Goal: Task Accomplishment & Management: Complete application form

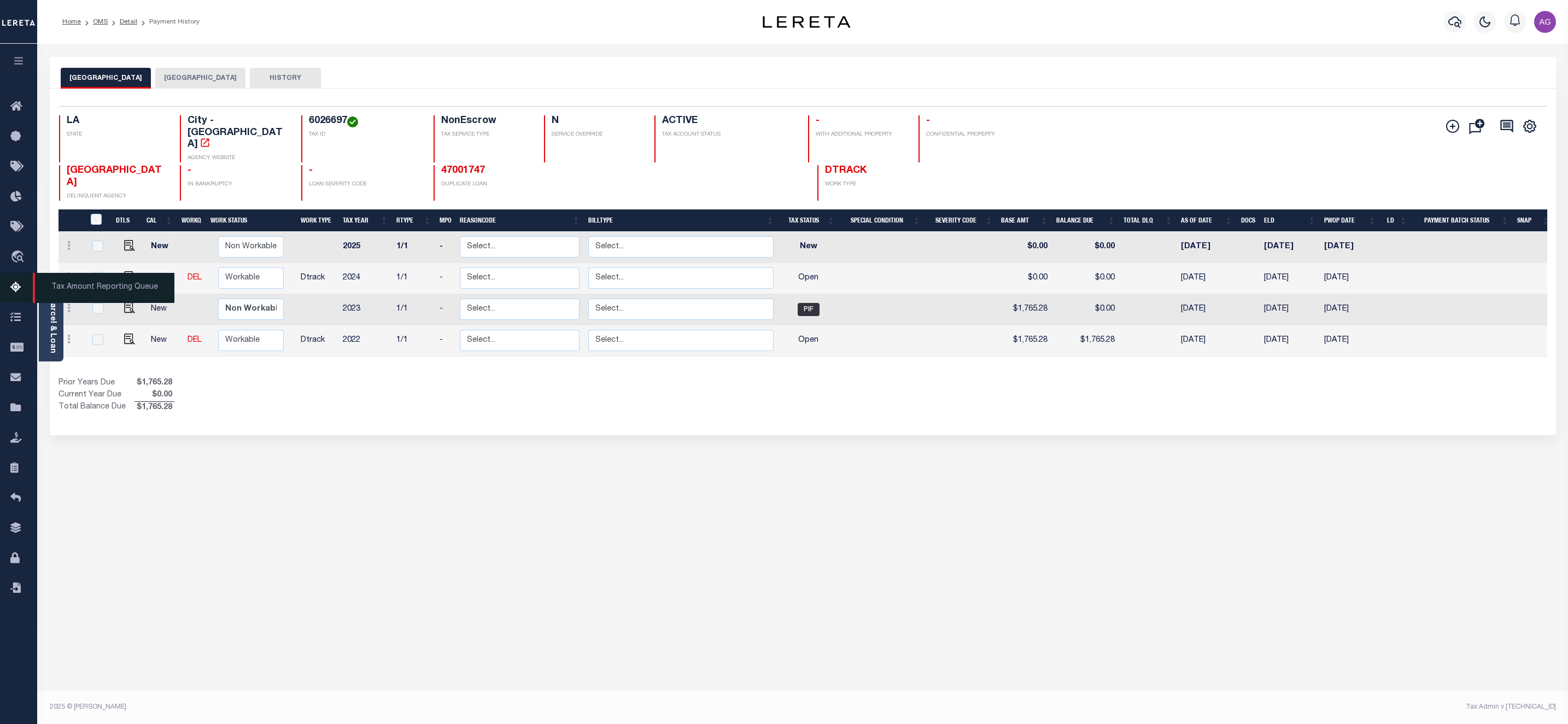
click at [19, 287] on icon at bounding box center [19, 288] width 18 height 13
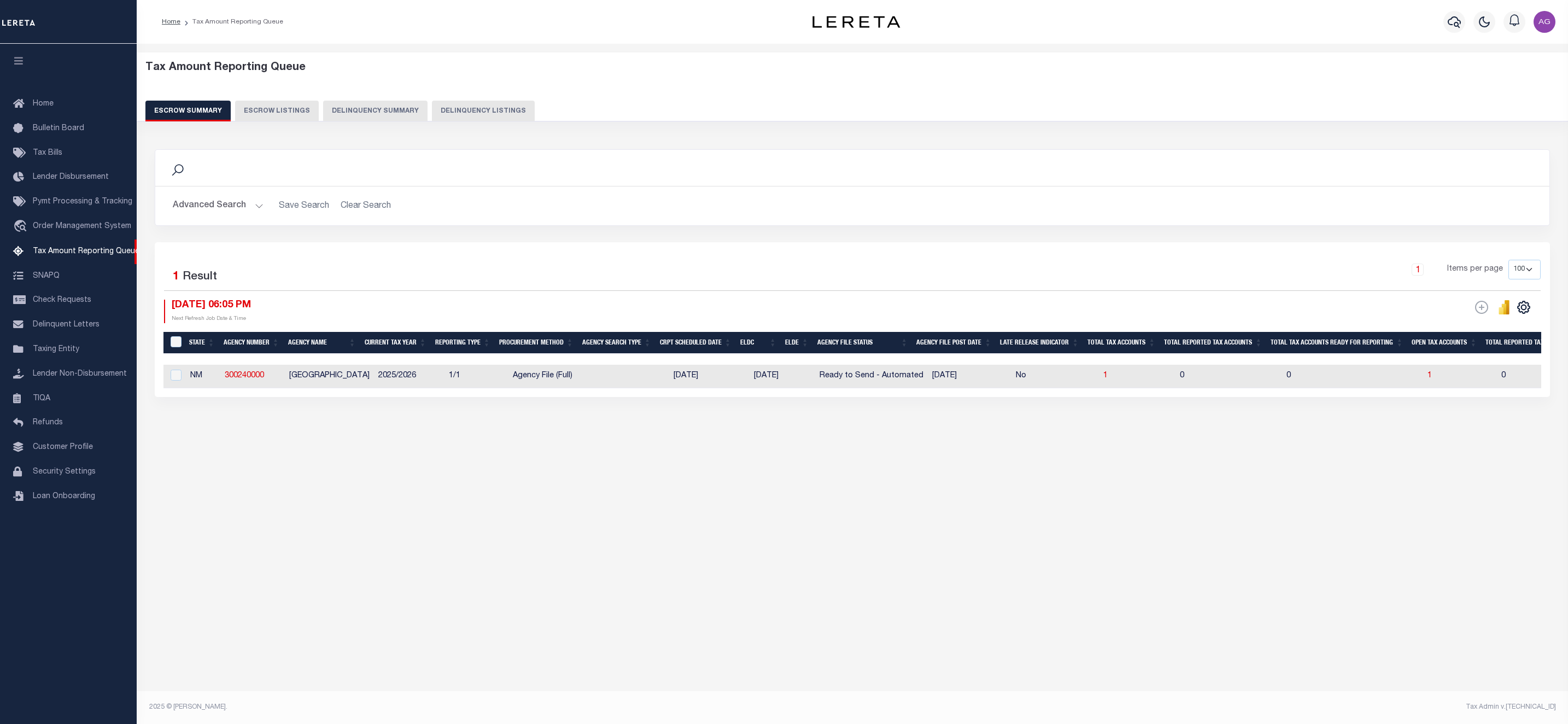
select select "100"
click at [725, 430] on div "Search Advanced Search Save Search Clear Search EscrowSummaryGridWrapper_dynami…" at bounding box center [853, 284] width 1410 height 292
click at [387, 112] on button "Delinquency Summary" at bounding box center [376, 111] width 105 height 21
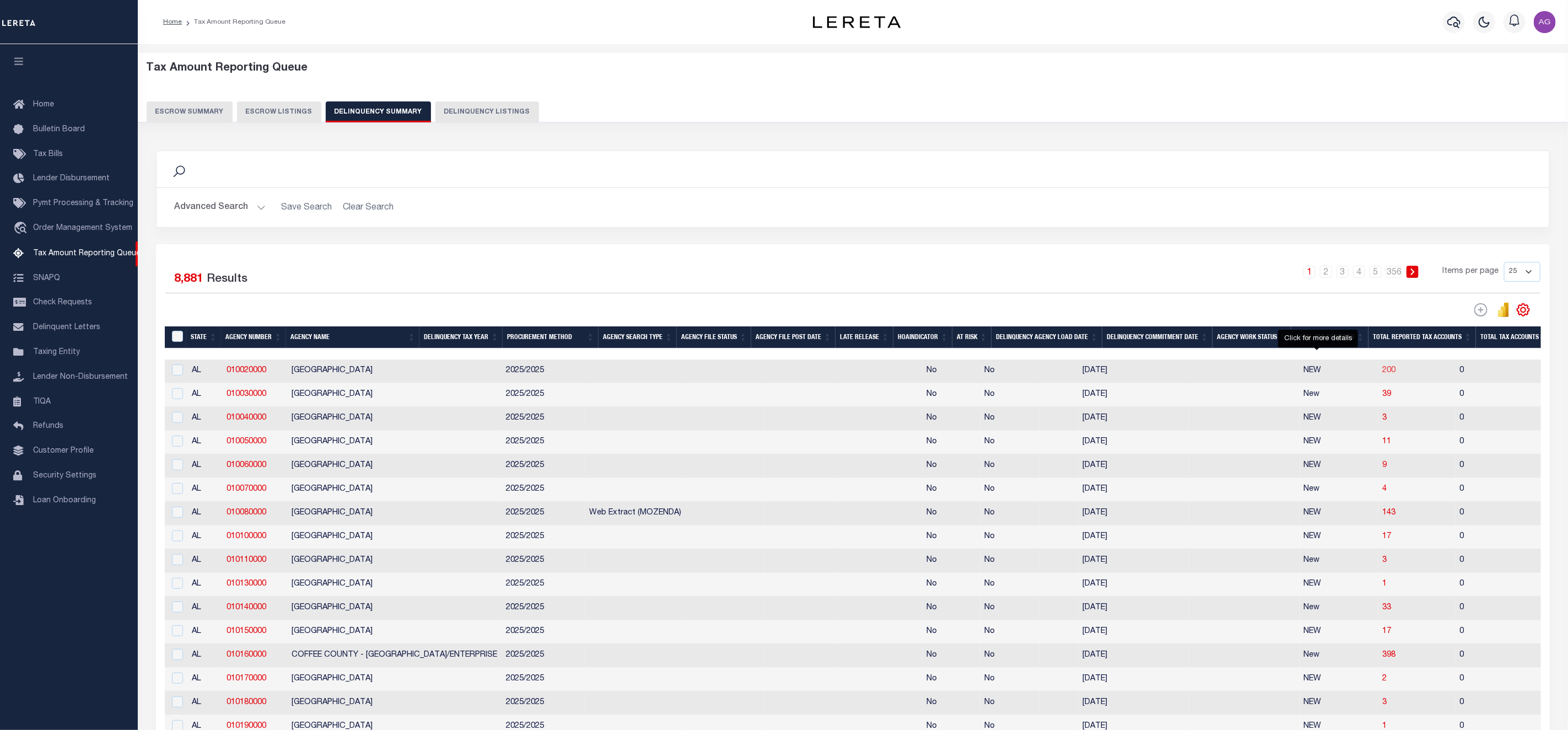
click at [1383, 374] on span "200" at bounding box center [1390, 370] width 14 height 8
select select "100"
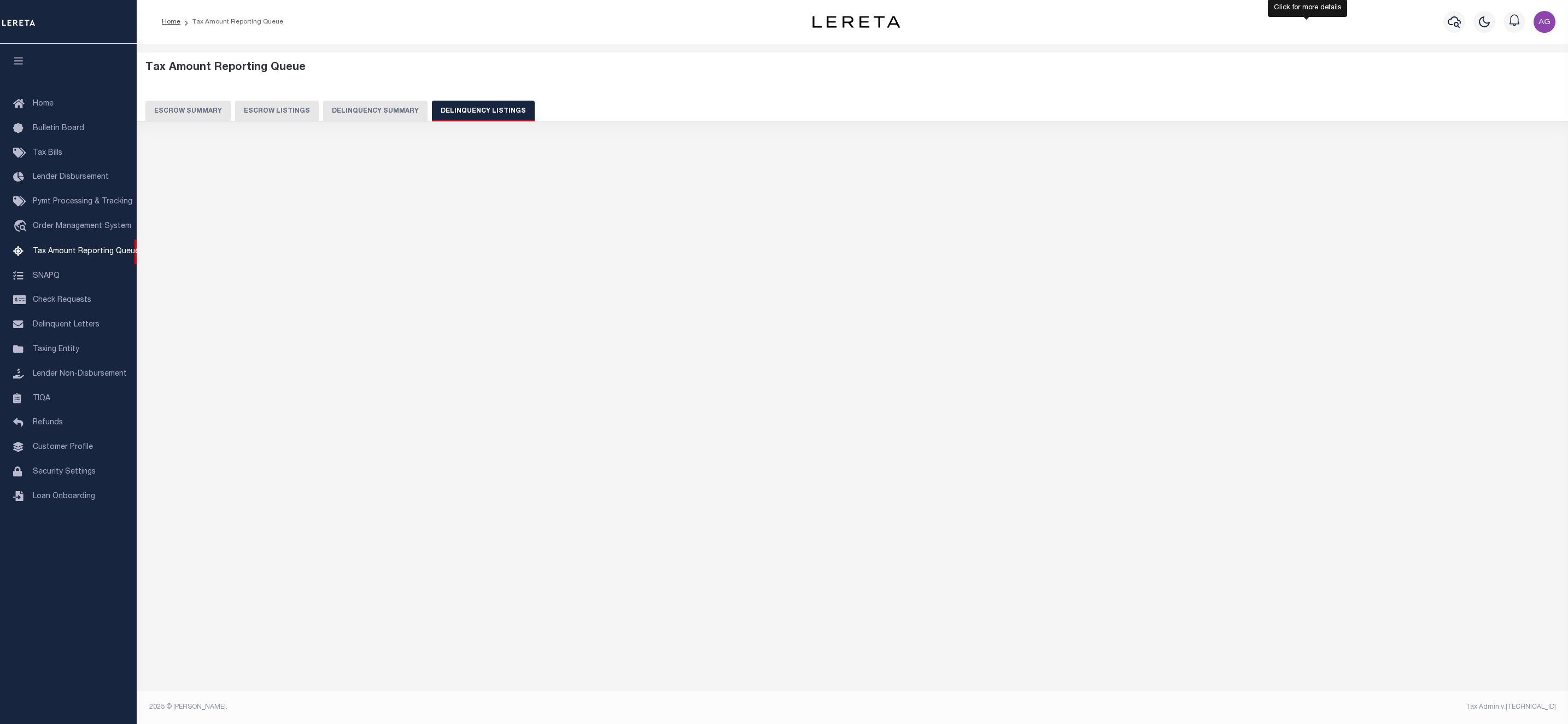
select select "100"
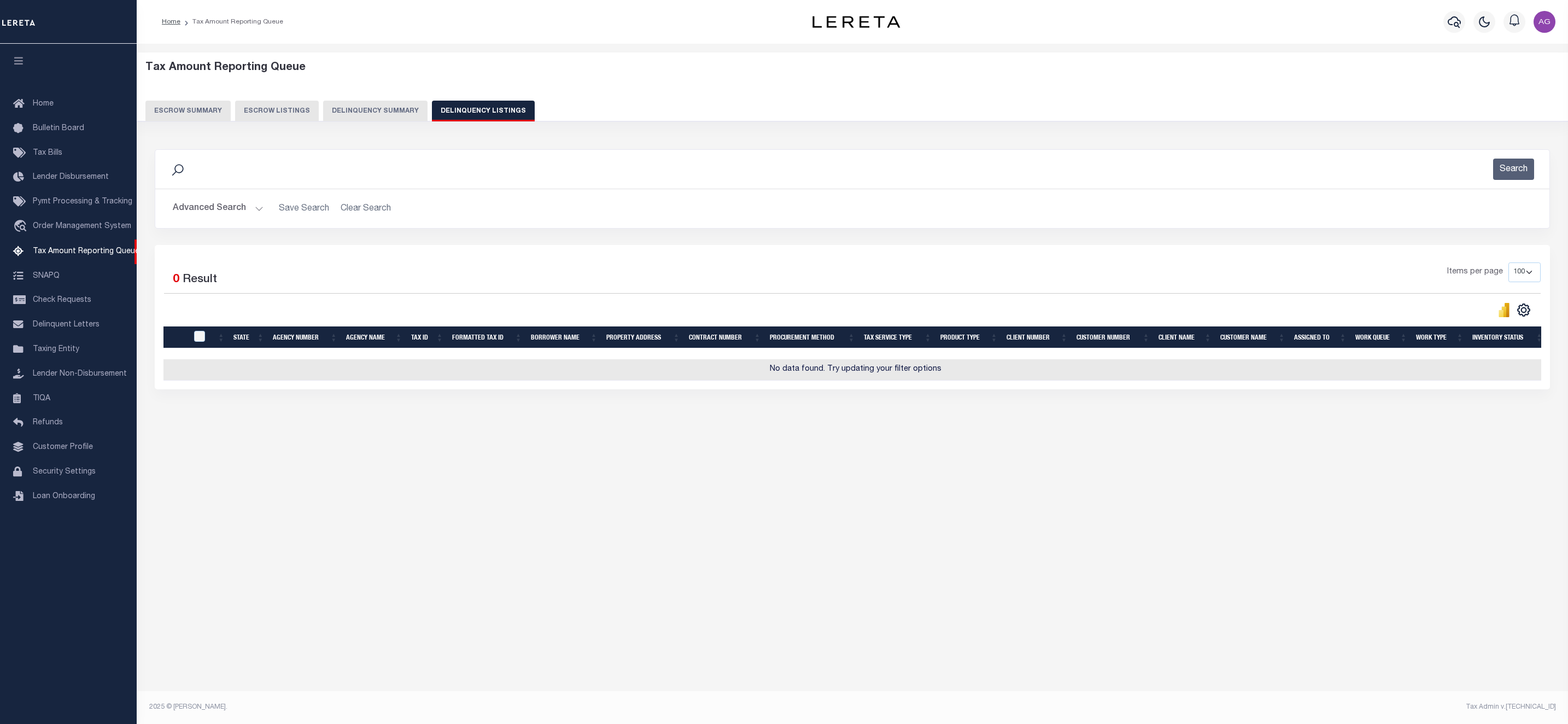
click at [346, 117] on button "Delinquency Summary" at bounding box center [376, 111] width 105 height 21
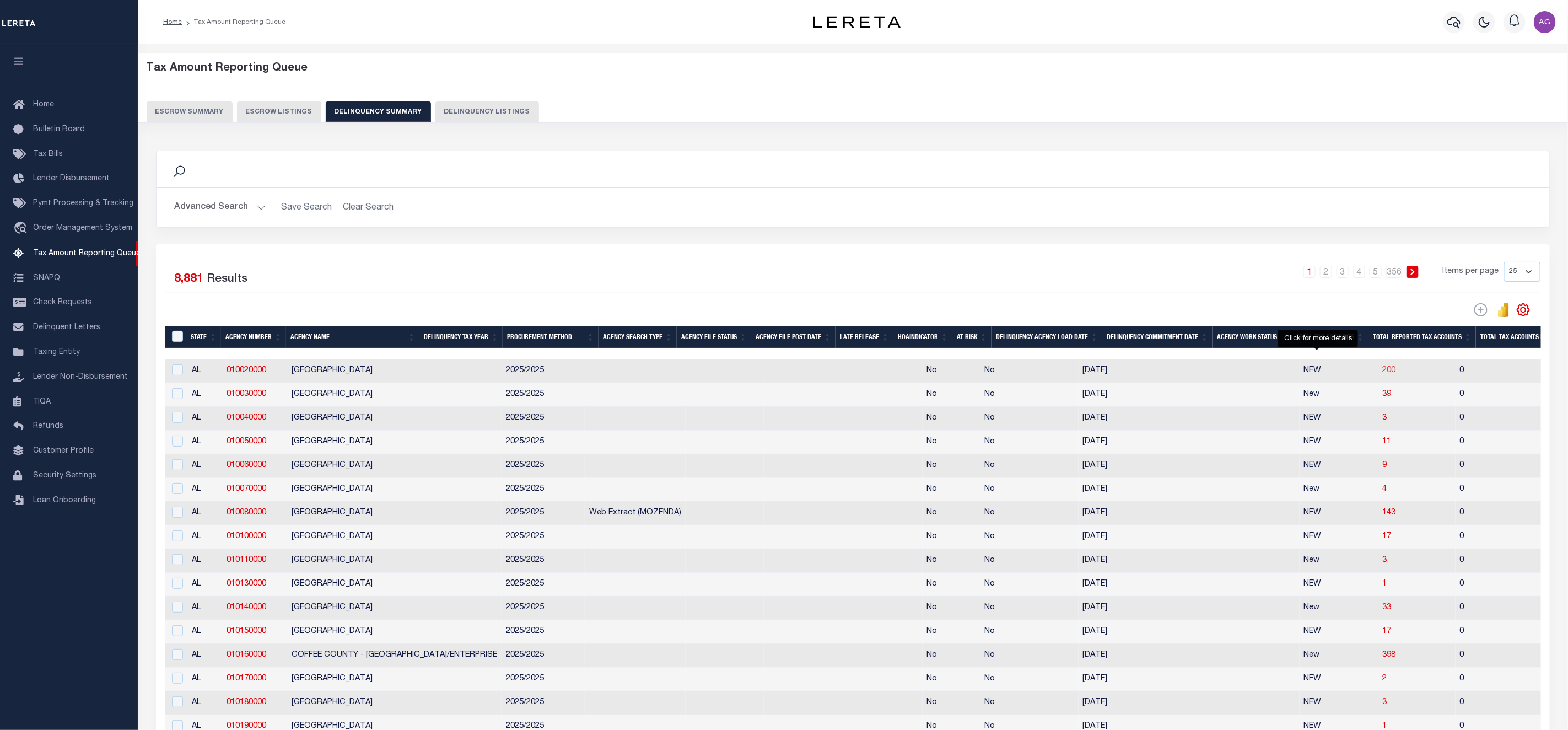
click at [1383, 374] on span "200" at bounding box center [1390, 370] width 14 height 8
select select "100"
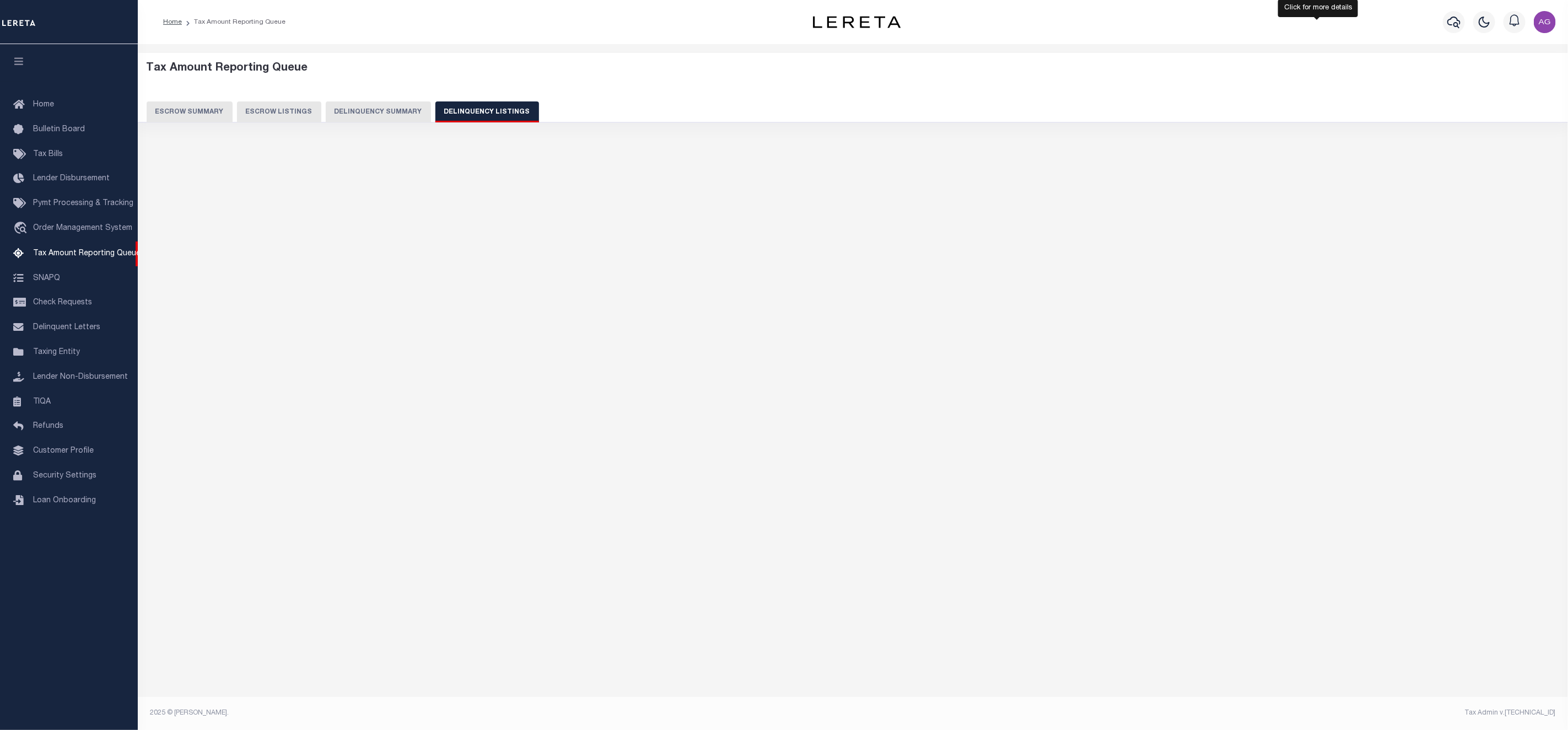
select select "100"
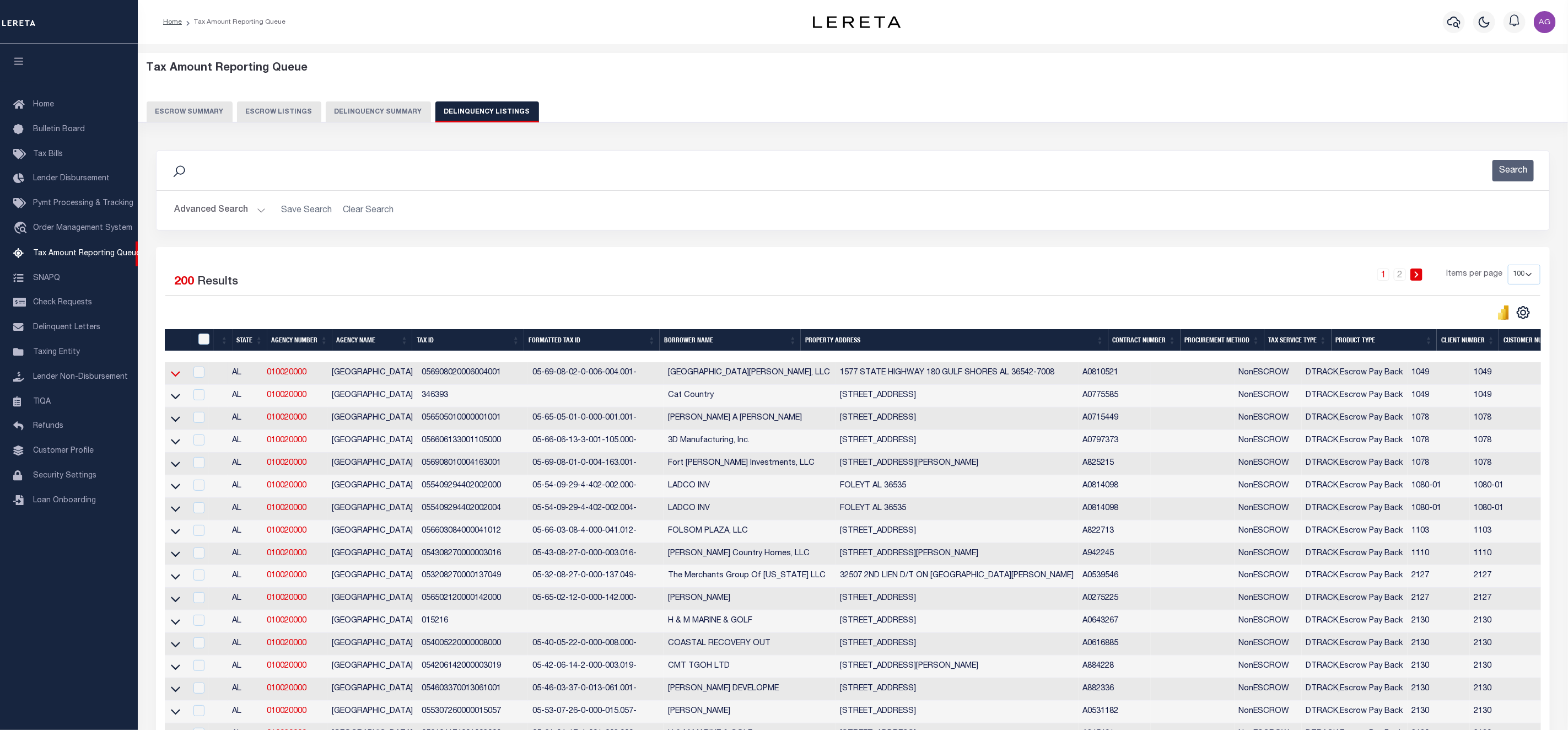
click at [176, 376] on icon at bounding box center [175, 373] width 9 height 12
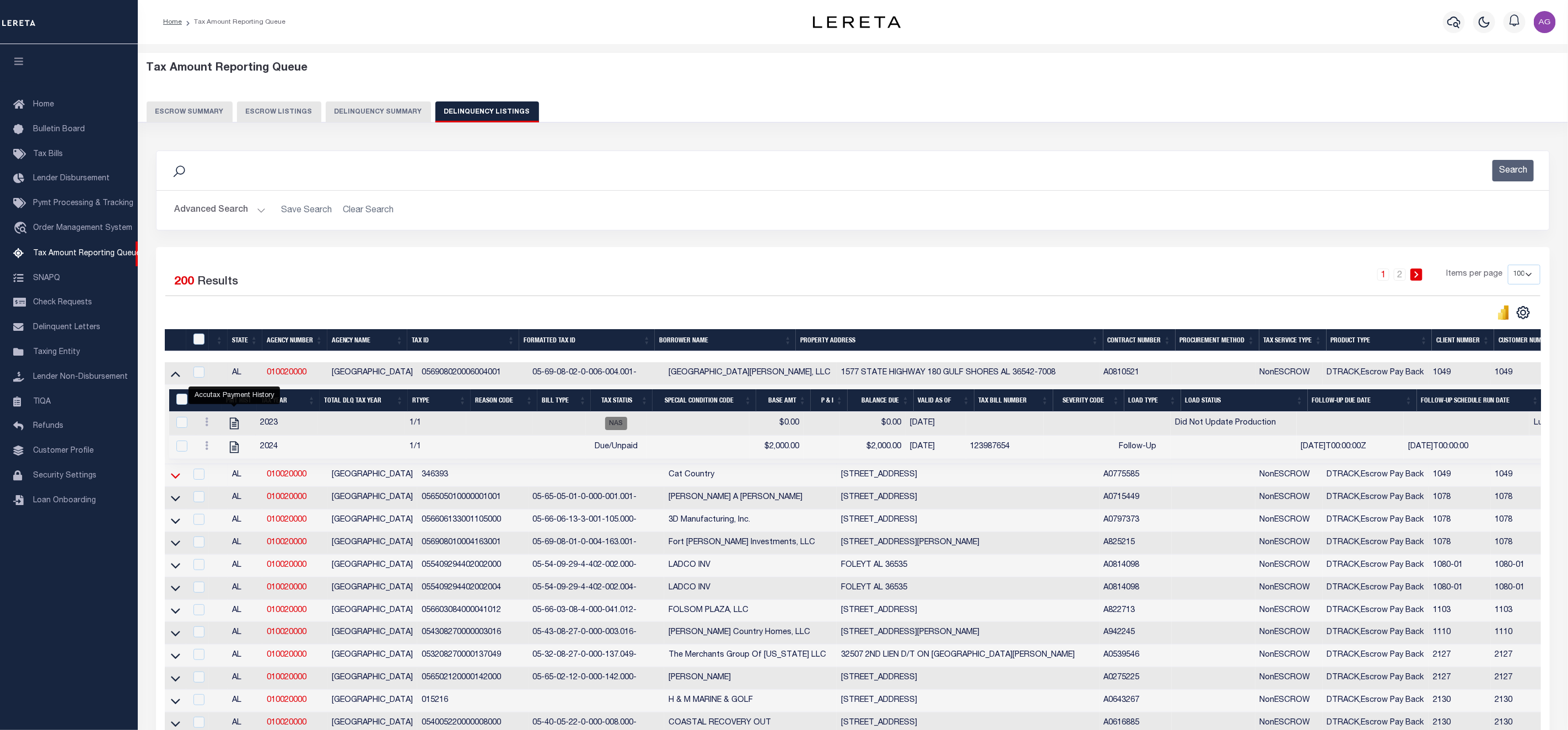
click at [176, 481] on icon at bounding box center [175, 475] width 9 height 12
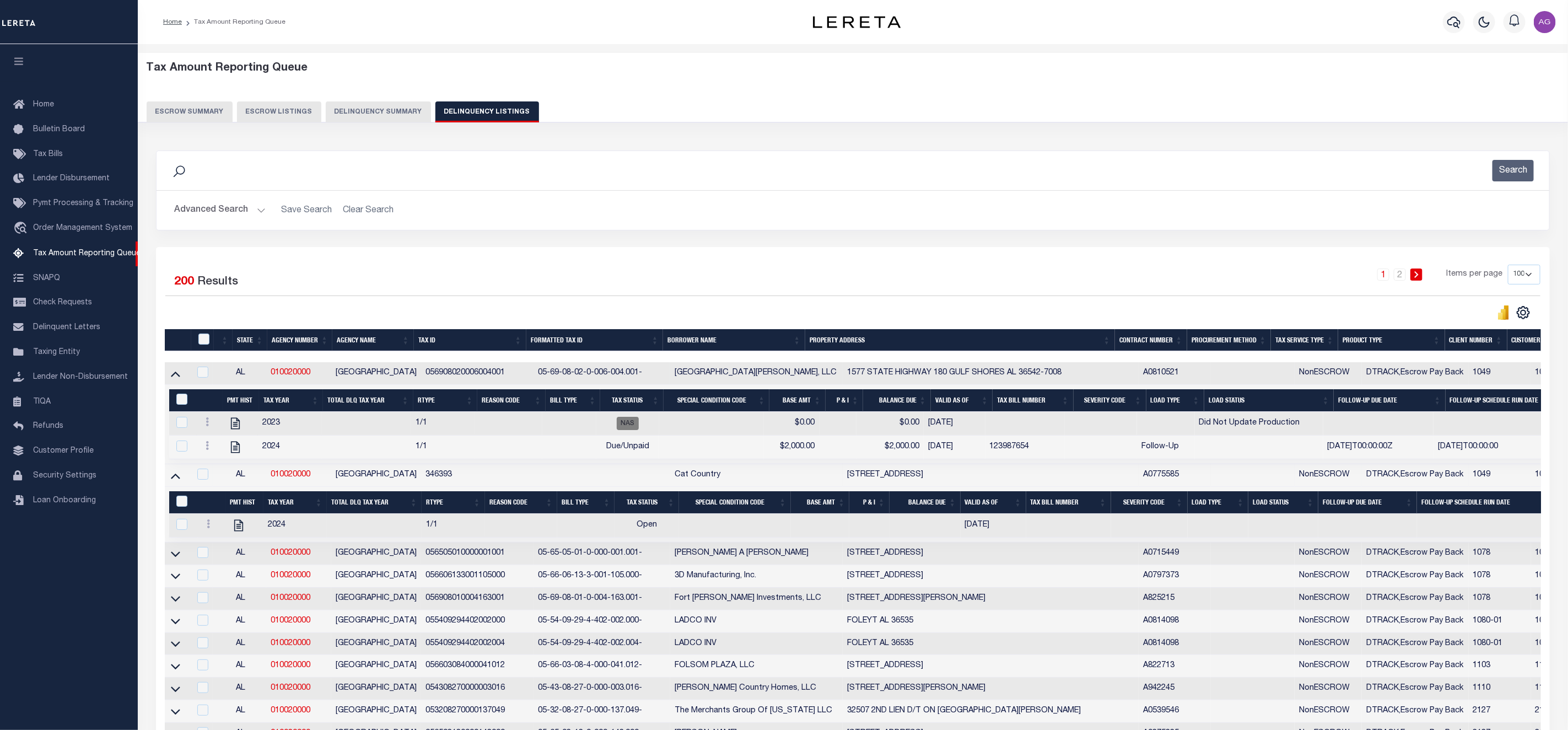
click at [176, 480] on icon at bounding box center [175, 476] width 9 height 6
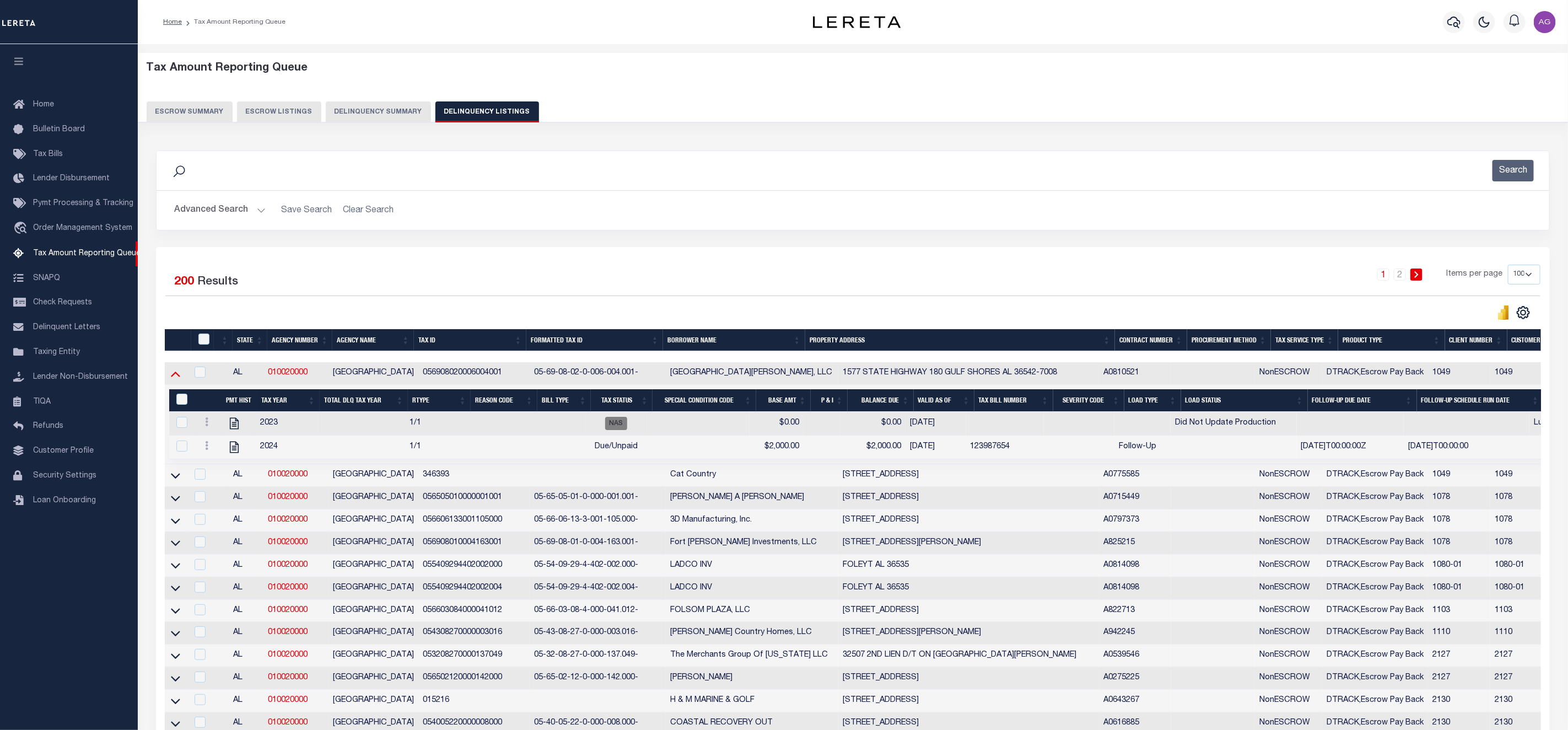
click at [174, 374] on icon at bounding box center [175, 373] width 9 height 12
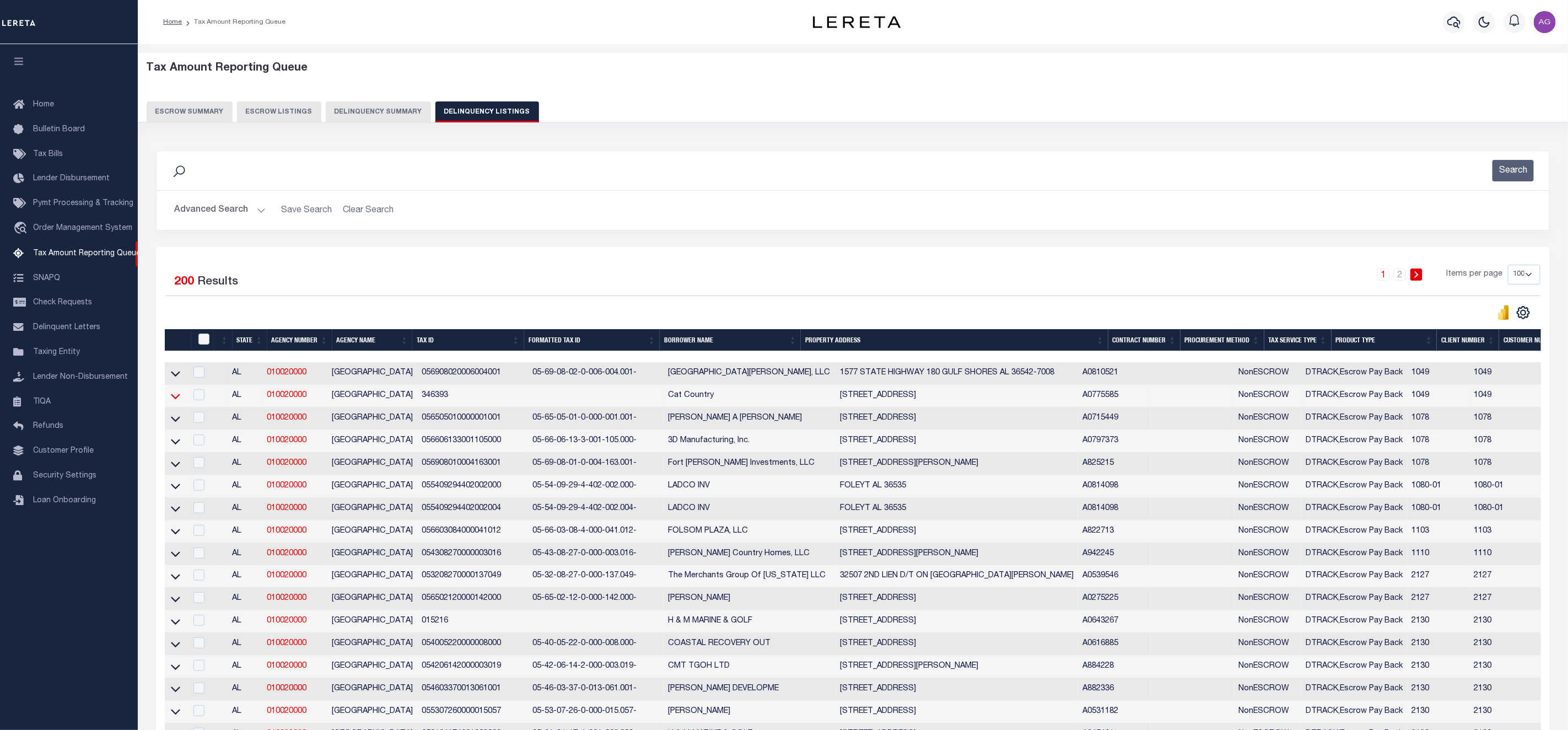
click at [171, 399] on icon at bounding box center [175, 396] width 9 height 6
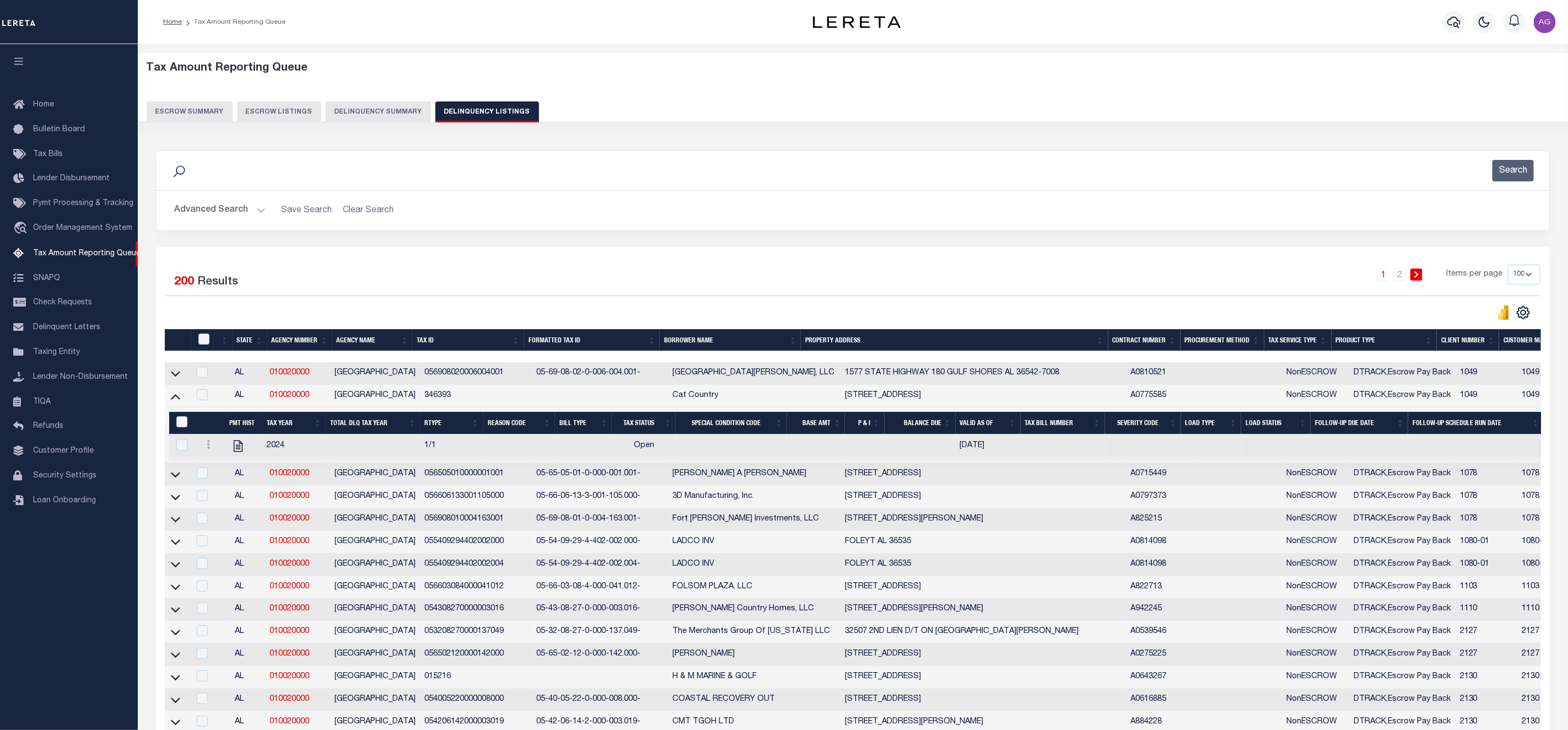
drag, startPoint x: 207, startPoint y: 451, endPoint x: 147, endPoint y: 457, distance: 60.3
click at [240, 453] on icon "" at bounding box center [238, 446] width 14 height 14
checkbox input "true"
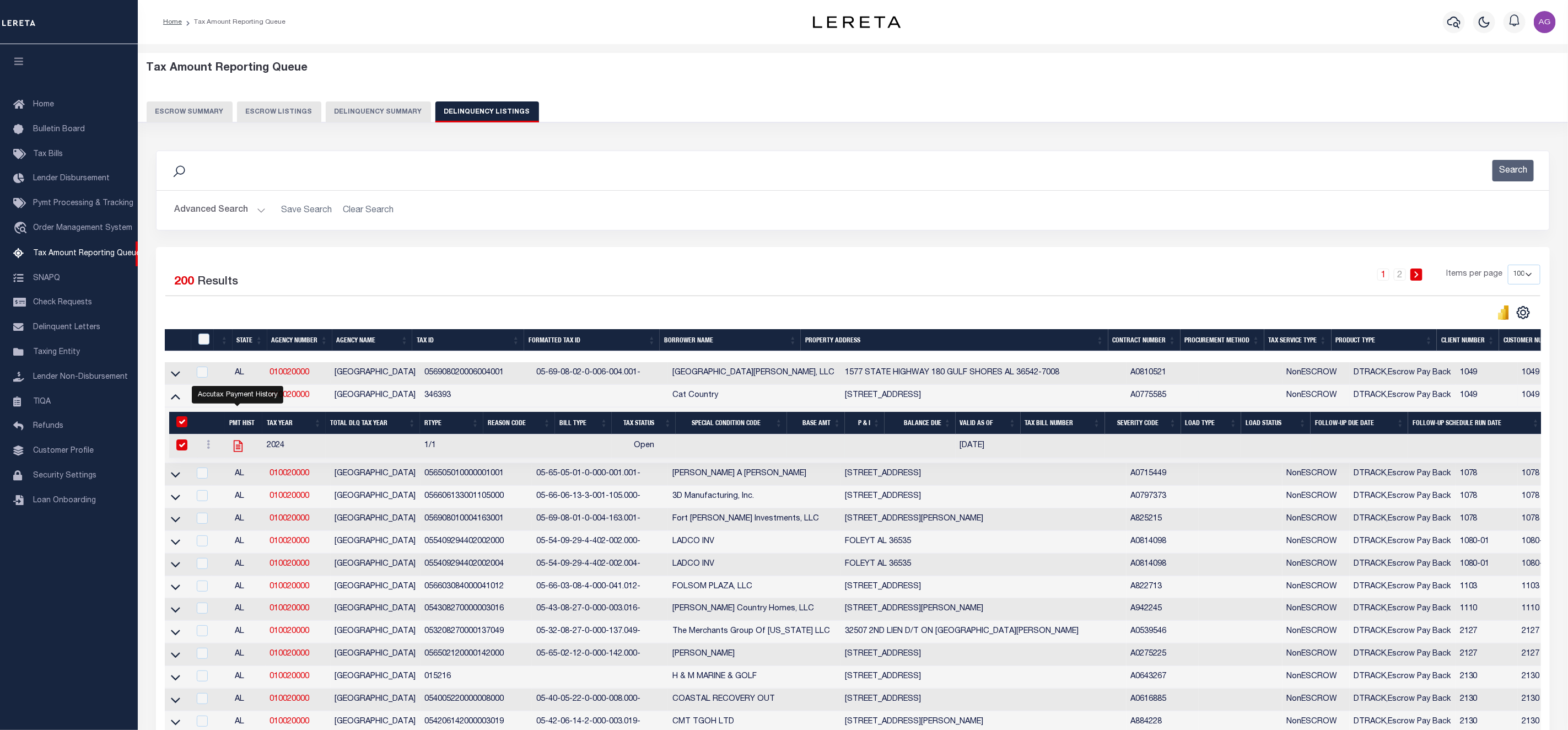
checkbox input "true"
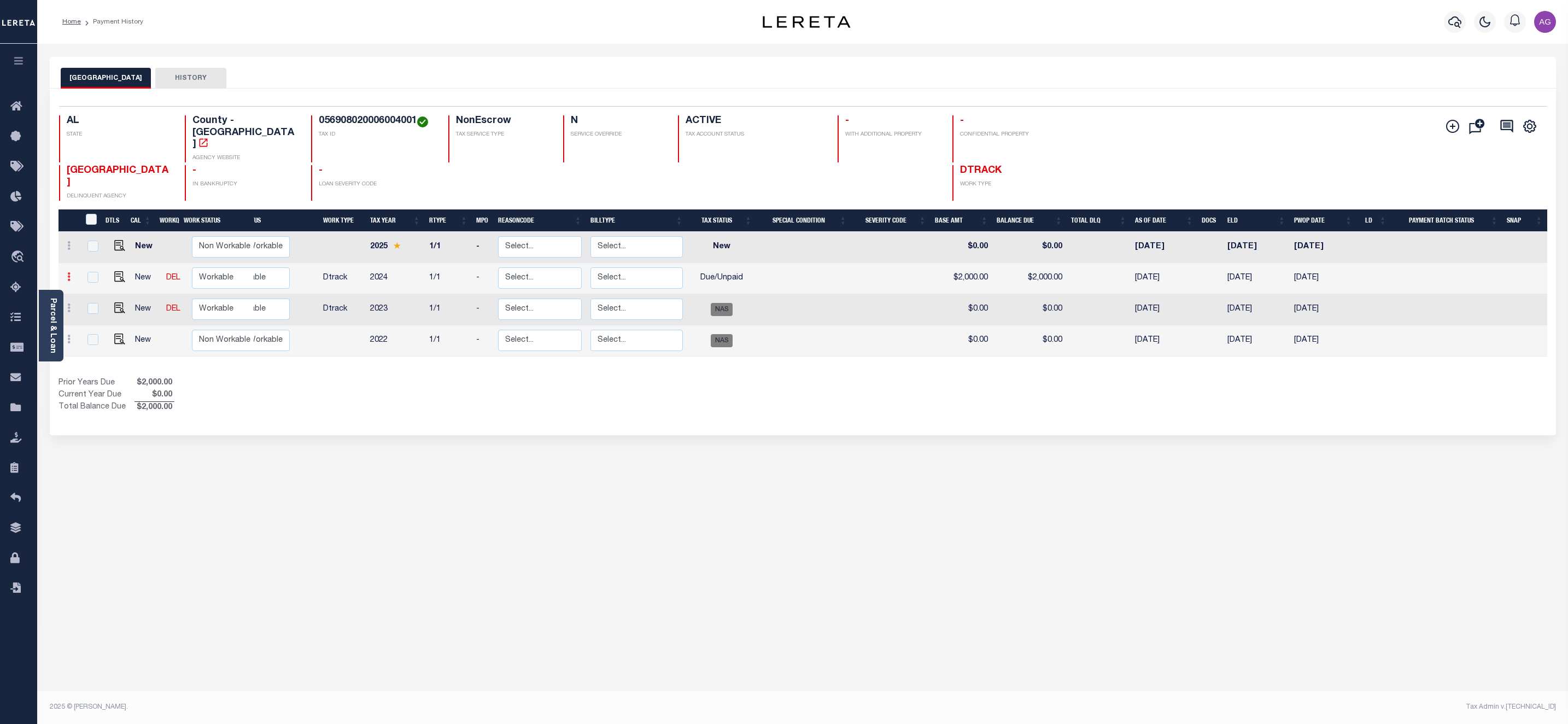
click at [69, 272] on icon at bounding box center [68, 276] width 3 height 9
click at [97, 309] on img at bounding box center [95, 314] width 11 height 12
select select "DUE"
type input "$2,000.00"
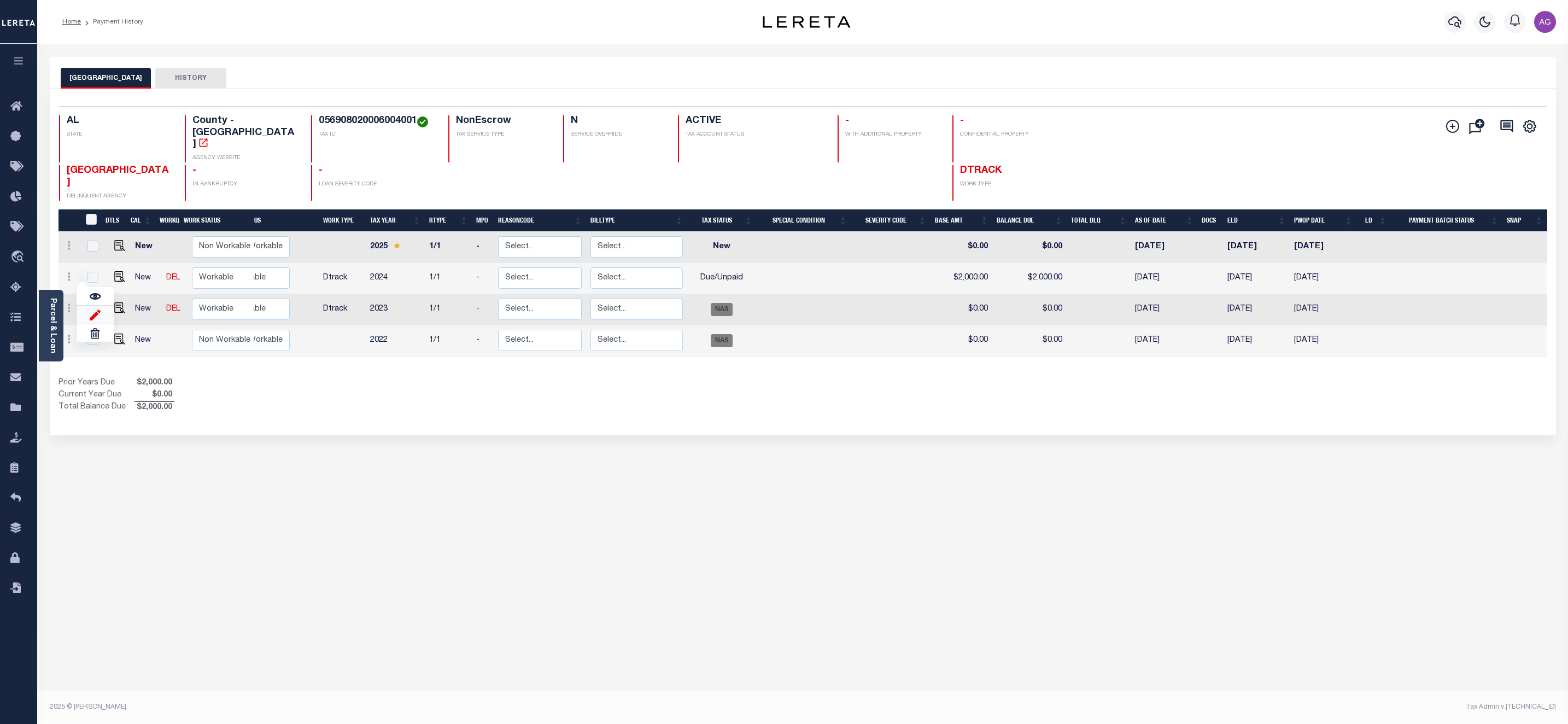
type input "123987654"
type input "[DATE]"
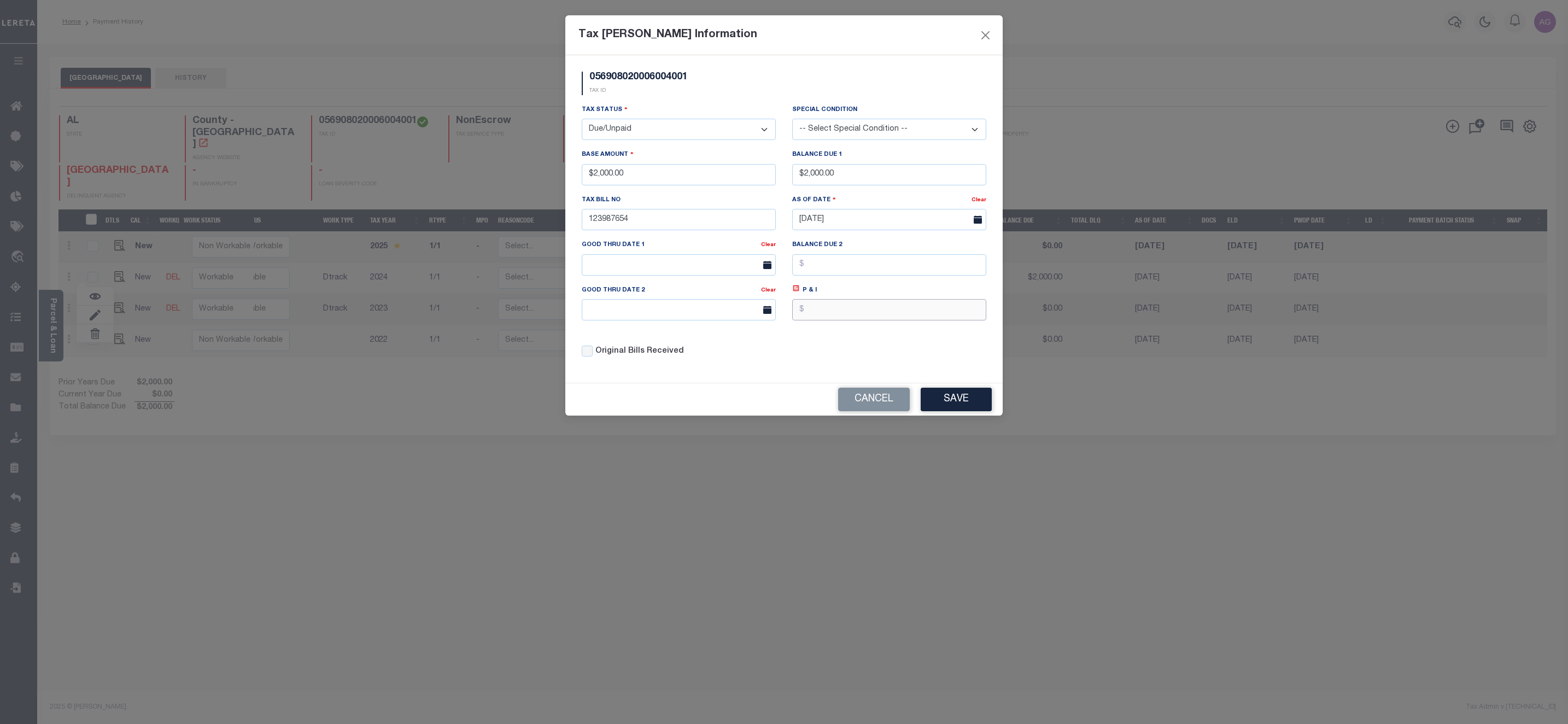
click at [840, 319] on input "text" at bounding box center [889, 309] width 194 height 21
click at [855, 318] on input "text" at bounding box center [889, 309] width 194 height 21
type input "$777.00"
click at [959, 410] on button "Save" at bounding box center [956, 399] width 71 height 24
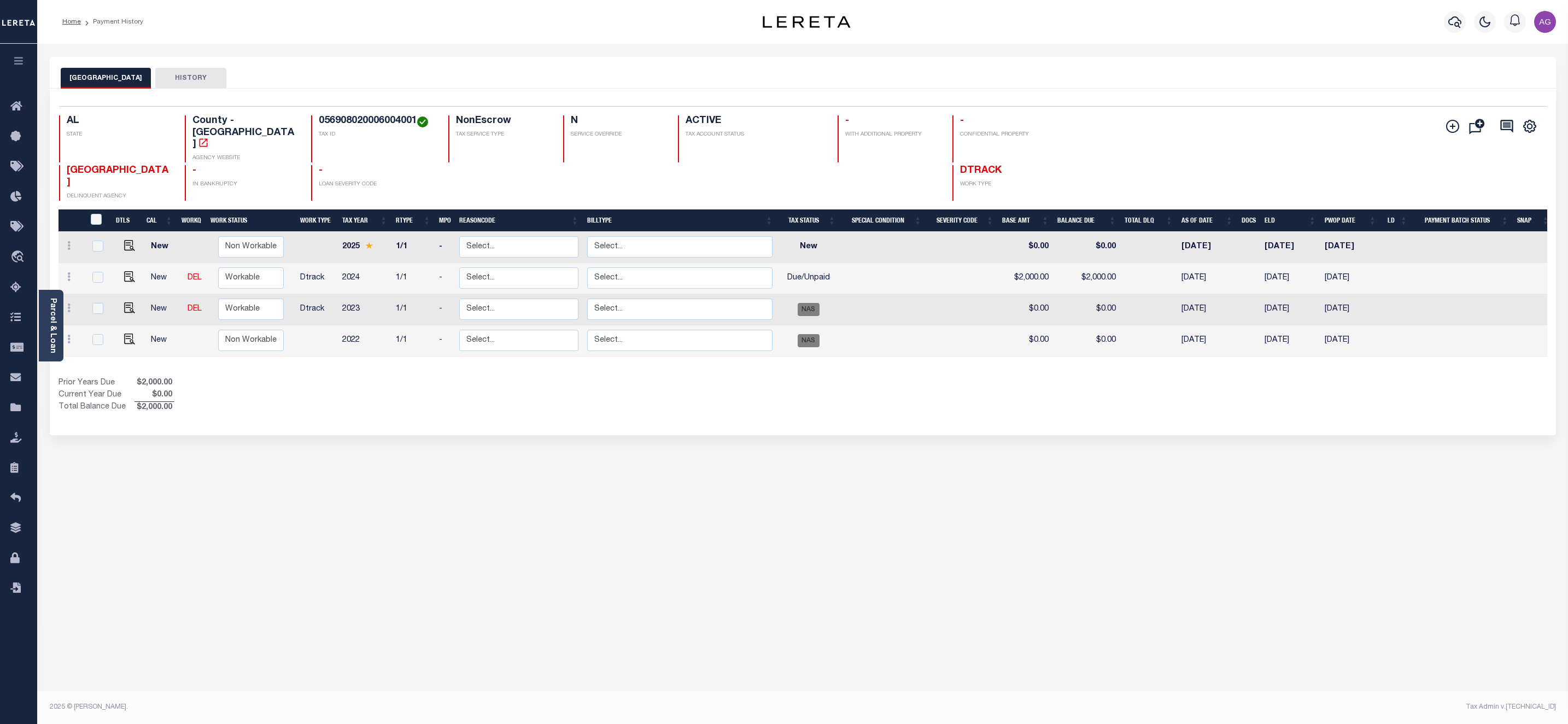
click at [307, 452] on div "BALDWIN COUNTY HISTORY Selected 4 Results" at bounding box center [802, 365] width 1522 height 617
click at [71, 274] on link at bounding box center [69, 278] width 12 height 9
click at [99, 309] on img at bounding box center [95, 314] width 11 height 12
type input "$2,000.00"
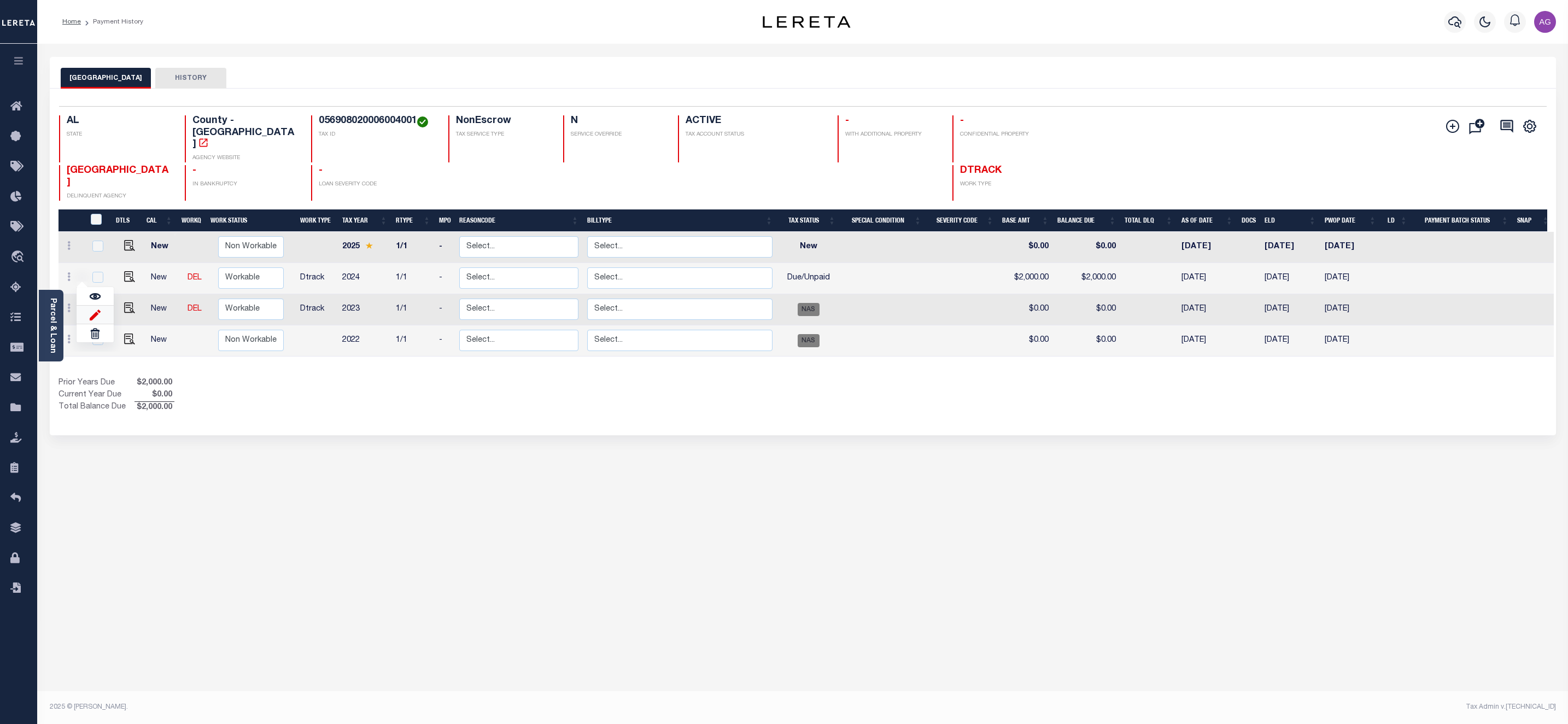
type input "$777.00"
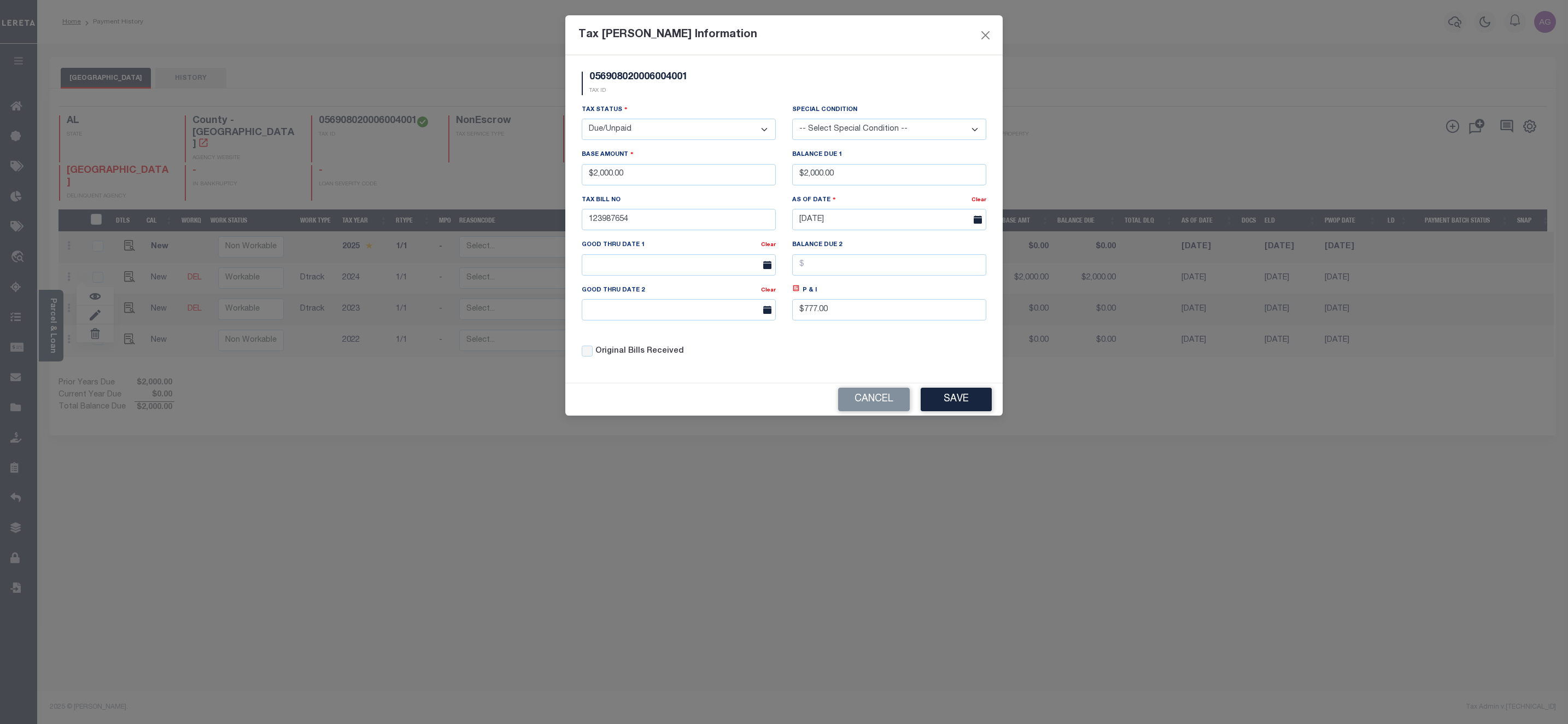
click at [653, 128] on select "- Select Status - Open Due/Unpaid Paid Incomplete No Tax Due Internal Refund Pr…" at bounding box center [679, 129] width 194 height 21
click at [758, 130] on select "- Select Status - Open Due/Unpaid Paid Incomplete No Tax Due Internal Refund Pr…" at bounding box center [679, 129] width 194 height 21
select select "PYD"
click at [582, 120] on select "- Select Status - Open Due/Unpaid Paid Incomplete No Tax Due Internal Refund Pr…" at bounding box center [679, 129] width 194 height 21
drag, startPoint x: 848, startPoint y: 178, endPoint x: 756, endPoint y: 170, distance: 92.3
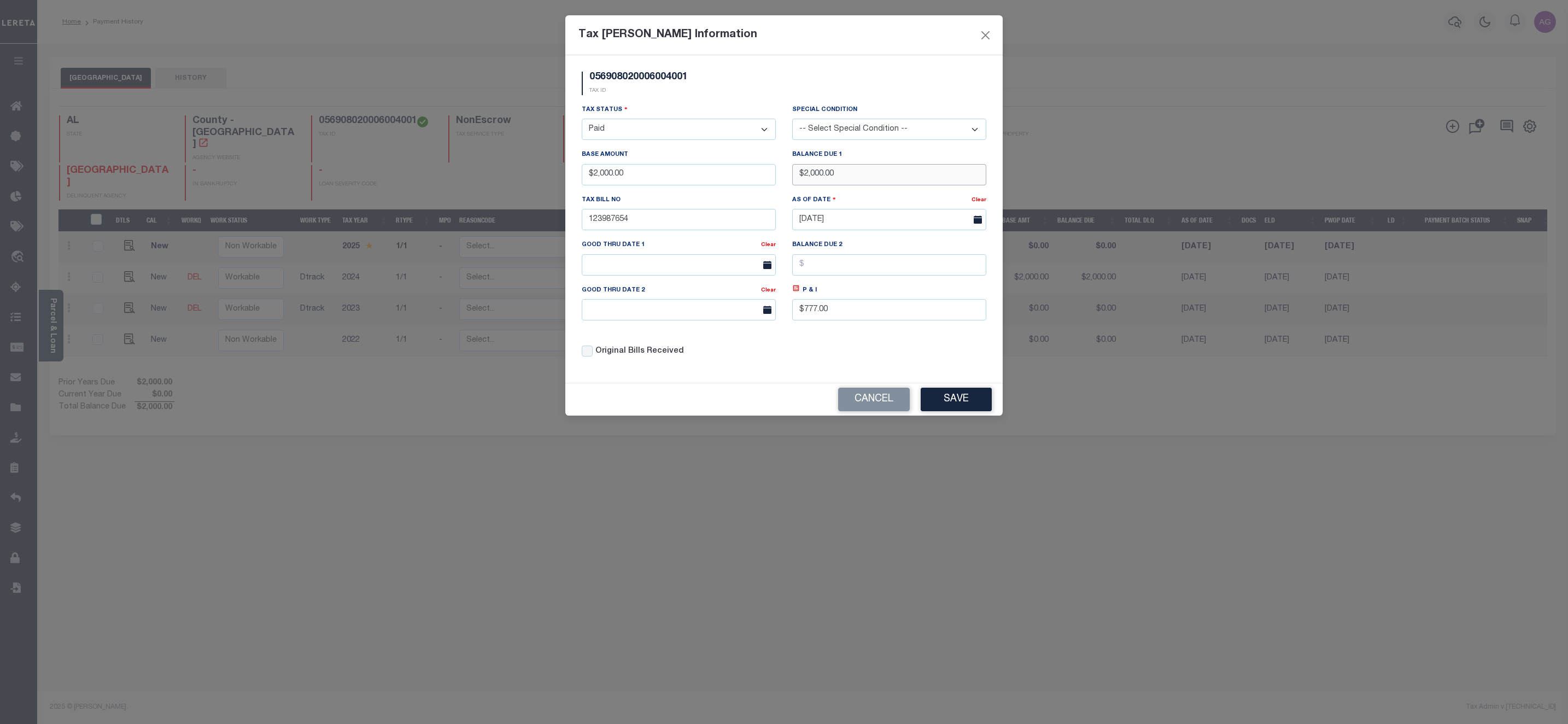
click at [756, 170] on div "Tax Status - Select Status - Open Due/Unpaid Paid Incomplete No Tax Due Interna…" at bounding box center [784, 235] width 421 height 262
drag, startPoint x: 676, startPoint y: 180, endPoint x: 681, endPoint y: 186, distance: 7.8
click at [558, 175] on div "Tax Bill Amount Information 056908020006004001 TAX ID Installment: TaxID: Tax S…" at bounding box center [784, 362] width 1568 height 724
type input "$0.00"
click at [893, 175] on input "0" at bounding box center [889, 174] width 194 height 21
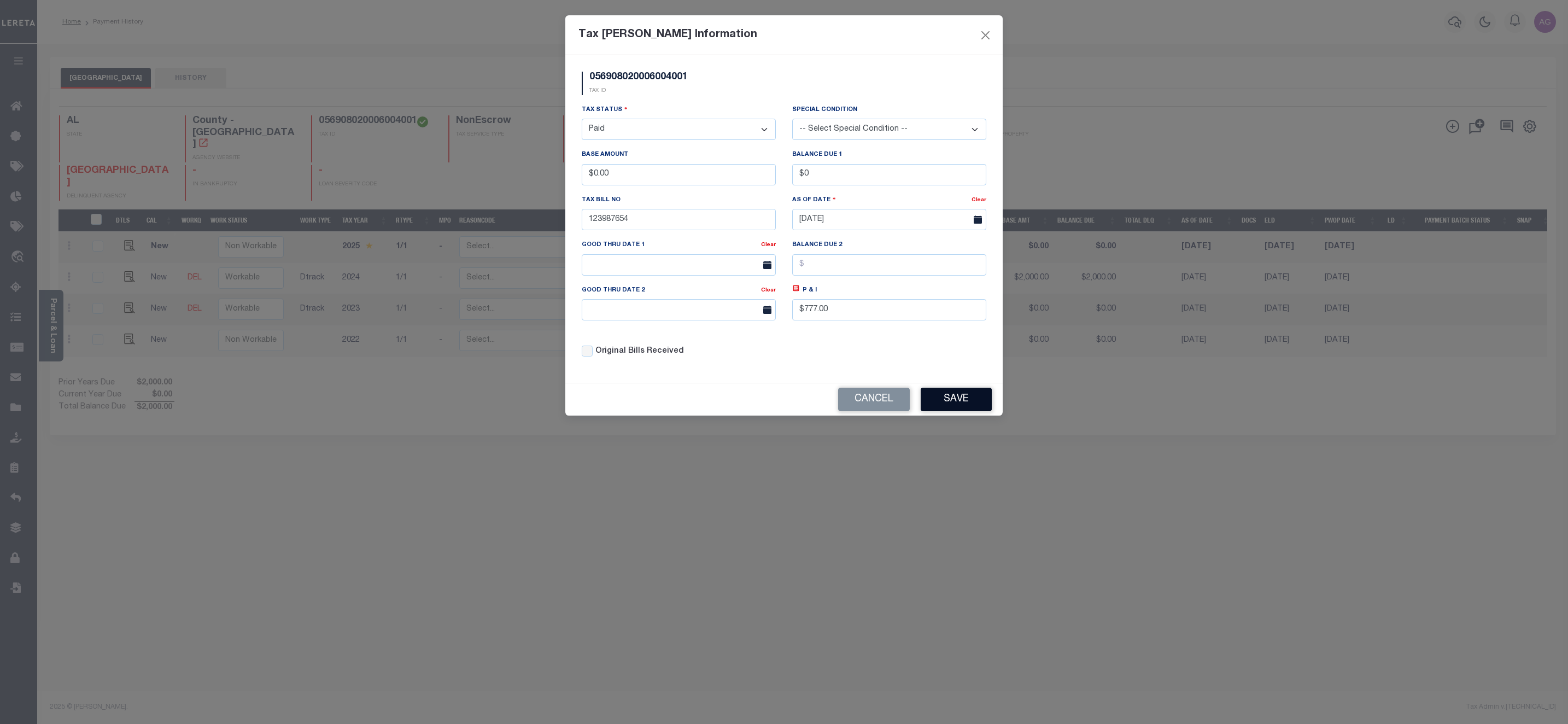
type input "$0.00"
click at [967, 401] on button "Save" at bounding box center [956, 399] width 71 height 24
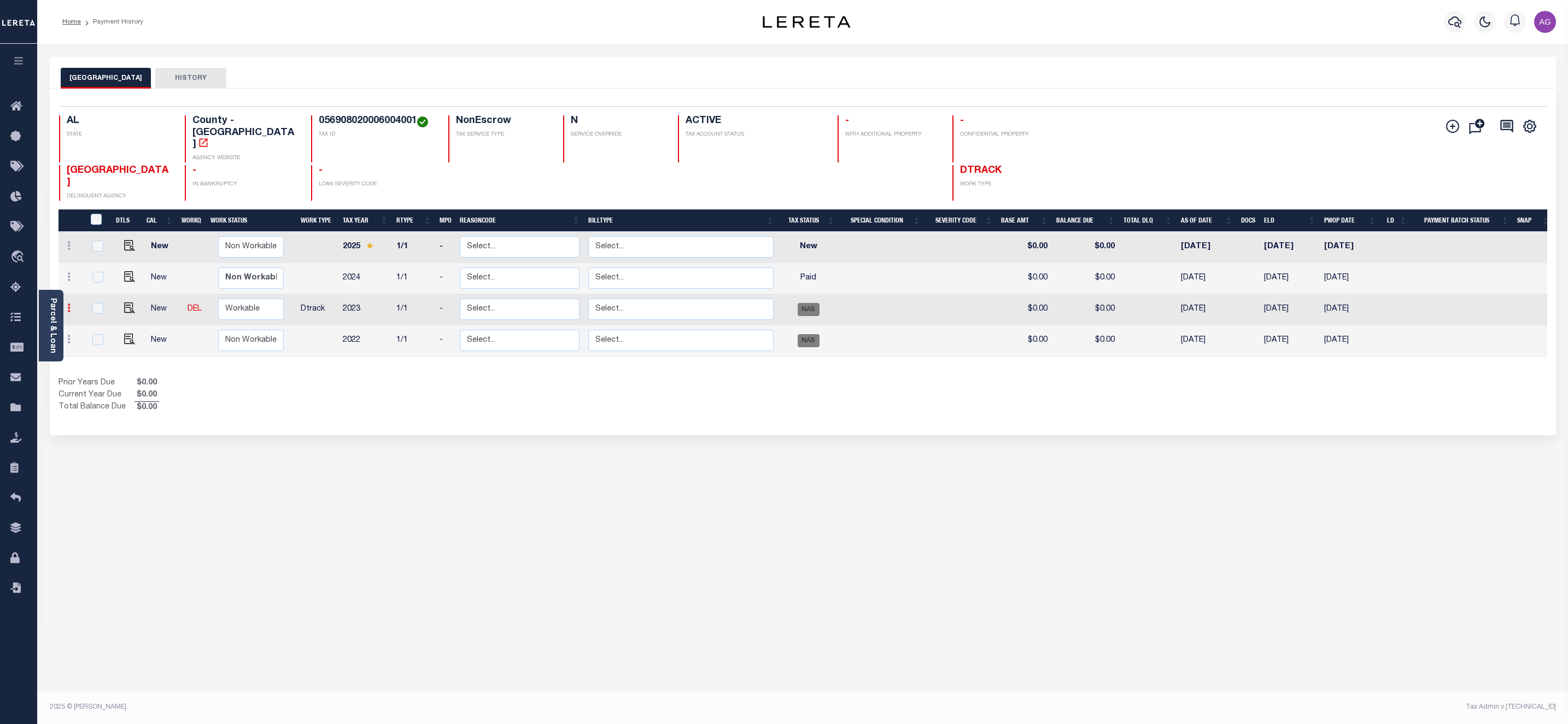
click at [69, 303] on icon at bounding box center [68, 308] width 3 height 9
click at [94, 279] on img at bounding box center [95, 285] width 11 height 12
type input "$0.00"
select select "NAS"
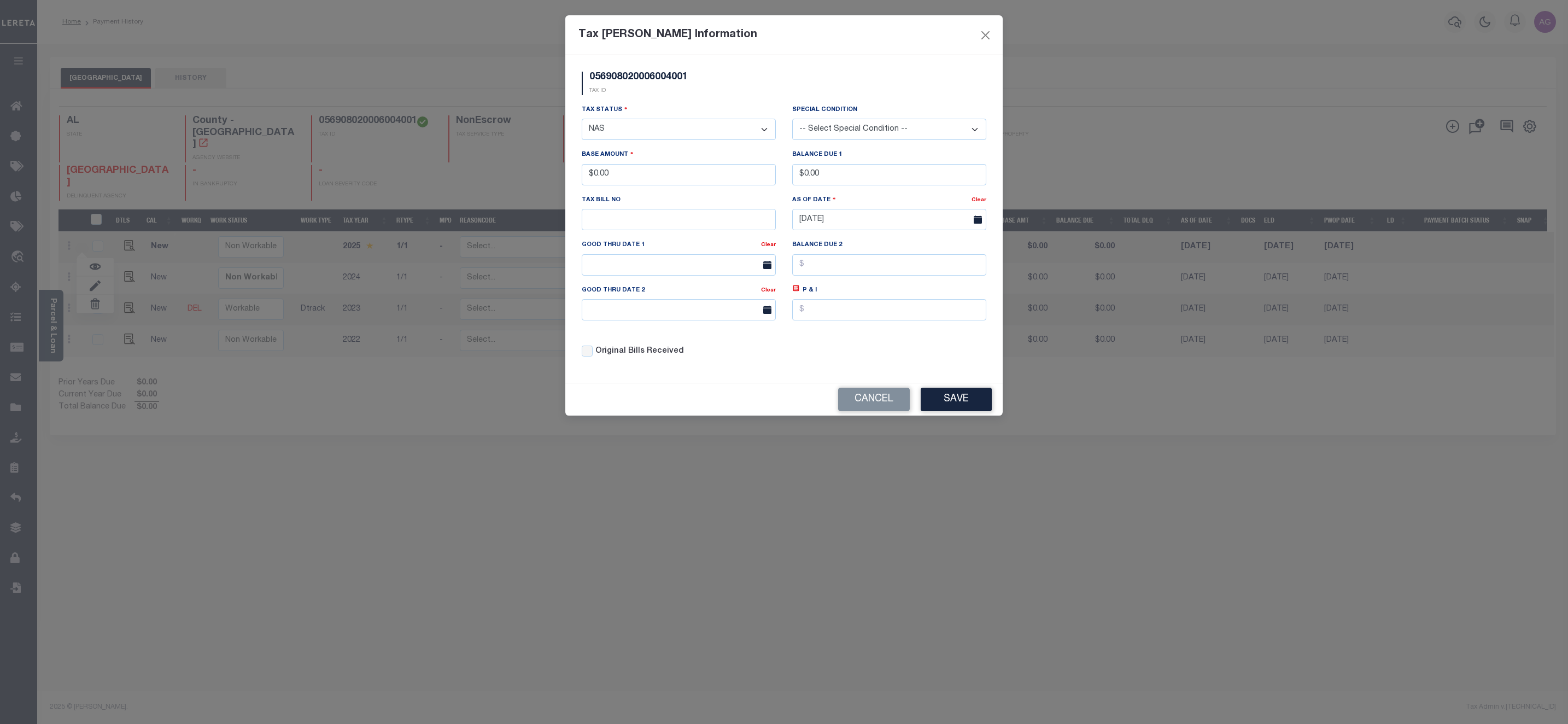
click at [643, 132] on select "- Select Status - Open Due/Unpaid Paid Incomplete No Tax Due Internal Refund Pr…" at bounding box center [679, 129] width 194 height 21
click at [334, 508] on div "Tax Bill Amount Information 056908020006004001 TAX ID Installment: TaxID: Tax S…" at bounding box center [784, 362] width 1568 height 724
click at [881, 411] on button "Cancel" at bounding box center [874, 399] width 72 height 24
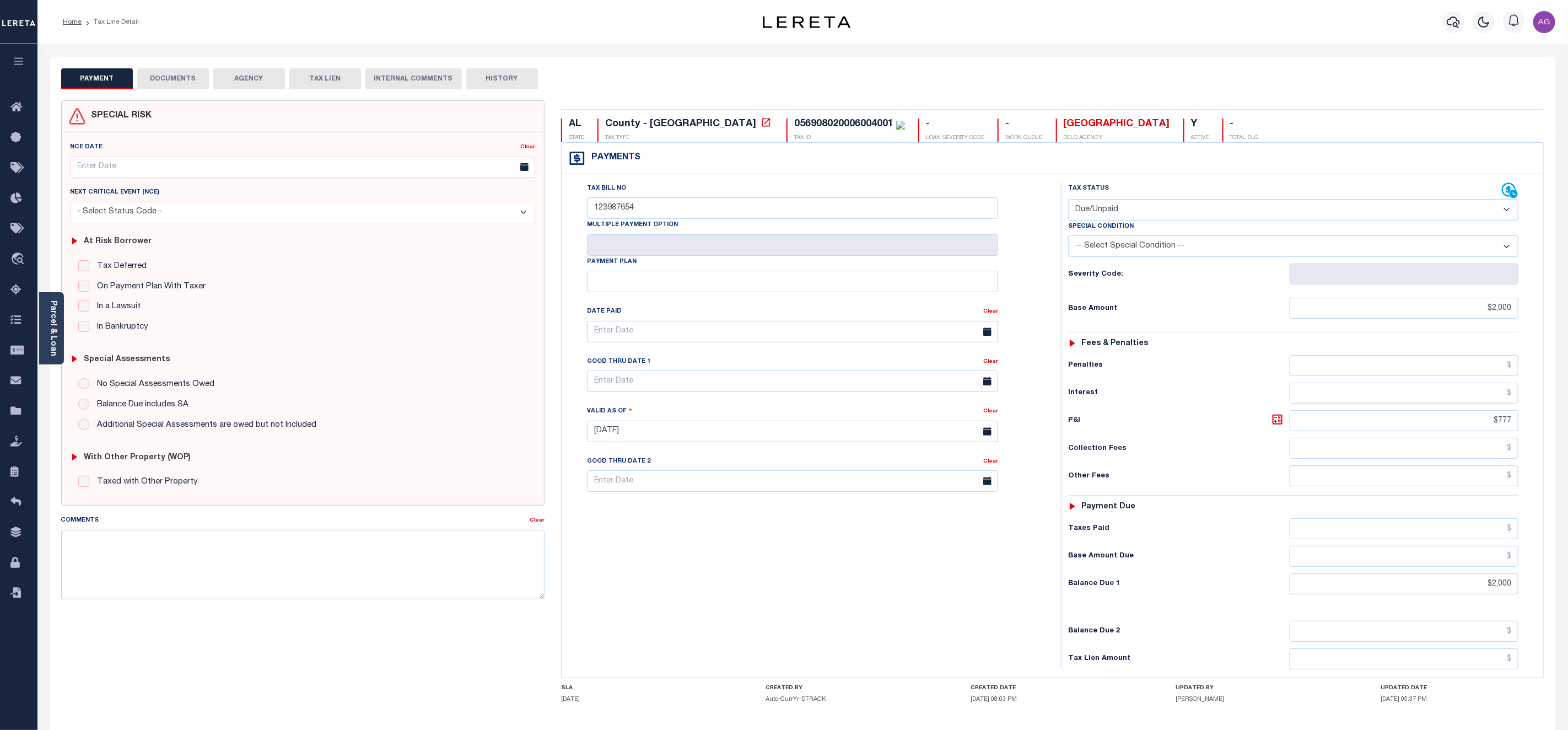
click at [1161, 208] on select "- Select Status Code - Open Due/Unpaid Paid Incomplete No Tax Due Internal Refu…" at bounding box center [1294, 209] width 450 height 21
select select "PYD"
click at [1068, 200] on select "- Select Status Code - Open Due/Unpaid Paid Incomplete No Tax Due Internal Refu…" at bounding box center [1294, 209] width 450 height 21
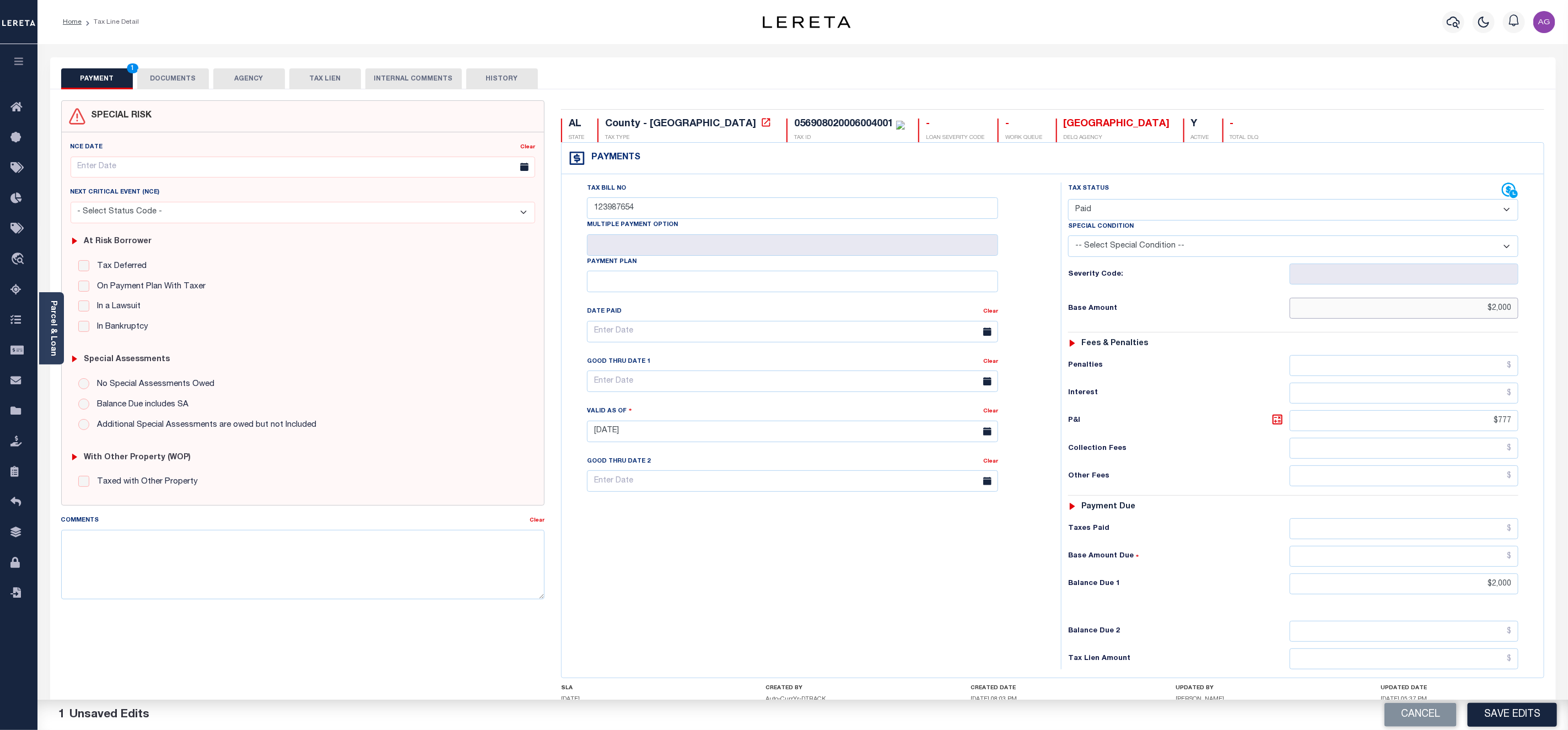
drag, startPoint x: 1491, startPoint y: 314, endPoint x: 1529, endPoint y: 319, distance: 38.3
click at [1529, 319] on div "Tax Status Status - Select Status Code -" at bounding box center [1297, 425] width 472 height 487
type input "$0.00"
drag, startPoint x: 1491, startPoint y: 592, endPoint x: 1529, endPoint y: 601, distance: 39.1
click at [1528, 594] on div "Tax Status Status - Select Status Code -" at bounding box center [1297, 425] width 472 height 487
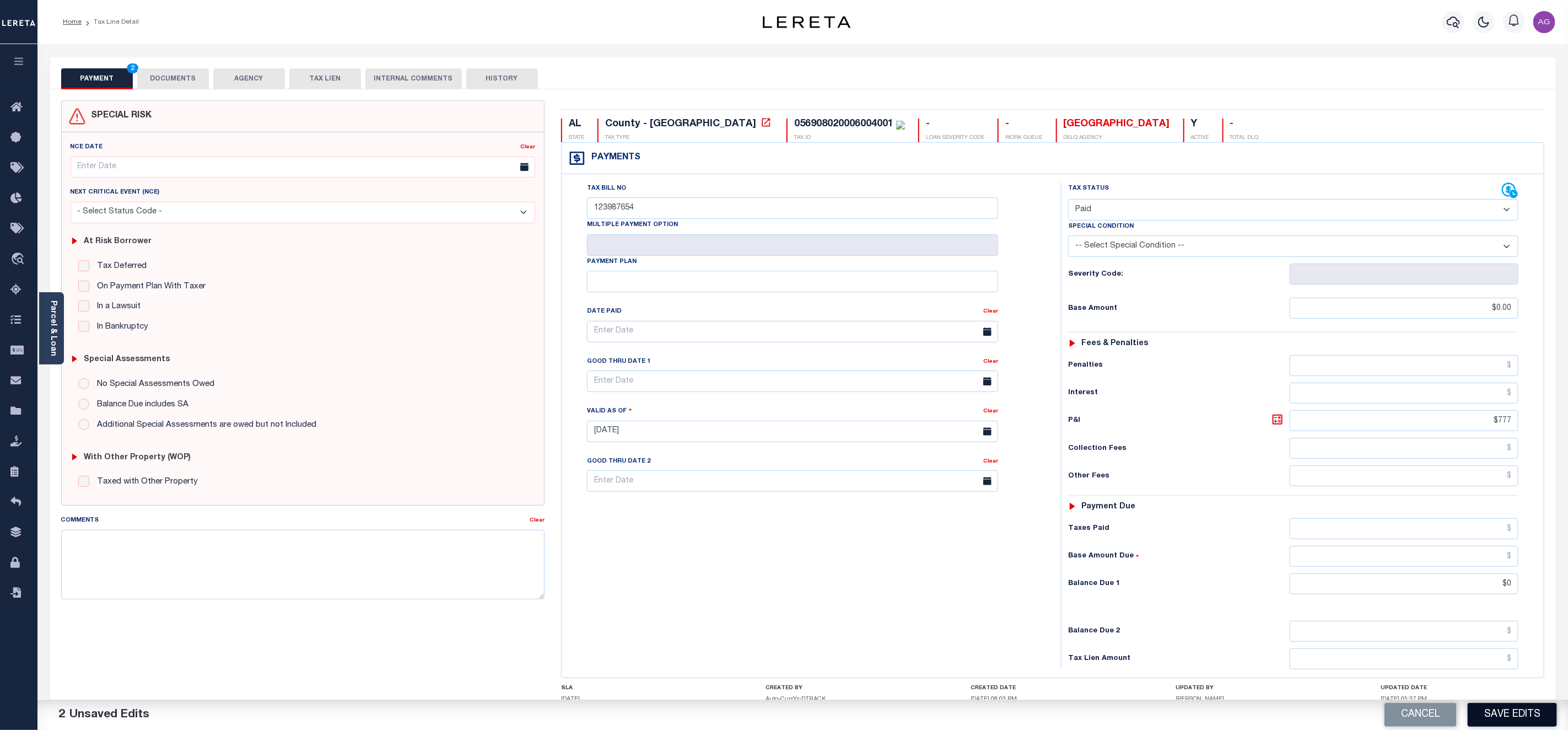
type input "$0.00"
click at [1525, 715] on button "Save Edits" at bounding box center [1513, 715] width 90 height 24
checkbox input "false"
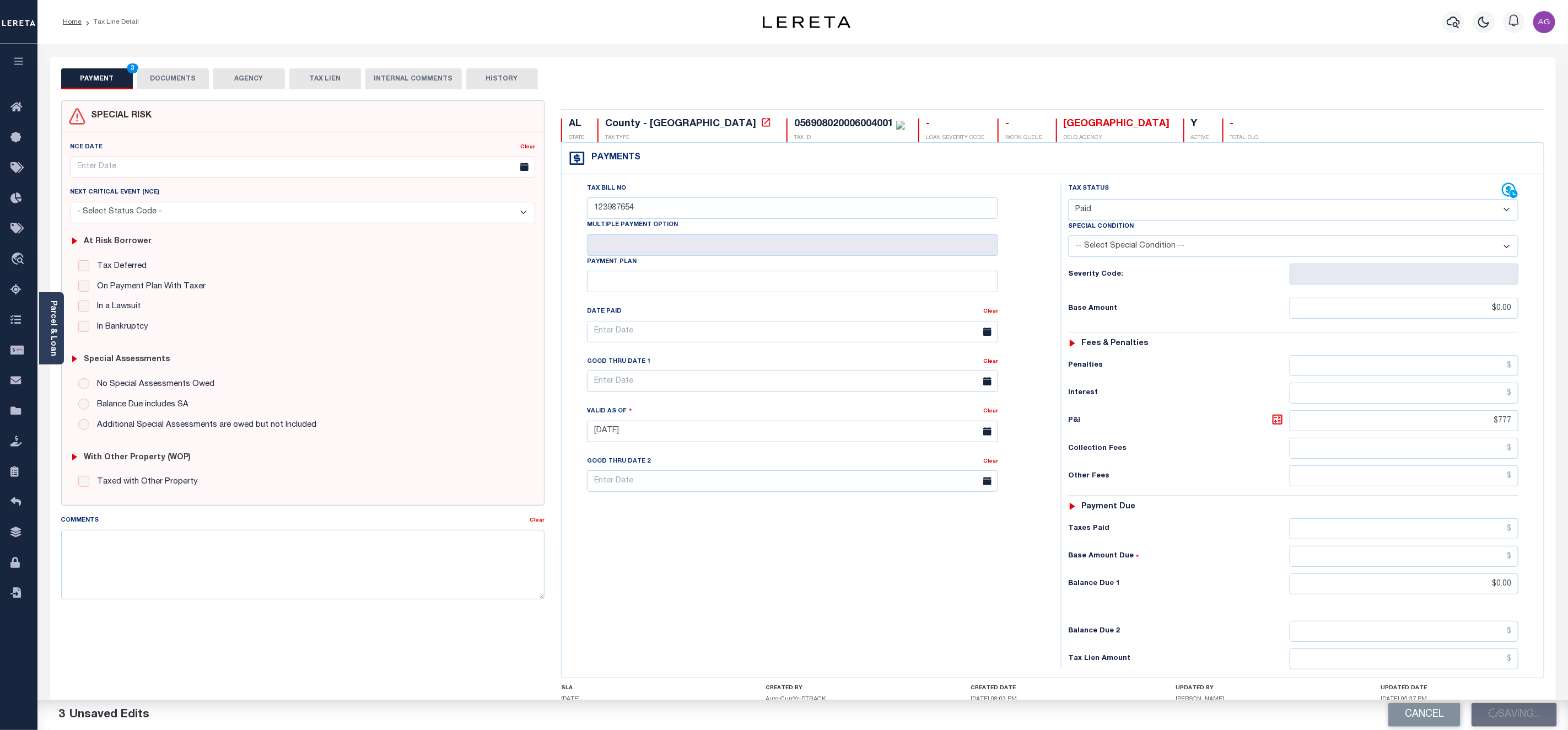
checkbox input "false"
type input "$0"
type input "$777"
type input "$0"
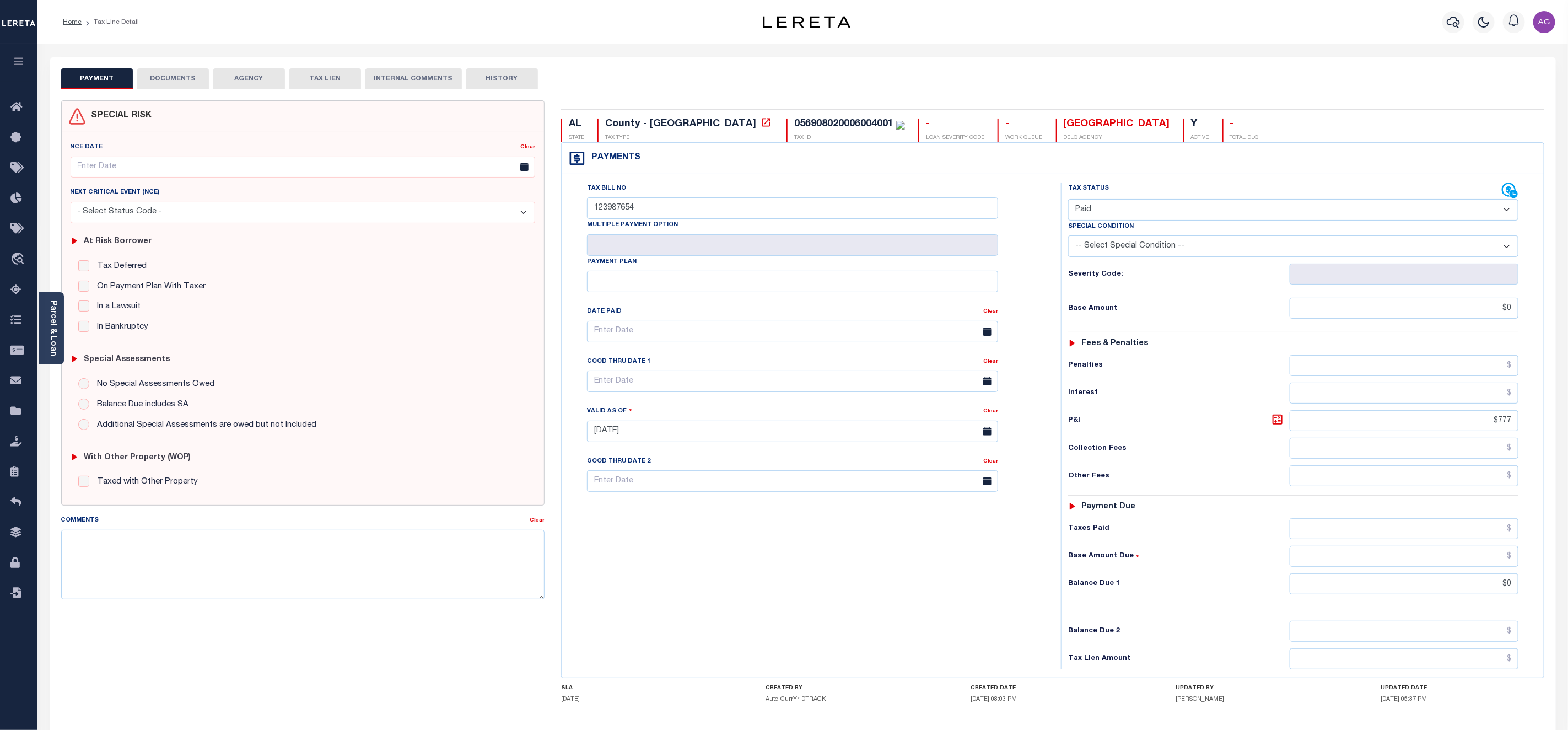
scroll to position [90, 0]
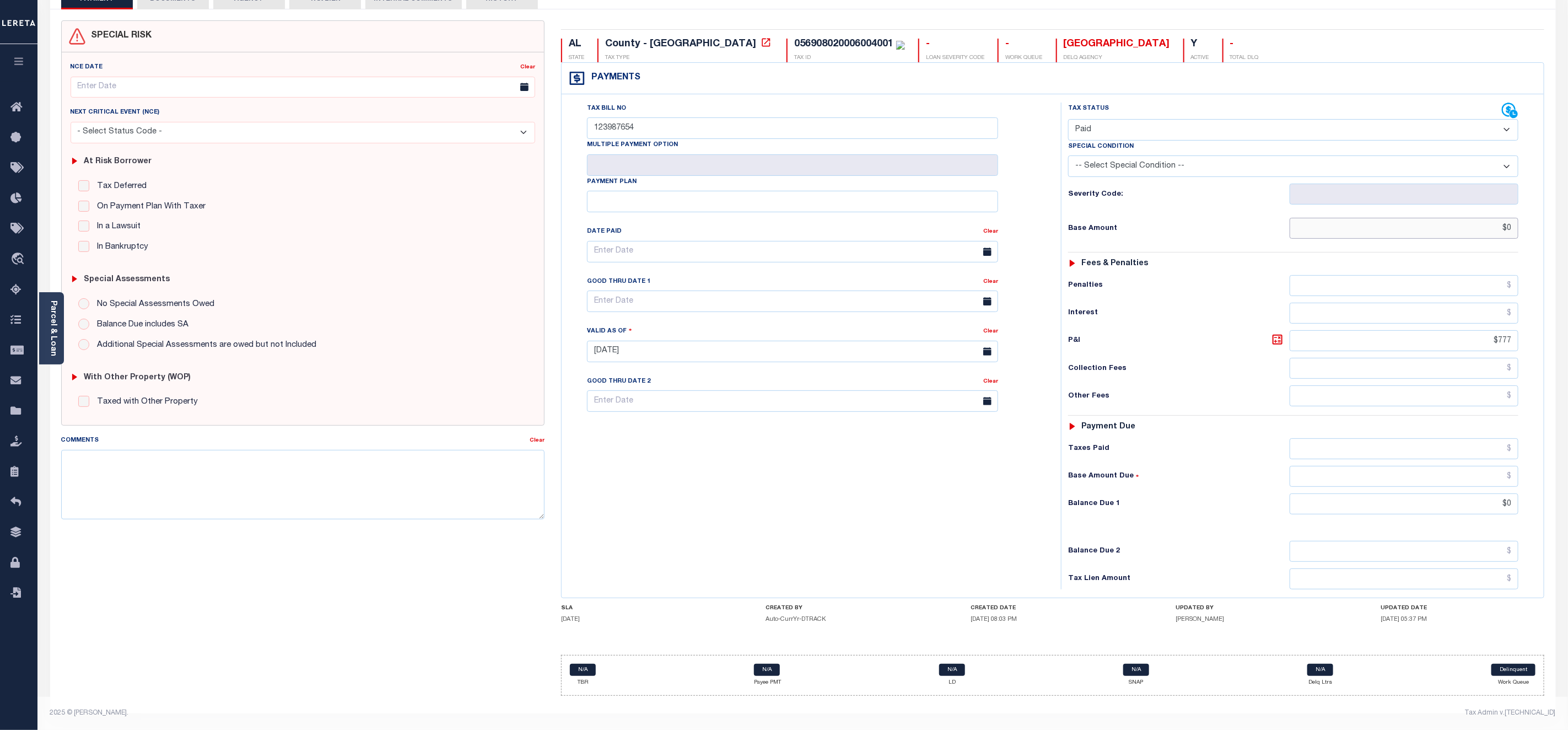
drag, startPoint x: 1508, startPoint y: 224, endPoint x: 1528, endPoint y: 227, distance: 20.2
click at [1528, 227] on div "Tax Status Status - Select Status Code -" at bounding box center [1297, 346] width 472 height 487
type input "$2,222.00"
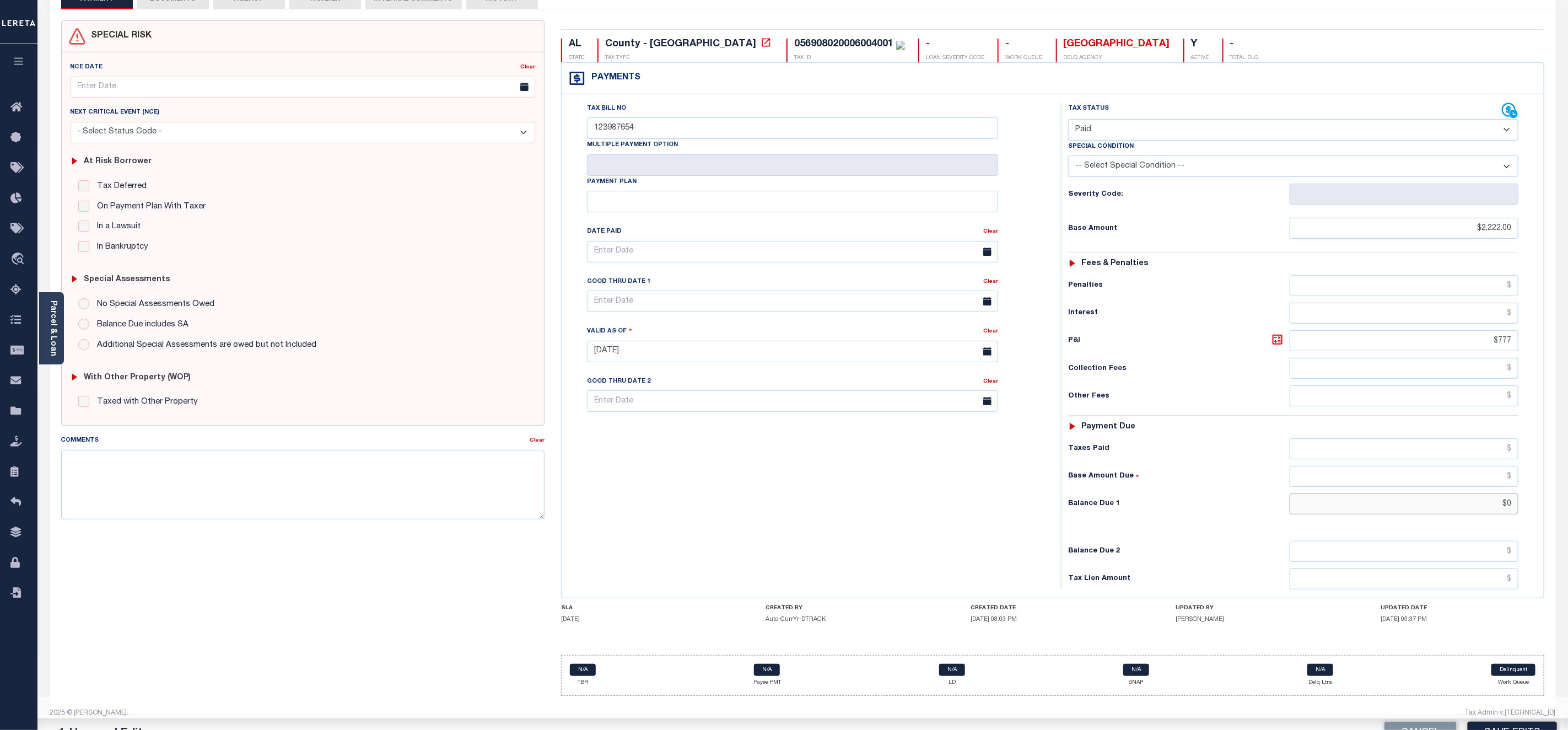
drag, startPoint x: 1508, startPoint y: 500, endPoint x: 1525, endPoint y: 501, distance: 17.0
click at [1525, 501] on div "Tax Status Status - Select Status Code -" at bounding box center [1297, 346] width 472 height 487
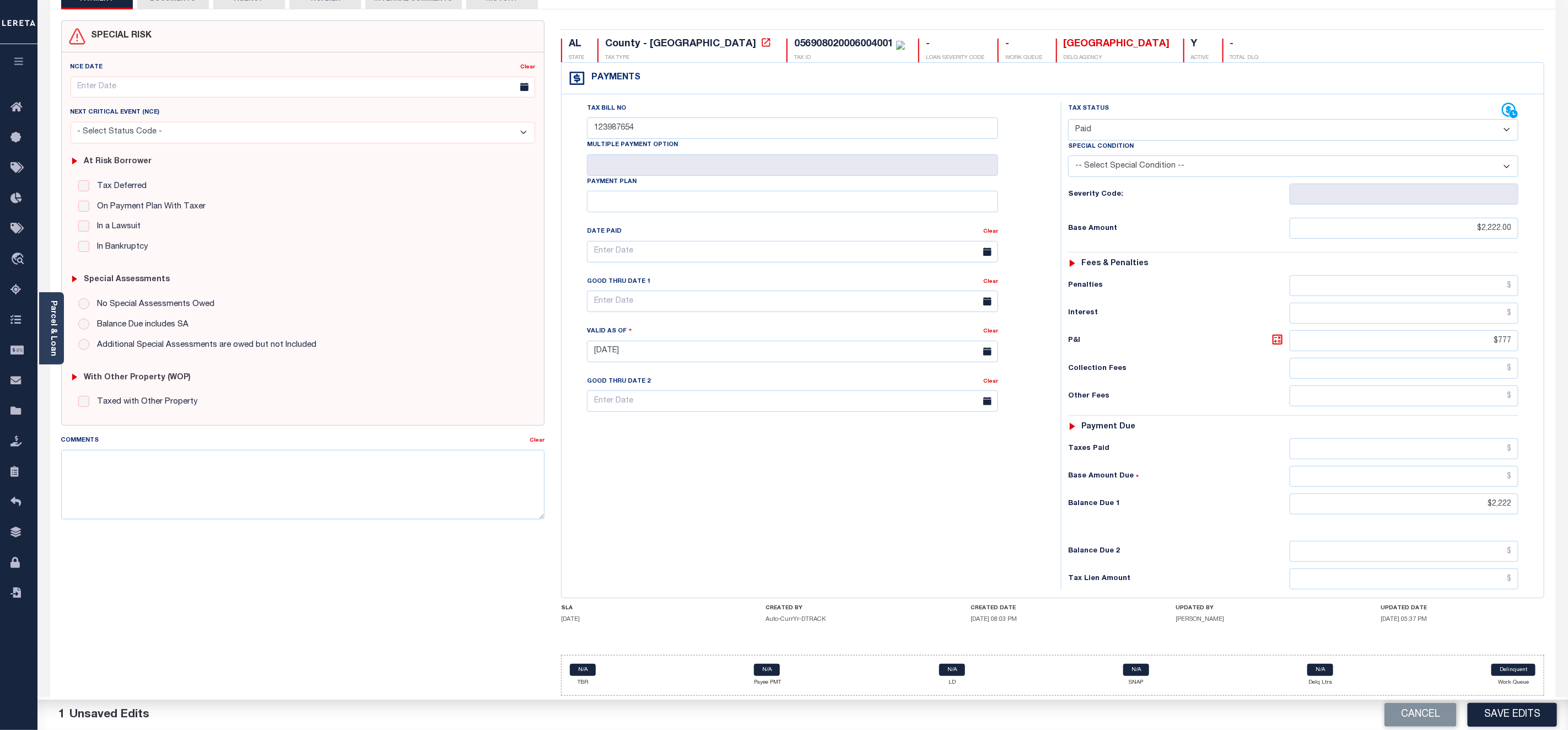
type input "$2,222.00"
click at [1171, 141] on div "Special Condition" at bounding box center [1294, 148] width 450 height 15
click at [1171, 124] on select "- Select Status Code - Open Due/Unpaid Paid Incomplete No Tax Due Internal Refu…" at bounding box center [1294, 130] width 450 height 21
select select "DUE"
click at [1068, 119] on select "- Select Status Code - Open Due/Unpaid Paid Incomplete No Tax Due Internal Refu…" at bounding box center [1294, 130] width 450 height 21
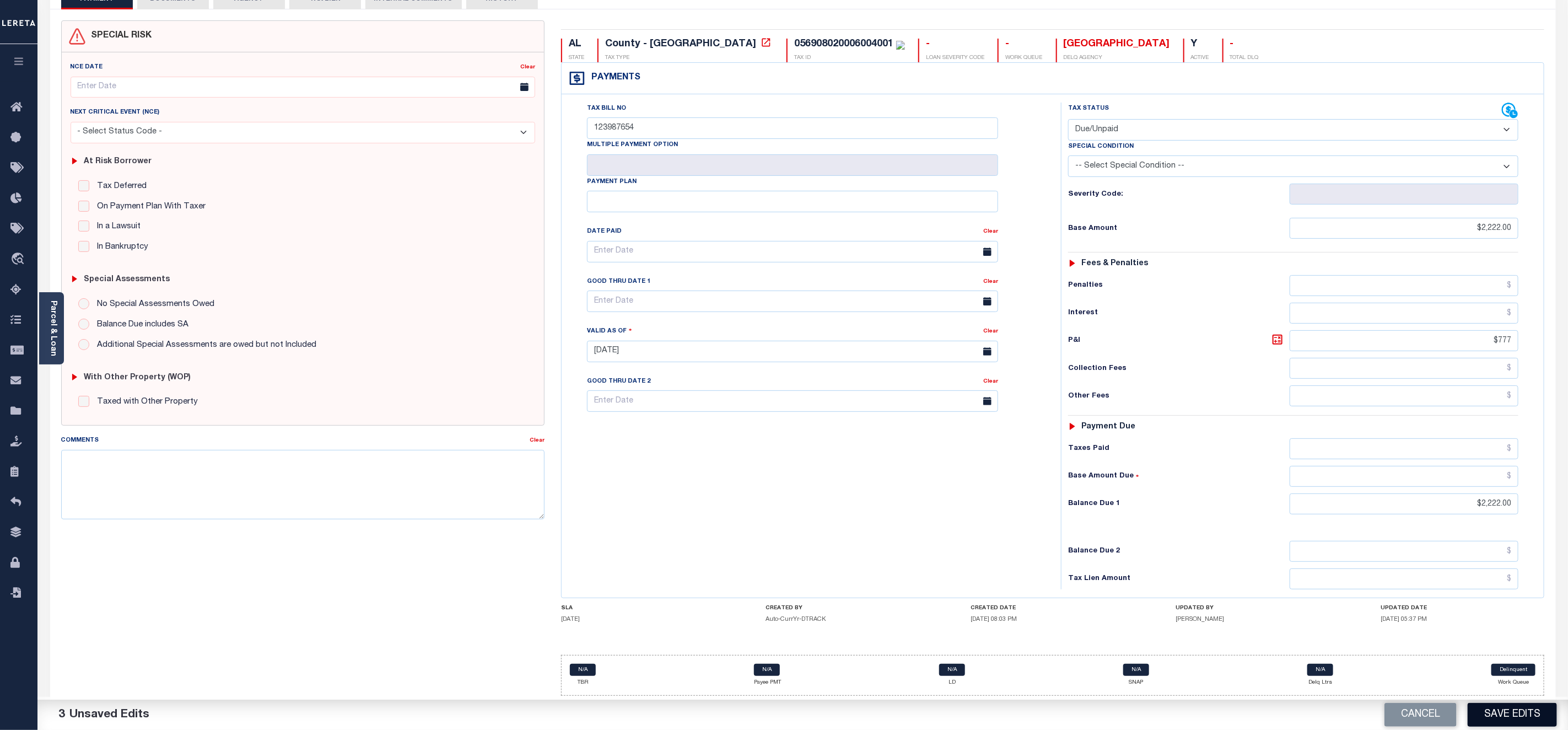
click at [1538, 712] on button "Save Edits" at bounding box center [1513, 715] width 90 height 24
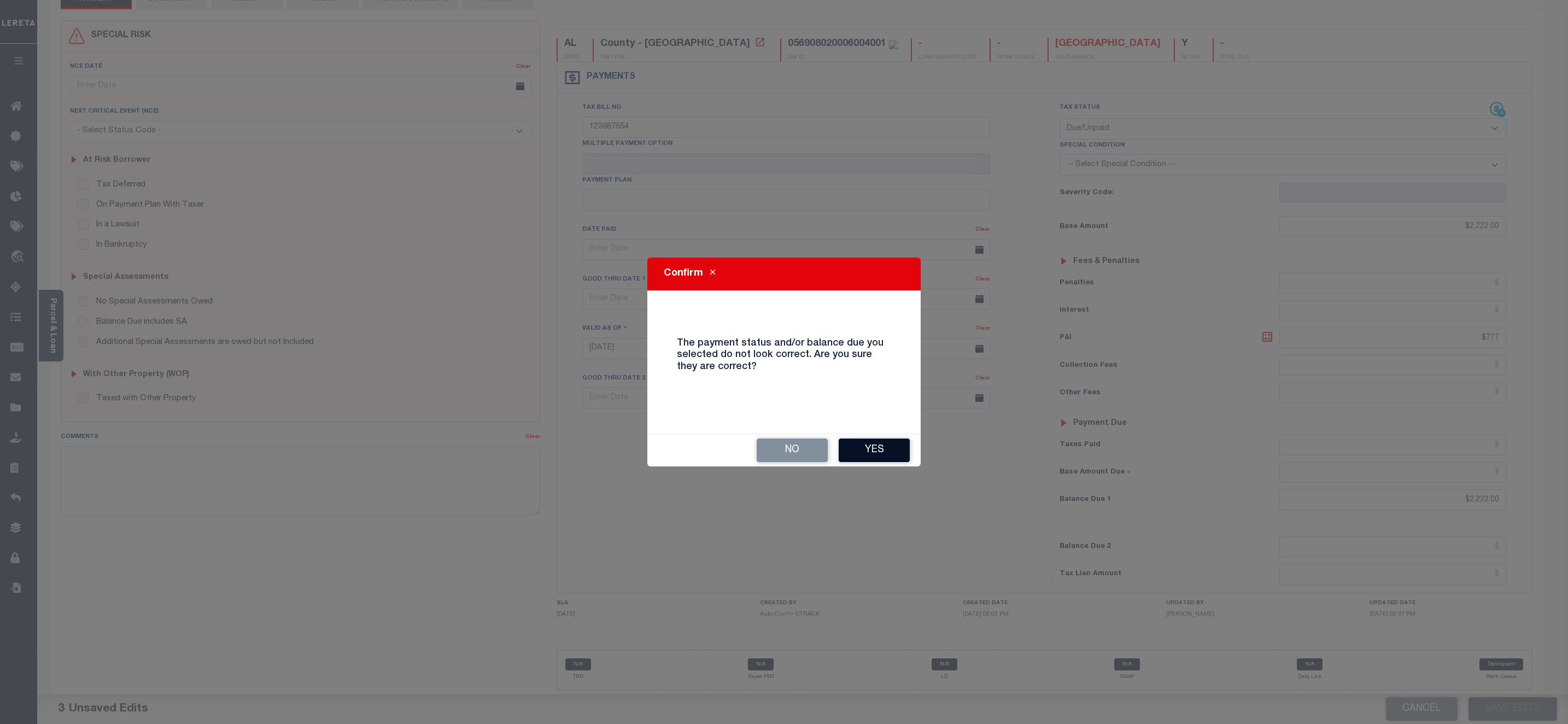
click at [878, 447] on button "Yes" at bounding box center [874, 450] width 71 height 24
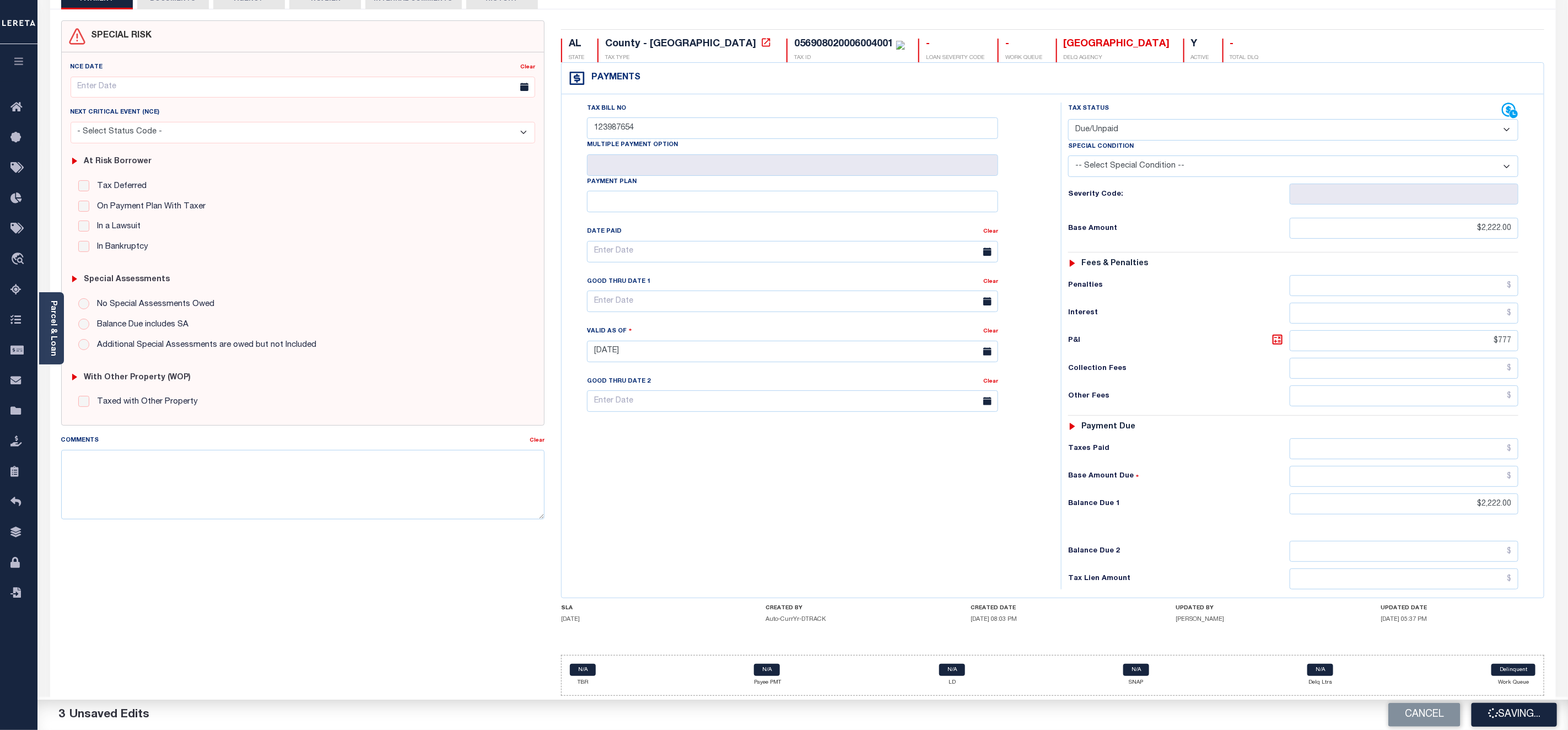
checkbox input "false"
type input "$2,222"
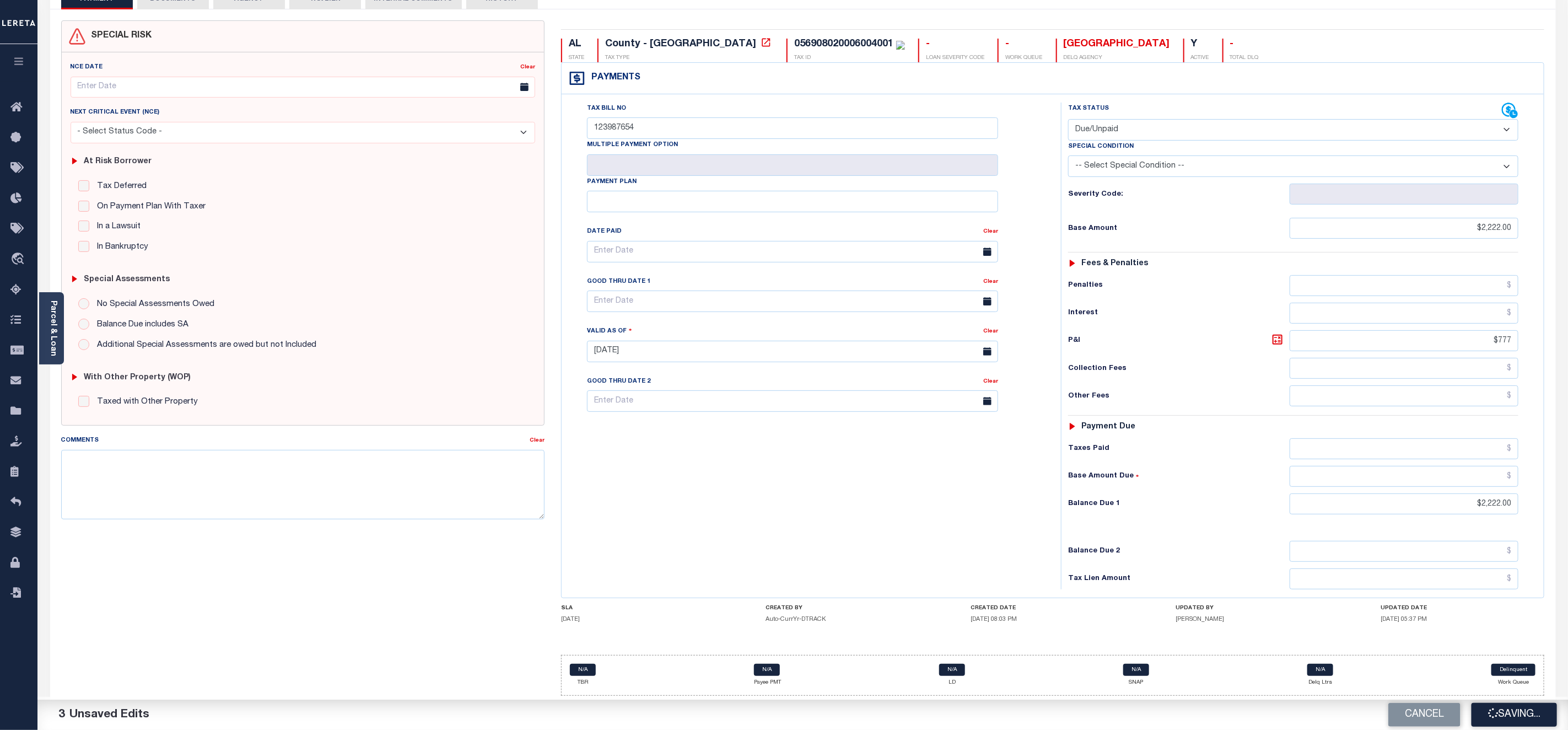
type input "$777"
type input "$2,222"
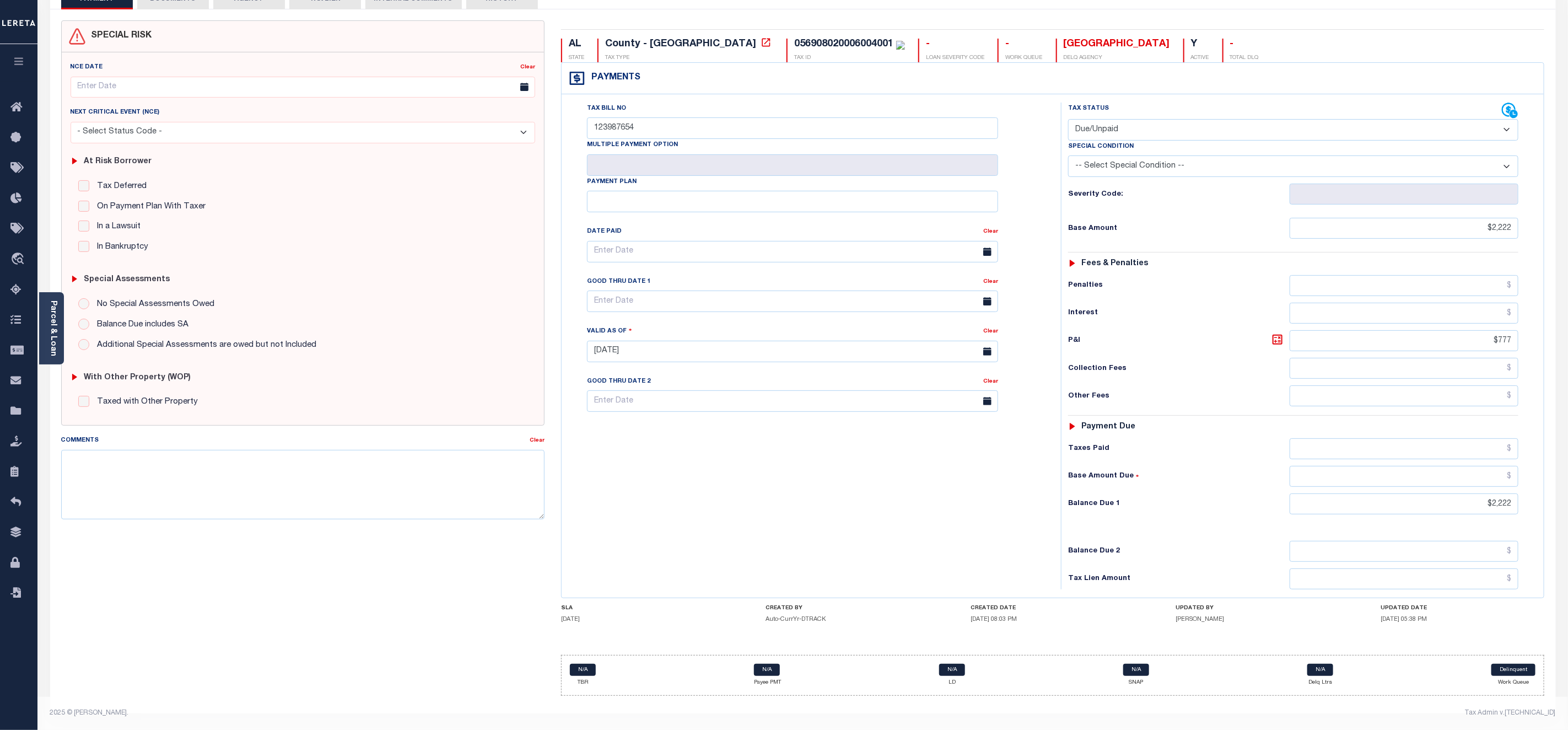
click at [1396, 141] on div "Special Condition" at bounding box center [1294, 148] width 450 height 15
click at [1374, 126] on select "- Select Status Code - Open Due/Unpaid Paid Incomplete No Tax Due Internal Refu…" at bounding box center [1294, 130] width 450 height 21
select select "PYD"
click at [1068, 119] on select "- Select Status Code - Open Due/Unpaid Paid Incomplete No Tax Due Internal Refu…" at bounding box center [1294, 130] width 450 height 21
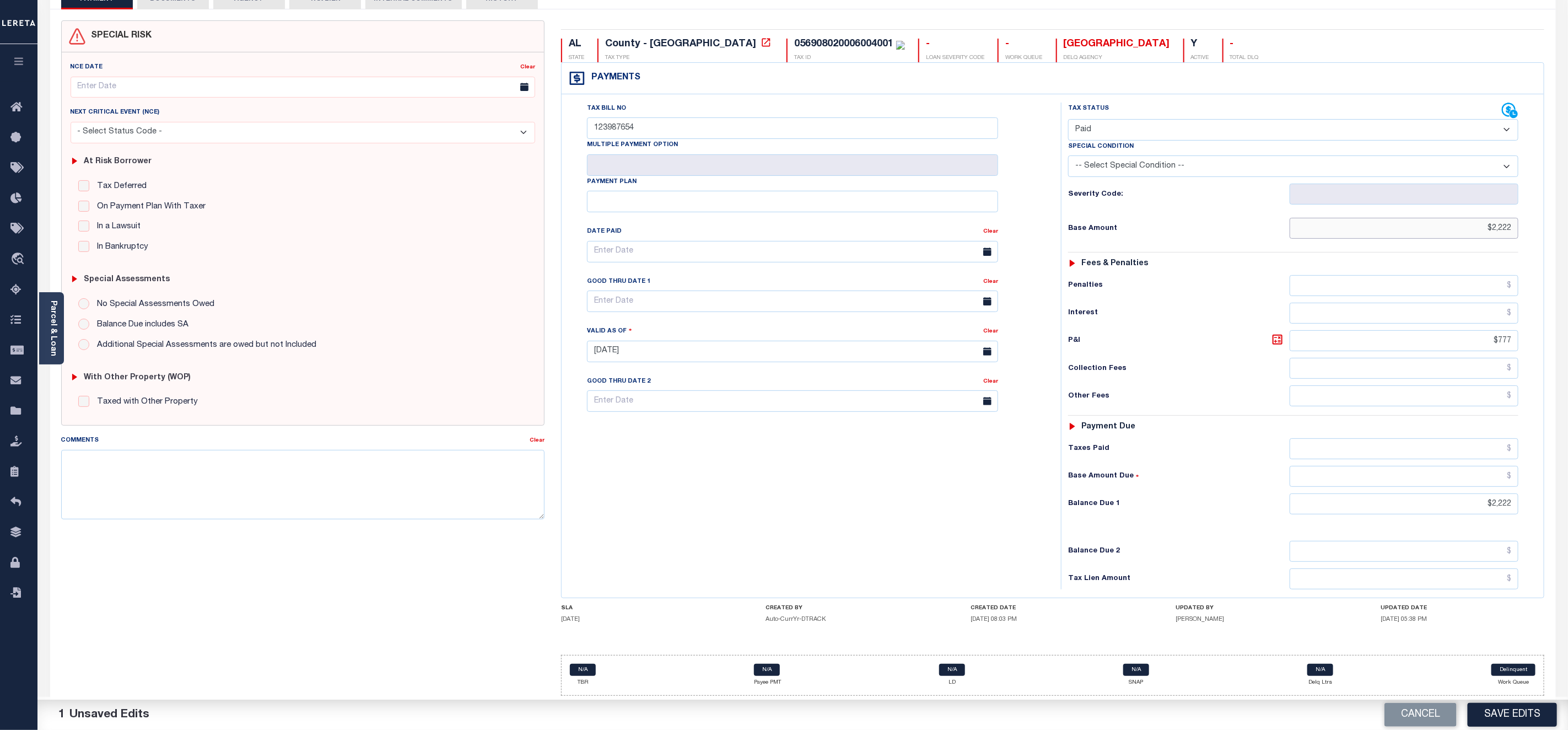
drag, startPoint x: 1491, startPoint y: 222, endPoint x: 1541, endPoint y: 220, distance: 50.0
click at [1541, 220] on div "Tax Status Status" at bounding box center [1297, 346] width 489 height 487
type input "$0.00"
click at [1491, 501] on input "$2,222" at bounding box center [1404, 504] width 229 height 21
click at [1481, 502] on input "$2,222" at bounding box center [1404, 504] width 229 height 21
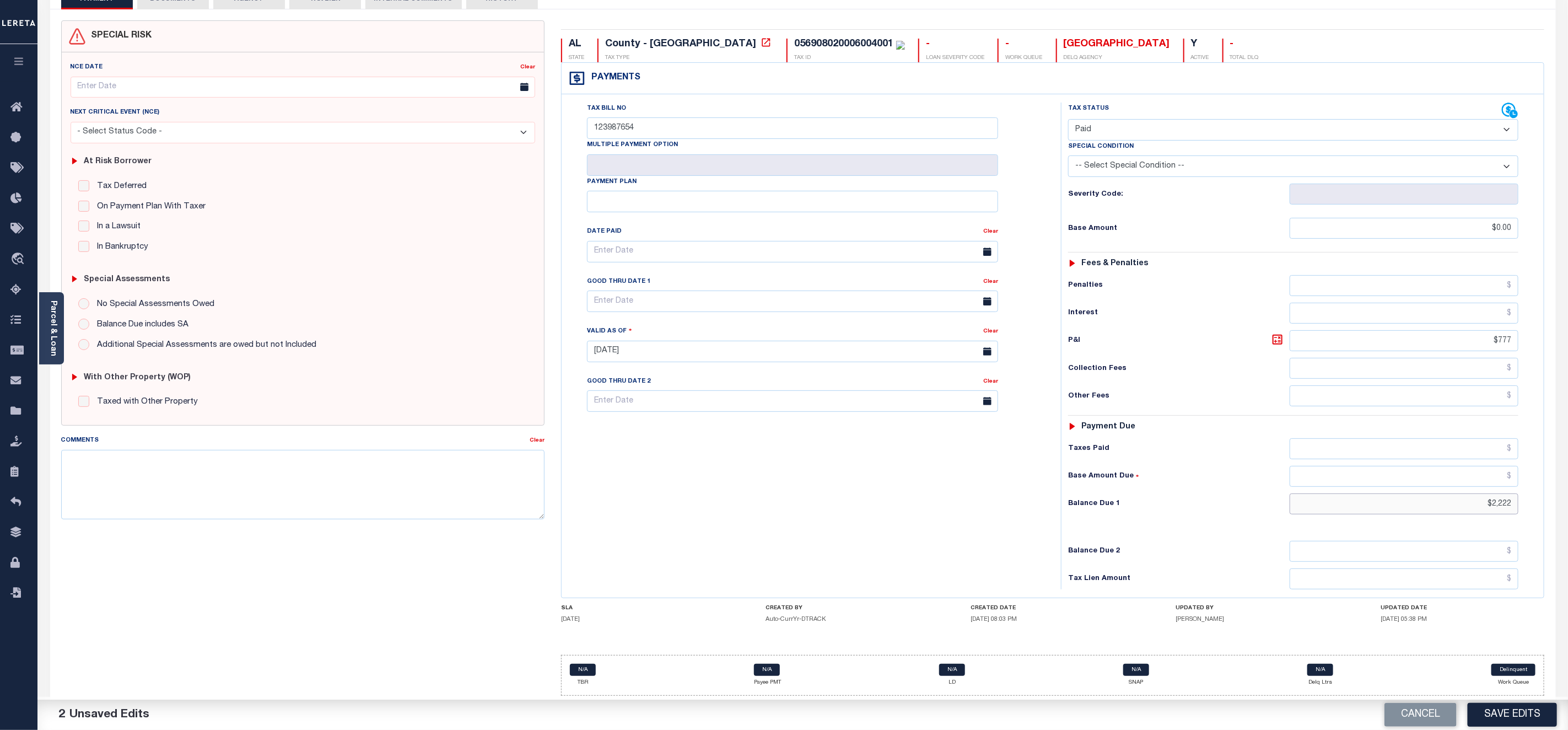
click at [1481, 502] on input "$2,222" at bounding box center [1404, 504] width 229 height 21
drag, startPoint x: 1493, startPoint y: 505, endPoint x: 1529, endPoint y: 503, distance: 36.1
click at [1529, 503] on div "Tax Status Status - Select Status Code -" at bounding box center [1297, 346] width 472 height 487
type input "$0.00"
click at [1540, 518] on div "Tax Status Status" at bounding box center [1297, 346] width 489 height 487
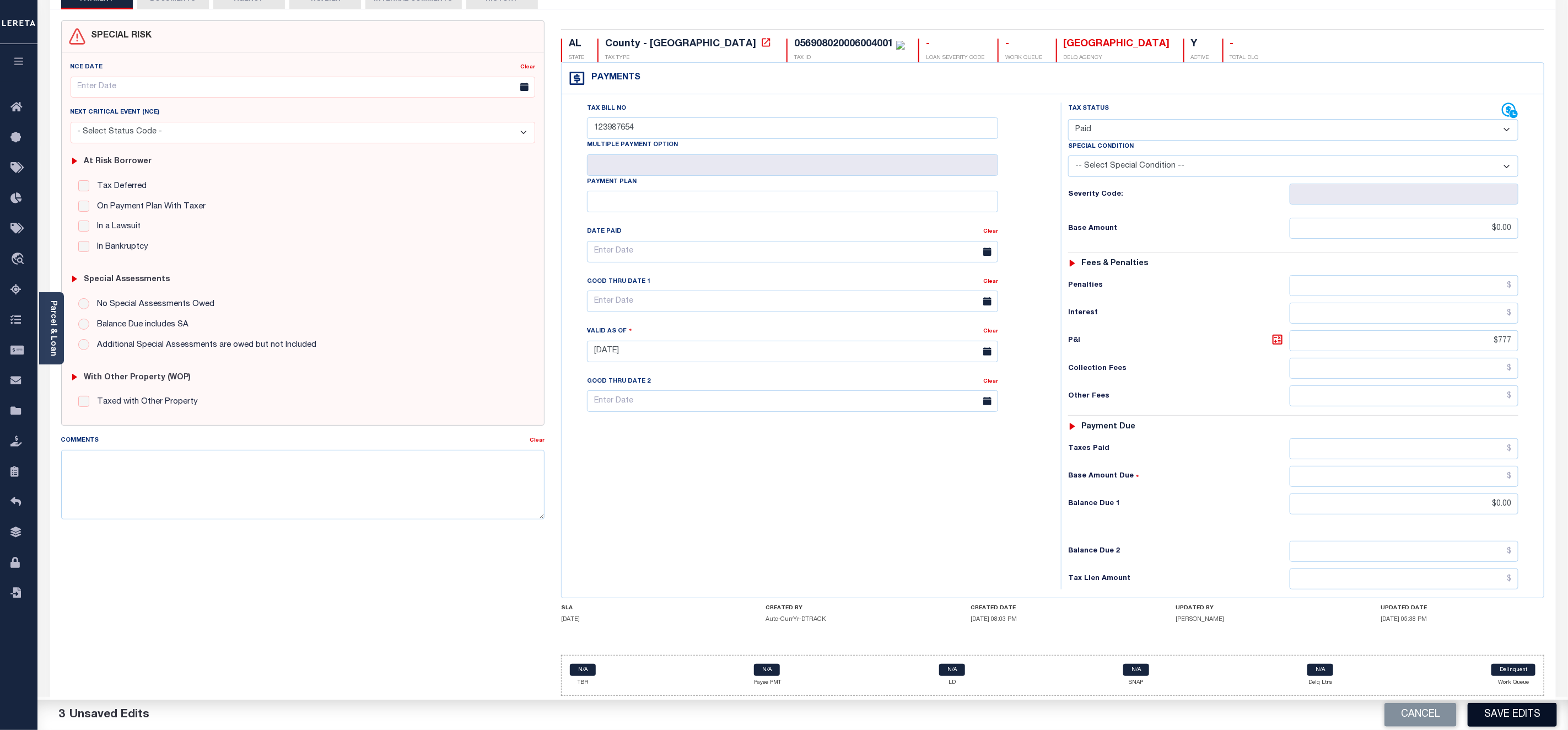
click at [1521, 718] on button "Save Edits" at bounding box center [1513, 715] width 90 height 24
checkbox input "false"
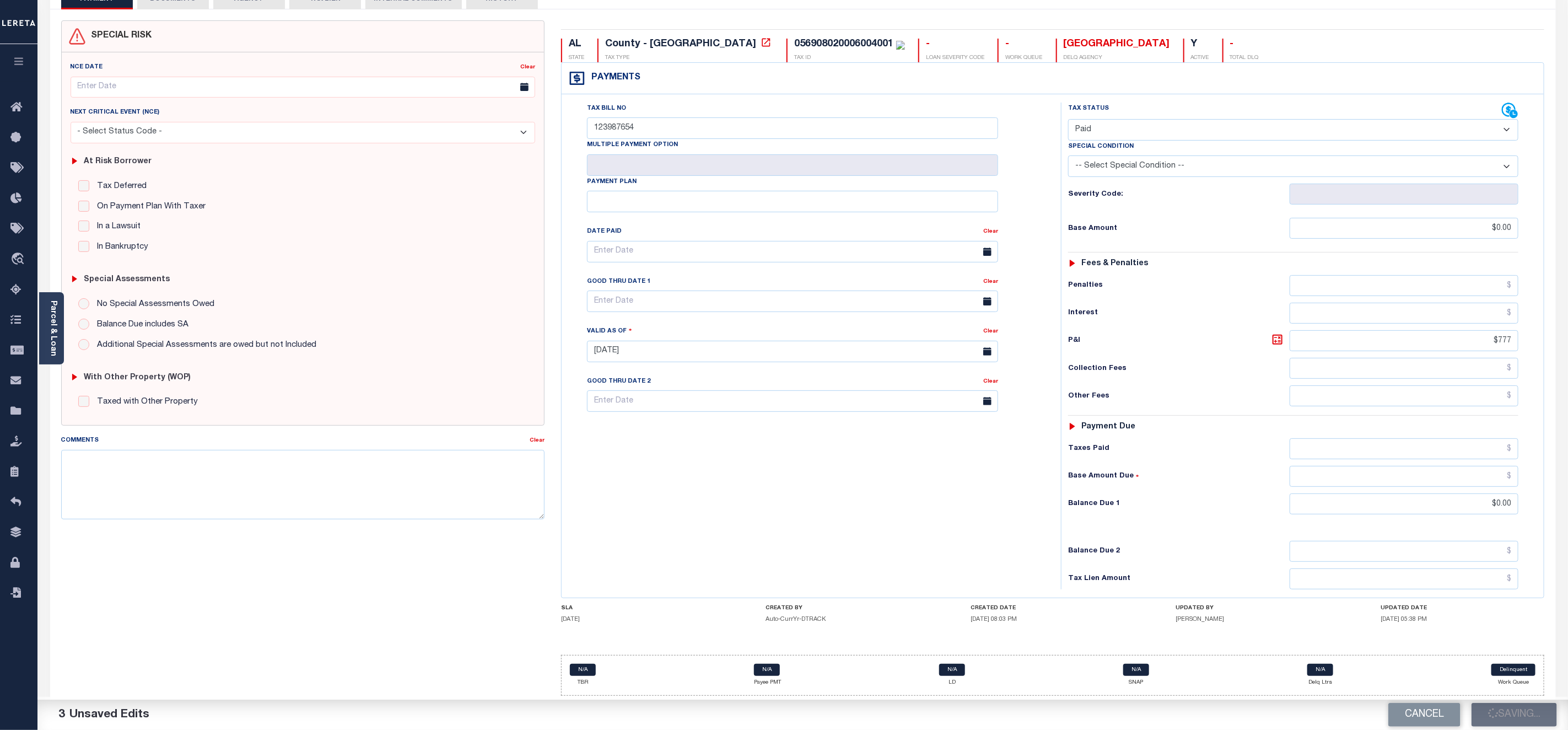
type input "$0"
type input "$777"
type input "$0"
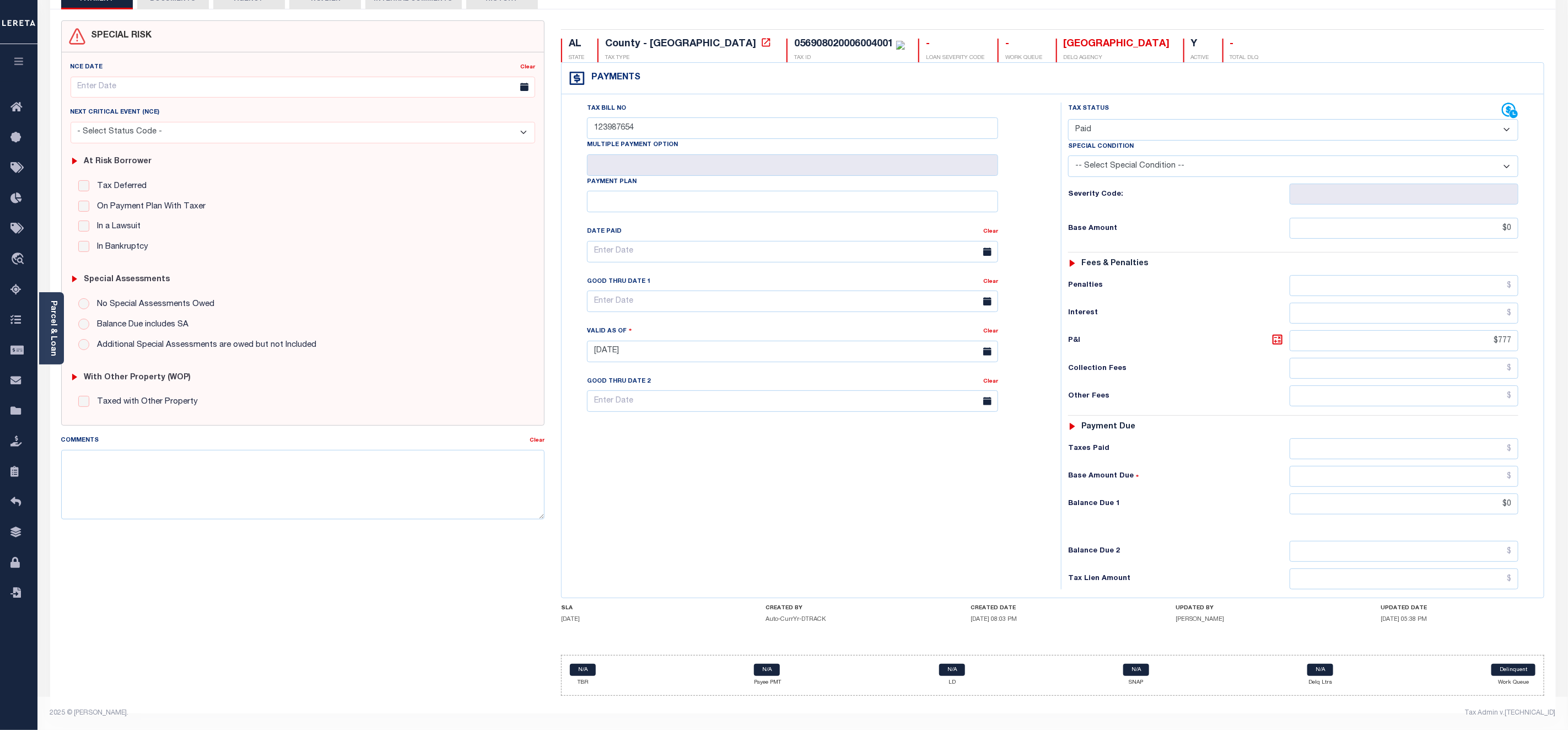
click at [1421, 126] on select "- Select Status Code - Open Due/Unpaid Paid Incomplete No Tax Due Internal Refu…" at bounding box center [1294, 130] width 450 height 21
select select "DUE"
click at [1068, 119] on select "- Select Status Code - Open Due/Unpaid Paid Incomplete No Tax Due Internal Refu…" at bounding box center [1294, 130] width 450 height 21
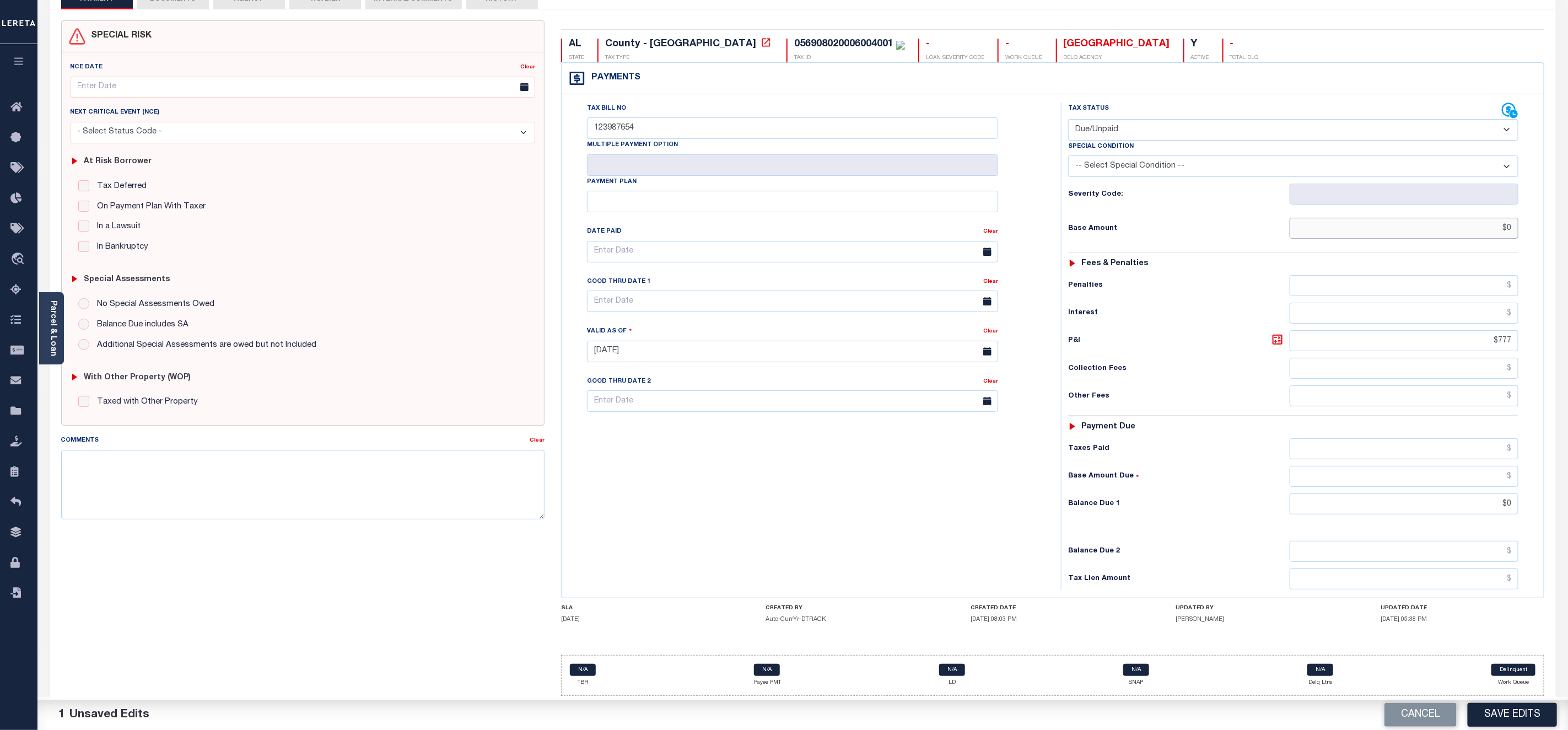
drag, startPoint x: 1505, startPoint y: 222, endPoint x: 1518, endPoint y: 222, distance: 13.0
click at [1518, 222] on input "$0" at bounding box center [1404, 228] width 229 height 21
type input "$2,224.00"
drag, startPoint x: 1507, startPoint y: 503, endPoint x: 1520, endPoint y: 503, distance: 13.0
click at [1520, 503] on div "Tax Status Status - Select Status Code -" at bounding box center [1297, 346] width 472 height 487
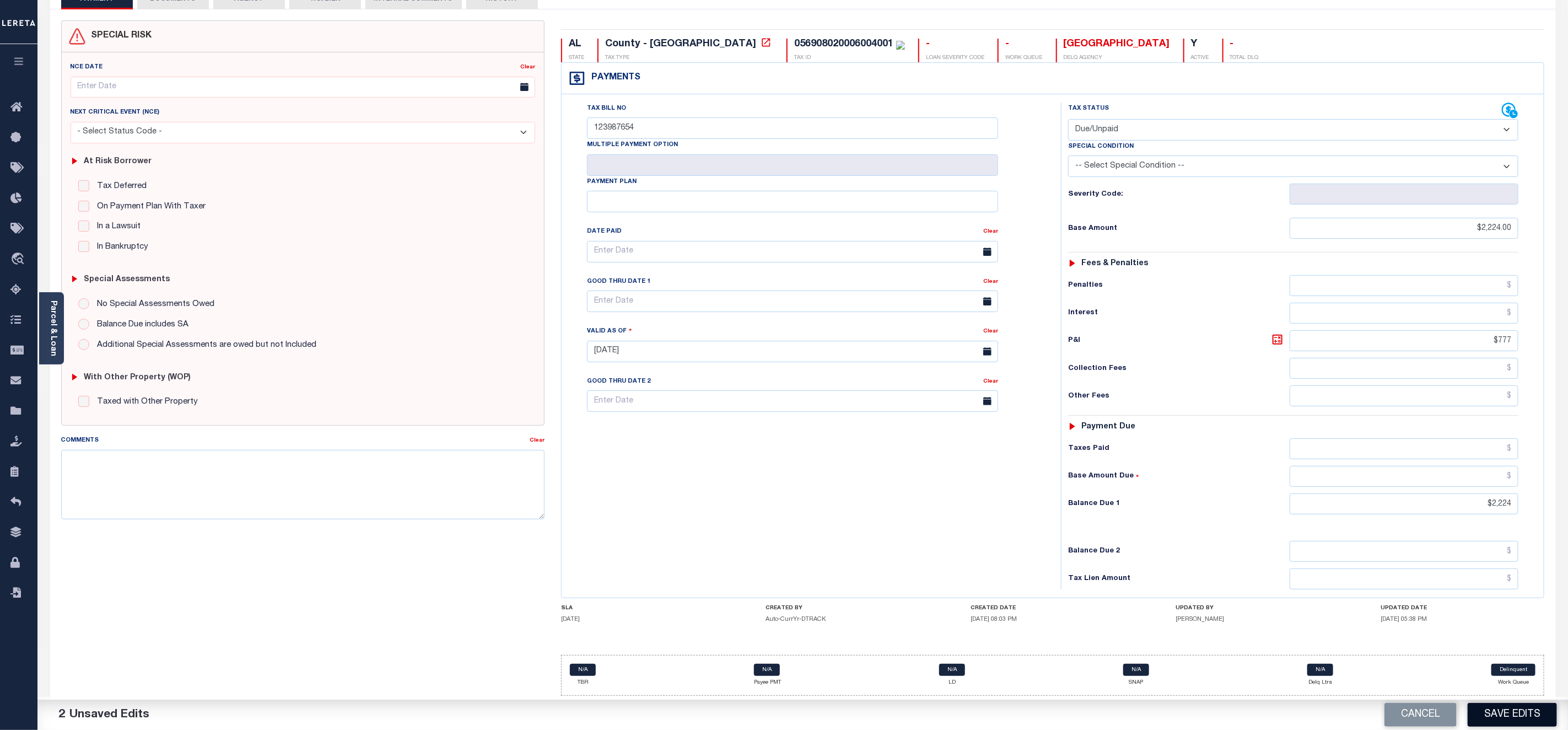
type input "$2,224.00"
click at [1522, 712] on button "Save Edits" at bounding box center [1513, 715] width 90 height 24
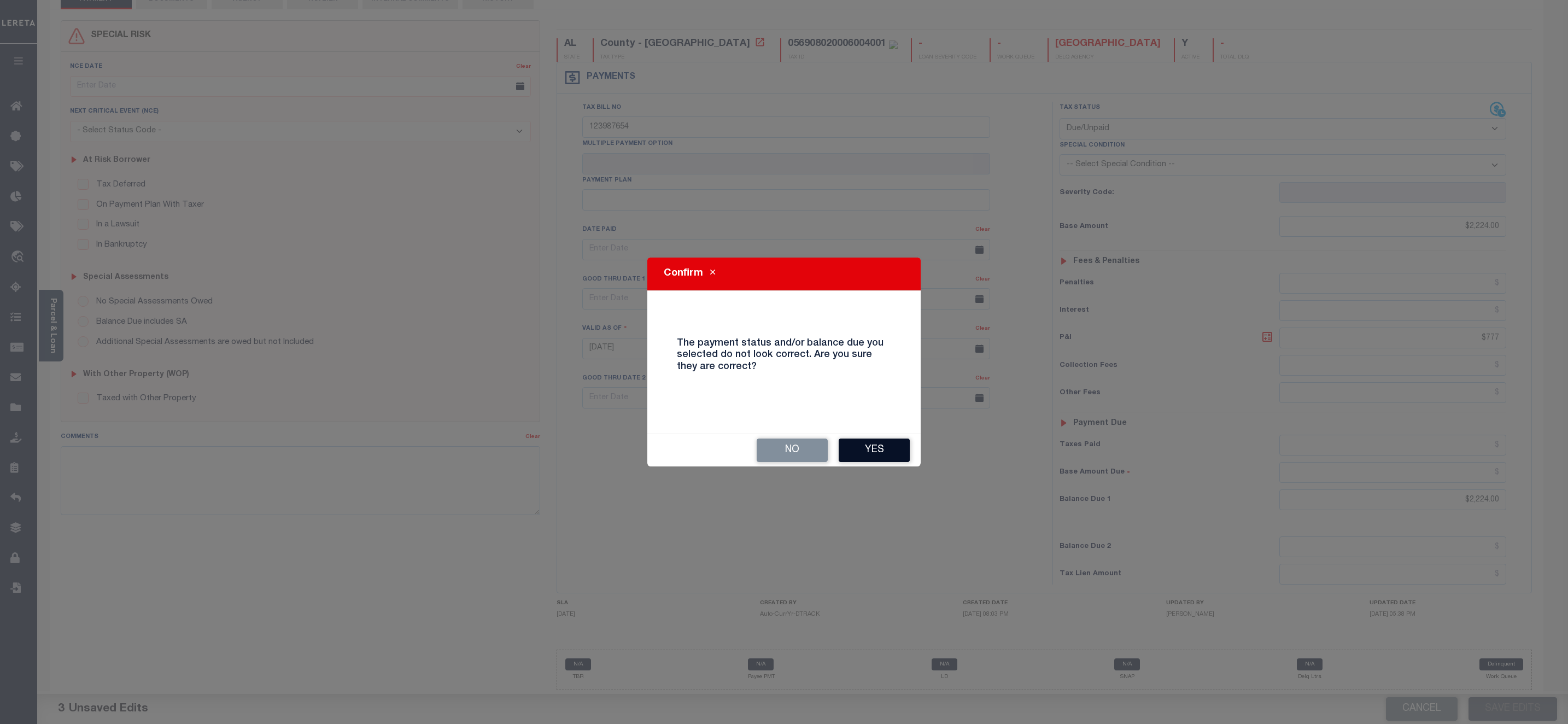
click at [873, 456] on button "Yes" at bounding box center [874, 450] width 71 height 24
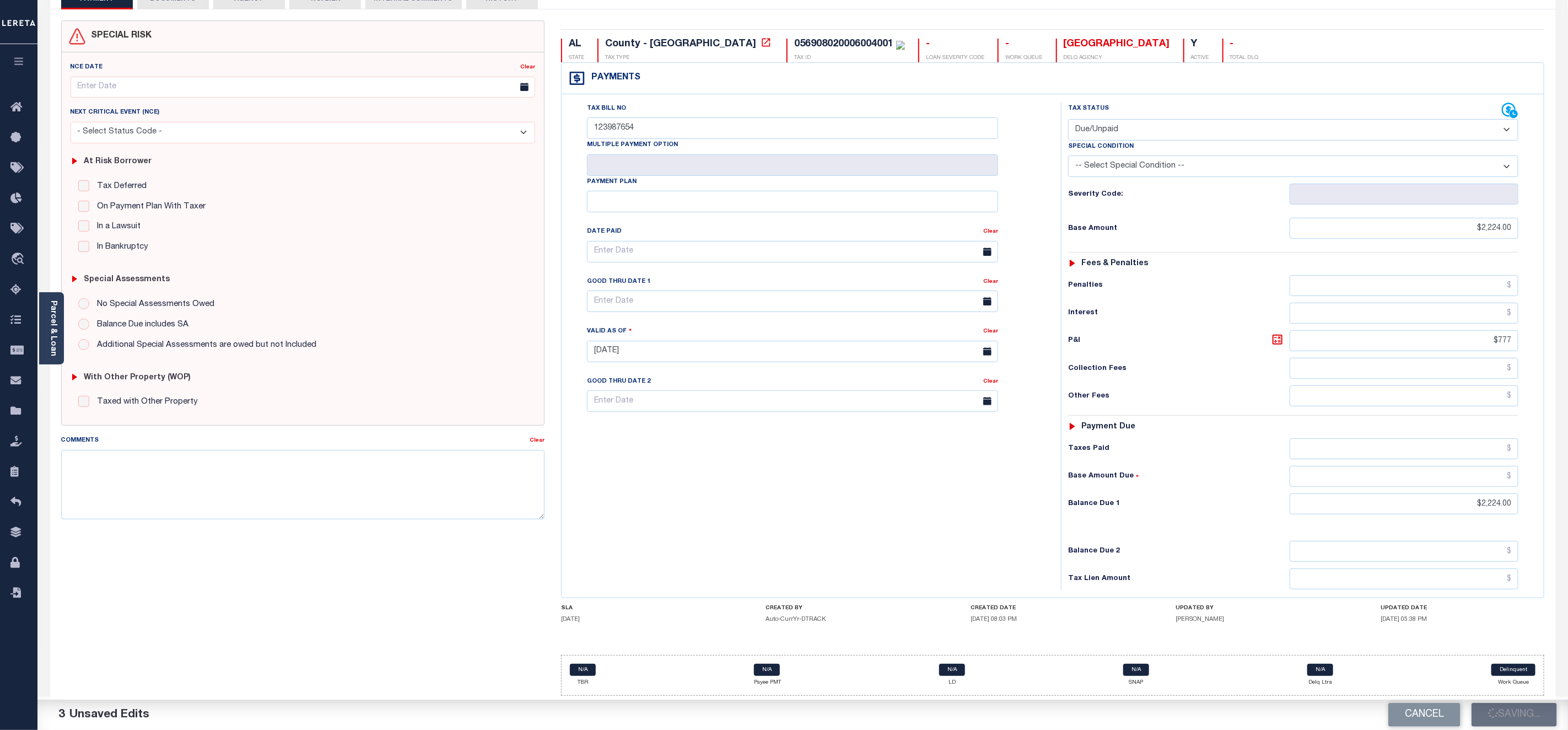
checkbox input "false"
type input "$2,224"
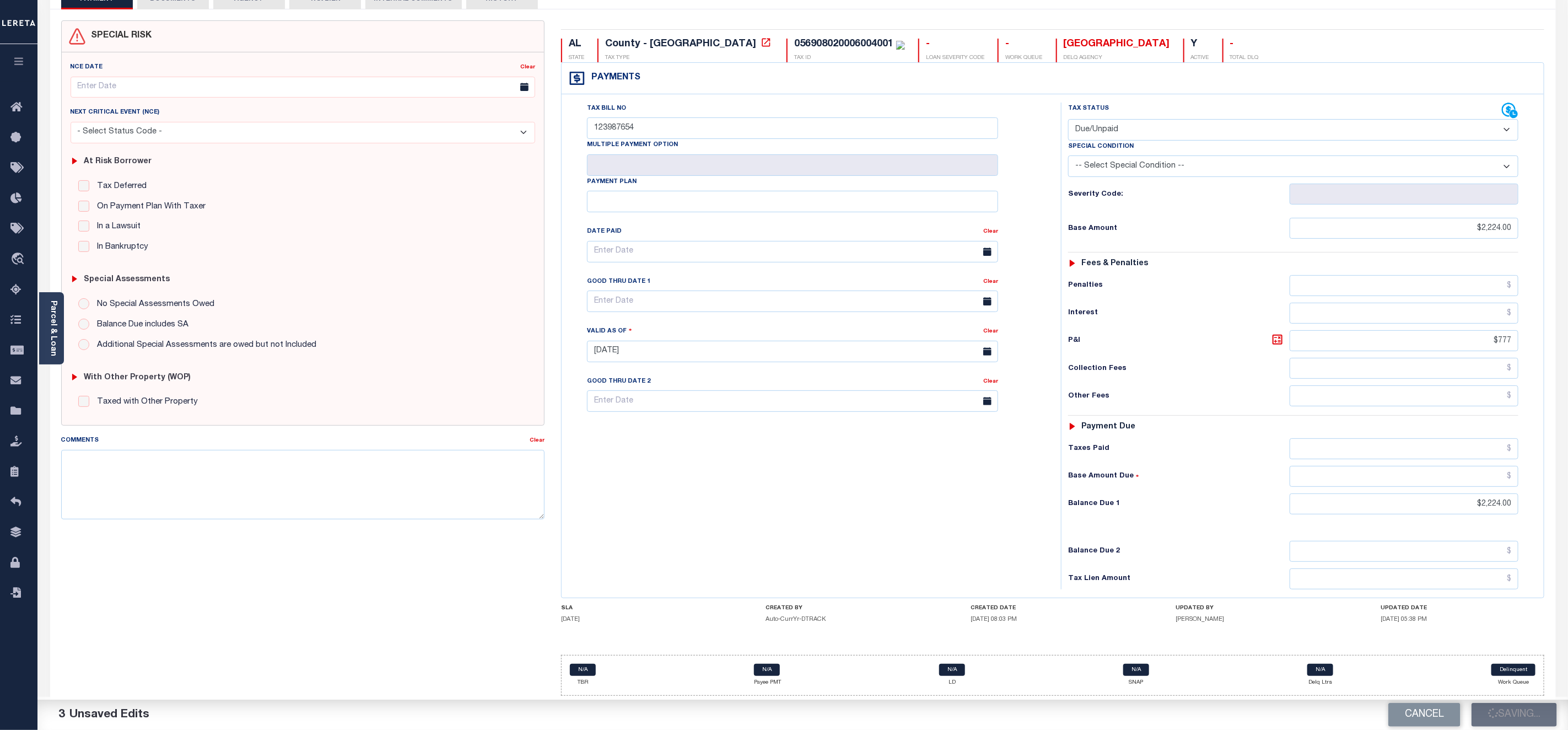
type input "$777"
type input "$2,224"
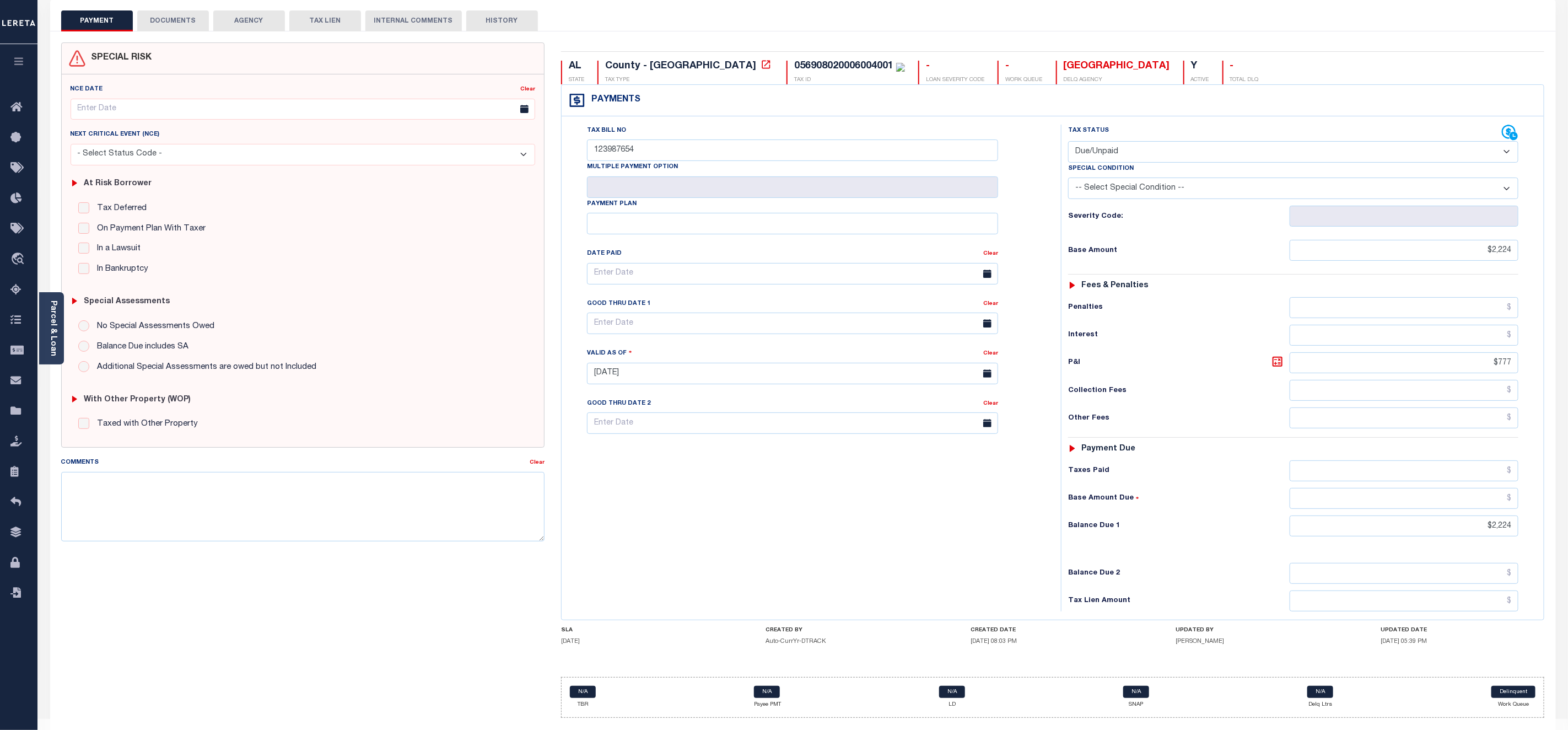
scroll to position [55, 0]
click at [1564, 567] on div "Parcel & Loan Tax Bill Details 056908020006004001 TAX ID AGENCY 2024 TAX YEAR 2…" at bounding box center [803, 373] width 1531 height 766
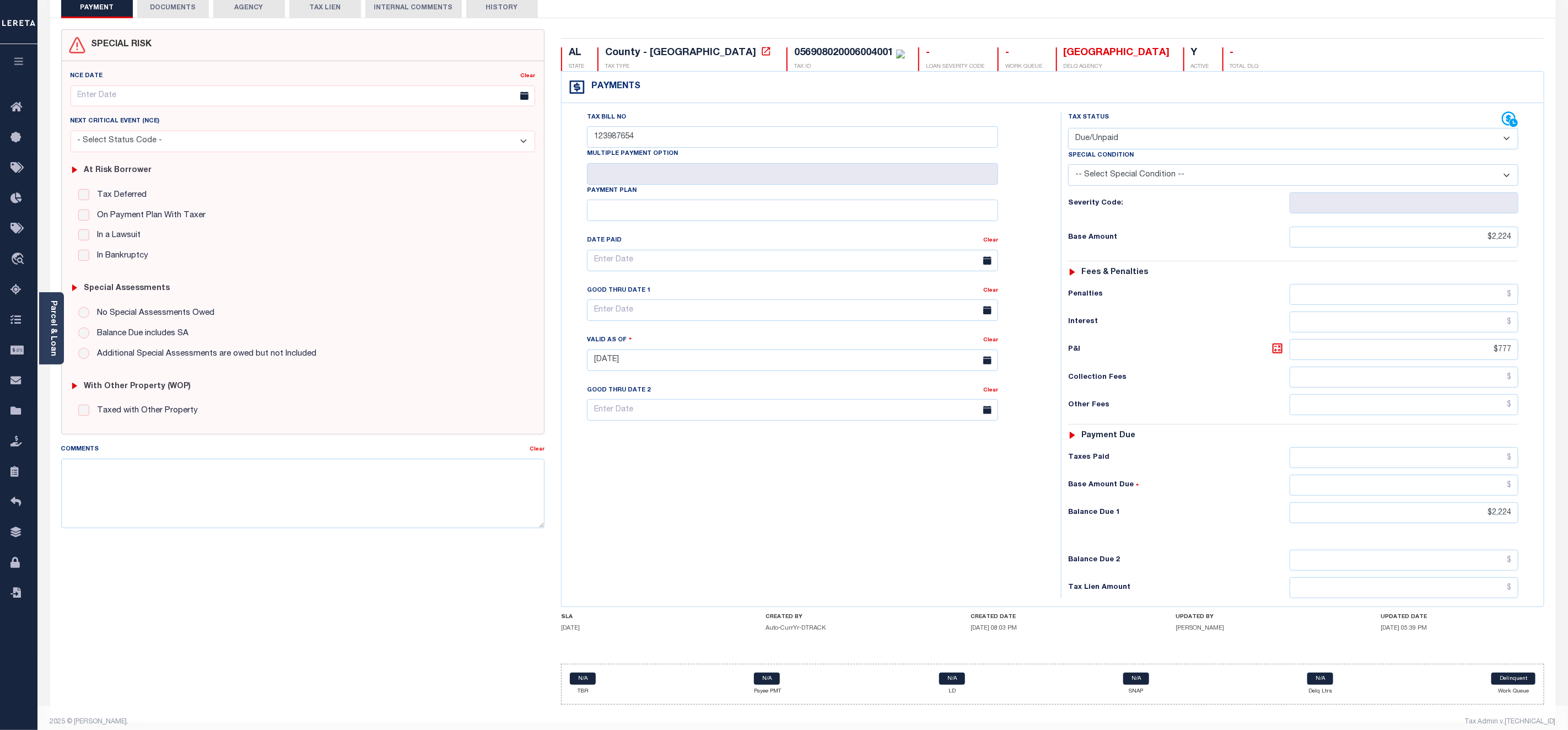
scroll to position [0, 0]
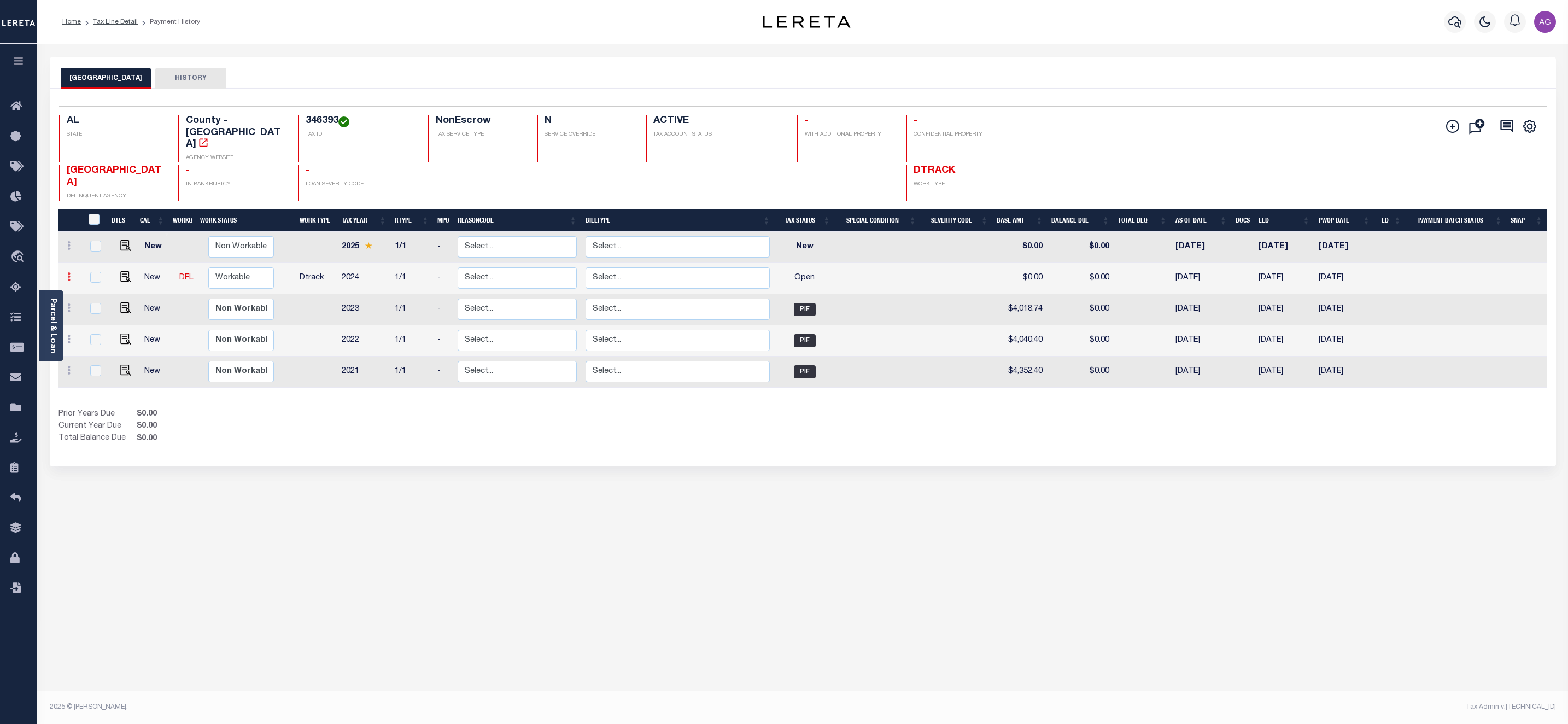
click at [72, 274] on link at bounding box center [69, 278] width 12 height 9
click at [97, 309] on img at bounding box center [95, 314] width 11 height 12
select select "OP2"
type input "$0.00"
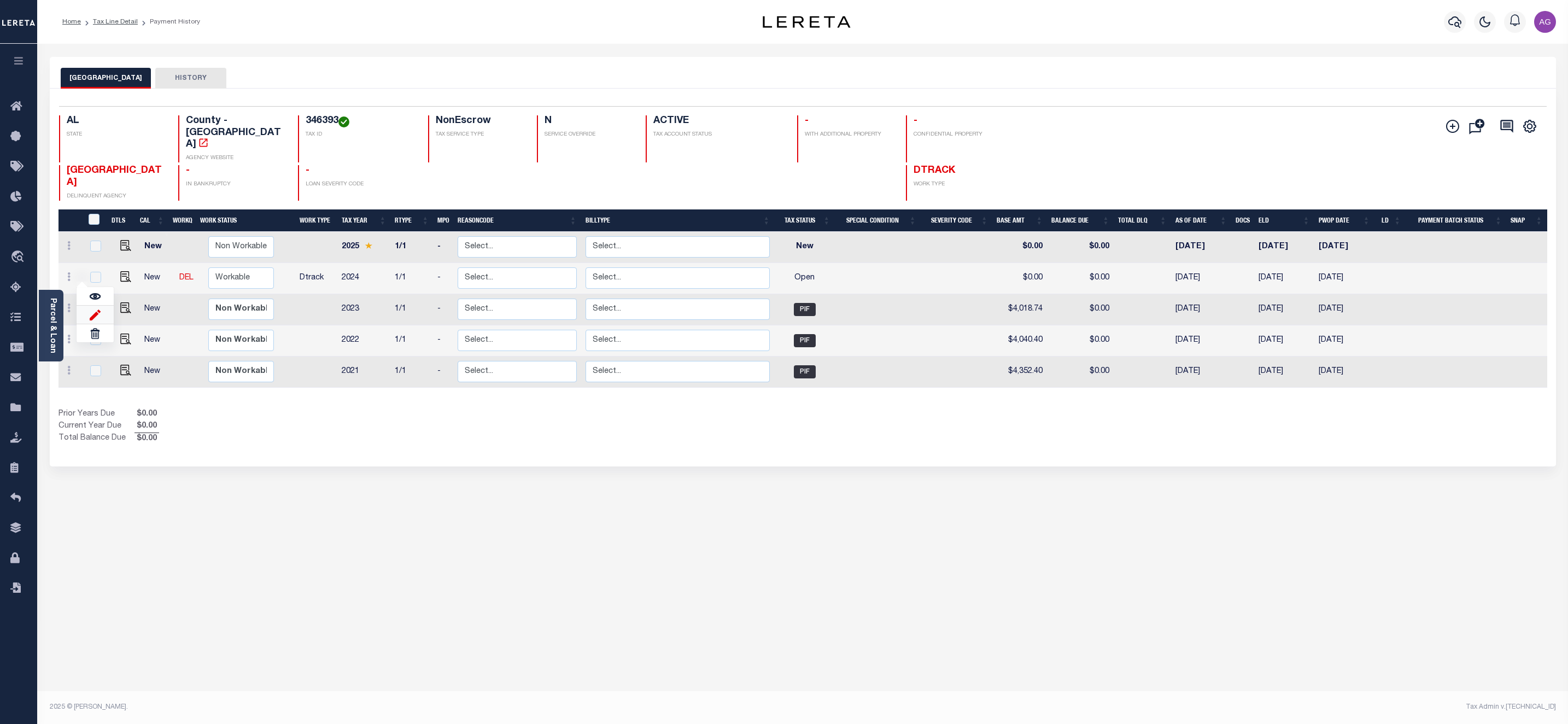
type input "[DATE]"
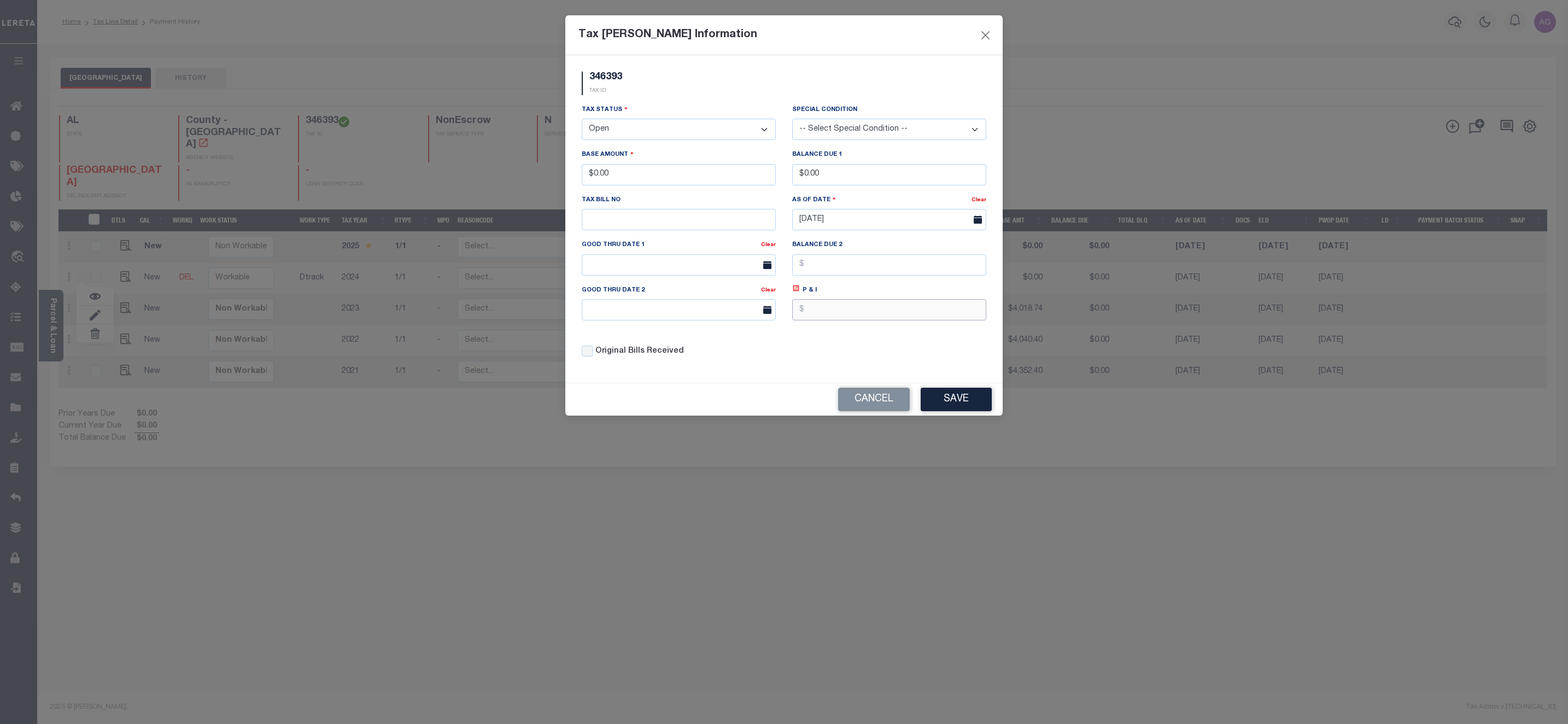
click at [849, 315] on input "text" at bounding box center [889, 309] width 194 height 21
click at [859, 317] on input "text" at bounding box center [889, 309] width 194 height 21
type input "$777.00"
click at [955, 399] on button "Save" at bounding box center [956, 399] width 71 height 24
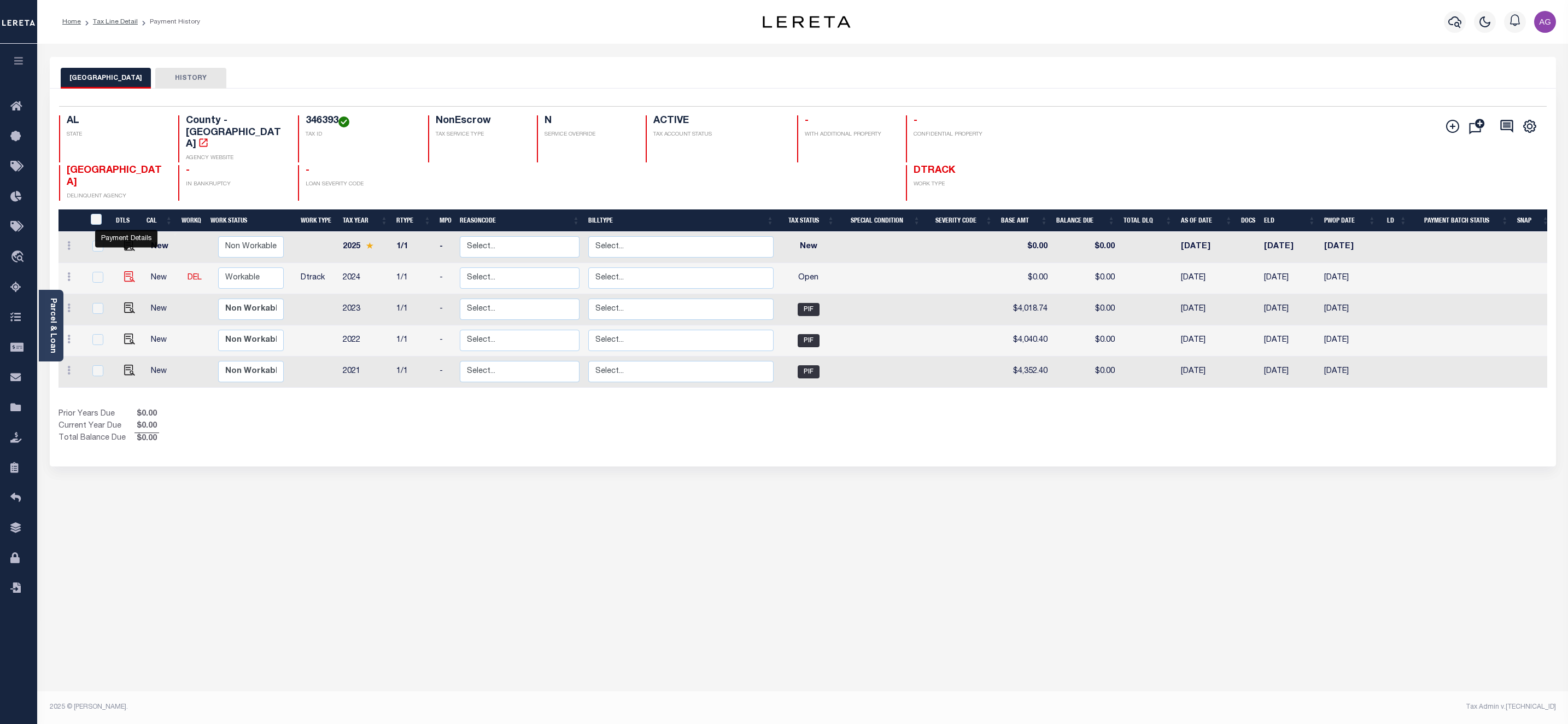
click at [124, 272] on img at bounding box center [130, 277] width 11 height 11
checkbox input "true"
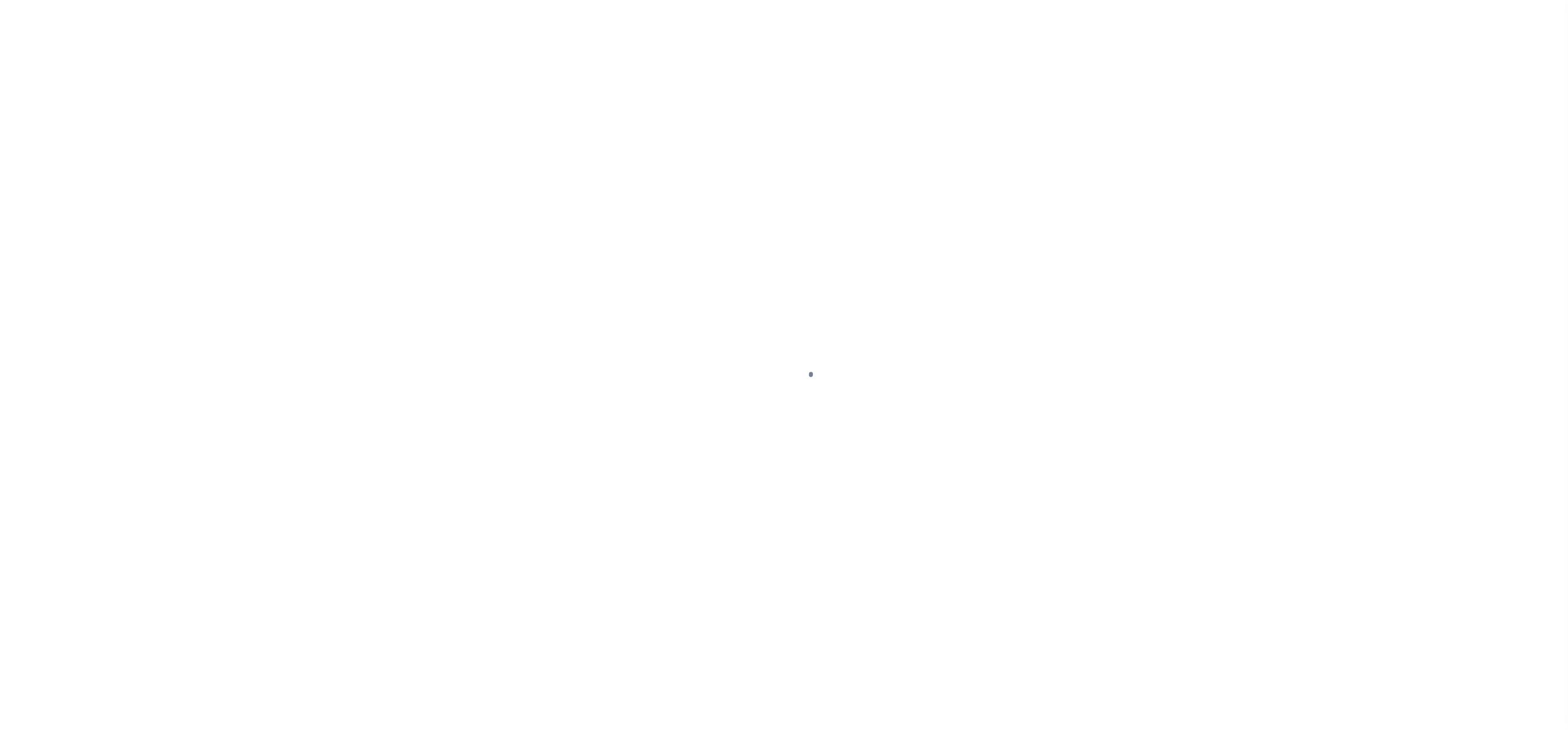
select select "OP2"
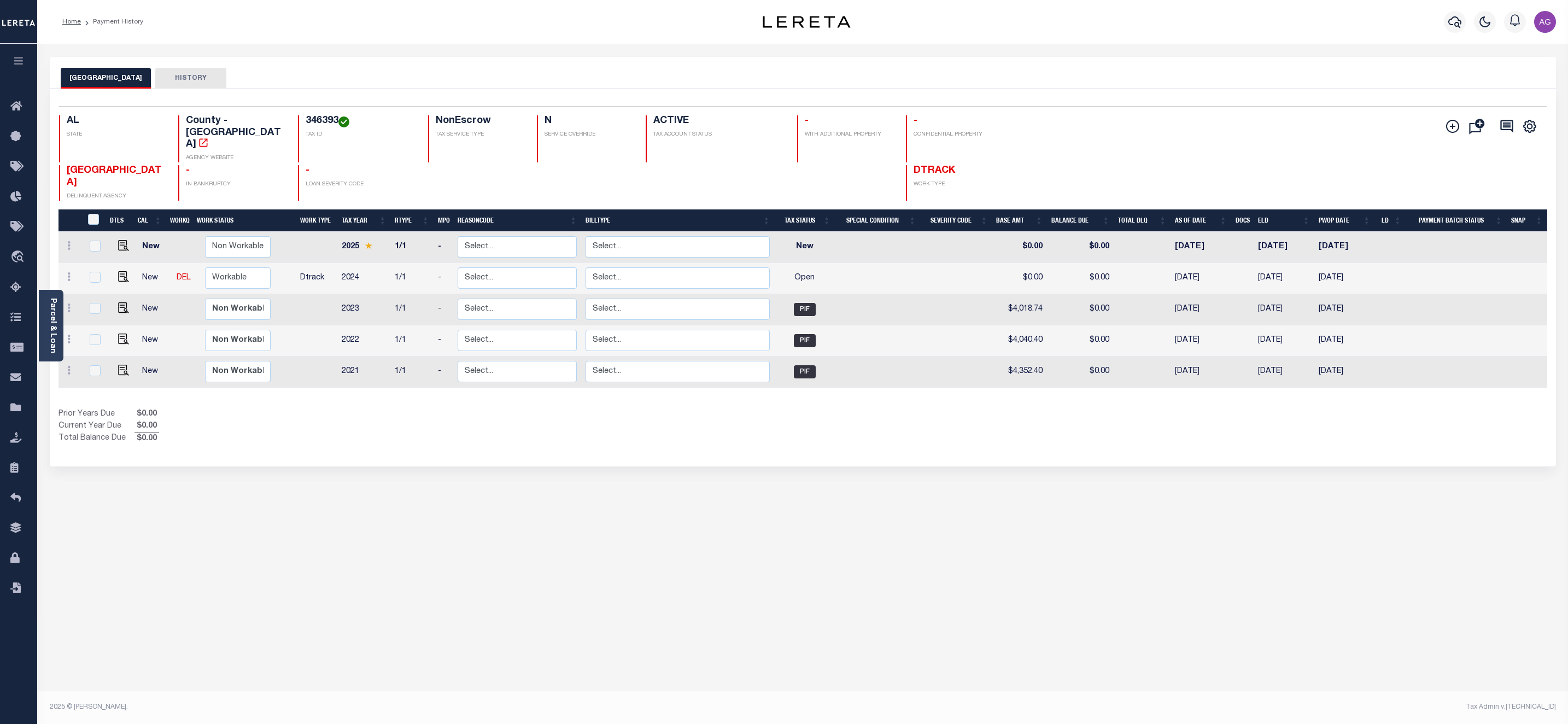
click at [113, 274] on link at bounding box center [121, 278] width 16 height 8
checkbox input "true"
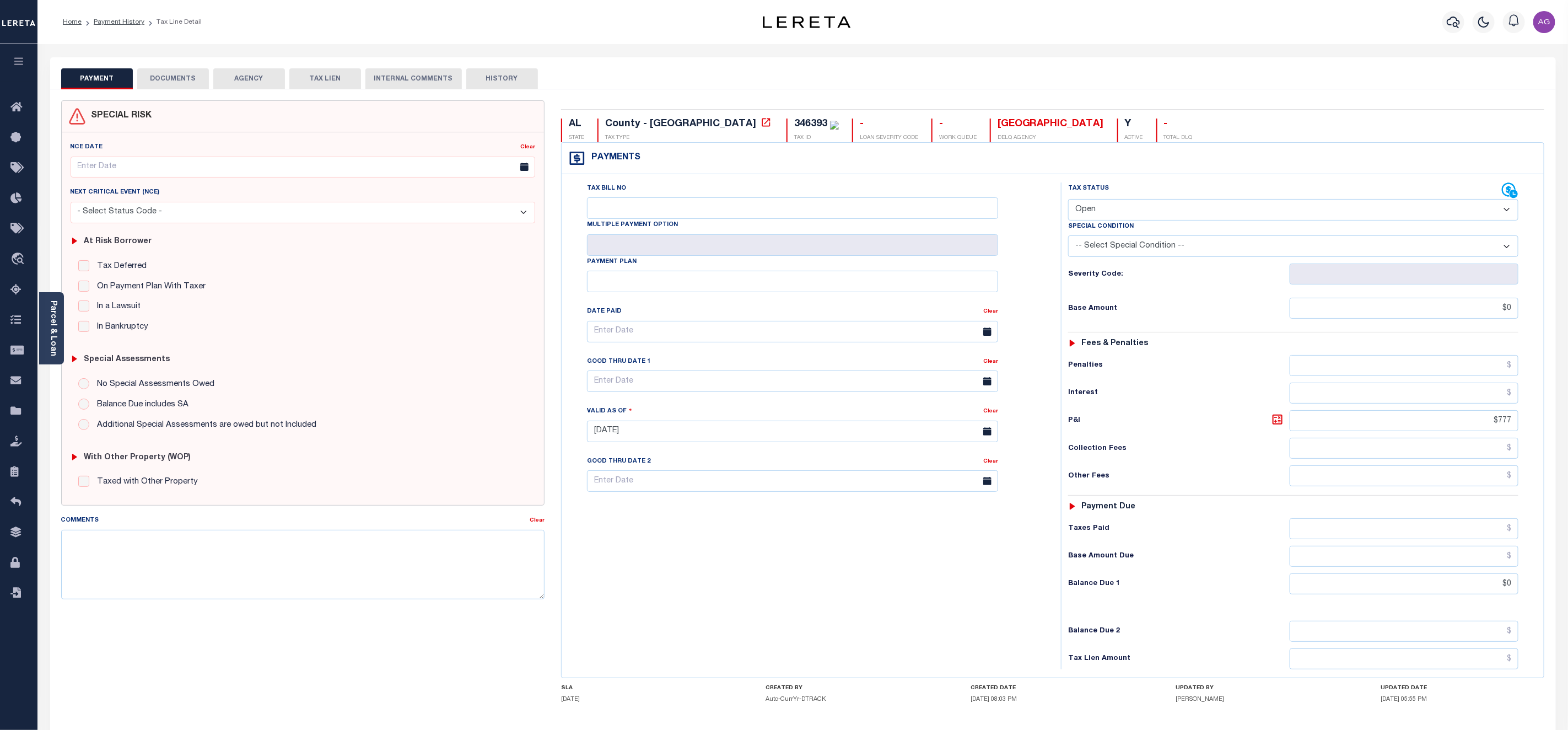
click at [1405, 209] on select "- Select Status Code - Open Due/Unpaid Paid Incomplete No Tax Due Internal Refu…" at bounding box center [1294, 209] width 450 height 21
select select "DUE"
click at [1068, 200] on select "- Select Status Code - Open Due/Unpaid Paid Incomplete No Tax Due Internal Refu…" at bounding box center [1294, 209] width 450 height 21
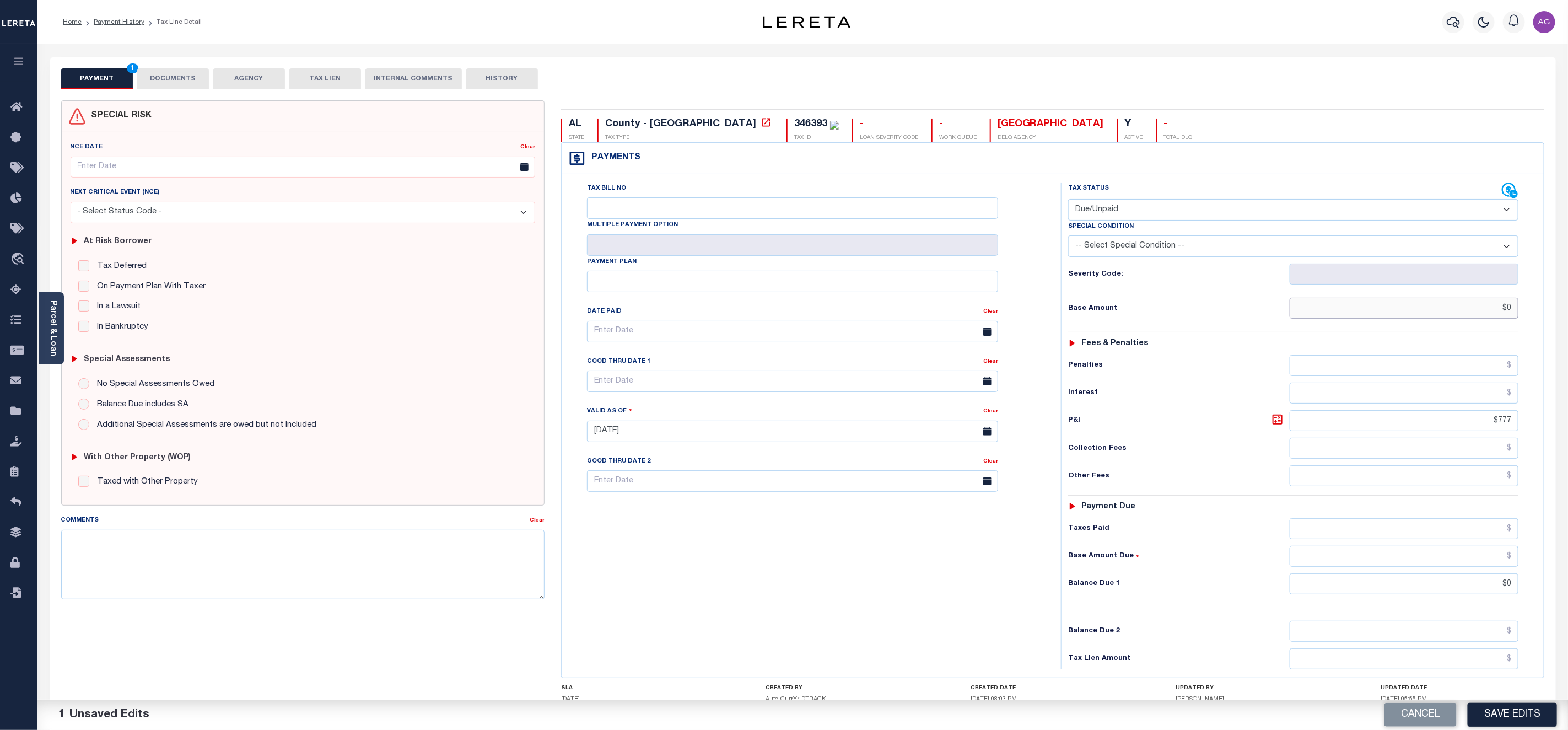
click at [1462, 311] on input "$0" at bounding box center [1404, 308] width 229 height 21
type input "$330.00"
click at [1493, 594] on input "$0" at bounding box center [1404, 584] width 229 height 21
type input "$330.00"
click at [1520, 715] on button "Save Edits" at bounding box center [1513, 715] width 90 height 24
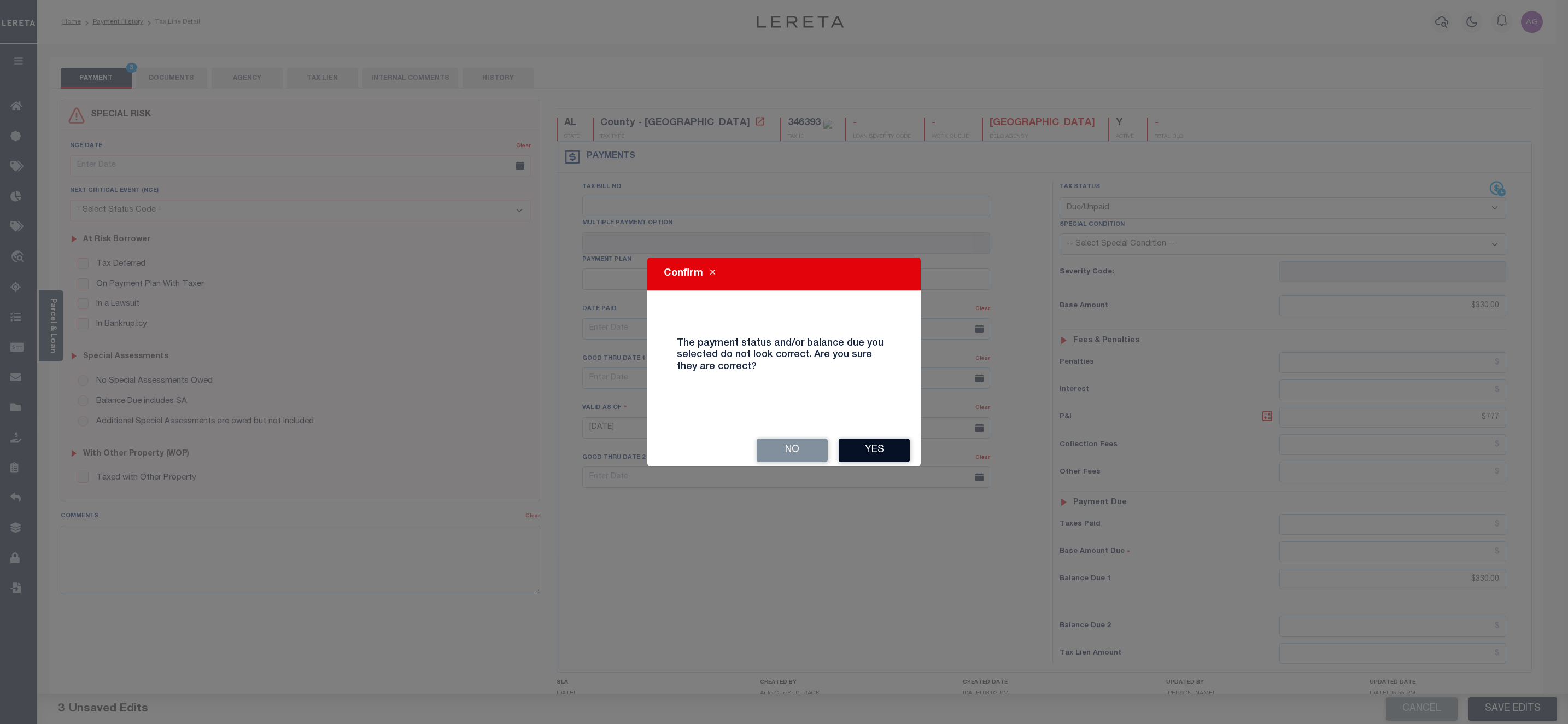
click at [896, 458] on button "Yes" at bounding box center [874, 450] width 71 height 24
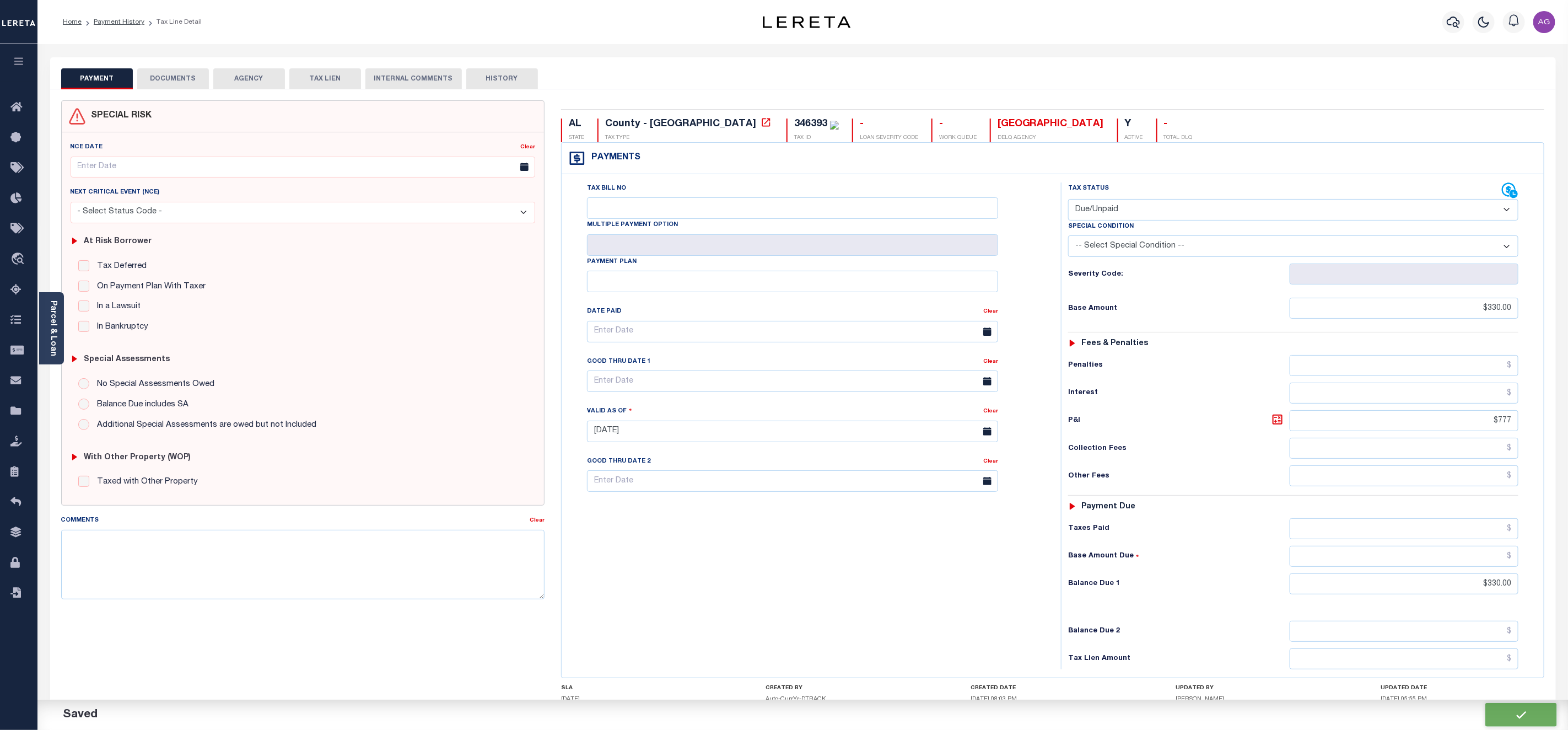
checkbox input "false"
type input "$330"
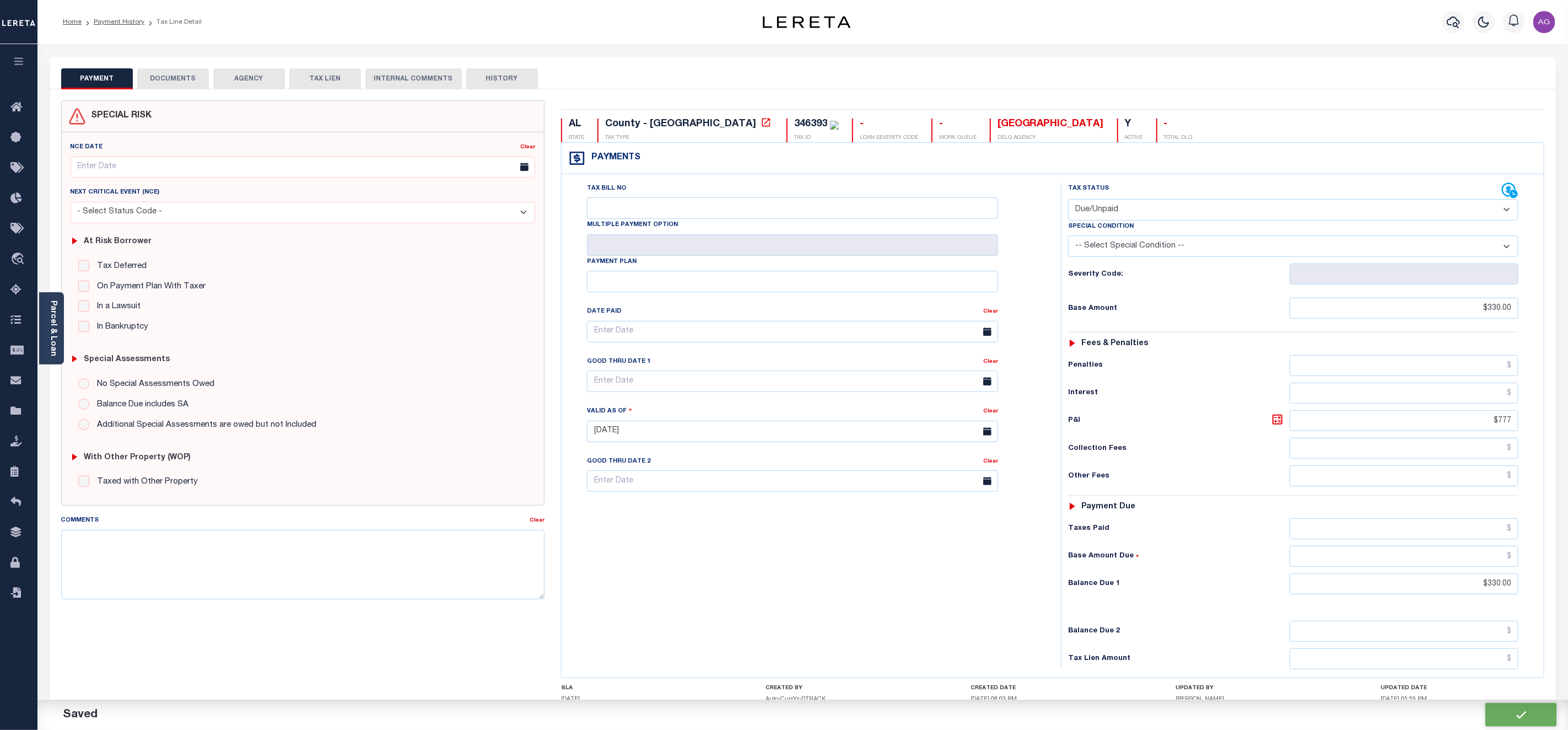
type input "$777"
type input "$330"
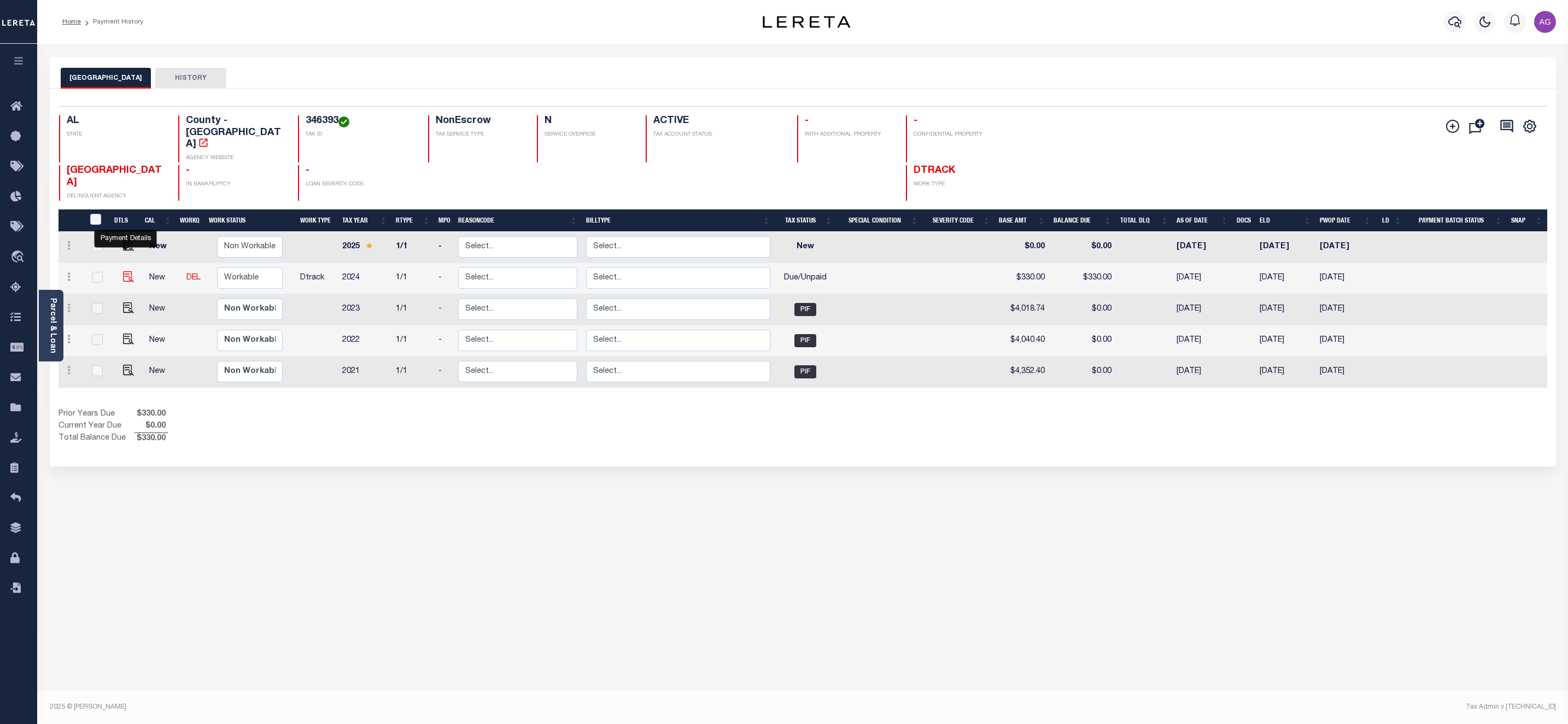
click at [128, 272] on img "" at bounding box center [128, 277] width 11 height 11
checkbox input "true"
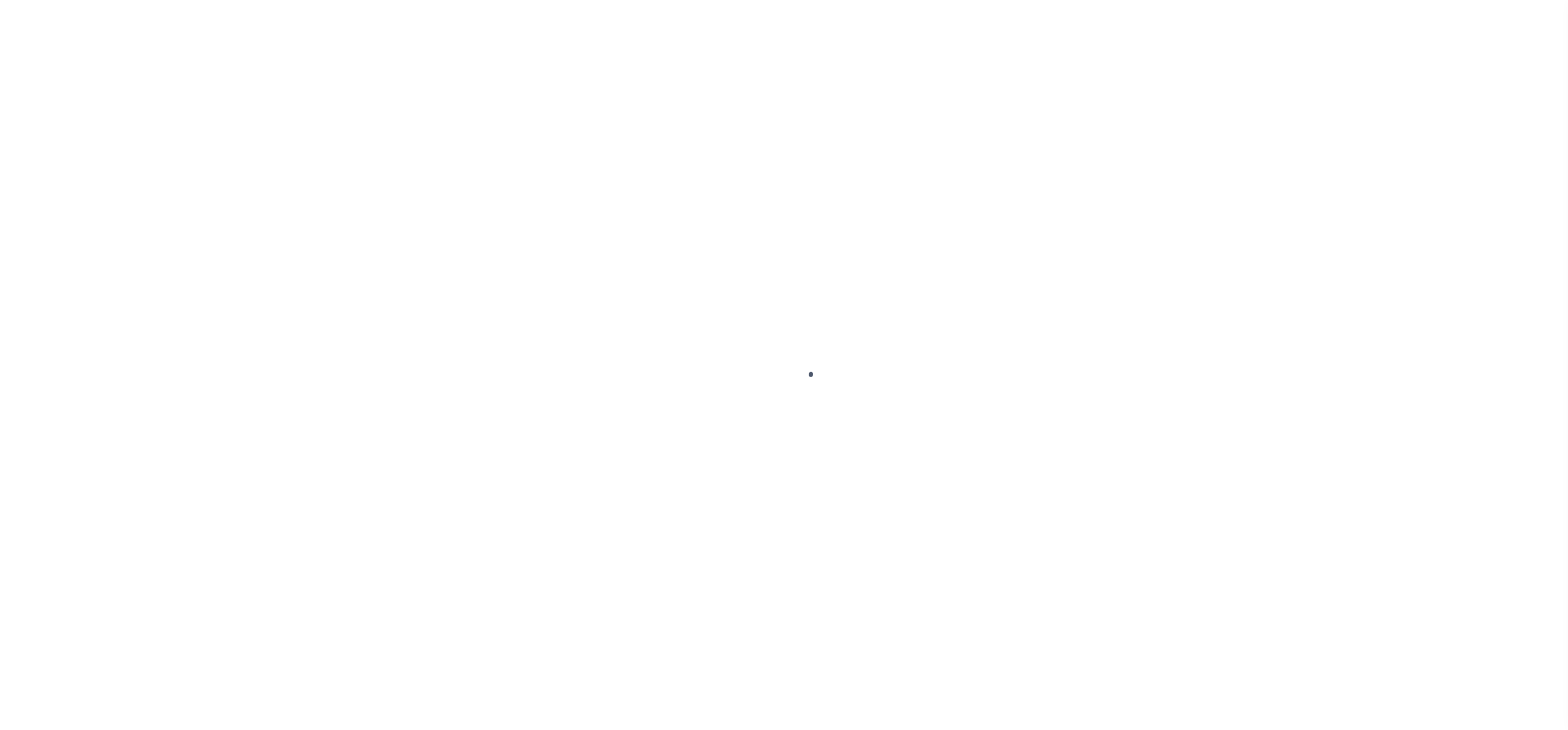
select select "DUE"
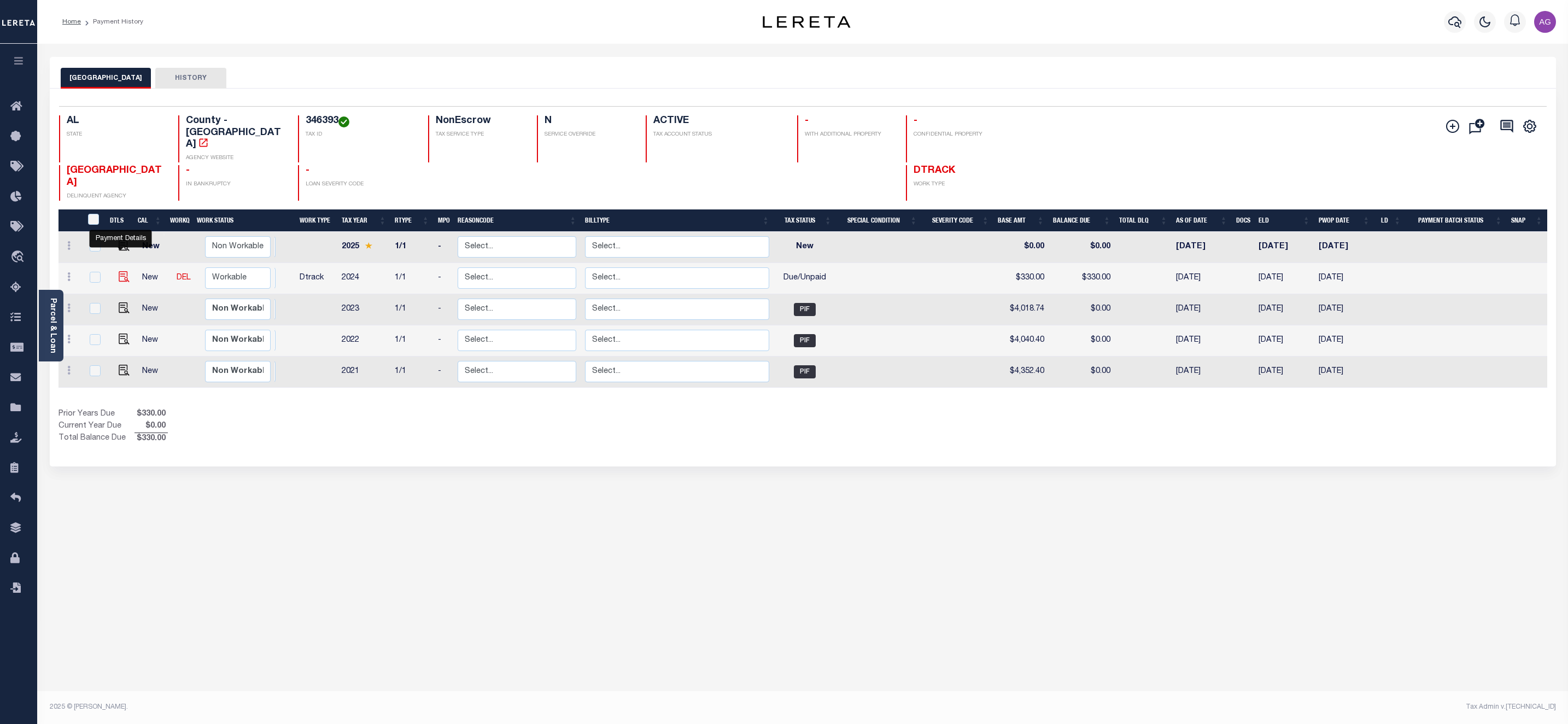
click at [119, 272] on img "" at bounding box center [124, 277] width 11 height 11
checkbox input "true"
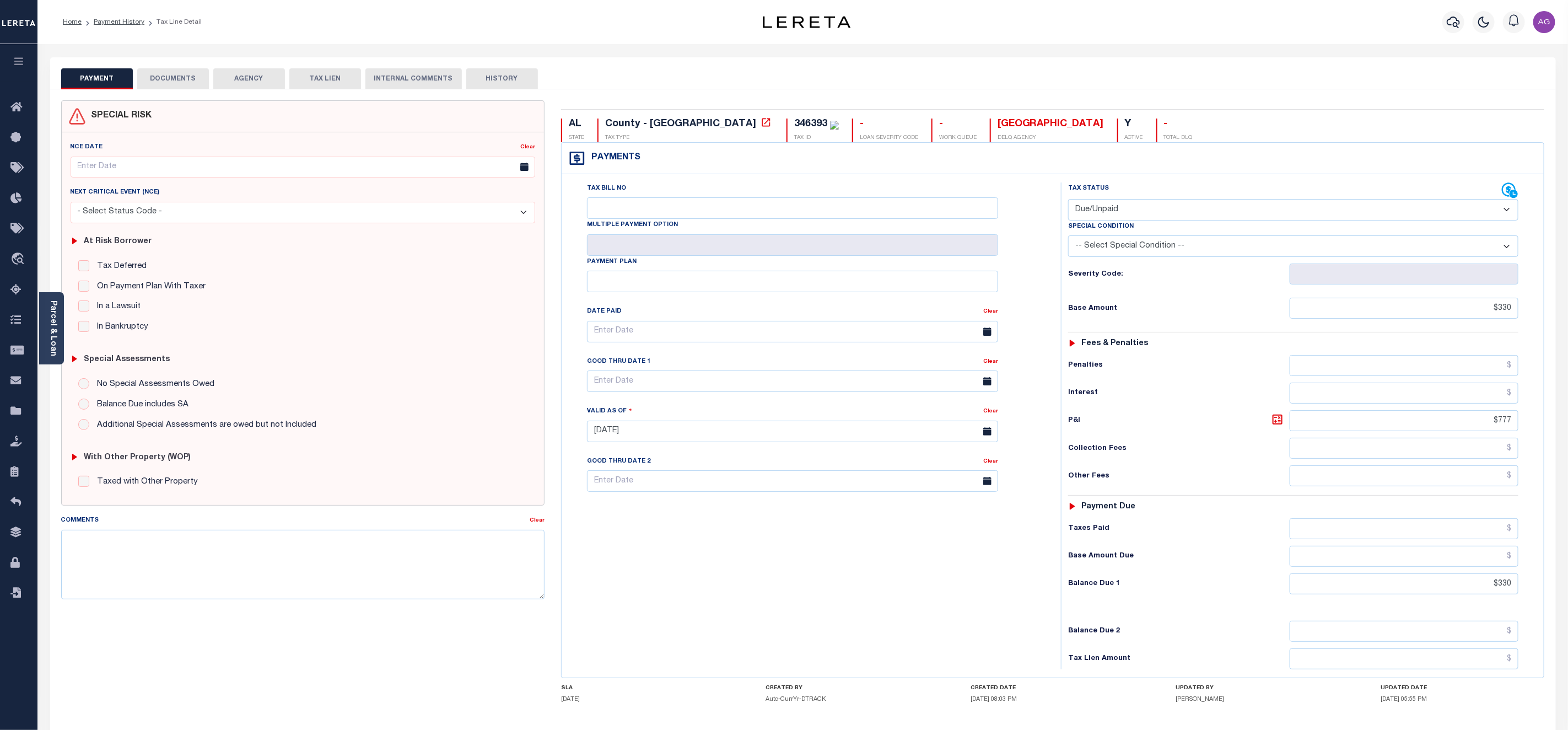
click at [1488, 200] on select "- Select Status Code - Open Due/Unpaid Paid Incomplete No Tax Due Internal Refu…" at bounding box center [1294, 209] width 450 height 21
select select "PYD"
click at [1068, 200] on select "- Select Status Code - Open Due/Unpaid Paid Incomplete No Tax Due Internal Refu…" at bounding box center [1294, 209] width 450 height 21
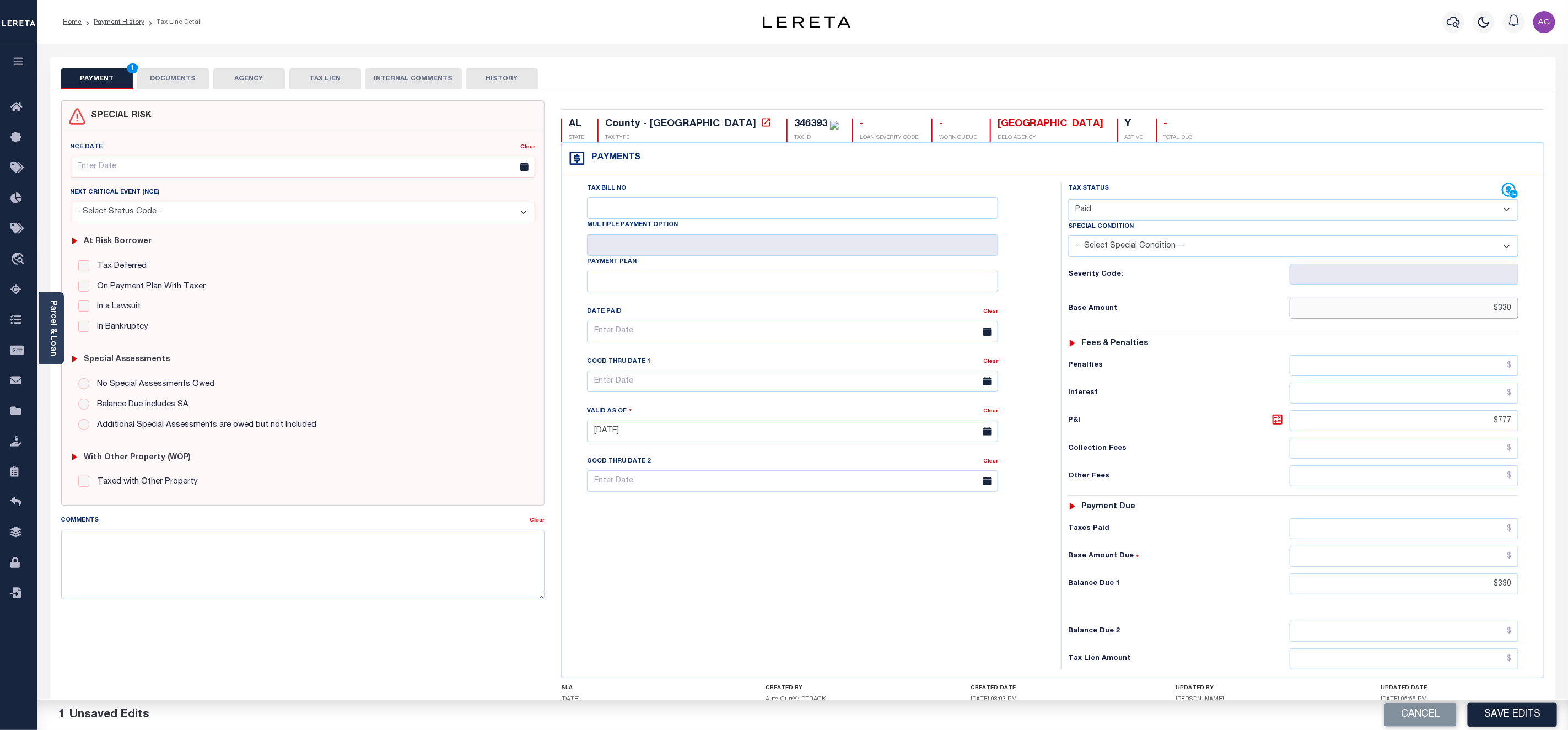
drag, startPoint x: 1499, startPoint y: 314, endPoint x: 1524, endPoint y: 317, distance: 25.2
click at [1524, 317] on div "Tax Status Status - Select Status Code -" at bounding box center [1297, 425] width 472 height 487
type input "$0.00"
drag, startPoint x: 1499, startPoint y: 593, endPoint x: 1543, endPoint y: 594, distance: 44.0
click at [1543, 594] on div "Tax Bill No Multiple Payment Option Payment Plan" at bounding box center [1052, 426] width 983 height 503
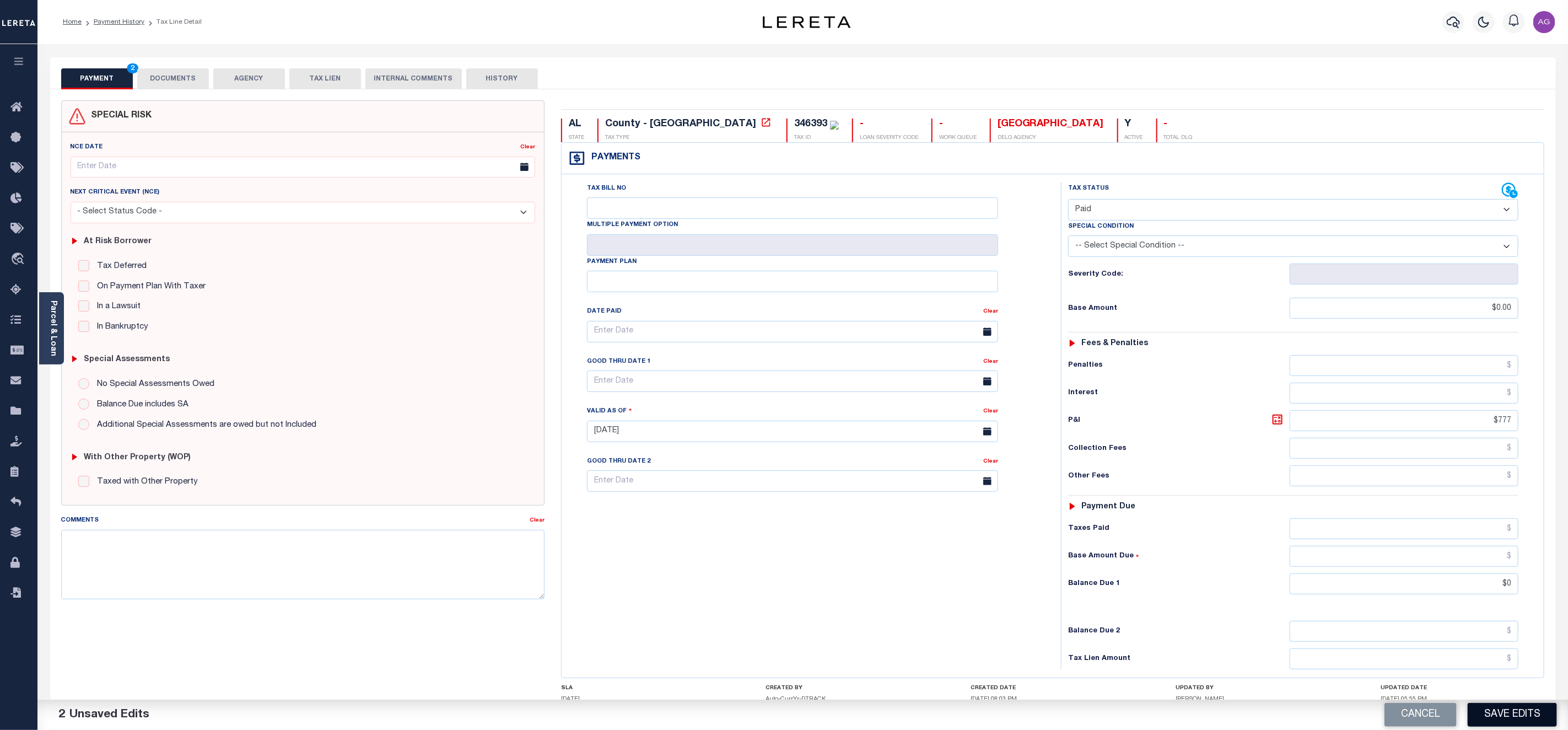
type input "$0.00"
click at [1505, 717] on button "Save Edits" at bounding box center [1513, 715] width 90 height 24
checkbox input "false"
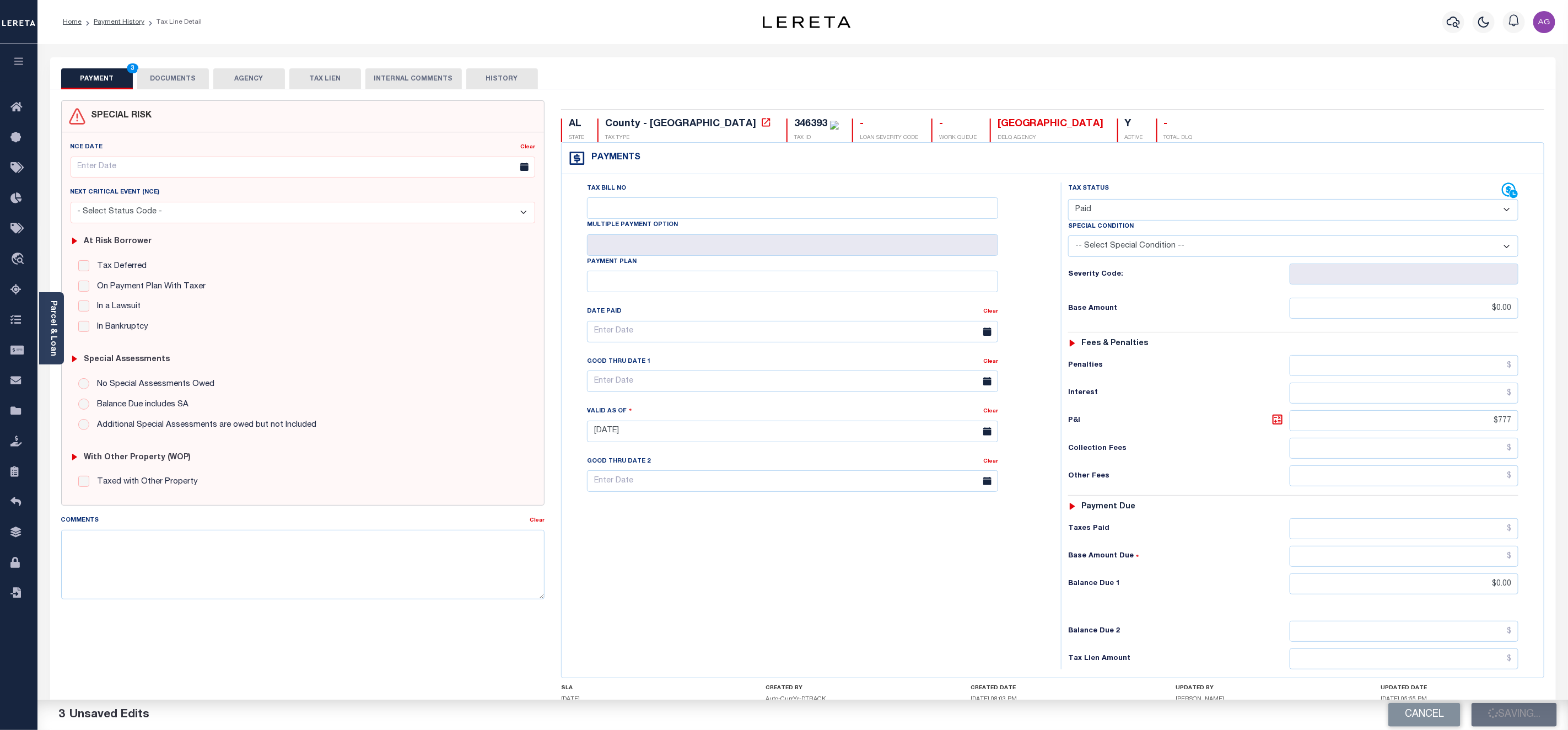
checkbox input "false"
type input "$0"
type input "$777"
type input "$0"
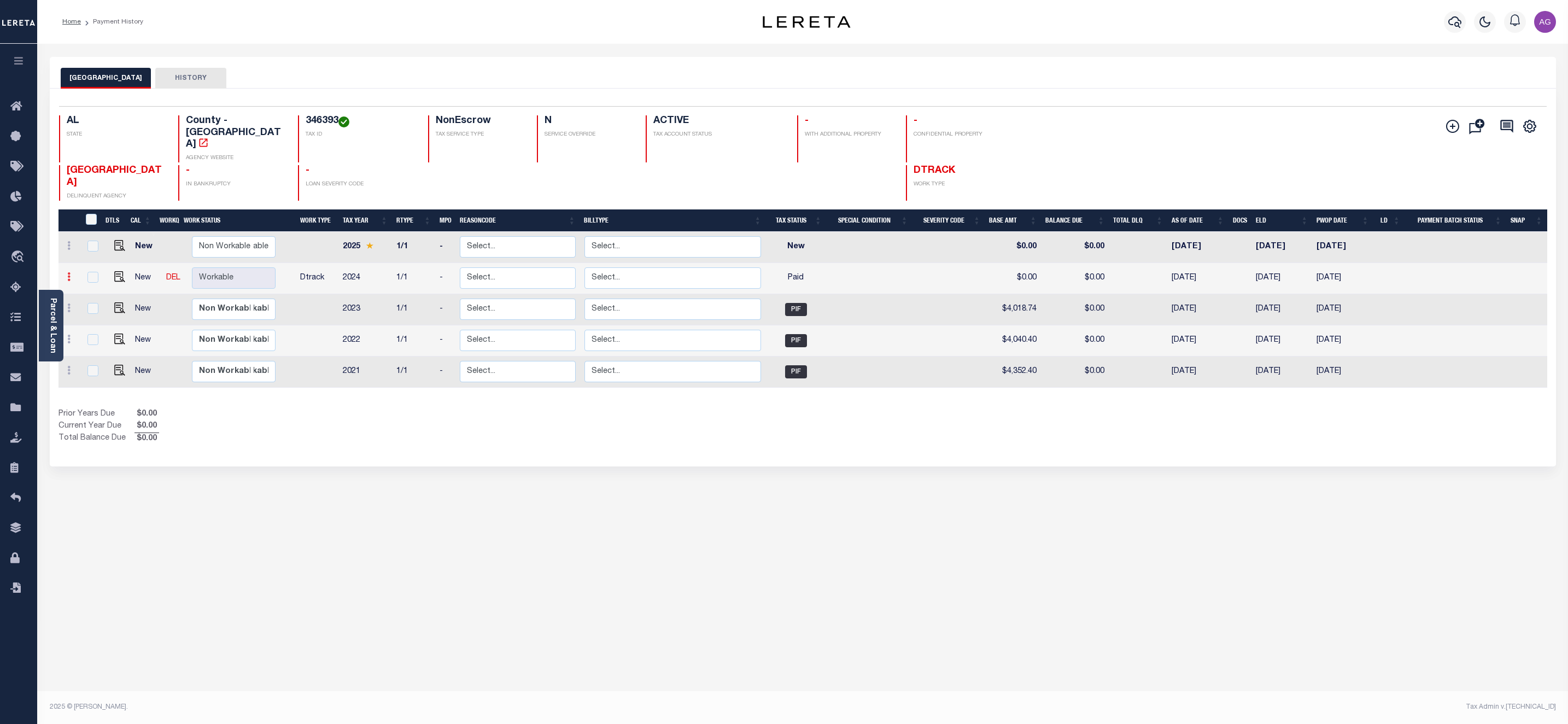
click at [74, 274] on link at bounding box center [69, 278] width 12 height 9
click at [114, 272] on img "" at bounding box center [120, 277] width 11 height 11
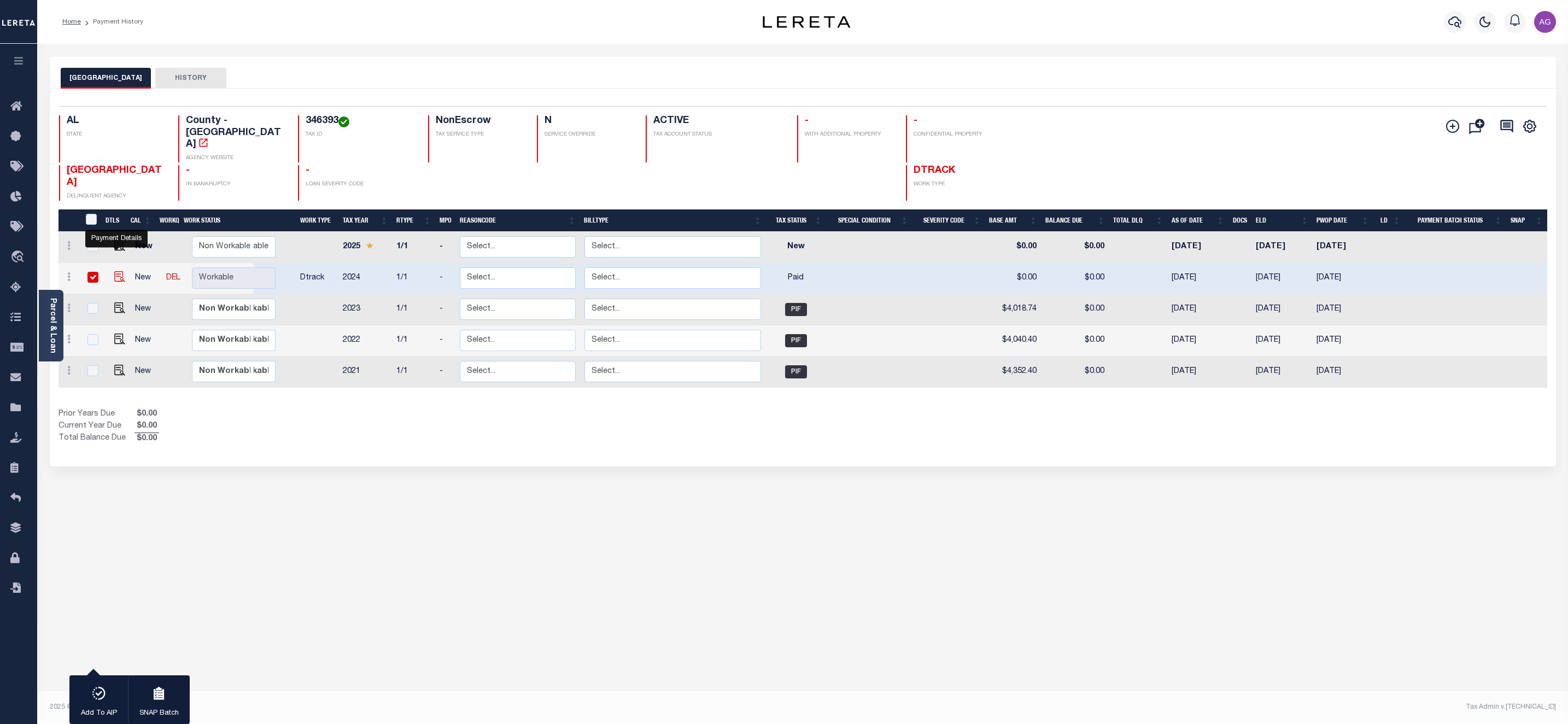
checkbox input "true"
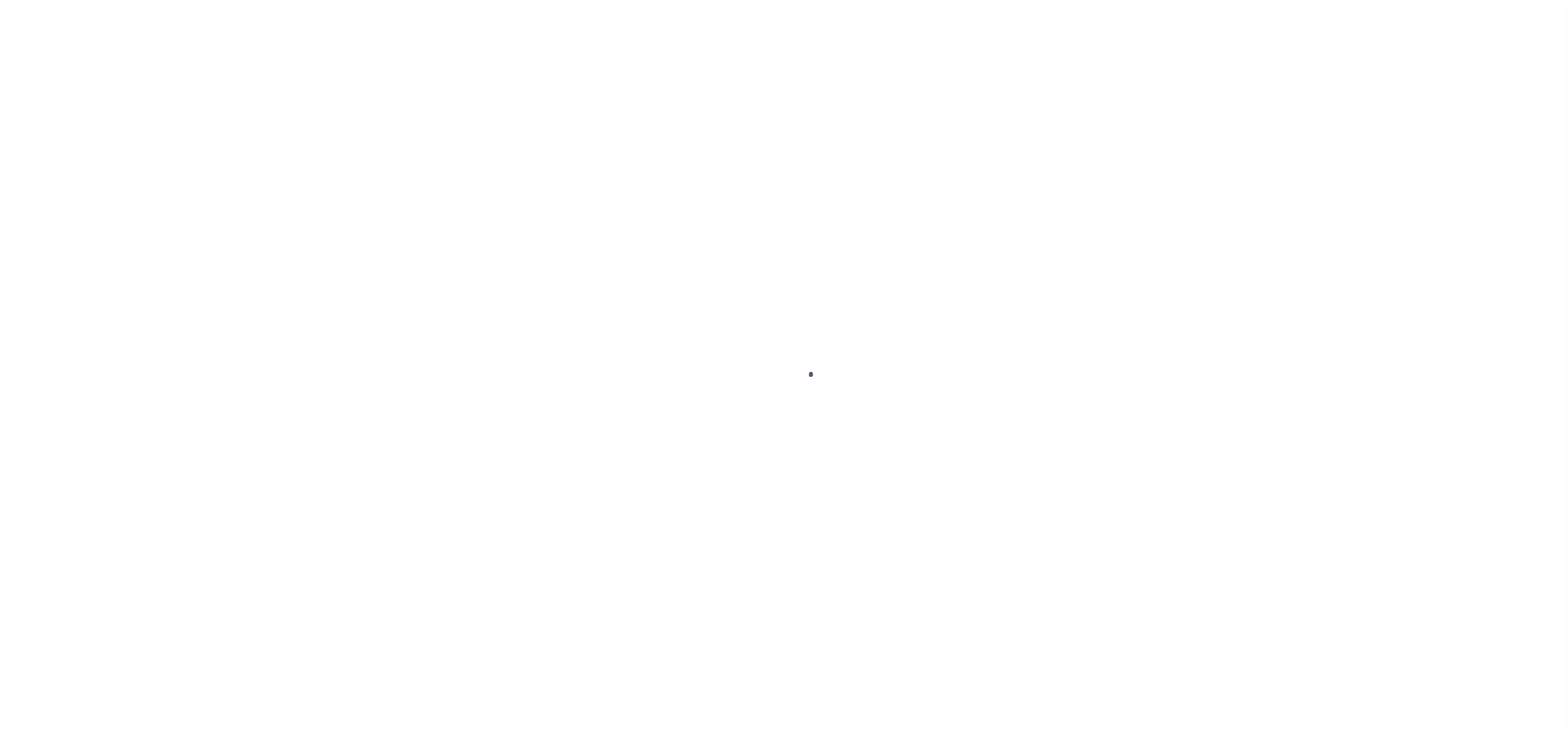
select select "PYD"
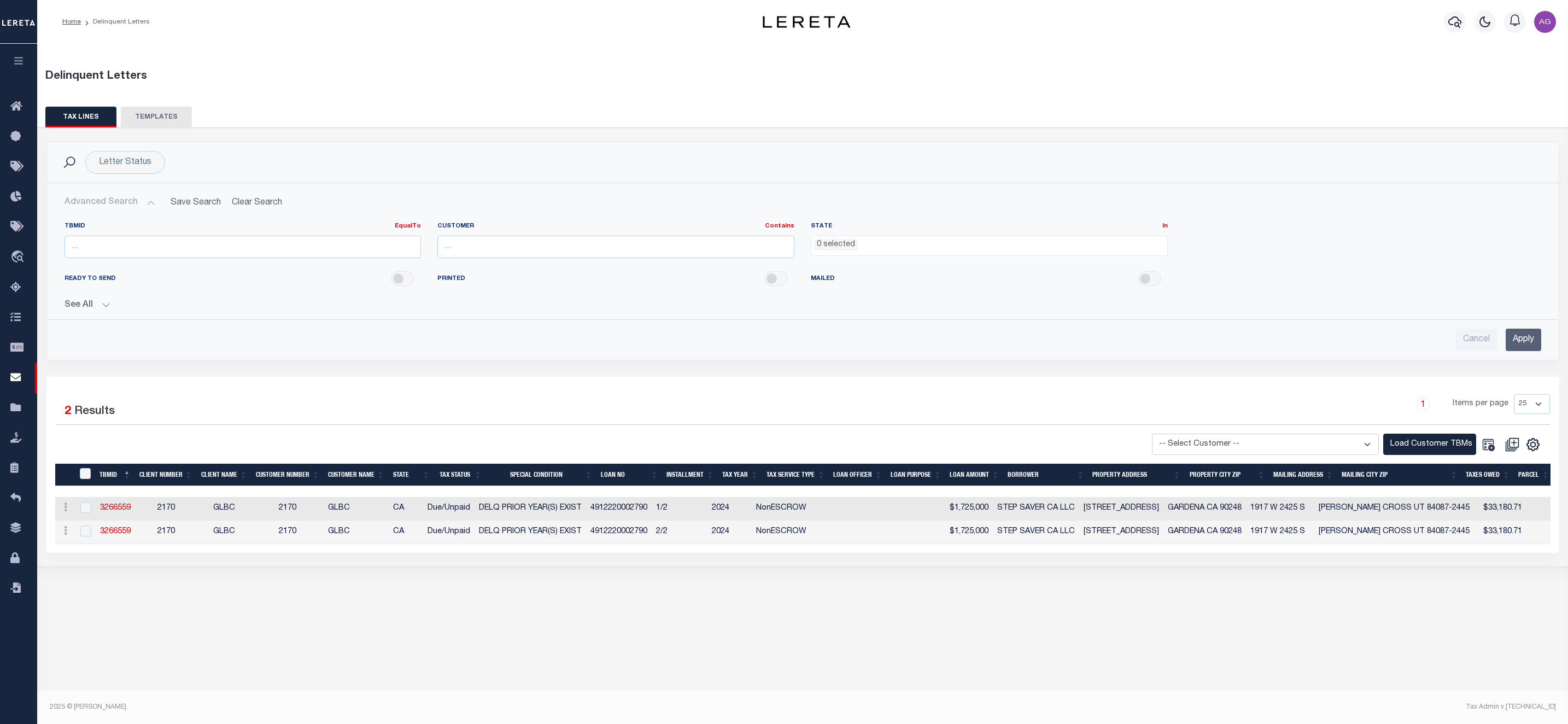
select select
click at [81, 289] on span "Tax Amount Reporting Queue" at bounding box center [103, 287] width 142 height 30
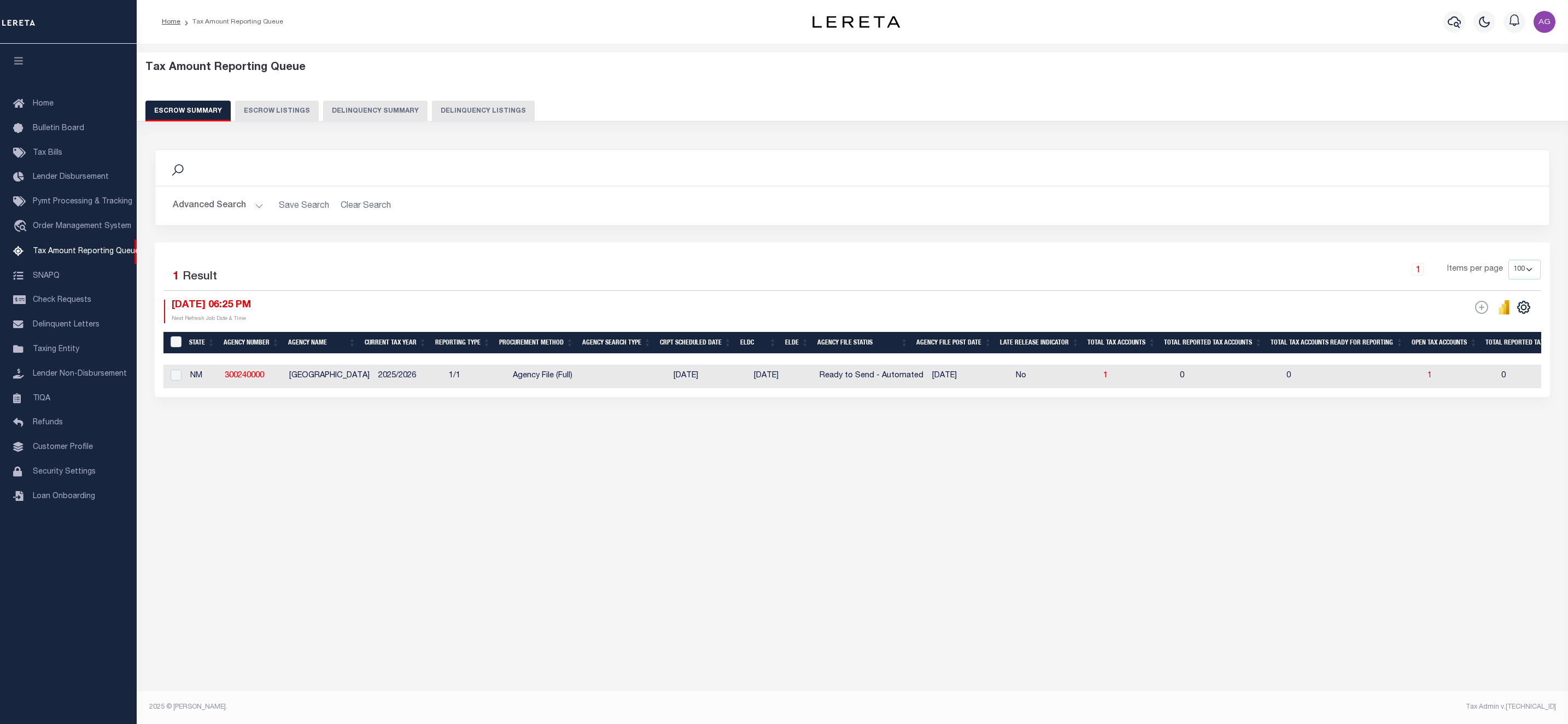
select select "100"
click at [1077, 448] on div "Tax Amount Reporting Queue Escrow Summary Escrow Listings In" at bounding box center [852, 259] width 1425 height 408
click at [380, 115] on button "Delinquency Summary" at bounding box center [376, 111] width 105 height 21
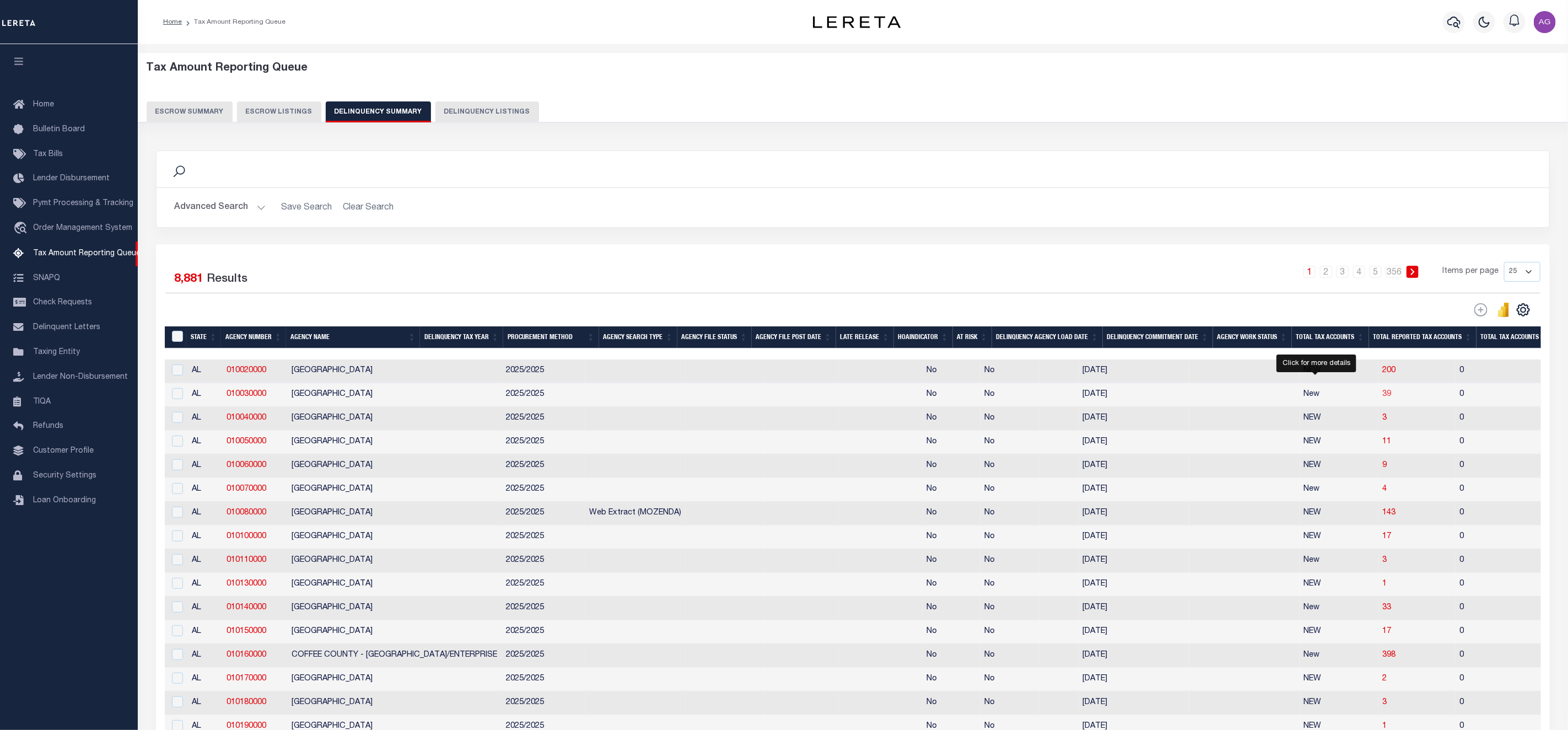
click at [1383, 398] on span "39" at bounding box center [1388, 394] width 9 height 8
select select "100"
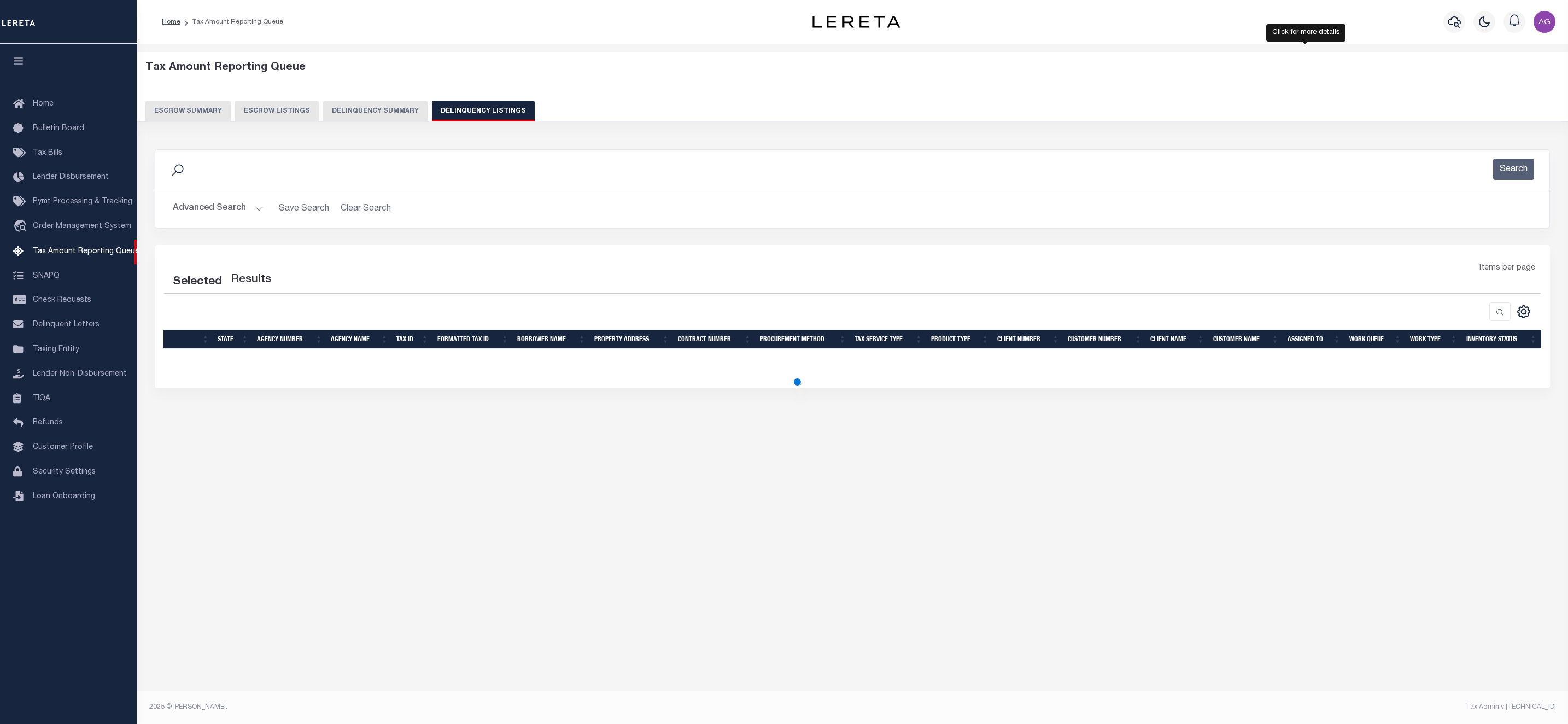
select select "100"
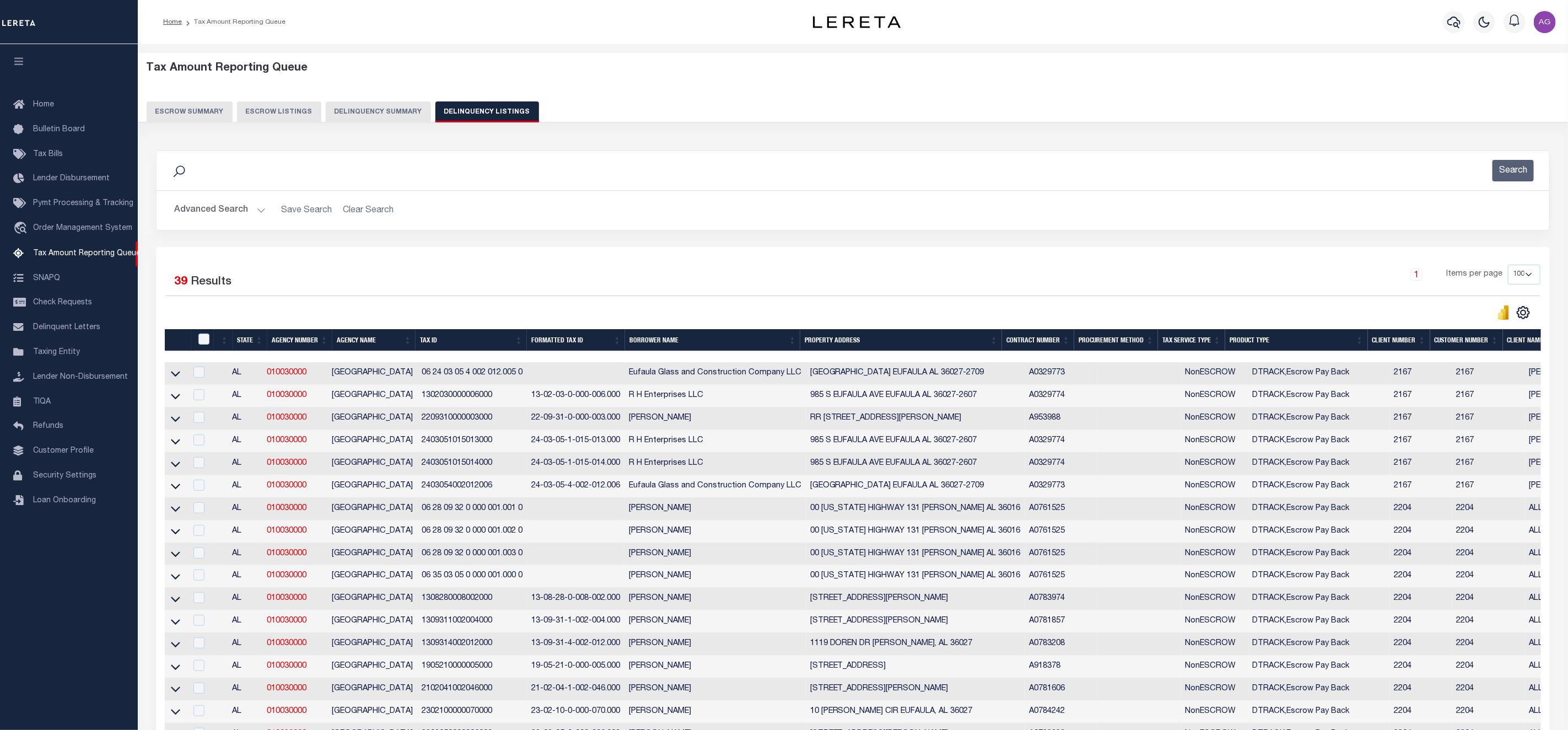
click at [182, 374] on td at bounding box center [176, 373] width 21 height 23
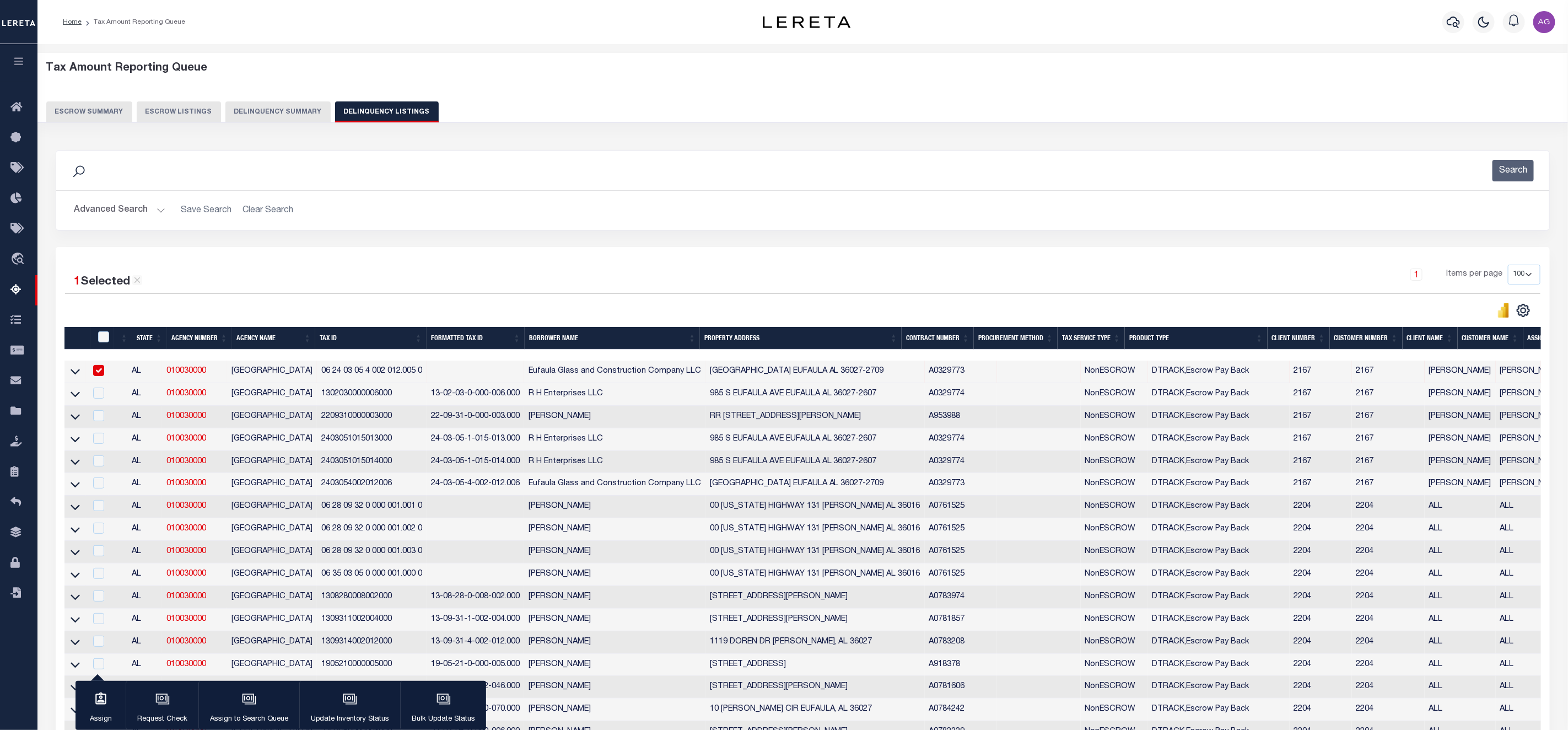
drag, startPoint x: 101, startPoint y: 379, endPoint x: 83, endPoint y: 374, distance: 18.7
click at [96, 377] on div at bounding box center [97, 371] width 14 height 12
checkbox input "false"
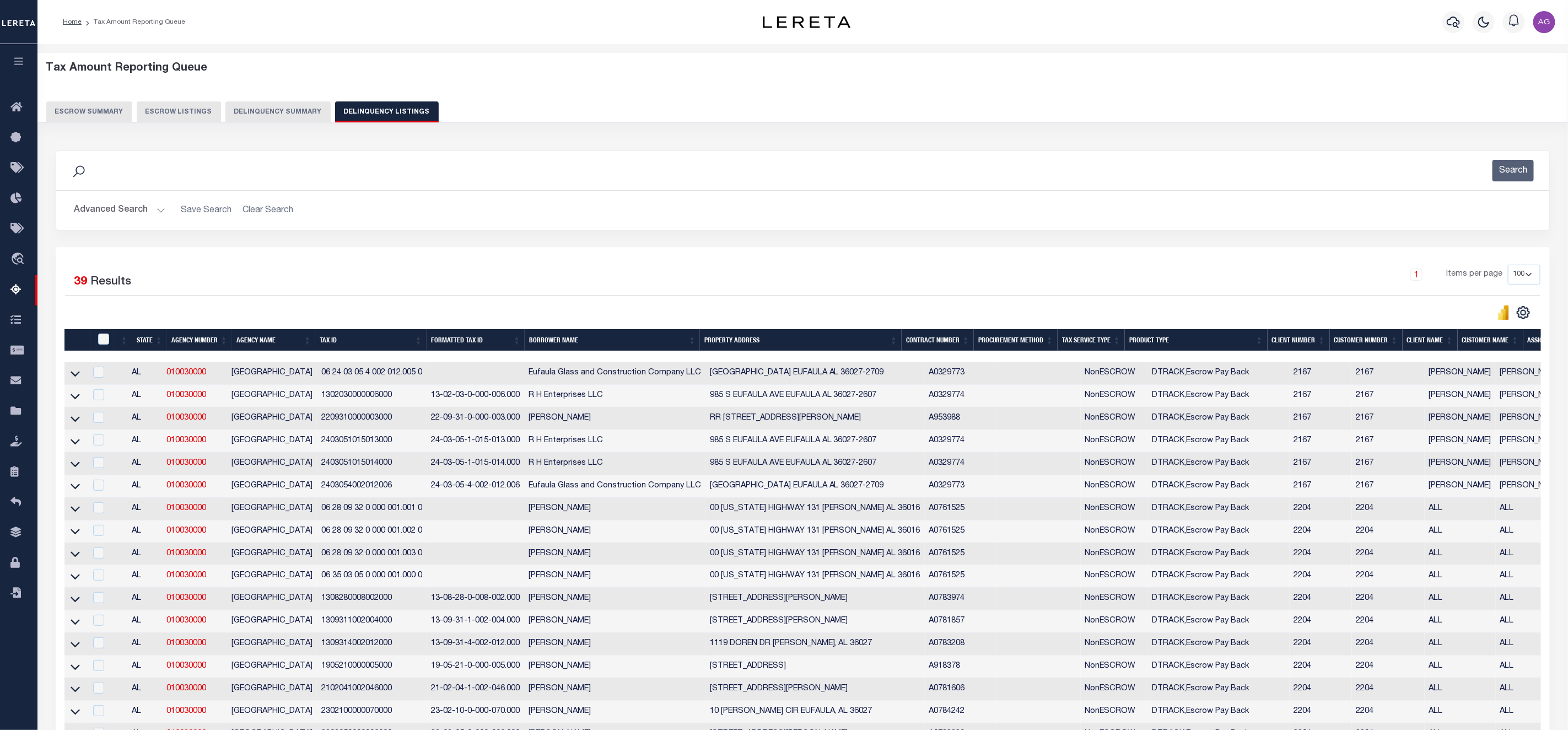
click at [80, 374] on link at bounding box center [75, 373] width 13 height 8
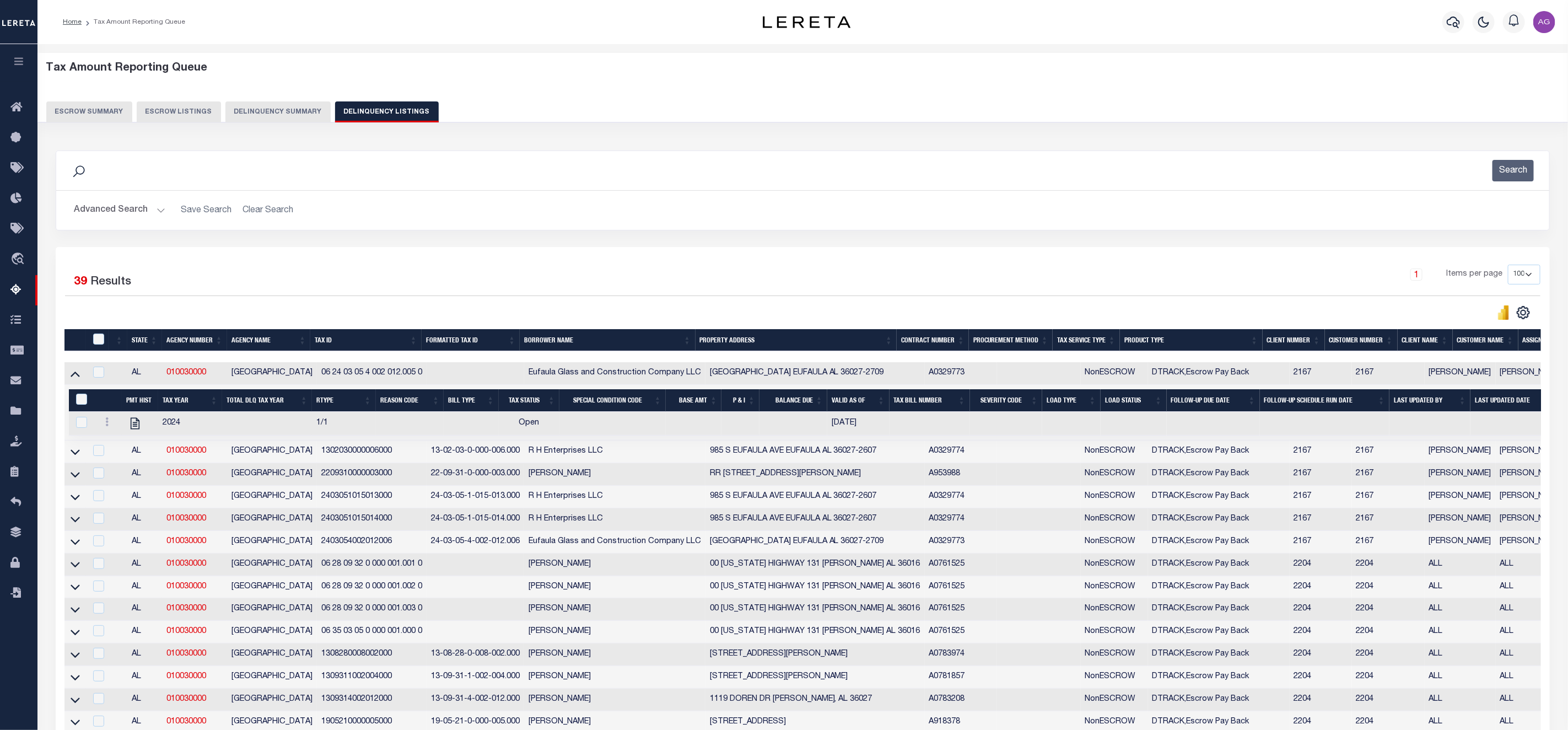
click at [113, 209] on button "Advanced Search" at bounding box center [119, 210] width 91 height 21
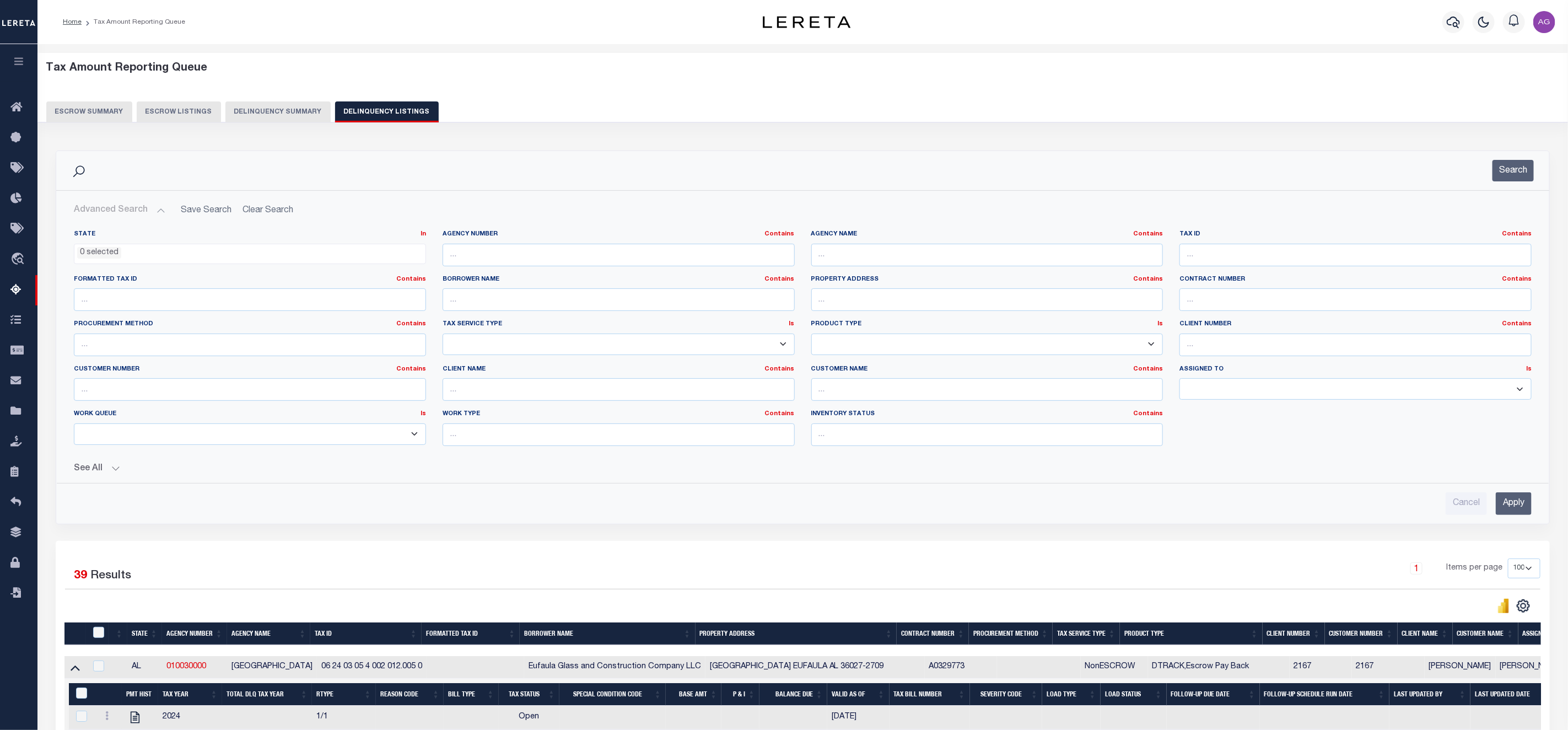
click at [1520, 508] on input "Apply" at bounding box center [1514, 503] width 36 height 23
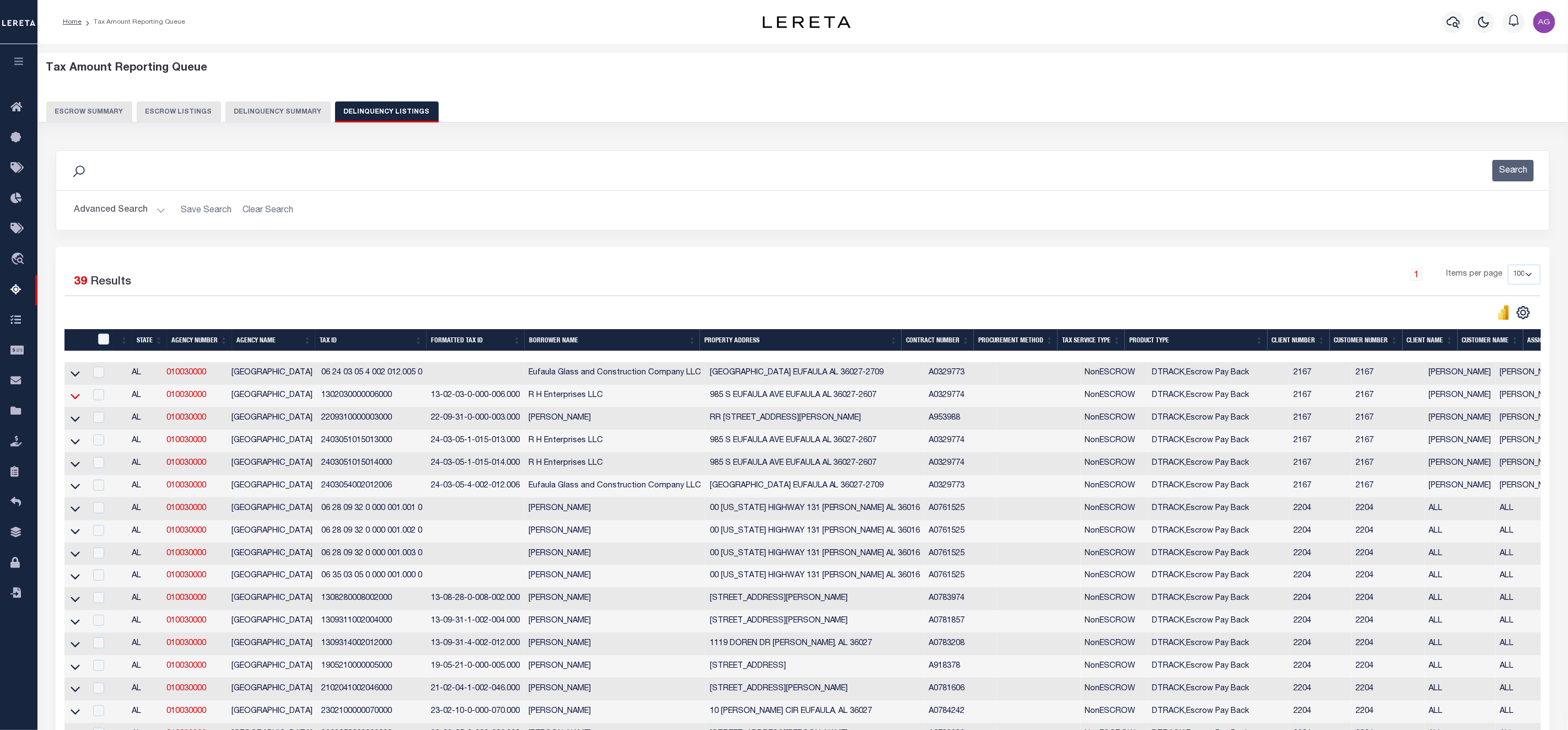
click at [79, 399] on icon at bounding box center [75, 396] width 9 height 6
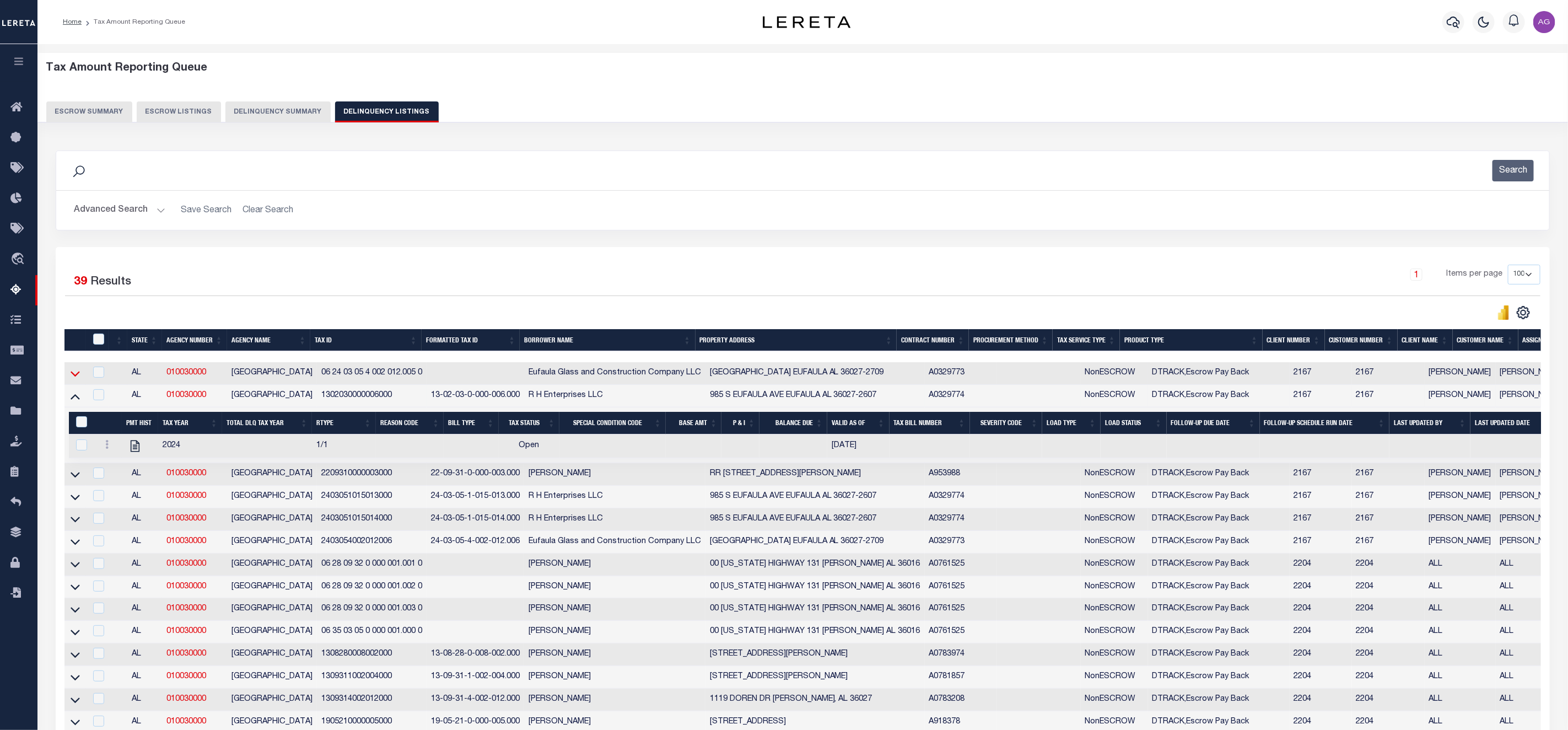
click at [78, 376] on icon at bounding box center [75, 373] width 9 height 12
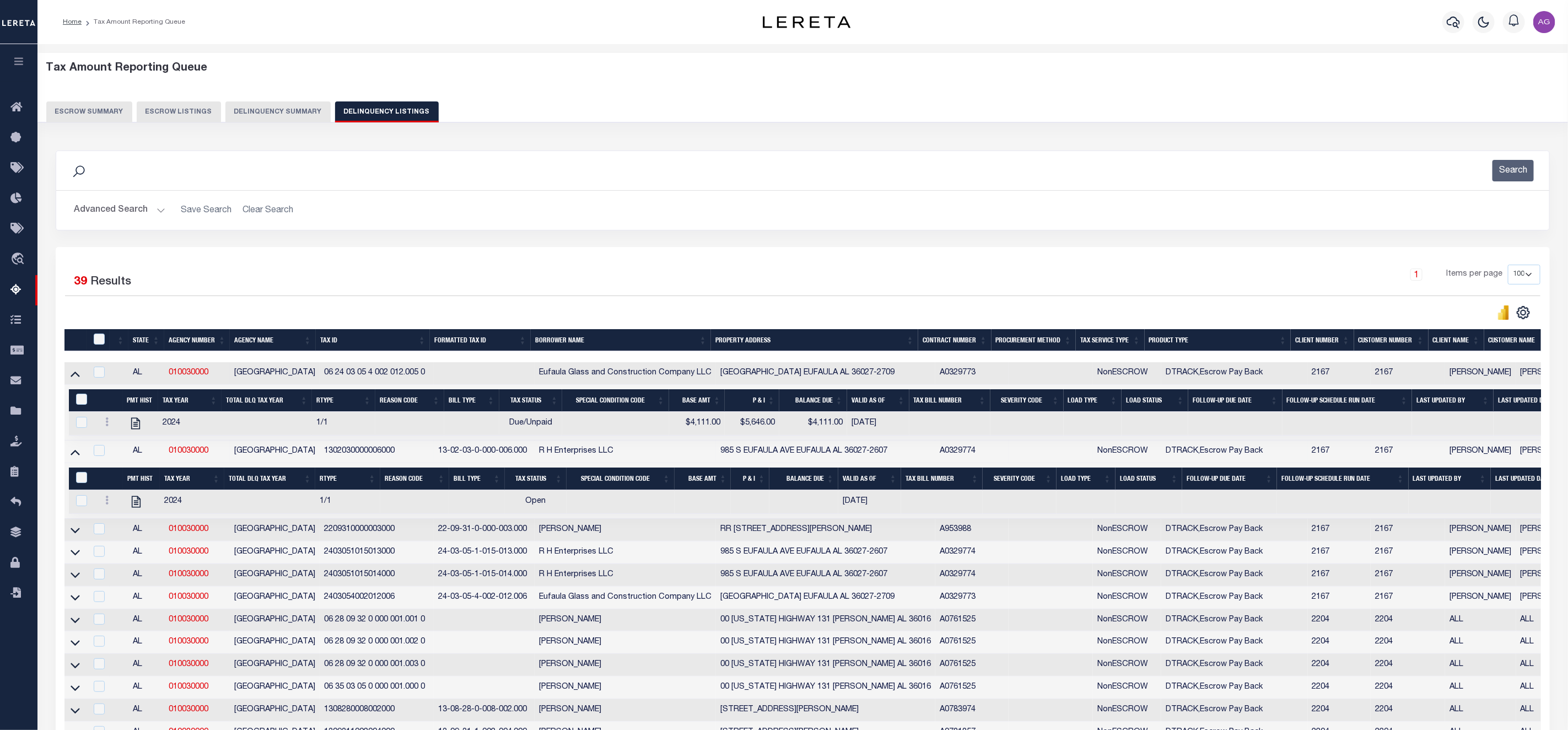
click at [279, 113] on button "Delinquency Summary" at bounding box center [278, 112] width 106 height 21
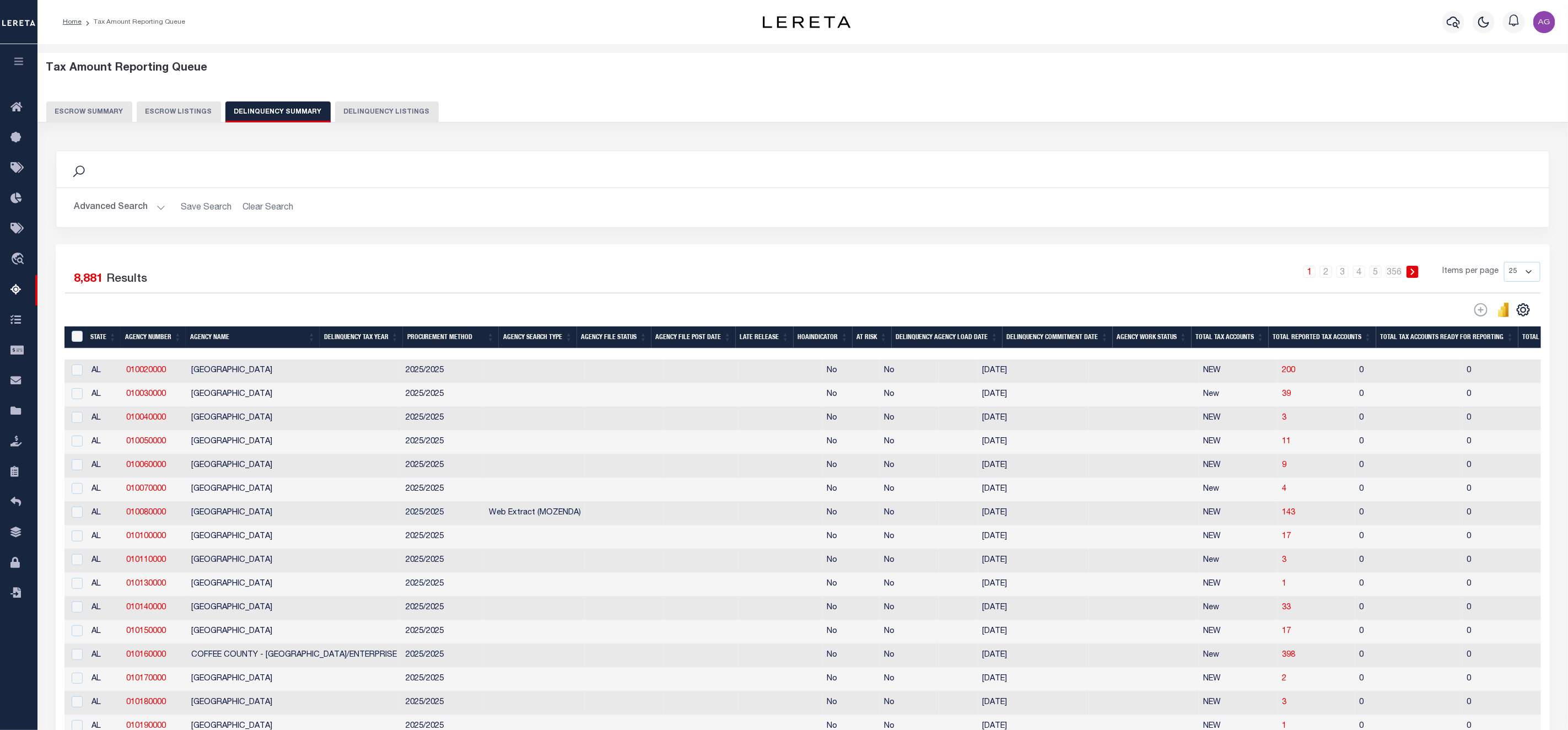
click at [129, 208] on button "Advanced Search" at bounding box center [119, 208] width 91 height 21
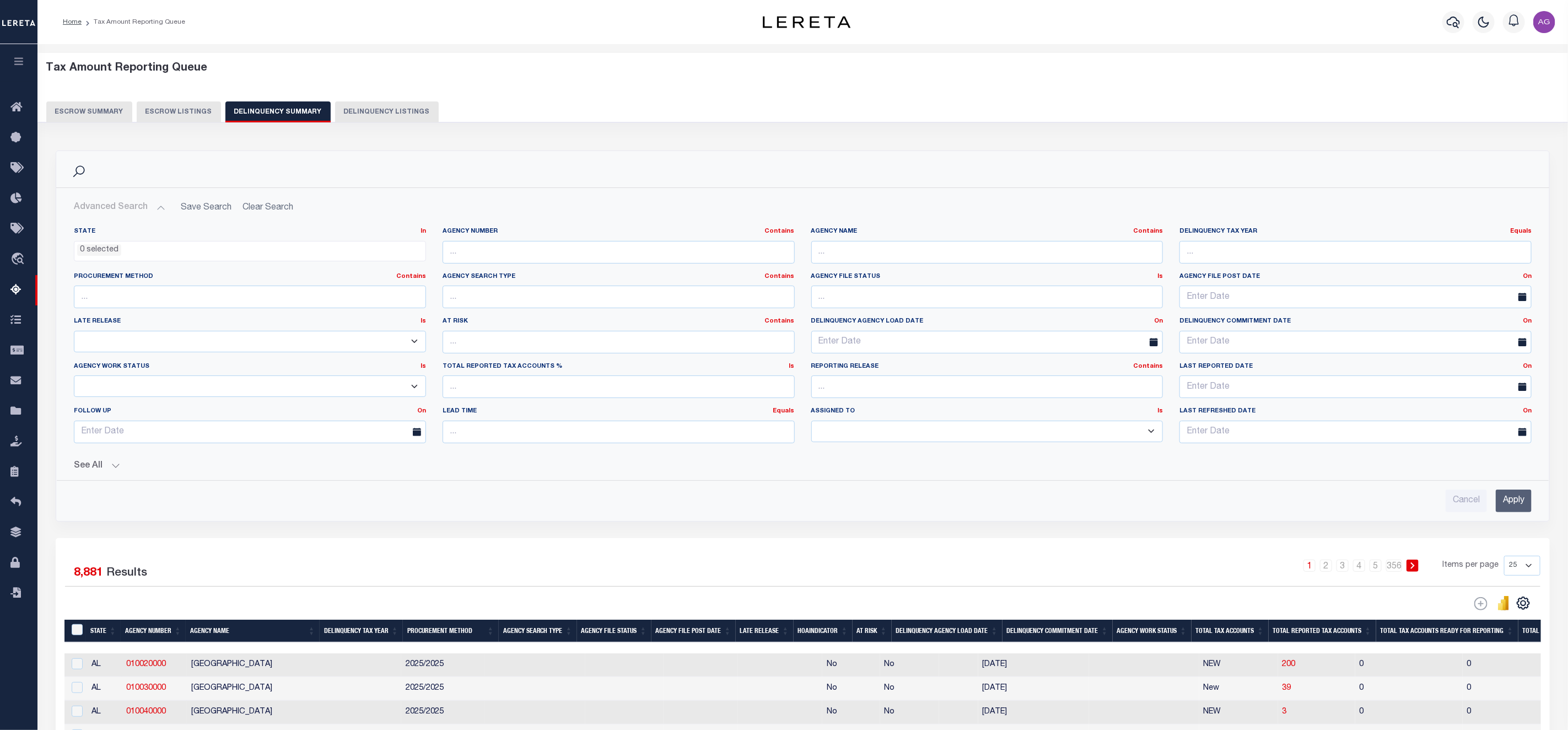
click at [110, 467] on button "See All" at bounding box center [803, 466] width 1458 height 10
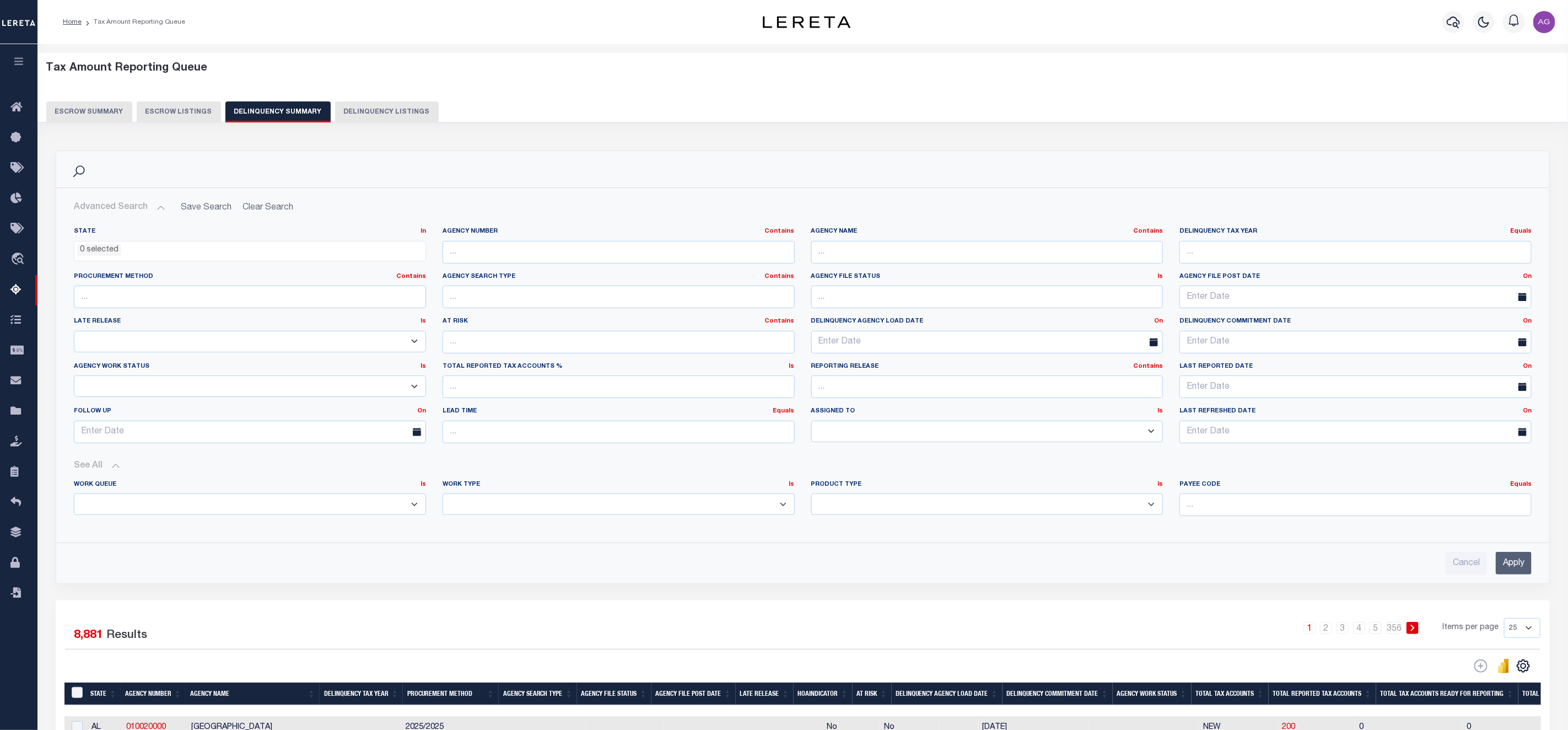
click at [603, 503] on select "Annual Delinquency Back Search Payment Status Check DTRACK" at bounding box center [619, 504] width 352 height 21
select select "AnnualDelinquency"
click at [442, 497] on select "Annual Delinquency Back Search Payment Status Check DTRACK" at bounding box center [619, 504] width 352 height 21
click at [1513, 551] on div "Cancel Apply" at bounding box center [803, 559] width 1475 height 31
click at [1525, 566] on input "Apply" at bounding box center [1514, 563] width 36 height 23
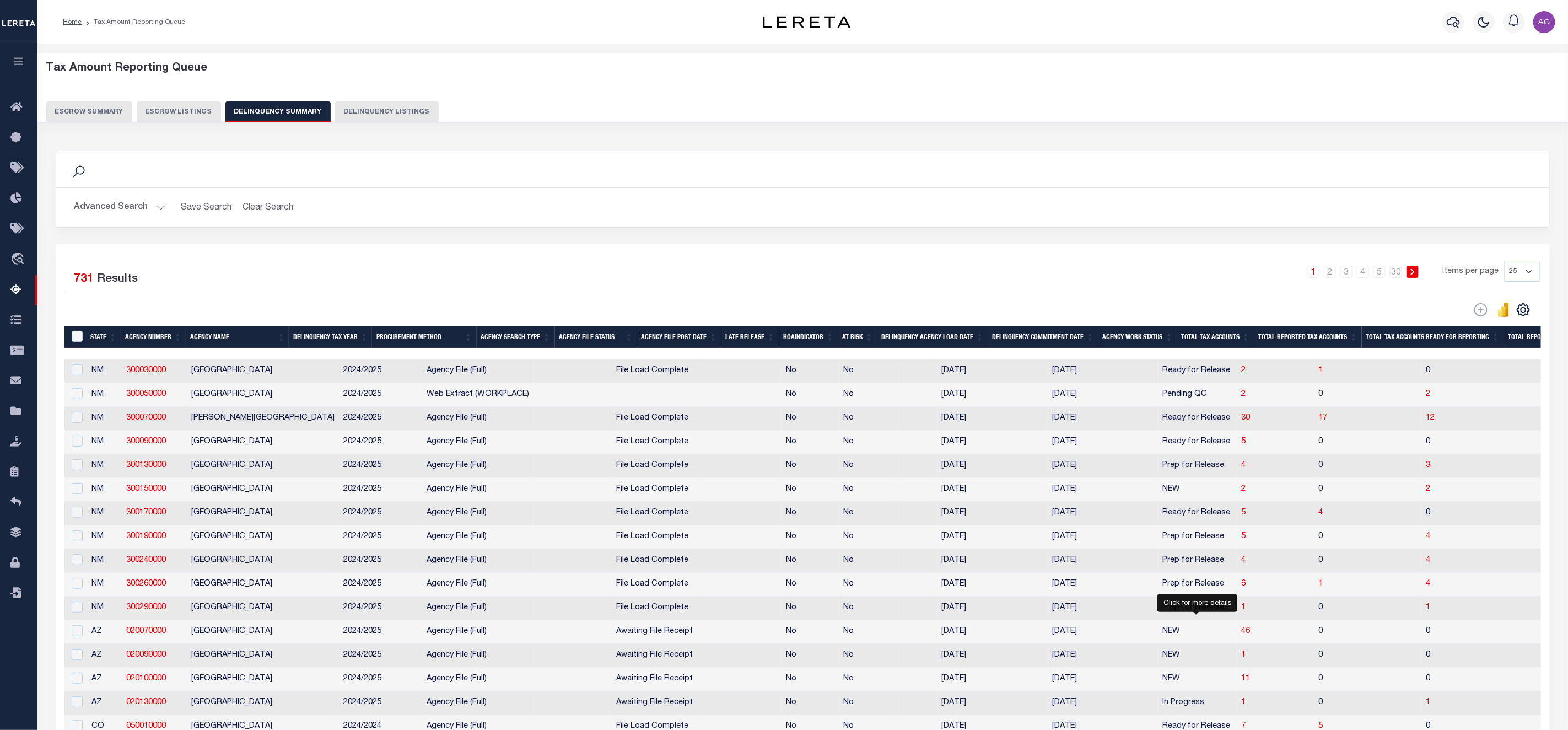
drag, startPoint x: 1196, startPoint y: 640, endPoint x: 493, endPoint y: 109, distance: 881.0
click at [1242, 635] on span "46" at bounding box center [1246, 631] width 9 height 8
select select "100"
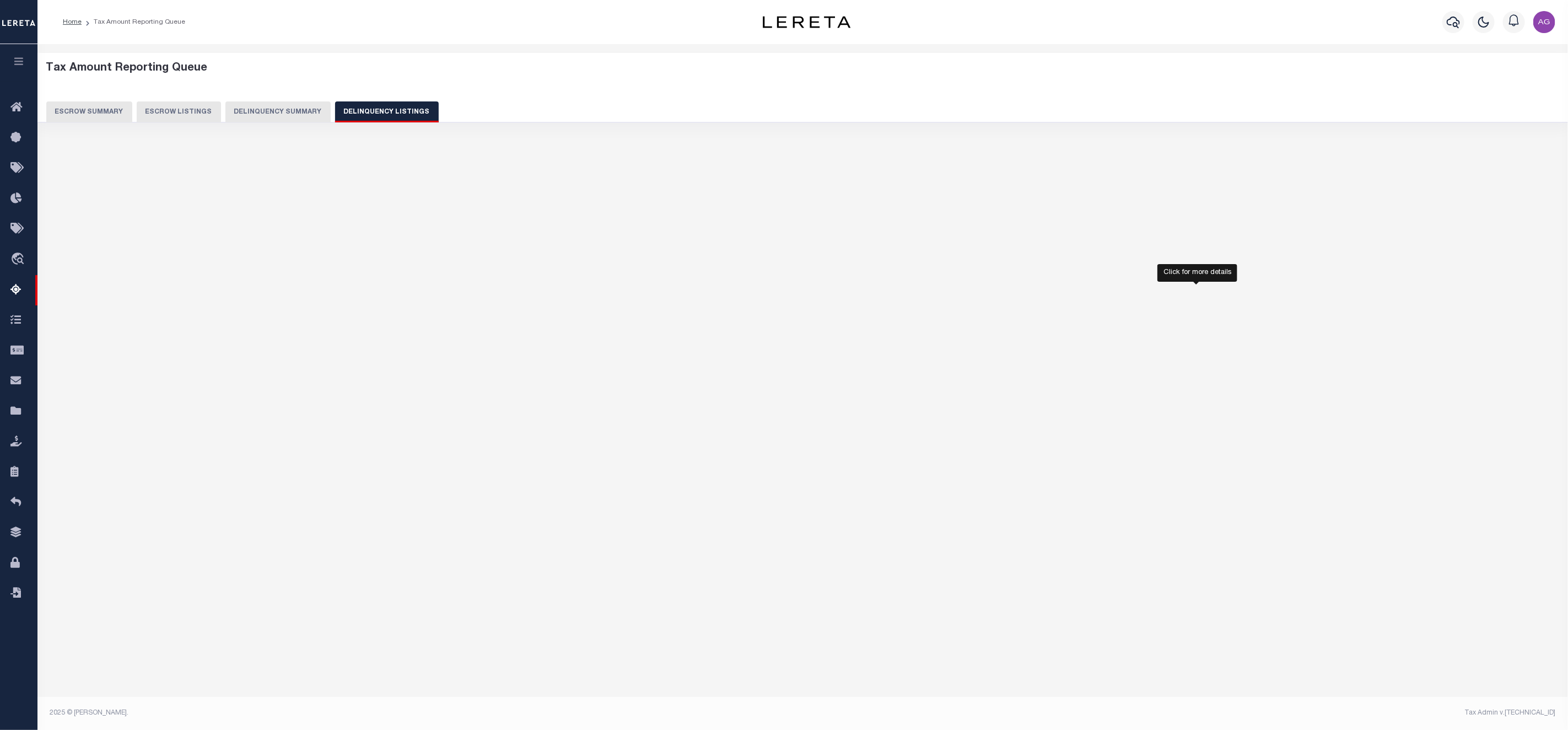
select select "100"
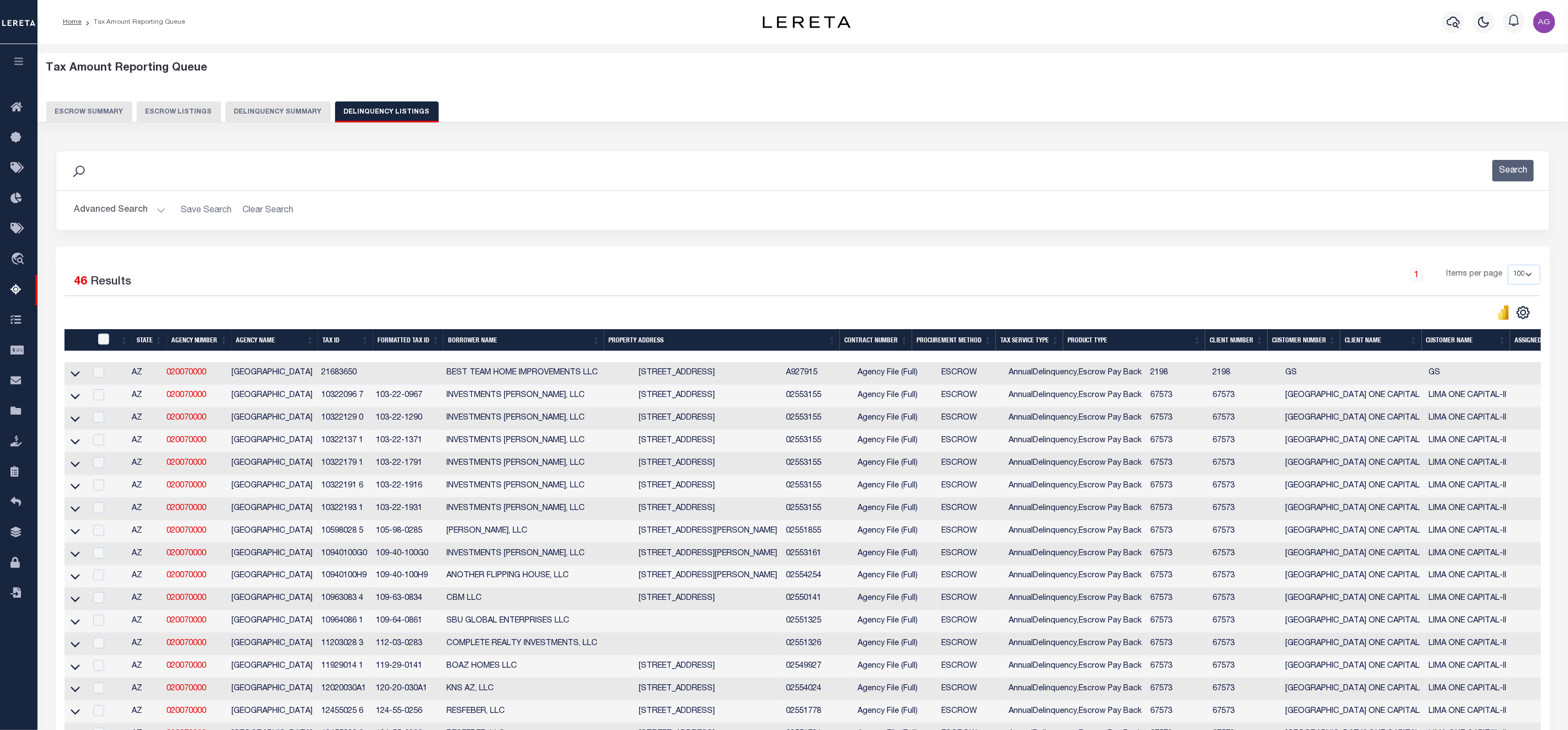
click at [80, 376] on link at bounding box center [75, 373] width 13 height 8
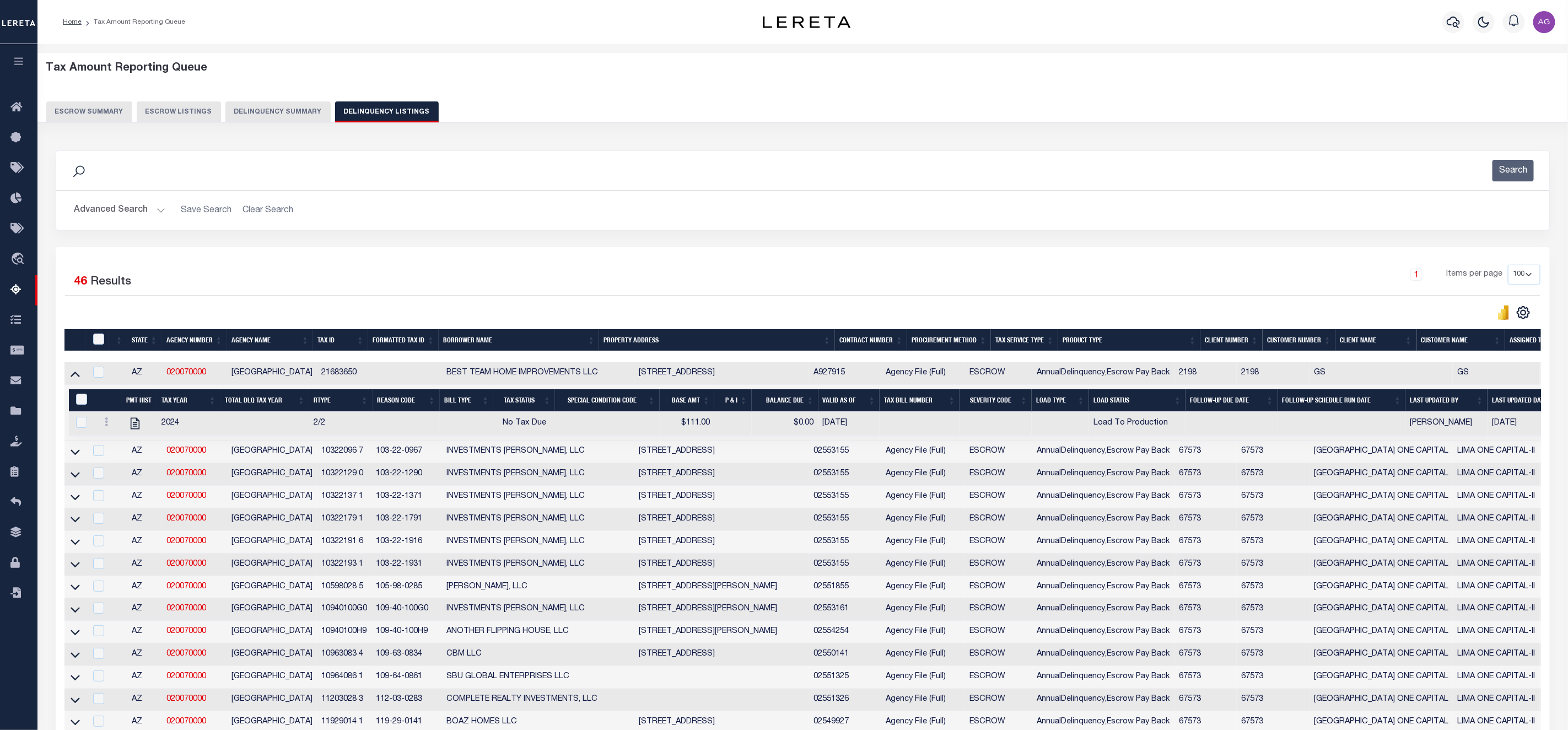
click at [258, 100] on div "Tax Amount Reporting Queue Escrow Summary Escrow Listings Delinquency Summary" at bounding box center [803, 92] width 1513 height 61
click at [268, 111] on button "Delinquency Summary" at bounding box center [278, 112] width 106 height 21
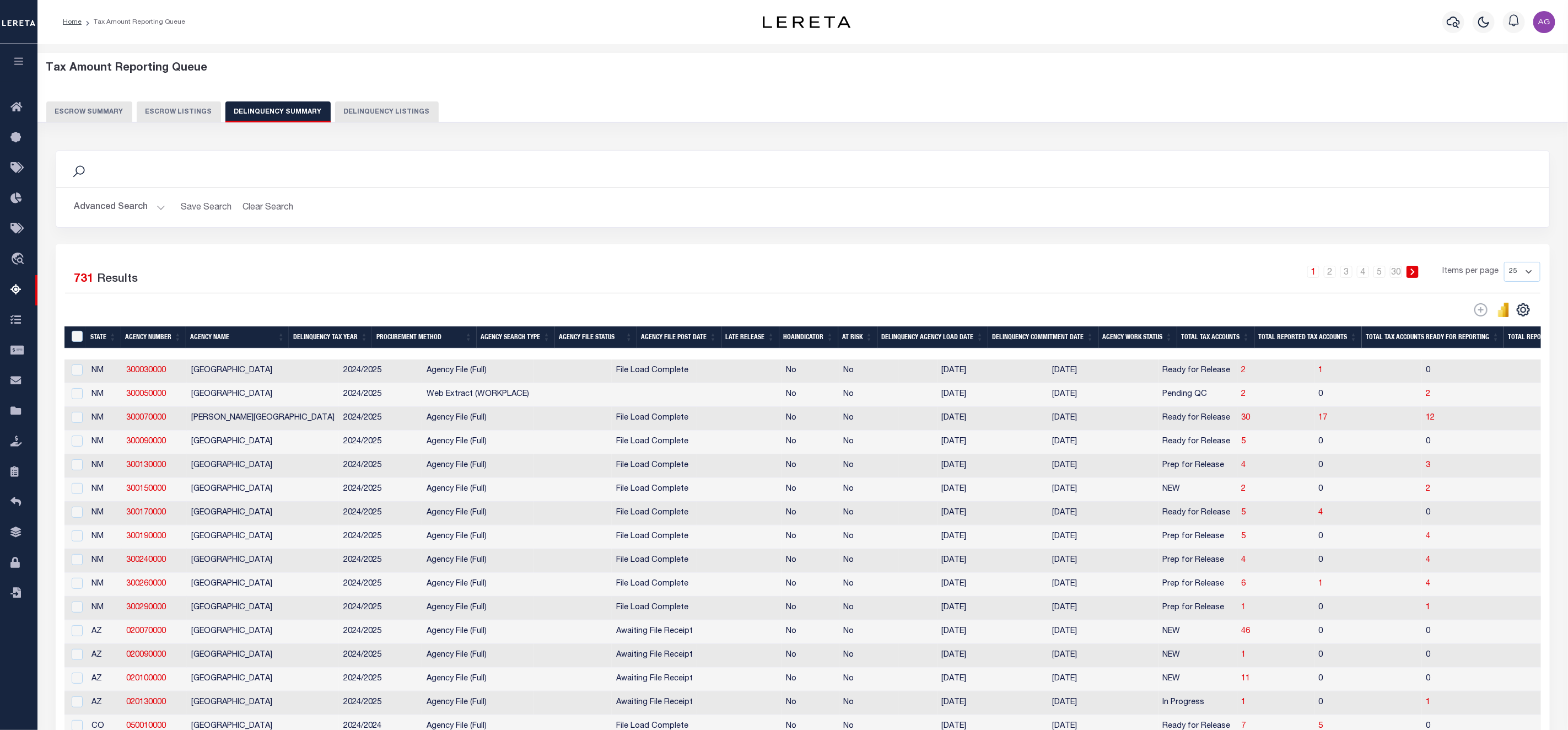
scroll to position [349, 0]
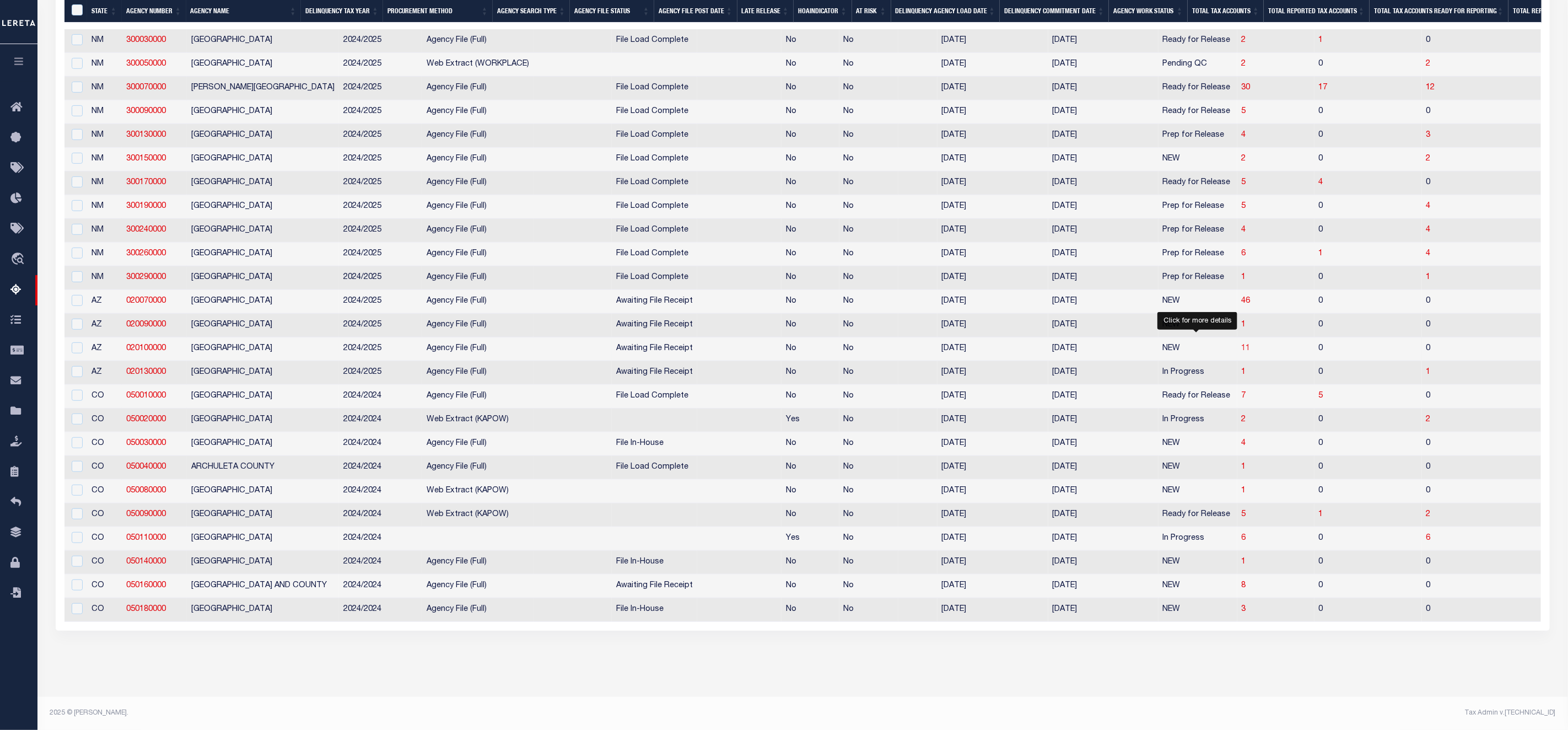
click at [1242, 344] on span "11" at bounding box center [1246, 348] width 9 height 8
select select "100"
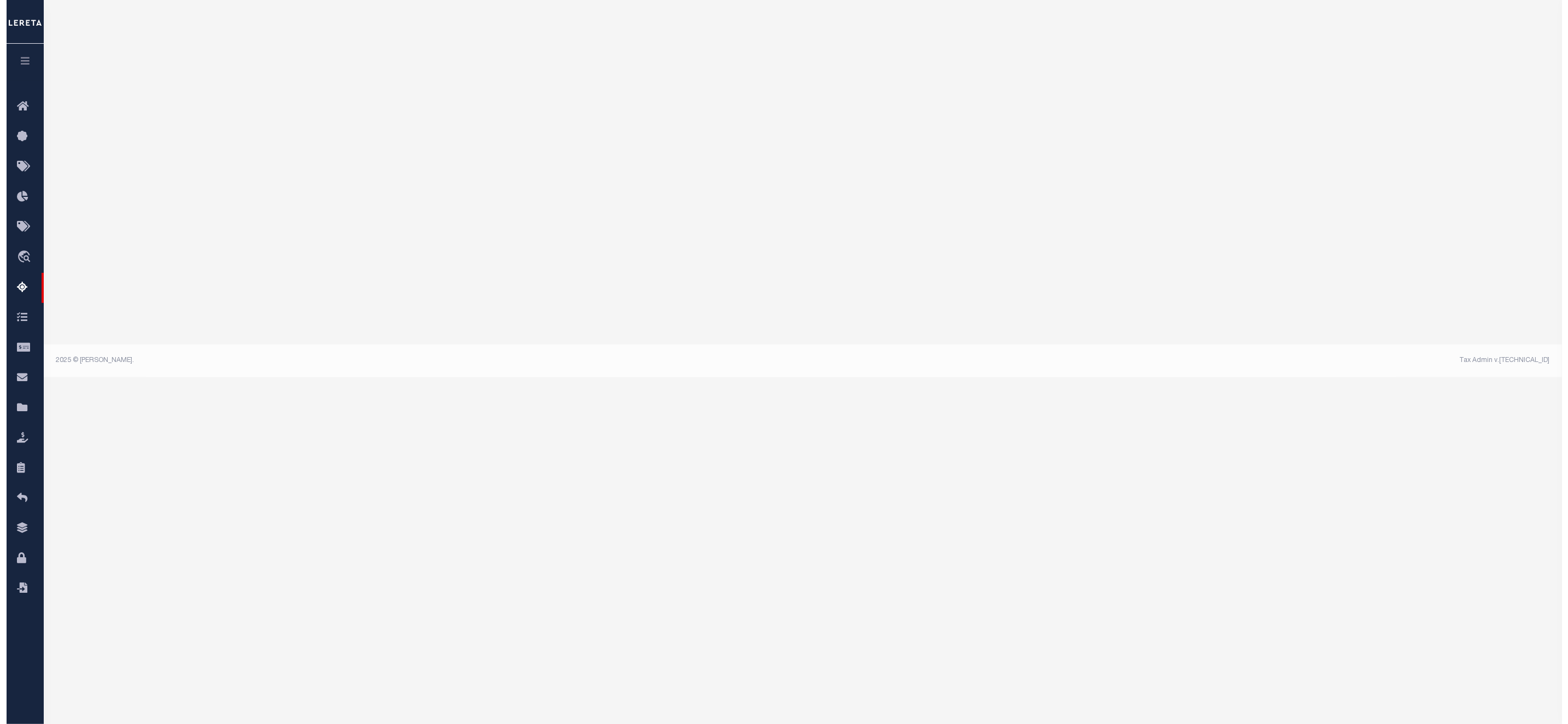
scroll to position [0, 0]
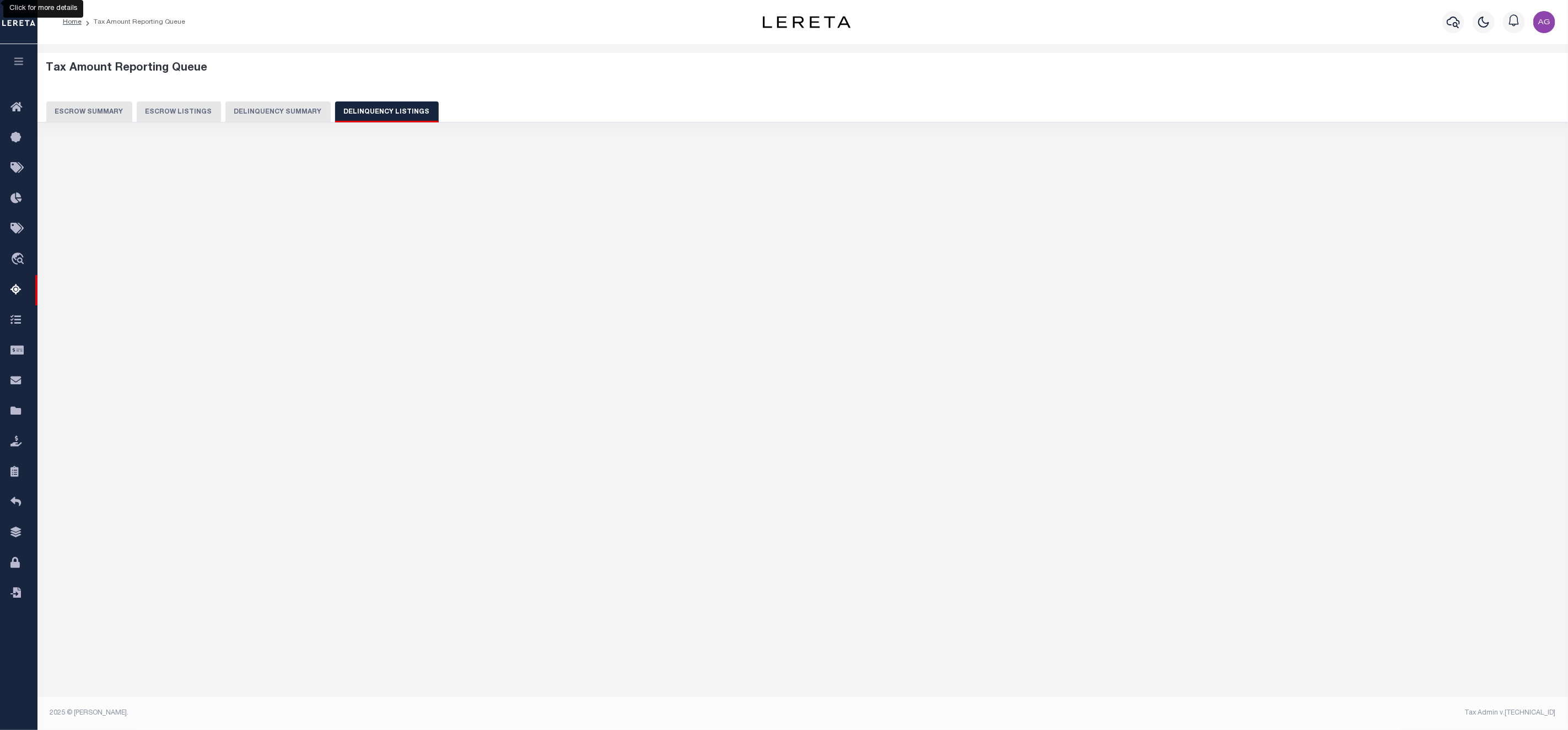
select select "100"
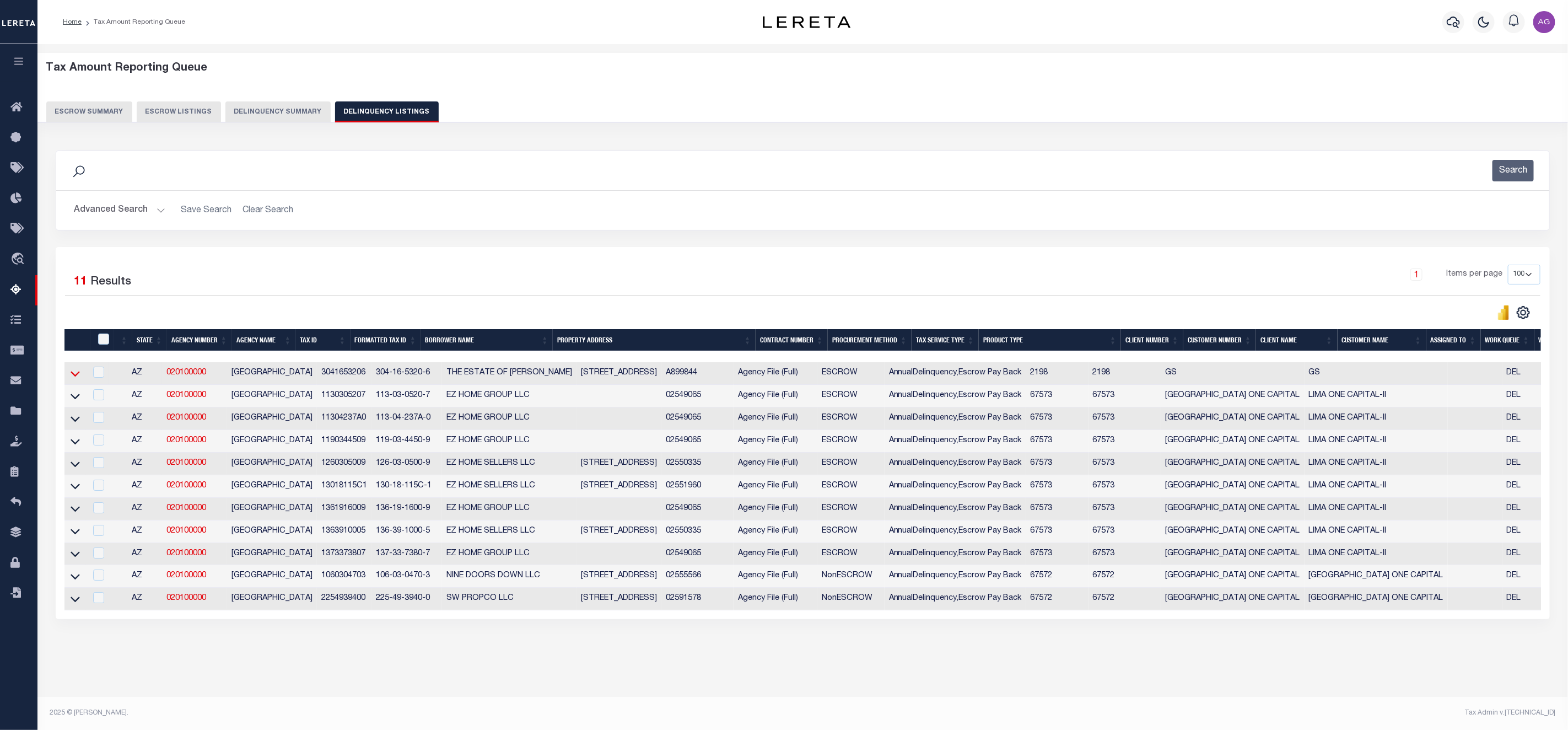
click at [79, 379] on icon at bounding box center [75, 373] width 9 height 12
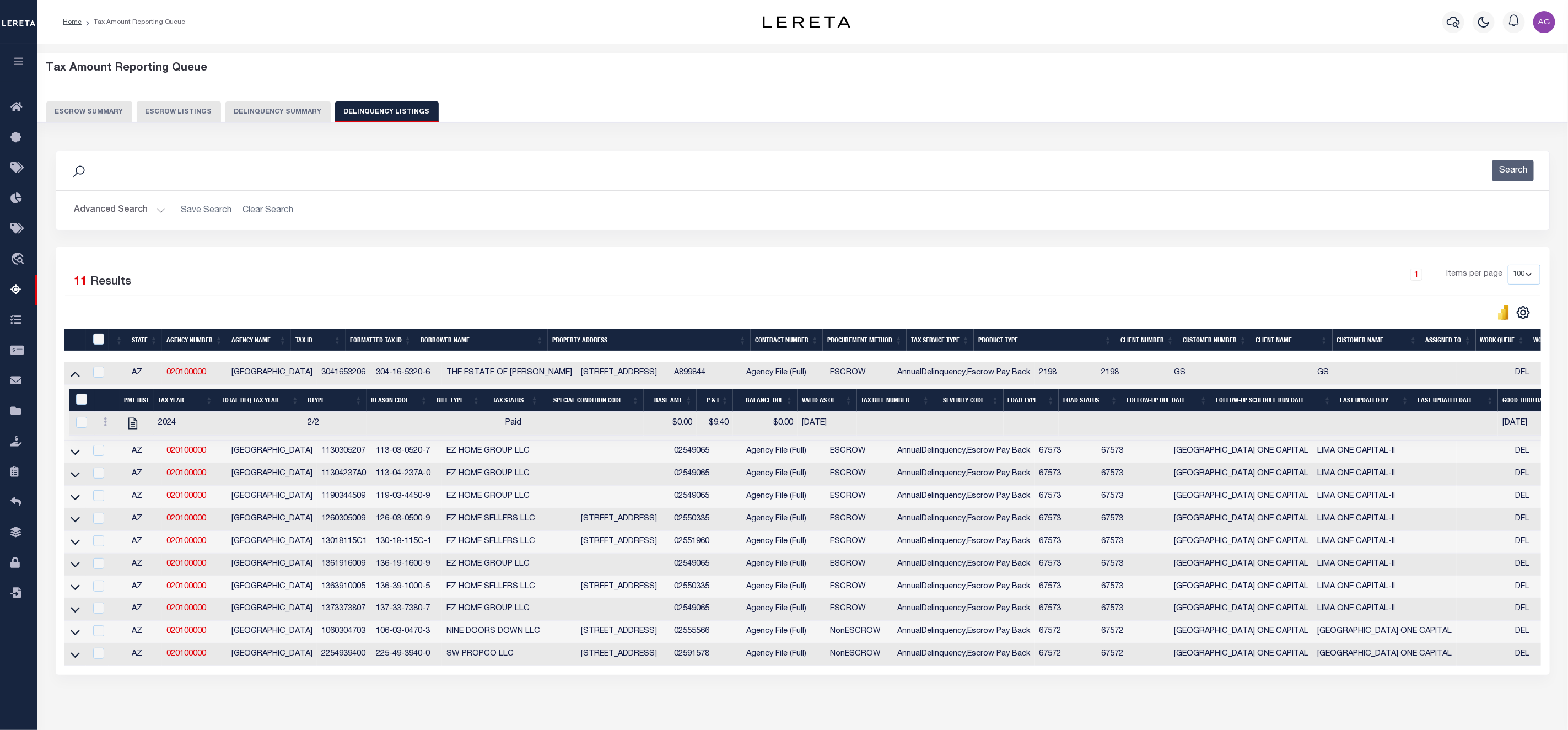
click at [246, 117] on button "Delinquency Summary" at bounding box center [278, 112] width 106 height 21
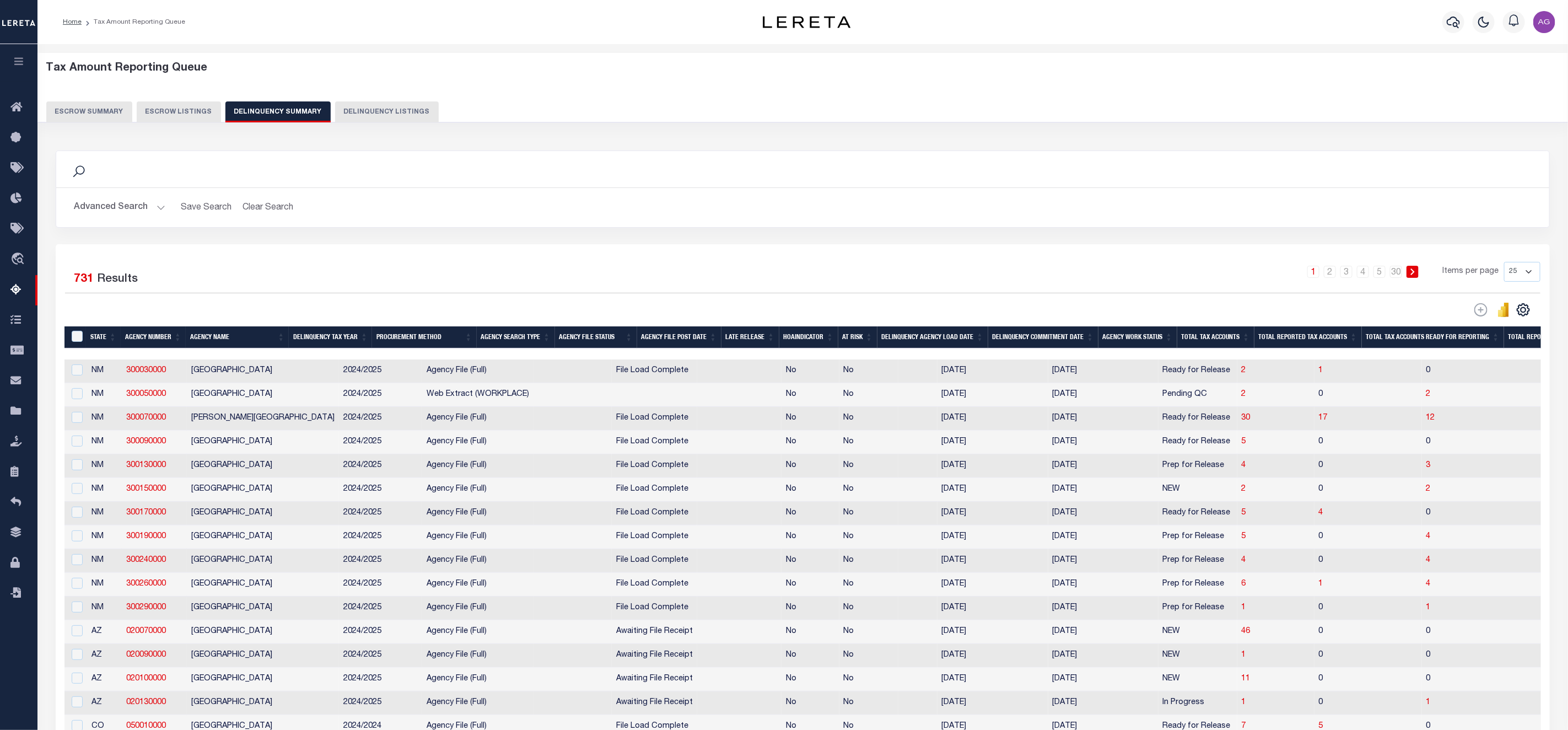
click at [112, 202] on button "Advanced Search" at bounding box center [119, 208] width 91 height 21
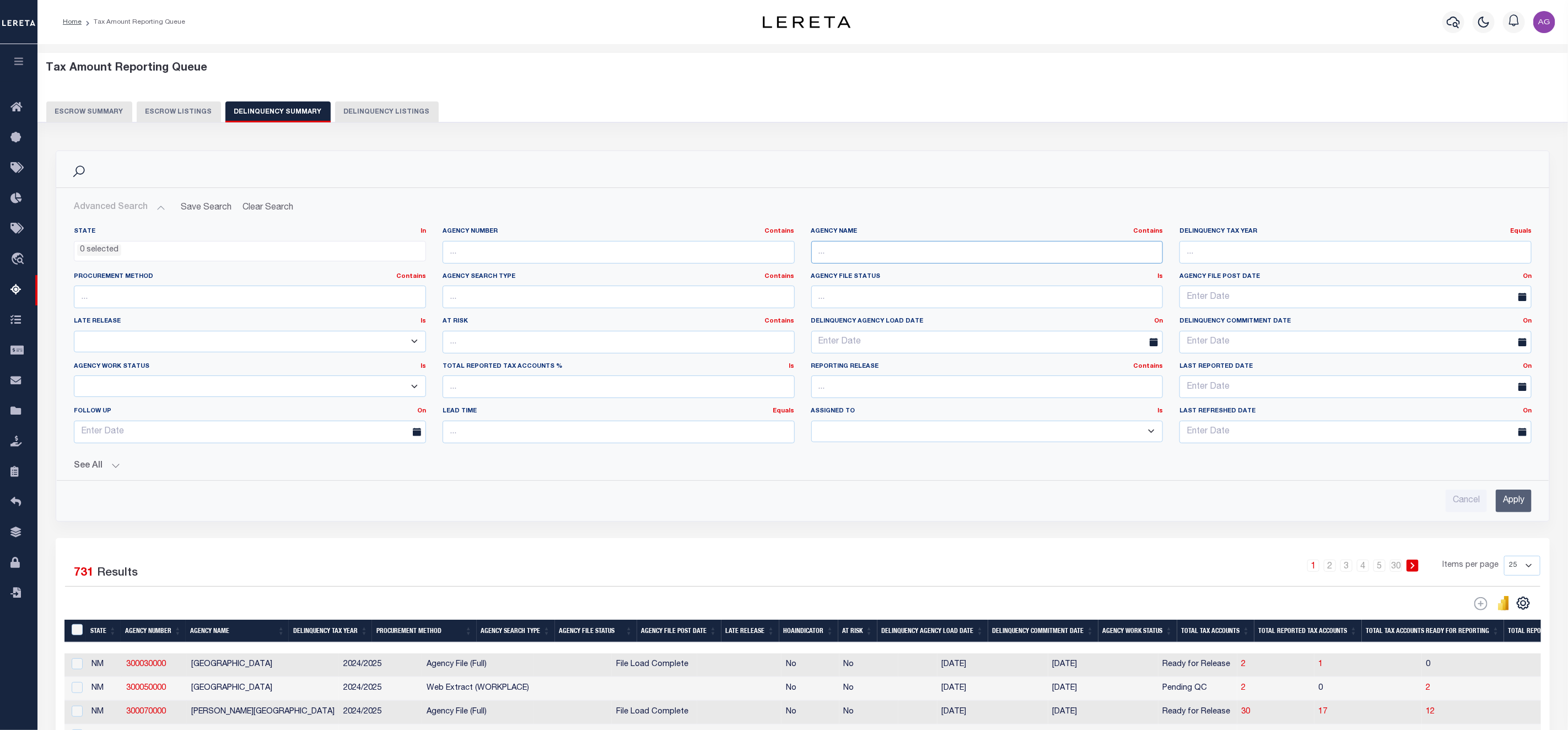
click at [855, 257] on input "text" at bounding box center [987, 252] width 352 height 23
type input "WHITE"
click at [1508, 505] on input "Apply" at bounding box center [1514, 501] width 36 height 23
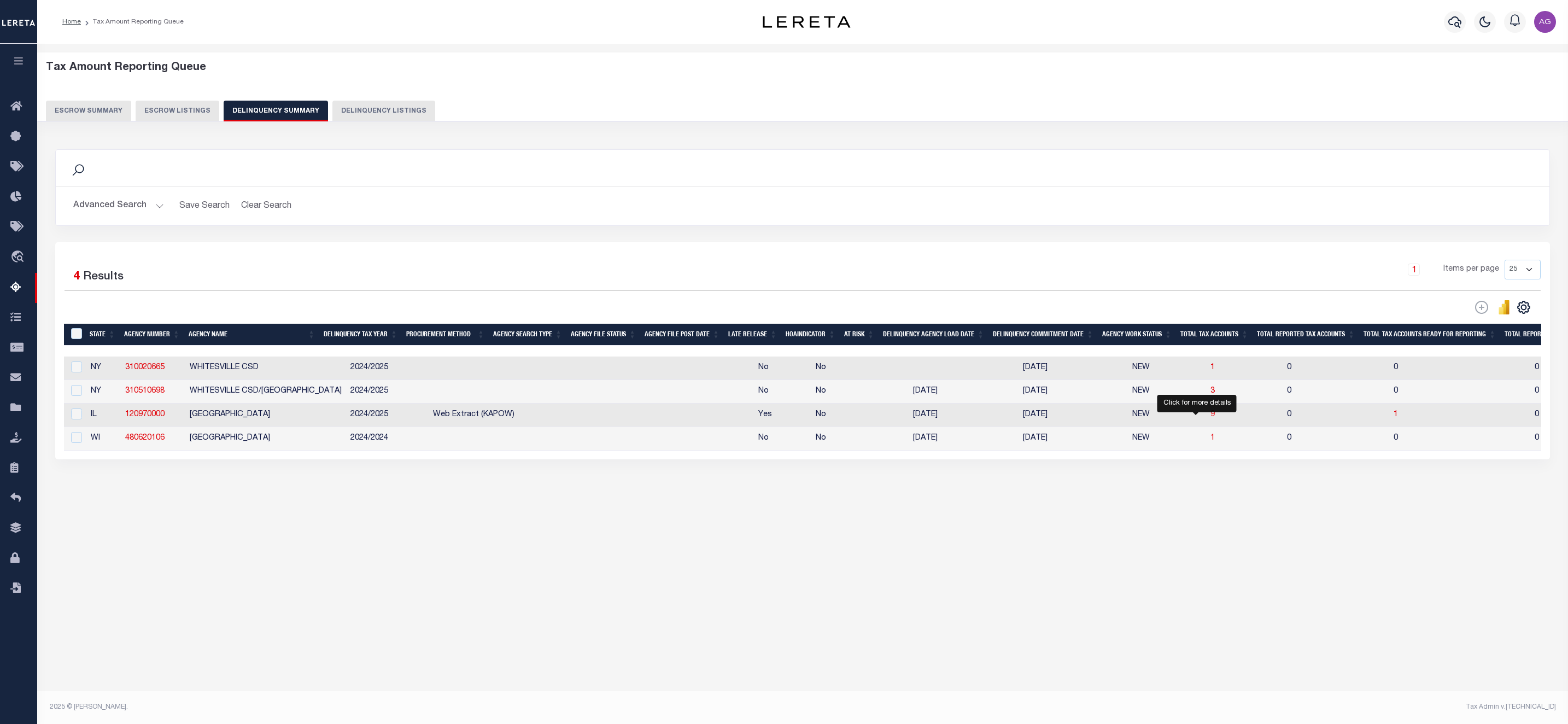
click at [1211, 418] on span "9" at bounding box center [1213, 415] width 4 height 8
select select "100"
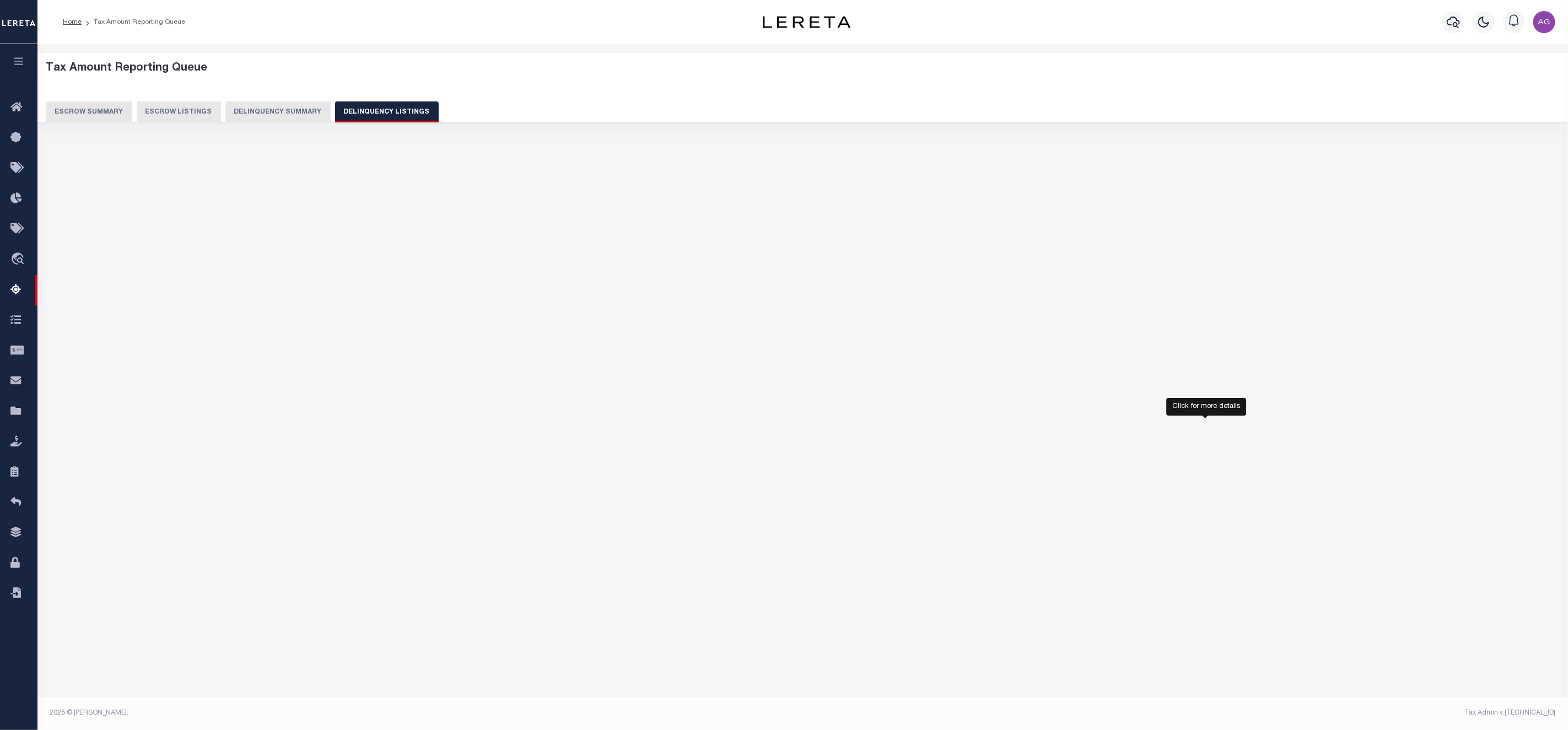
select select "100"
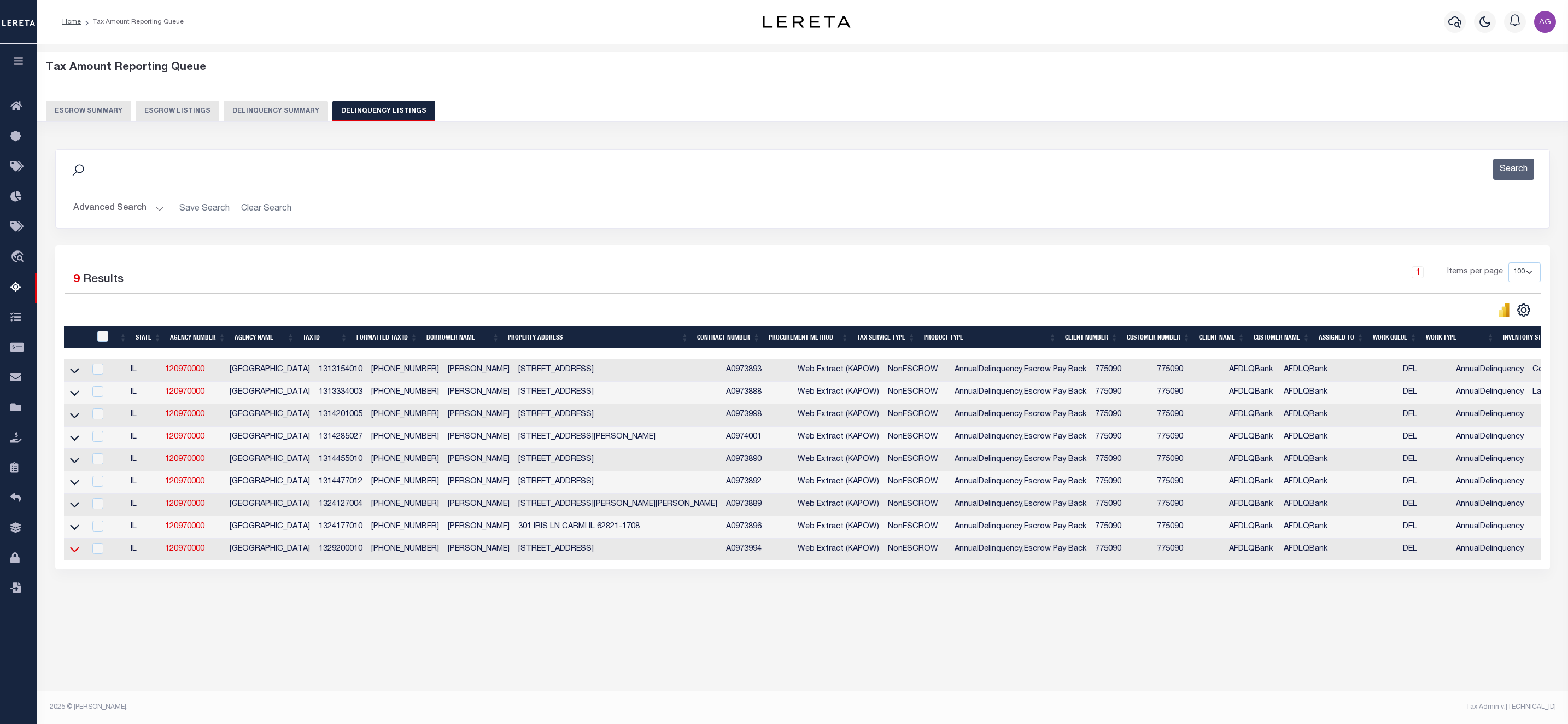
click at [72, 555] on icon at bounding box center [74, 549] width 9 height 12
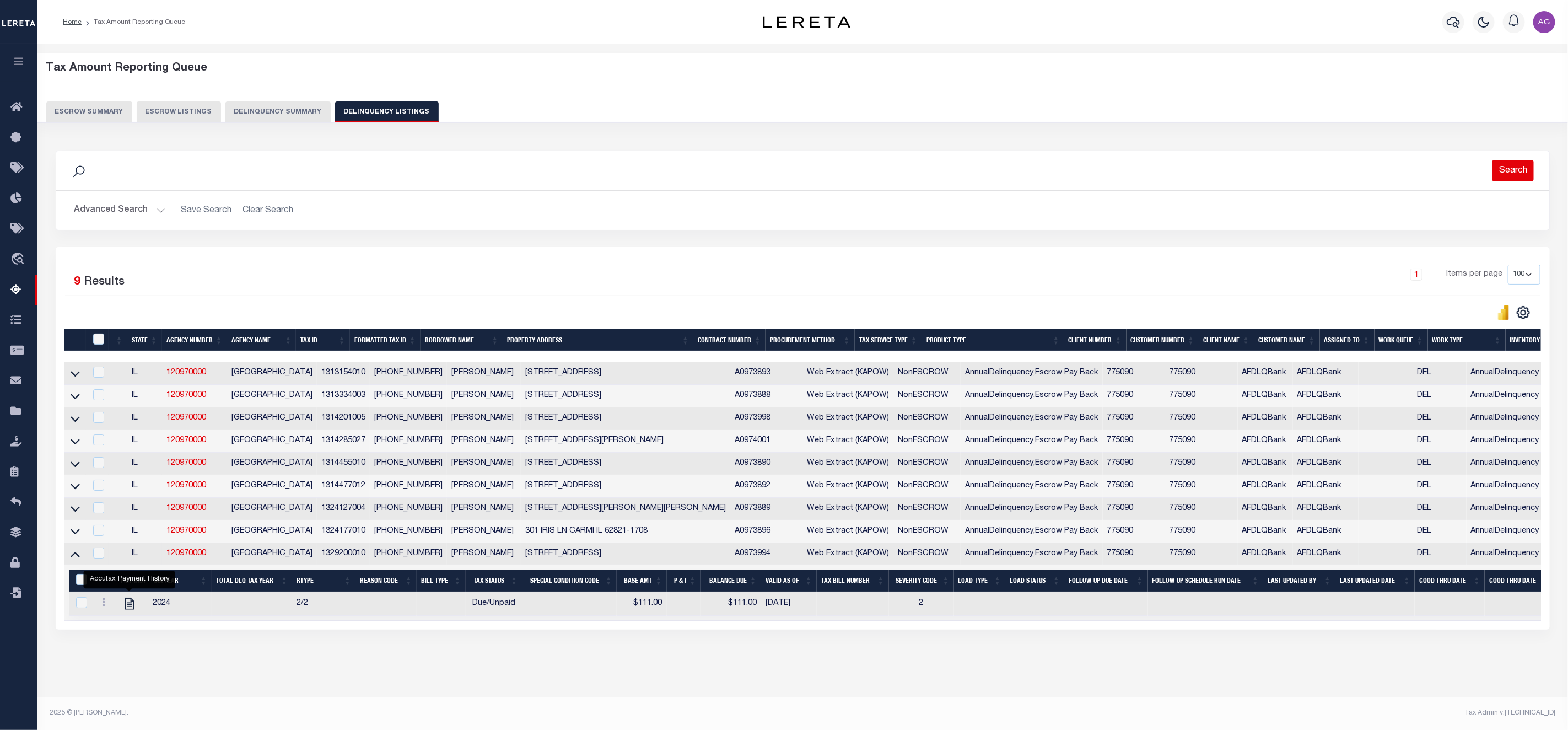
click at [1516, 169] on button "Search" at bounding box center [1513, 170] width 41 height 21
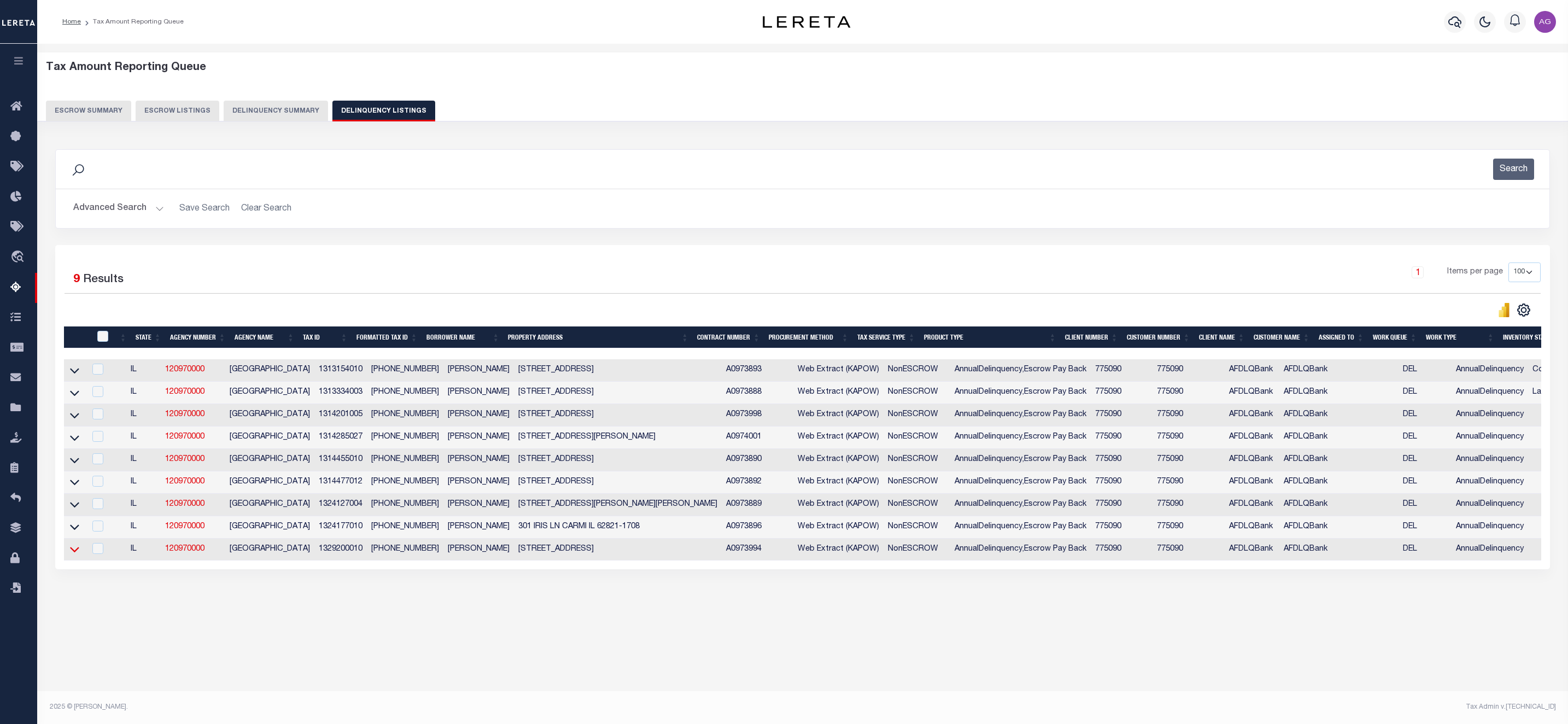
click at [74, 555] on icon at bounding box center [74, 549] width 9 height 12
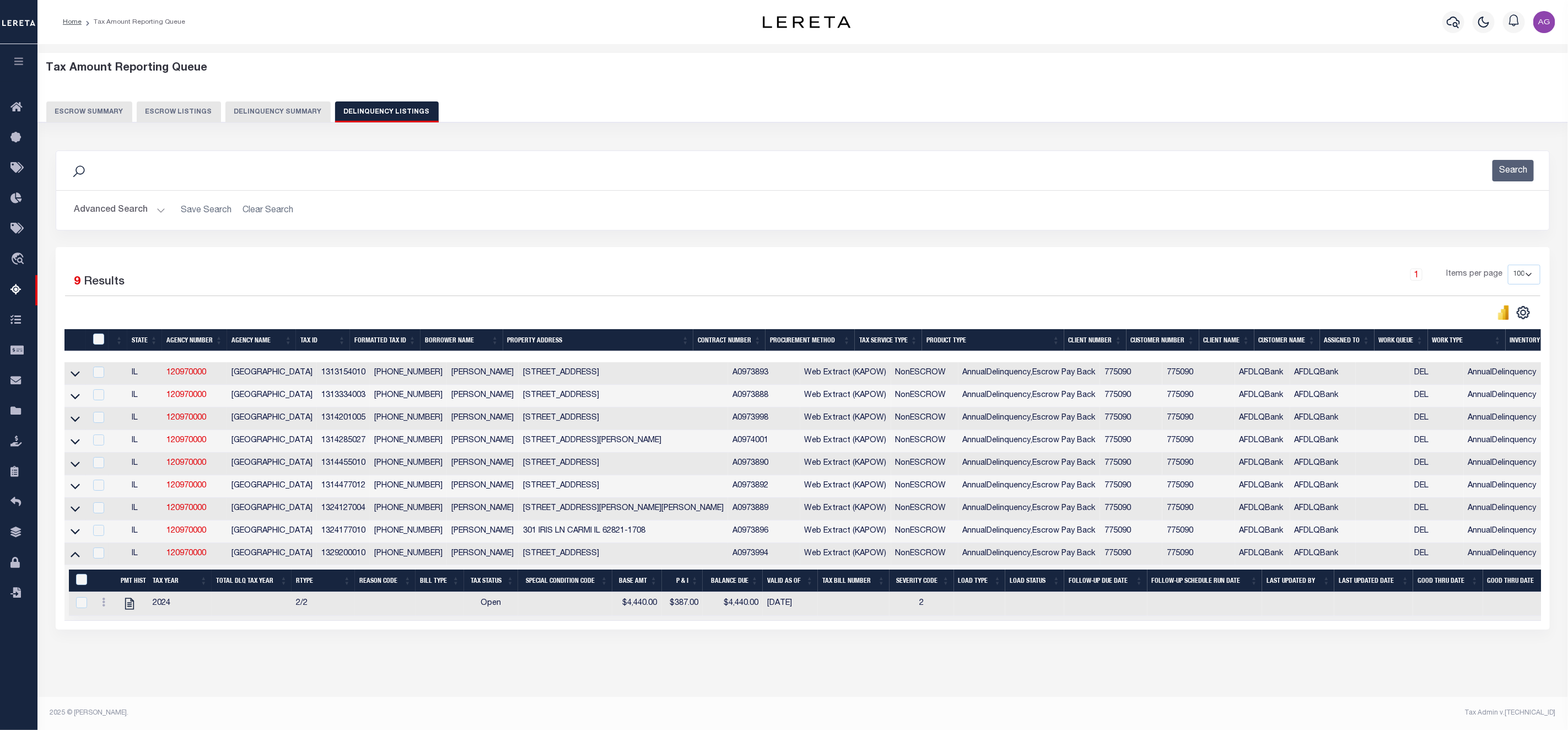
click at [290, 121] on button "Delinquency Summary" at bounding box center [278, 112] width 106 height 21
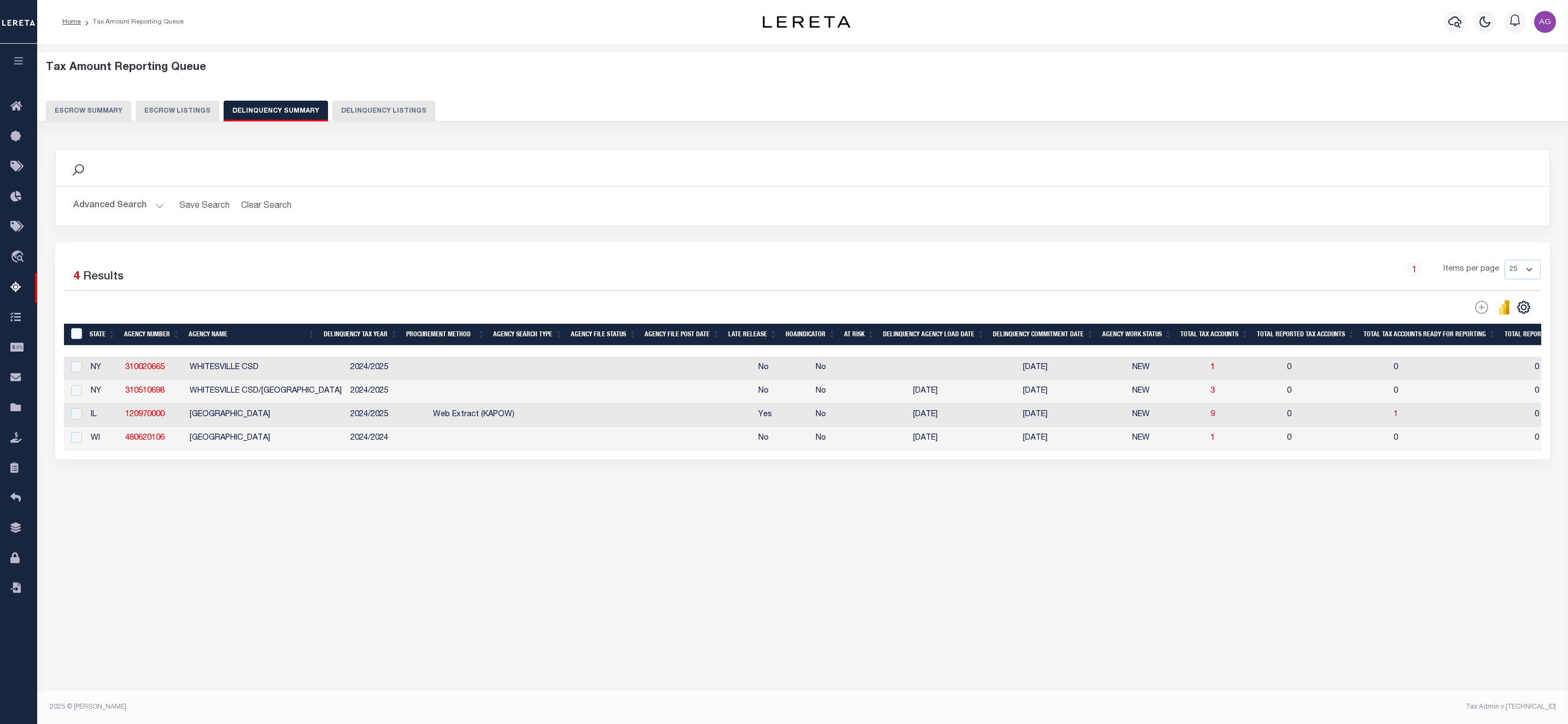
click at [112, 196] on button "Advanced Search" at bounding box center [118, 206] width 91 height 21
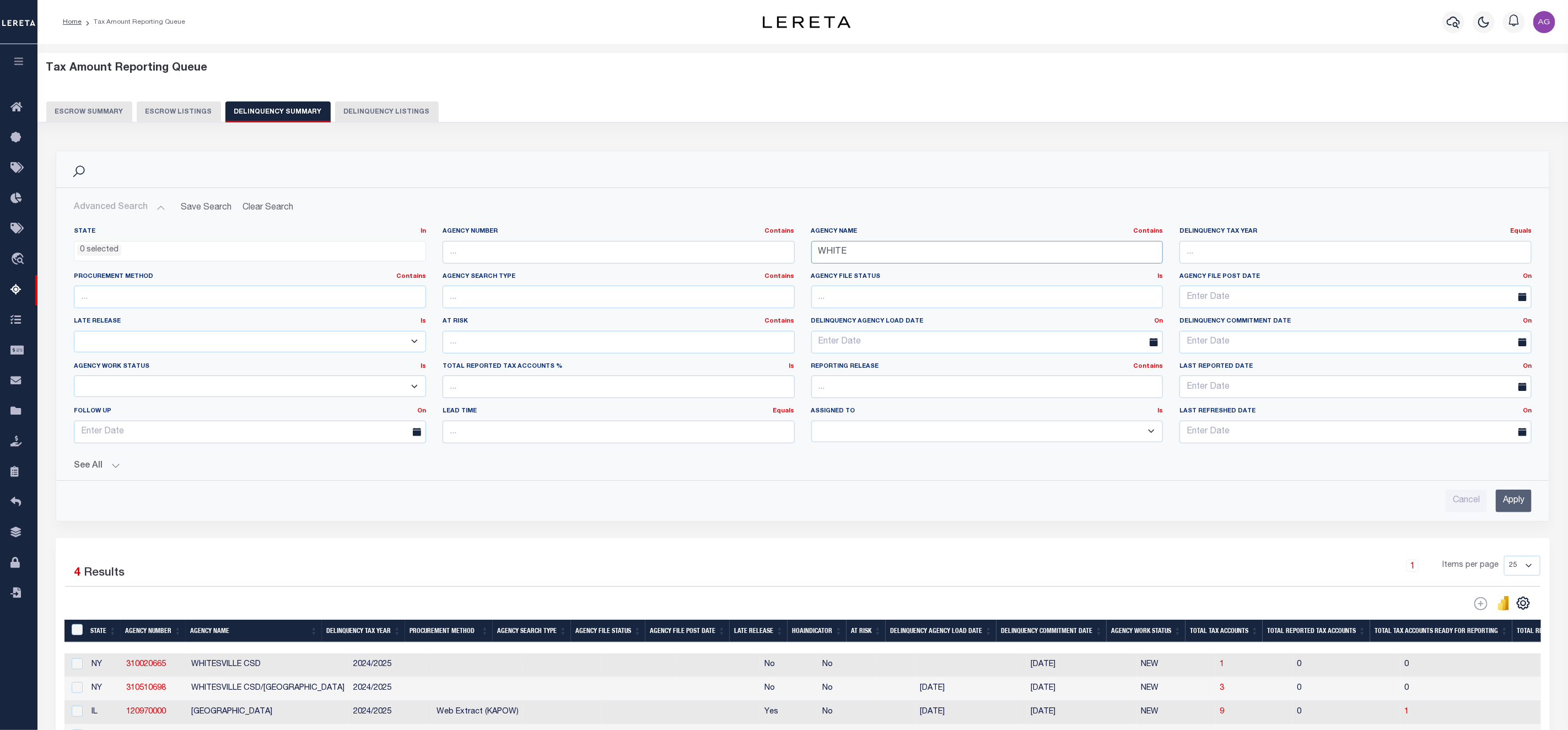
drag, startPoint x: 855, startPoint y: 252, endPoint x: 755, endPoint y: 244, distance: 100.3
click at [755, 244] on div "State In In AK AL AR AZ CA CO CT DC DE FL GA GU HI IA ID IL IN KS KY LA MA MD M…" at bounding box center [803, 340] width 1475 height 225
click at [90, 468] on button "See All" at bounding box center [803, 466] width 1458 height 10
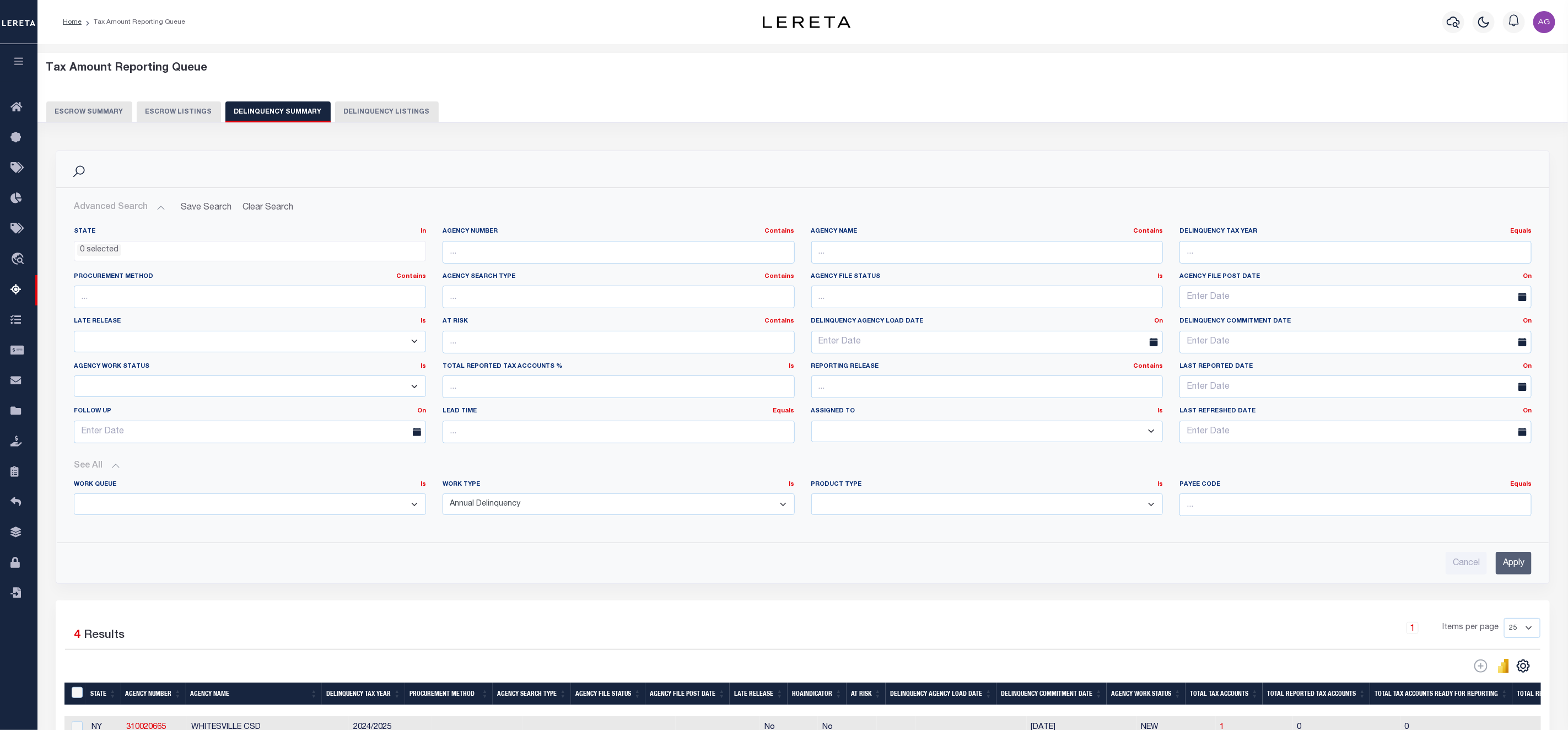
click at [551, 511] on select "Annual Delinquency Back Search Payment Status Check DTRACK" at bounding box center [619, 504] width 352 height 21
select select "BackSearch"
click at [442, 497] on select "Annual Delinquency Back Search Payment Status Check DTRACK" at bounding box center [619, 504] width 352 height 21
click at [1518, 570] on input "Apply" at bounding box center [1514, 563] width 36 height 23
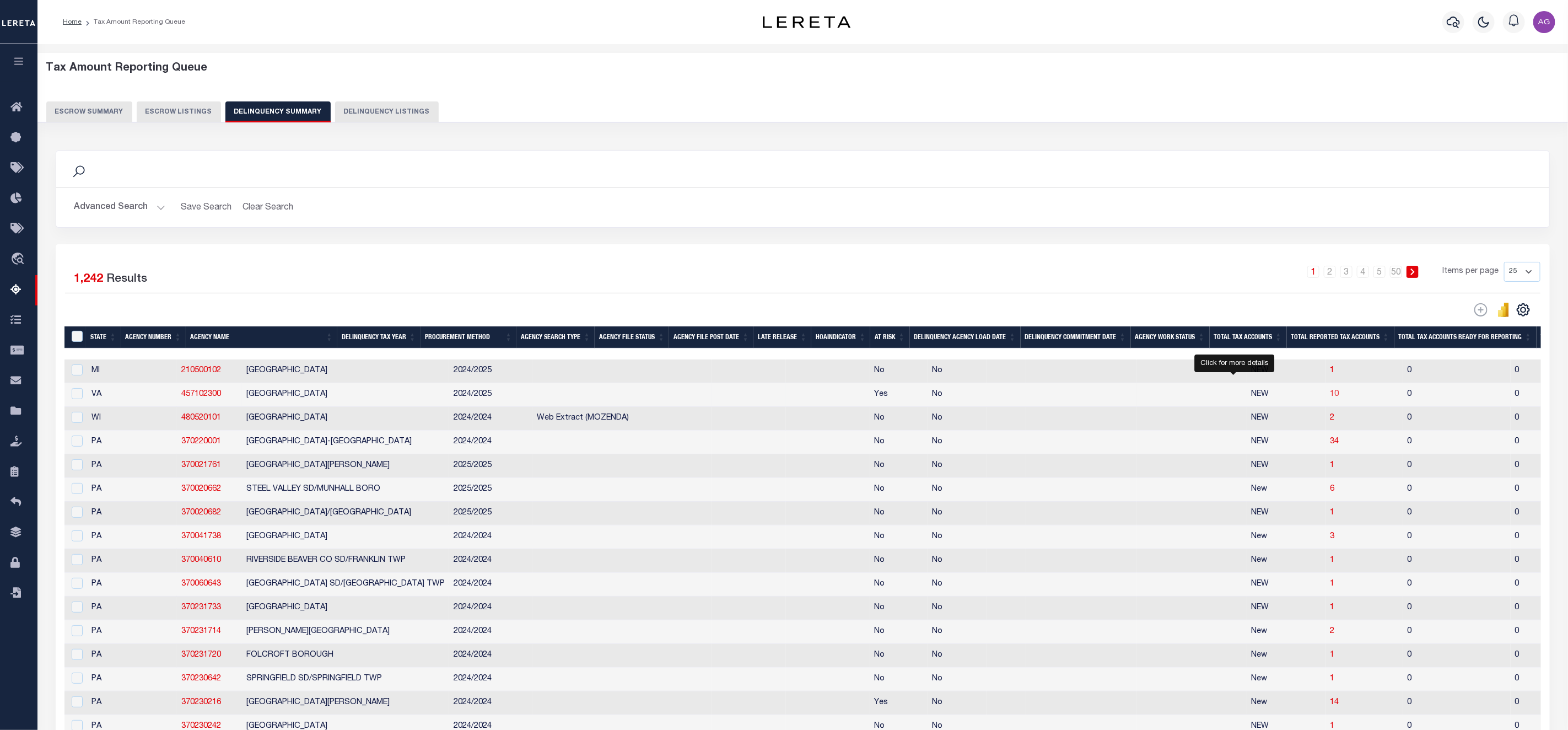
click at [1330, 398] on span "10" at bounding box center [1335, 394] width 9 height 8
select select "100"
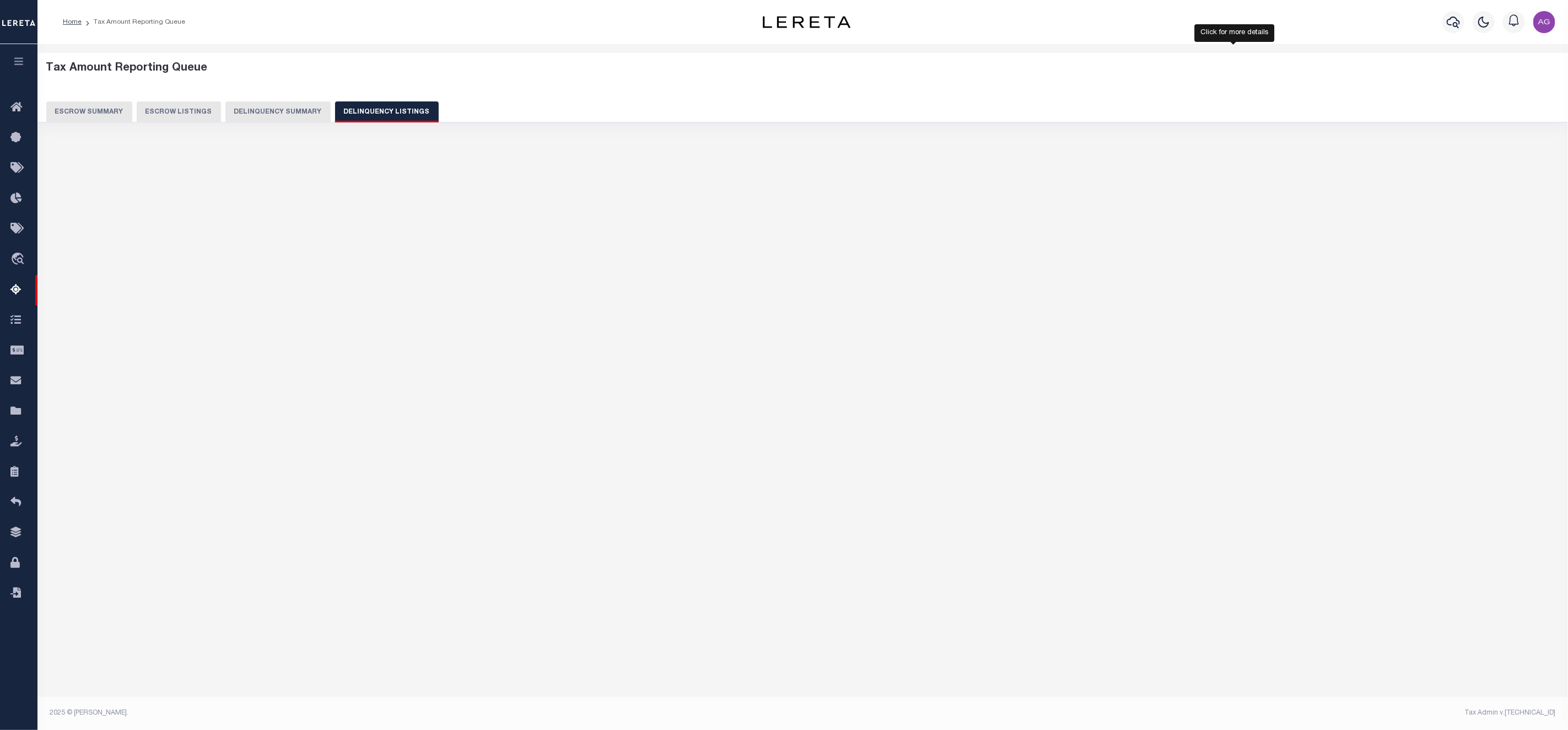
select select "100"
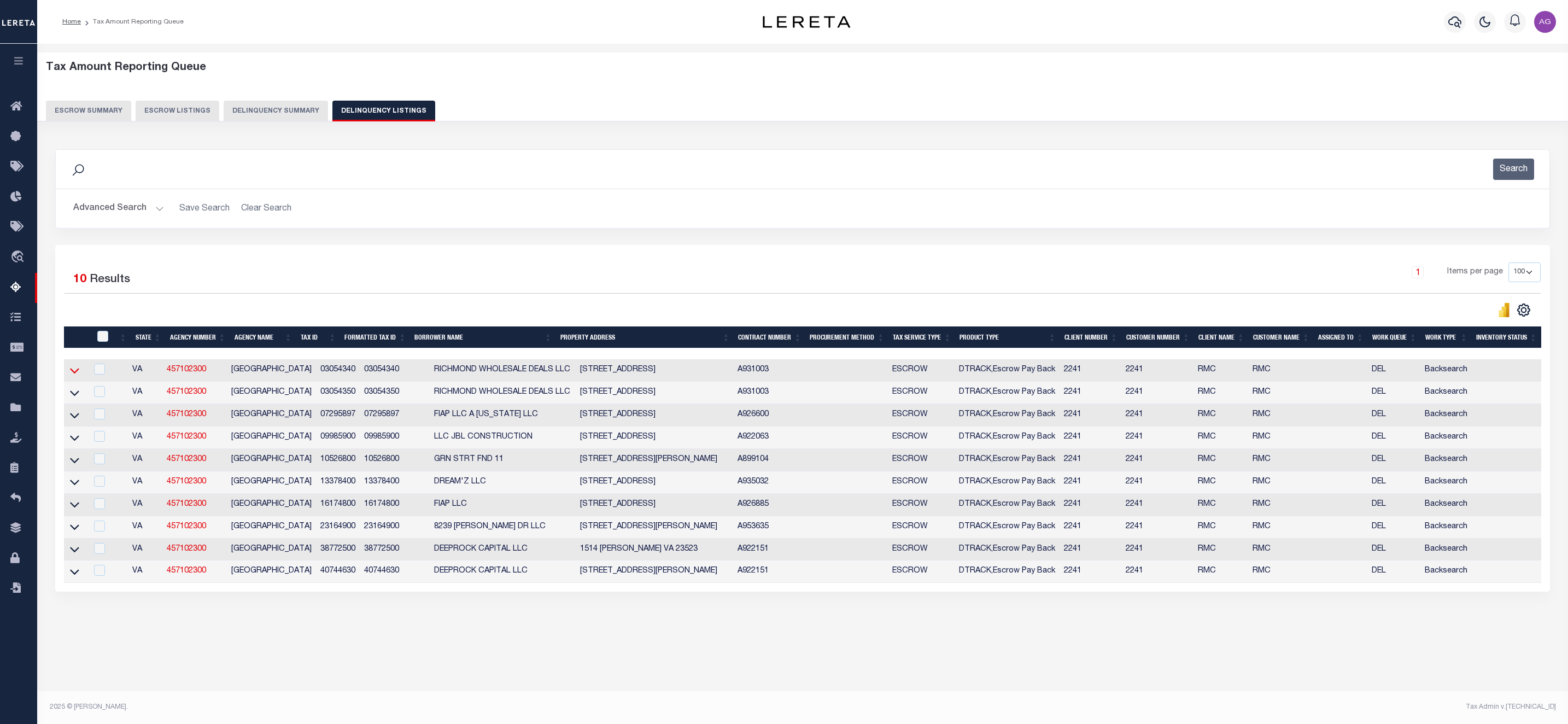
click at [75, 374] on icon at bounding box center [74, 371] width 9 height 5
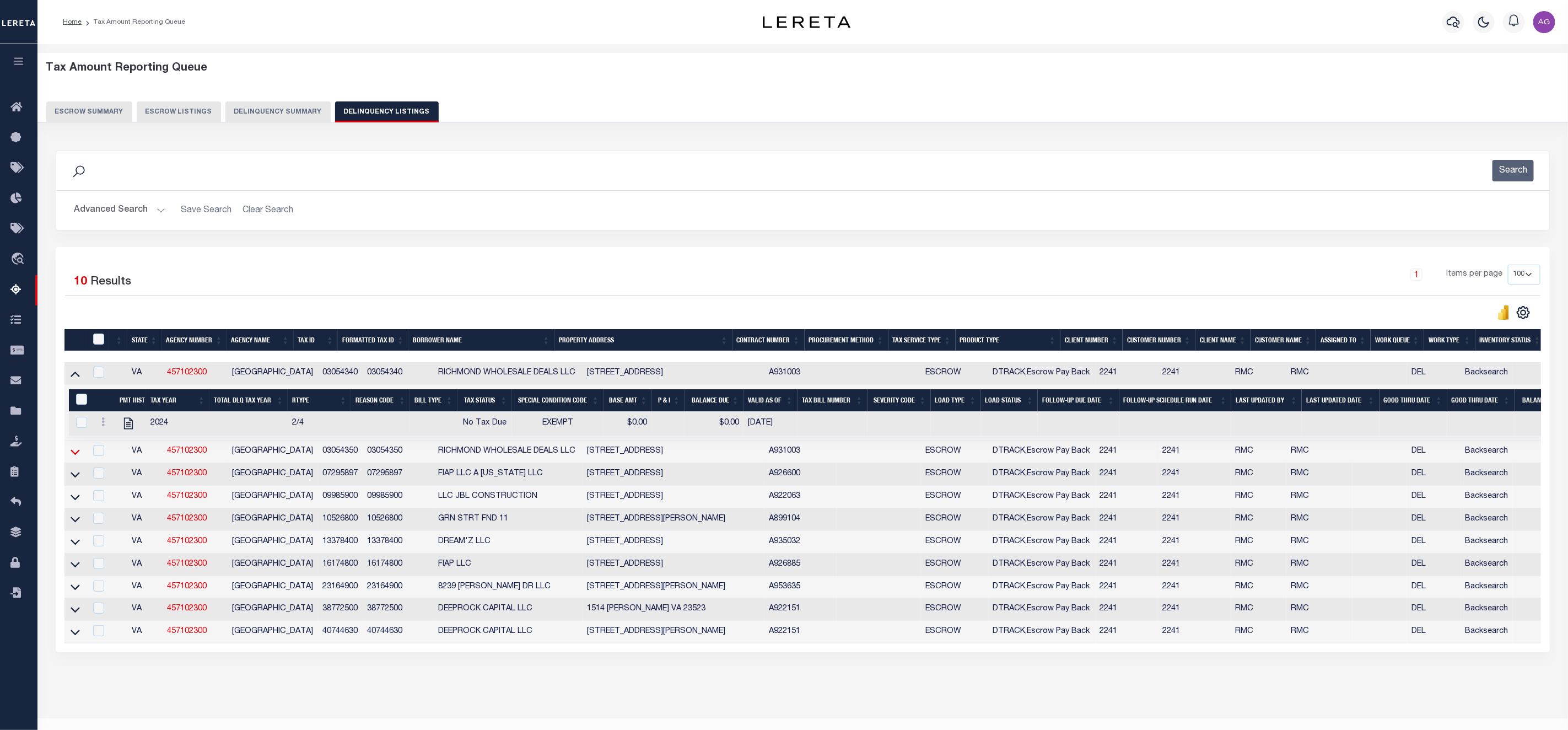
click at [77, 457] on icon at bounding box center [75, 452] width 9 height 12
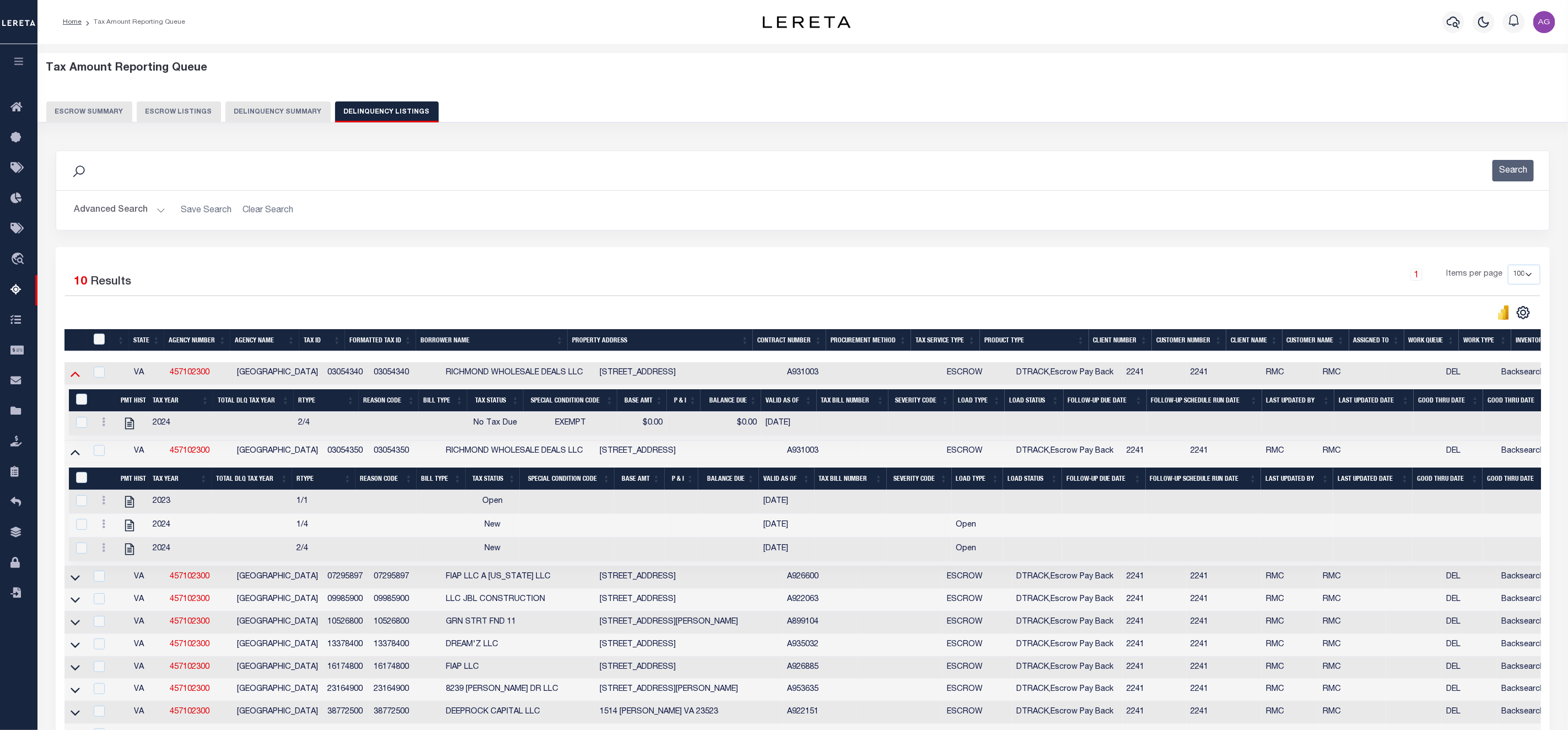
click at [72, 376] on icon at bounding box center [75, 373] width 9 height 12
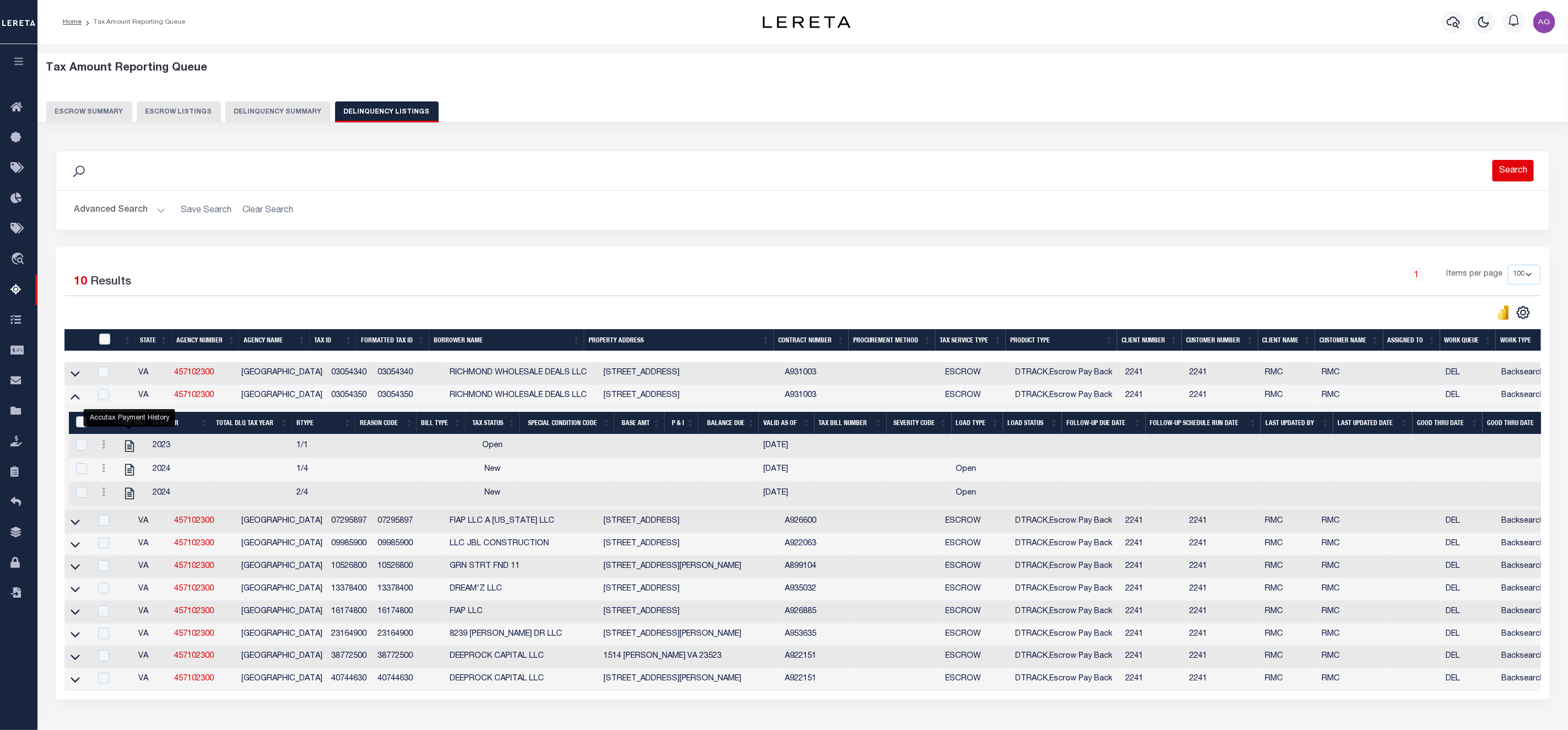
click at [1515, 169] on button "Search" at bounding box center [1513, 170] width 41 height 21
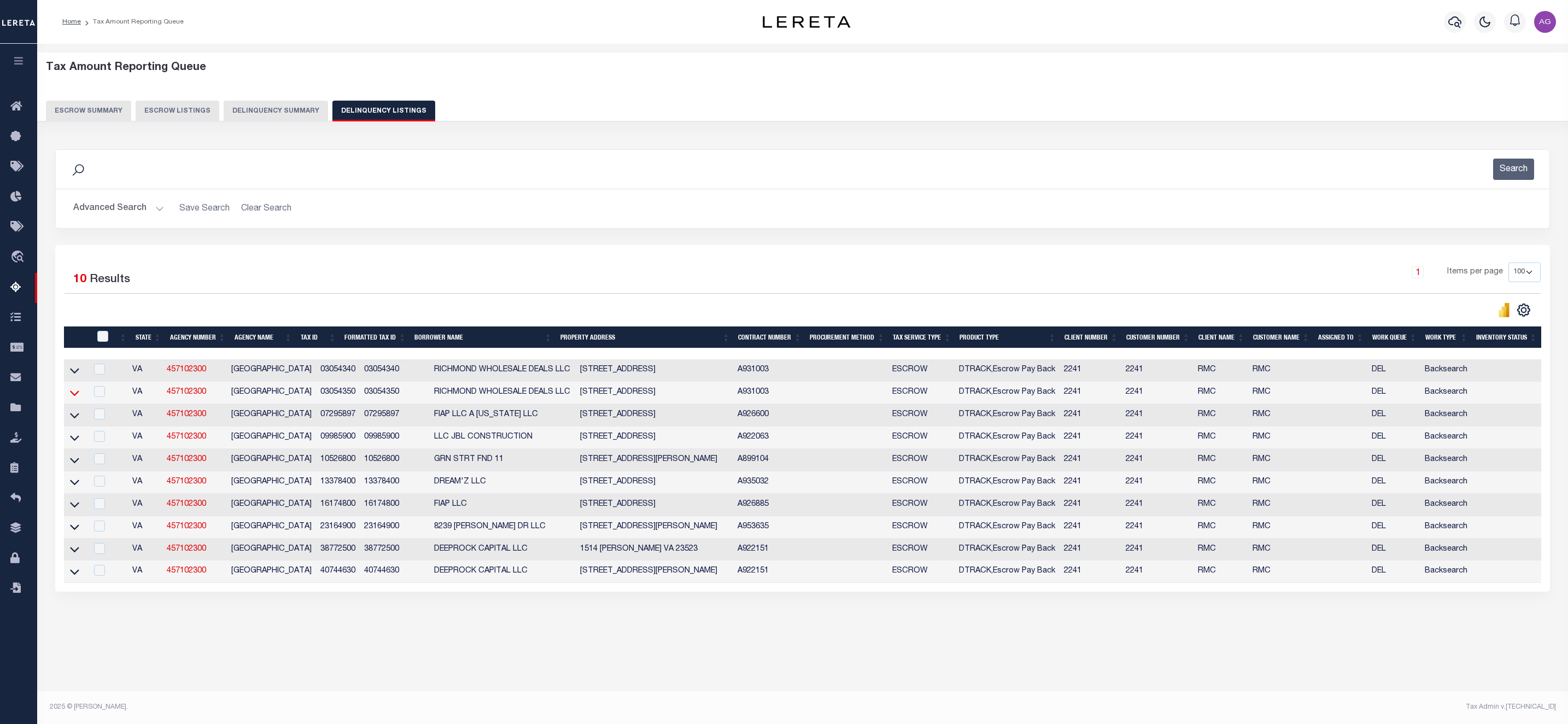
click at [76, 399] on icon at bounding box center [74, 393] width 9 height 12
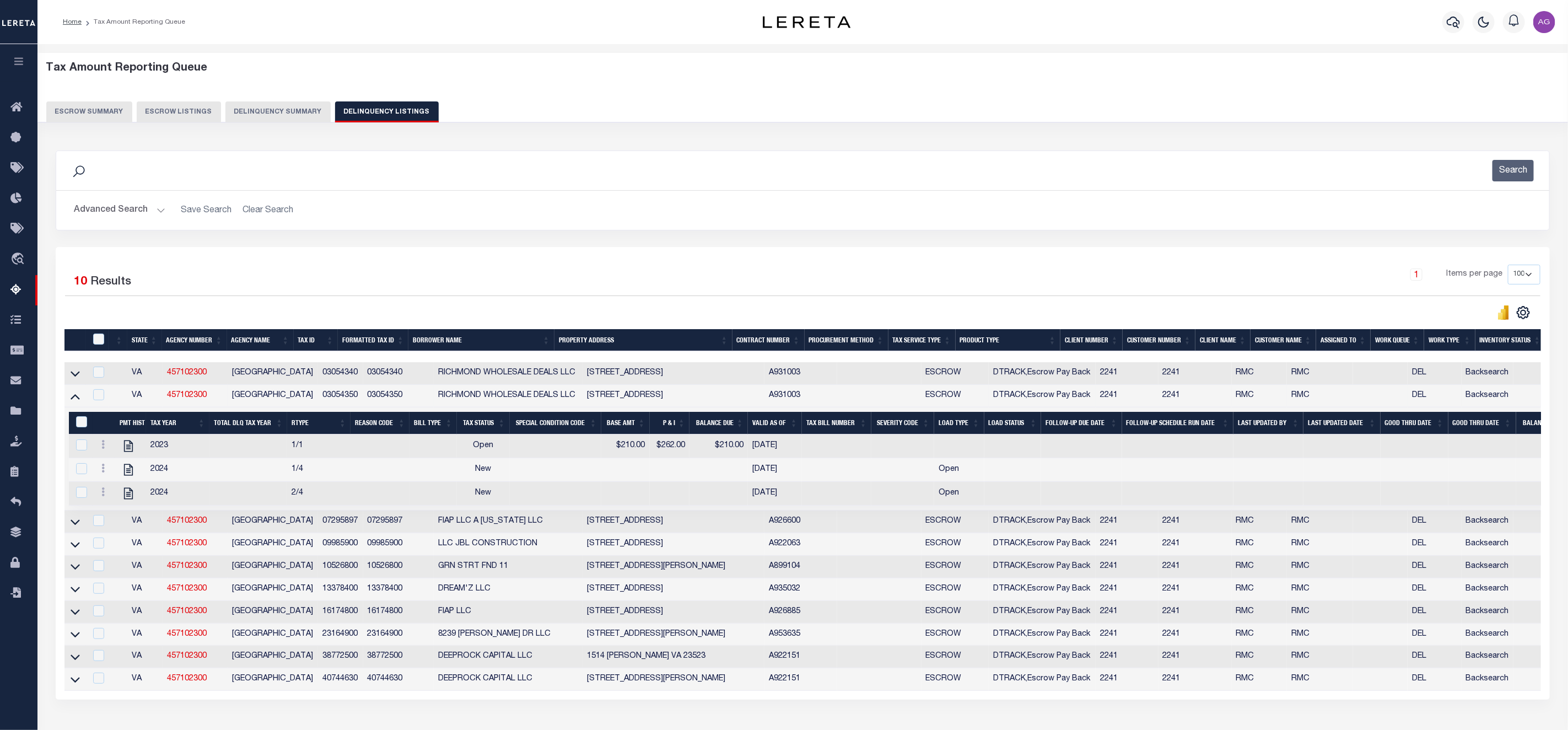
click at [120, 210] on button "Advanced Search" at bounding box center [119, 210] width 91 height 21
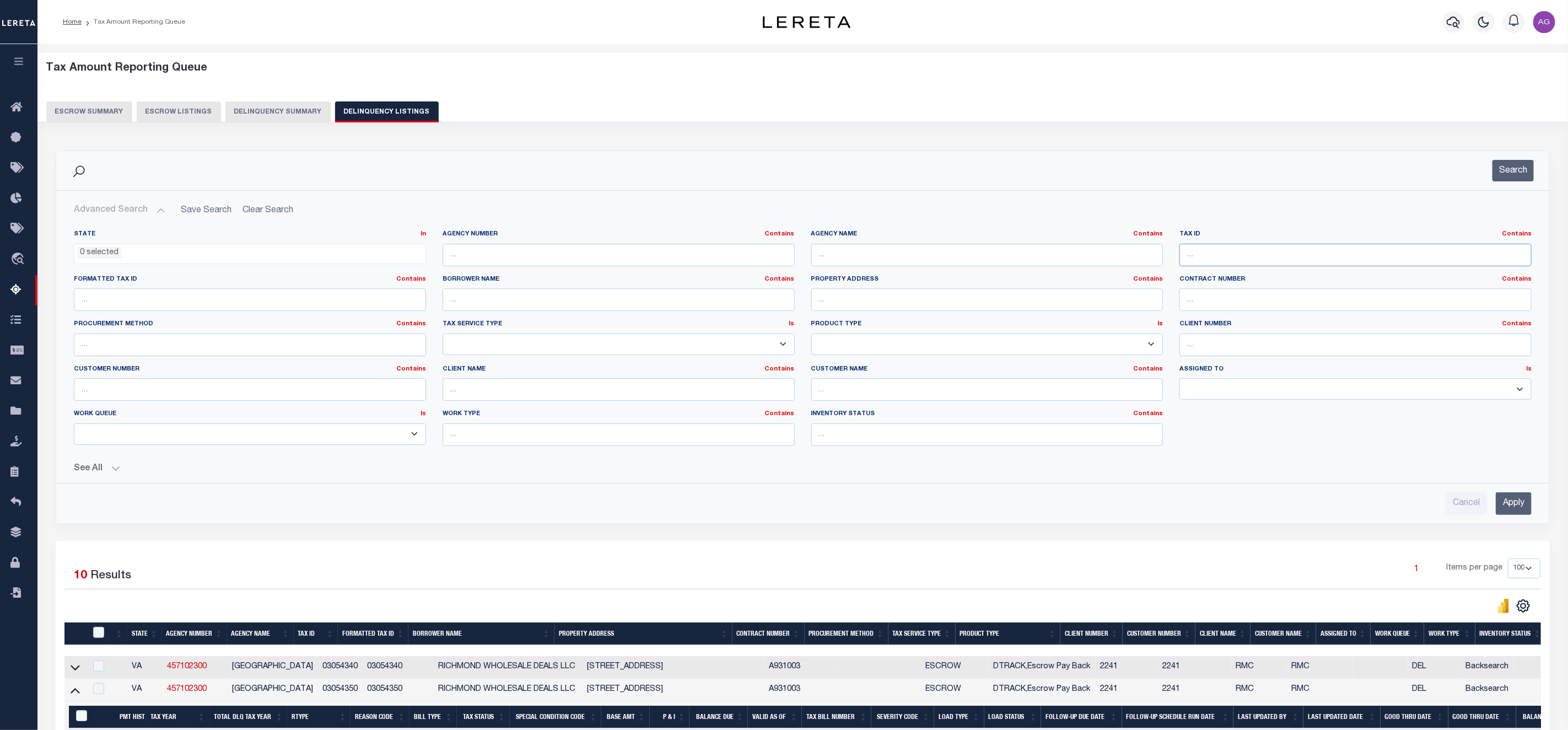
click at [1205, 257] on input "text" at bounding box center [1356, 255] width 352 height 23
paste input "42901000300"
type input "42901000300"
click at [1518, 501] on input "Apply" at bounding box center [1514, 503] width 36 height 23
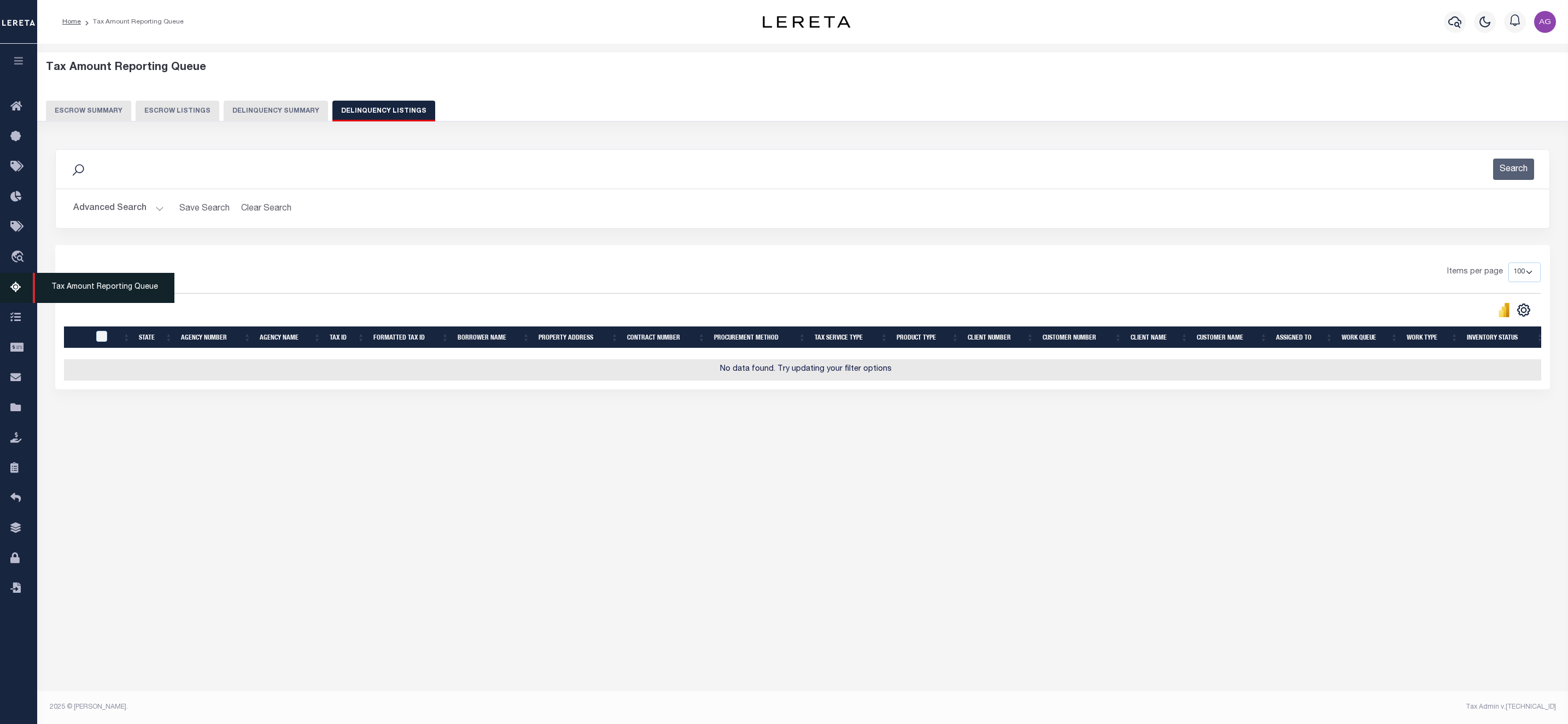
click at [16, 284] on icon at bounding box center [19, 288] width 18 height 13
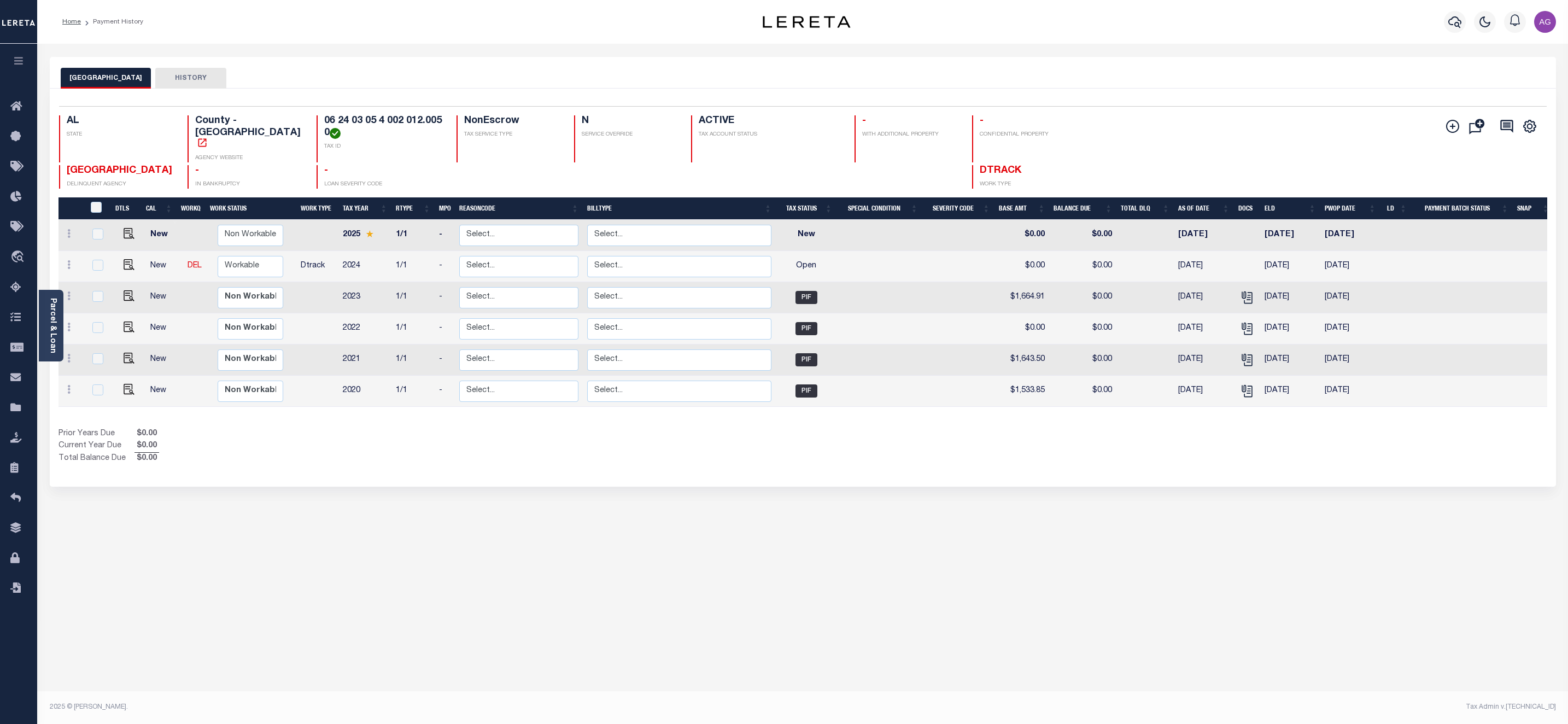
click at [223, 581] on div "BARBOUR COUNTY HISTORY Selected 6 Results" at bounding box center [802, 365] width 1522 height 617
click at [68, 261] on icon at bounding box center [68, 265] width 3 height 9
click at [90, 297] on img at bounding box center [95, 303] width 11 height 12
select select "OP2"
type input "$0.00"
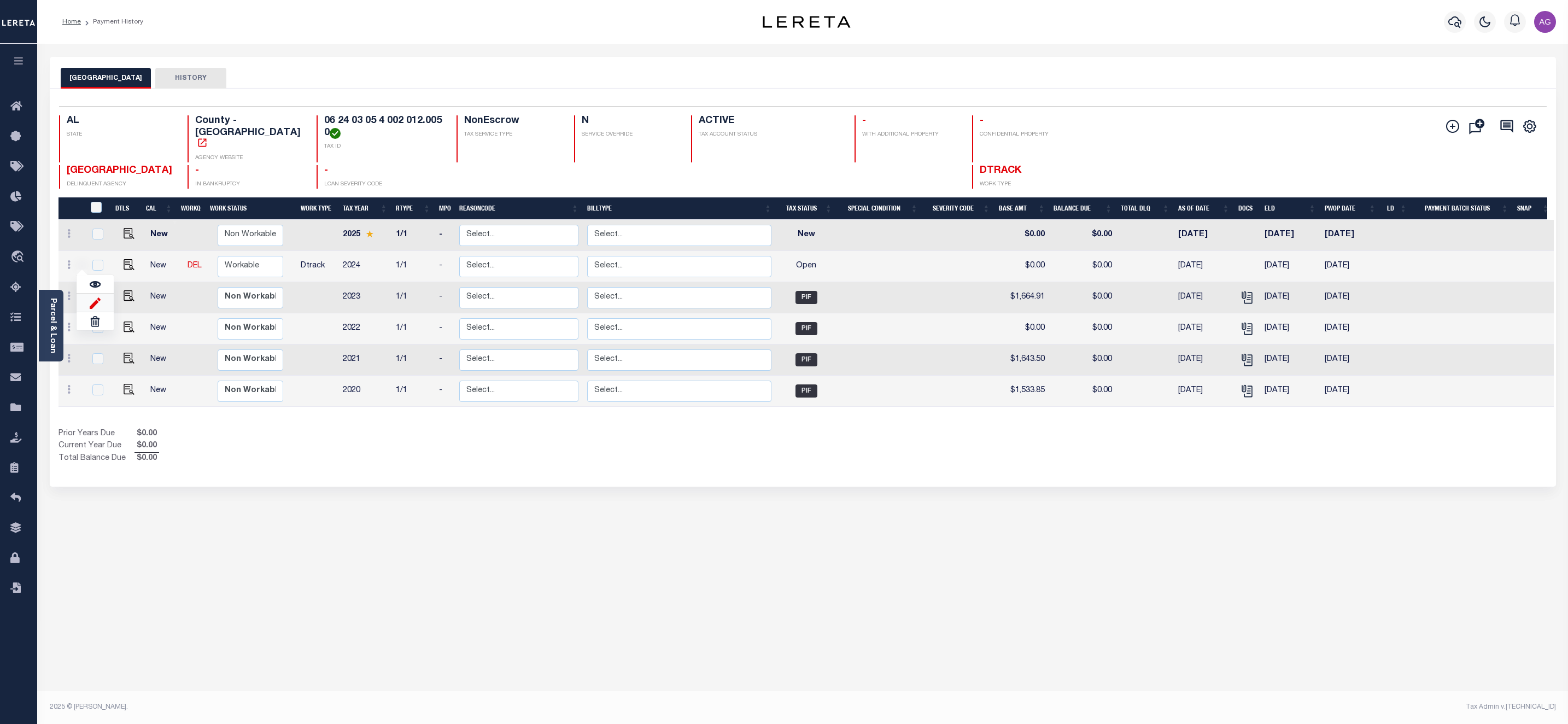
type input "$0.00"
type input "[DATE]"
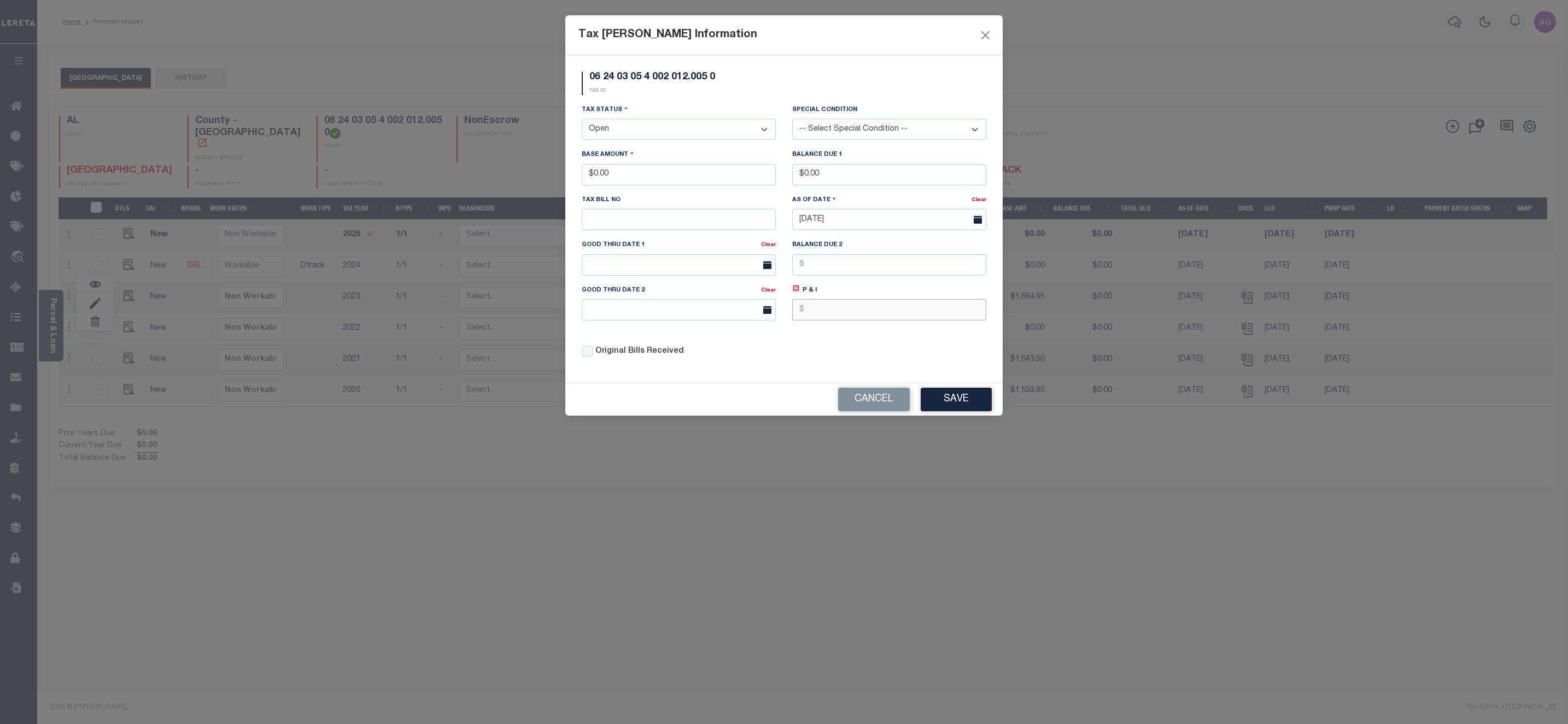
click at [830, 315] on input "text" at bounding box center [889, 309] width 194 height 21
click at [845, 309] on input "text" at bounding box center [889, 309] width 194 height 21
type input "$546.00"
drag, startPoint x: 962, startPoint y: 401, endPoint x: 964, endPoint y: 428, distance: 27.1
click at [963, 401] on button "Save" at bounding box center [956, 399] width 71 height 24
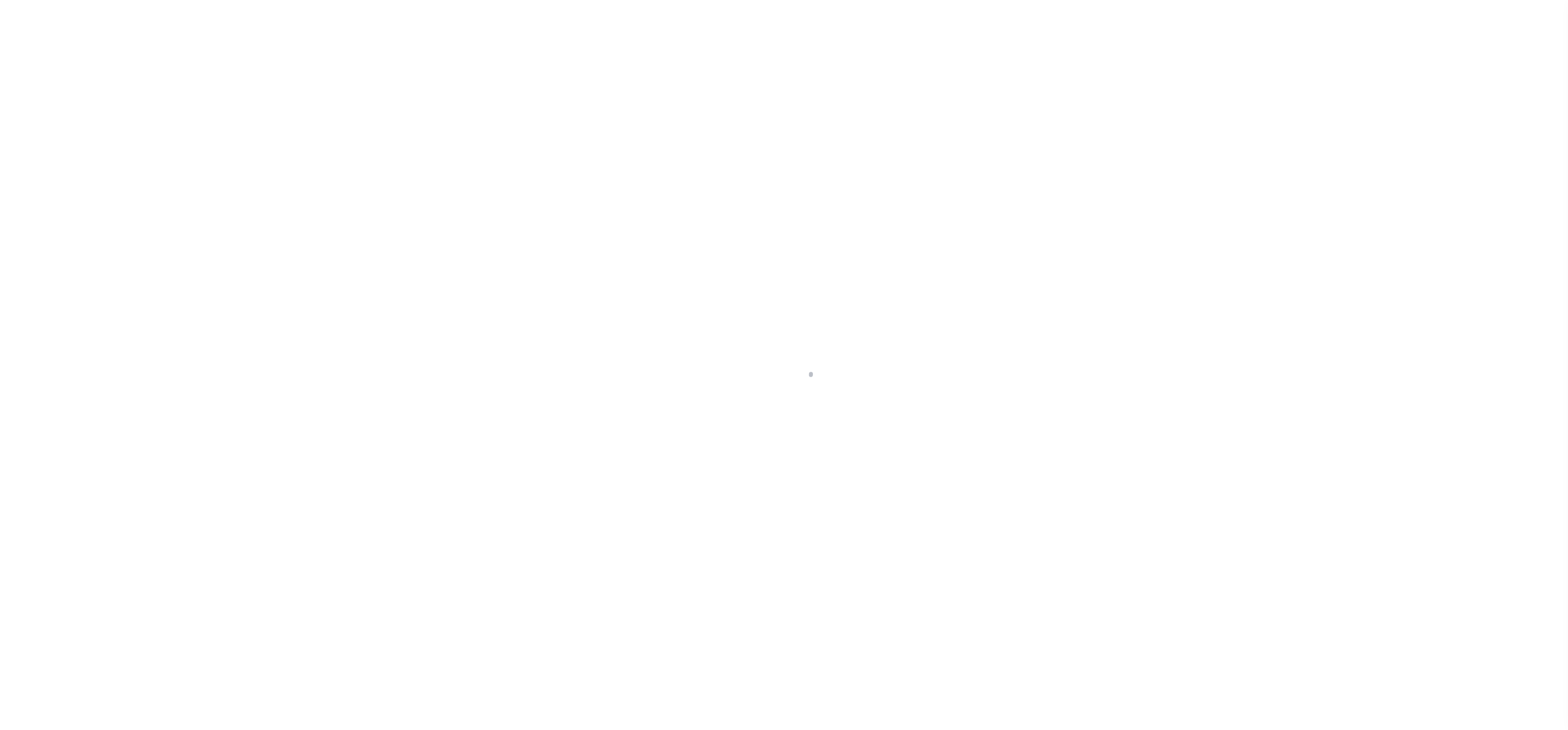
select select "OP2"
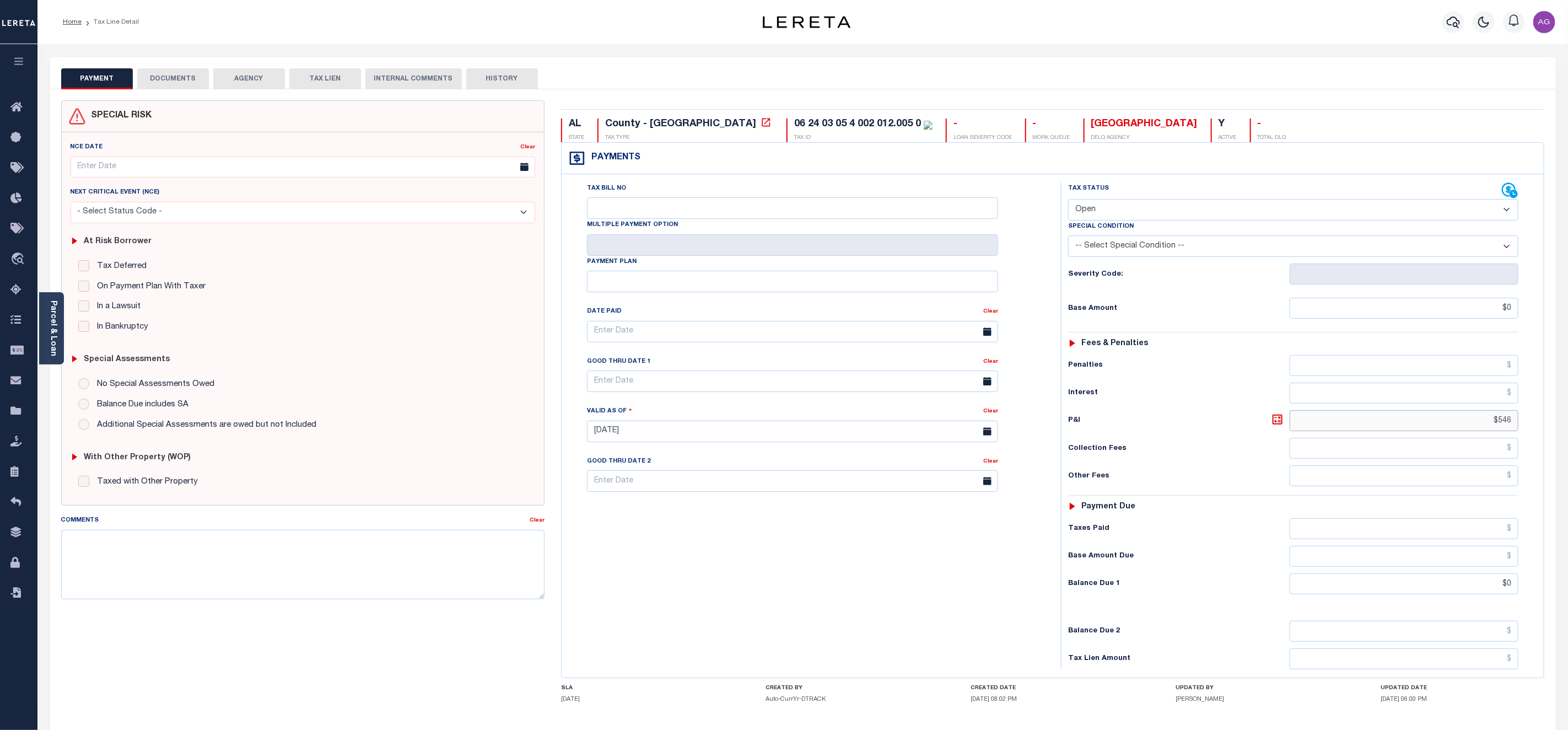
click at [1477, 429] on input "$546" at bounding box center [1404, 421] width 229 height 21
type input "$546.00"
click at [1447, 205] on select "- Select Status Code - Open Due/Unpaid Paid Incomplete No Tax Due Internal Refu…" at bounding box center [1294, 209] width 450 height 21
select select "DUE"
click at [1068, 200] on select "- Select Status Code - Open Due/Unpaid Paid Incomplete No Tax Due Internal Refu…" at bounding box center [1294, 209] width 450 height 21
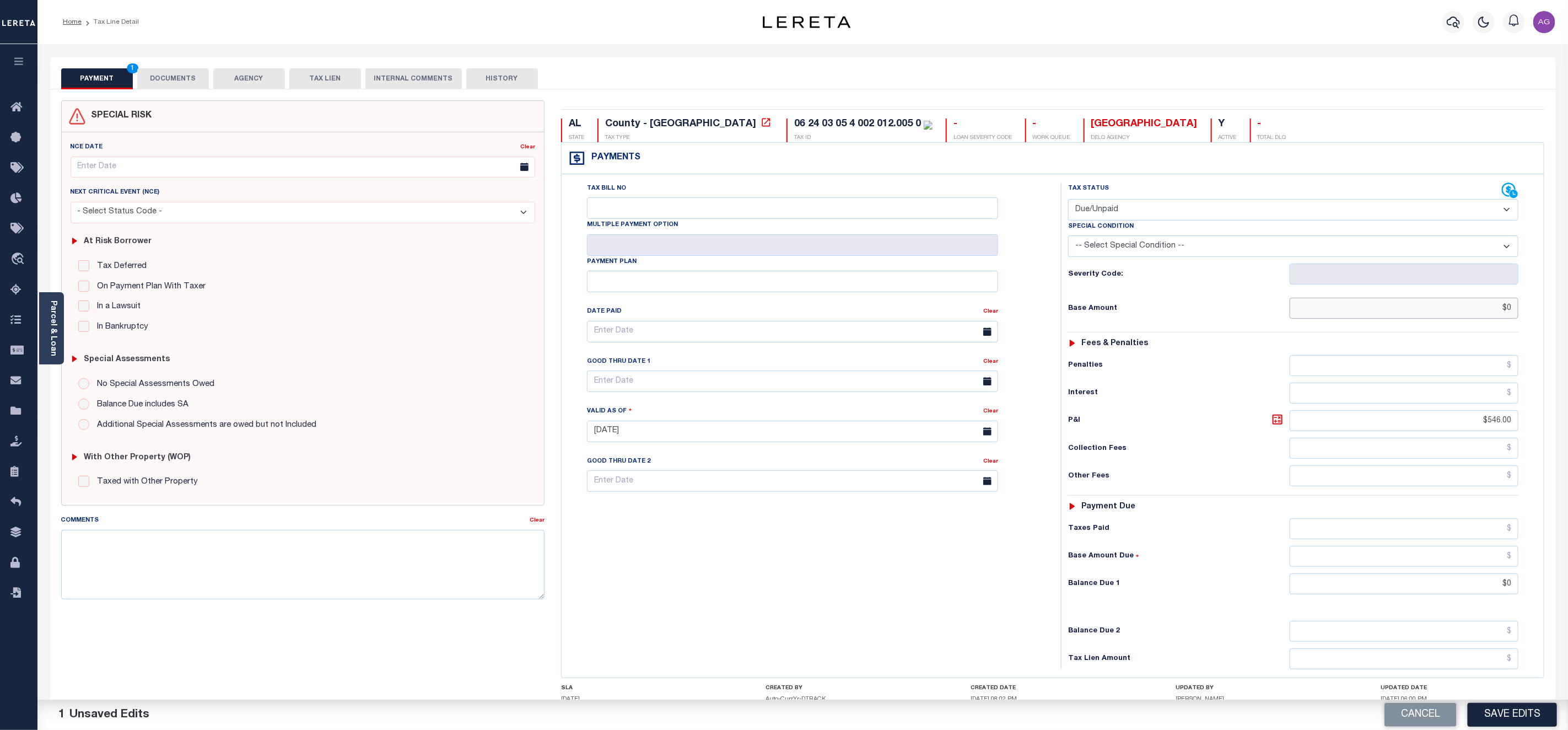
click at [1502, 317] on input "$0" at bounding box center [1404, 308] width 229 height 21
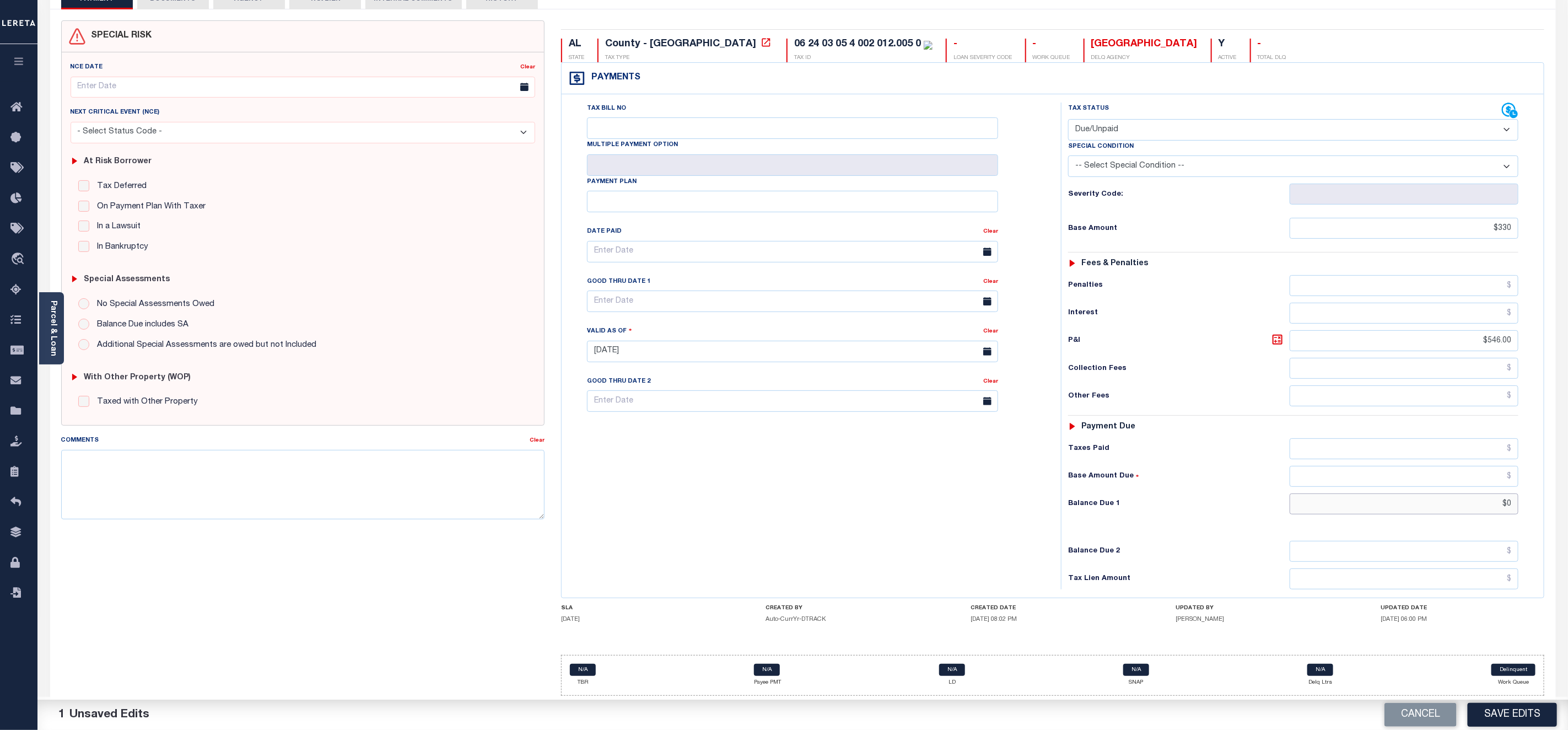
type input "$330.00"
click at [1508, 503] on input "$0" at bounding box center [1404, 504] width 229 height 21
type input "$330.00"
click at [1503, 722] on button "Save Edits" at bounding box center [1513, 715] width 90 height 24
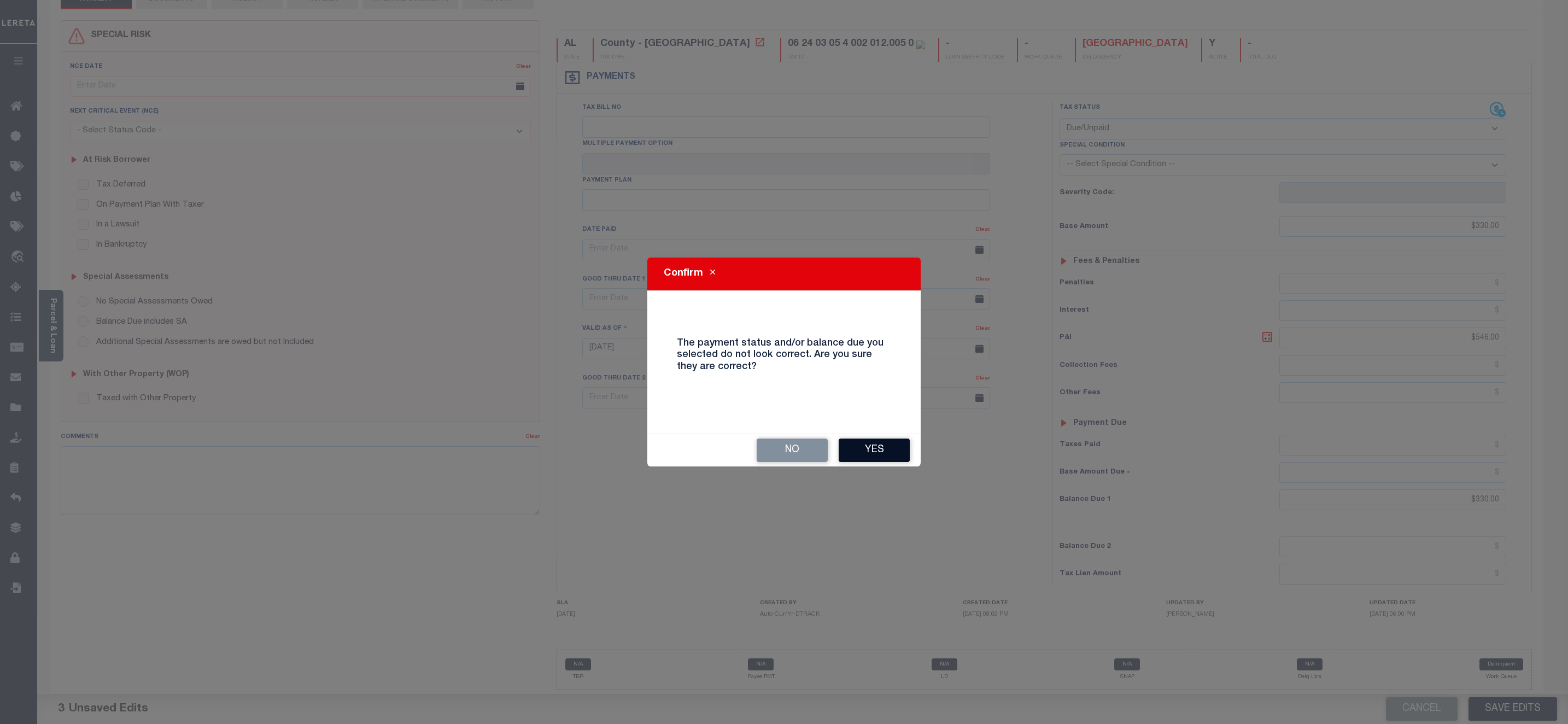
click at [891, 462] on button "Yes" at bounding box center [874, 450] width 71 height 24
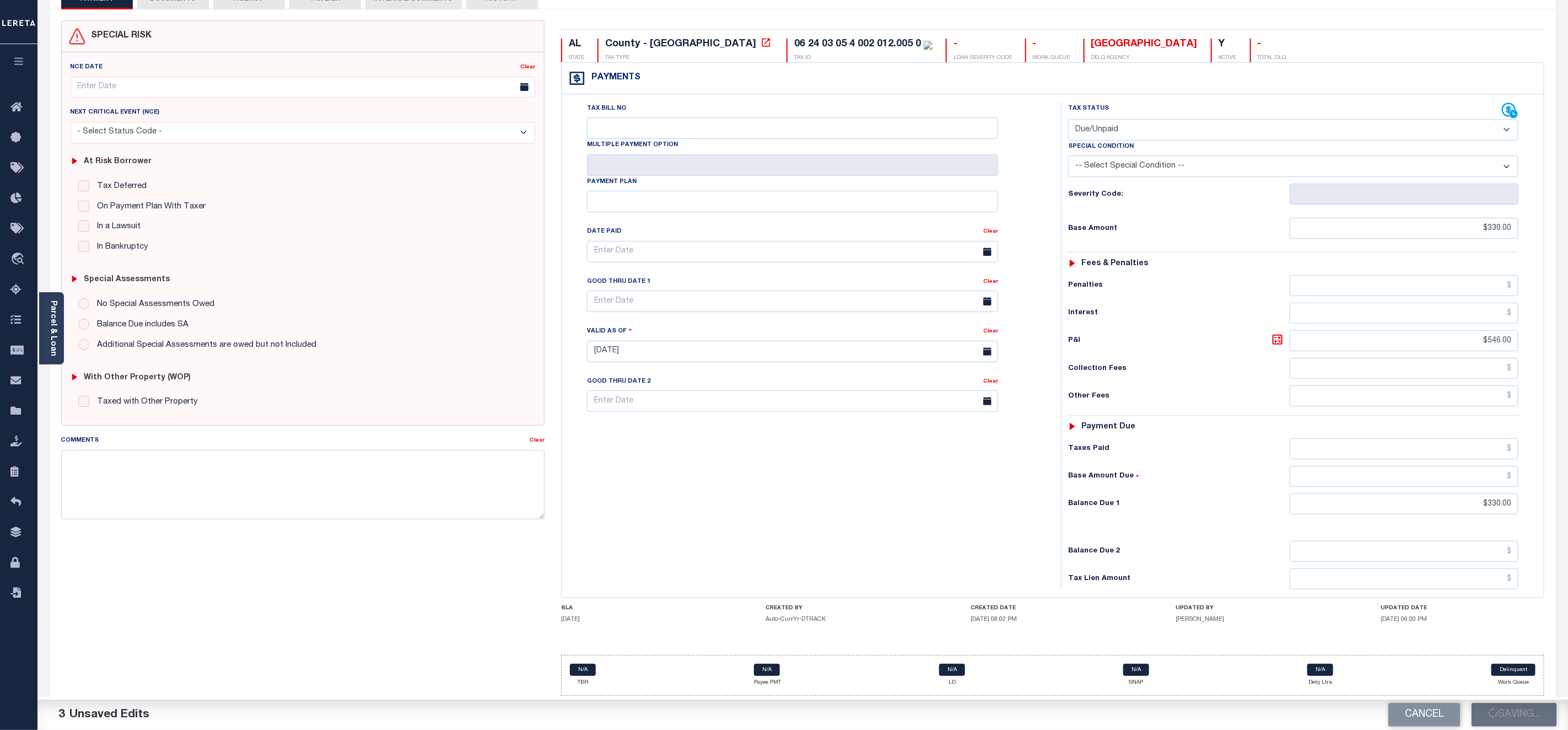
checkbox input "false"
type input "$330"
type input "$546"
type input "$330"
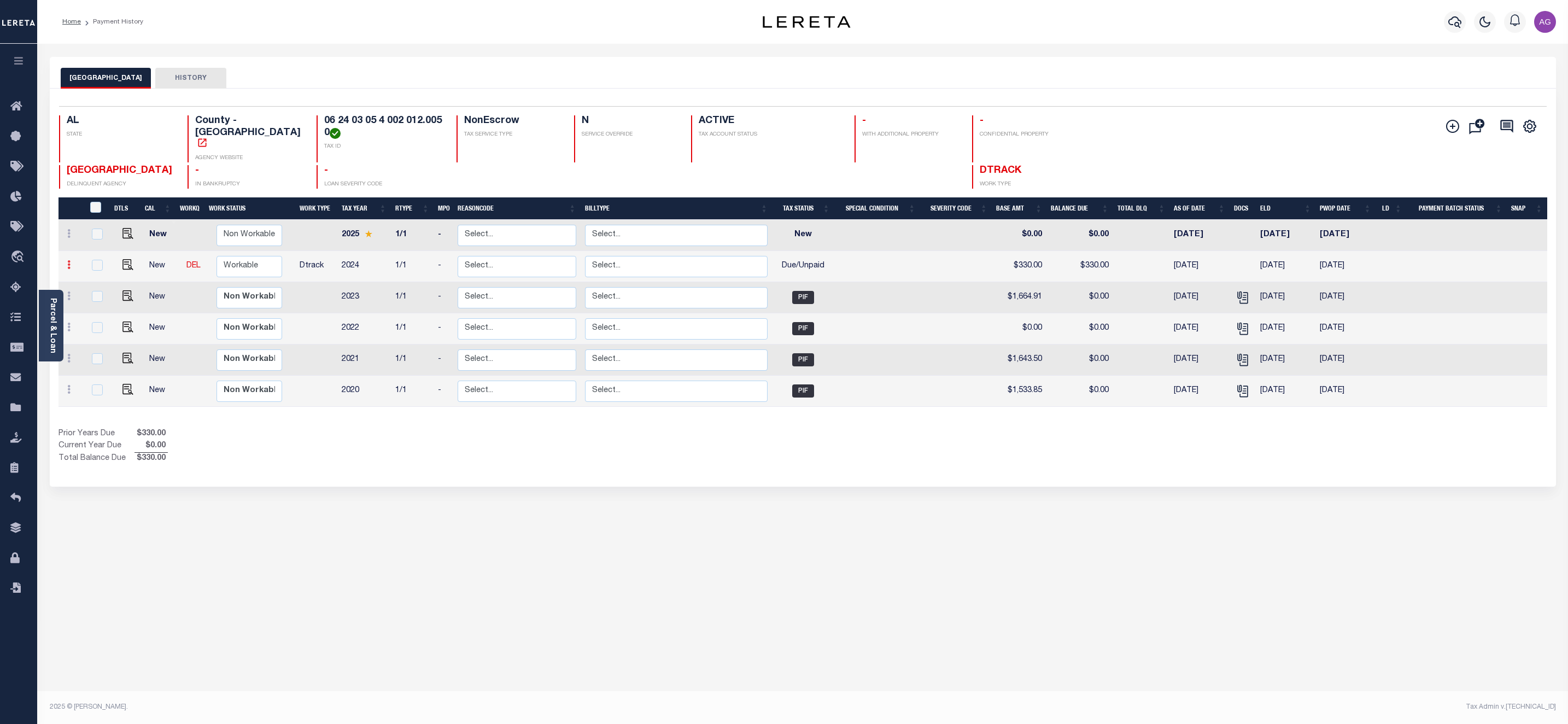
click at [69, 261] on icon at bounding box center [68, 265] width 3 height 9
click at [94, 297] on img at bounding box center [95, 303] width 11 height 12
select select "DUE"
type input "$330.00"
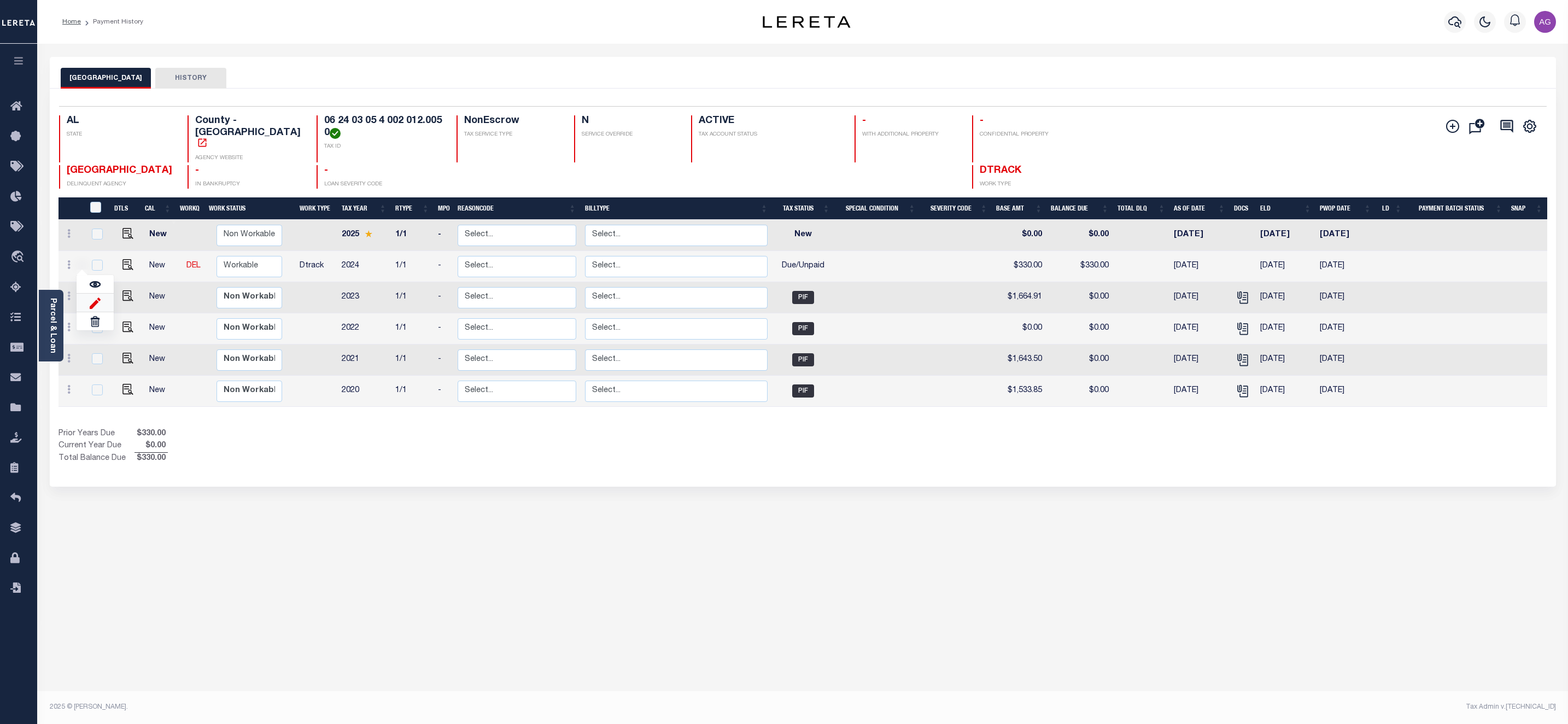
type input "[DATE]"
type input "$546.00"
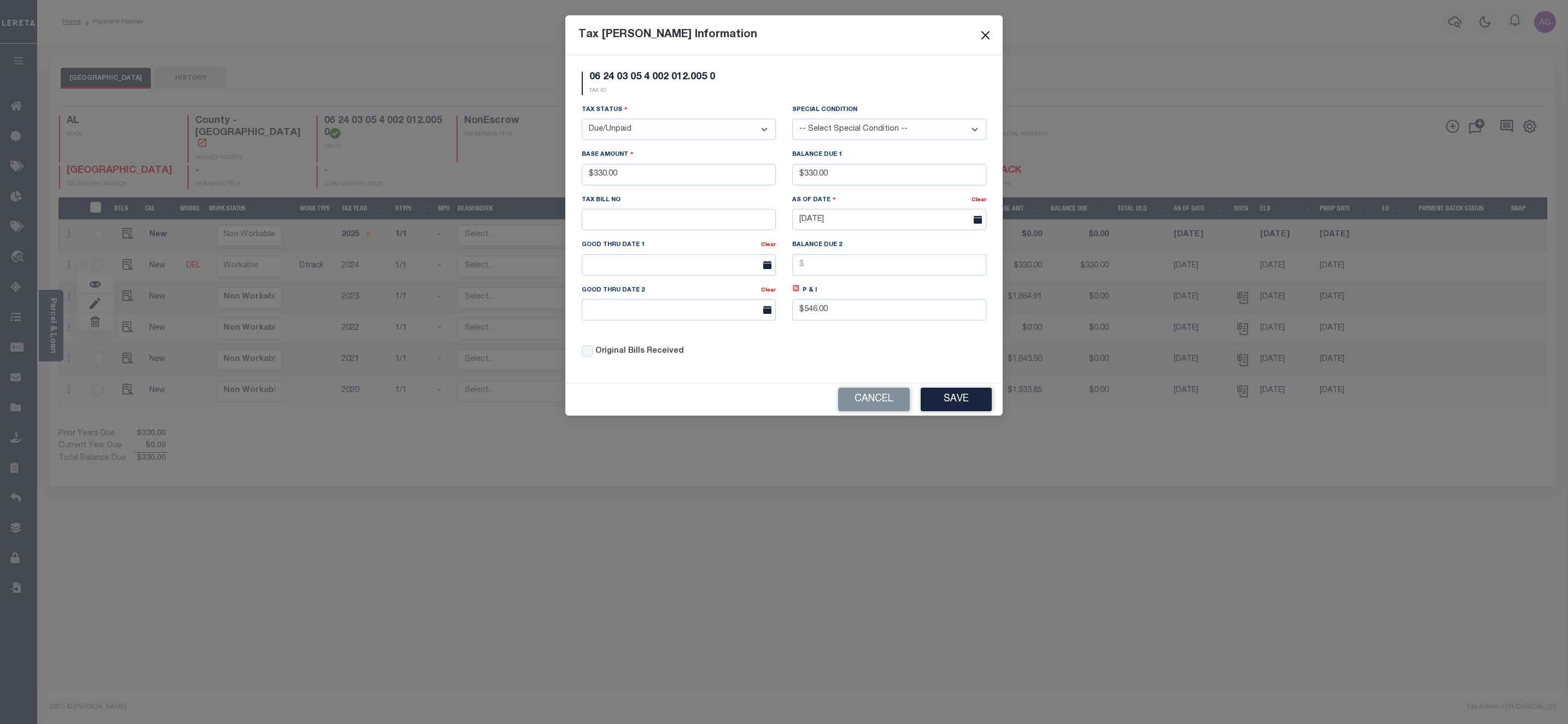
click at [985, 37] on button "Close" at bounding box center [985, 35] width 14 height 14
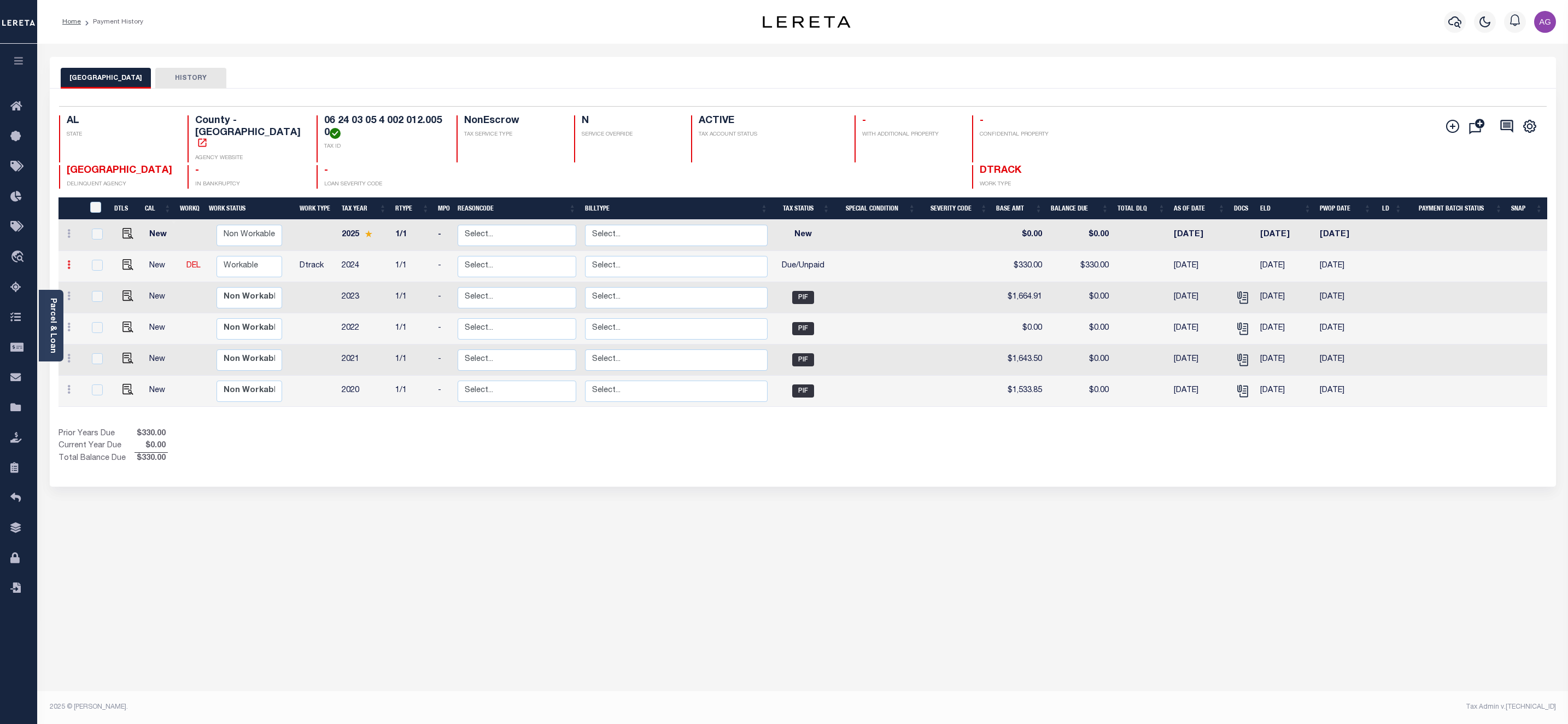
click at [67, 261] on icon at bounding box center [68, 265] width 3 height 9
click at [93, 297] on img at bounding box center [95, 303] width 11 height 12
type input "$330.00"
type input "$546.00"
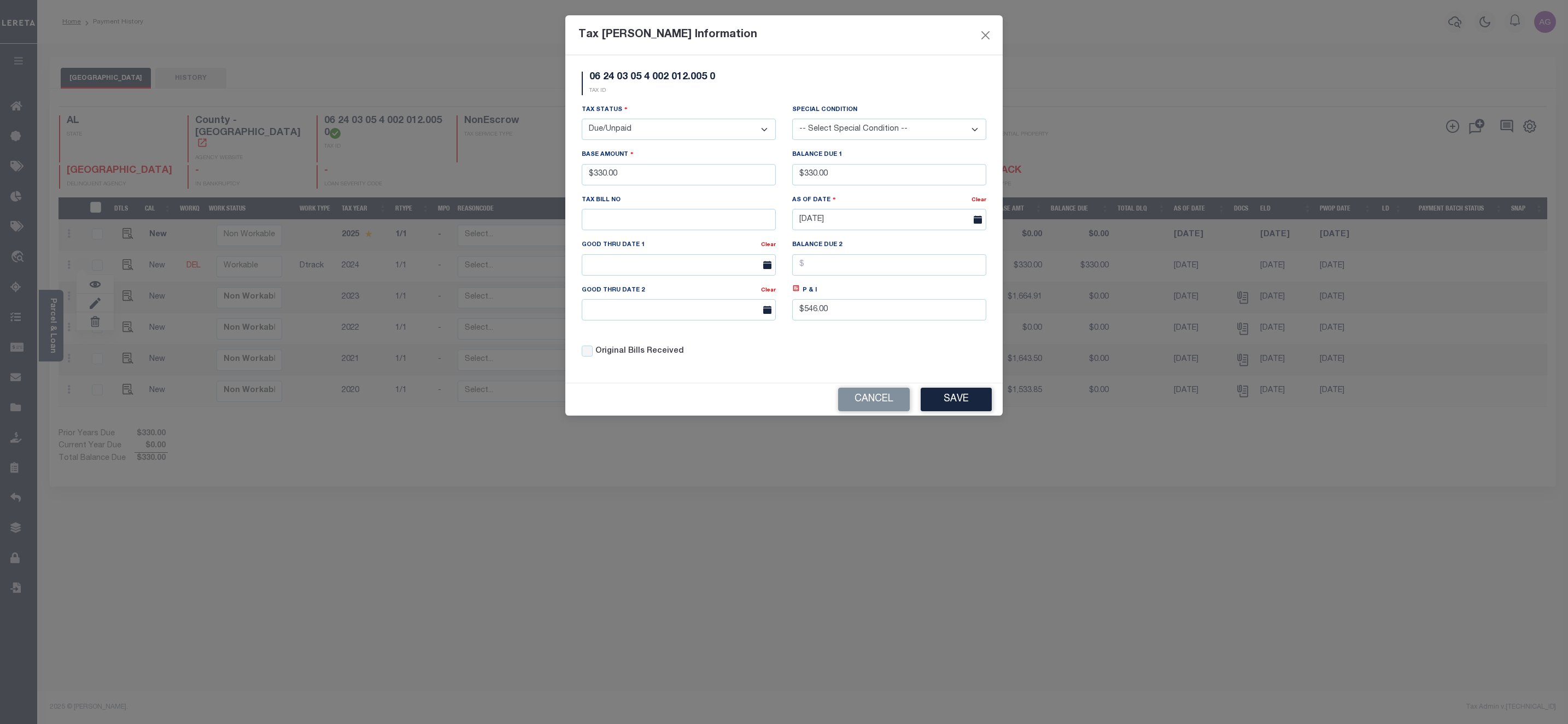
click at [633, 136] on select "- Select Status - Open Due/Unpaid Paid Incomplete No Tax Due Internal Refund Pr…" at bounding box center [679, 129] width 194 height 21
click at [617, 140] on select "- Select Status - Open Due/Unpaid Paid Incomplete No Tax Due Internal Refund Pr…" at bounding box center [679, 129] width 194 height 21
select select "OP2"
click at [582, 120] on select "- Select Status - Open Due/Unpaid Paid Incomplete No Tax Due Internal Refund Pr…" at bounding box center [679, 129] width 194 height 21
click at [969, 407] on button "Save" at bounding box center [956, 399] width 71 height 24
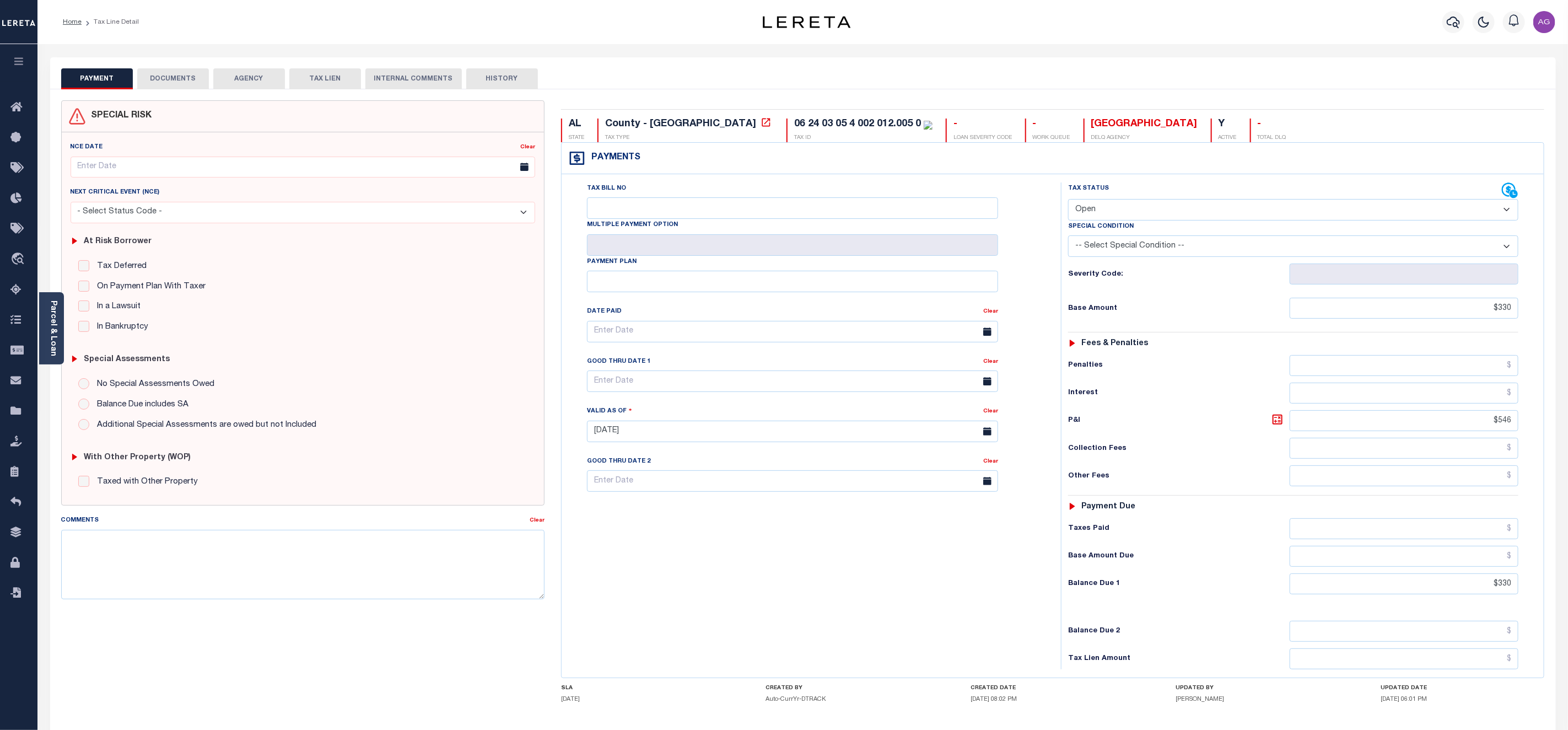
click at [1399, 214] on select "- Select Status Code - Open Due/Unpaid Paid Incomplete No Tax Due Internal Refu…" at bounding box center [1294, 209] width 450 height 21
select select "DUE"
click at [1068, 200] on select "- Select Status Code - Open Due/Unpaid Paid Incomplete No Tax Due Internal Refu…" at bounding box center [1294, 209] width 450 height 21
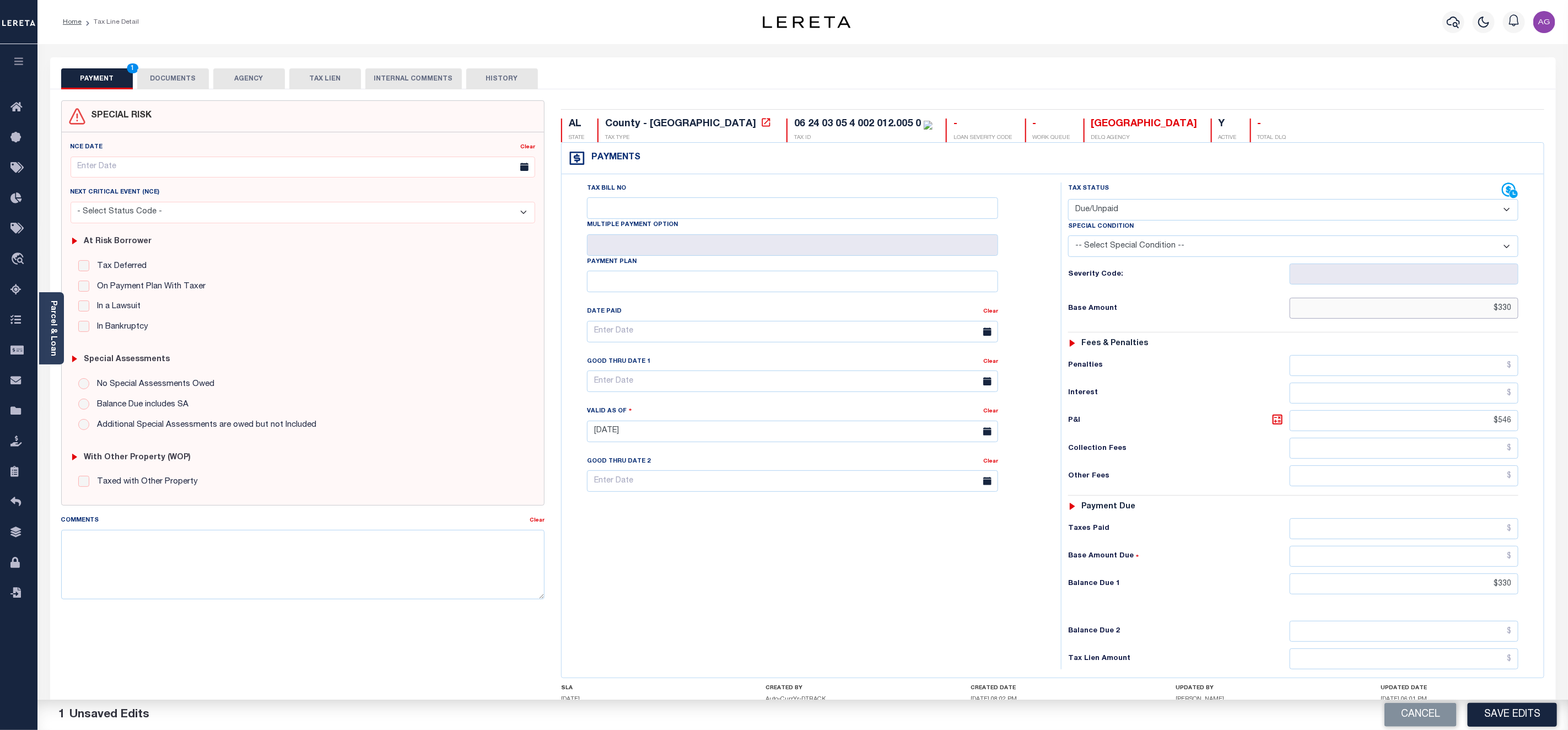
click at [1499, 311] on input "$330" at bounding box center [1404, 308] width 229 height 21
type input "$5,330.00"
click at [1499, 594] on input "$330" at bounding box center [1404, 584] width 229 height 21
type input "$5,330.00"
click at [1537, 611] on div "Tax Status Status" at bounding box center [1297, 425] width 489 height 487
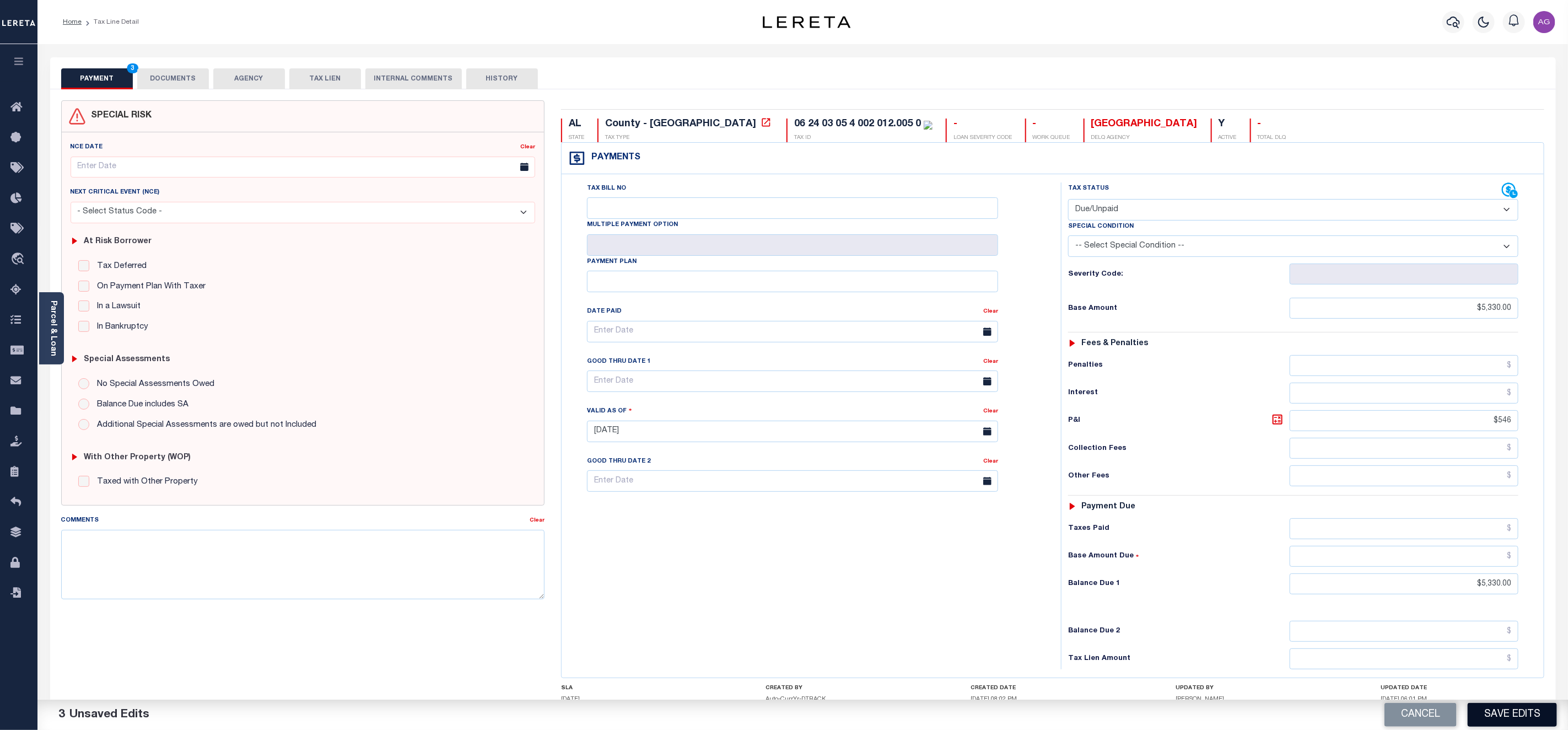
click at [1517, 723] on button "Save Edits" at bounding box center [1513, 715] width 90 height 24
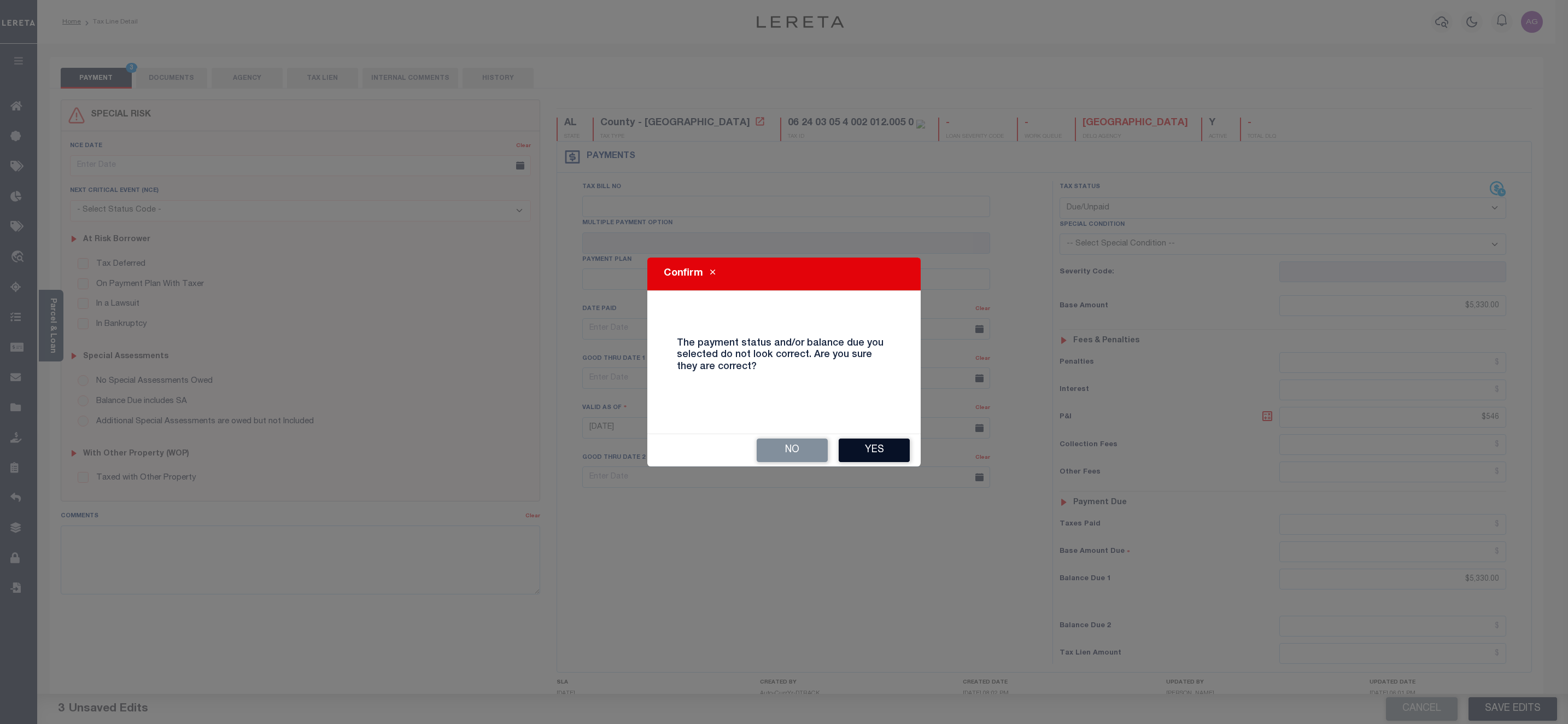
click at [894, 445] on button "Yes" at bounding box center [874, 450] width 71 height 24
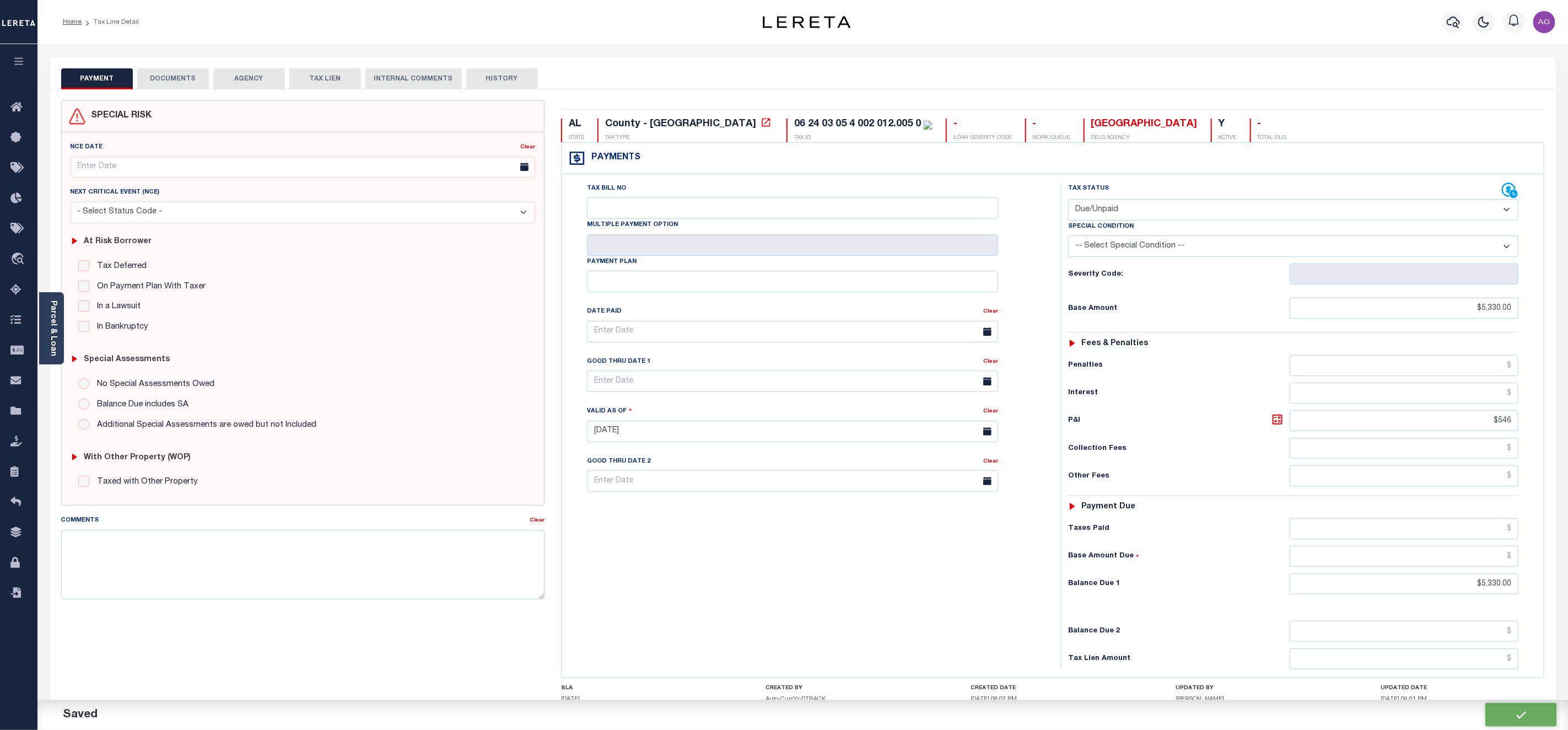
checkbox input "false"
type input "$5,330"
type input "$546"
type input "$5,330"
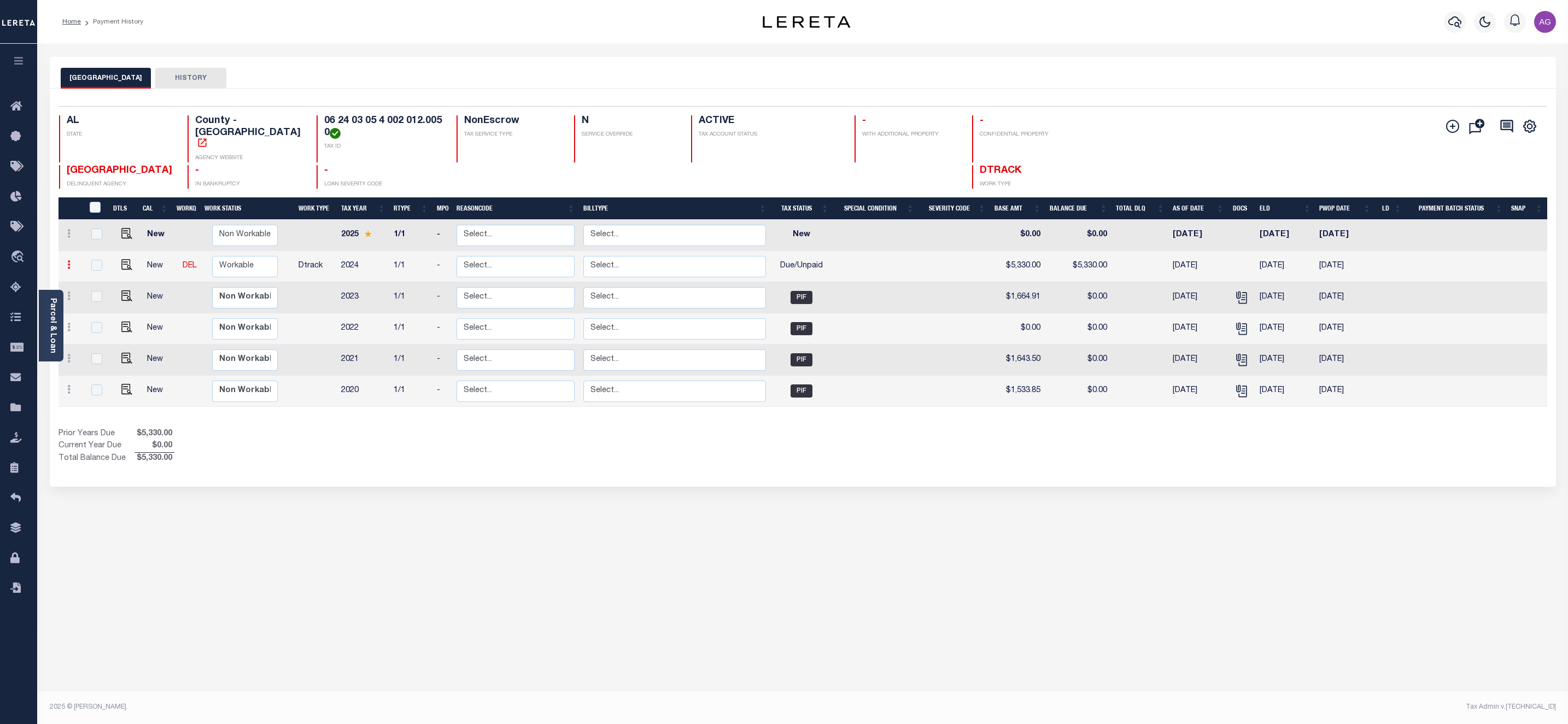
click at [67, 261] on icon at bounding box center [68, 265] width 3 height 9
click at [102, 293] on link at bounding box center [95, 303] width 37 height 18
select select "DUE"
type input "$5,330.00"
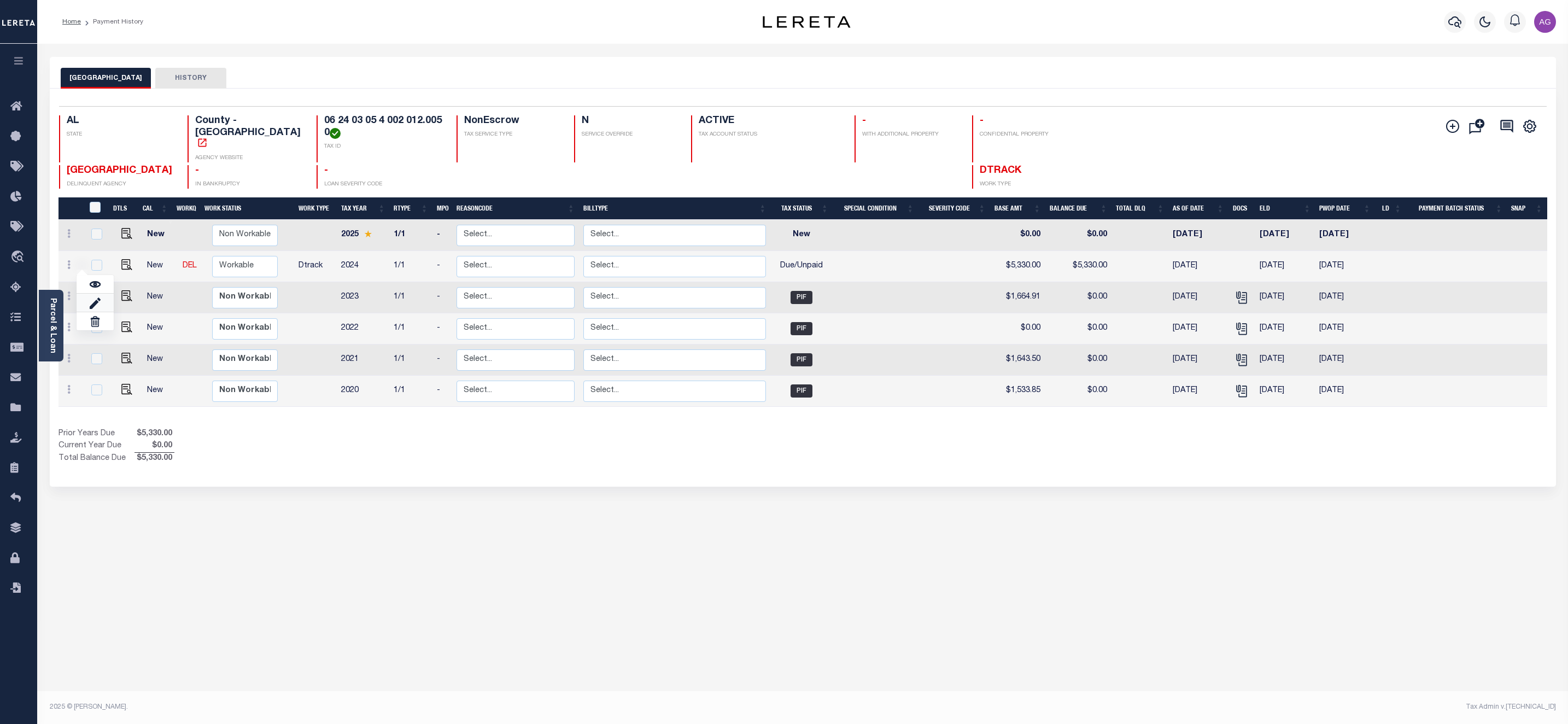
type input "[DATE]"
type input "$546.00"
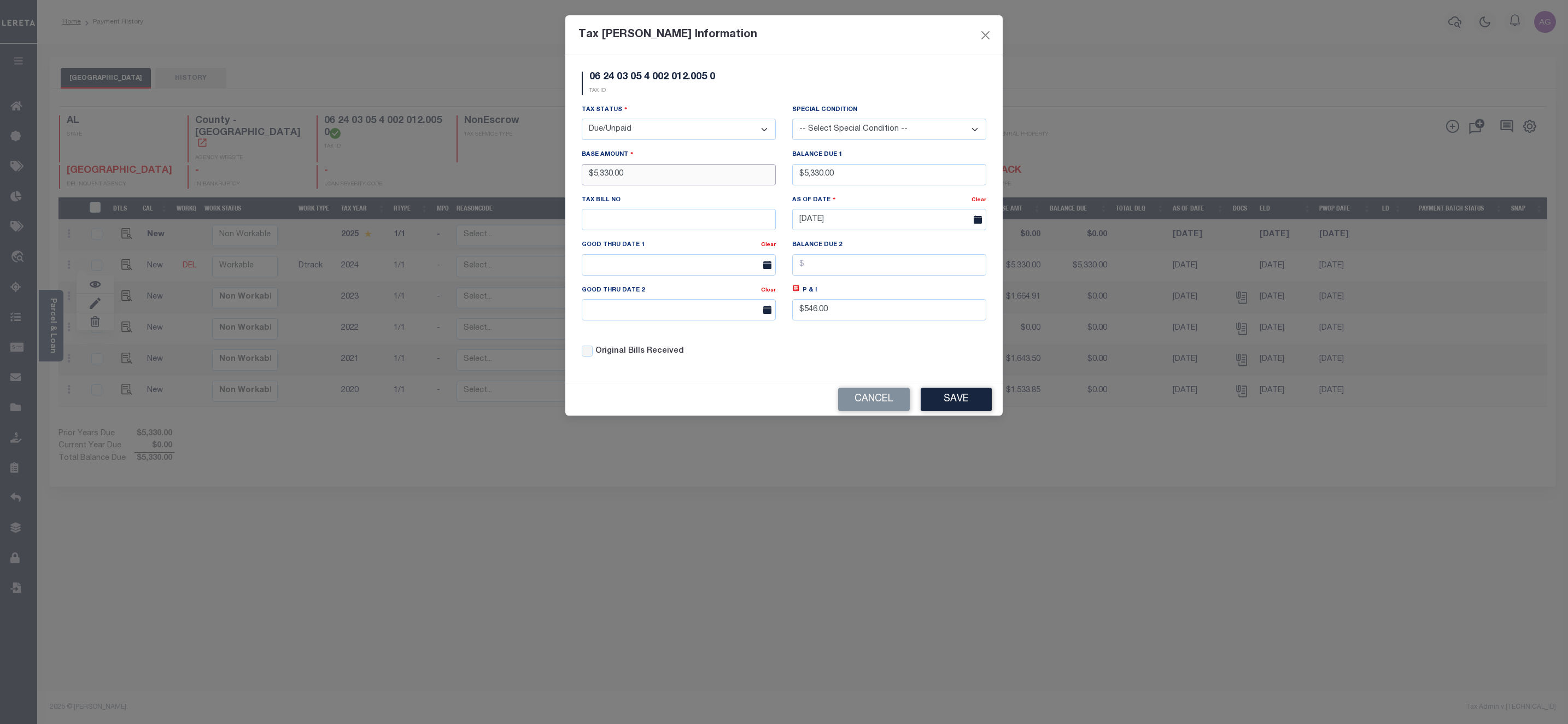
click at [597, 176] on input "$5,330.00" at bounding box center [679, 174] width 194 height 21
type input "$2,330.00"
click at [809, 180] on input "$5,330.00" at bounding box center [889, 174] width 194 height 21
type input "$2,330.00"
click at [971, 416] on div "Cancel Save" at bounding box center [784, 399] width 438 height 32
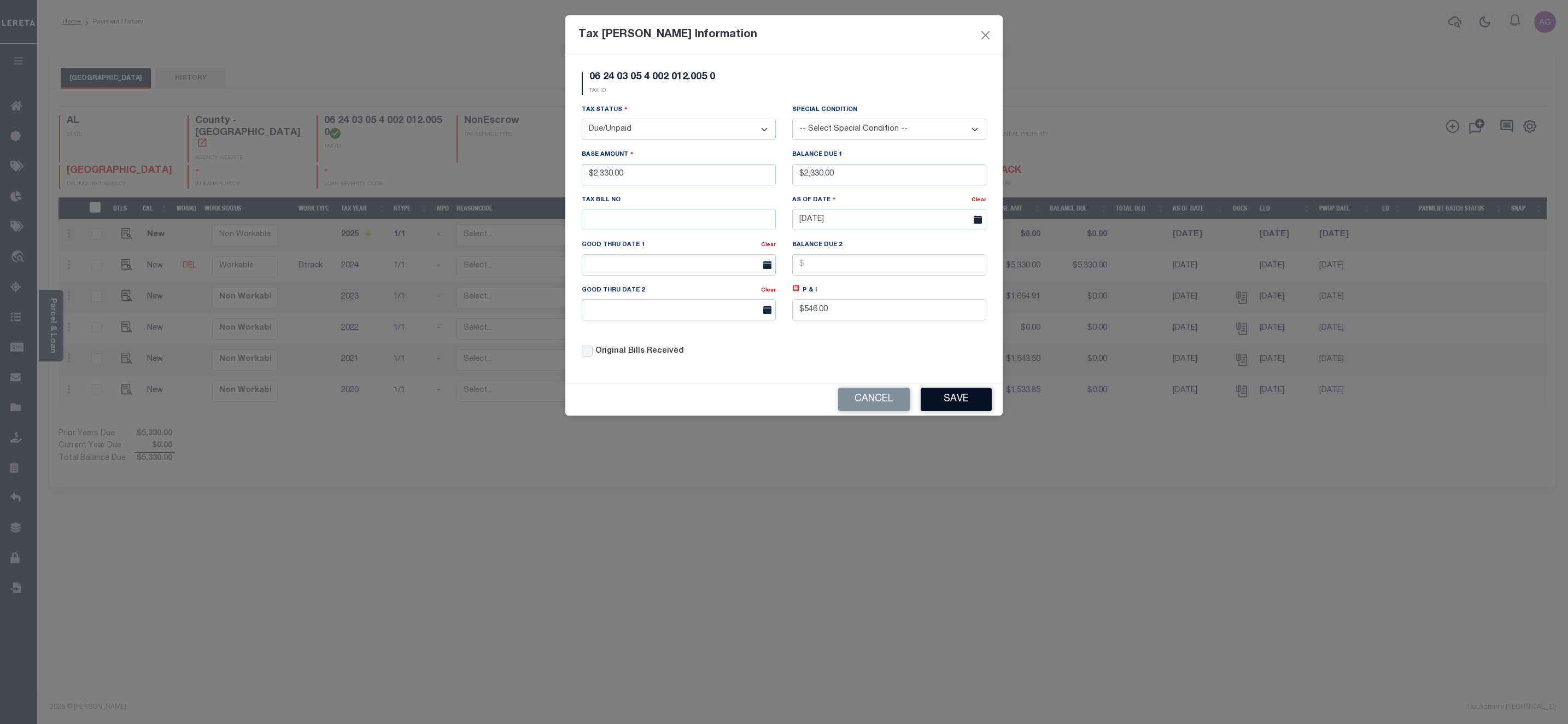
click at [971, 411] on button "Save" at bounding box center [956, 399] width 71 height 24
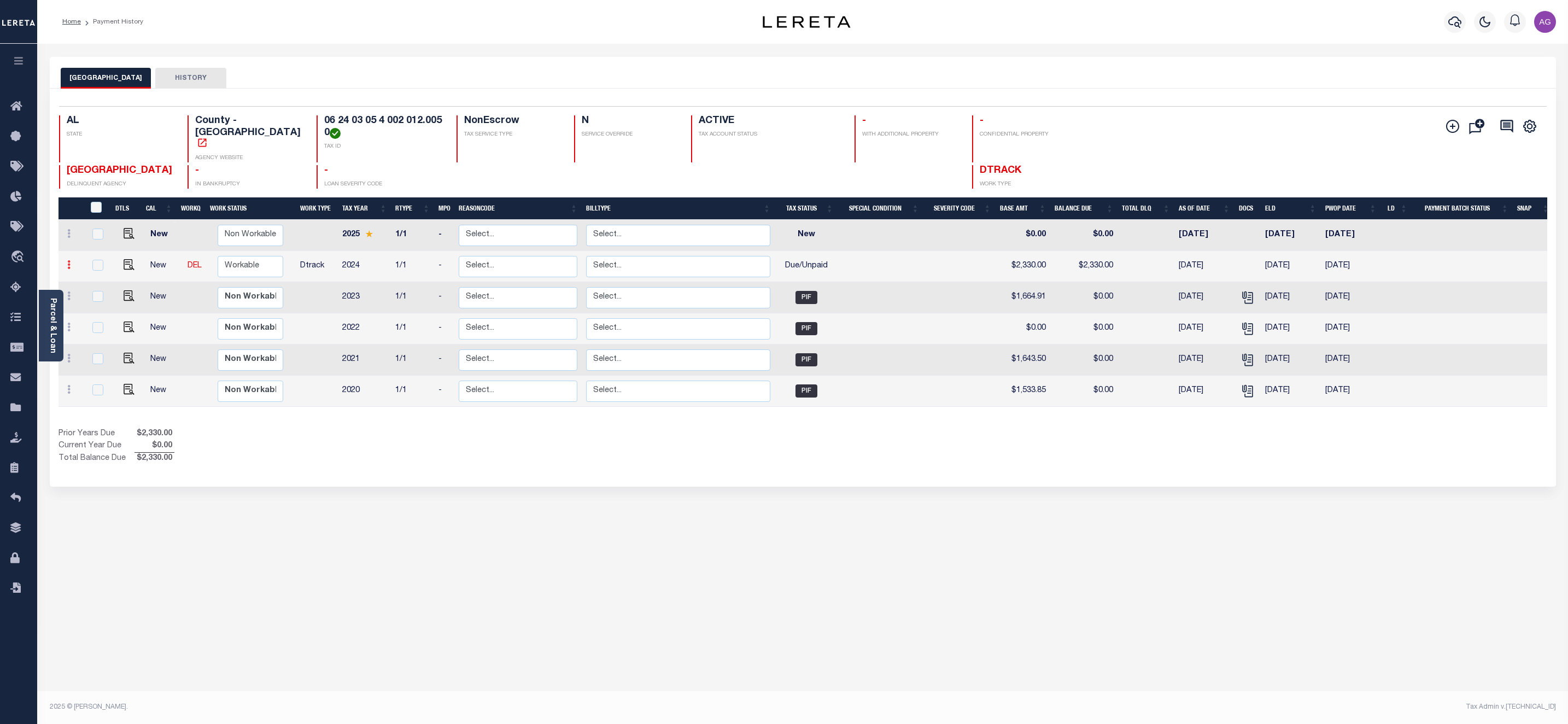
click at [68, 261] on icon at bounding box center [68, 265] width 3 height 9
click at [96, 297] on img at bounding box center [95, 303] width 11 height 12
type input "$2,330.00"
type input "$546.00"
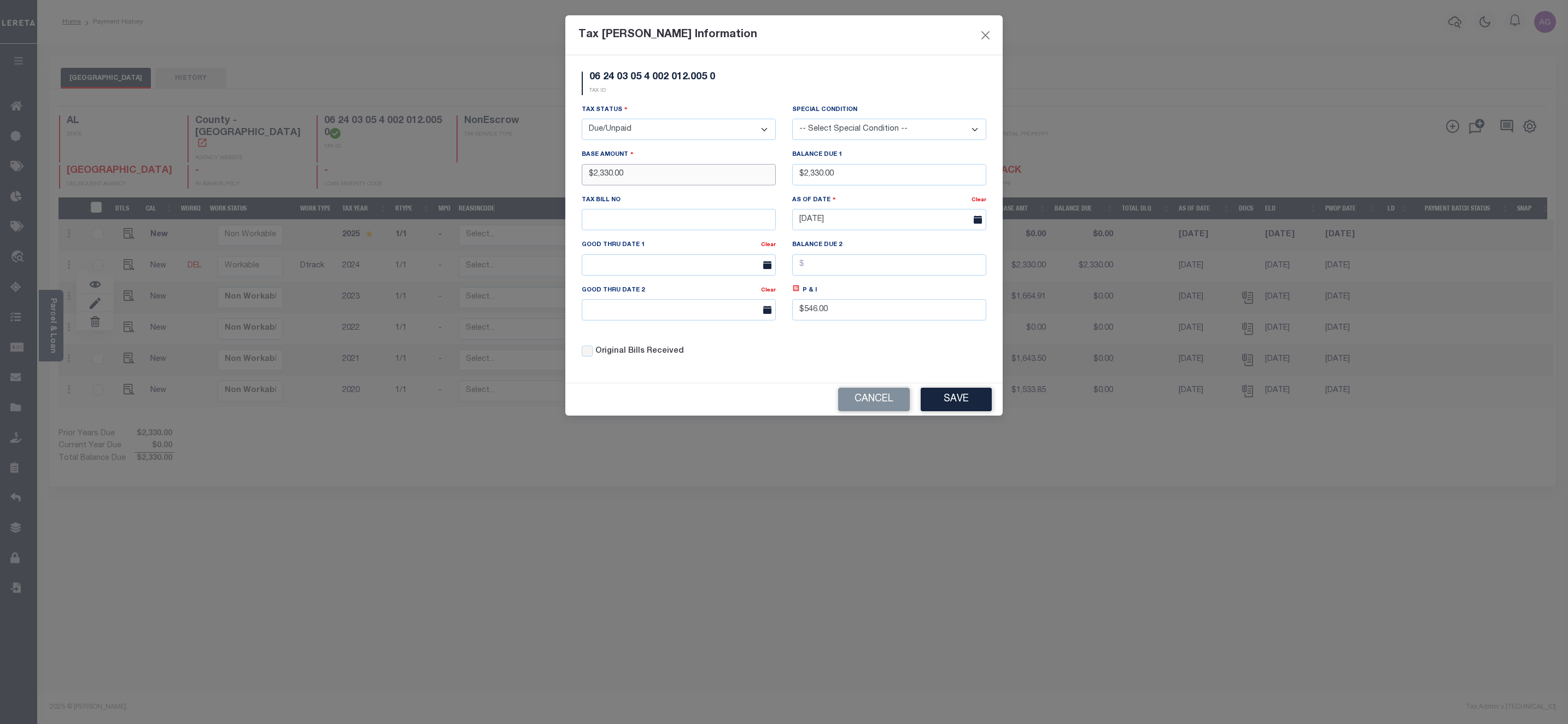
drag, startPoint x: 593, startPoint y: 180, endPoint x: 659, endPoint y: 169, distance: 66.9
click at [659, 169] on input "$2,330.00" at bounding box center [679, 174] width 194 height 21
type input "$111.00"
drag, startPoint x: 856, startPoint y: 181, endPoint x: 801, endPoint y: 182, distance: 55.0
click at [801, 182] on input "$2,330.00" at bounding box center [889, 174] width 194 height 21
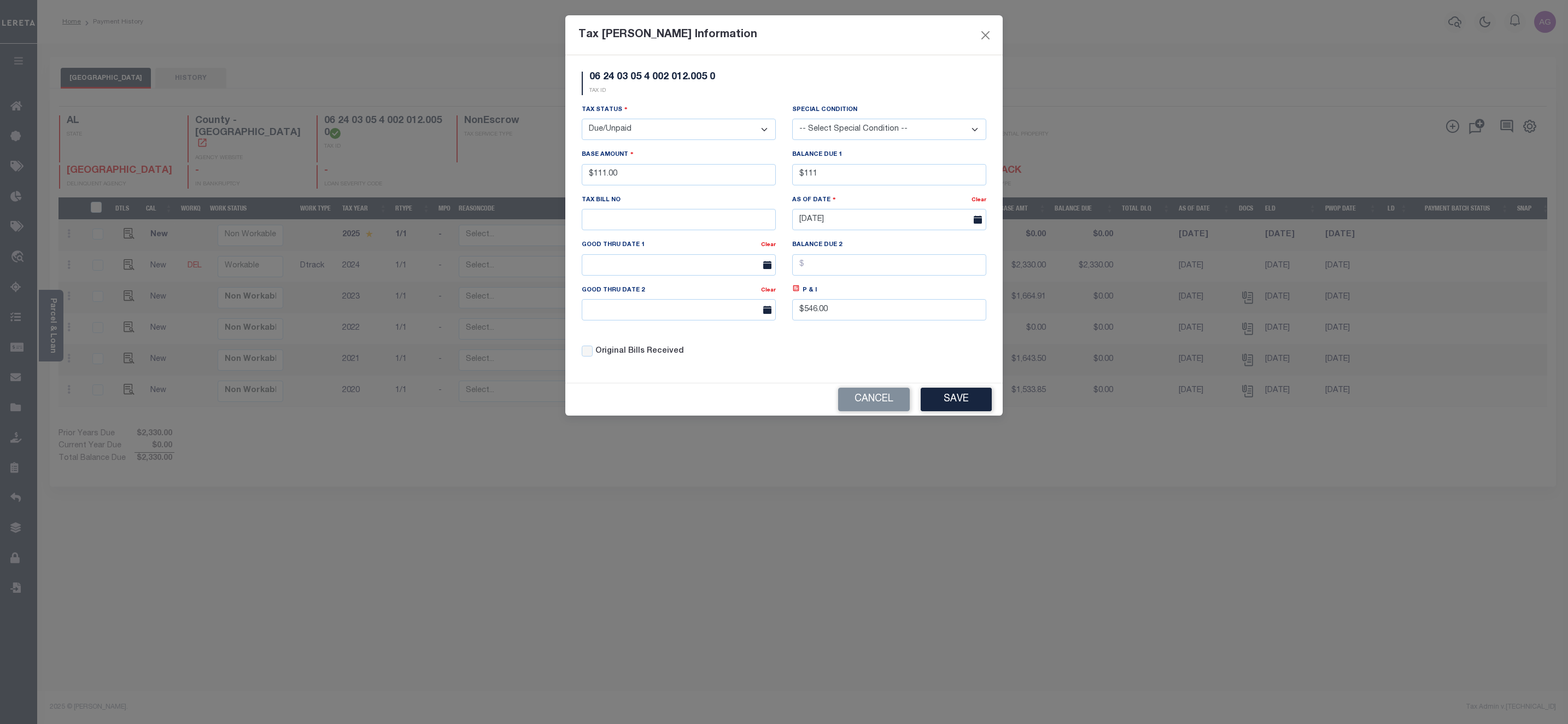
type input "$111.00"
click at [660, 125] on select "- Select Status - Open Due/Unpaid Paid Incomplete No Tax Due Internal Refund Pr…" at bounding box center [679, 129] width 194 height 21
select select "OP2"
click at [582, 120] on select "- Select Status - Open Due/Unpaid Paid Incomplete No Tax Due Internal Refund Pr…" at bounding box center [679, 129] width 194 height 21
click at [940, 399] on button "Save" at bounding box center [956, 399] width 71 height 24
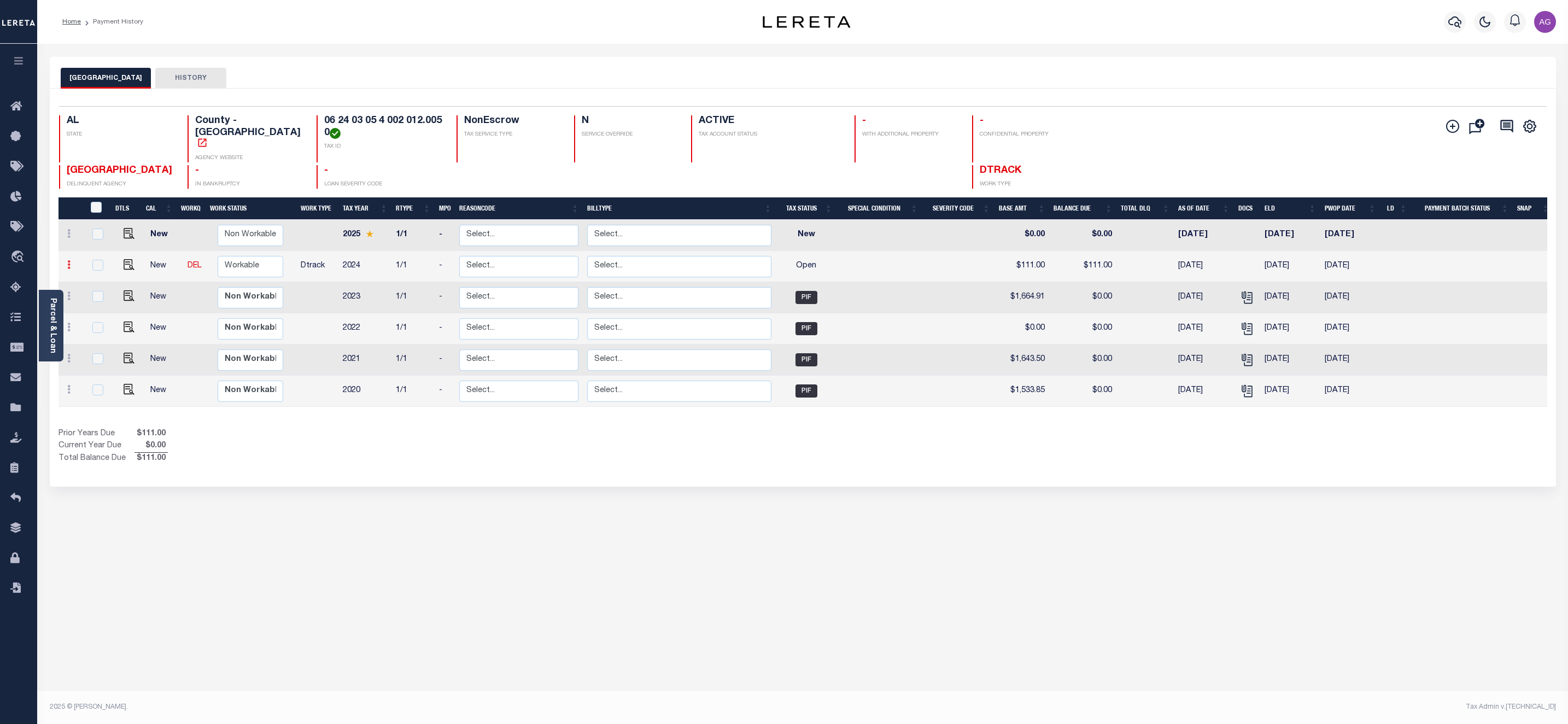
click at [68, 261] on icon at bounding box center [68, 265] width 3 height 9
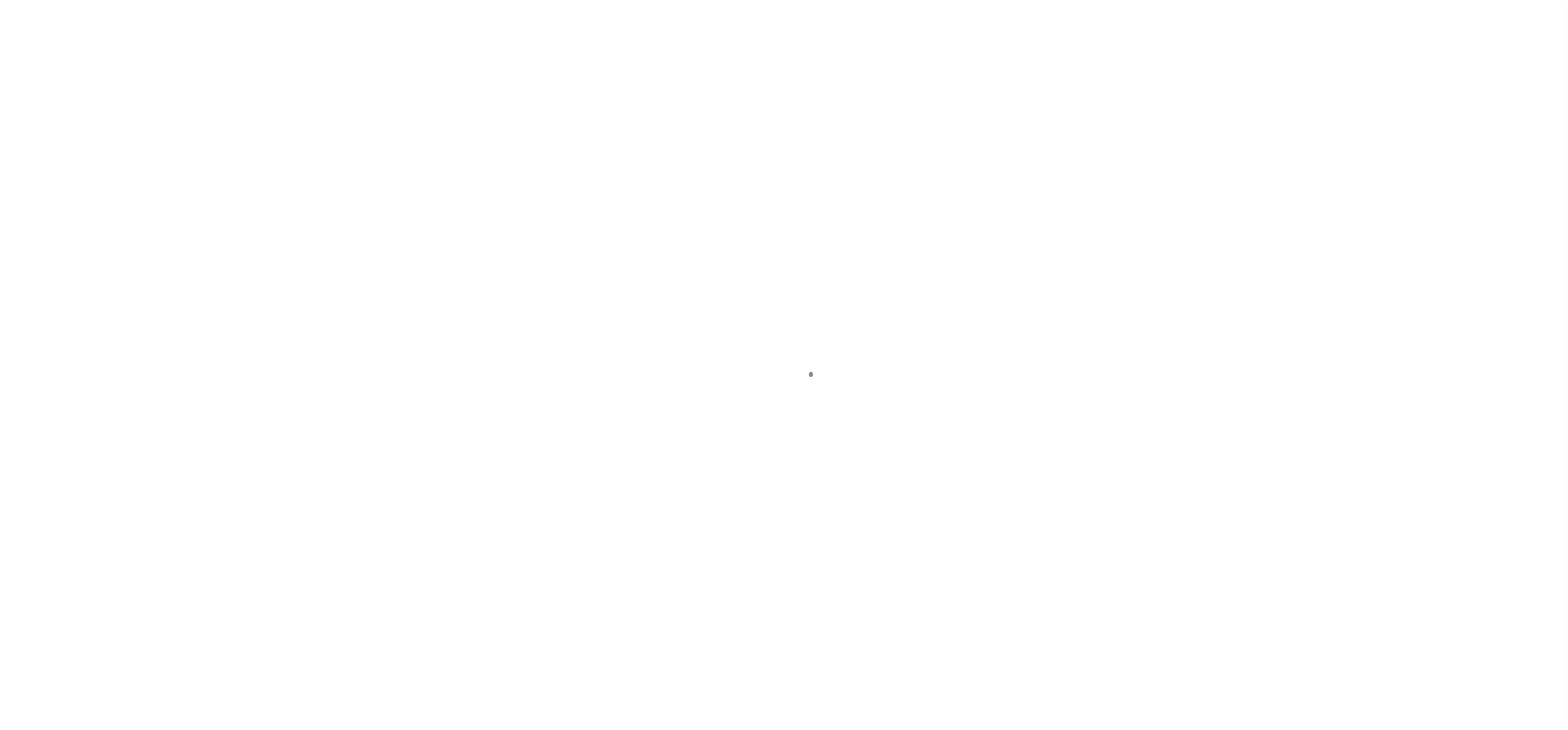
select select "DUE"
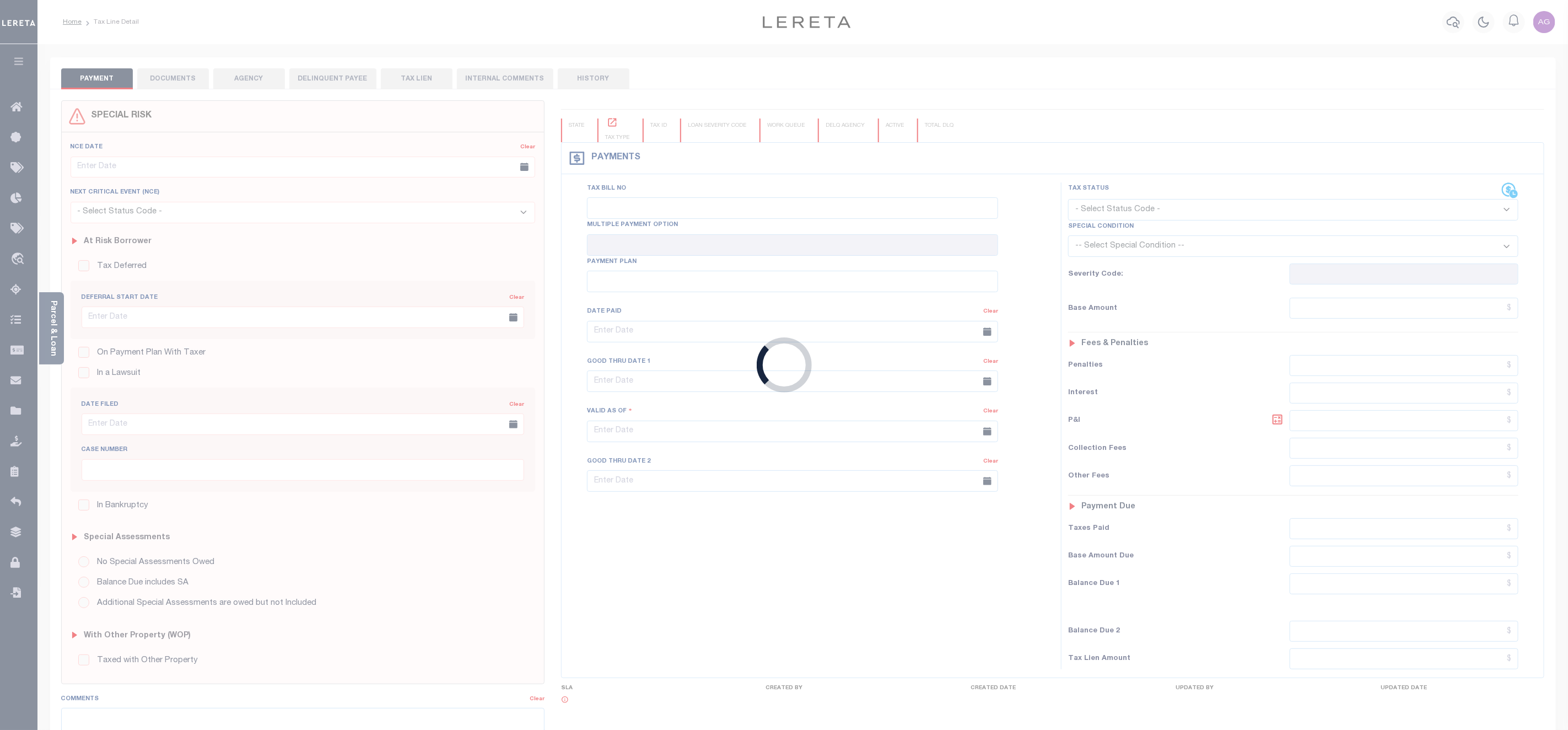
checkbox input "false"
type input "[DATE]"
select select "OP2"
type input "$111"
type input "$546"
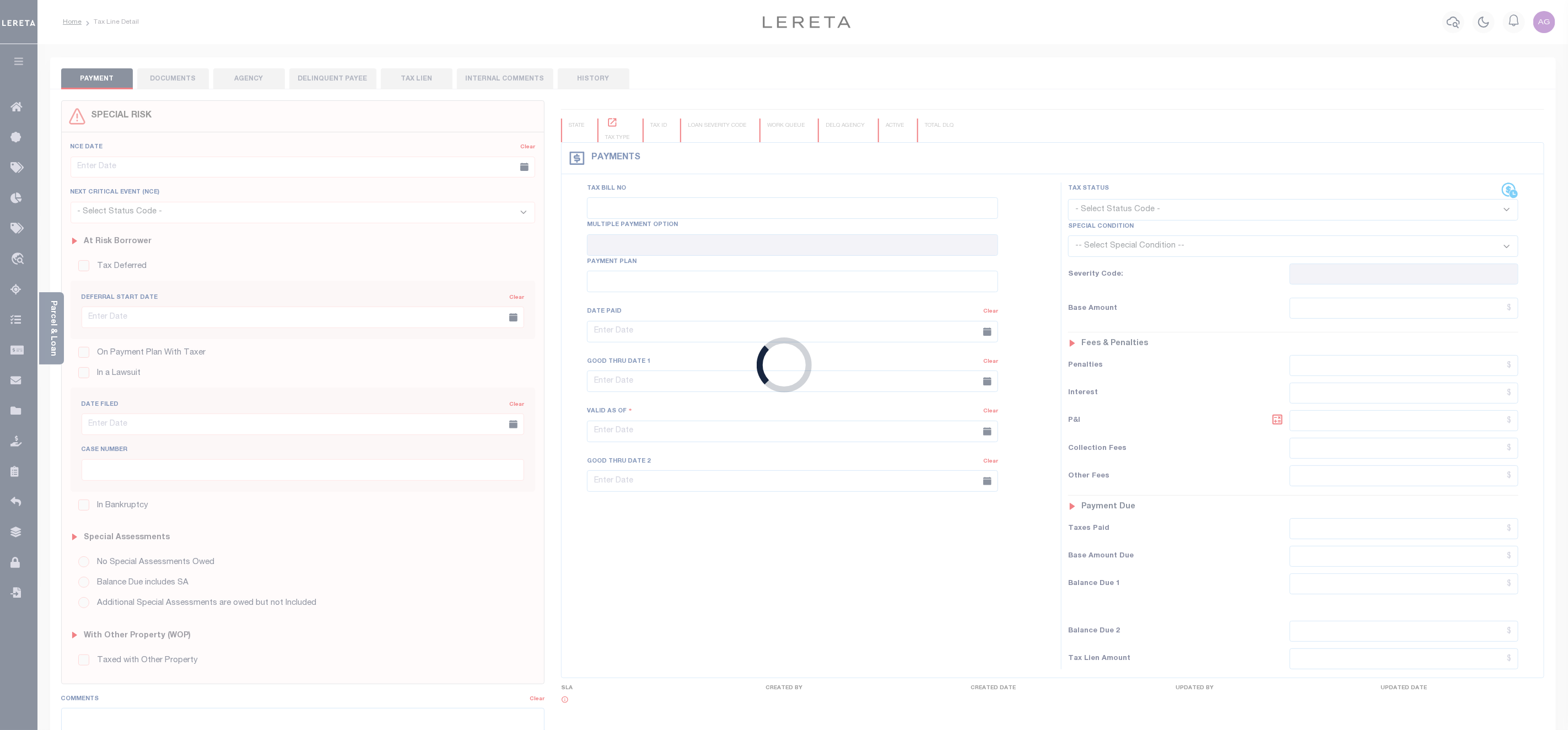
type input "$111"
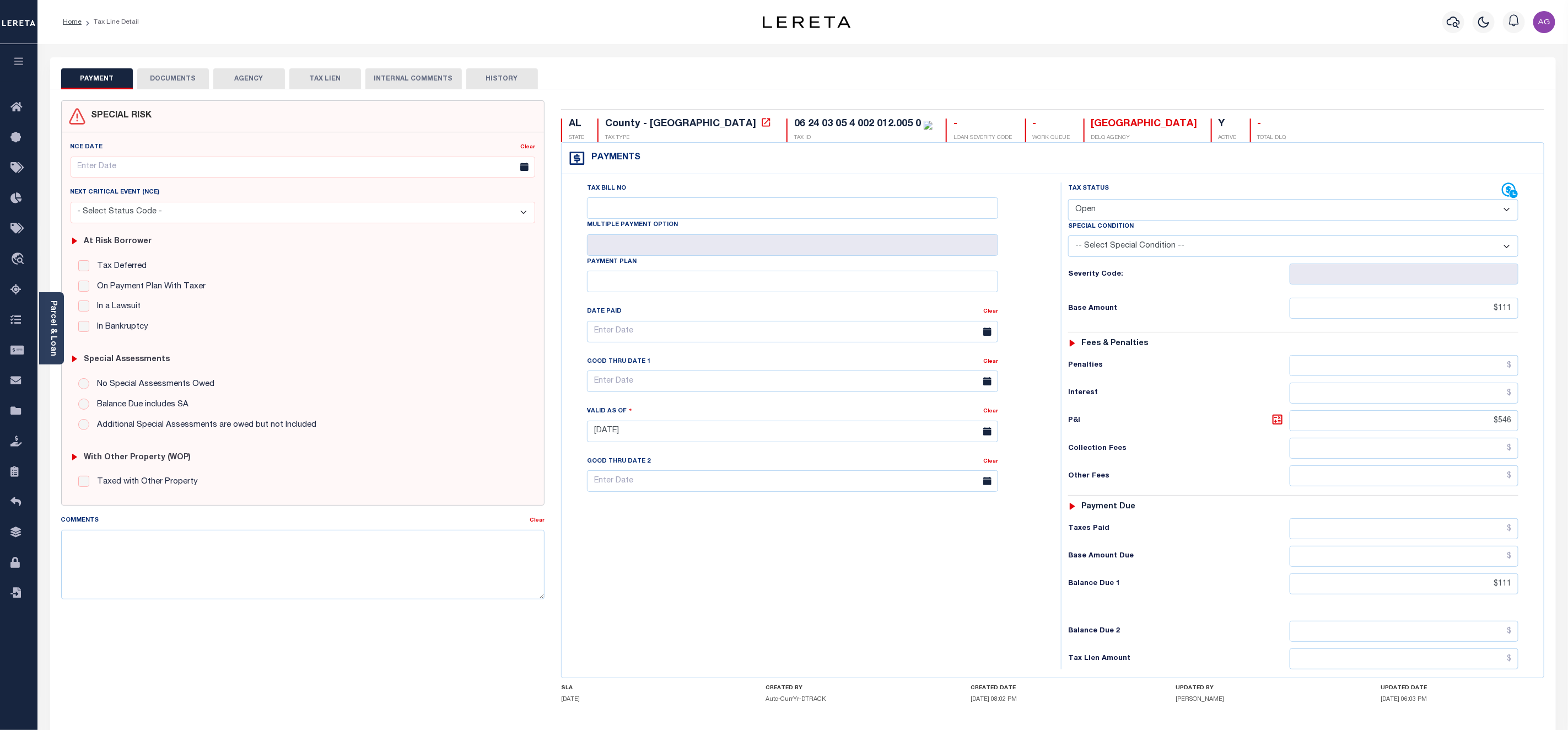
click at [1169, 208] on select "- Select Status Code - Open Due/Unpaid Paid Incomplete No Tax Due Internal Refu…" at bounding box center [1294, 209] width 450 height 21
select select "DUE"
click at [1068, 200] on select "- Select Status Code - Open Due/Unpaid Paid Incomplete No Tax Due Internal Refu…" at bounding box center [1294, 209] width 450 height 21
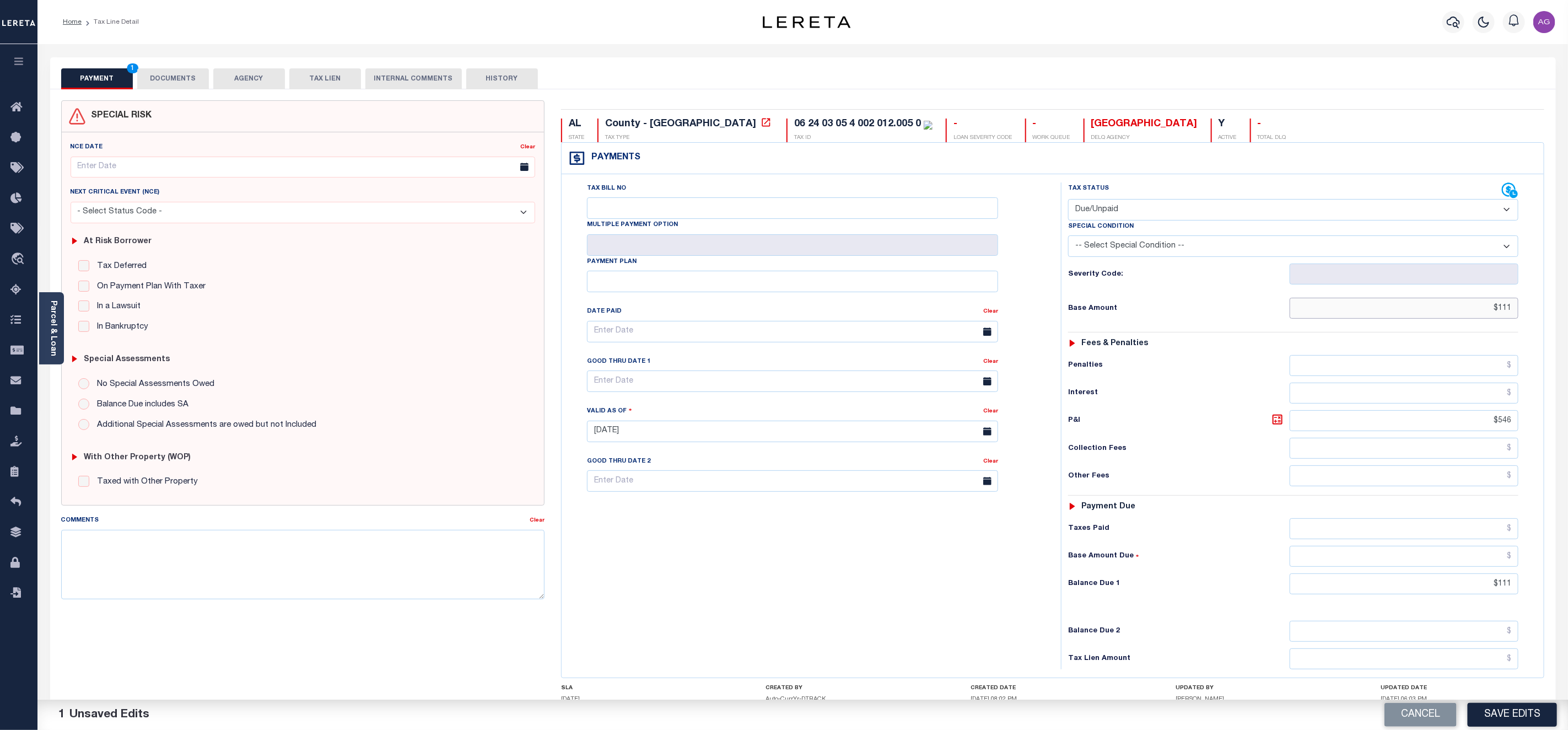
click at [1496, 316] on input "$111" at bounding box center [1404, 308] width 229 height 21
type input "$4,111.00"
click at [1497, 594] on input "$111" at bounding box center [1404, 584] width 229 height 21
type input "$4,111.00"
click at [1508, 712] on button "Save Edits" at bounding box center [1513, 715] width 90 height 24
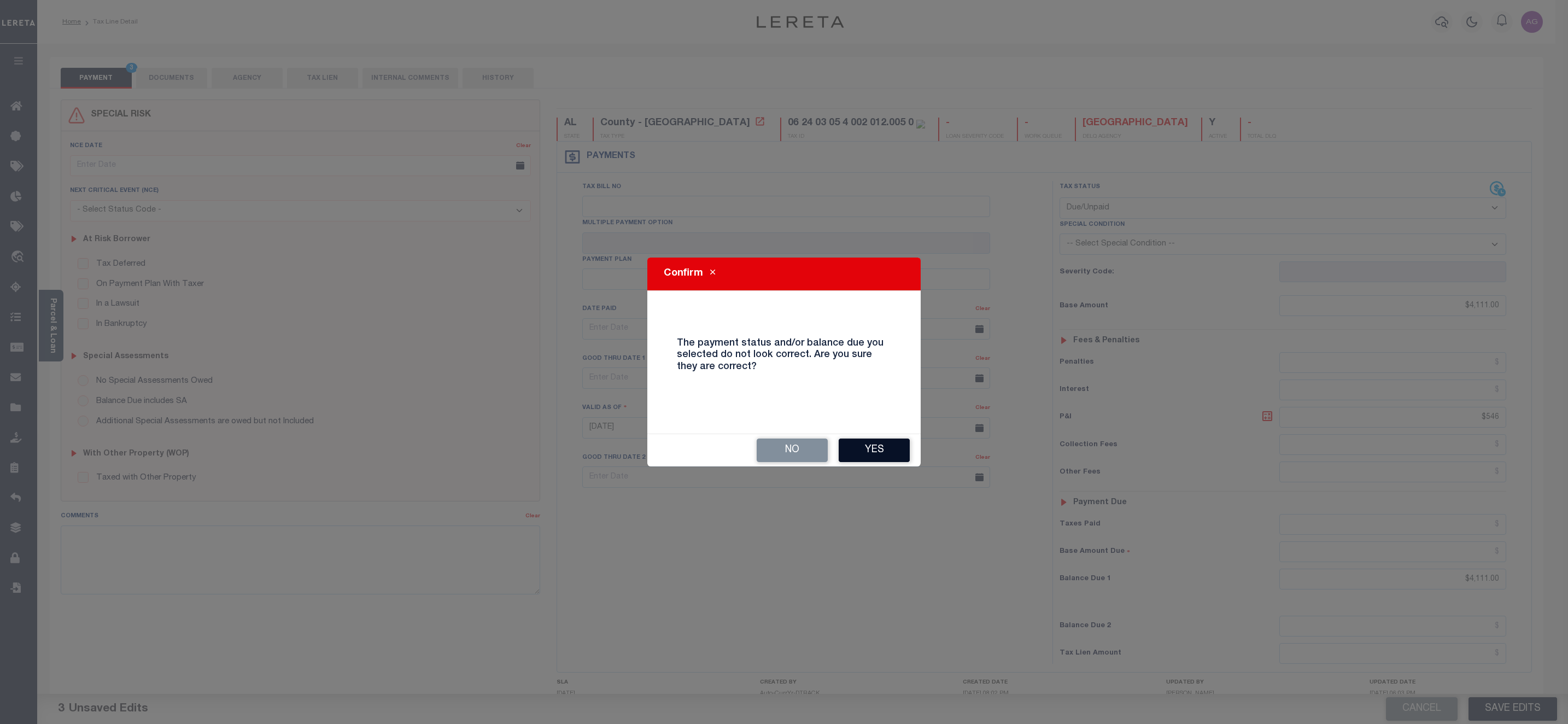
click at [858, 446] on button "Yes" at bounding box center [874, 450] width 71 height 24
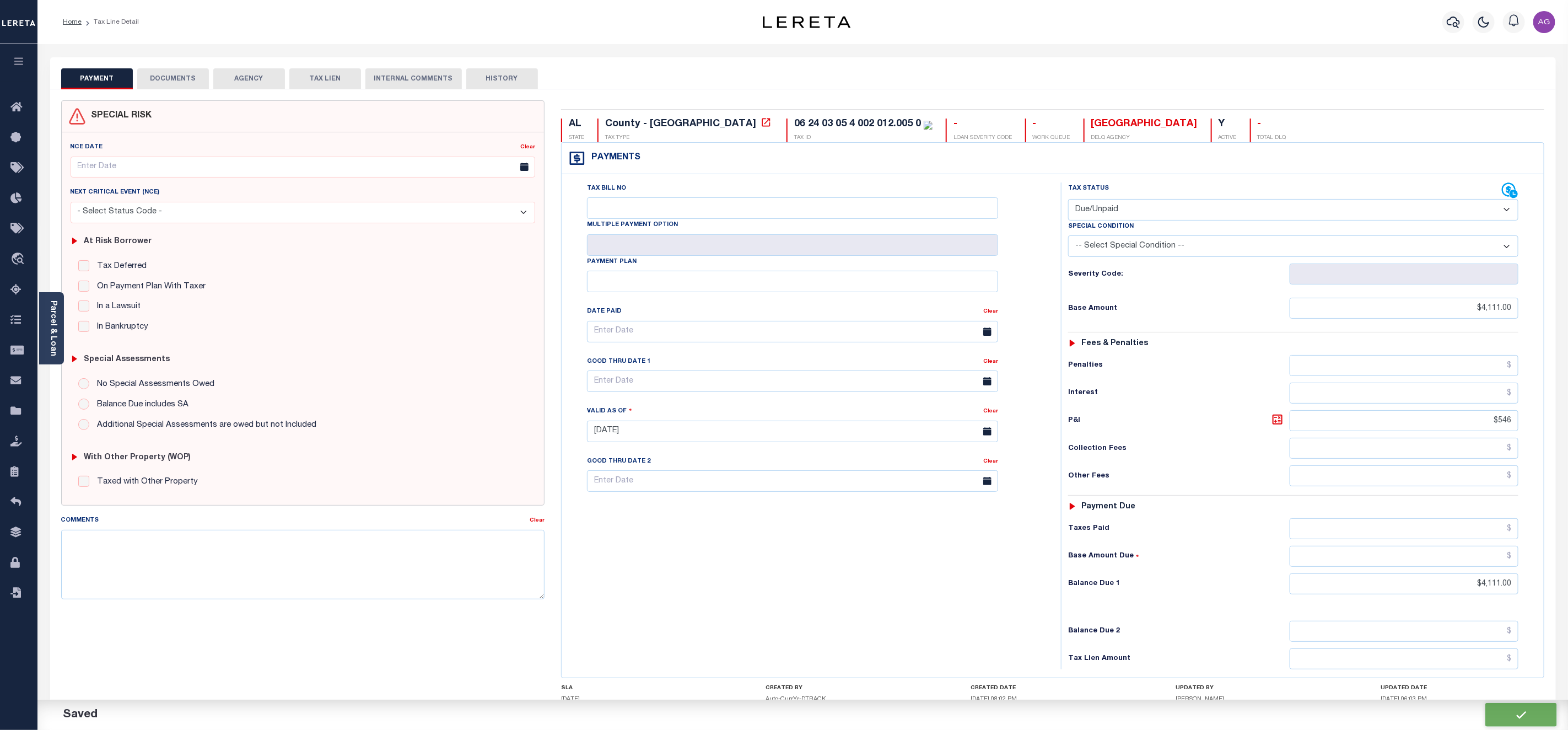
checkbox input "false"
type input "$4,111"
type input "$546"
type input "$4,111"
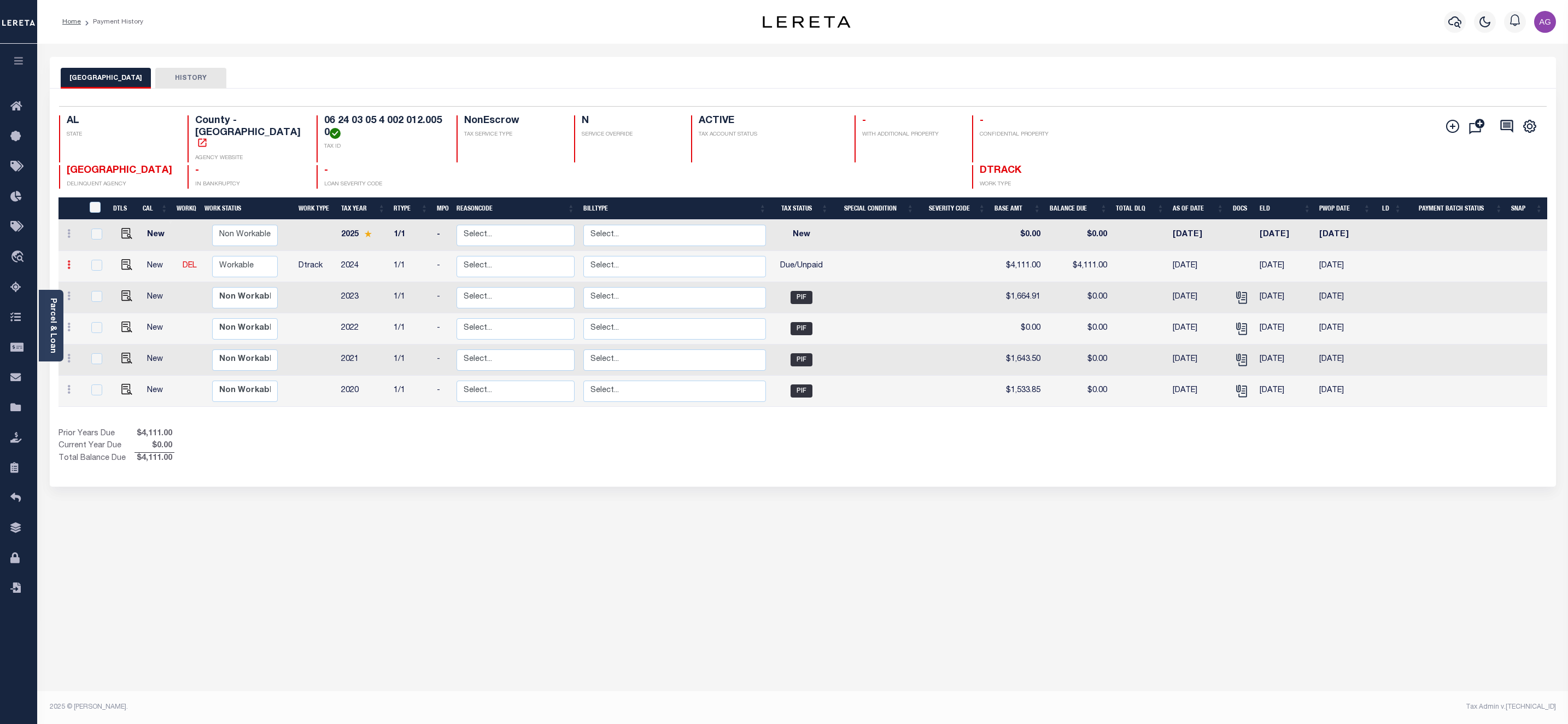
click at [64, 262] on link at bounding box center [69, 266] width 12 height 9
click at [97, 297] on img at bounding box center [95, 303] width 11 height 12
select select "DUE"
type input "$4,111.00"
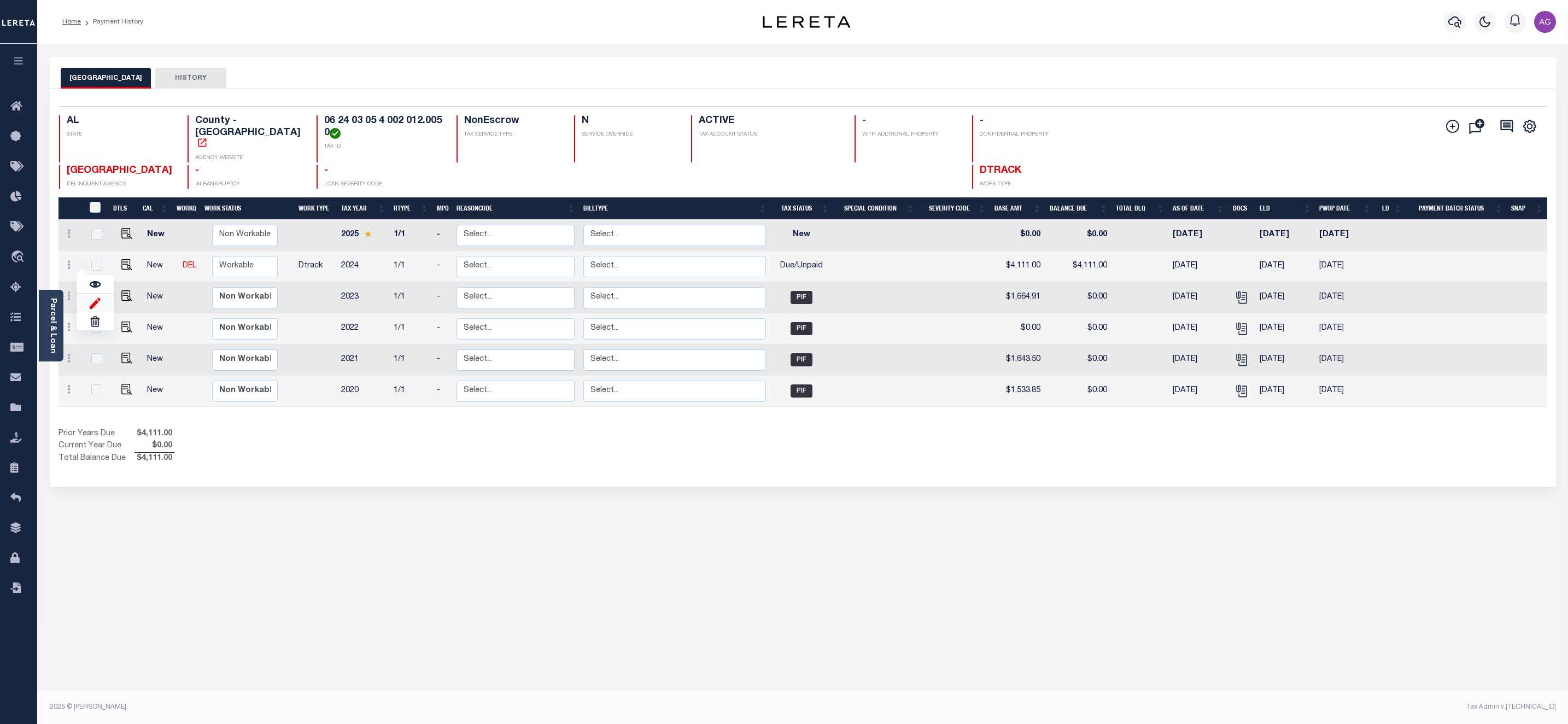
type input "[DATE]"
type input "$546.00"
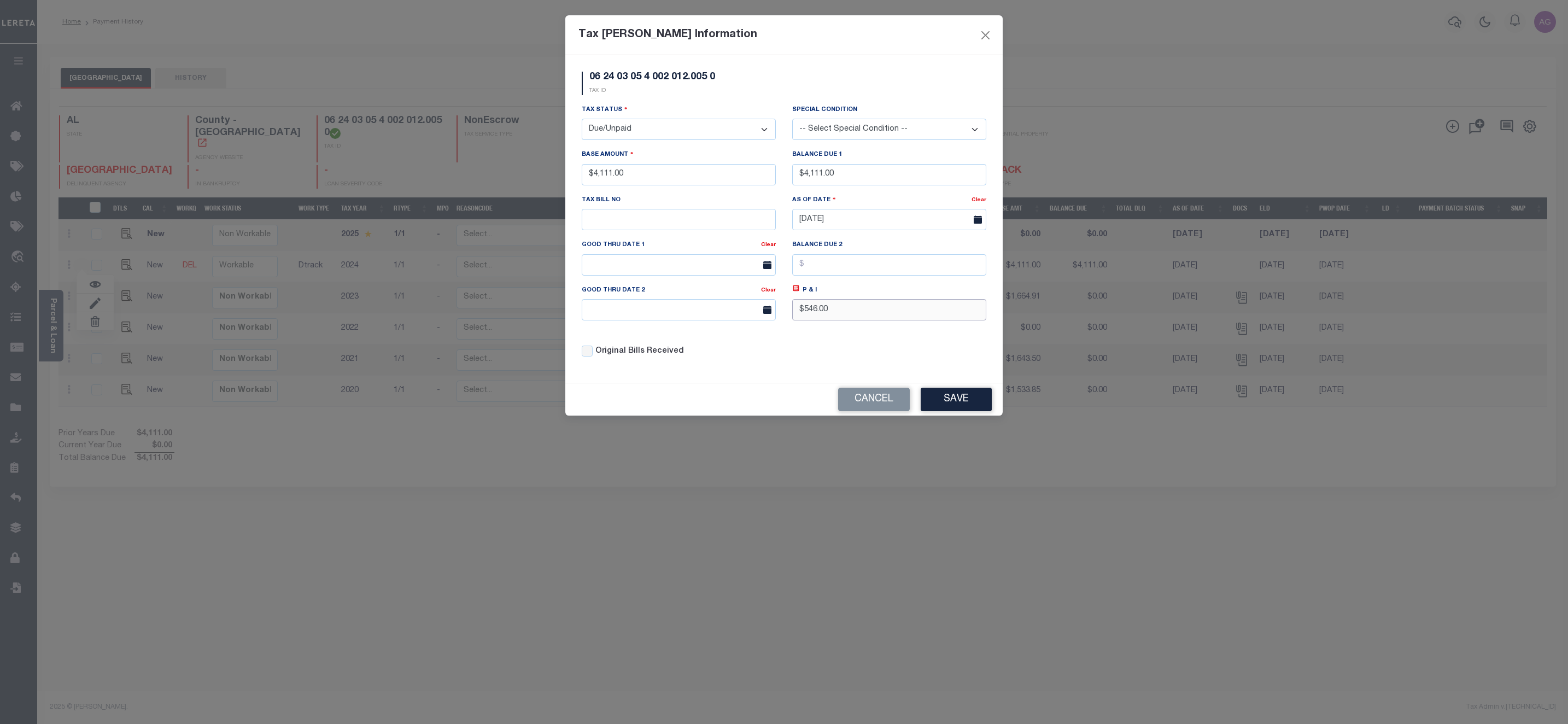
click at [842, 320] on input "$546.00" at bounding box center [889, 309] width 194 height 21
click at [808, 315] on input "$546.00" at bounding box center [889, 309] width 194 height 21
type input "$5,646.00"
click at [943, 399] on button "Save" at bounding box center [956, 399] width 71 height 24
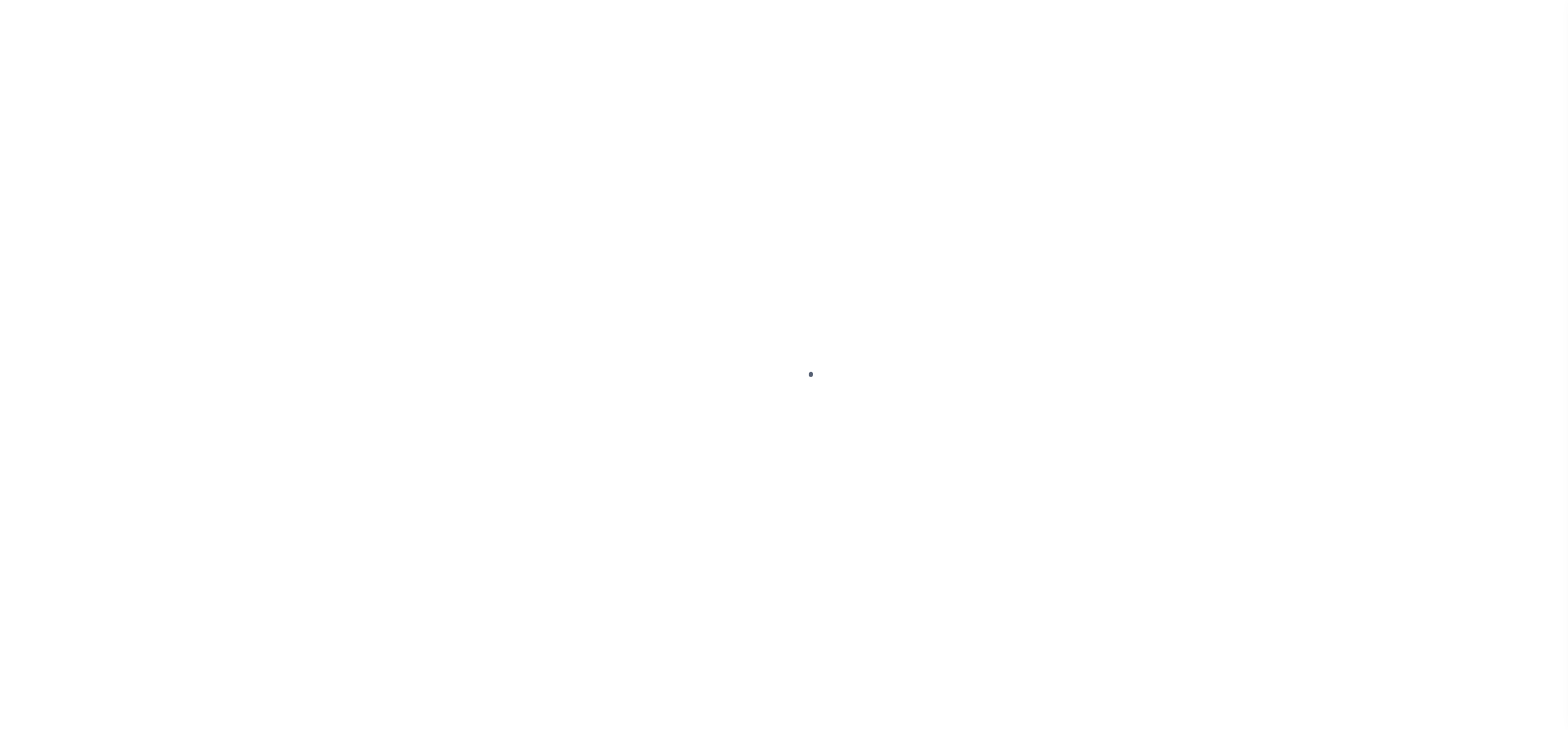
select select "DUE"
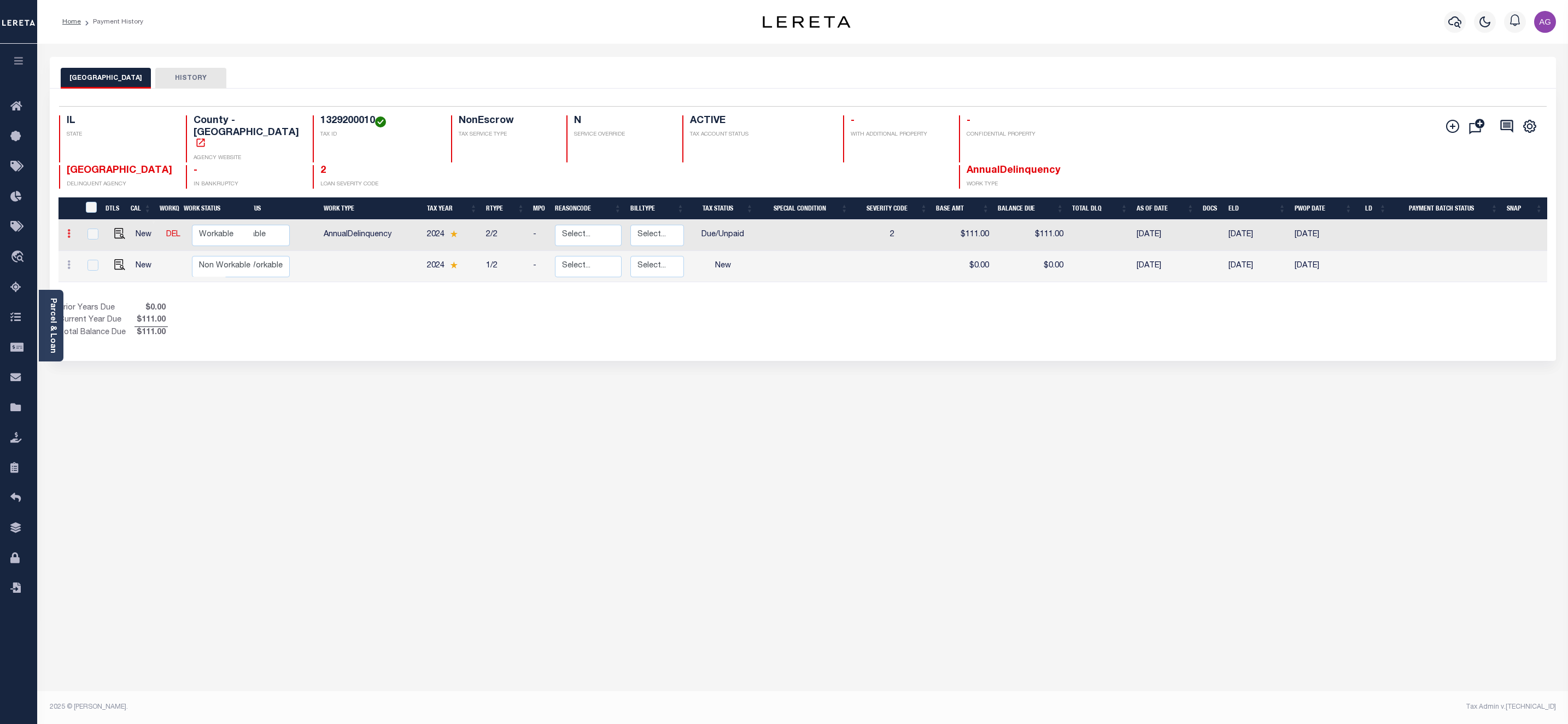
click at [65, 231] on link at bounding box center [69, 235] width 12 height 9
click at [131, 247] on img at bounding box center [135, 253] width 11 height 12
select select "DUE"
type input "$111.00"
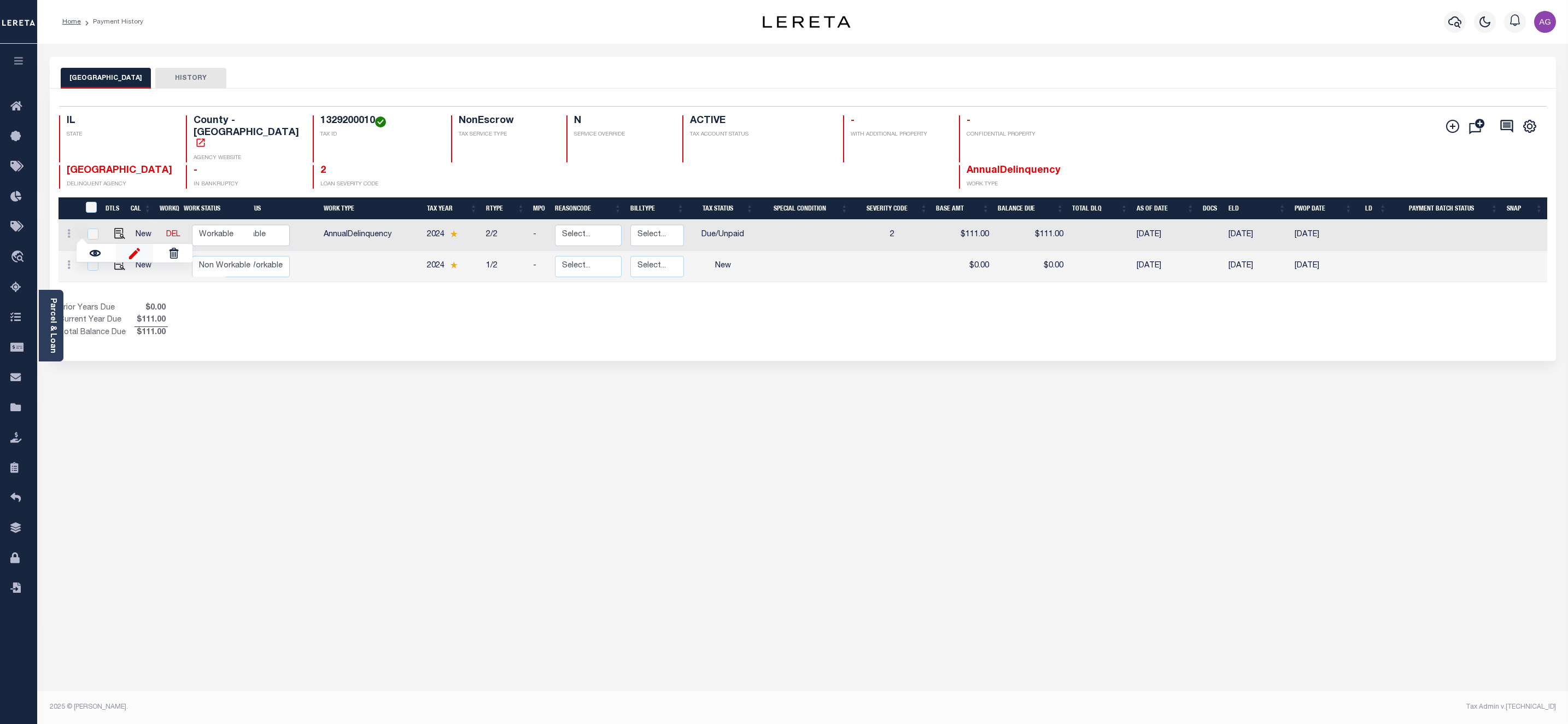
type input "[DATE]"
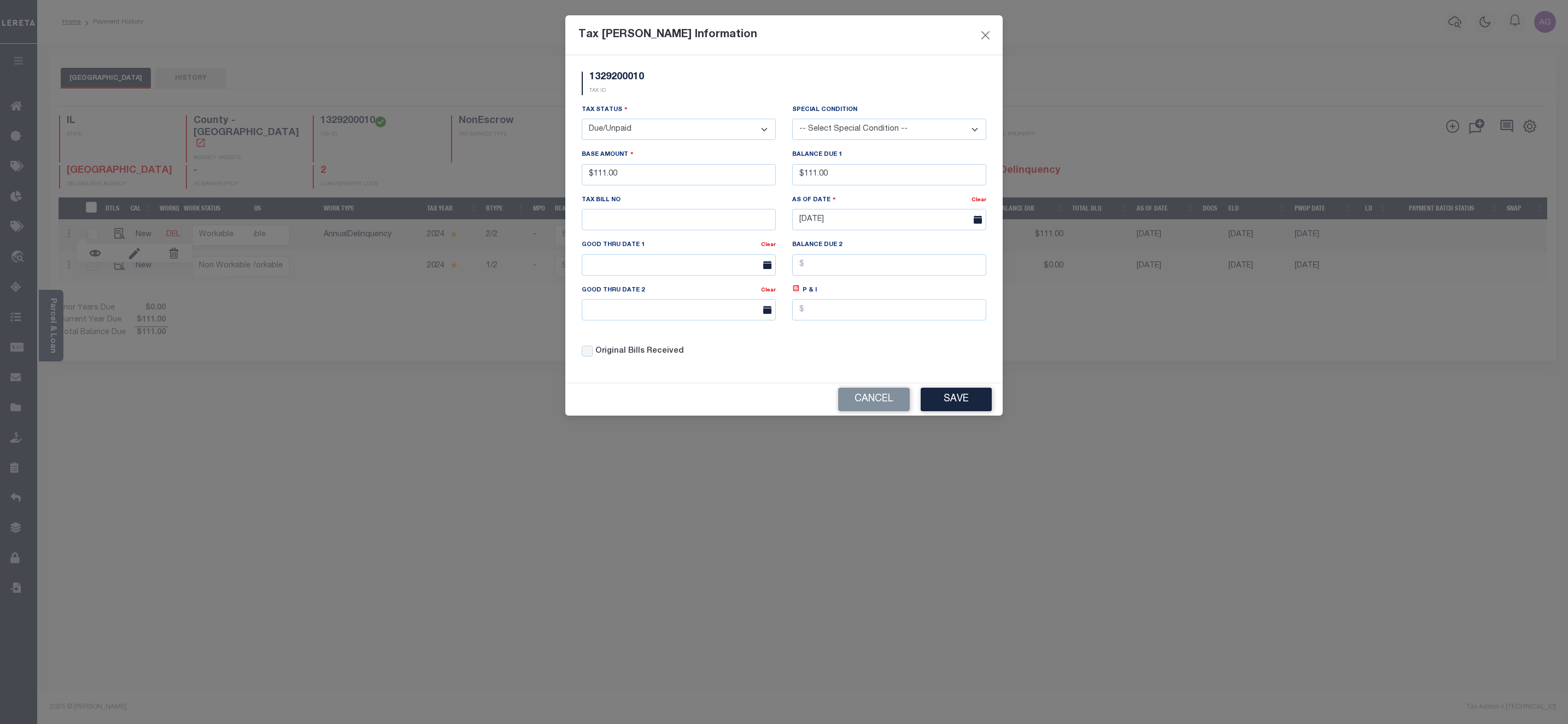
click at [623, 132] on select "- Select Status - Open Due/Unpaid Paid Incomplete No Tax Due Internal Refund Pr…" at bounding box center [679, 129] width 194 height 21
click at [635, 132] on select "- Select Status - Open Due/Unpaid Paid Incomplete No Tax Due Internal Refund Pr…" at bounding box center [679, 129] width 194 height 21
select select "PYD"
click at [582, 120] on select "- Select Status - Open Due/Unpaid Paid Incomplete No Tax Due Internal Refund Pr…" at bounding box center [679, 129] width 194 height 21
drag, startPoint x: 840, startPoint y: 177, endPoint x: 779, endPoint y: 169, distance: 61.5
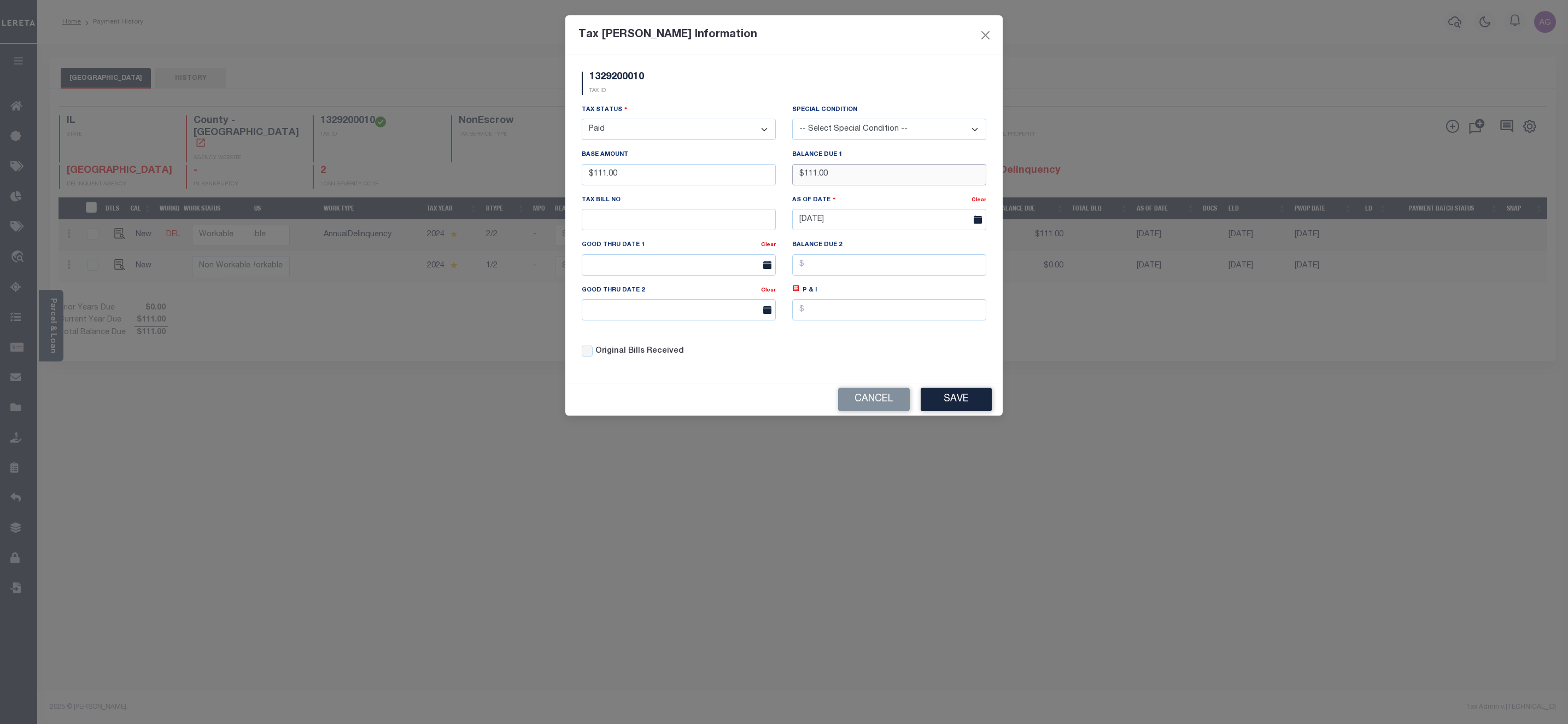
click at [779, 169] on div "Tax Status - Select Status - Open Due/Unpaid Paid Incomplete No Tax Due Interna…" at bounding box center [784, 235] width 421 height 262
drag, startPoint x: 695, startPoint y: 173, endPoint x: 576, endPoint y: 182, distance: 119.3
click at [540, 173] on div "Tax Bill Amount Information 1329200010 TAX ID Installment: TaxID: 1329200010 Ta…" at bounding box center [784, 362] width 1568 height 724
click at [855, 311] on input "text" at bounding box center [889, 309] width 194 height 21
type input "$987.00"
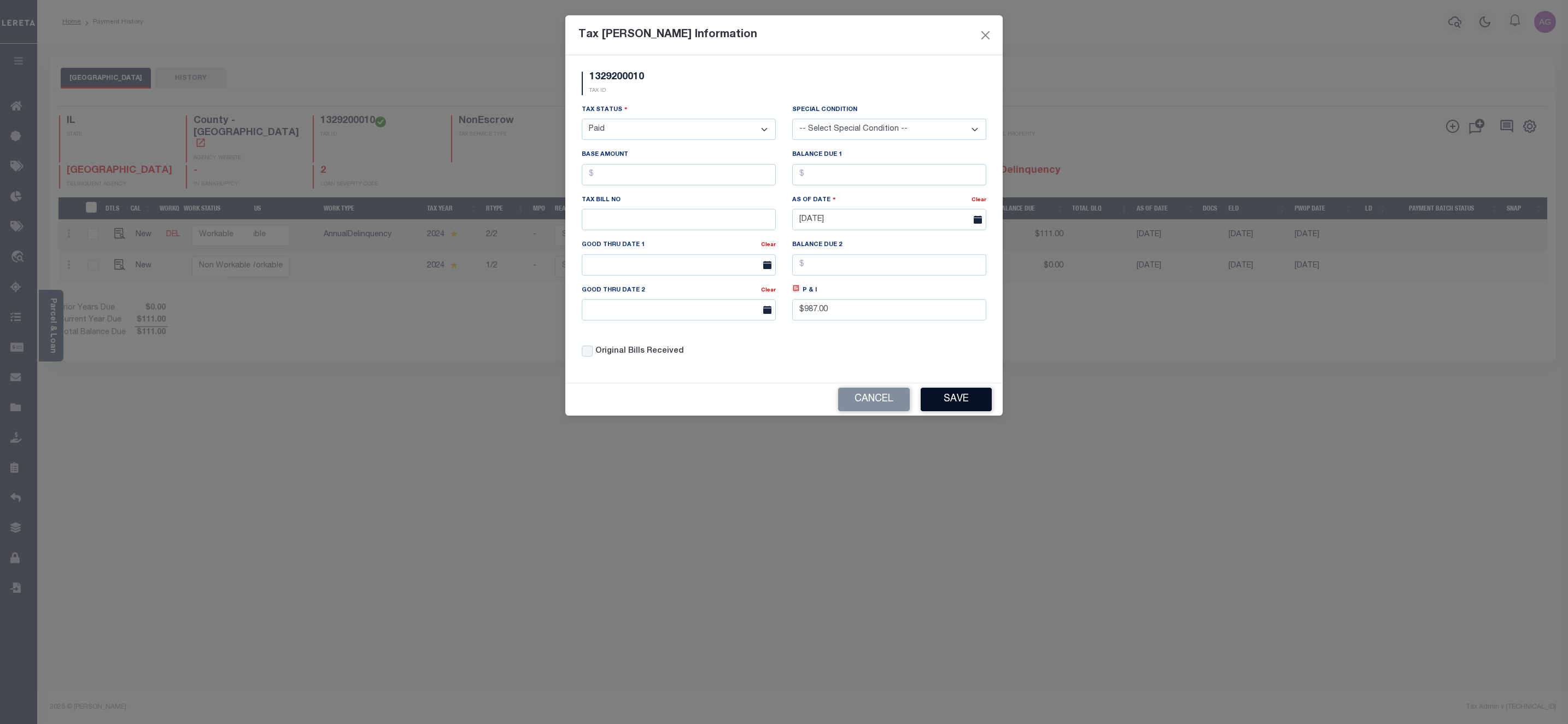
click at [950, 411] on button "Save" at bounding box center [956, 399] width 71 height 24
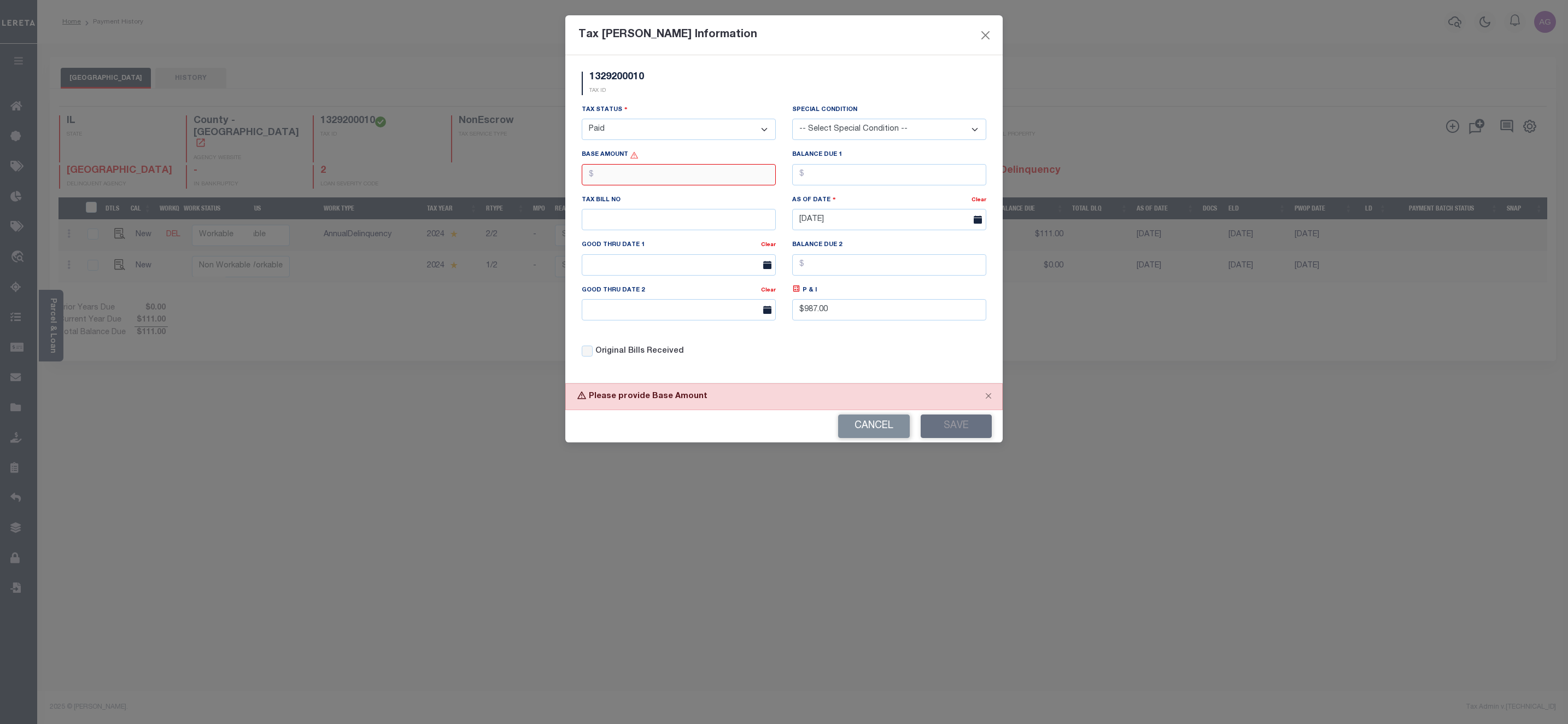
click at [686, 172] on input "text" at bounding box center [679, 174] width 194 height 21
type input "$0.00"
click at [845, 182] on input "0" at bounding box center [889, 174] width 194 height 21
type input "$0.00"
click at [959, 426] on button "Save" at bounding box center [956, 426] width 71 height 24
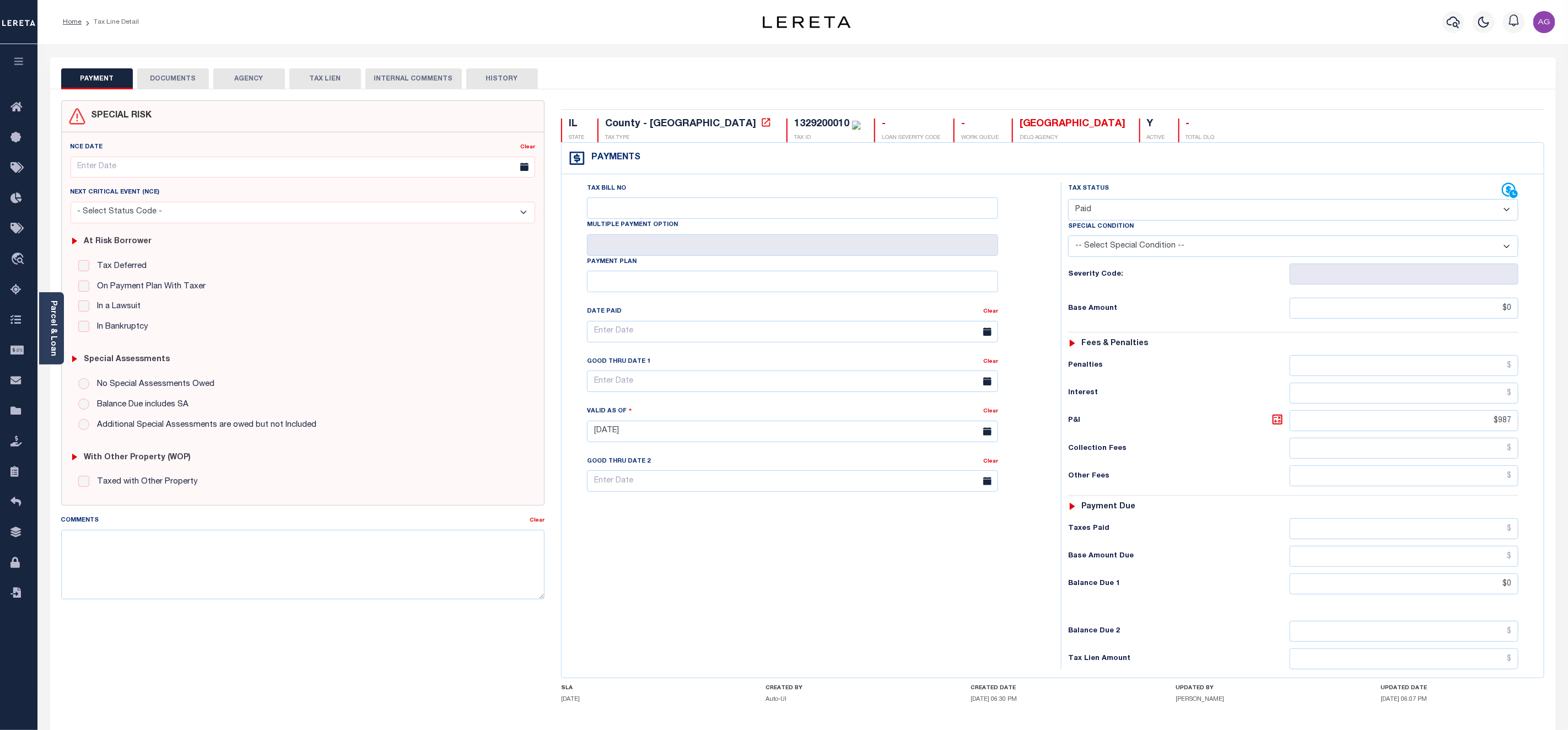
click at [1224, 225] on div "Special Condition" at bounding box center [1294, 228] width 450 height 15
click at [1227, 211] on select "- Select Status Code - Open Due/Unpaid Paid Incomplete No Tax Due Internal Refu…" at bounding box center [1294, 209] width 450 height 21
select select "DUE"
click at [1068, 200] on select "- Select Status Code - Open Due/Unpaid Paid Incomplete No Tax Due Internal Refu…" at bounding box center [1294, 209] width 450 height 21
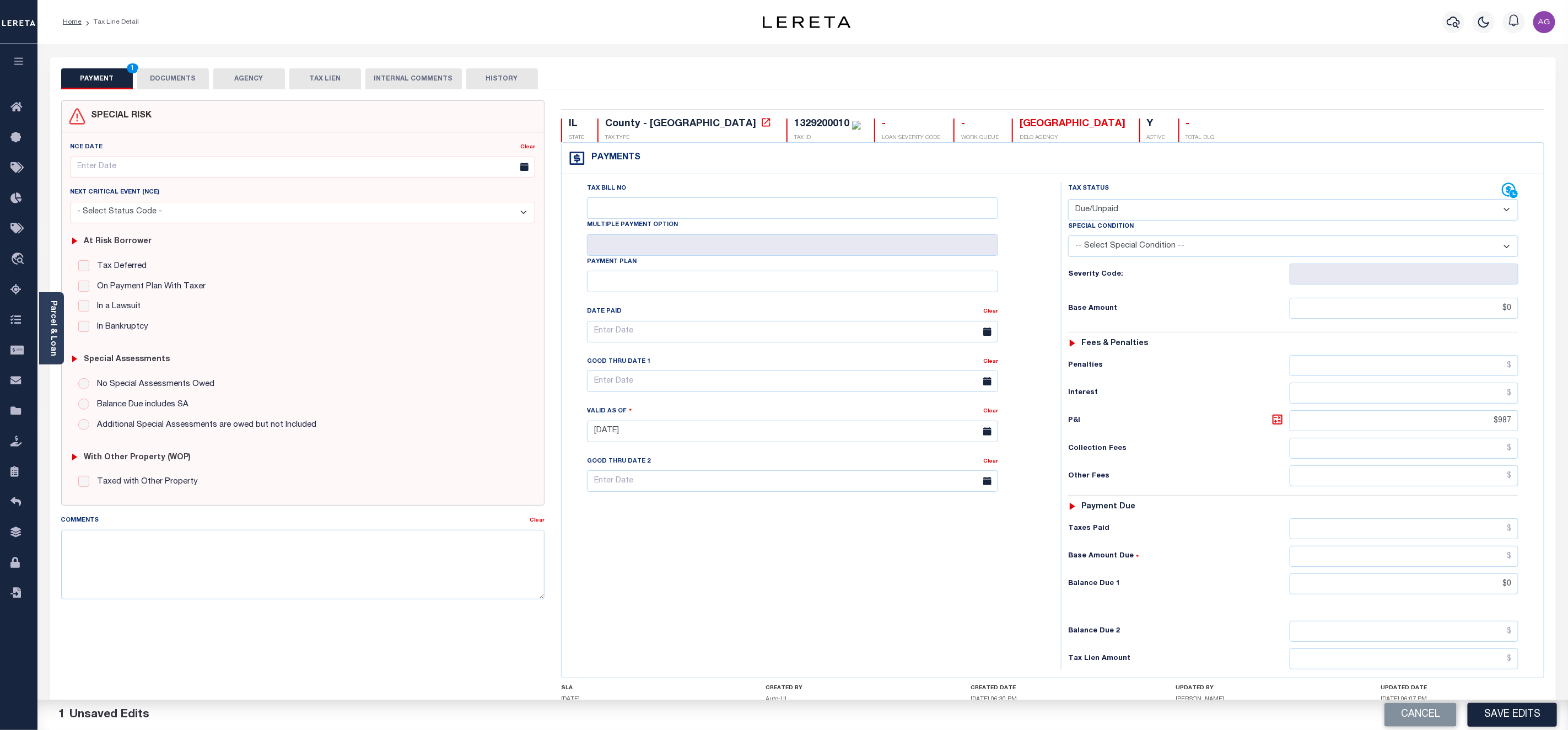
click at [1160, 252] on select "-- Select Special Condition -- 3RD PARTY TAX LIEN AGENCY TAX LIEN (A.K.A Inside…" at bounding box center [1294, 246] width 450 height 21
select select "20"
click at [1068, 238] on select "-- Select Special Condition -- 3RD PARTY TAX LIEN AGENCY TAX LIEN (A.K.A Inside…" at bounding box center [1294, 246] width 450 height 21
click at [1399, 315] on input "$0" at bounding box center [1404, 308] width 229 height 21
type input "$4,440.00"
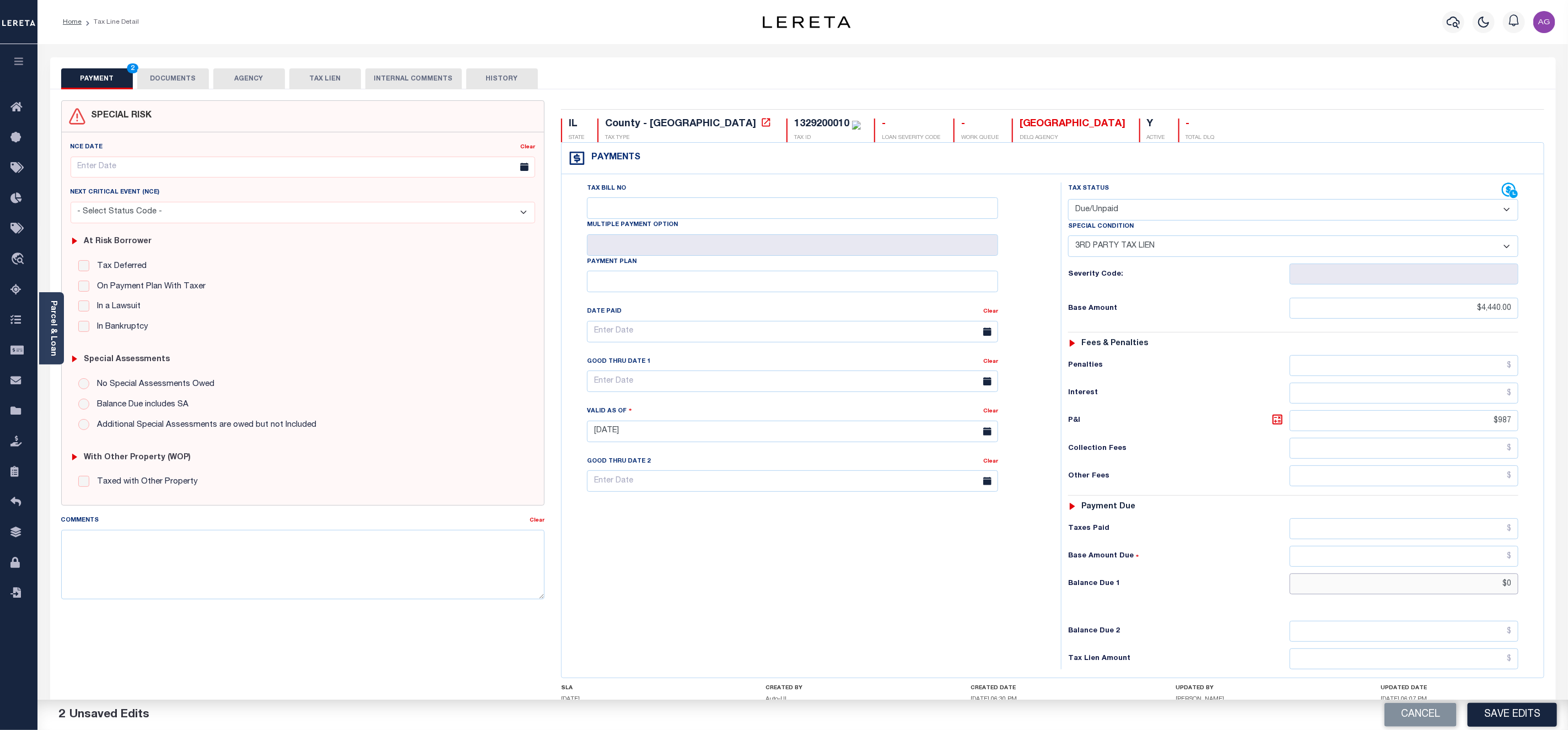
click at [1499, 592] on input "$0" at bounding box center [1404, 584] width 229 height 21
type input "$4,440.00"
click at [1508, 708] on button "Save Edits" at bounding box center [1513, 715] width 90 height 24
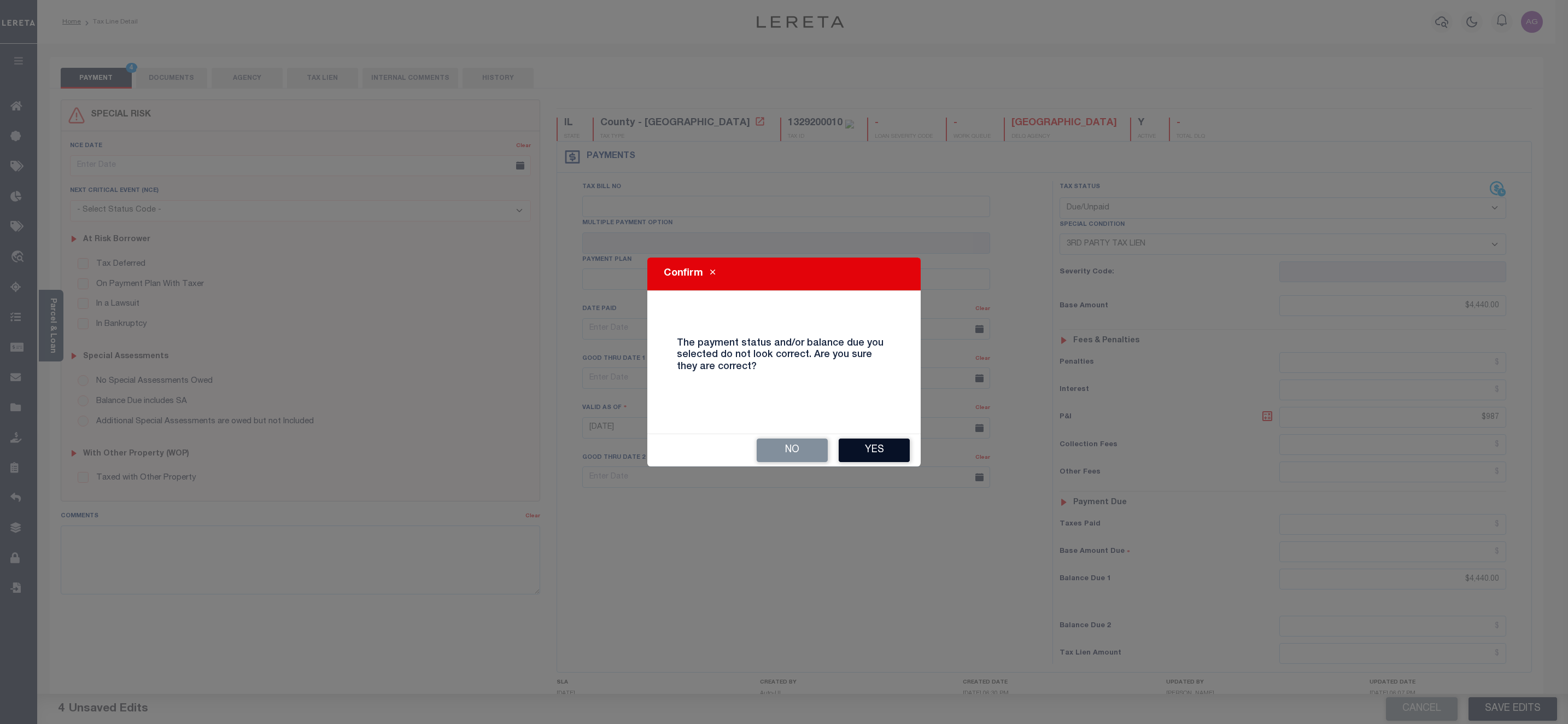
click at [881, 445] on button "Yes" at bounding box center [874, 450] width 71 height 24
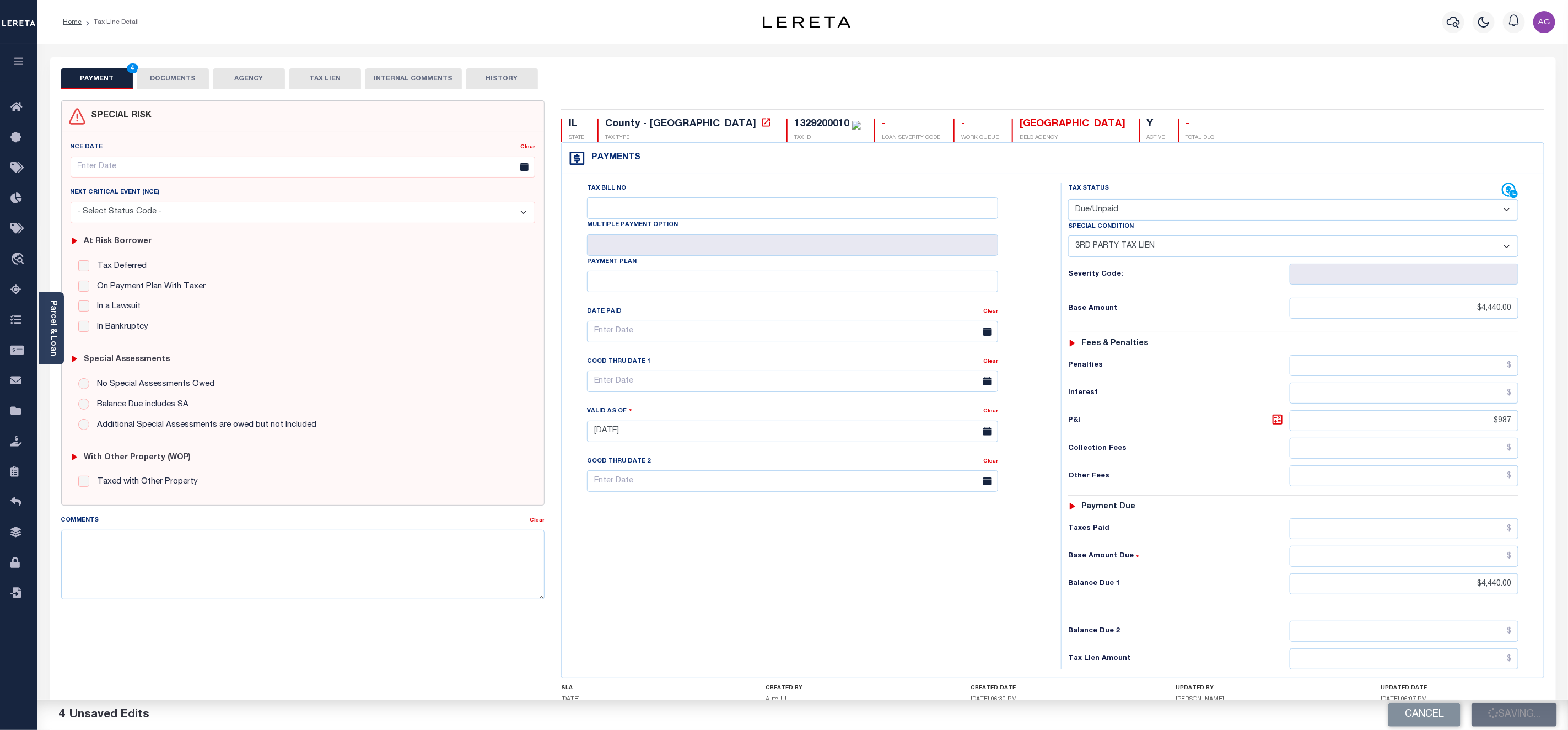
scroll to position [83, 0]
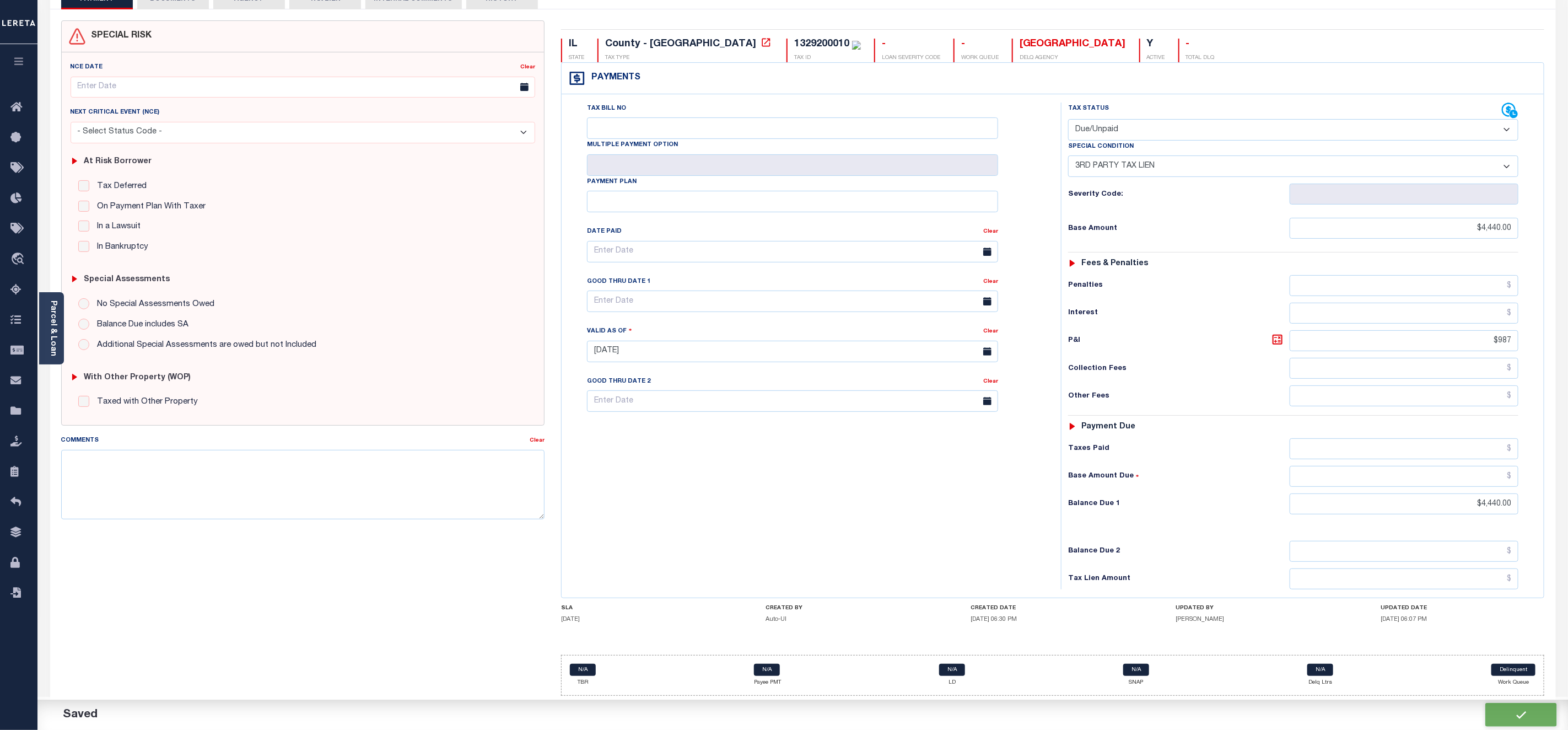
checkbox input "false"
type input "0"
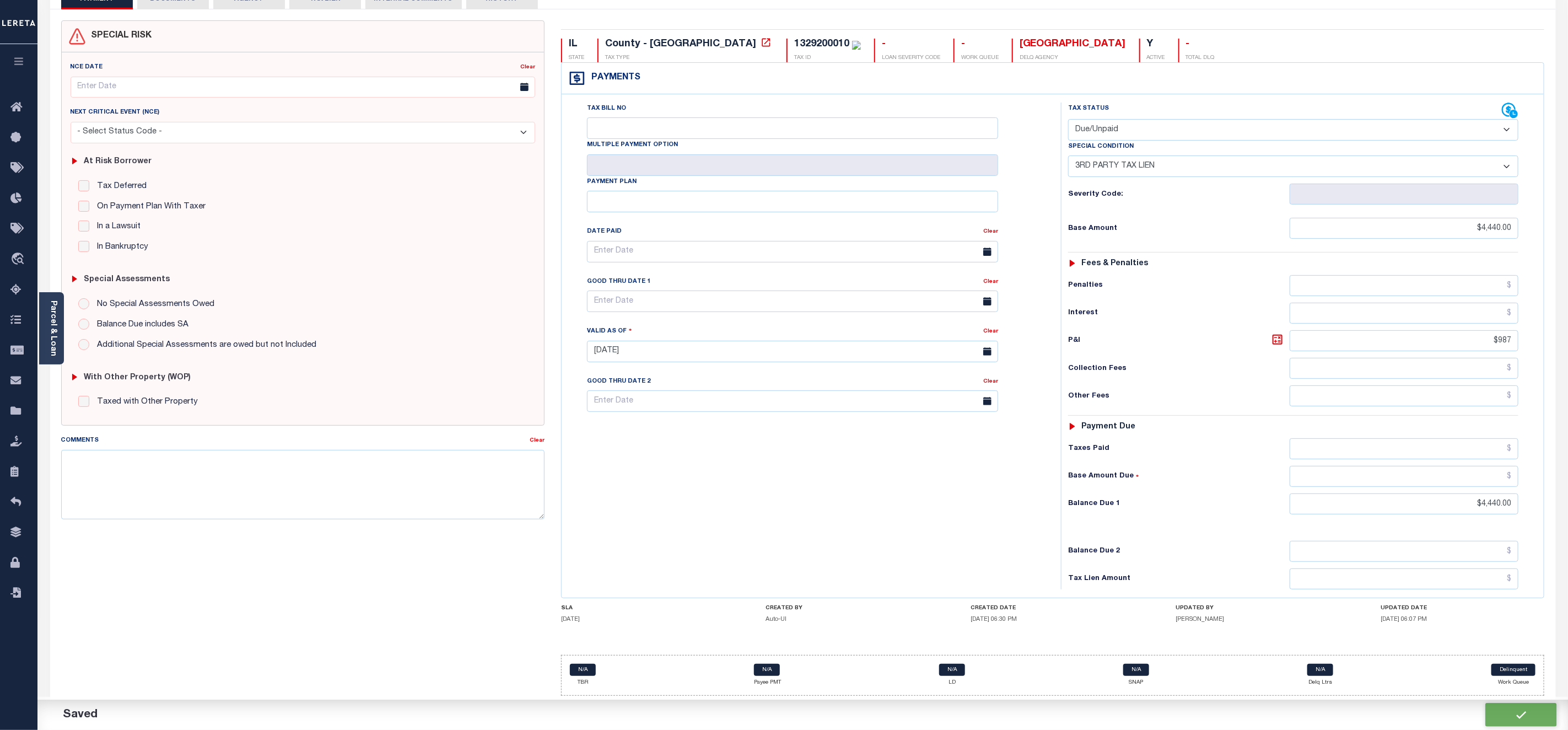
type input "$4,440"
type input "$987"
type input "$4,440"
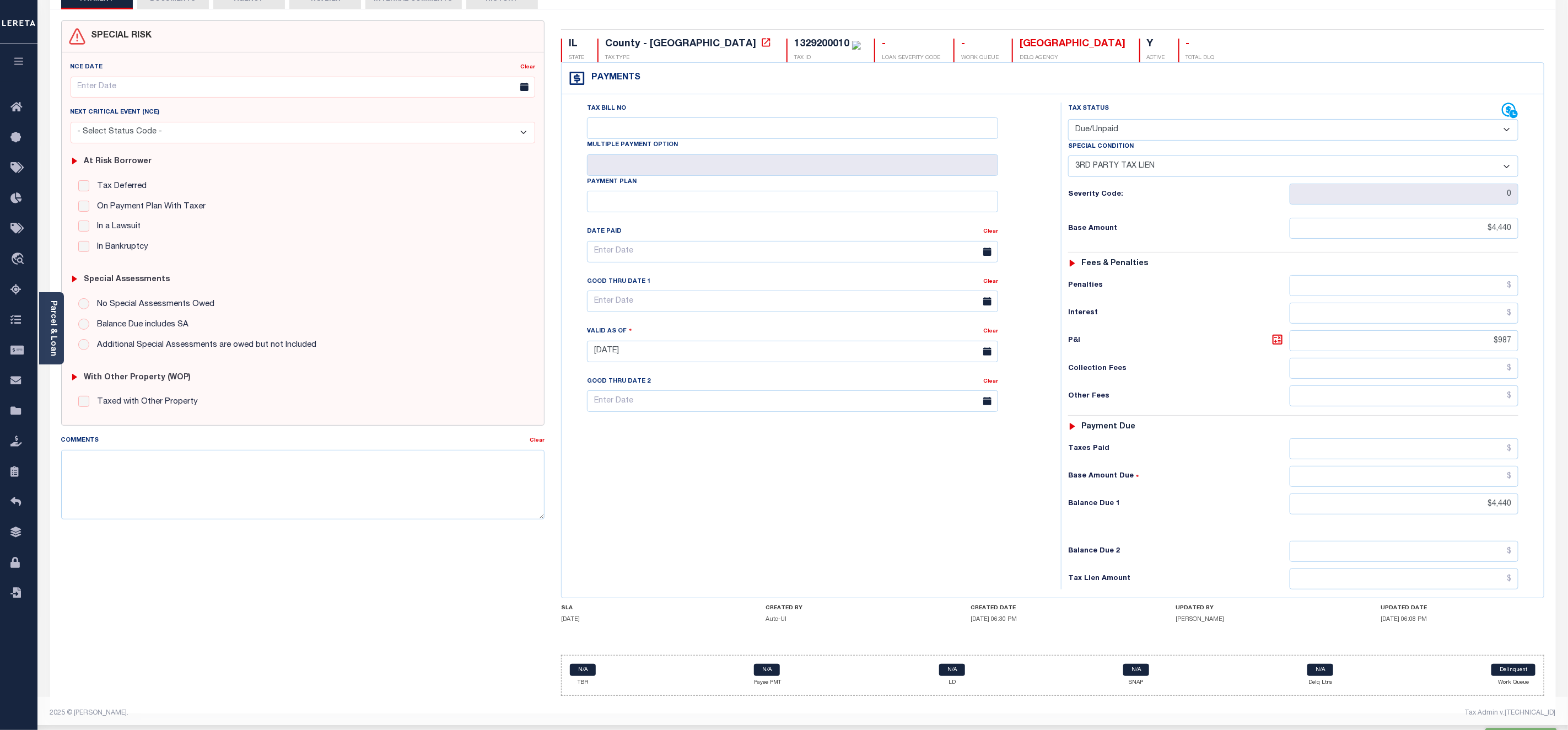
scroll to position [0, 0]
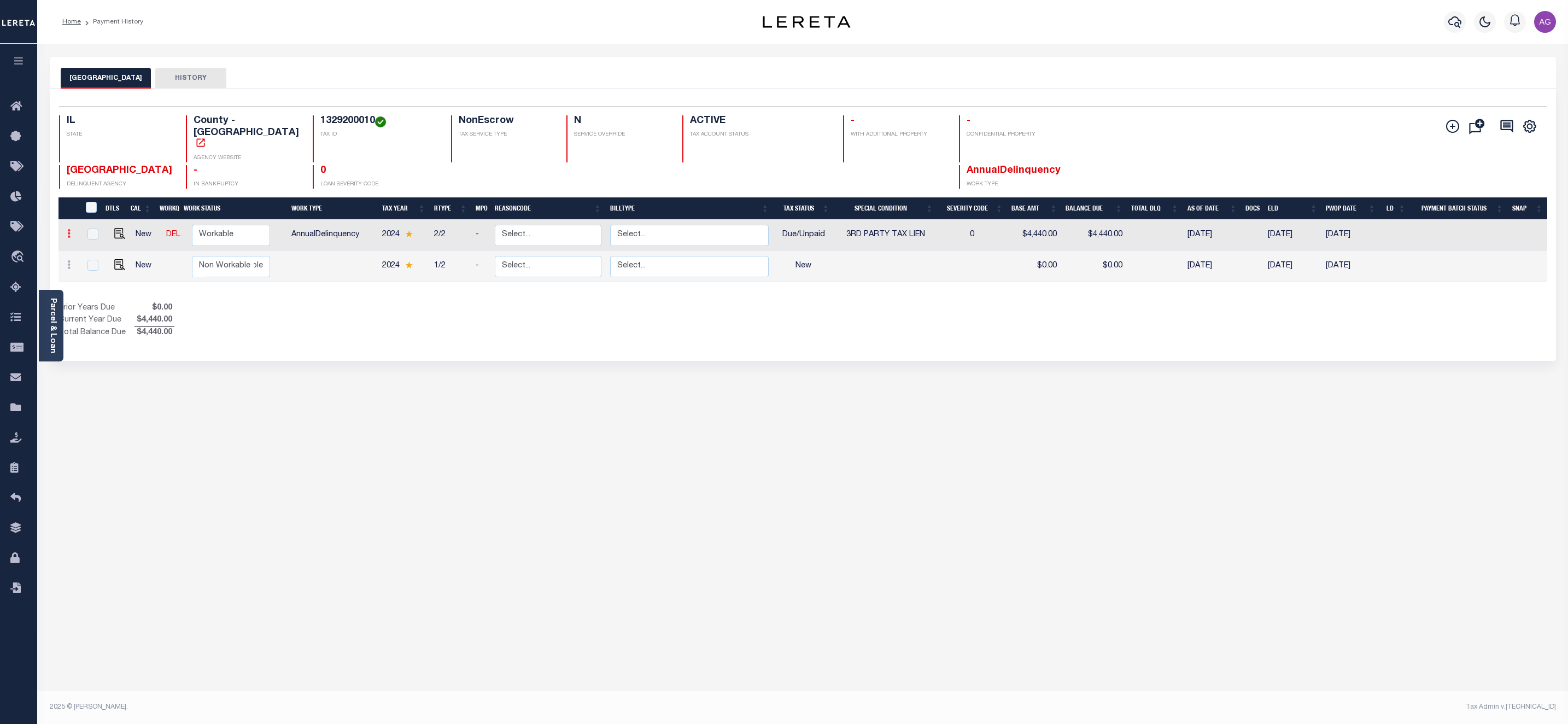
click at [67, 229] on icon at bounding box center [68, 233] width 3 height 9
click at [133, 247] on img at bounding box center [135, 253] width 11 height 12
select select "DUE"
select select "20"
type input "$4,440.00"
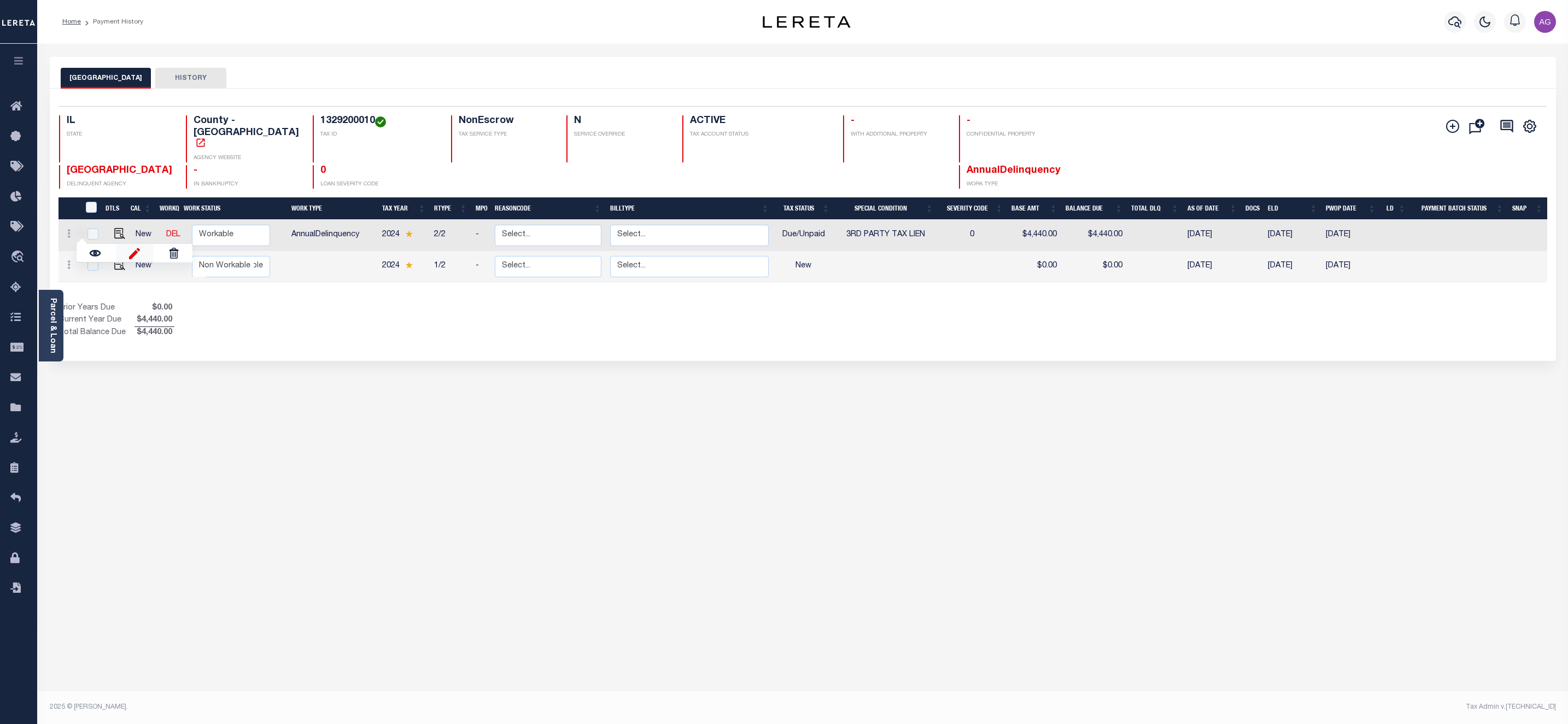
type input "$4,440.00"
type input "[DATE]"
type input "$987.00"
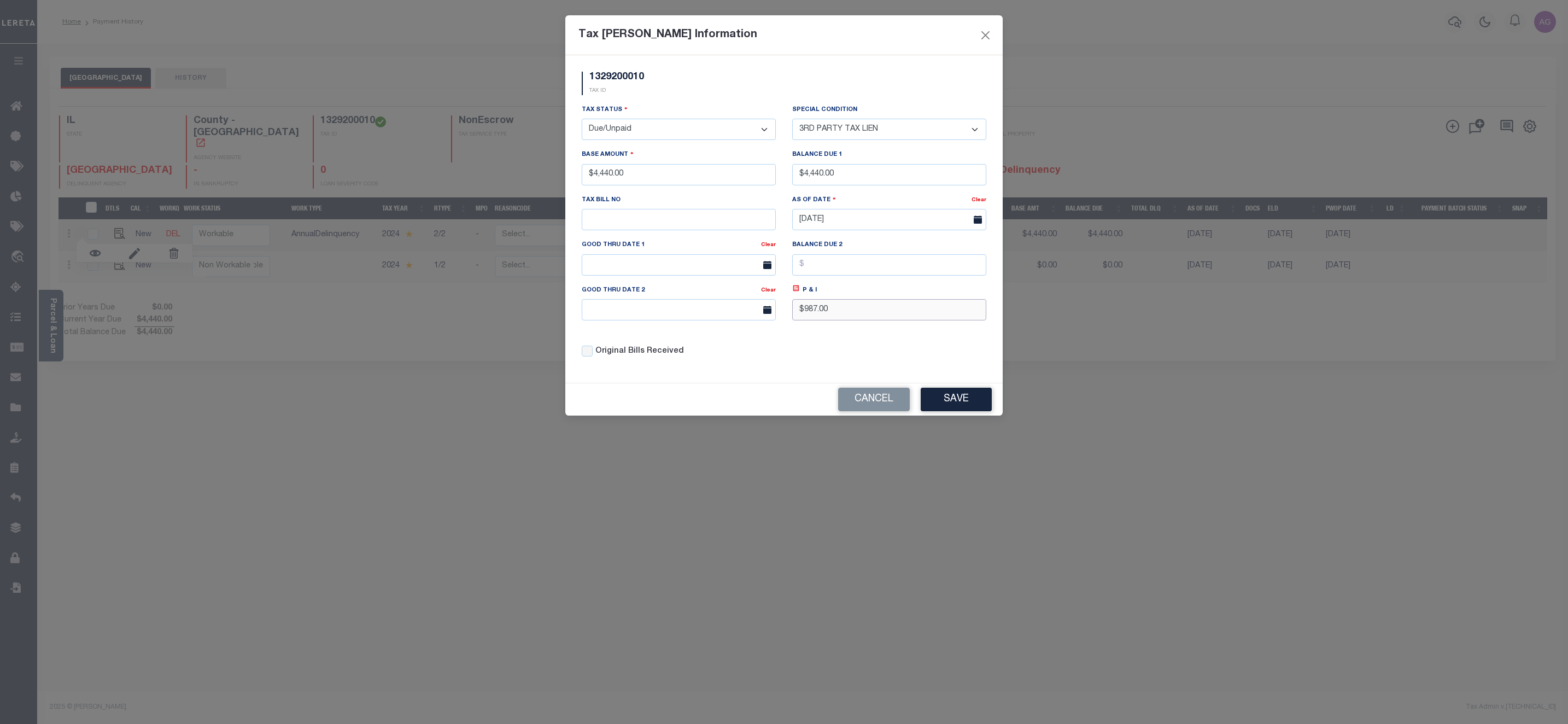
click at [808, 314] on input "$987.00" at bounding box center [889, 309] width 194 height 21
click at [808, 314] on input "$987.00" at bounding box center [889, 309] width 194 height 21
type input "$387.00"
click at [945, 404] on button "Save" at bounding box center [956, 399] width 71 height 24
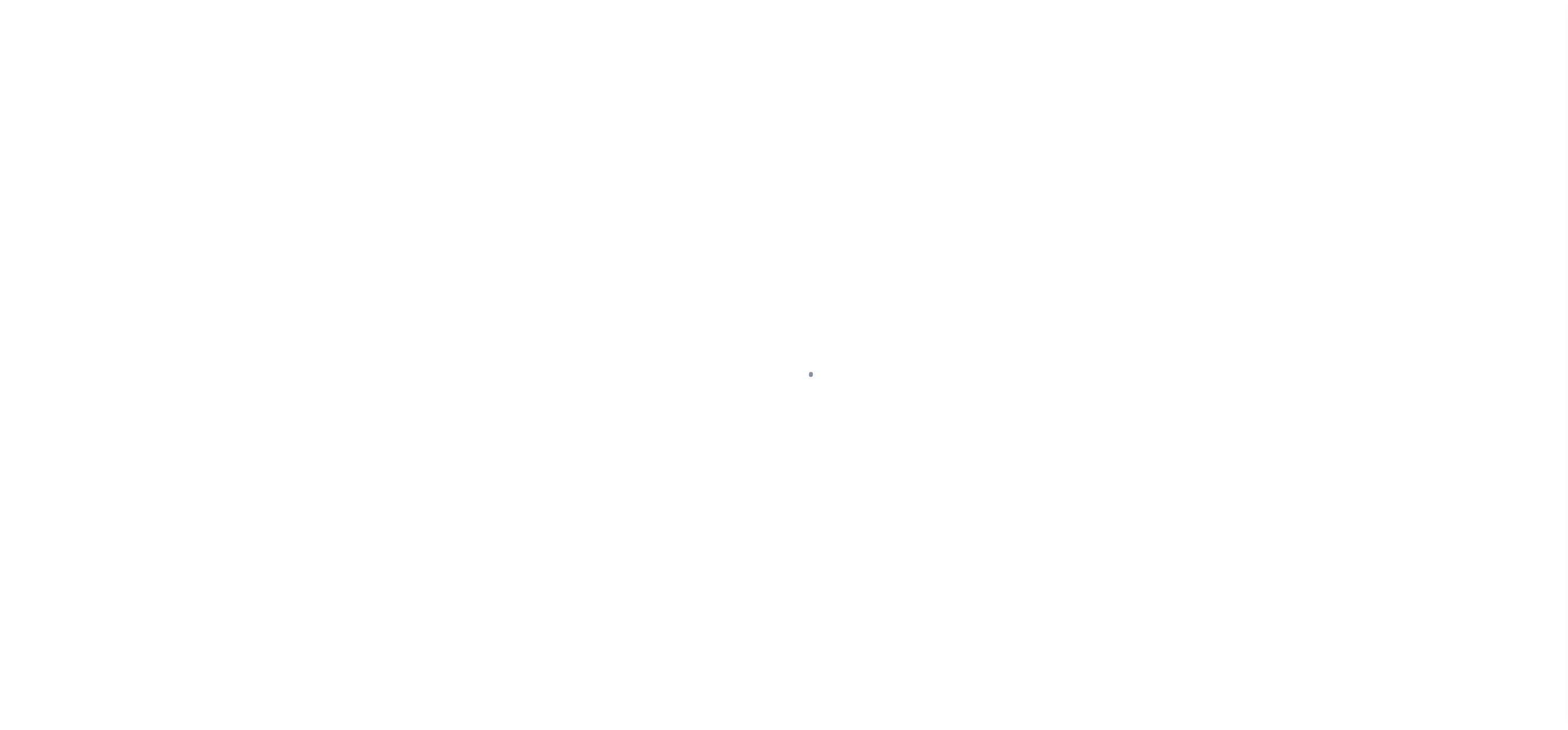
select select "DUE"
select select "20"
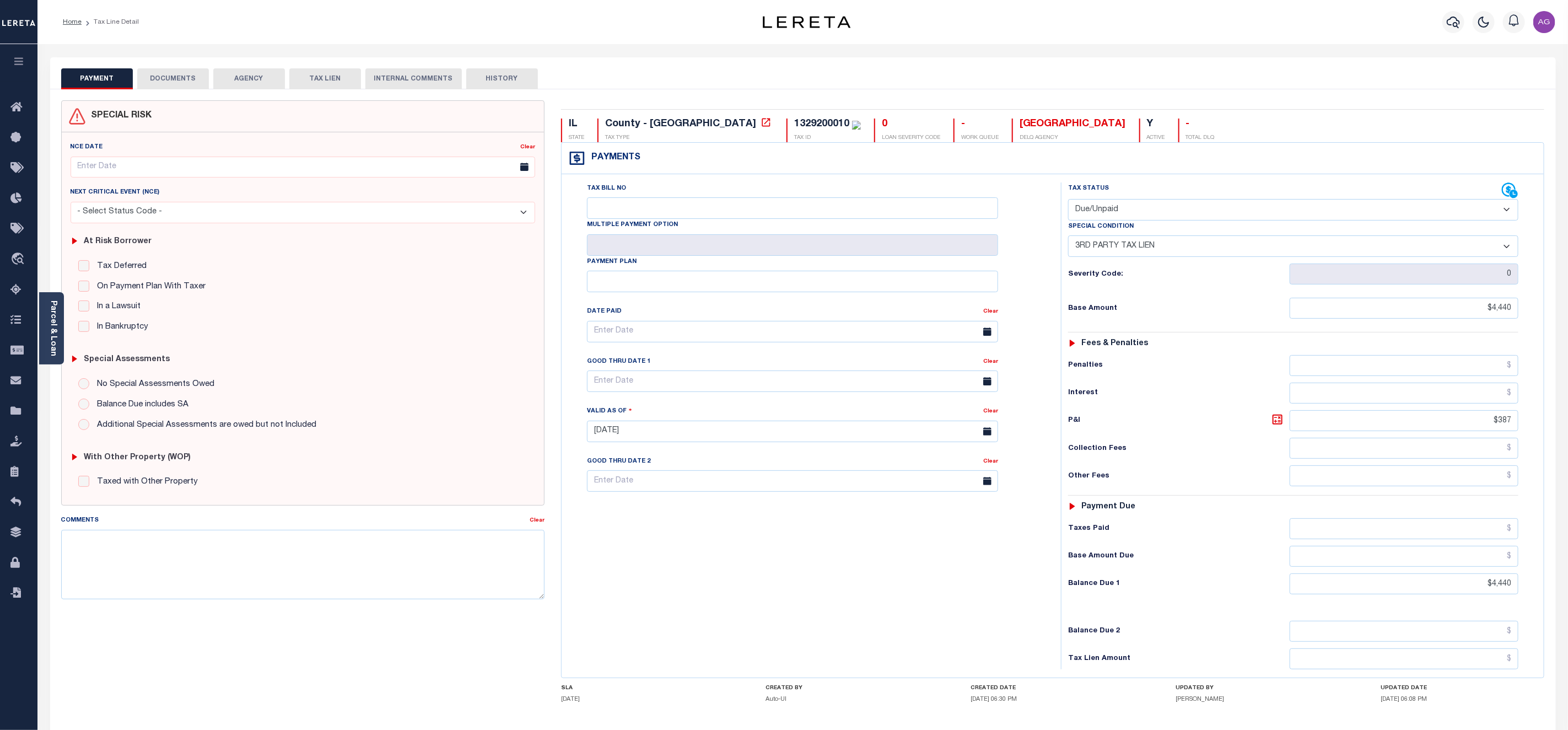
click at [1348, 212] on select "- Select Status Code - Open Due/Unpaid Paid Incomplete No Tax Due Internal Refu…" at bounding box center [1294, 209] width 450 height 21
select select "OP2"
click at [1068, 200] on select "- Select Status Code - Open Due/Unpaid Paid Incomplete No Tax Due Internal Refu…" at bounding box center [1294, 209] width 450 height 21
select select "0"
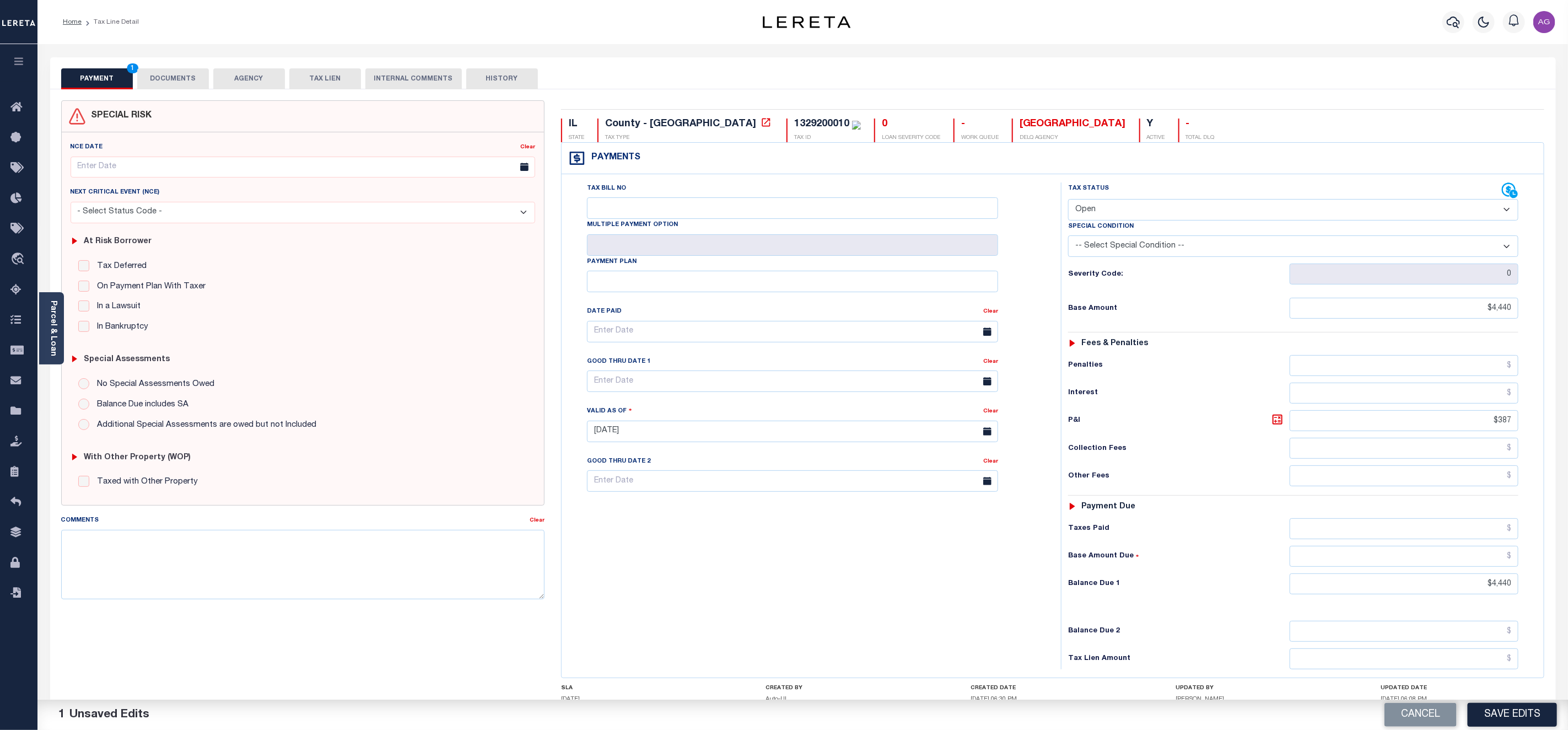
click at [1348, 246] on select "-- Select Special Condition -- 3RD PARTY TAX LIEN AGENCY TAX LIEN (A.K.A Inside…" at bounding box center [1294, 246] width 450 height 21
click at [1505, 720] on button "Save Edits" at bounding box center [1513, 715] width 90 height 24
checkbox input "false"
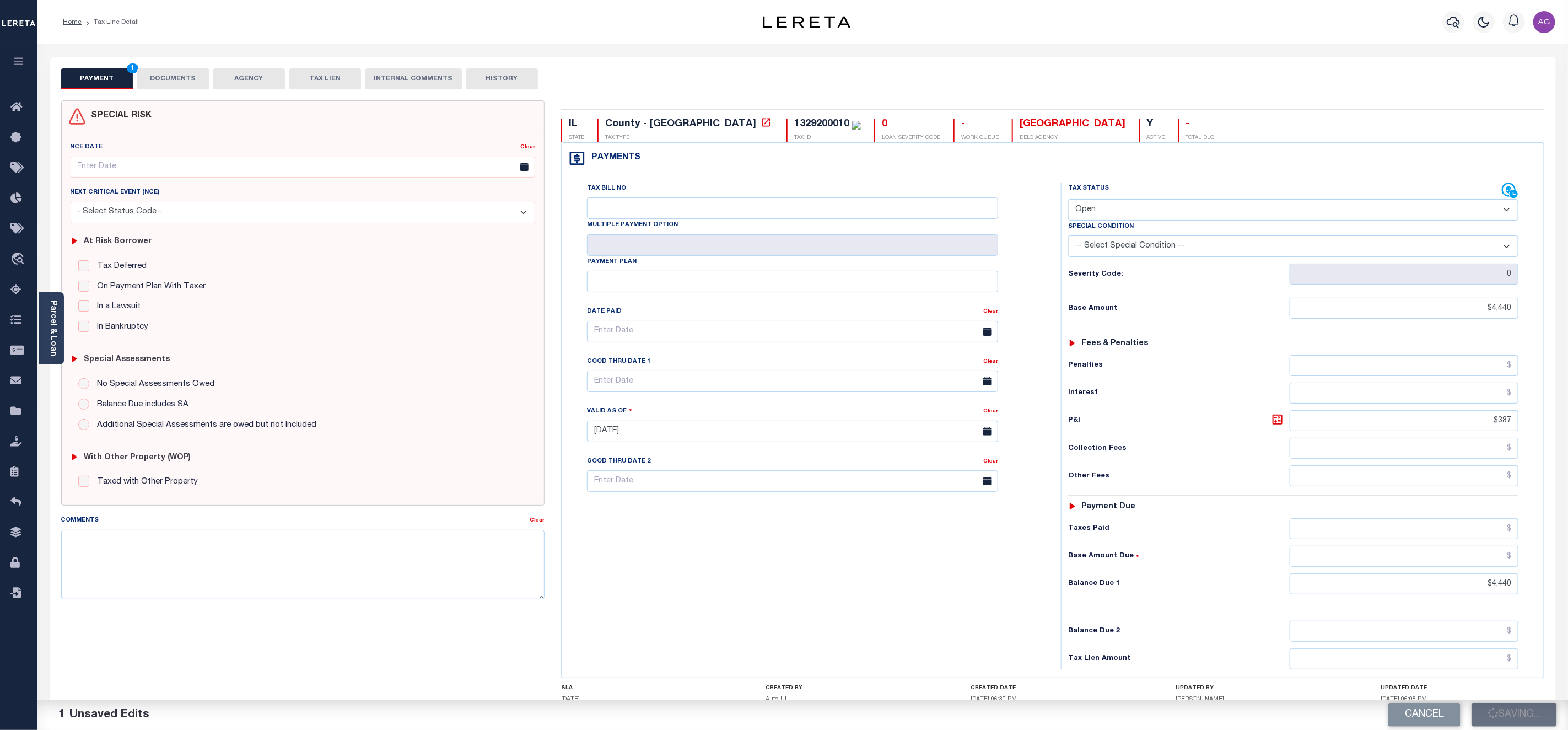
checkbox input "false"
type input "$4,440"
type input "$387"
type input "$4,440"
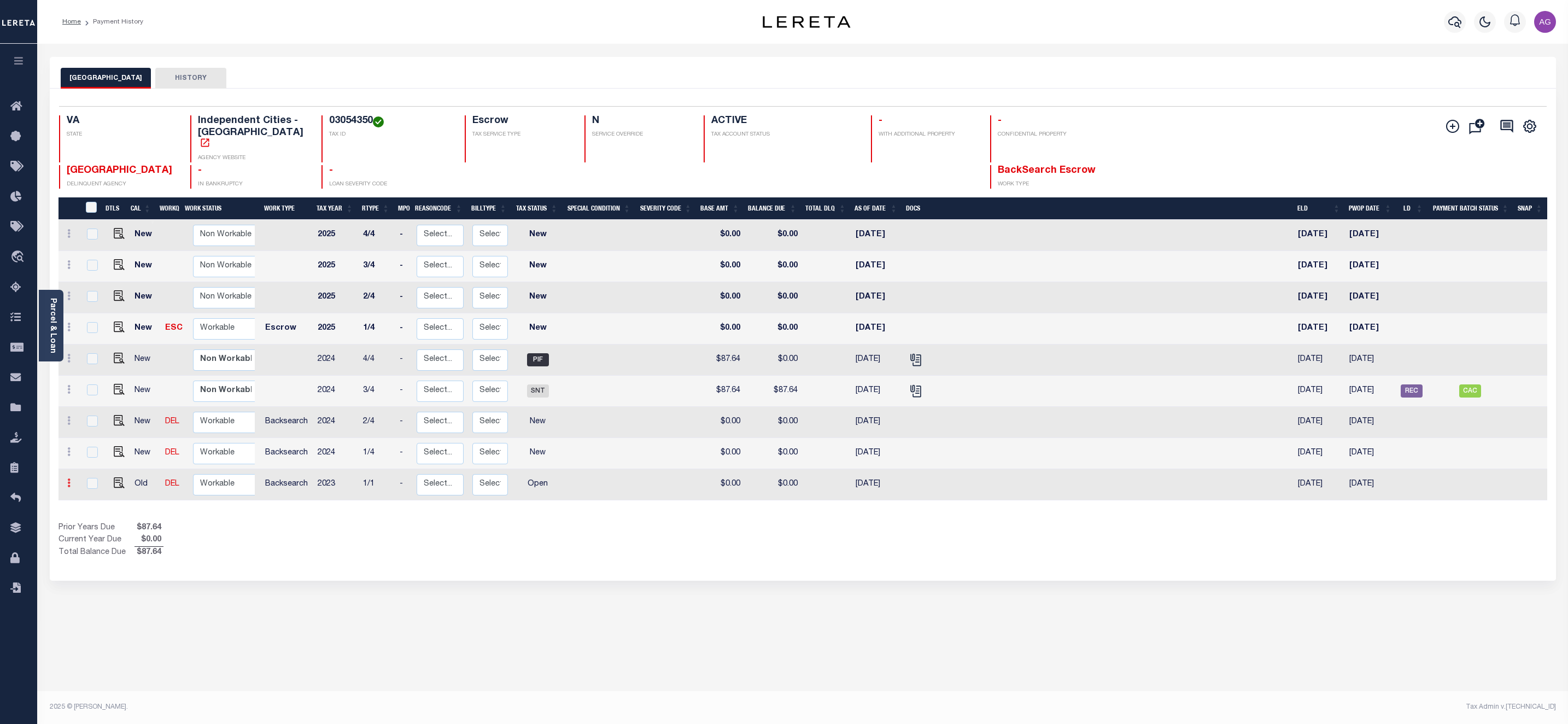
click at [68, 479] on icon at bounding box center [68, 483] width 3 height 9
click at [93, 455] on img at bounding box center [95, 460] width 11 height 12
select select "OP2"
type input "$0.00"
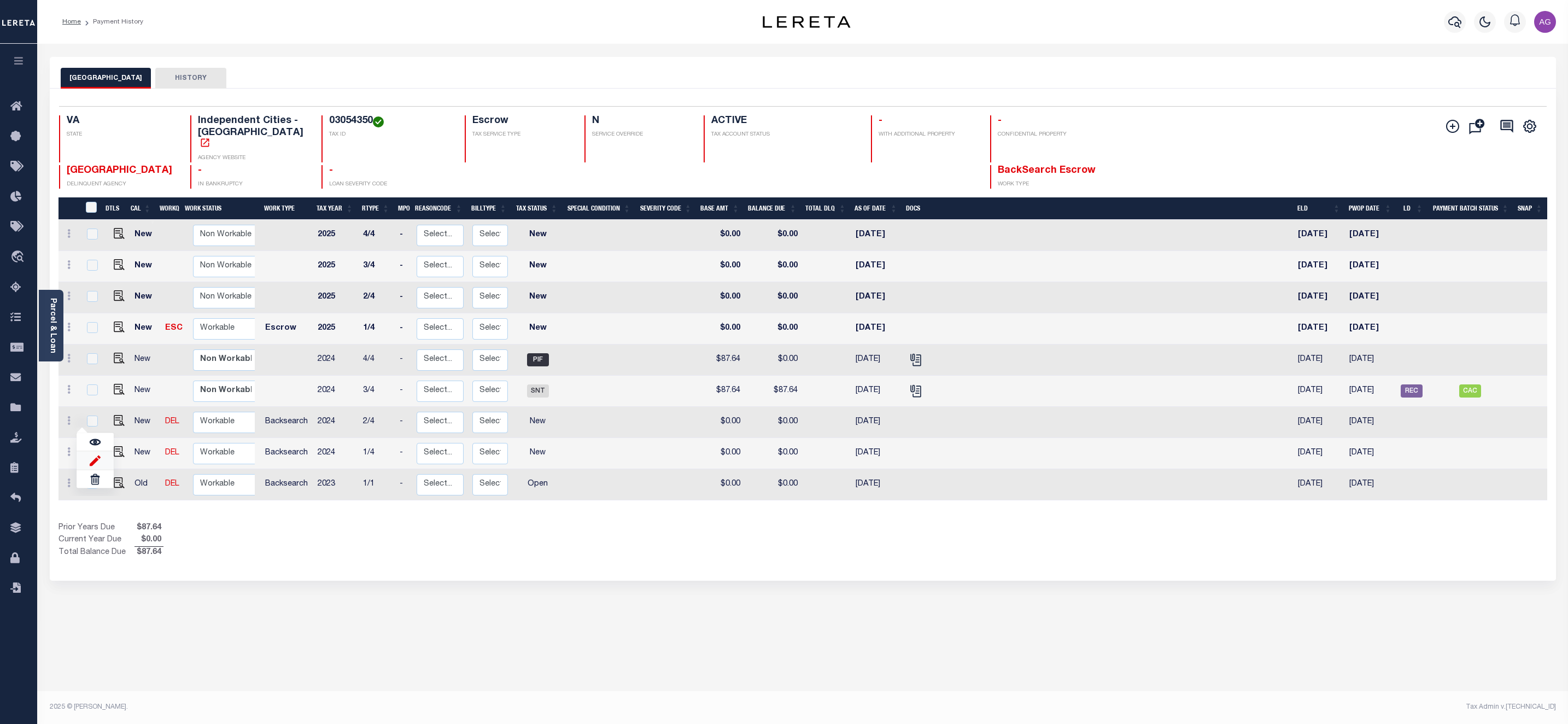
type input "[DATE]"
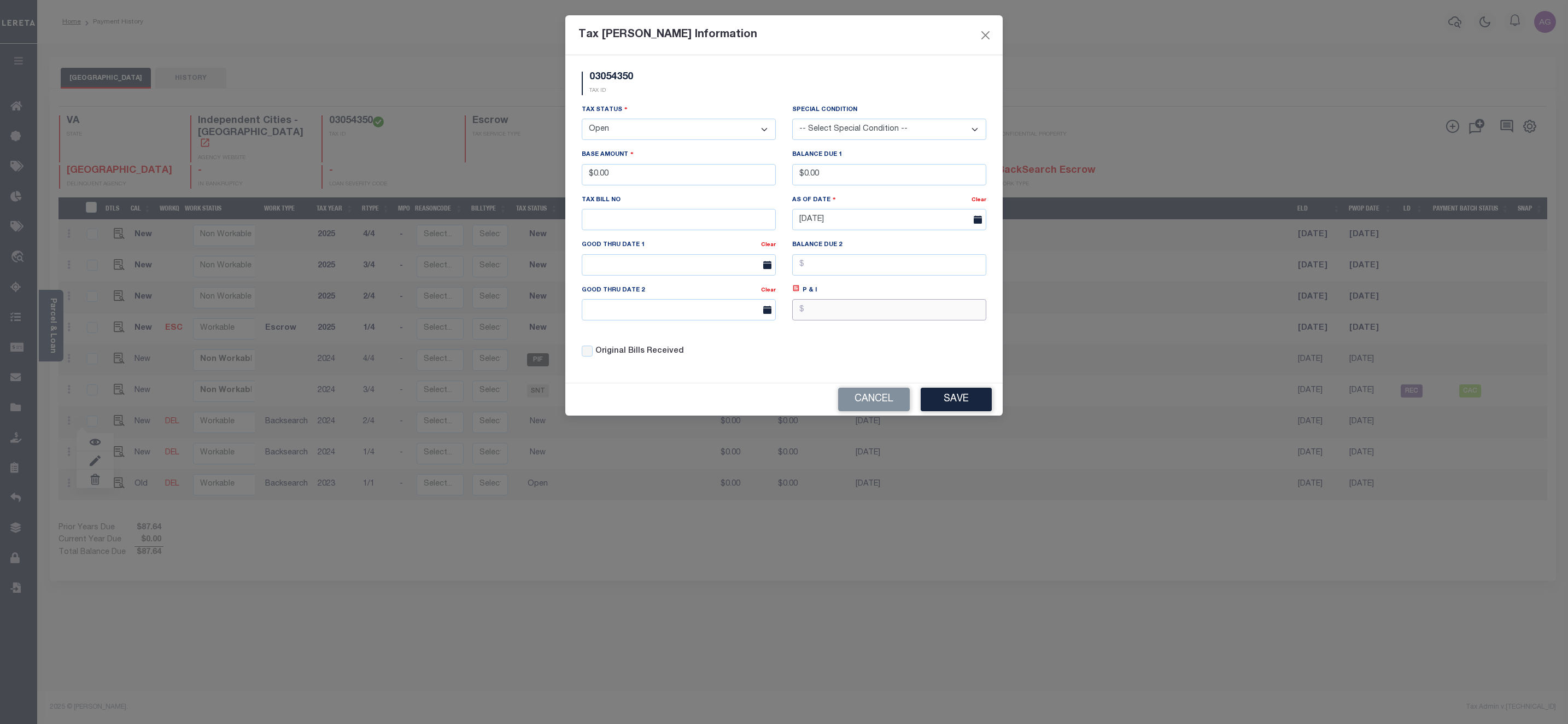
click at [859, 320] on input "text" at bounding box center [889, 309] width 194 height 21
click at [858, 315] on input "text" at bounding box center [889, 309] width 194 height 21
type input "$262.00"
click at [948, 400] on button "Save" at bounding box center [956, 399] width 71 height 24
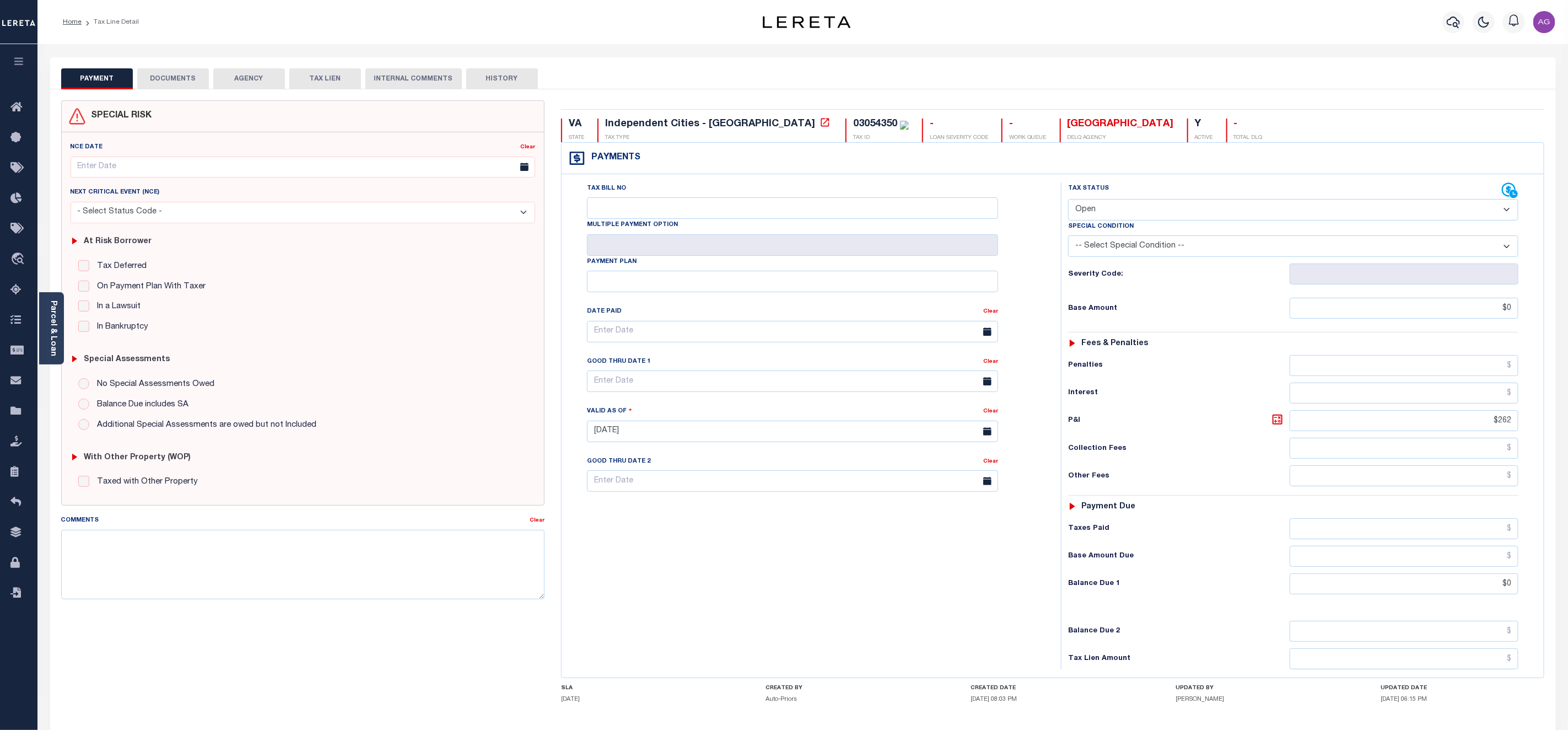
click at [1132, 209] on select "- Select Status Code - Open Due/Unpaid Paid Incomplete No Tax Due Internal Refu…" at bounding box center [1294, 209] width 450 height 21
select select "DUE"
click at [1068, 200] on select "- Select Status Code - Open Due/Unpaid Paid Incomplete No Tax Due Internal Refu…" at bounding box center [1294, 209] width 450 height 21
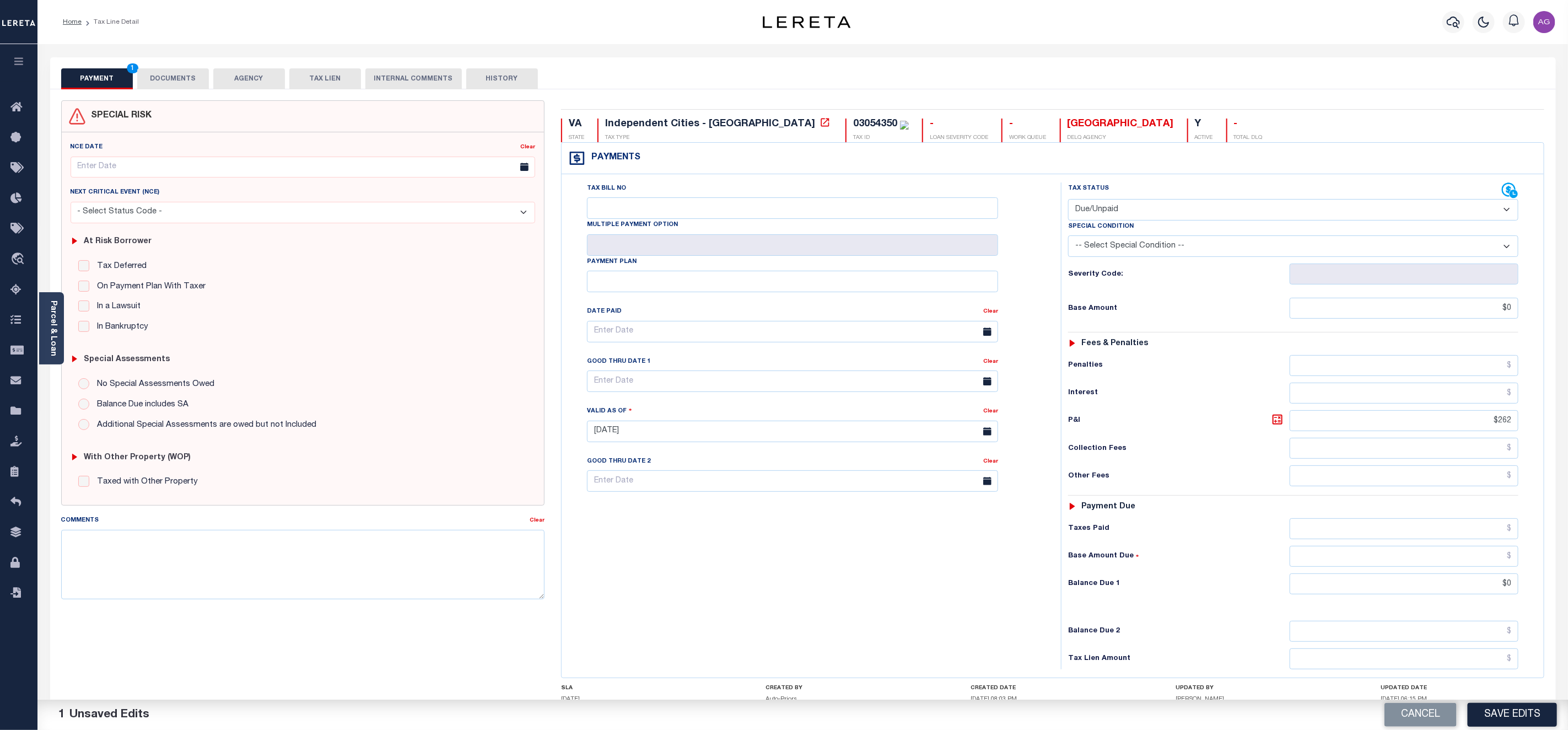
click at [1204, 244] on select "-- Select Special Condition -- 3RD PARTY TAX LIEN AGENCY TAX LIEN (A.K.A Inside…" at bounding box center [1294, 246] width 450 height 21
select select "21"
click at [1068, 238] on select "-- Select Special Condition -- 3RD PARTY TAX LIEN AGENCY TAX LIEN (A.K.A Inside…" at bounding box center [1294, 246] width 450 height 21
click at [1481, 319] on input "$0" at bounding box center [1404, 308] width 229 height 21
type input "$110.00"
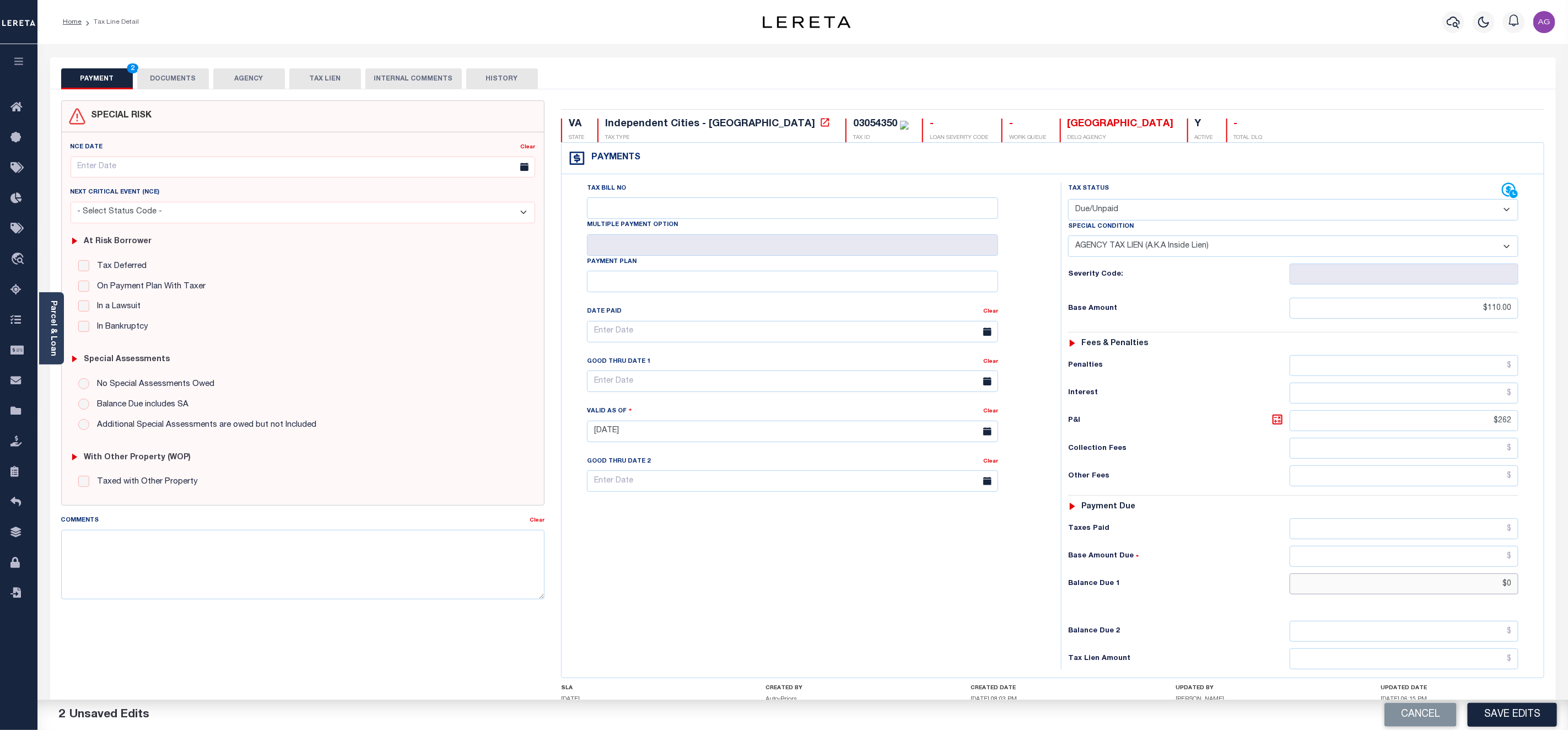
click at [1507, 588] on input "$0" at bounding box center [1404, 584] width 229 height 21
type input "$110.00"
click at [1532, 722] on button "Save Edits" at bounding box center [1513, 715] width 90 height 24
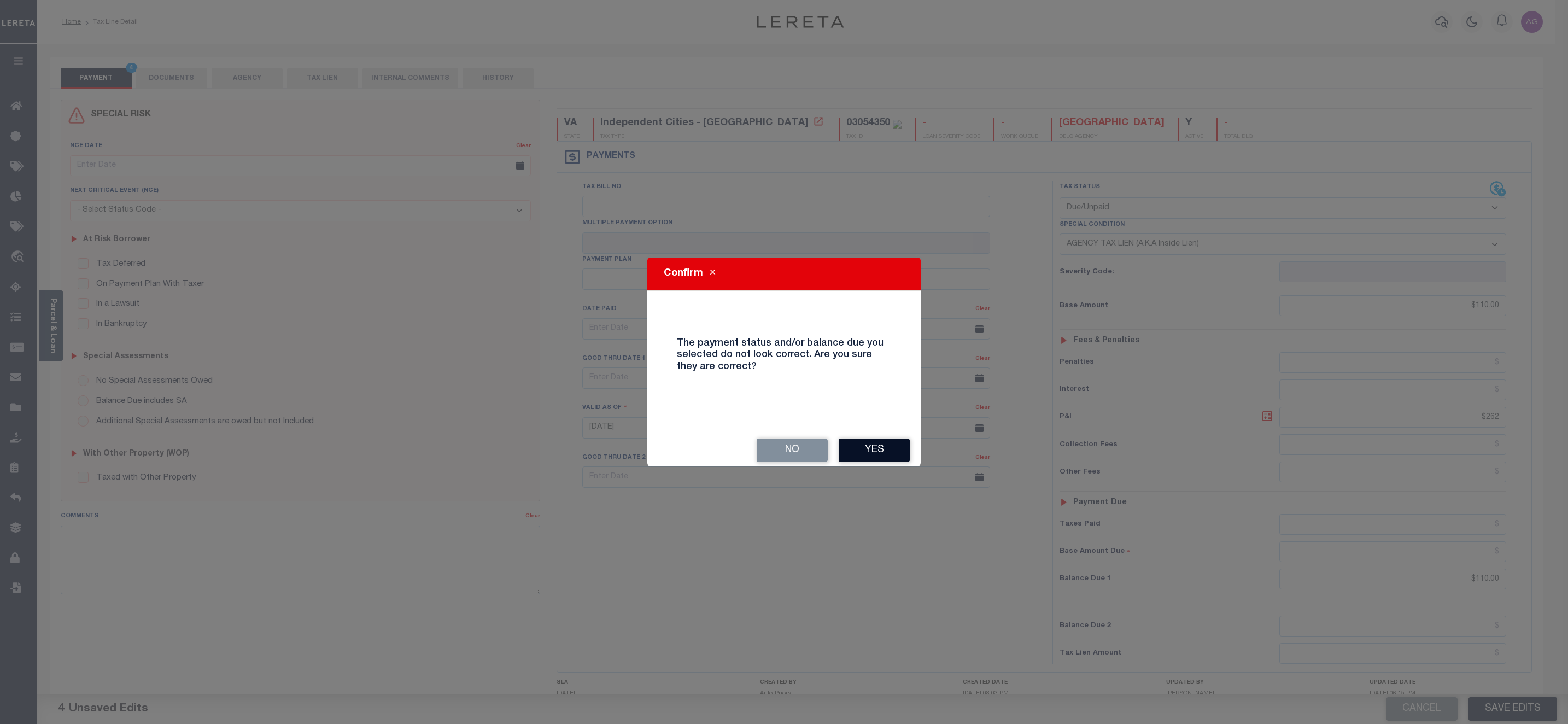
click at [891, 438] on button "Yes" at bounding box center [874, 450] width 71 height 24
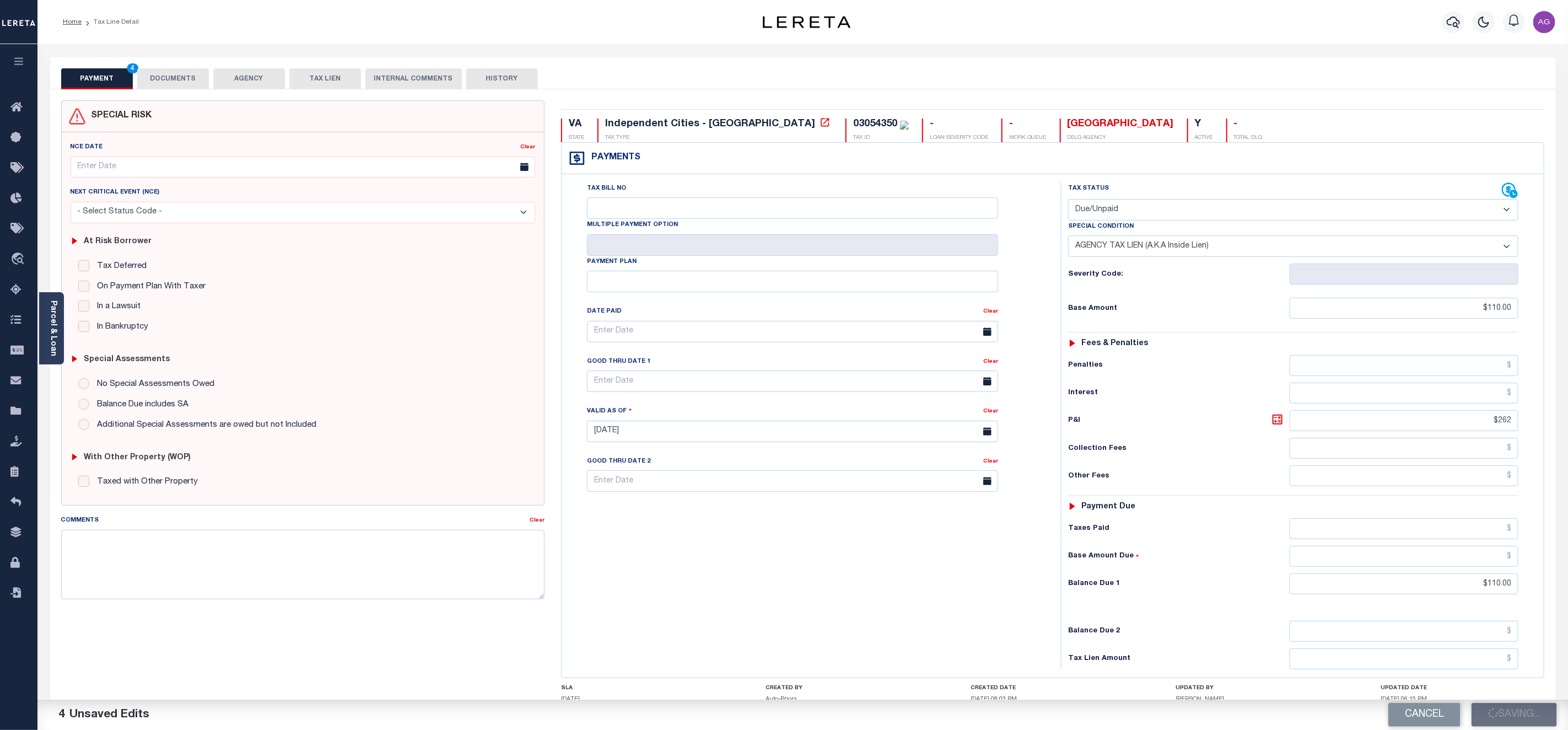
checkbox input "false"
type input "$110"
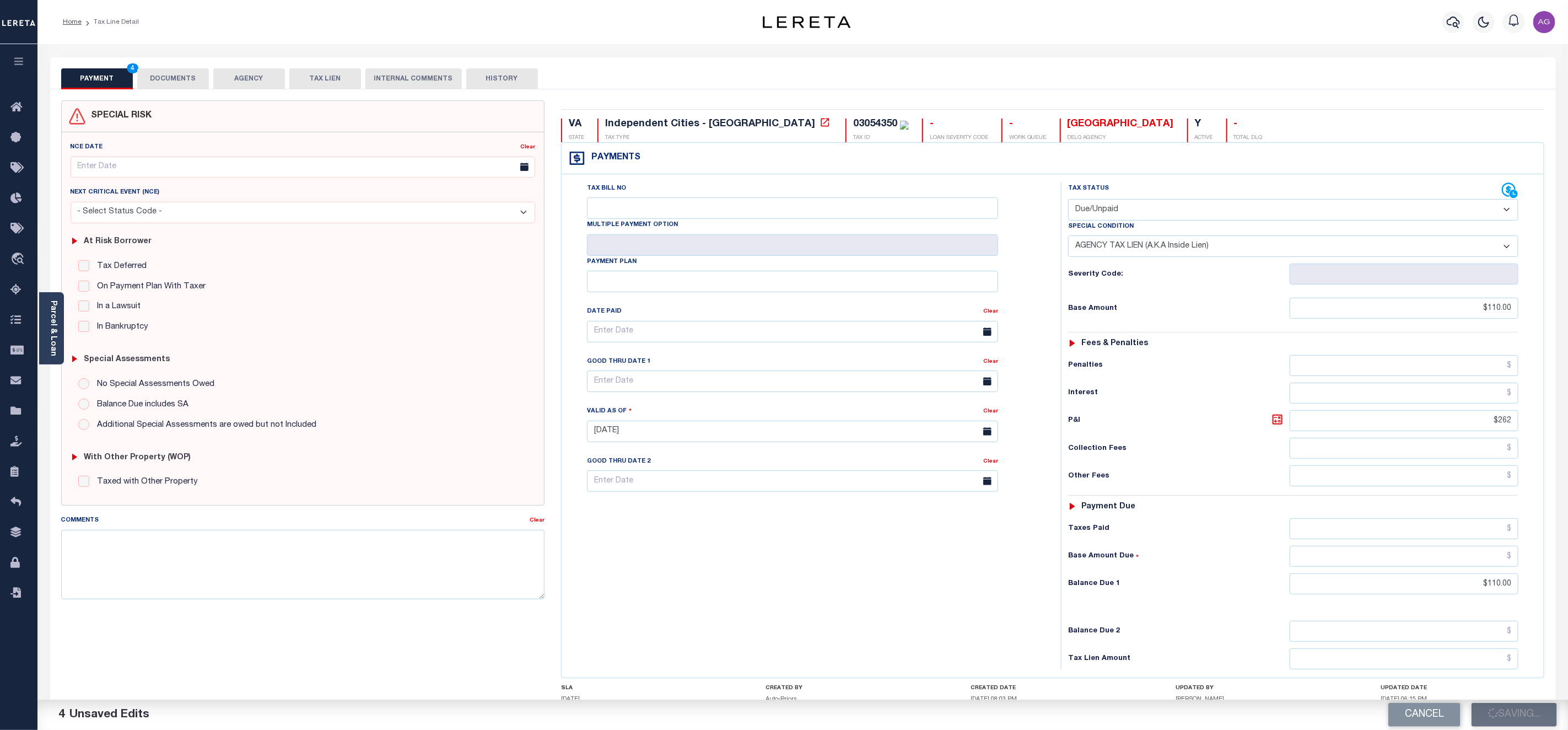
type input "$262"
type input "$110"
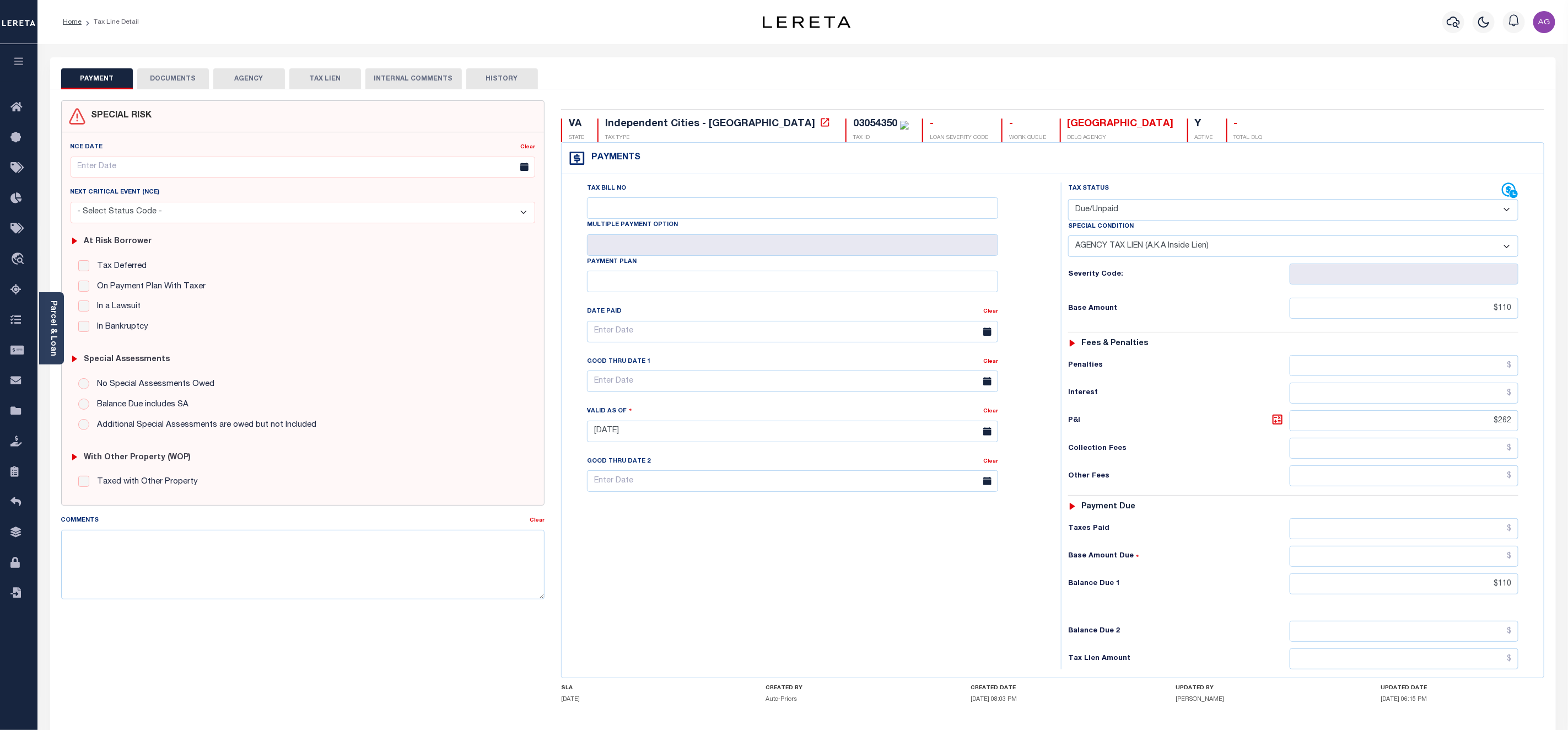
click at [1168, 200] on select "- Select Status Code - Open Due/Unpaid Paid Incomplete No Tax Due Internal Refu…" at bounding box center [1294, 209] width 450 height 21
select select "OP2"
click at [1068, 200] on select "- Select Status Code - Open Due/Unpaid Paid Incomplete No Tax Due Internal Refu…" at bounding box center [1294, 209] width 450 height 21
select select "0"
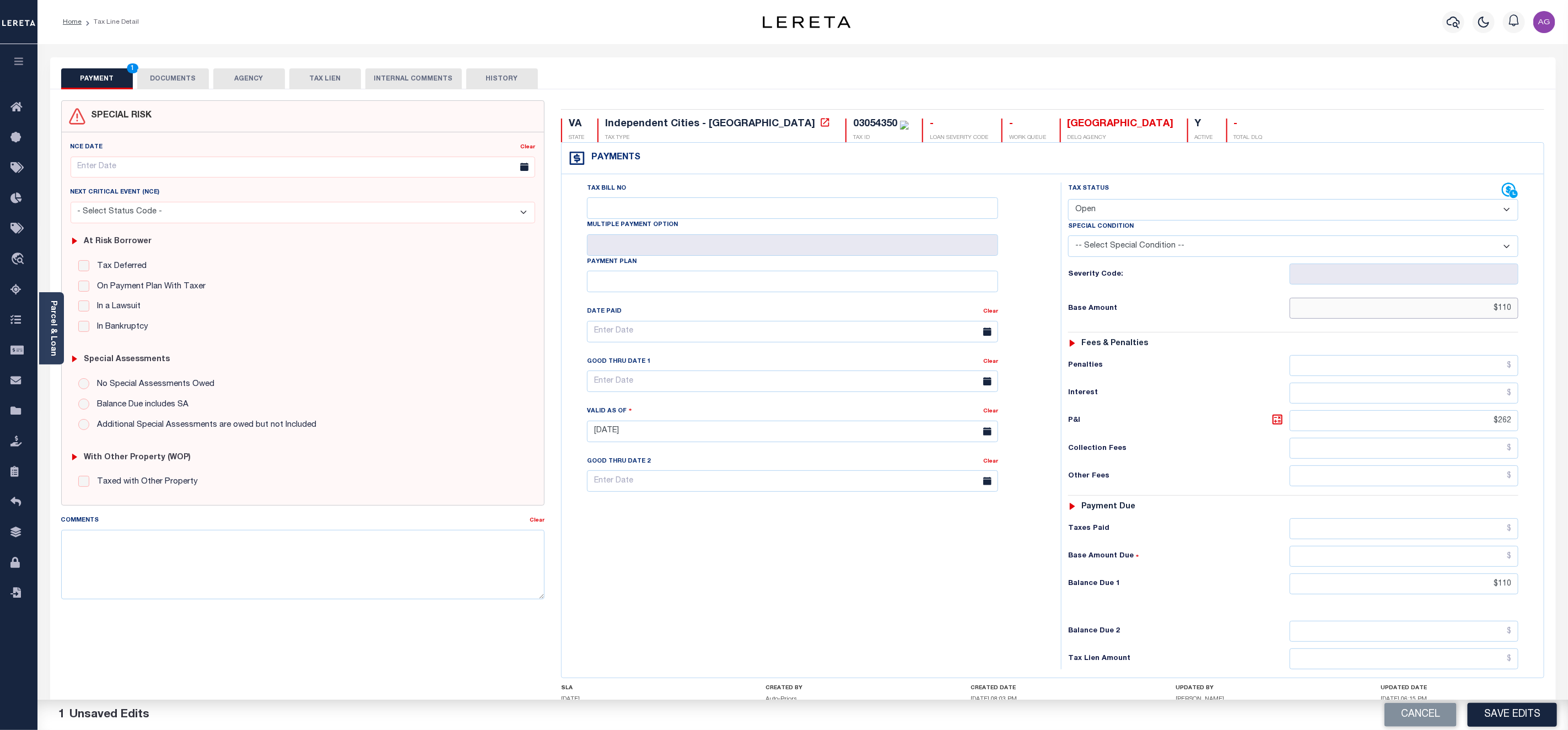
click at [1500, 313] on input "$110" at bounding box center [1404, 308] width 229 height 21
type input "$210.00"
click at [1500, 594] on input "$110" at bounding box center [1404, 584] width 229 height 21
type input "$210.00"
click at [1516, 707] on button "Save Edits" at bounding box center [1513, 715] width 90 height 24
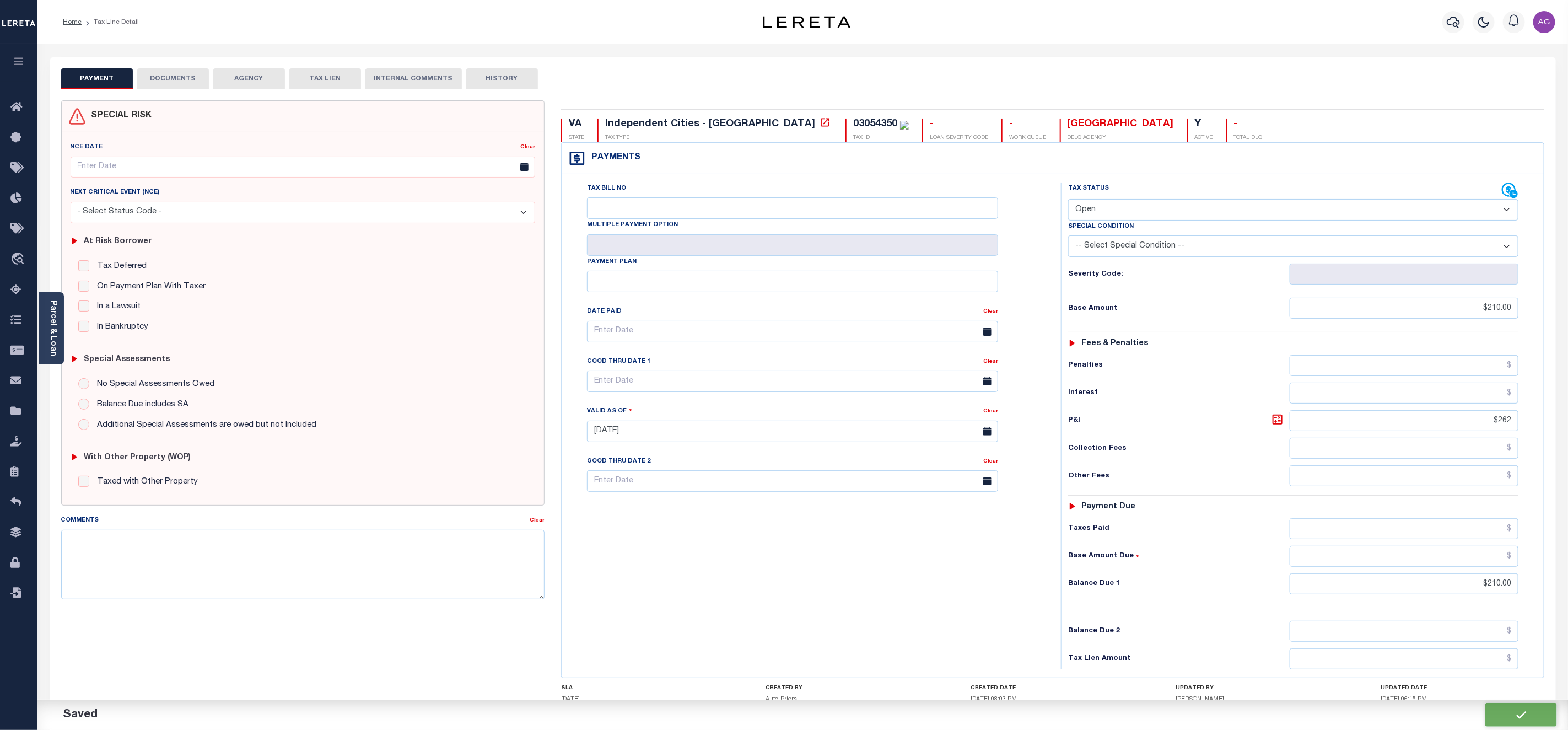
checkbox input "false"
type input "$210"
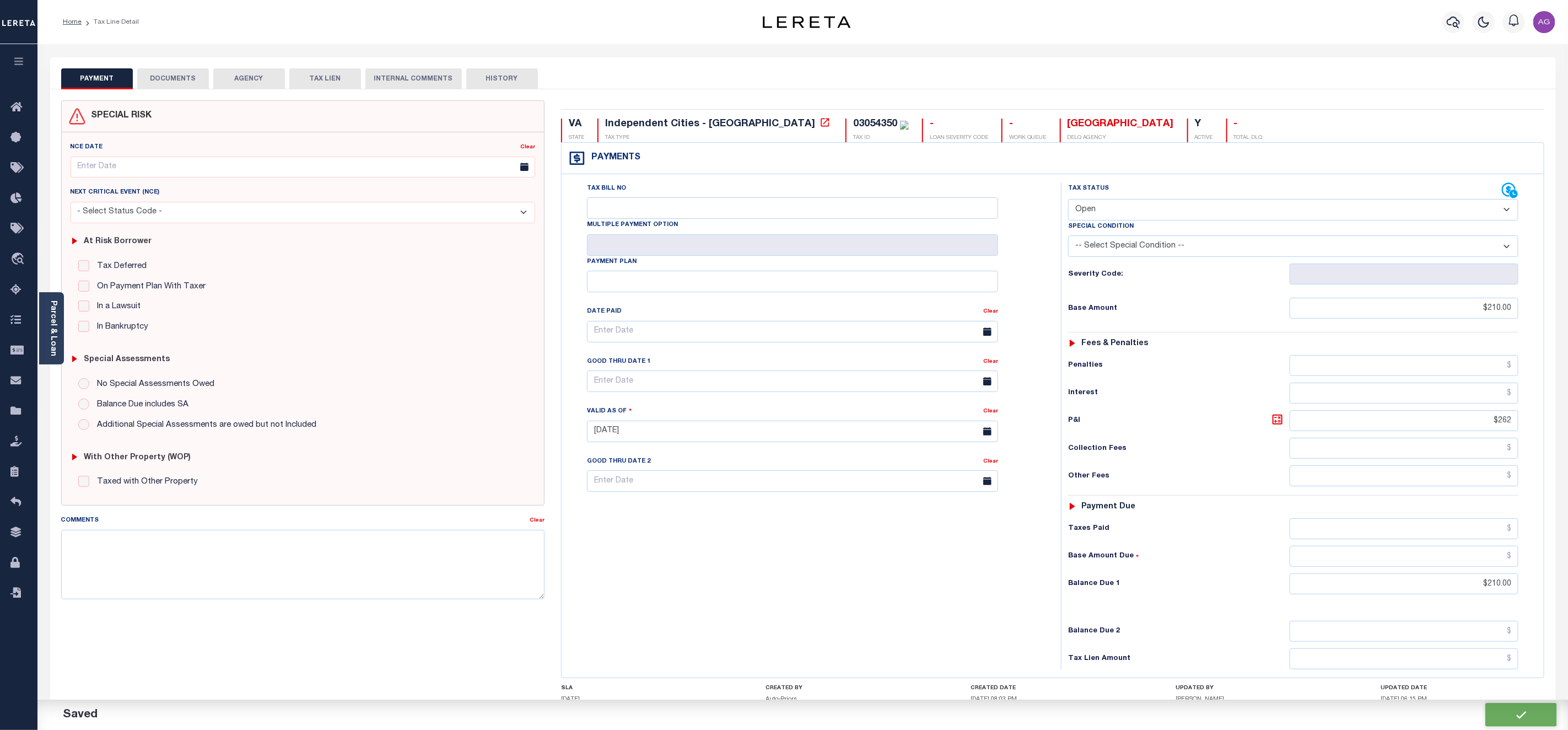
type input "$262"
type input "$210"
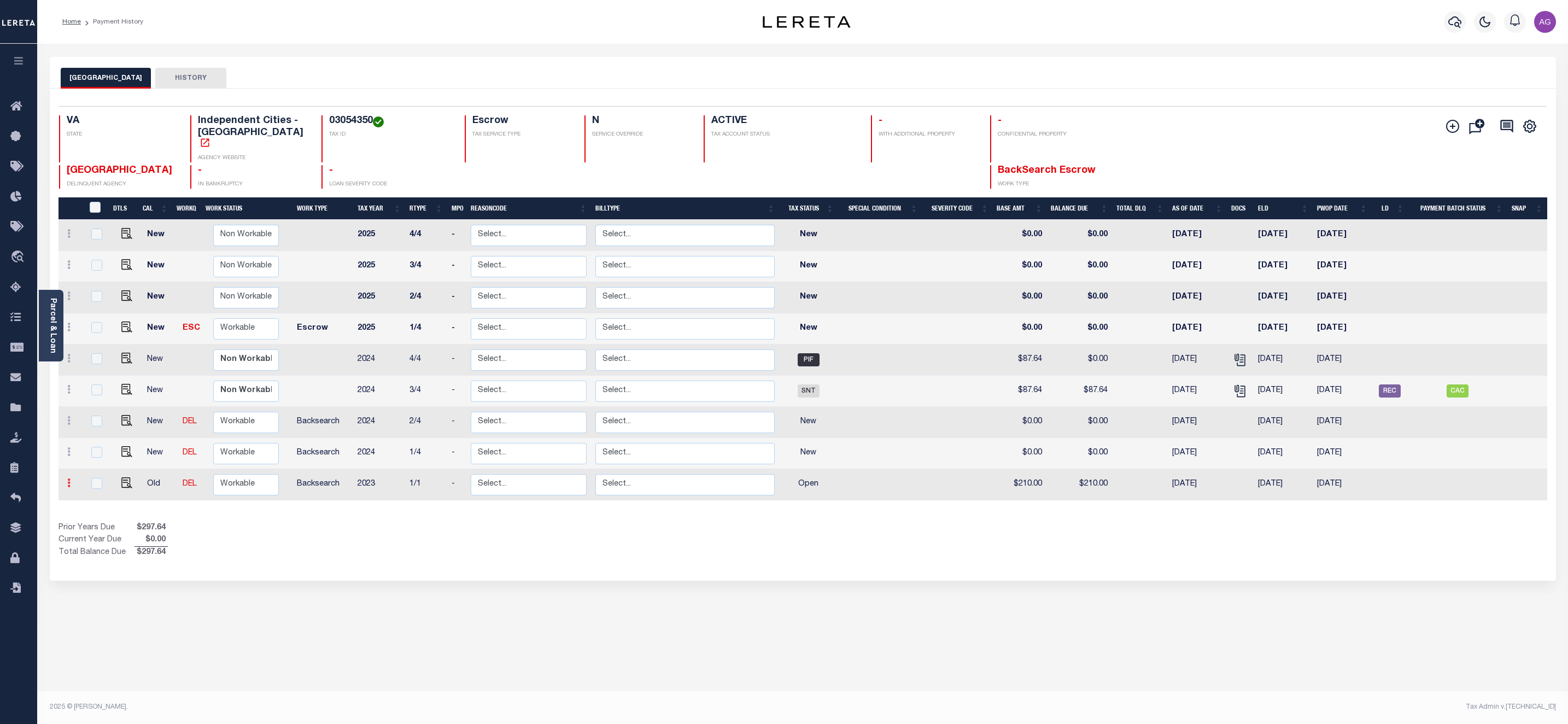
click at [67, 479] on icon at bounding box center [68, 483] width 3 height 9
click at [90, 455] on img at bounding box center [95, 460] width 11 height 12
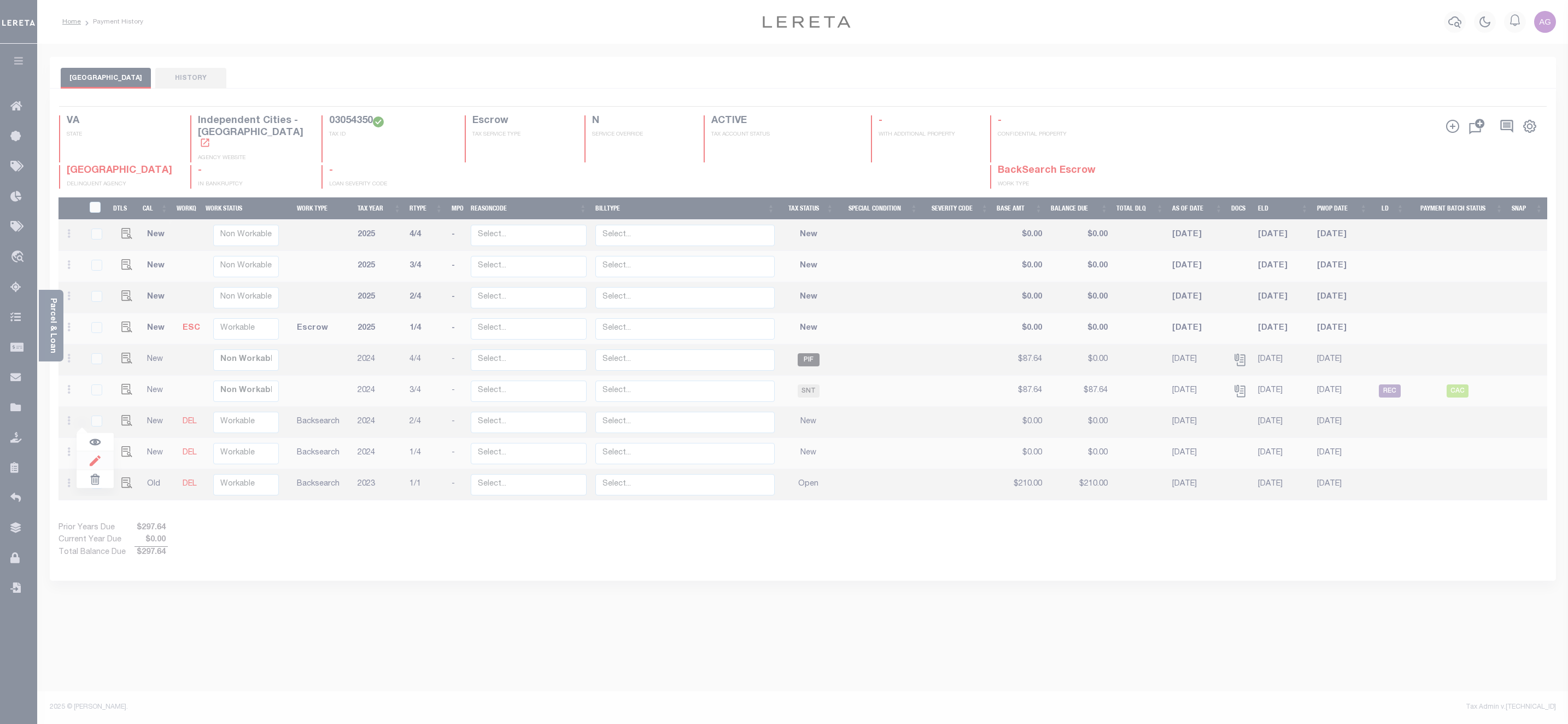
select select "OP2"
type input "$210.00"
type input "[DATE]"
type input "$262.00"
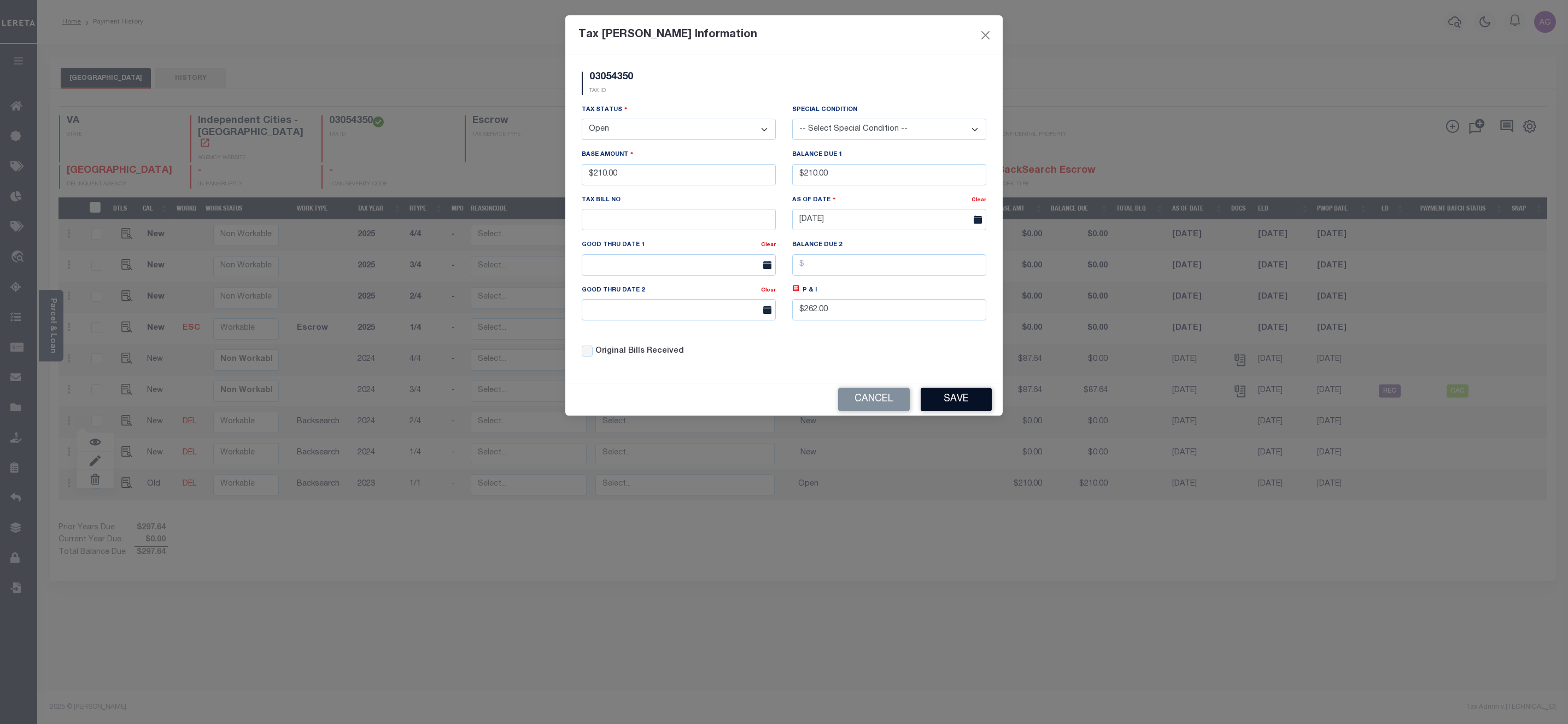
click at [952, 401] on button "Save" at bounding box center [956, 399] width 71 height 24
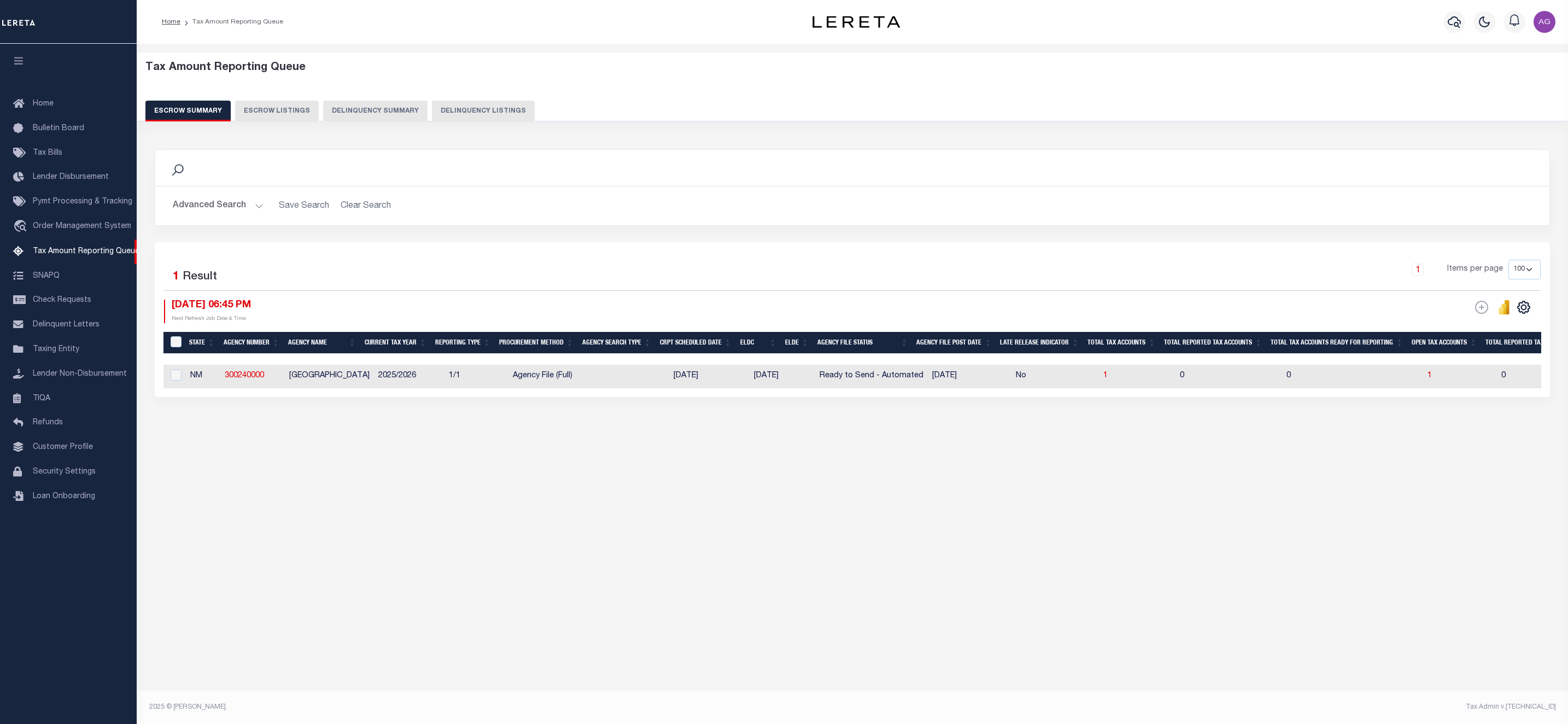
select select "100"
click at [343, 116] on button "Delinquency Summary" at bounding box center [376, 111] width 105 height 21
select select
select select "BackSearch"
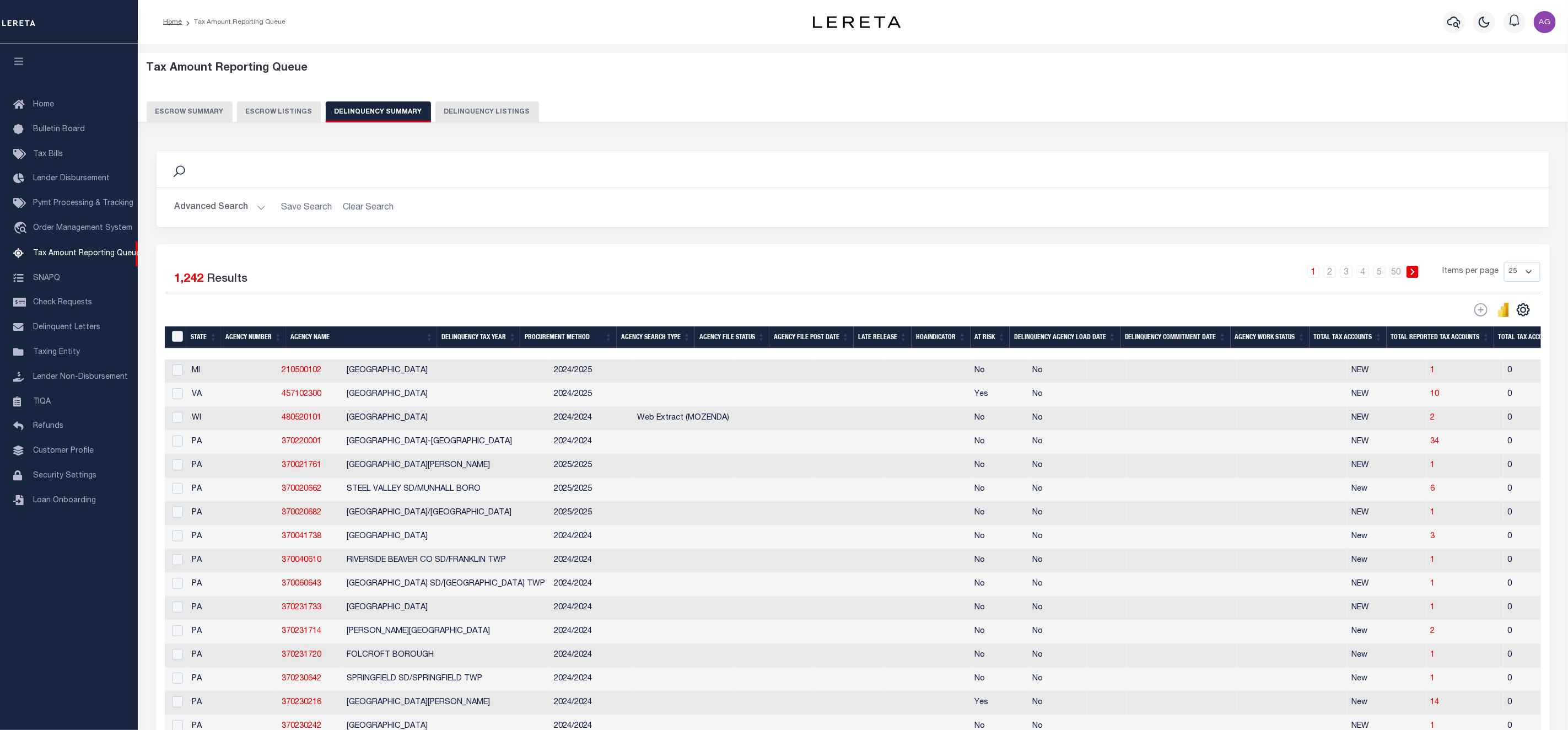
click at [225, 204] on button "Advanced Search" at bounding box center [220, 208] width 91 height 21
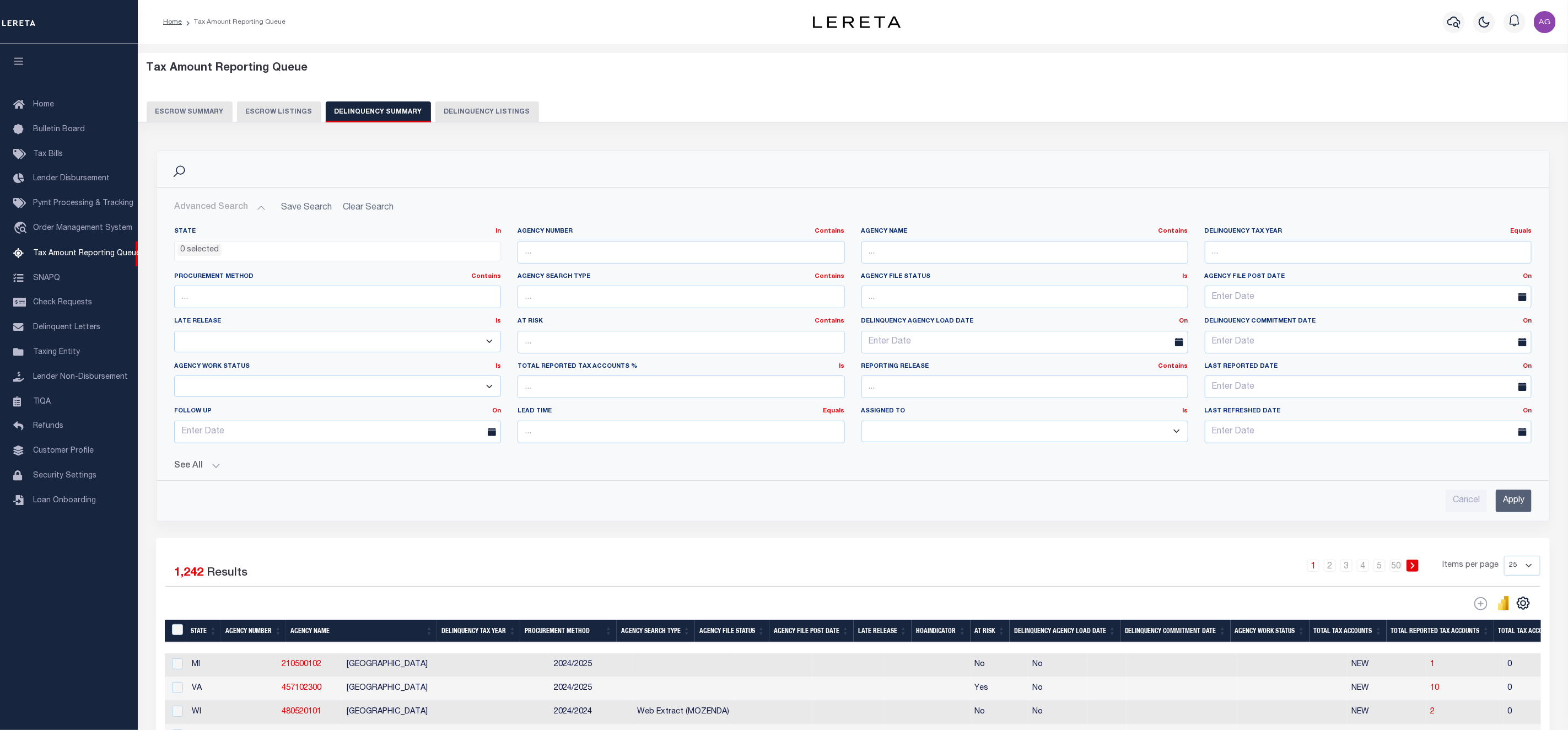
click at [217, 465] on button "See All" at bounding box center [853, 466] width 1358 height 10
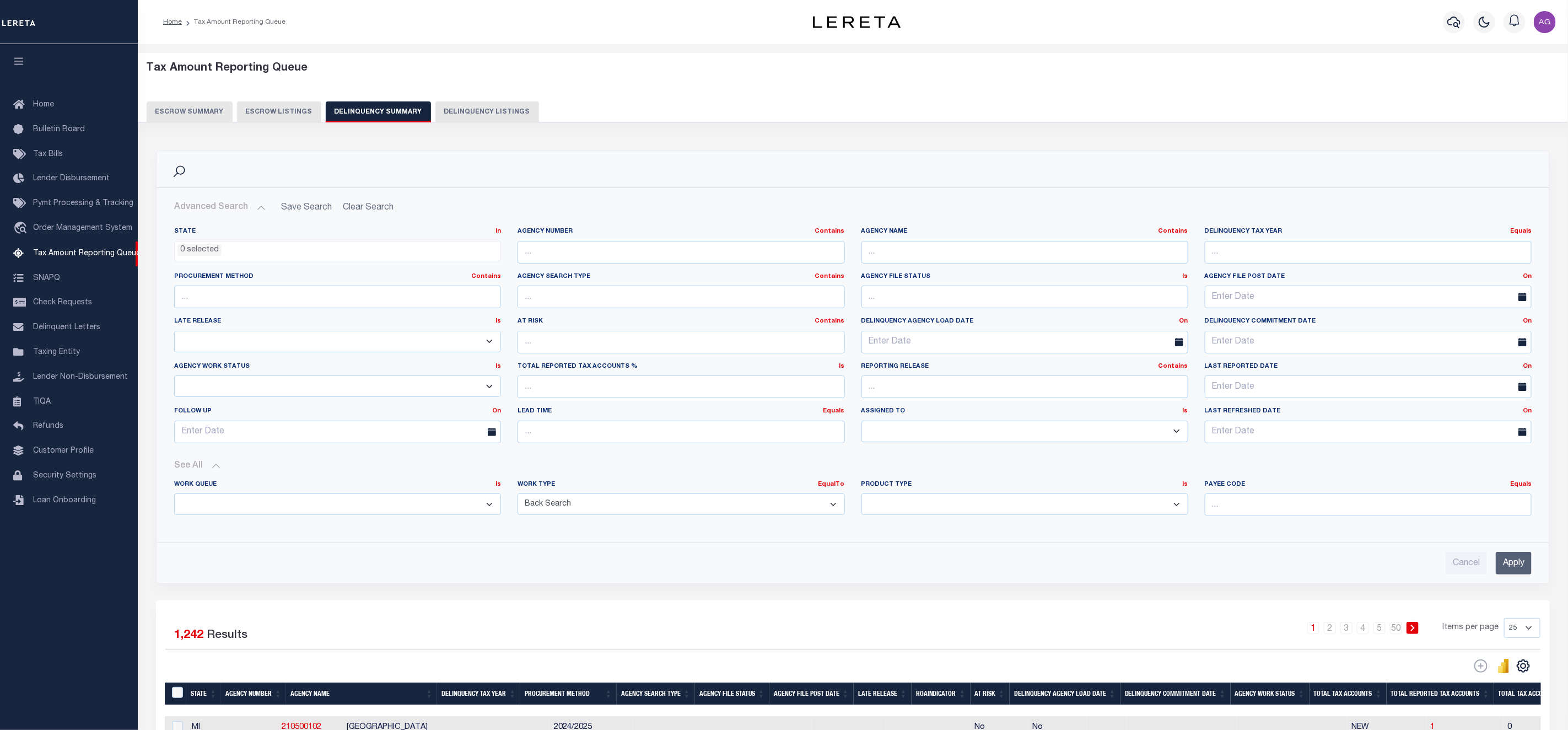
click at [608, 511] on select "Annual Delinquency Back Search Payment Status Check DTRACK" at bounding box center [681, 504] width 327 height 21
select select
click at [517, 497] on select "Annual Delinquency Back Search Payment Status Check DTRACK" at bounding box center [681, 504] width 327 height 21
click at [1505, 566] on input "Apply" at bounding box center [1514, 563] width 36 height 23
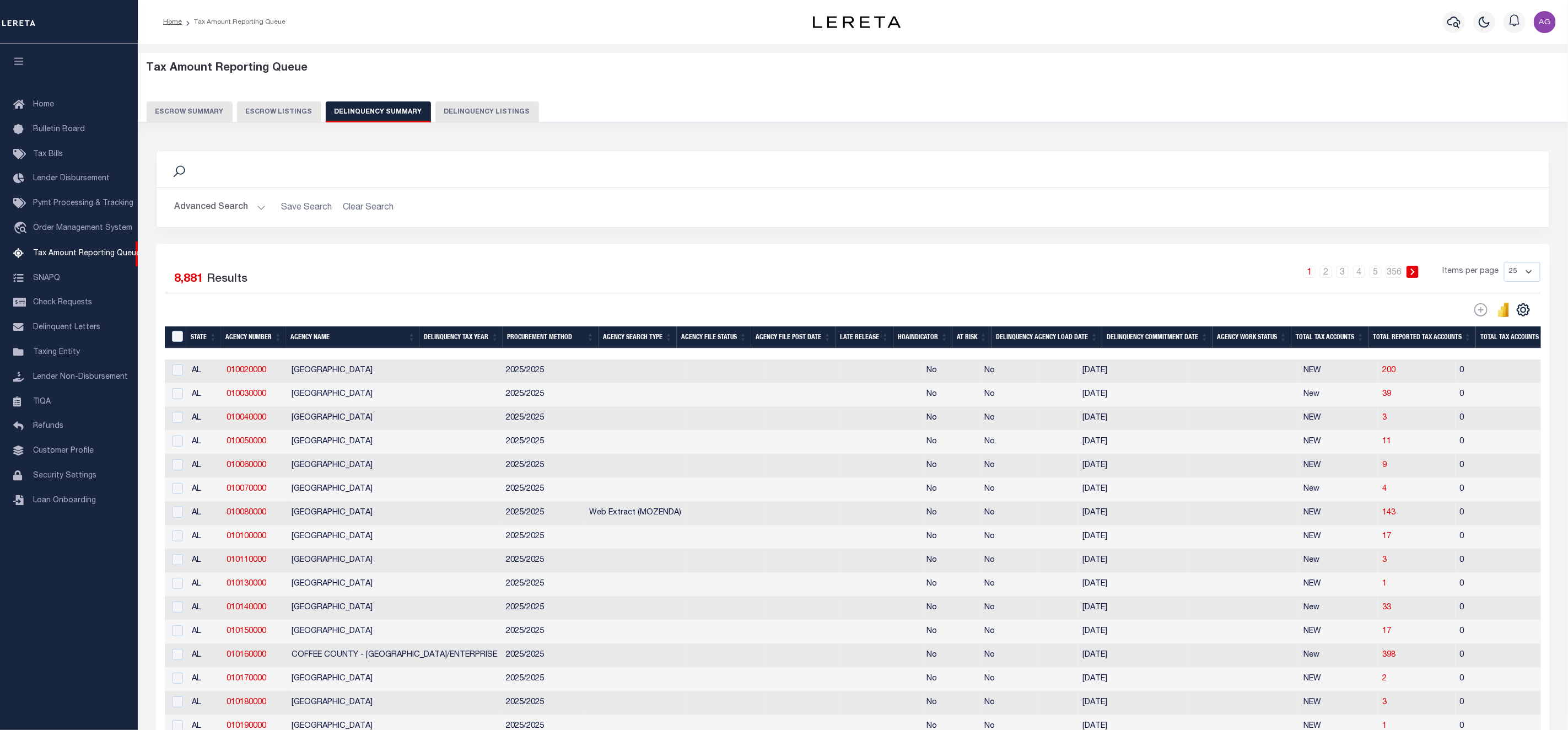
click at [452, 119] on button "Delinquency Listings" at bounding box center [487, 112] width 104 height 21
select select "100"
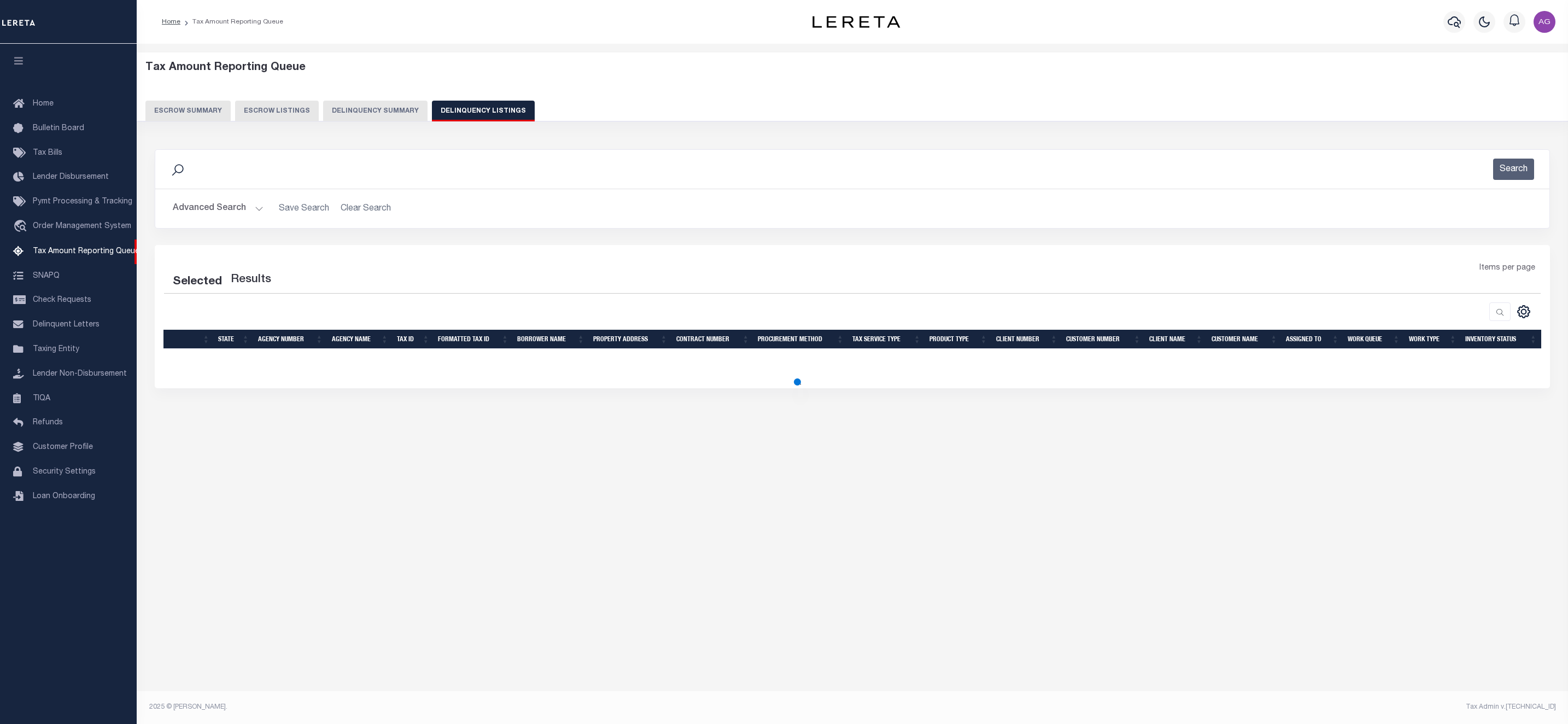
select select "100"
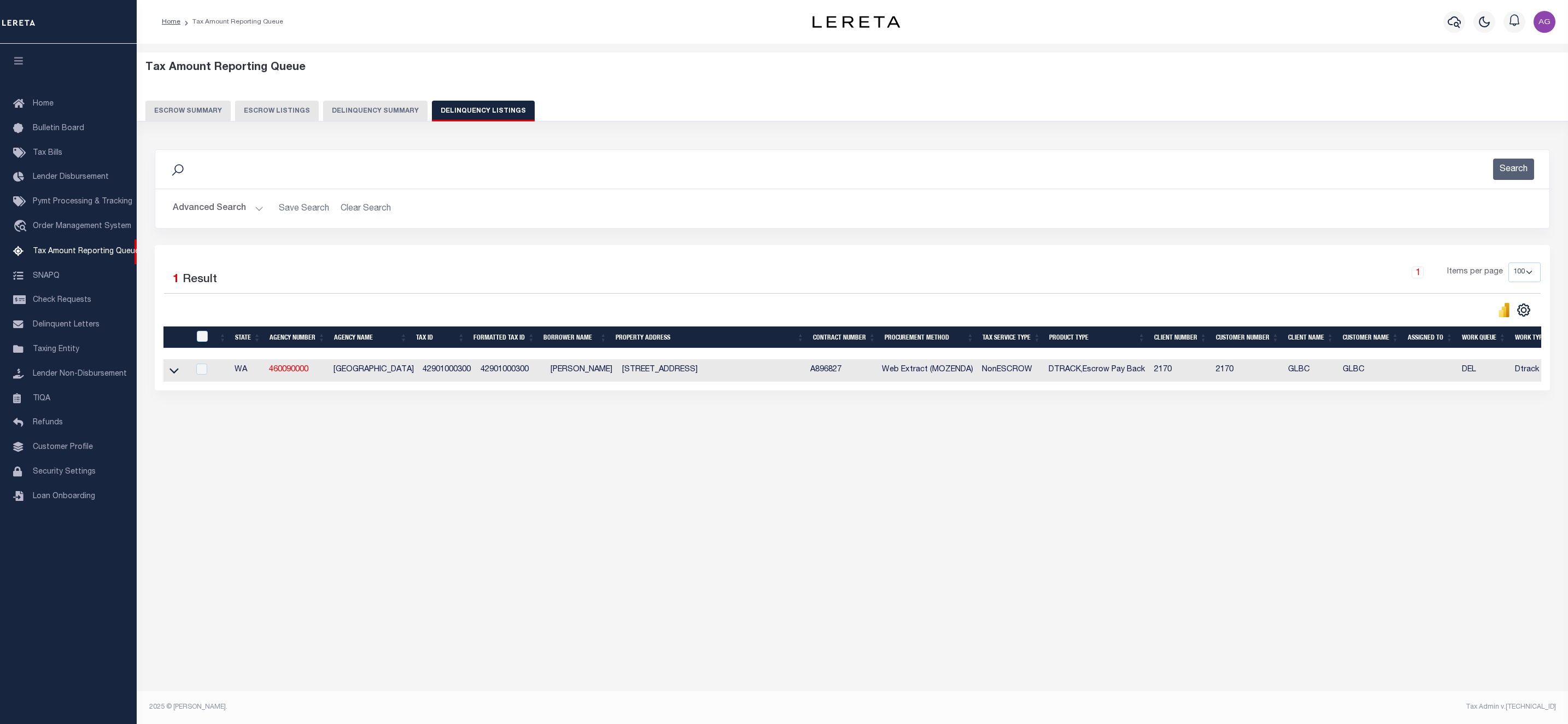
click at [225, 210] on button "Advanced Search" at bounding box center [218, 208] width 91 height 21
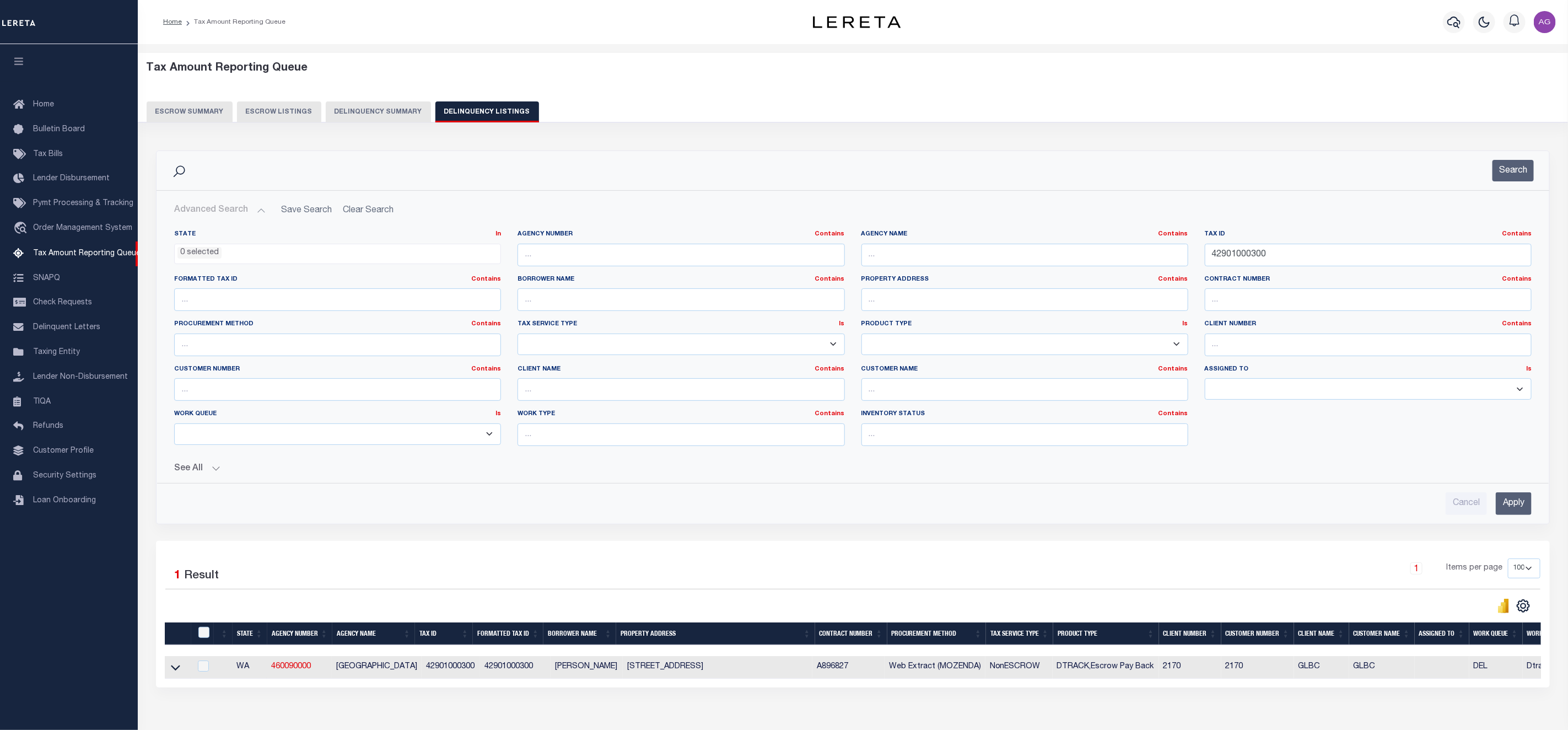
click at [227, 212] on button "Advanced Search" at bounding box center [220, 210] width 91 height 21
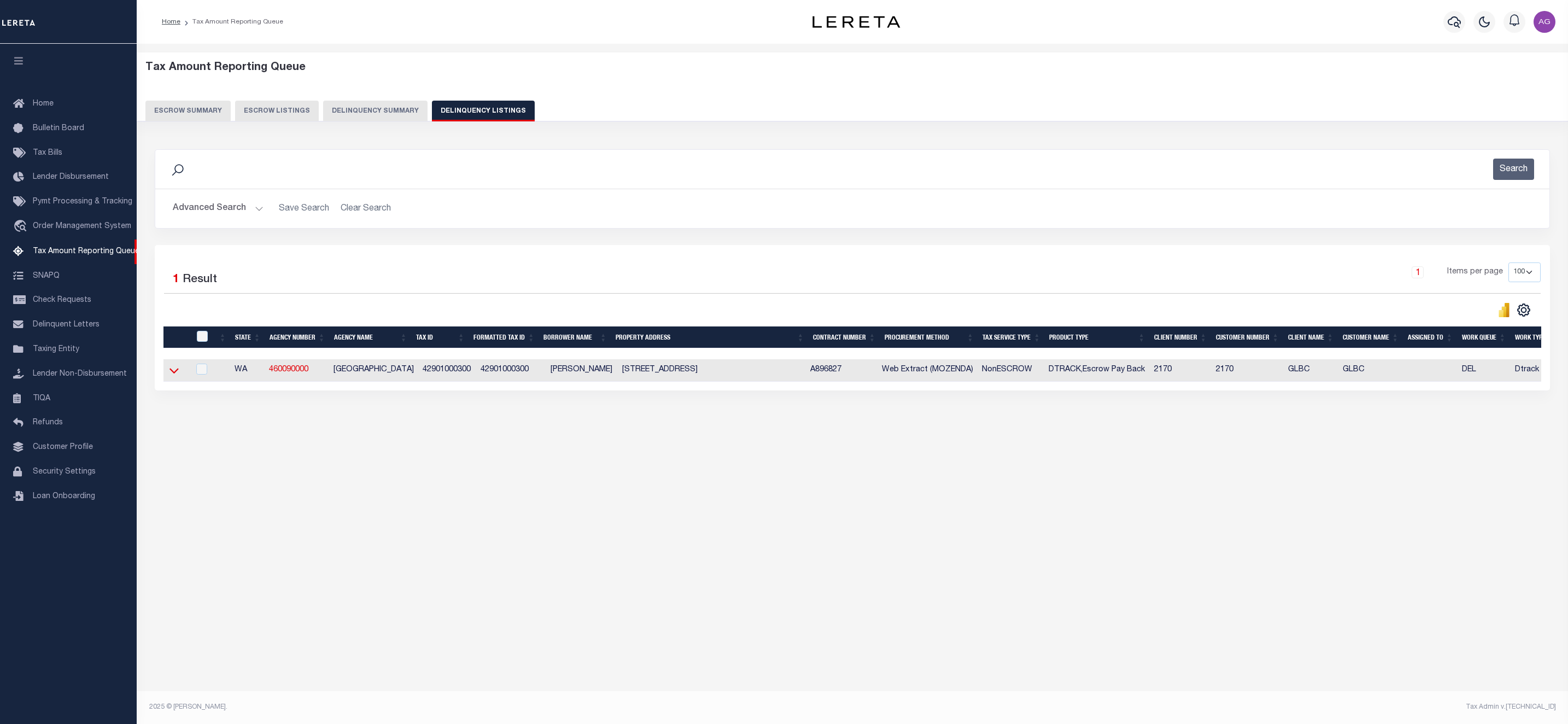
click at [169, 373] on icon at bounding box center [173, 370] width 9 height 12
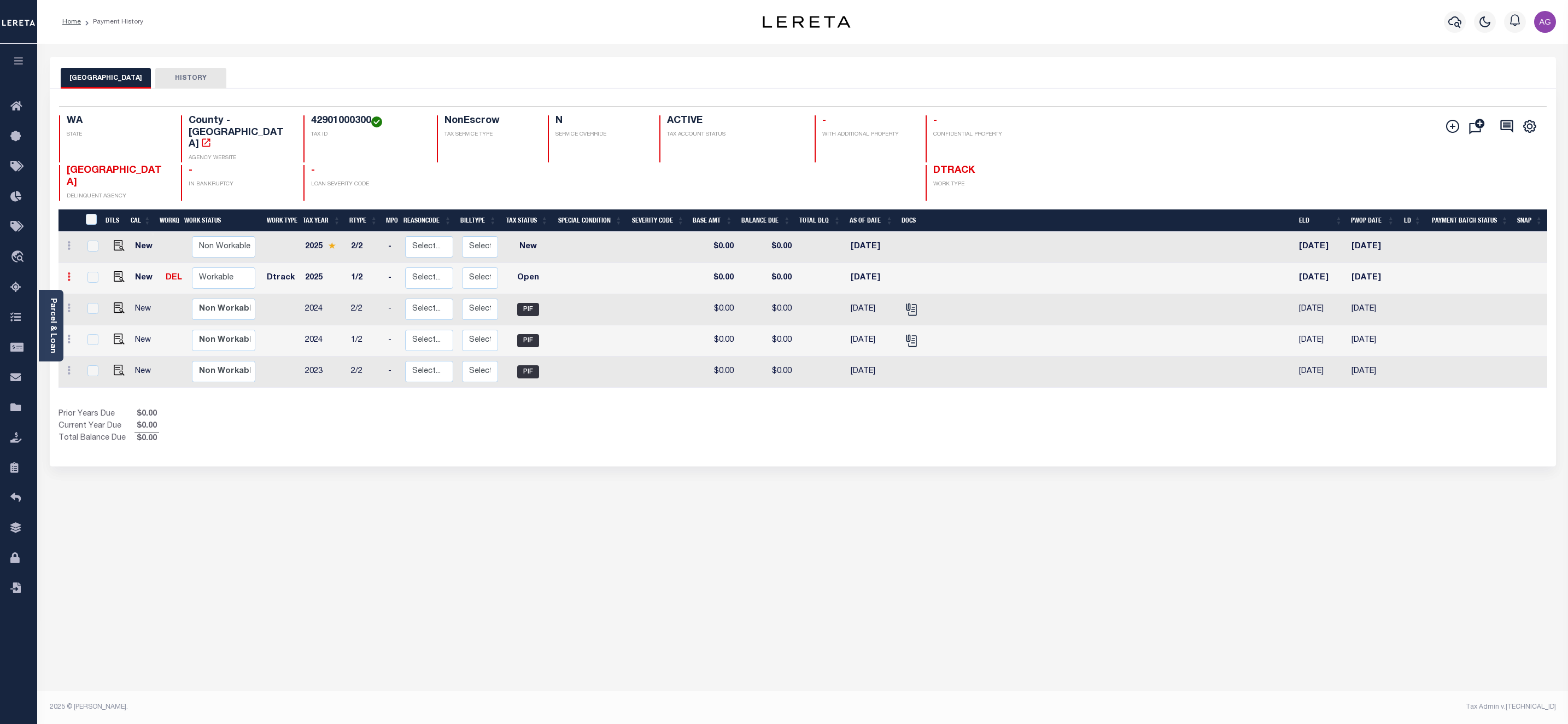
click at [65, 274] on link at bounding box center [69, 278] width 12 height 9
click at [99, 309] on img at bounding box center [95, 314] width 11 height 12
select select "OP2"
type input "$0.00"
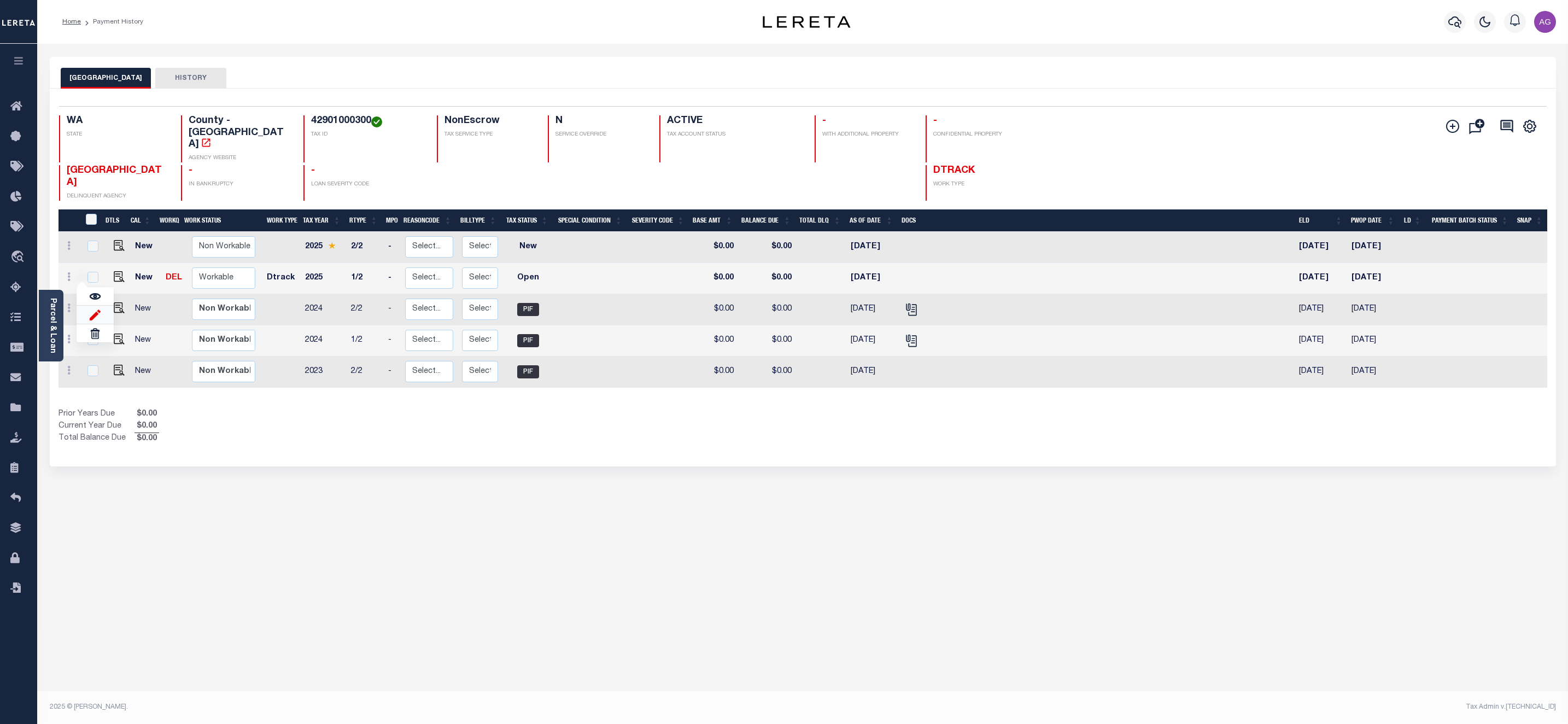
type input "[DATE]"
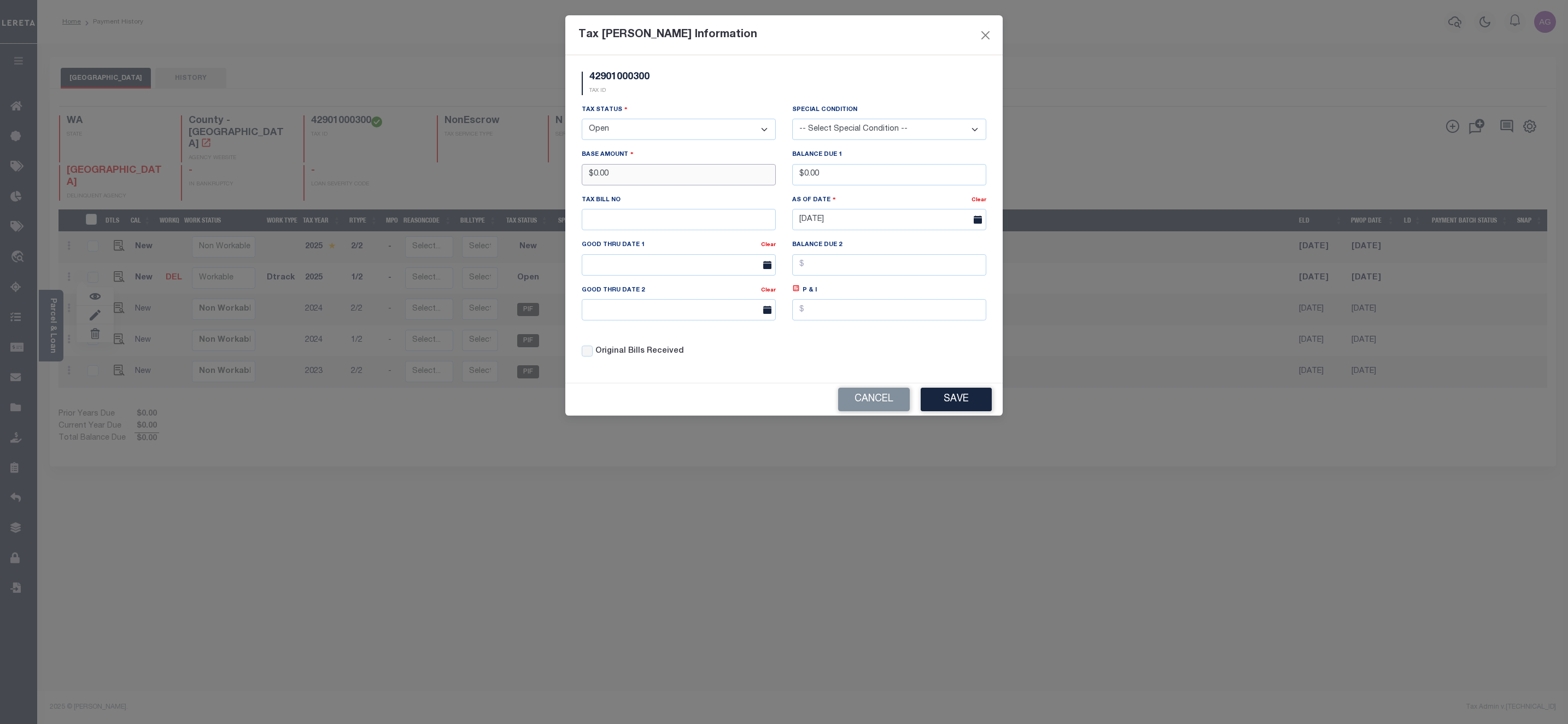
drag, startPoint x: 593, startPoint y: 175, endPoint x: 645, endPoint y: 179, distance: 52.2
click at [645, 179] on input "$0.00" at bounding box center [679, 174] width 194 height 21
click at [819, 184] on input "$0.00" at bounding box center [889, 174] width 194 height 21
type input "$323.00"
click at [636, 176] on input "$0.00" at bounding box center [679, 174] width 194 height 21
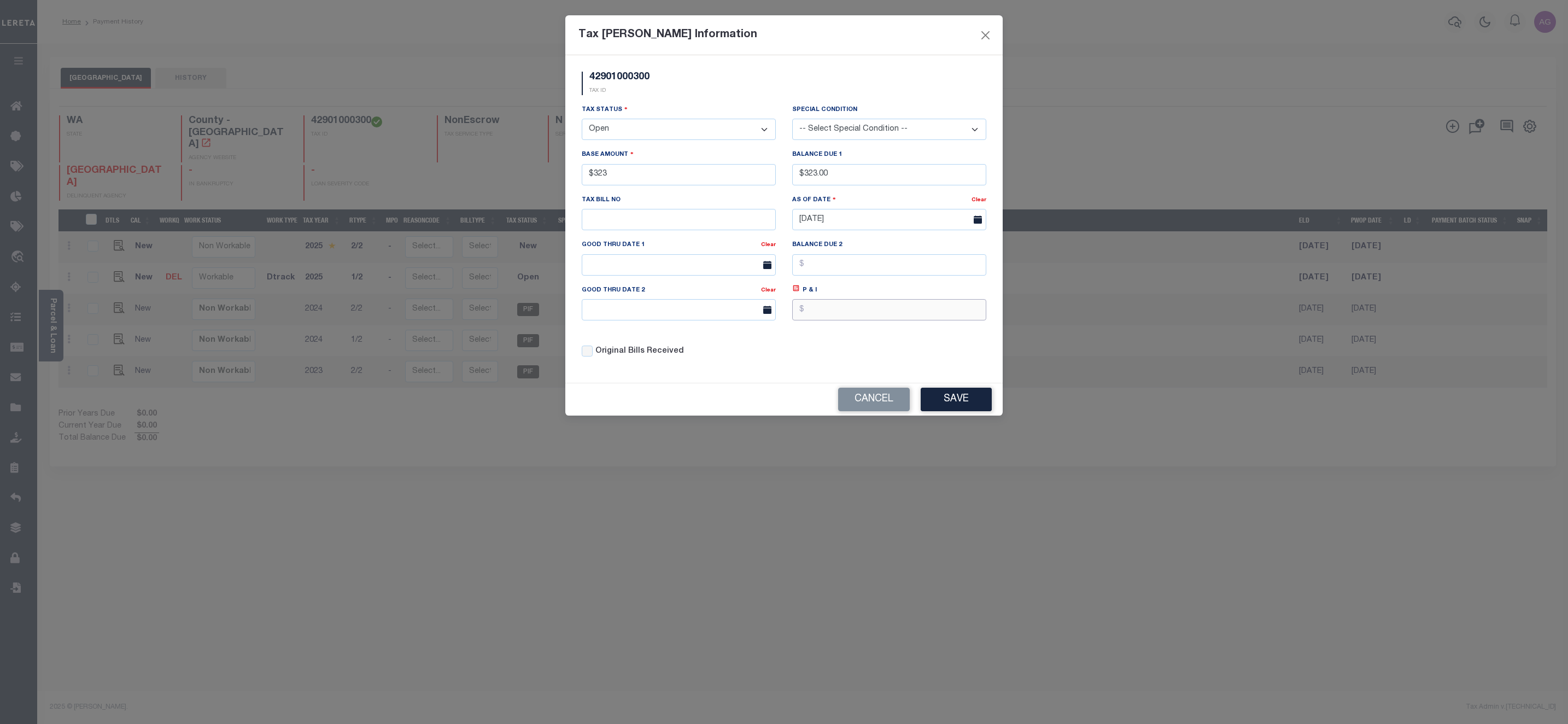
click at [881, 319] on input "text" at bounding box center [889, 309] width 194 height 21
type input "$323.00"
type input "$999.00"
click at [950, 411] on button "Save" at bounding box center [956, 399] width 71 height 24
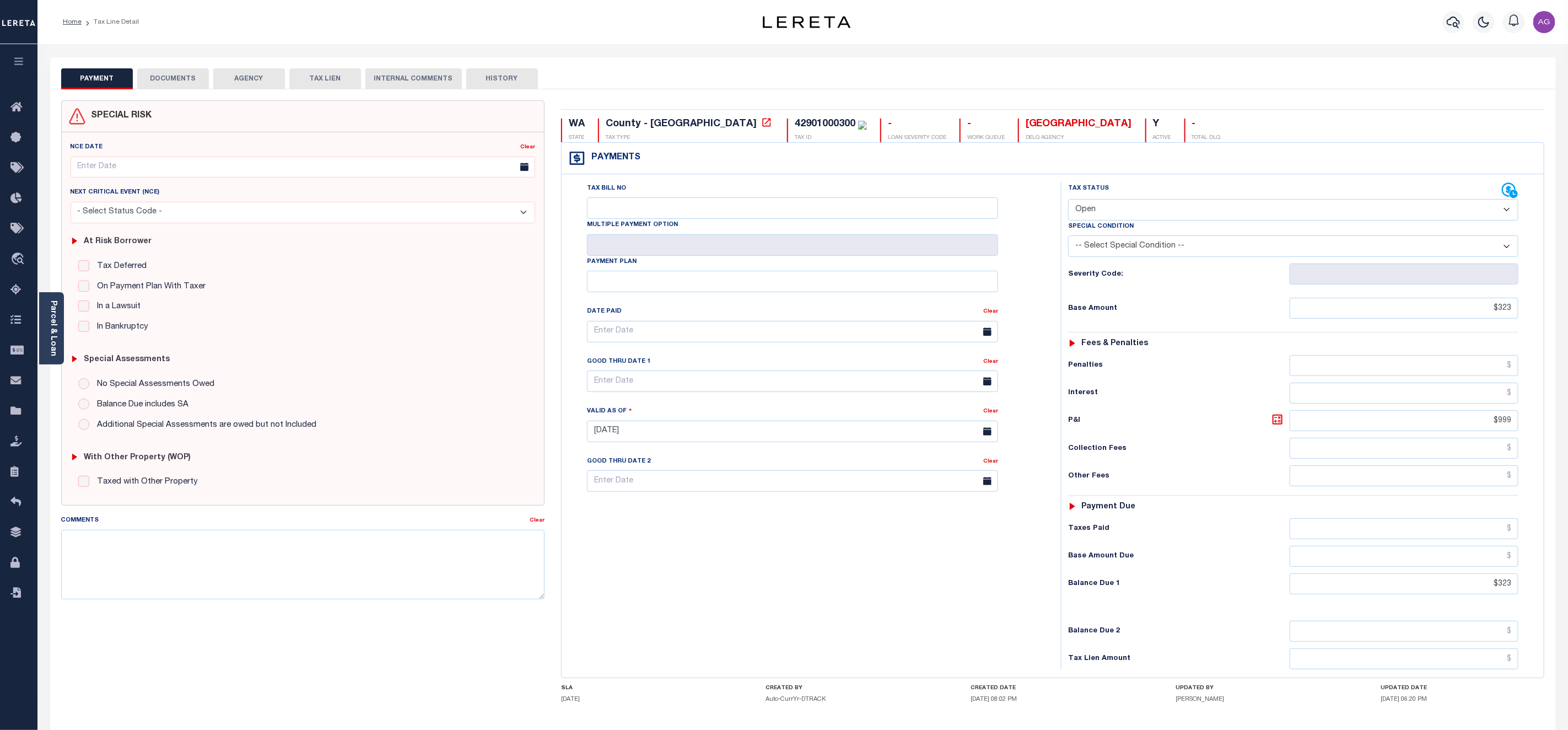
click at [1353, 200] on select "- Select Status Code - Open Due/Unpaid Paid Incomplete No Tax Due Internal Refu…" at bounding box center [1294, 209] width 450 height 21
select select "DUE"
click at [1068, 200] on select "- Select Status Code - Open Due/Unpaid Paid Incomplete No Tax Due Internal Refu…" at bounding box center [1294, 209] width 450 height 21
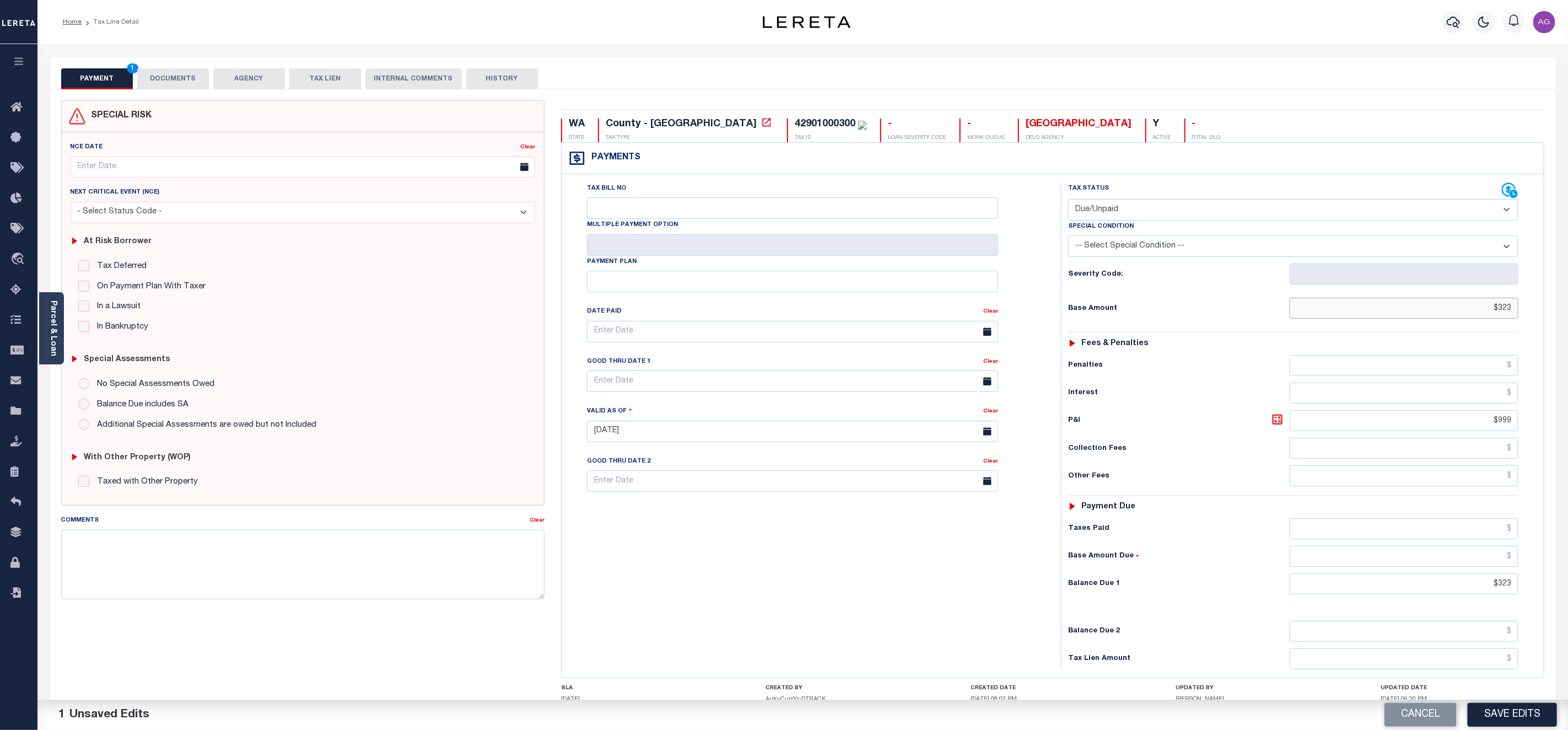
click at [1495, 311] on input "$323" at bounding box center [1404, 308] width 229 height 21
type input "$5,323.00"
click at [1495, 594] on input "$323" at bounding box center [1404, 584] width 229 height 21
type input "$5,323.00"
click at [1370, 252] on select "-- Select Special Condition -- 3RD PARTY TAX LIEN AGENCY TAX LIEN (A.K.A Inside…" at bounding box center [1294, 246] width 450 height 21
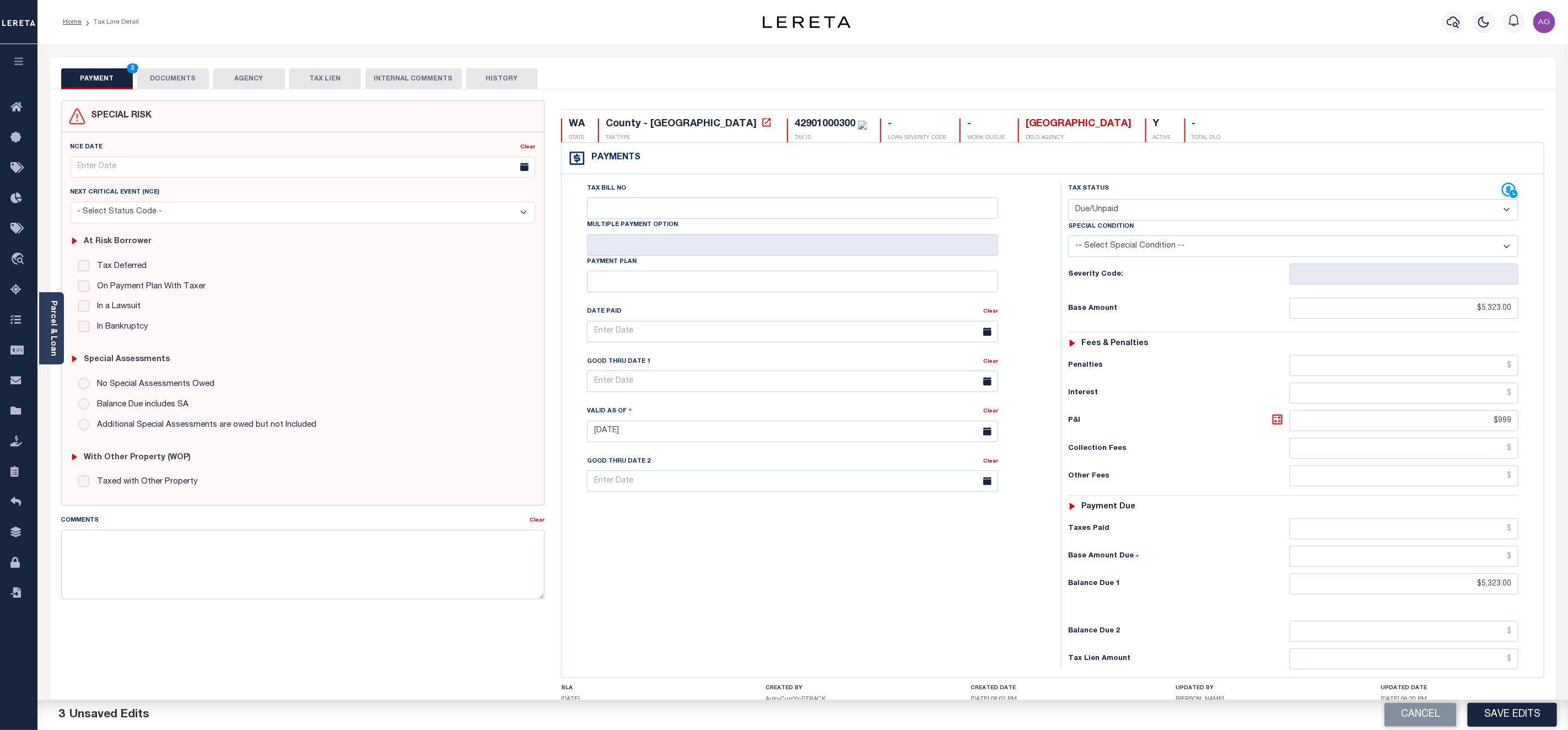
select select "20"
click at [1068, 238] on select "-- Select Special Condition -- 3RD PARTY TAX LIEN AGENCY TAX LIEN (A.K.A Inside…" at bounding box center [1294, 246] width 450 height 21
click at [1510, 710] on button "Save Edits" at bounding box center [1513, 715] width 90 height 24
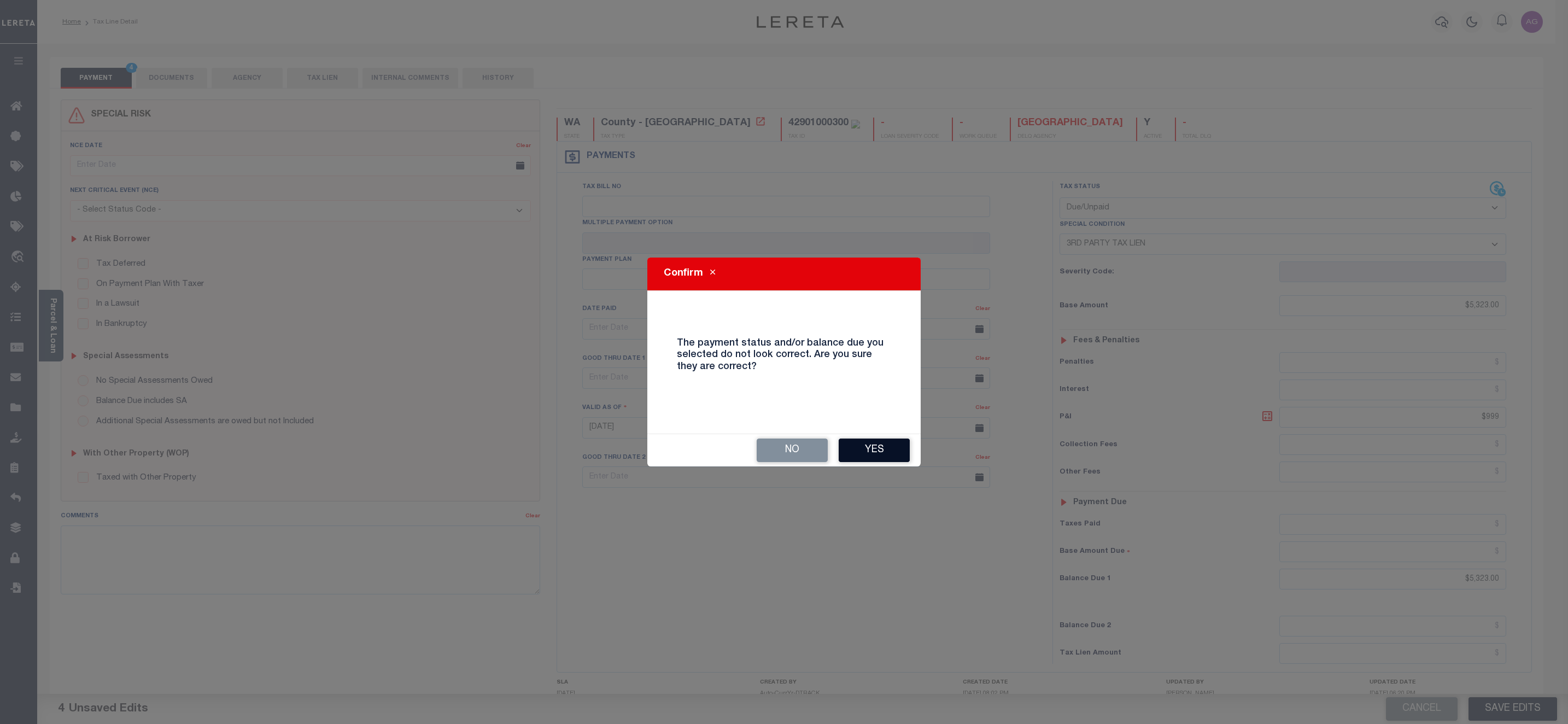
click at [859, 454] on button "Yes" at bounding box center [874, 450] width 71 height 24
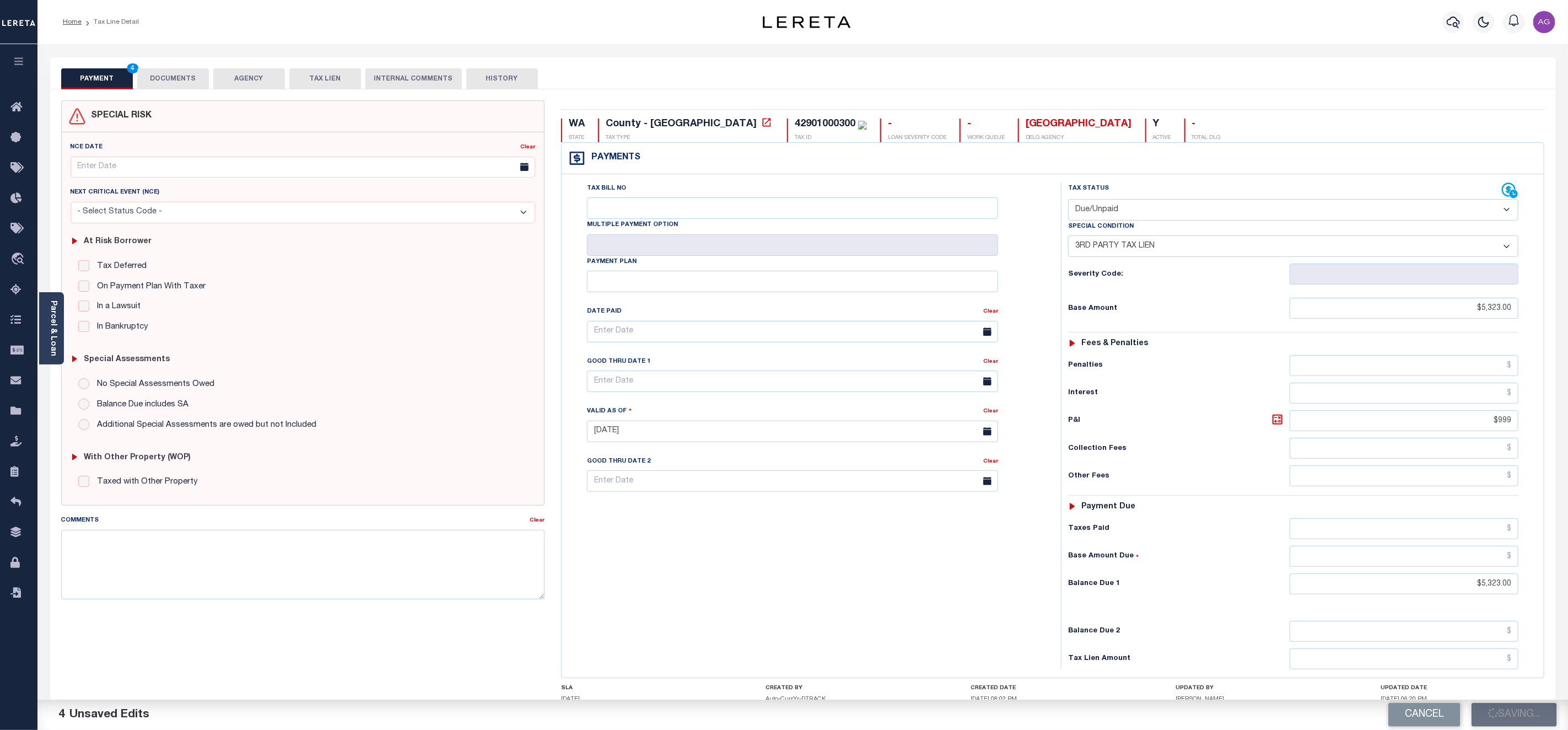
checkbox input "false"
type input "0"
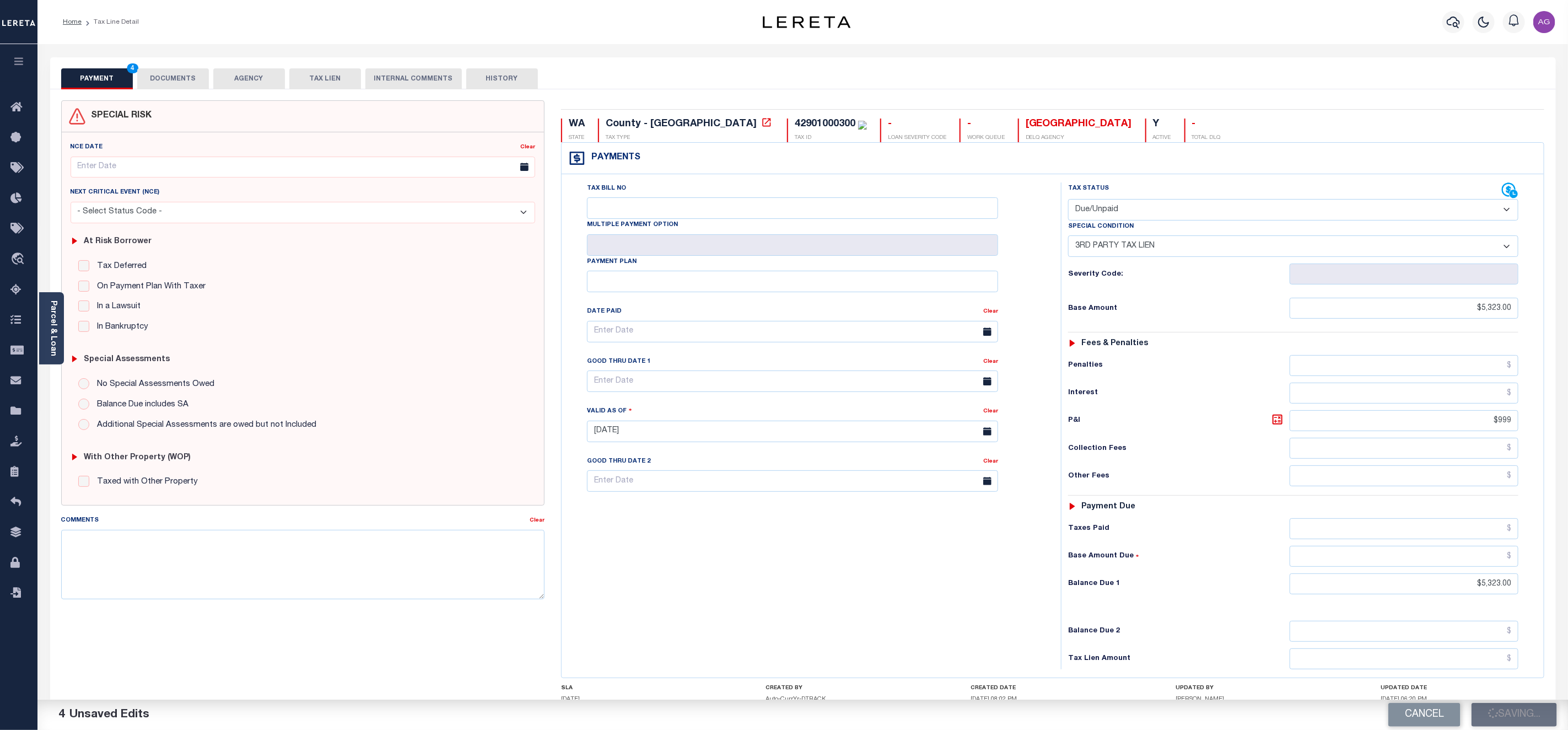
type input "$5,323"
type input "$999"
type input "$5,323"
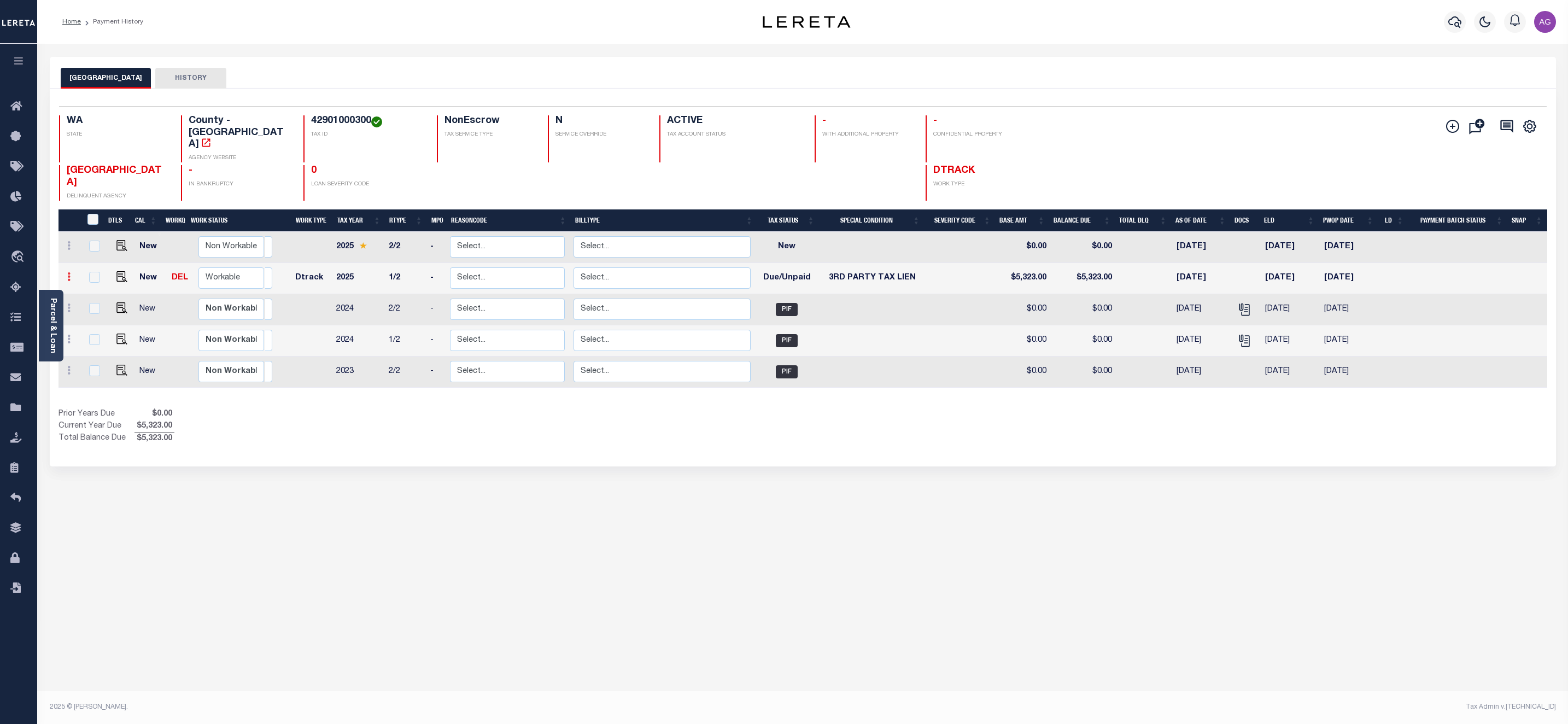
click at [71, 274] on link at bounding box center [69, 278] width 12 height 9
click at [96, 309] on img at bounding box center [95, 314] width 11 height 12
select select "DUE"
select select "20"
type input "$5,323.00"
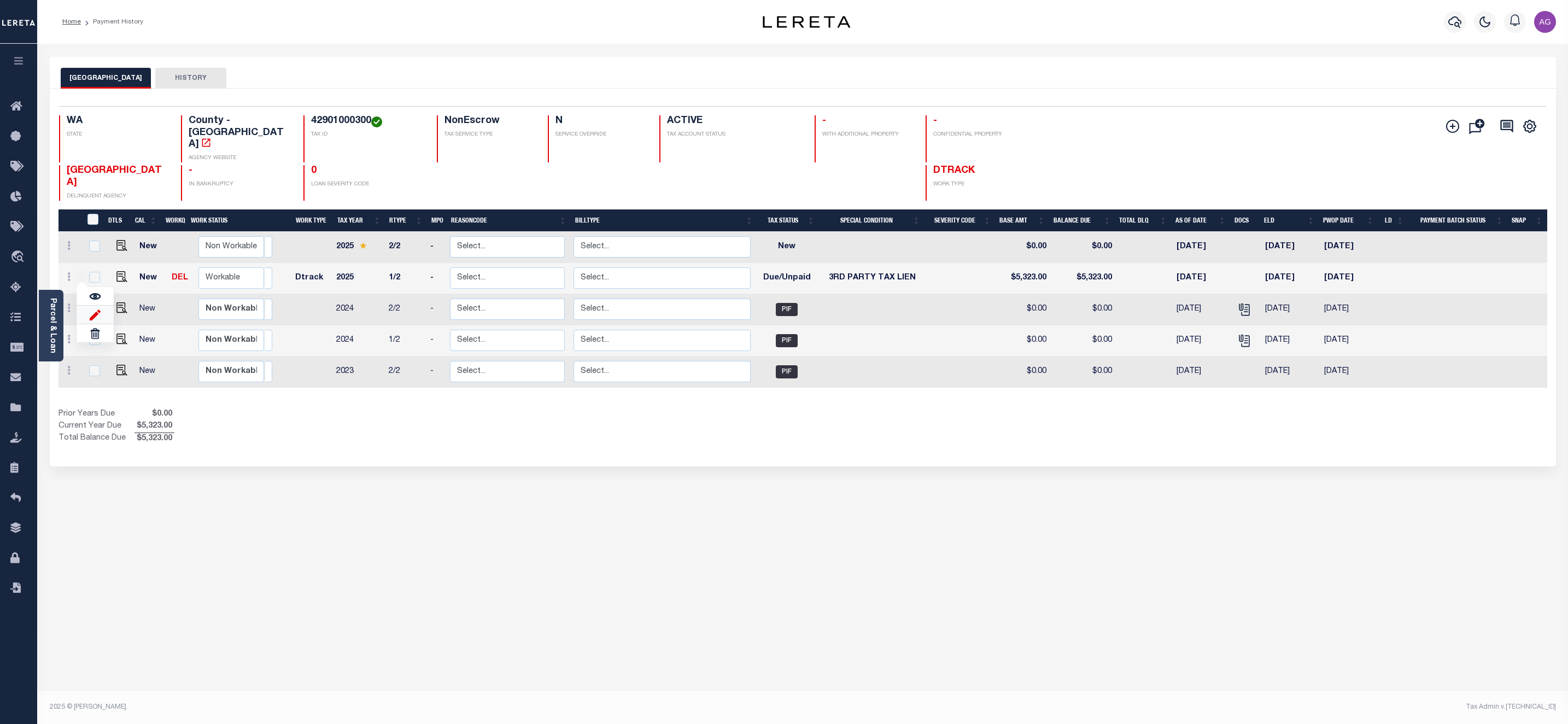
type input "$5,323.00"
type input "[DATE]"
type input "$999.00"
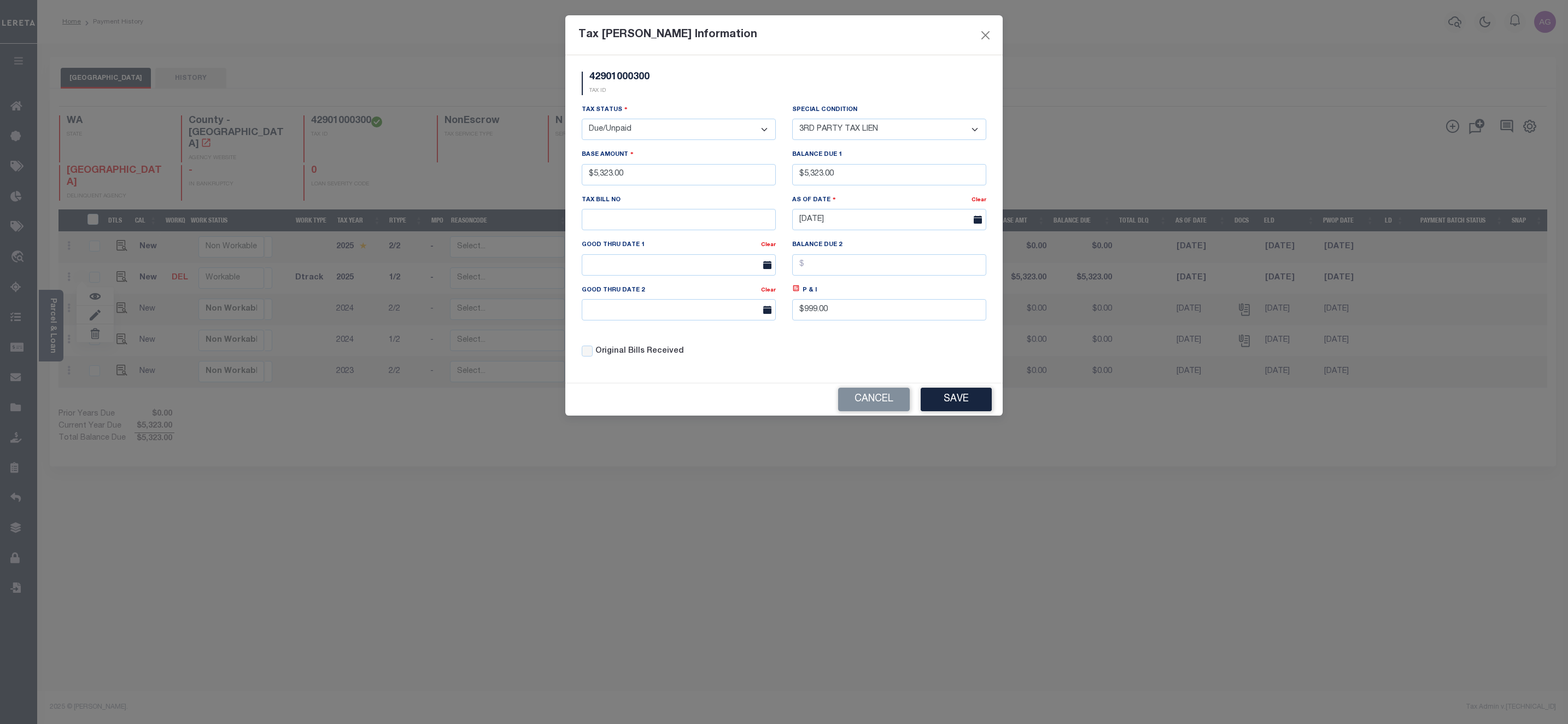
click at [636, 128] on select "- Select Status - Open Due/Unpaid Paid Incomplete No Tax Due Internal Refund Pr…" at bounding box center [679, 129] width 194 height 21
click at [642, 128] on select "- Select Status - Open Due/Unpaid Paid Incomplete No Tax Due Internal Refund Pr…" at bounding box center [679, 129] width 194 height 21
select select "OP2"
click at [582, 120] on select "- Select Status - Open Due/Unpaid Paid Incomplete No Tax Due Internal Refund Pr…" at bounding box center [679, 129] width 194 height 21
select select "0"
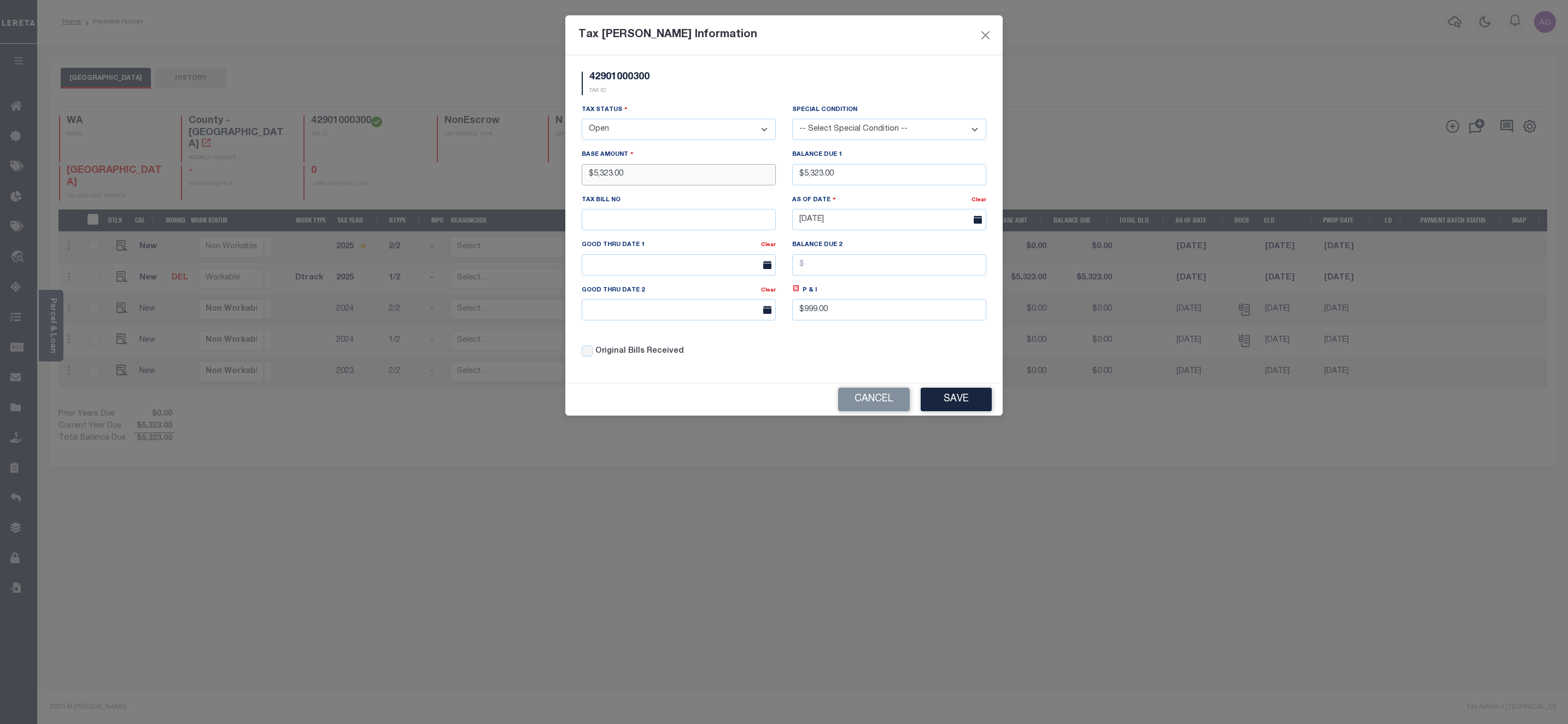
drag, startPoint x: 591, startPoint y: 180, endPoint x: 668, endPoint y: 178, distance: 77.0
click at [668, 178] on input "$5,323.00" at bounding box center [679, 174] width 194 height 21
type input "$224.00"
drag, startPoint x: 805, startPoint y: 178, endPoint x: 886, endPoint y: 180, distance: 81.0
click at [886, 180] on input "$5,323.00" at bounding box center [889, 174] width 194 height 21
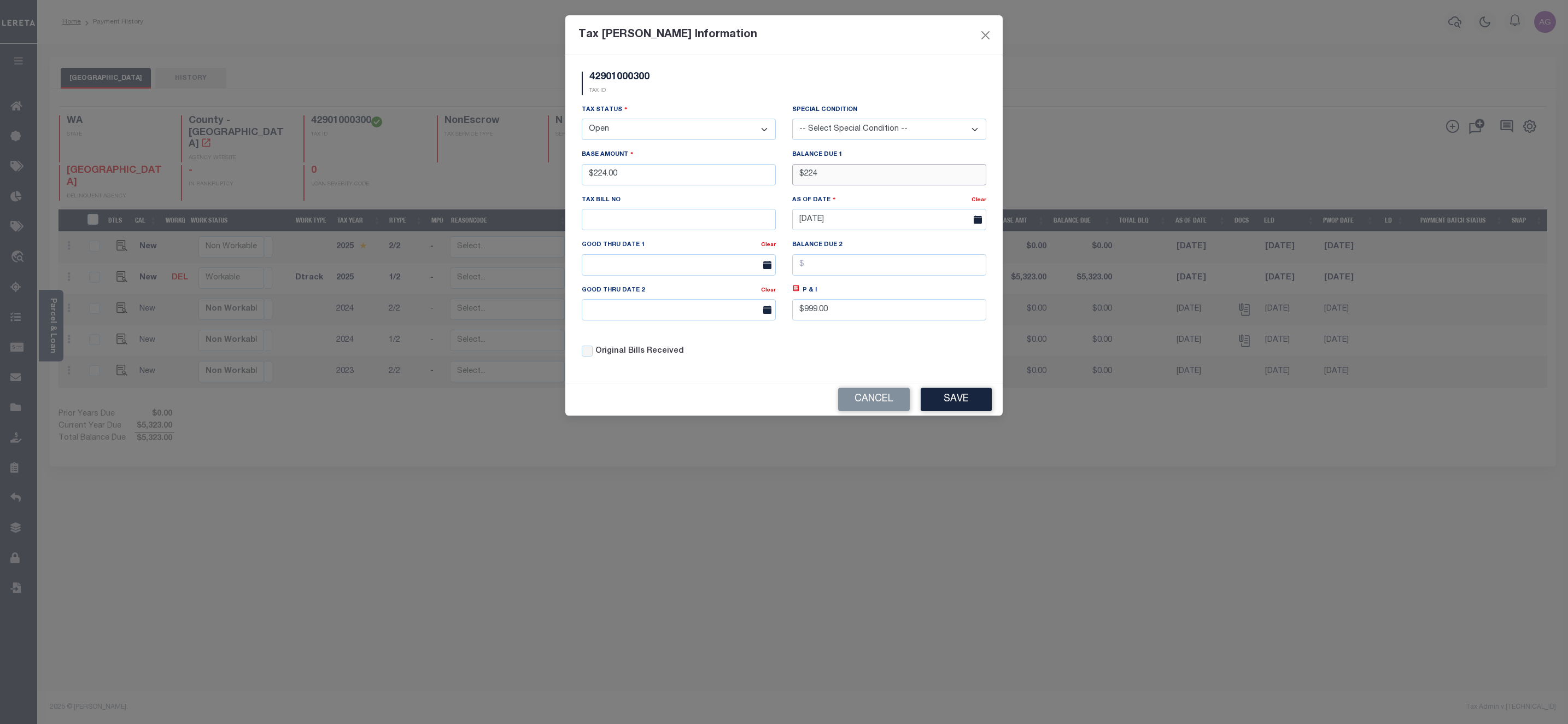
click at [808, 174] on input "$224" at bounding box center [889, 174] width 194 height 21
type input "$224.00"
click at [953, 402] on button "Save" at bounding box center [956, 399] width 71 height 24
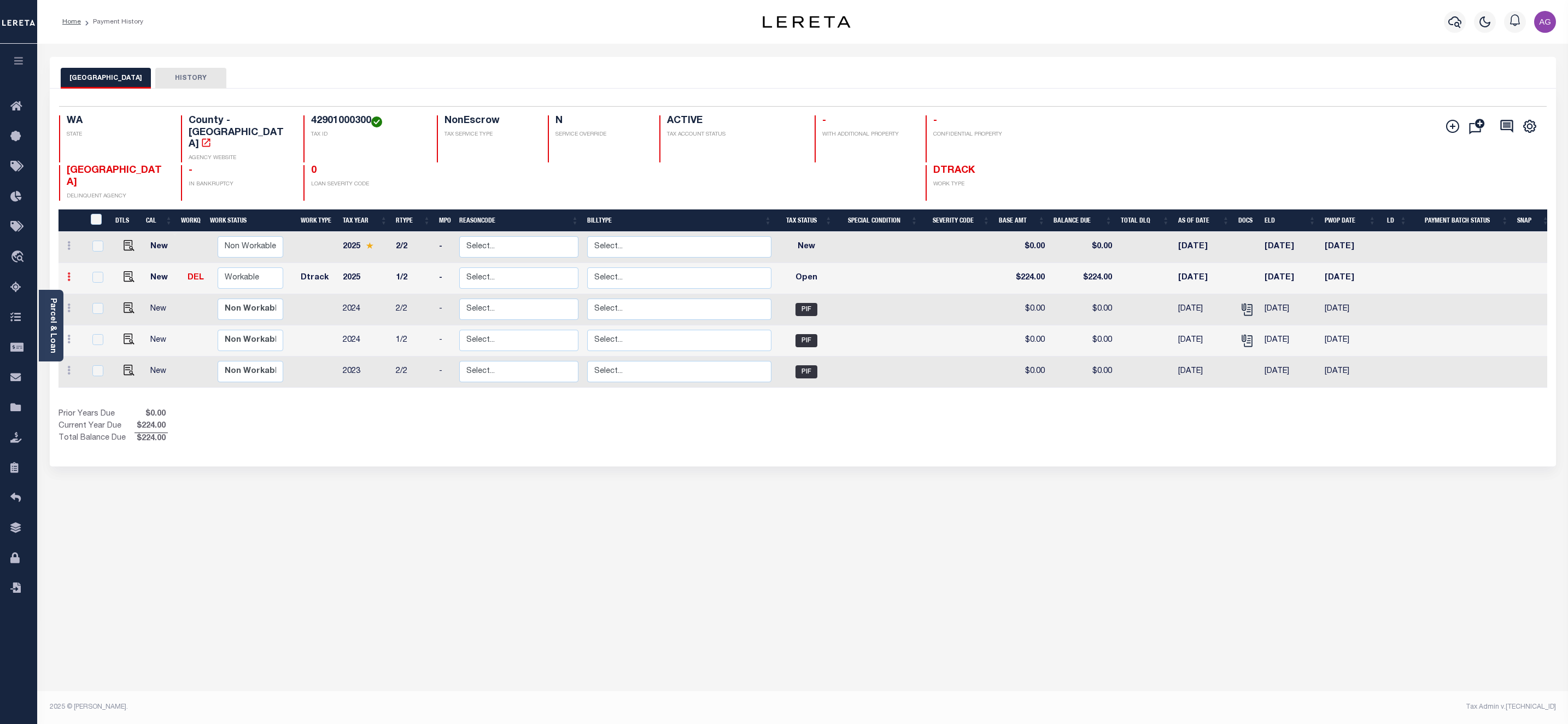
click at [71, 274] on link at bounding box center [69, 278] width 12 height 9
click at [92, 309] on img at bounding box center [95, 314] width 11 height 12
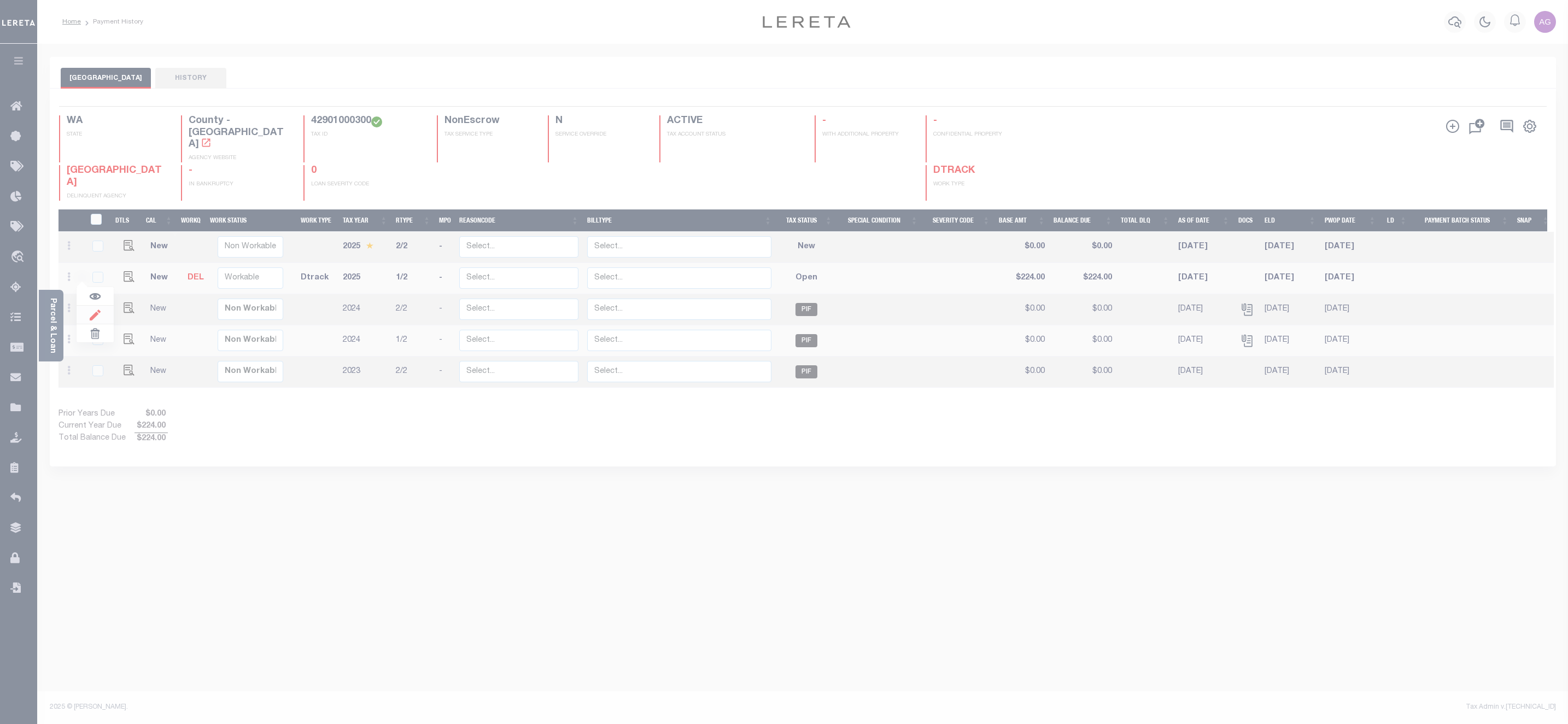
select select "OP2"
type input "$224.00"
type input "$999.00"
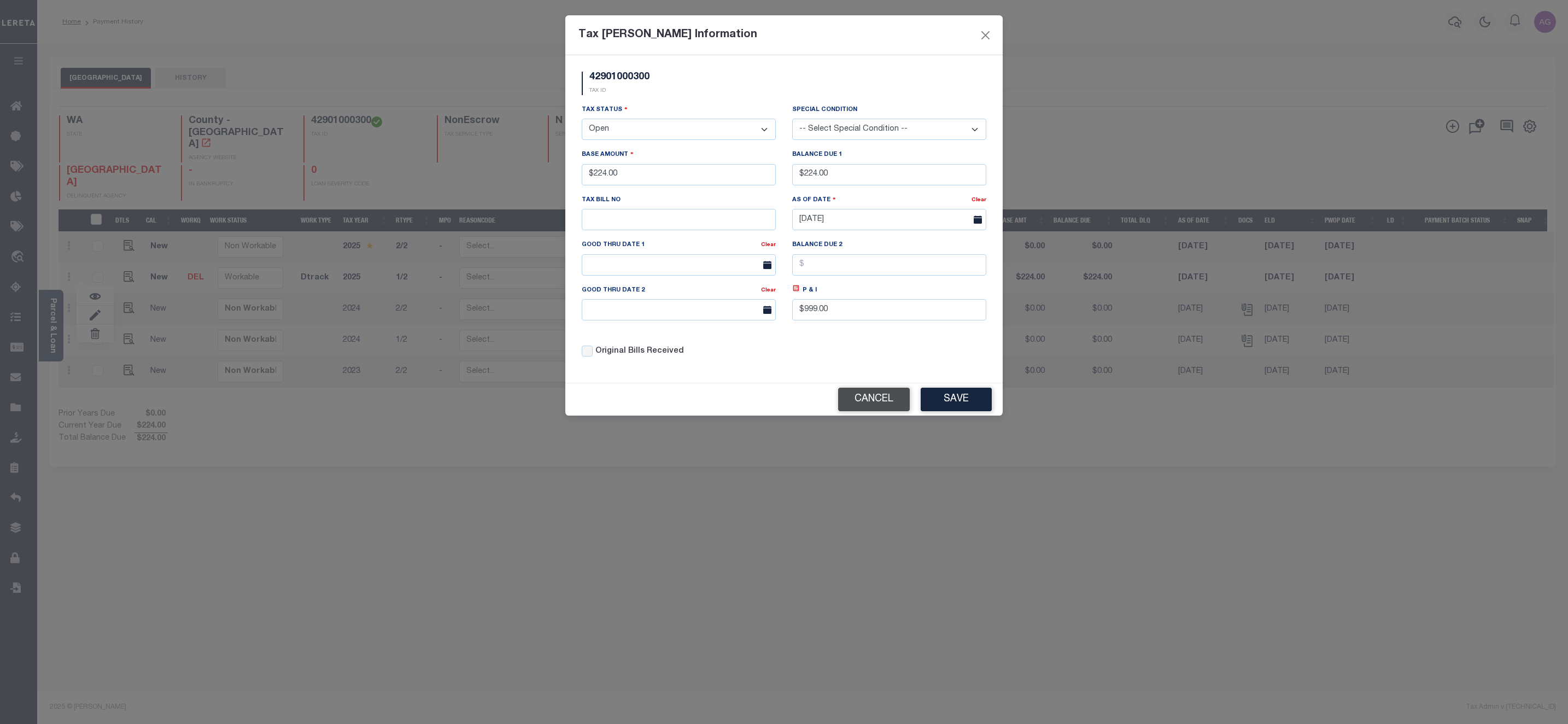
click at [883, 399] on button "Cancel" at bounding box center [874, 399] width 72 height 24
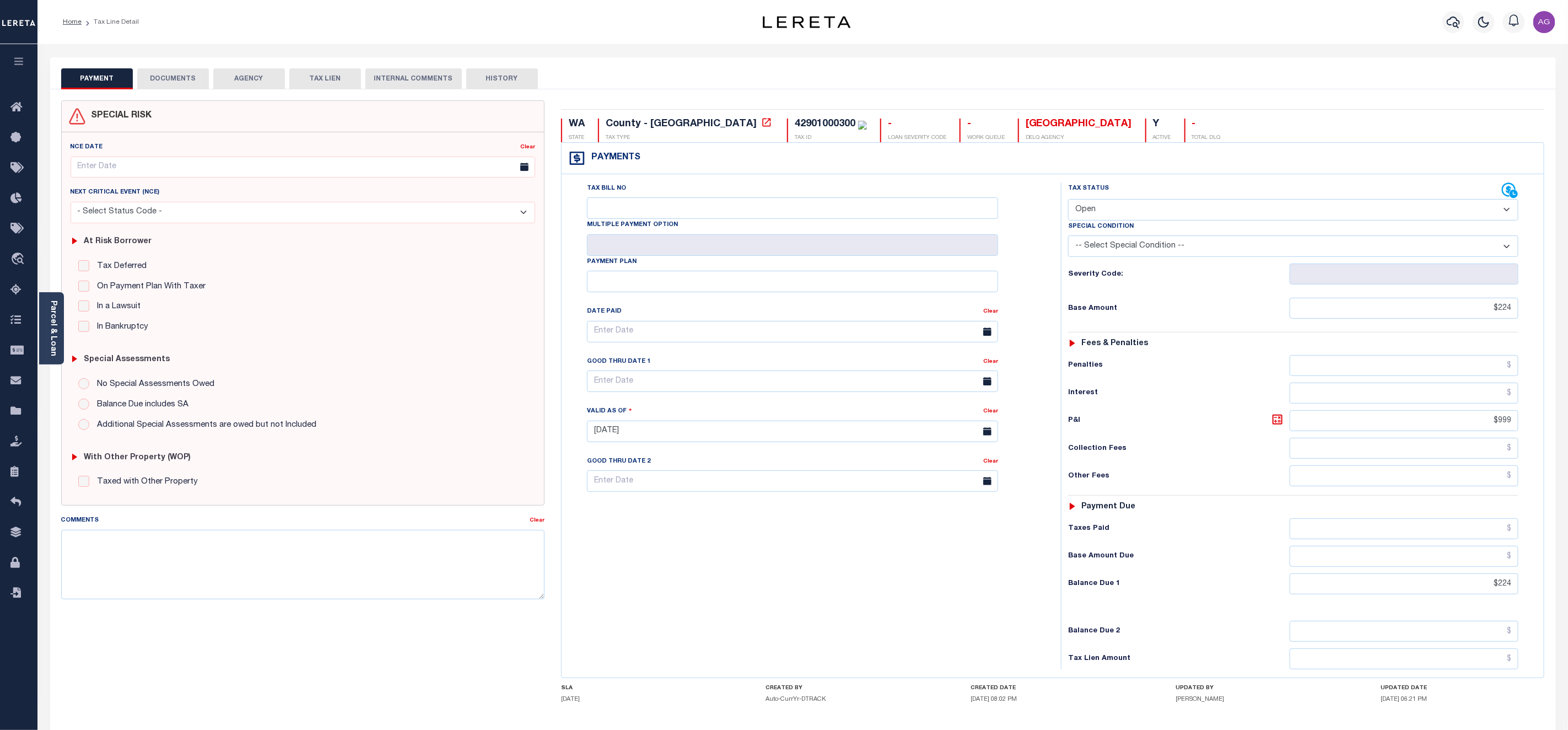
click at [1340, 212] on select "- Select Status Code - Open Due/Unpaid Paid Incomplete No Tax Due Internal Refu…" at bounding box center [1294, 209] width 450 height 21
select select "DUE"
click at [1068, 200] on select "- Select Status Code - Open Due/Unpaid Paid Incomplete No Tax Due Internal Refu…" at bounding box center [1294, 209] width 450 height 21
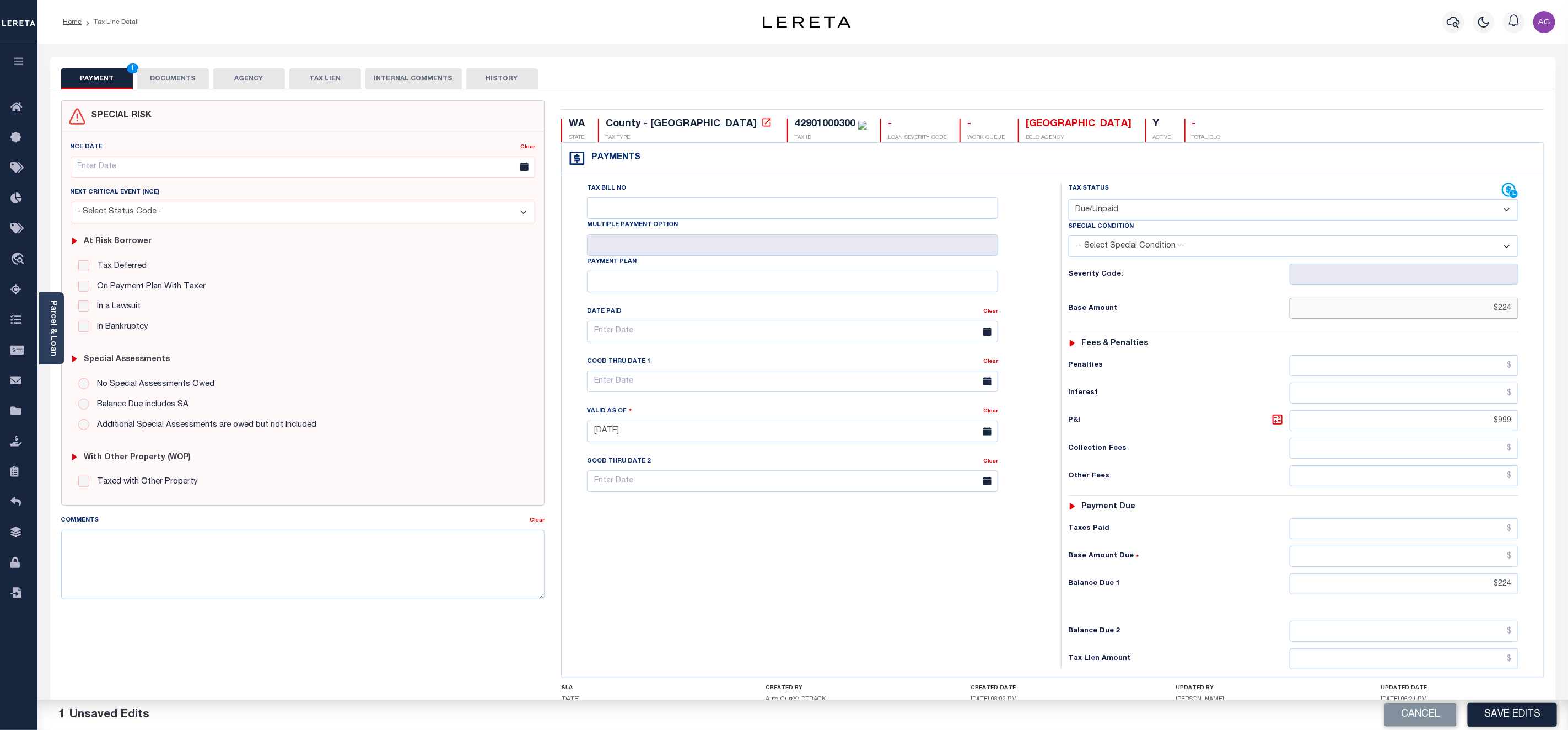
click at [1499, 310] on input "$224" at bounding box center [1404, 308] width 229 height 21
type input "$6,224.00"
click at [1500, 588] on input "$224" at bounding box center [1404, 584] width 229 height 21
type input "$6,224.00"
click at [1505, 713] on button "Save Edits" at bounding box center [1513, 715] width 90 height 24
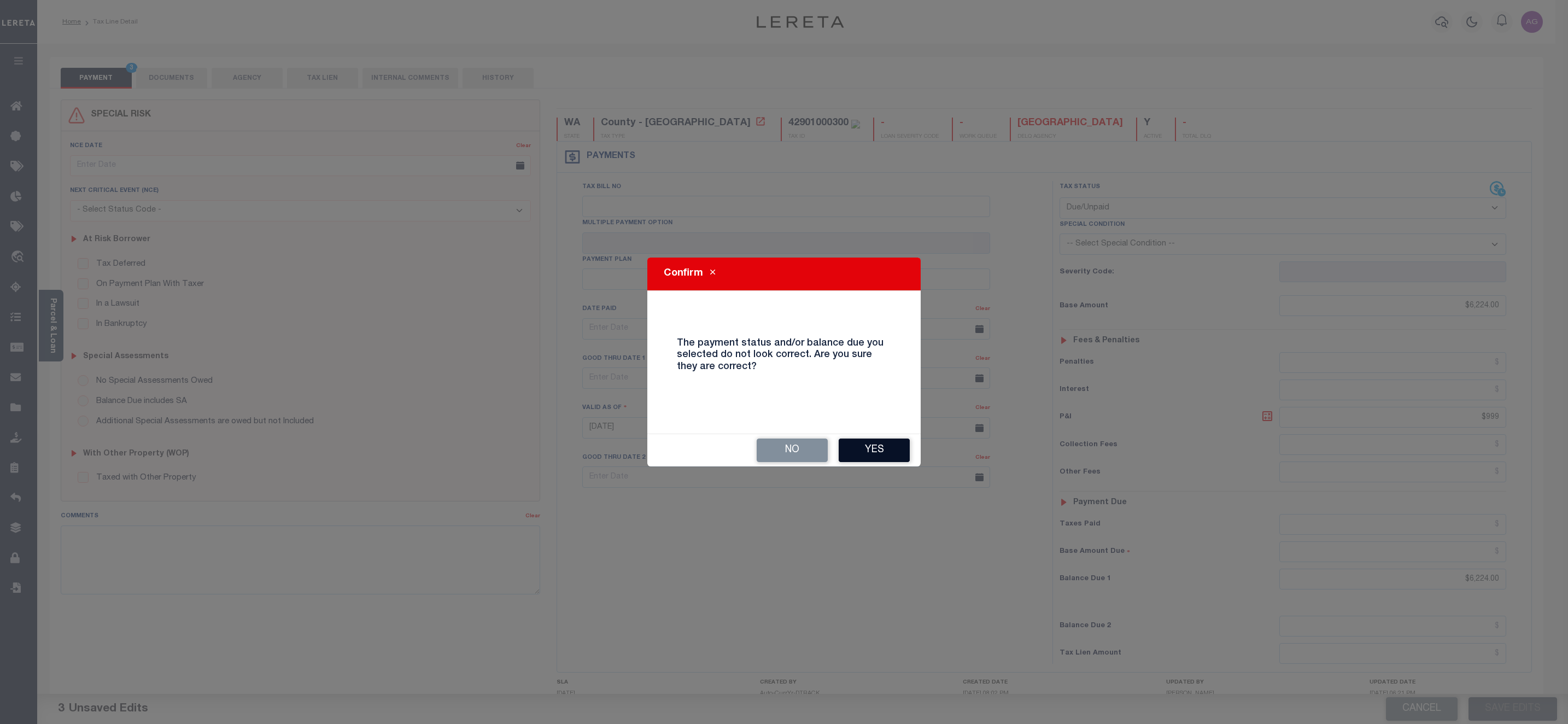
click at [881, 450] on button "Yes" at bounding box center [874, 450] width 71 height 24
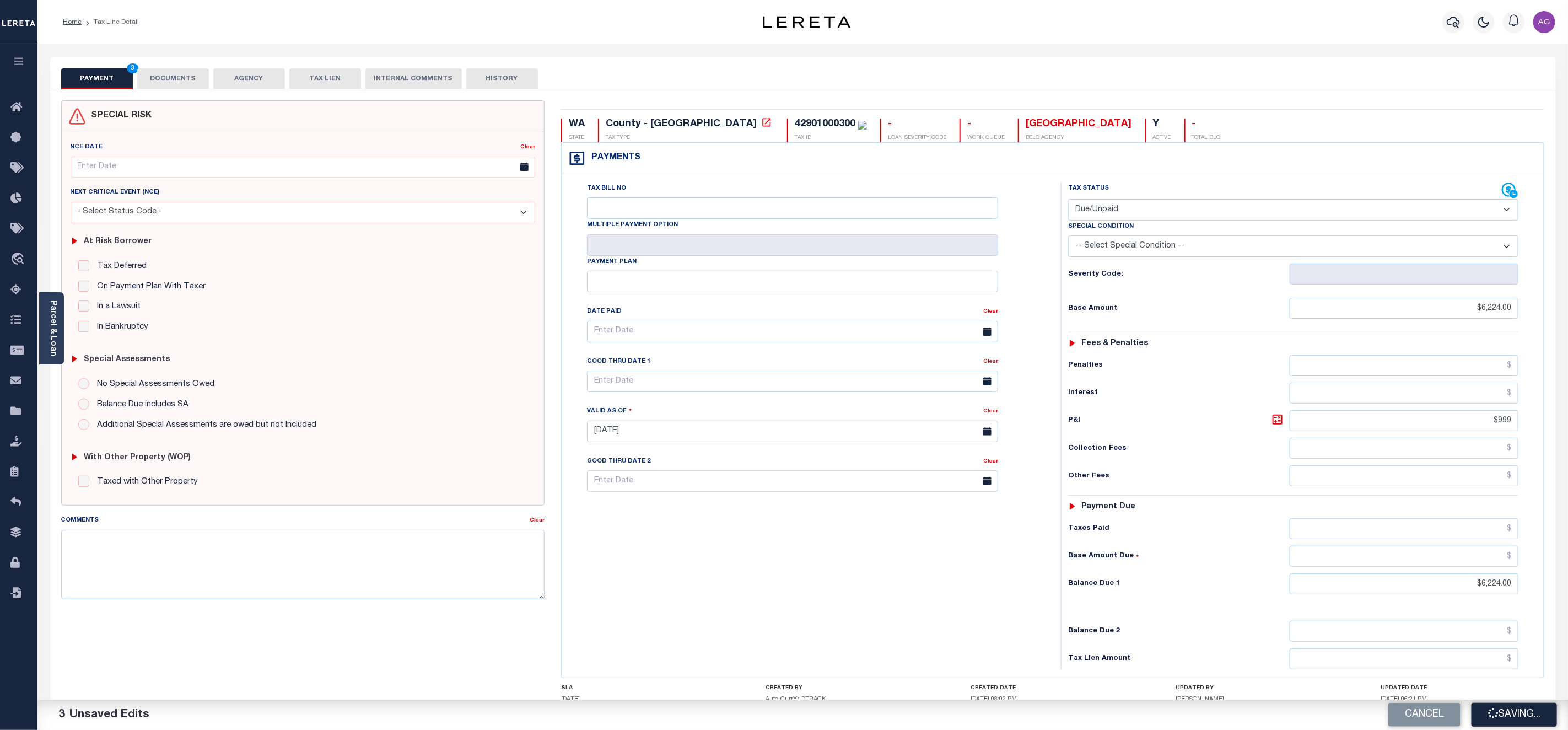
checkbox input "false"
type input "$6,224"
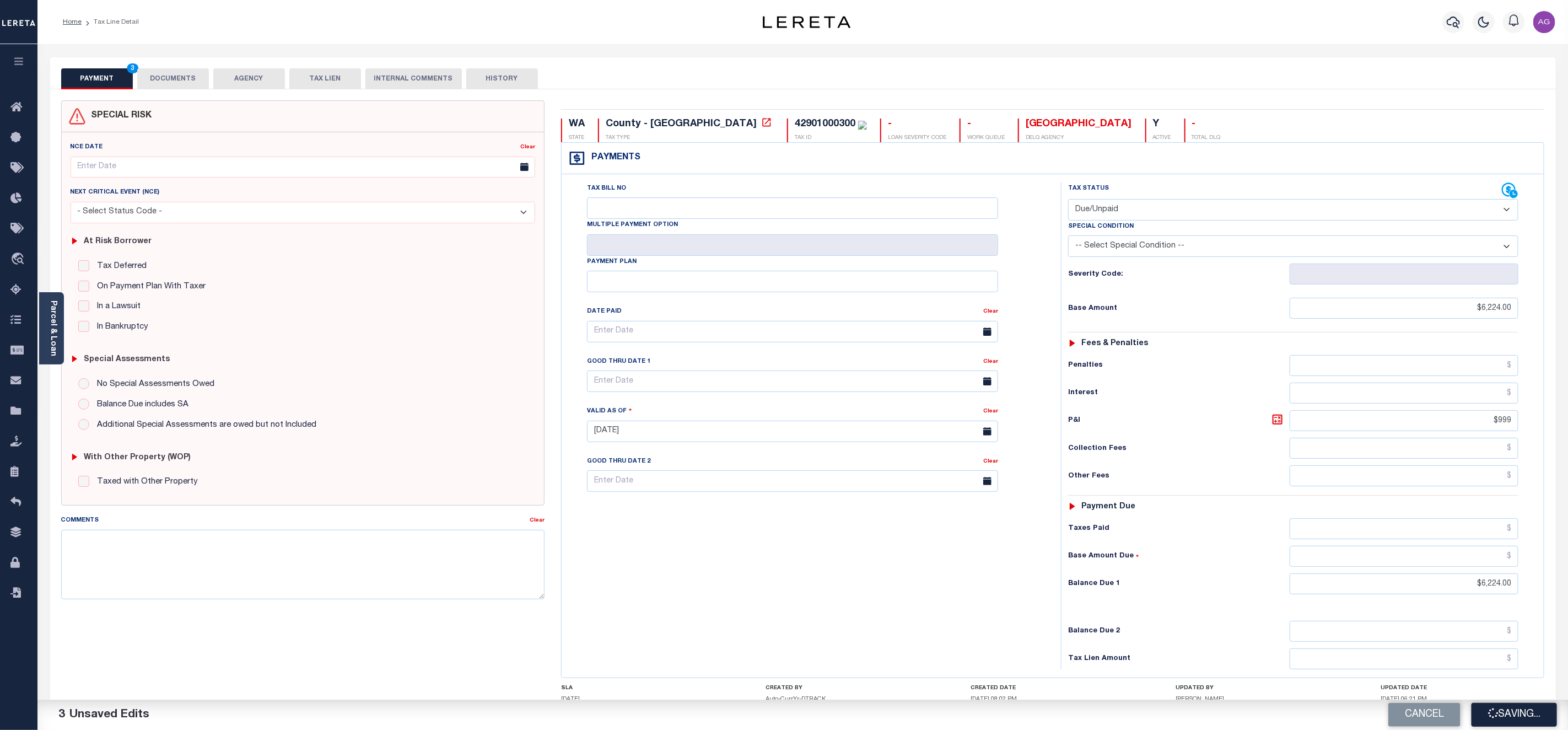
type input "$999"
type input "$6,224"
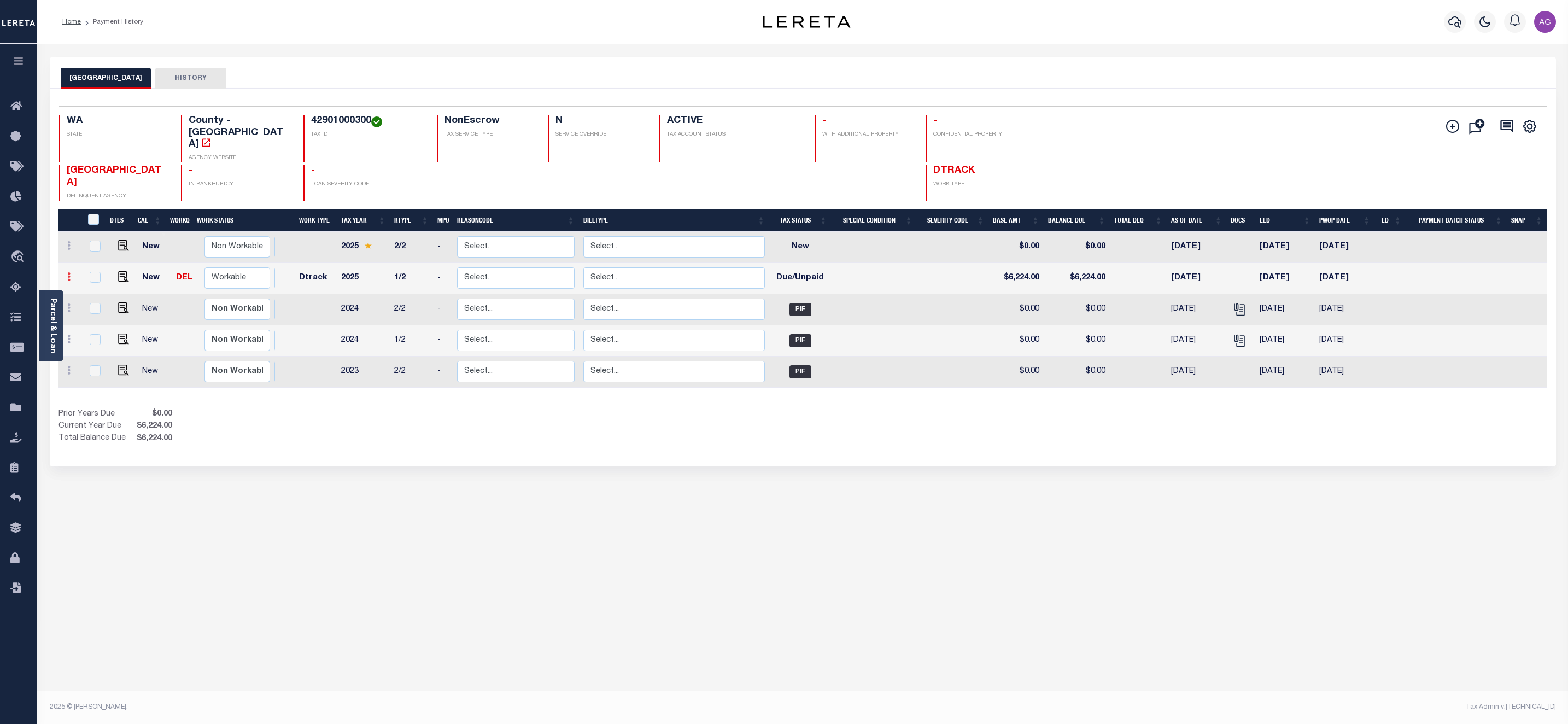
click at [72, 274] on link at bounding box center [69, 278] width 12 height 9
click at [94, 309] on img at bounding box center [95, 314] width 11 height 12
select select "DUE"
type input "$6,224.00"
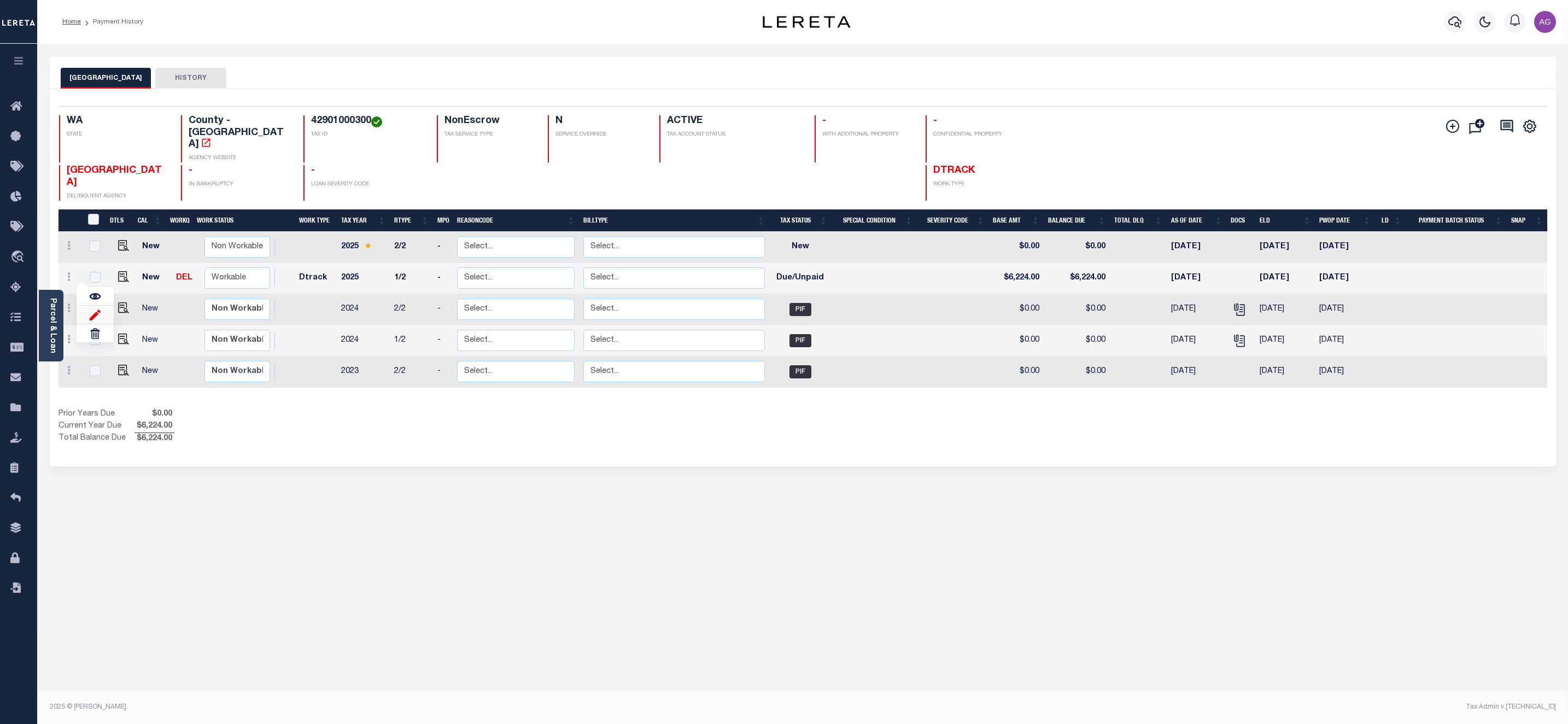
type input "[DATE]"
type input "$999.00"
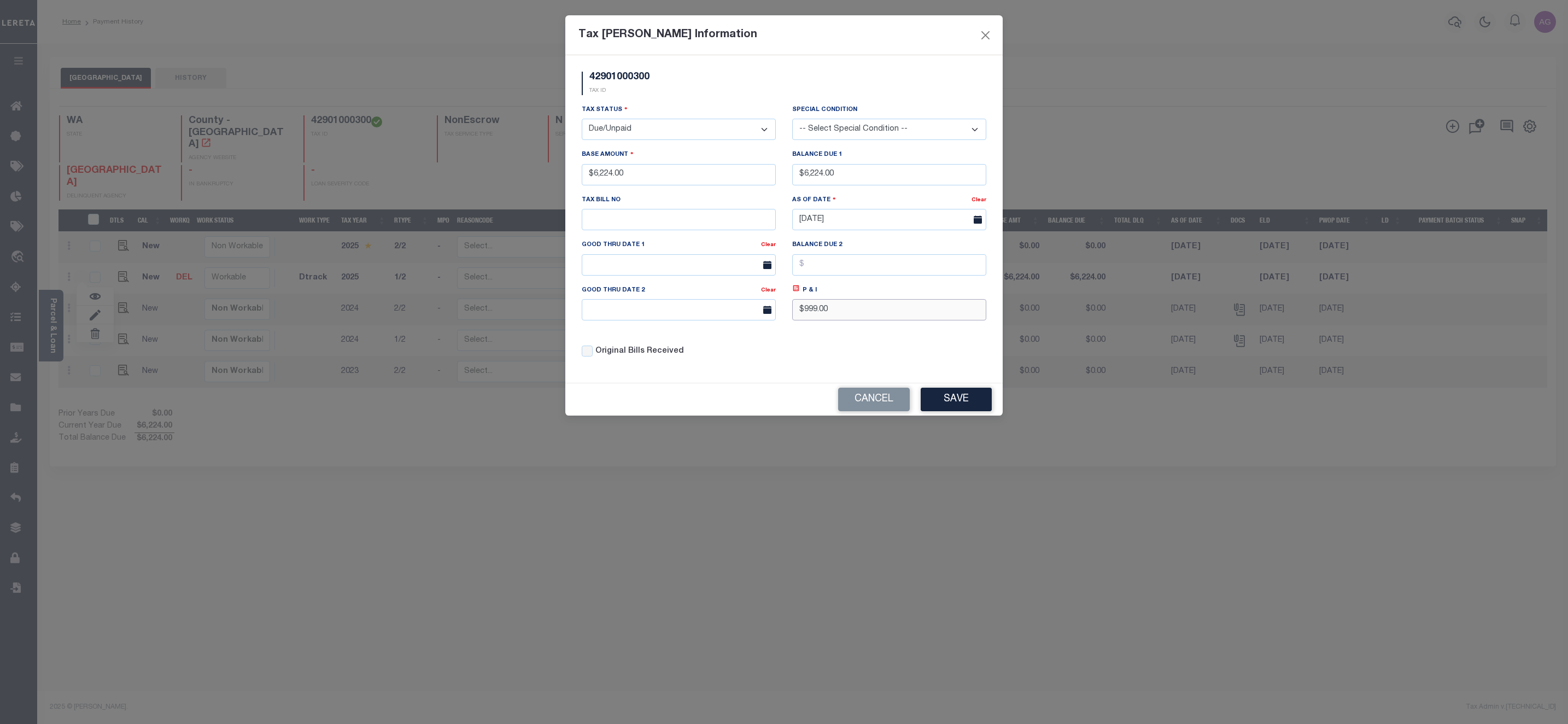
click at [803, 317] on input "$999.00" at bounding box center [889, 309] width 194 height 21
click at [807, 315] on input "$999.00" at bounding box center [889, 309] width 194 height 21
type input "$9,199.00"
click at [952, 406] on button "Save" at bounding box center [956, 399] width 71 height 24
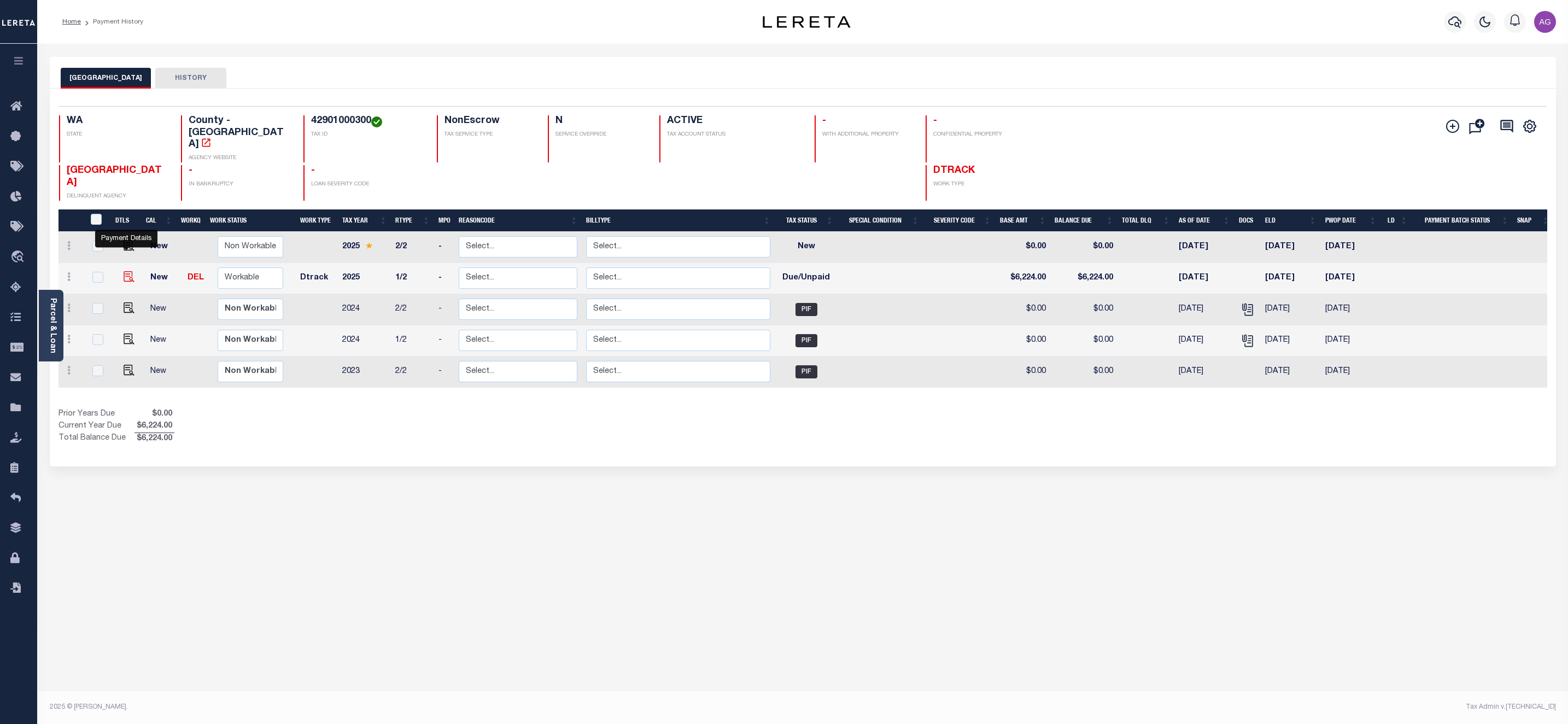
click at [124, 272] on img at bounding box center [129, 277] width 11 height 11
checkbox input "true"
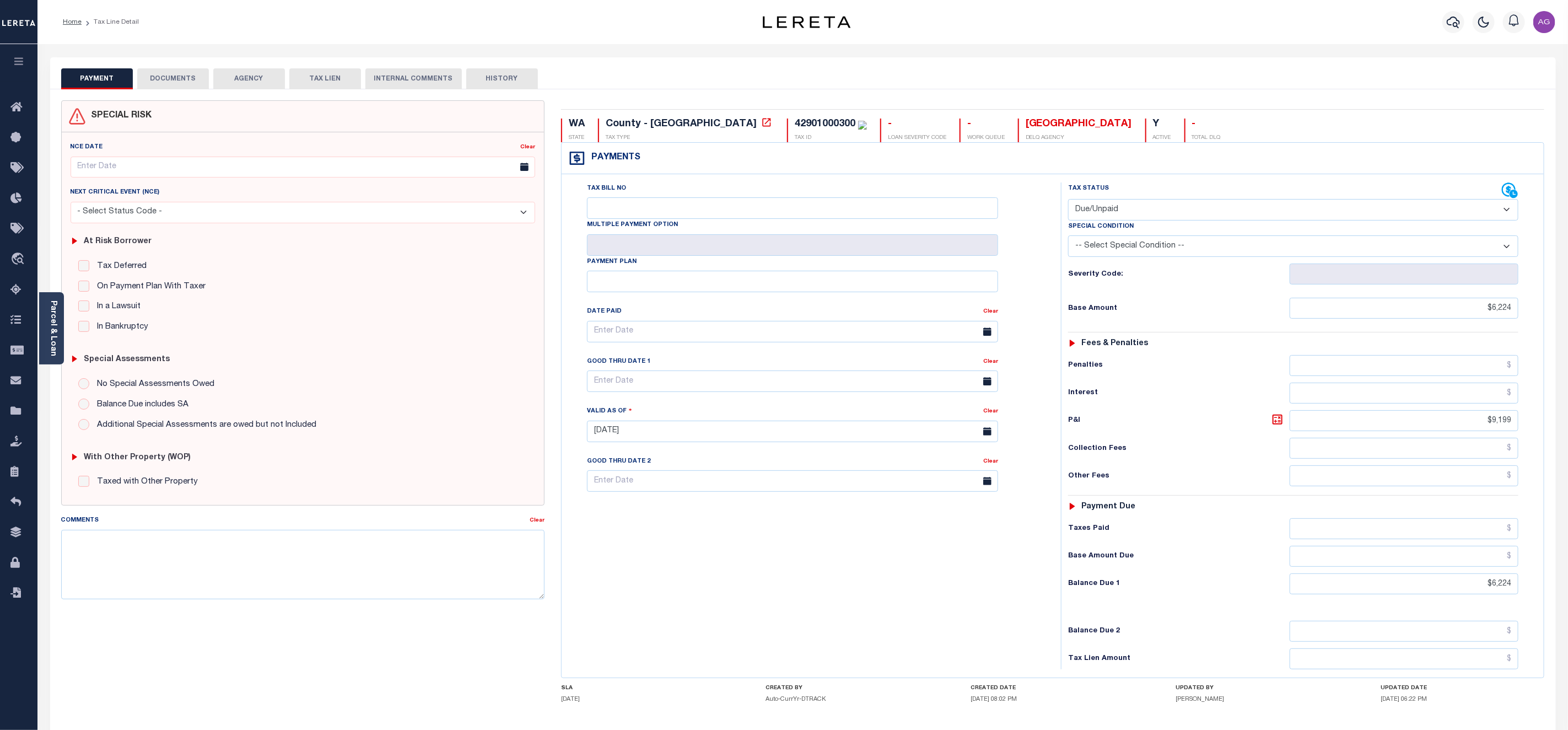
drag, startPoint x: 1452, startPoint y: 214, endPoint x: 1443, endPoint y: 216, distance: 9.2
click at [1452, 214] on select "- Select Status Code - Open Due/Unpaid Paid Incomplete No Tax Due Internal Refu…" at bounding box center [1294, 209] width 450 height 21
select select "OP2"
click at [1068, 200] on select "- Select Status Code - Open Due/Unpaid Paid Incomplete No Tax Due Internal Refu…" at bounding box center [1294, 209] width 450 height 21
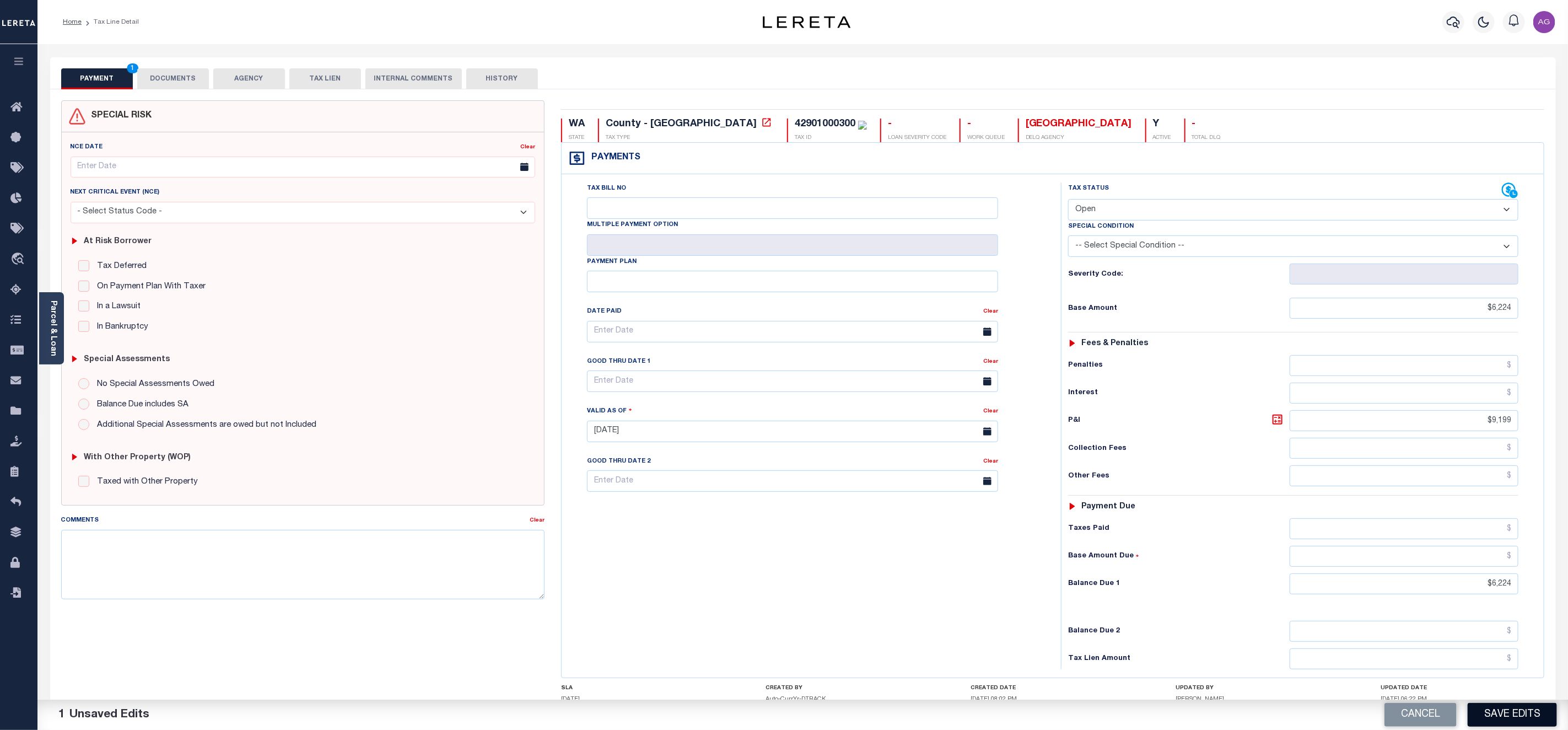
click at [1502, 713] on button "Save Edits" at bounding box center [1513, 715] width 90 height 24
checkbox input "false"
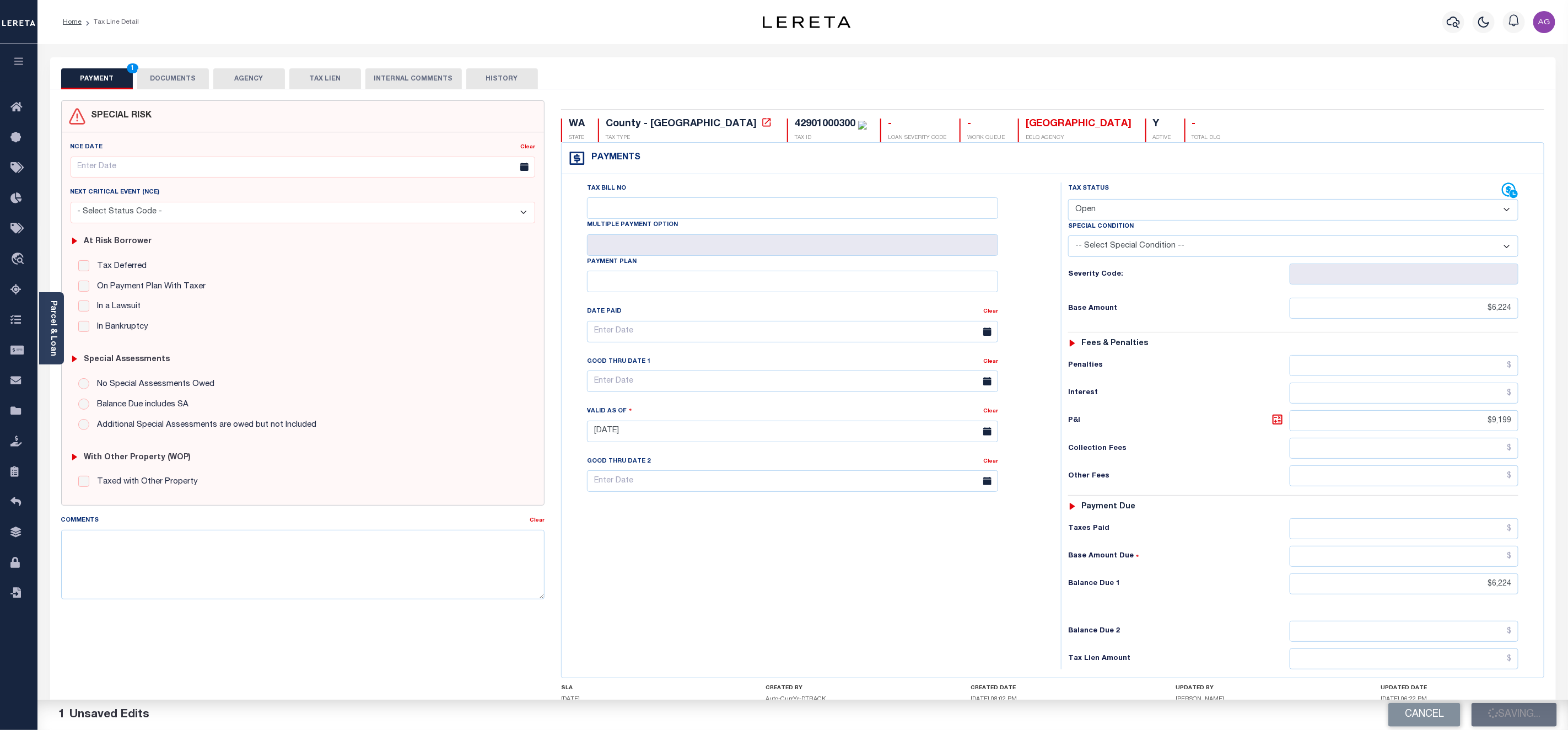
type input "$6,224"
type input "$9,199"
type input "$6,224"
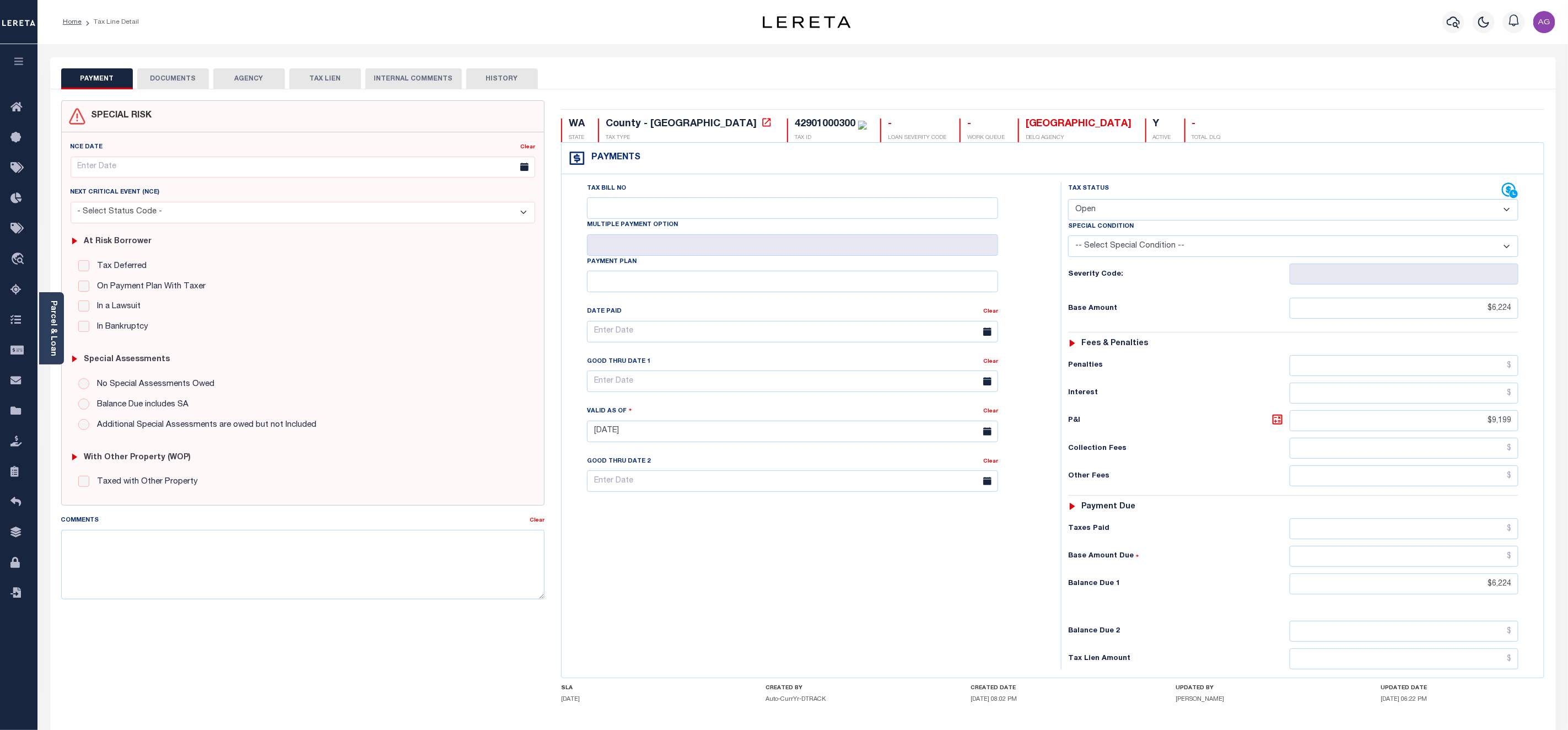
click at [1191, 204] on select "- Select Status Code - Open Due/Unpaid Paid Incomplete No Tax Due Internal Refu…" at bounding box center [1294, 209] width 450 height 21
select select "DUE"
click at [1068, 200] on select "- Select Status Code - Open Due/Unpaid Paid Incomplete No Tax Due Internal Refu…" at bounding box center [1294, 209] width 450 height 21
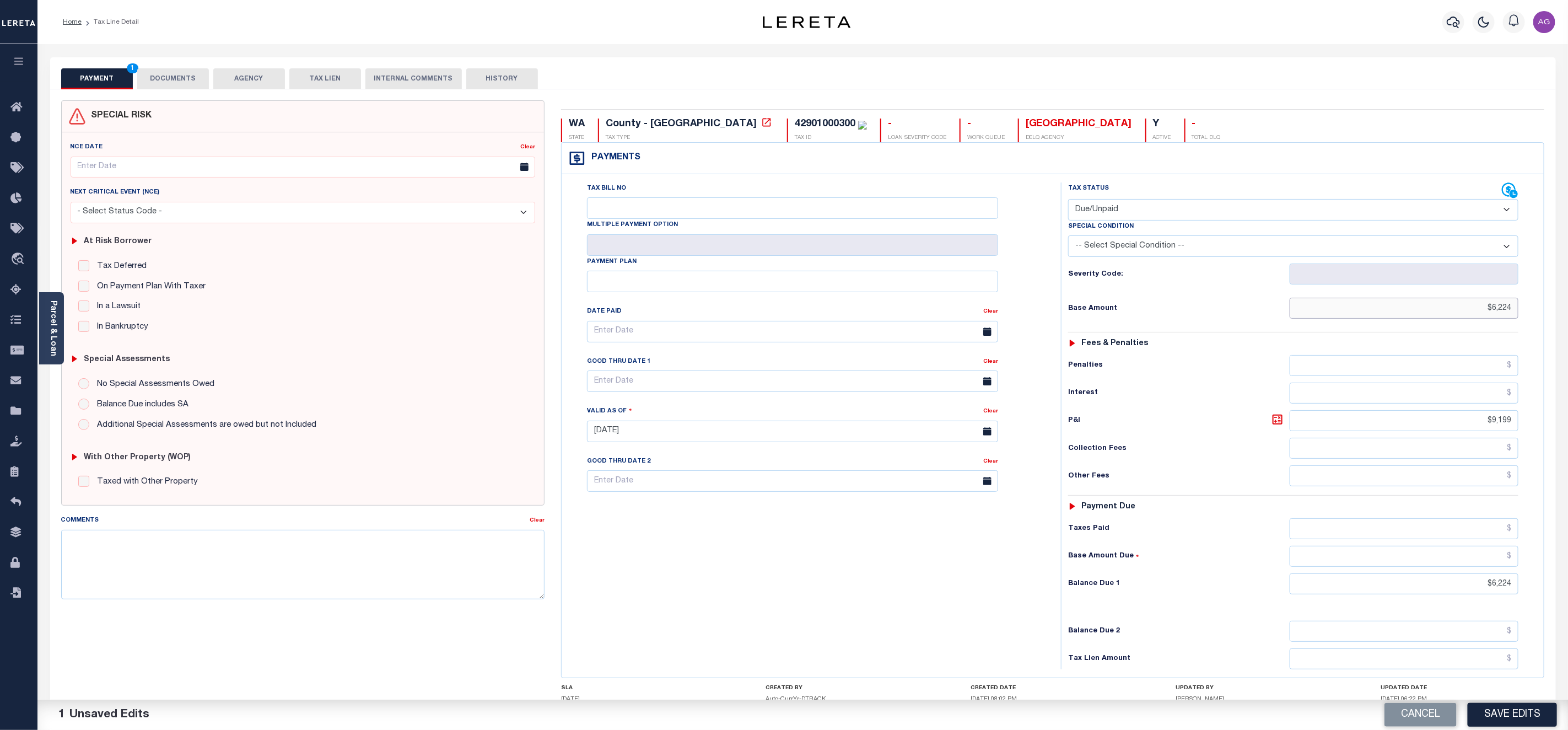
click at [1500, 313] on input "$6,224" at bounding box center [1404, 308] width 229 height 21
type input "$624.00"
click at [1507, 589] on input "$6,224" at bounding box center [1404, 584] width 229 height 21
type input "$624.00"
click at [1529, 716] on button "Save Edits" at bounding box center [1513, 715] width 90 height 24
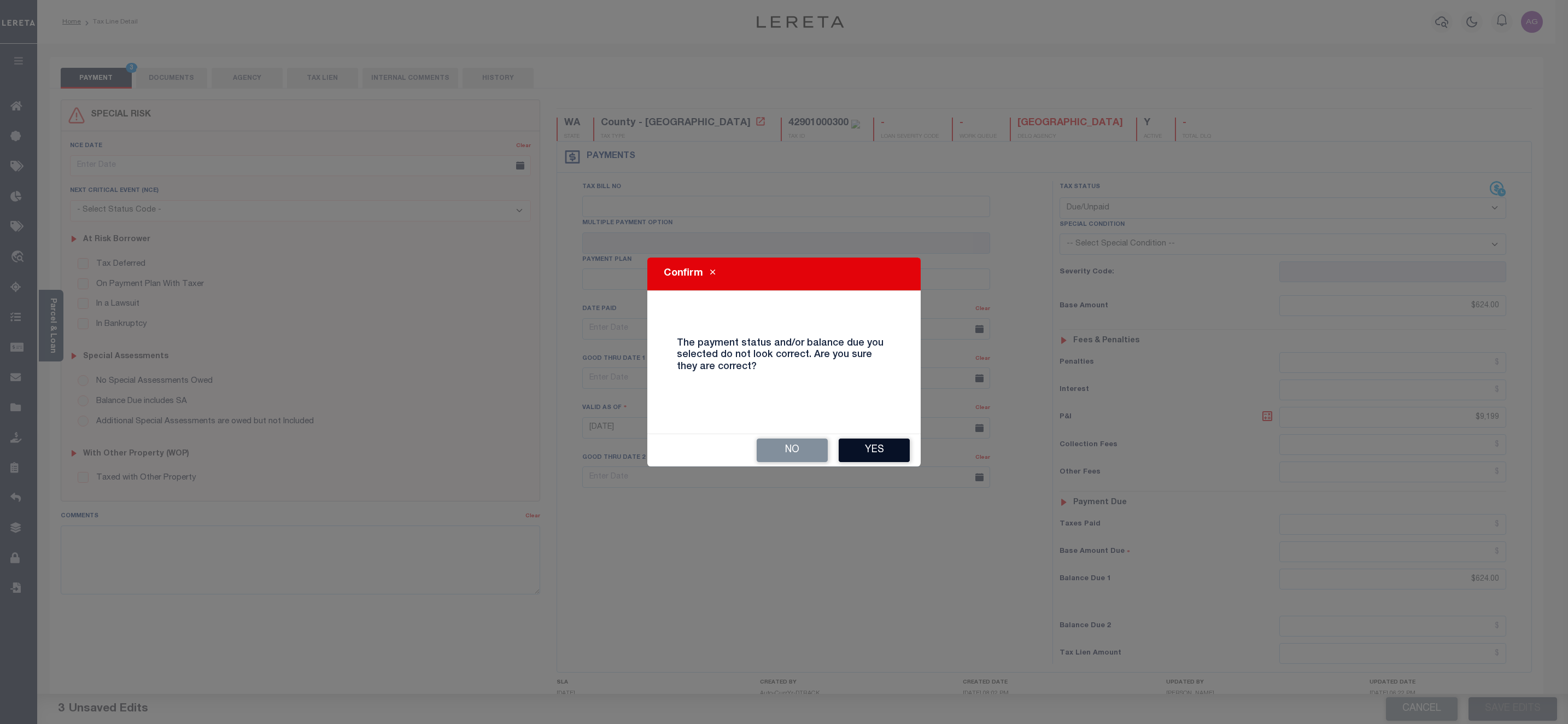
click at [892, 446] on button "Yes" at bounding box center [874, 450] width 71 height 24
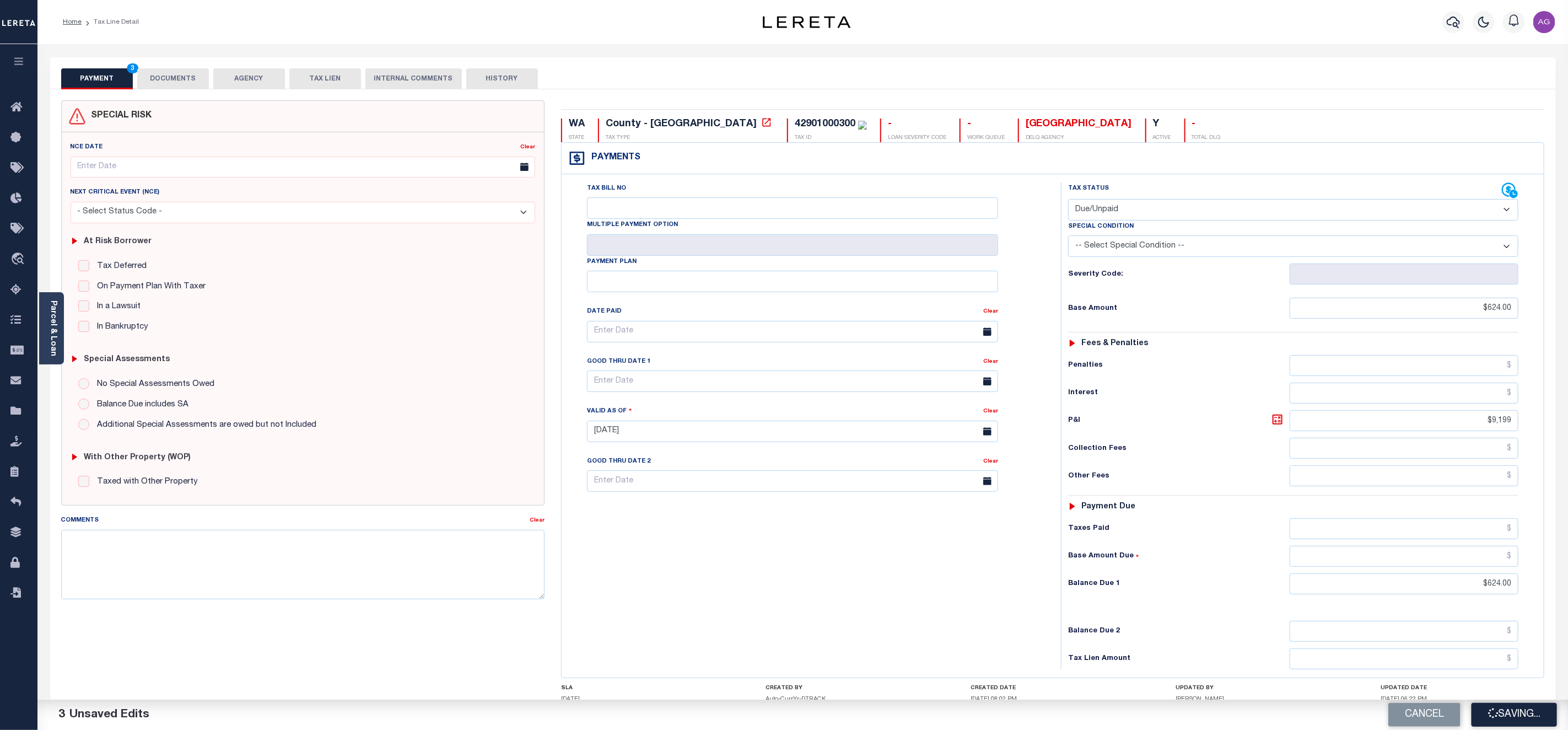
checkbox input "false"
type input "$624"
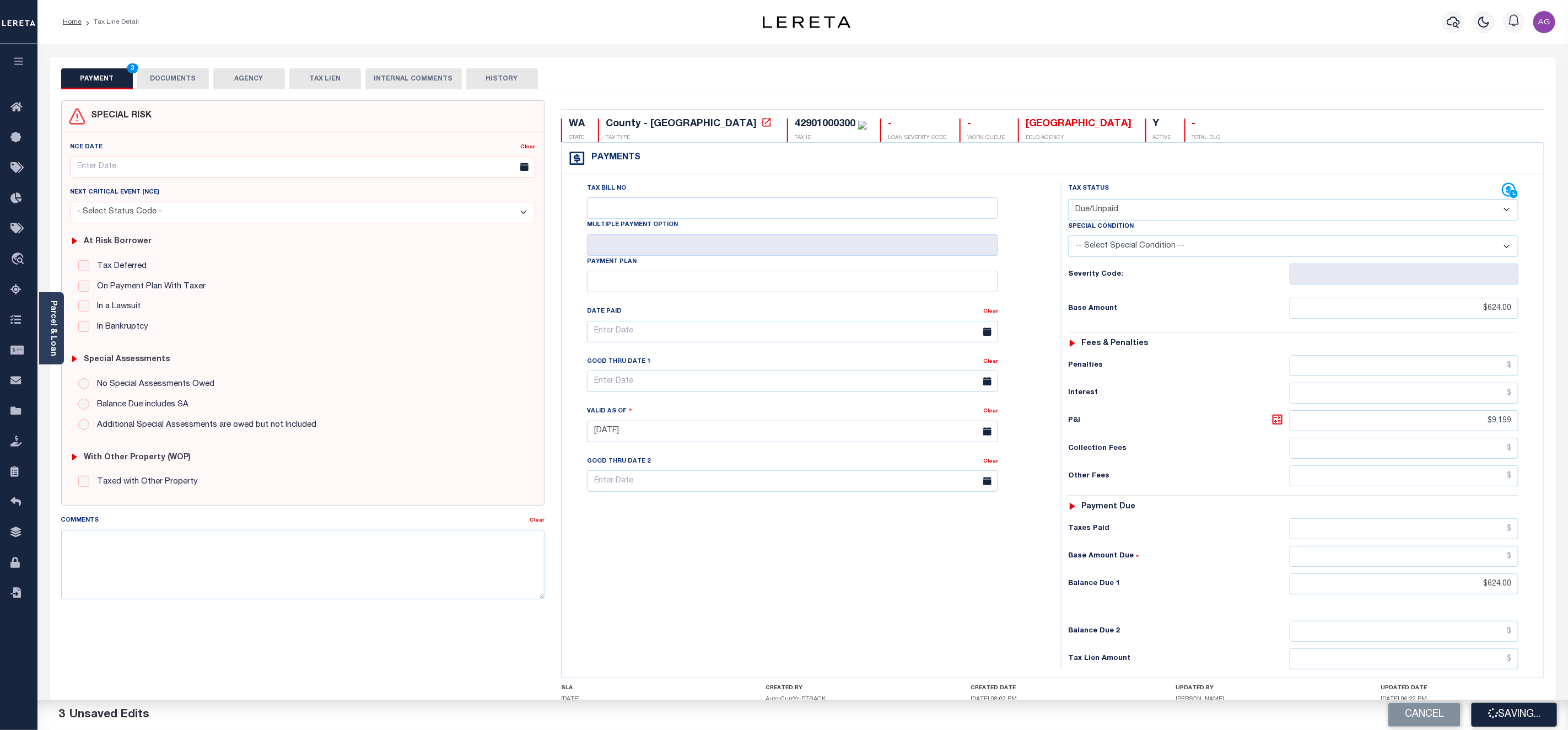
type input "$9,199"
type input "$624"
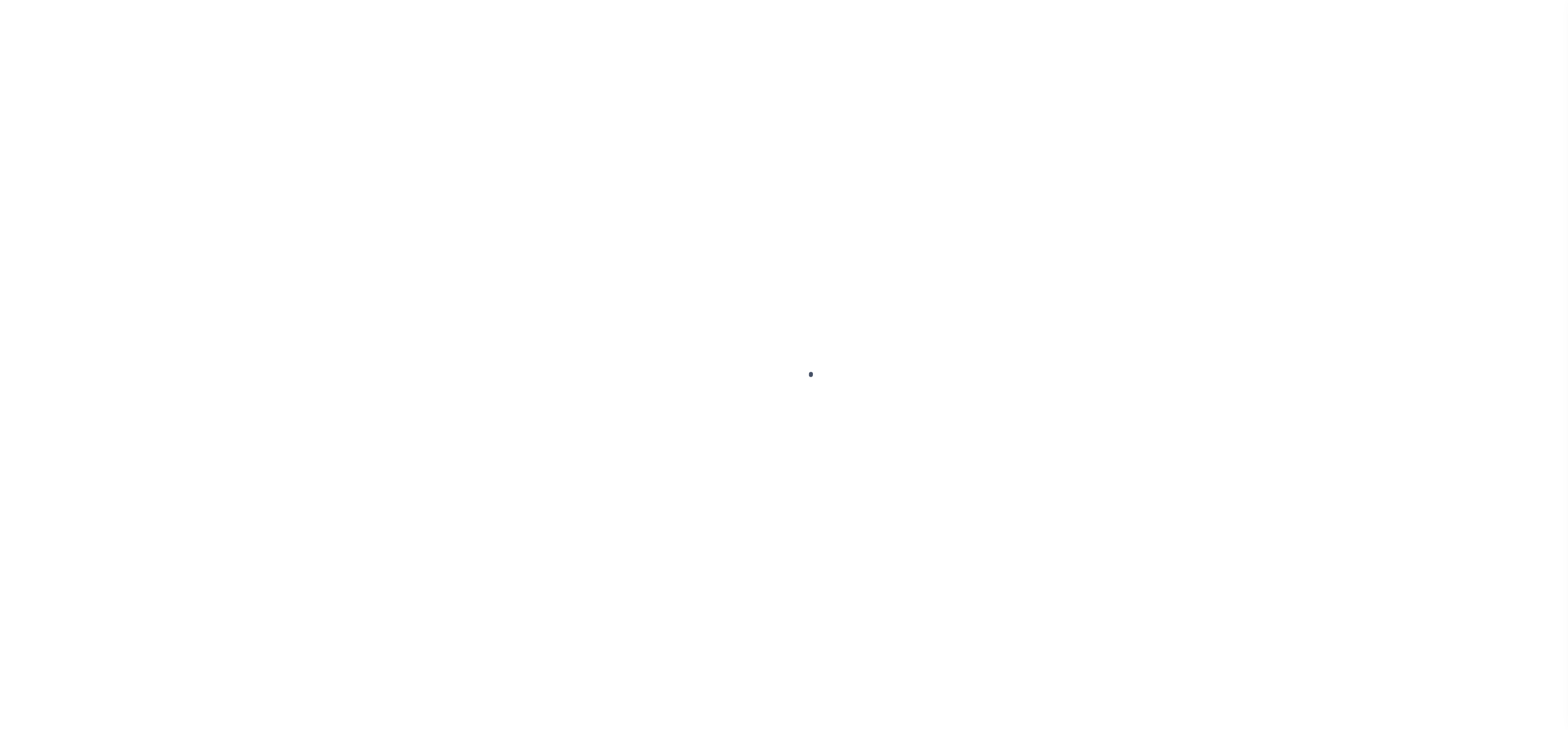
checkbox input "false"
type input "[DATE]"
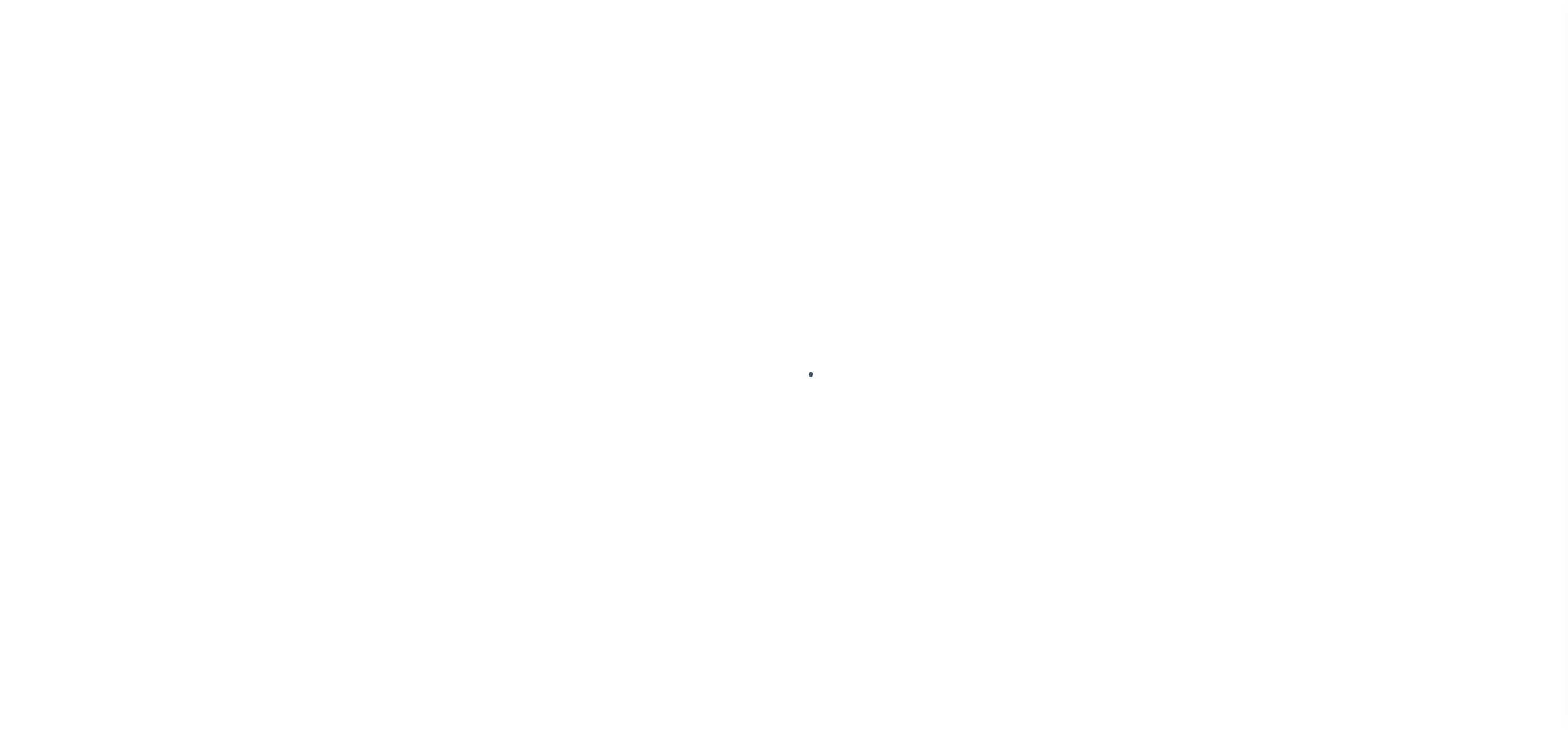
select select "DUE"
type input "$624"
type input "$9,199"
type input "$624"
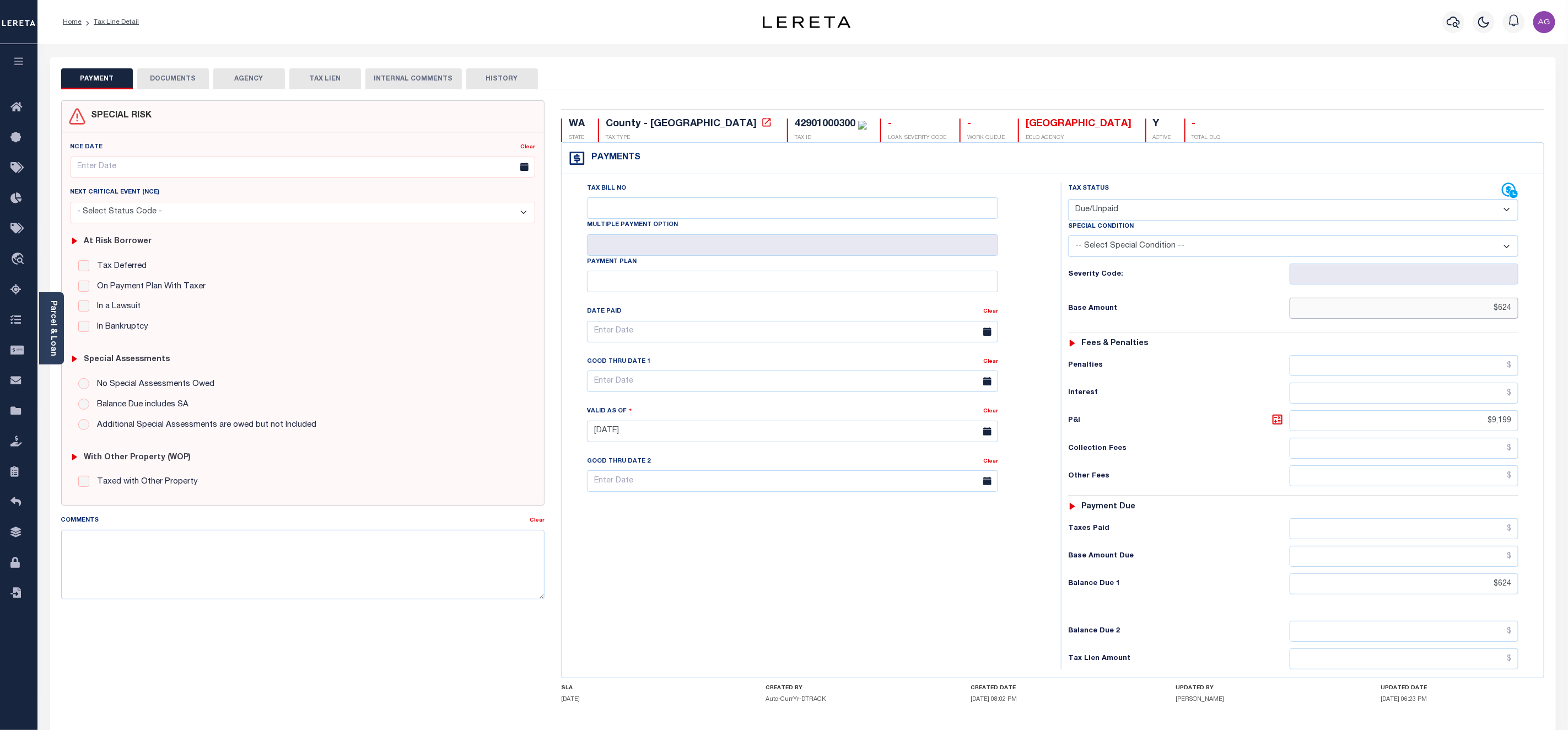
click at [1499, 309] on input "$624" at bounding box center [1404, 308] width 229 height 21
type input "$1,624.00"
click at [1499, 591] on input "$624" at bounding box center [1404, 584] width 229 height 21
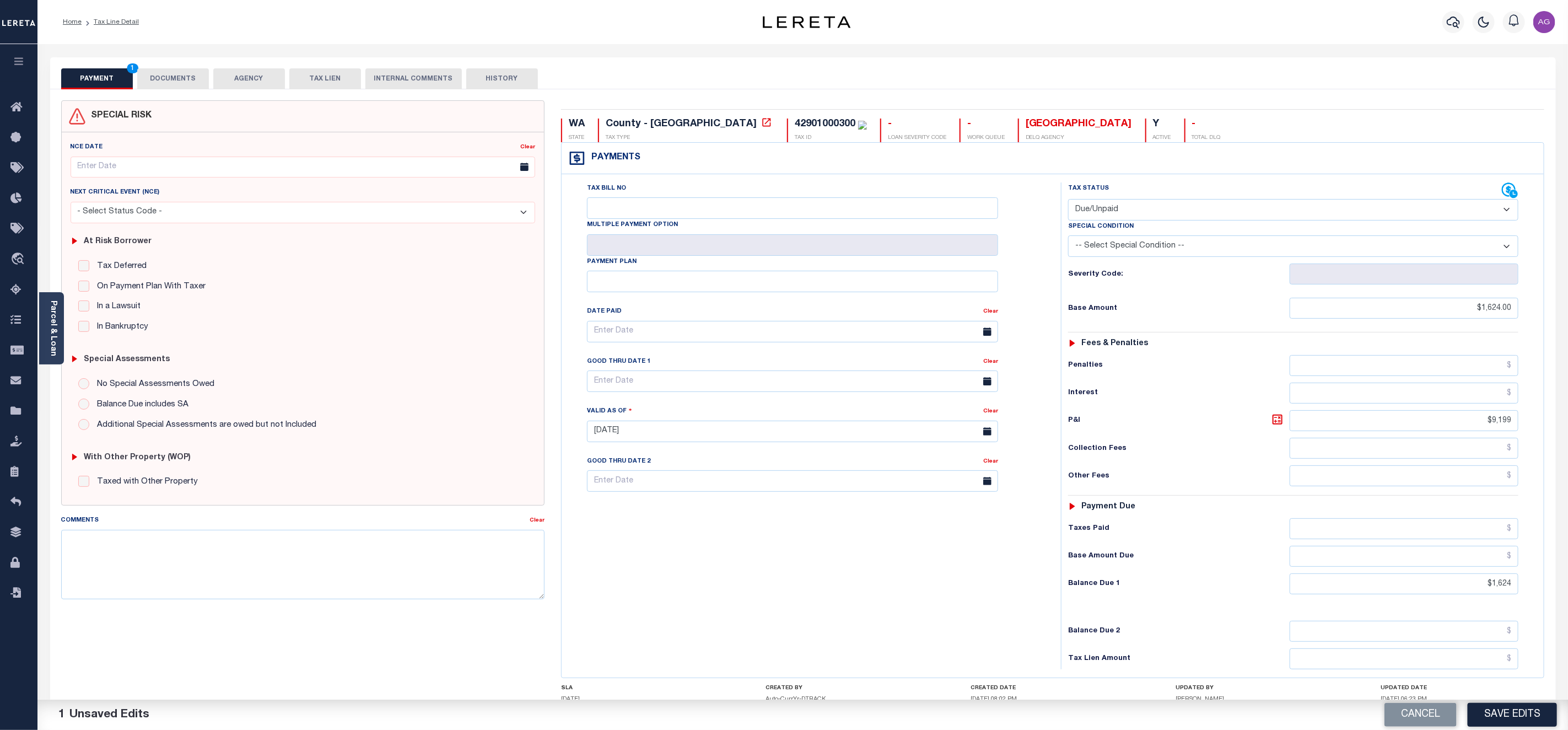
type input "$1,624.00"
click at [1545, 557] on div "Payments Warning! Search Status is not "Completed", amounts can not be keyed. T…" at bounding box center [1052, 410] width 984 height 536
click at [1510, 712] on button "Save Edits" at bounding box center [1513, 715] width 90 height 24
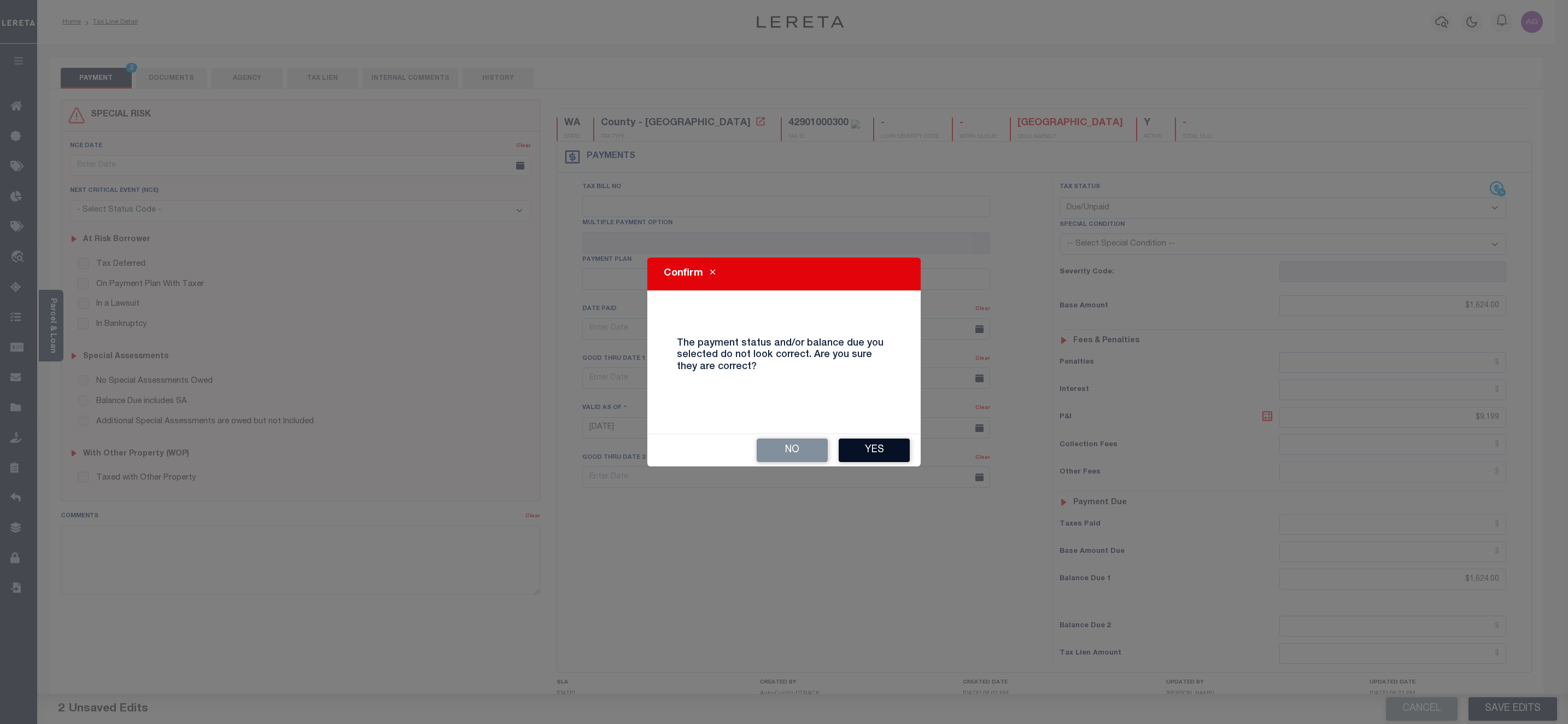
click at [888, 459] on button "Yes" at bounding box center [874, 450] width 71 height 24
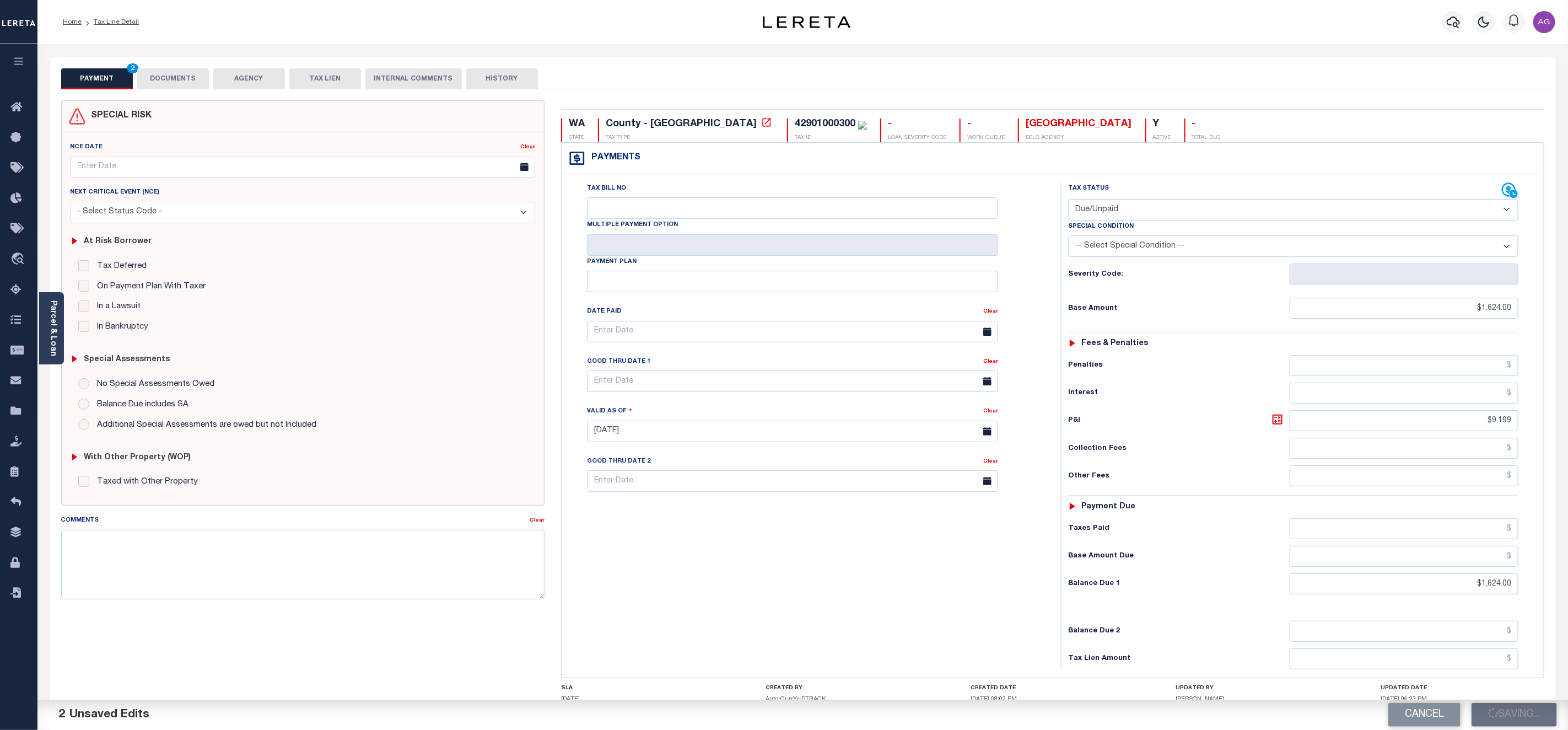
checkbox input "false"
type input "$1,624"
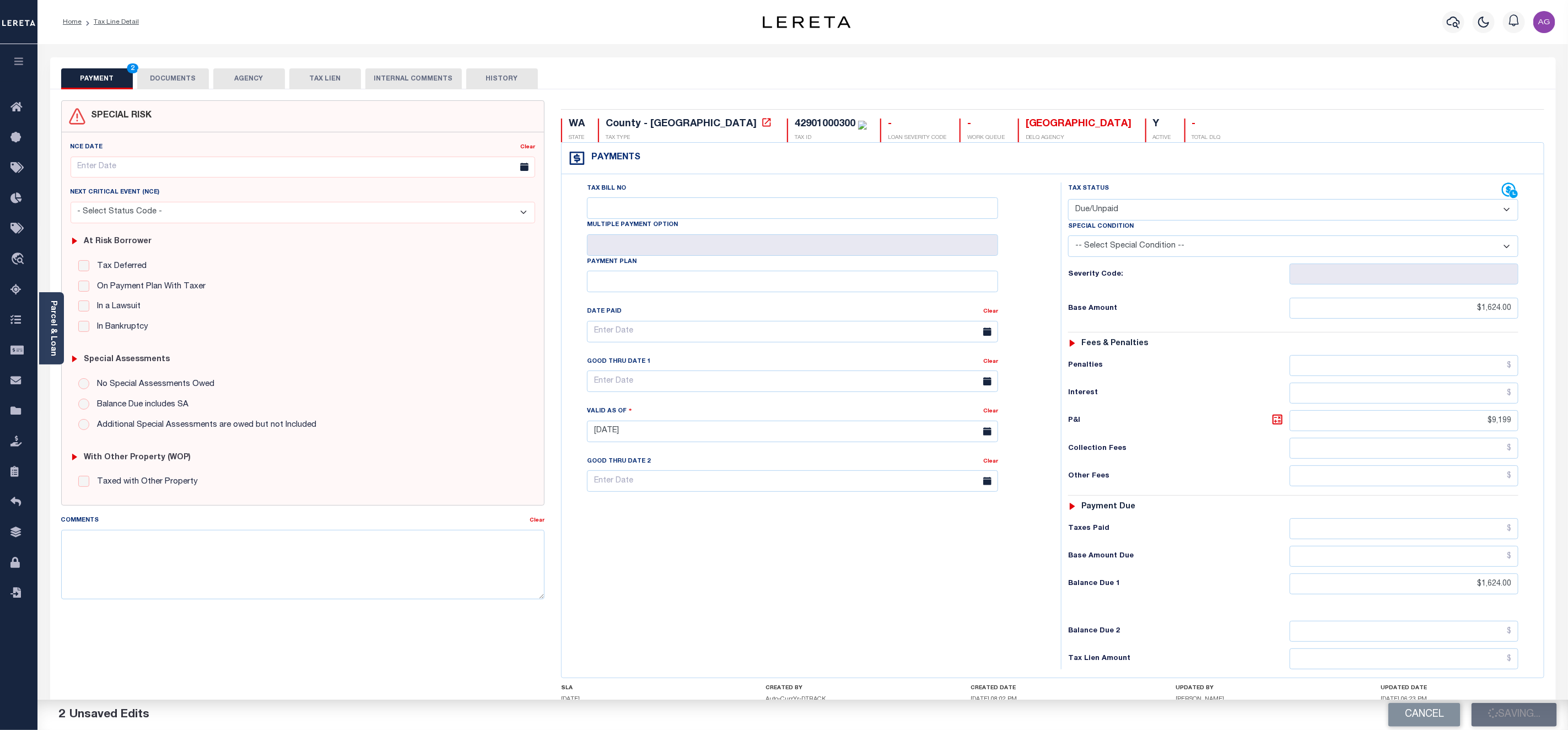
type input "$9,199"
type input "$1,624"
